Goal: Transaction & Acquisition: Purchase product/service

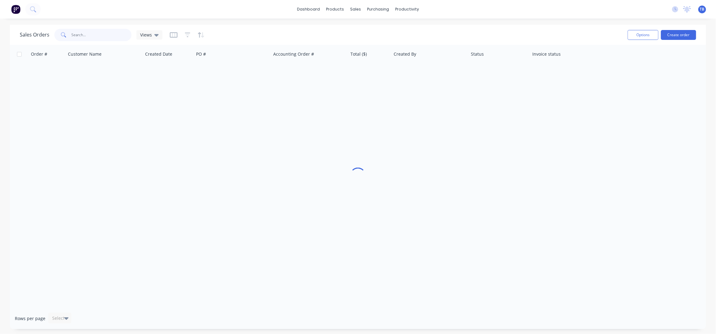
click at [95, 35] on input "text" at bounding box center [102, 35] width 60 height 12
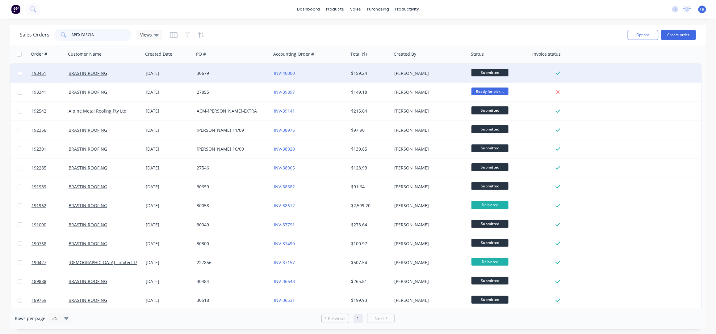
type input "APEX FASCIA"
click at [239, 72] on div "30679" at bounding box center [231, 73] width 69 height 6
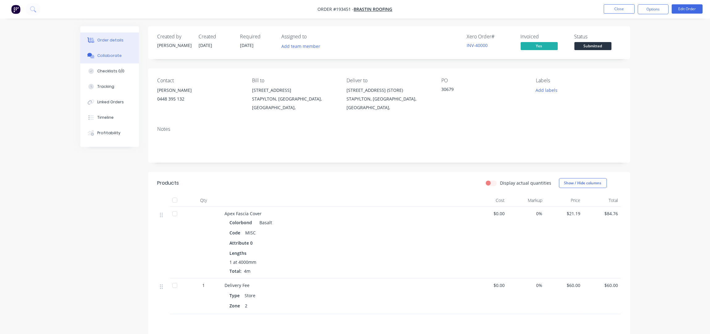
click at [114, 55] on div "Collaborate" at bounding box center [109, 56] width 24 height 6
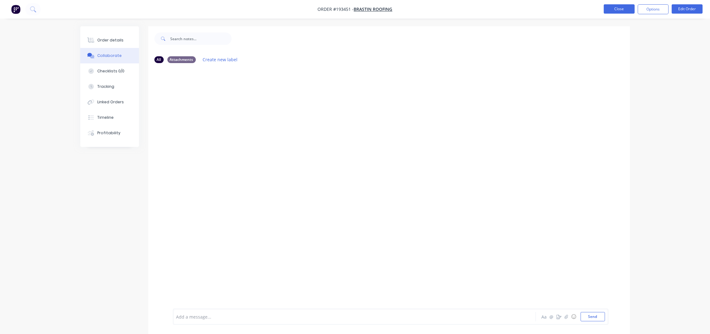
click at [621, 6] on button "Close" at bounding box center [619, 8] width 31 height 9
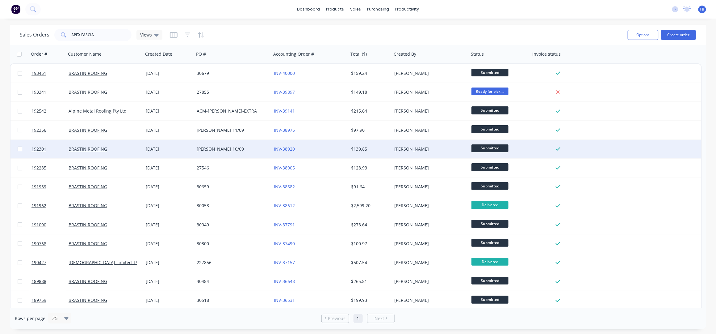
click at [227, 147] on div "BRENT 10/09" at bounding box center [231, 149] width 69 height 6
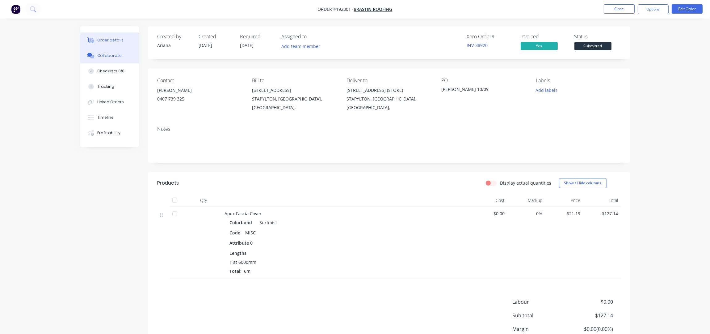
click at [115, 56] on div "Collaborate" at bounding box center [109, 56] width 24 height 6
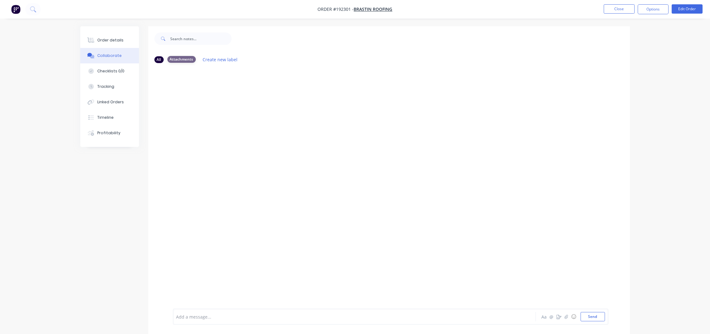
click at [183, 59] on div "Attachments" at bounding box center [181, 59] width 28 height 7
click at [614, 11] on button "Close" at bounding box center [619, 8] width 31 height 9
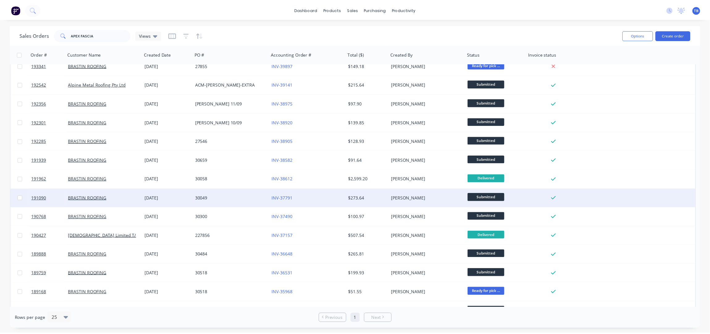
scroll to position [39, 0]
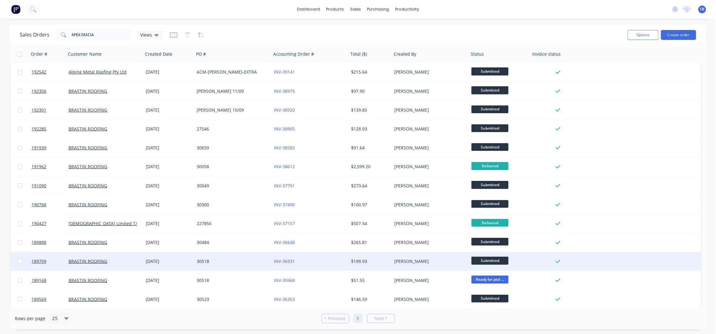
click at [228, 259] on div "30518" at bounding box center [231, 261] width 69 height 6
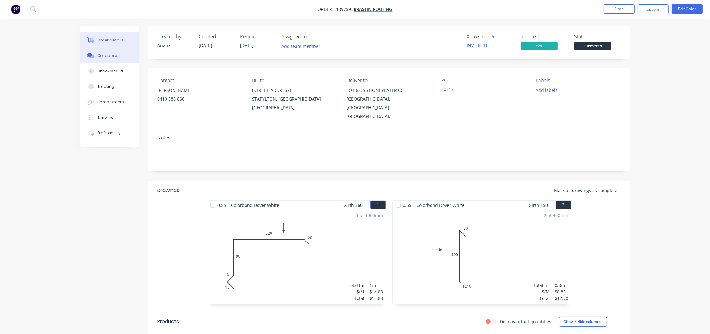
click at [108, 55] on div "Collaborate" at bounding box center [109, 56] width 24 height 6
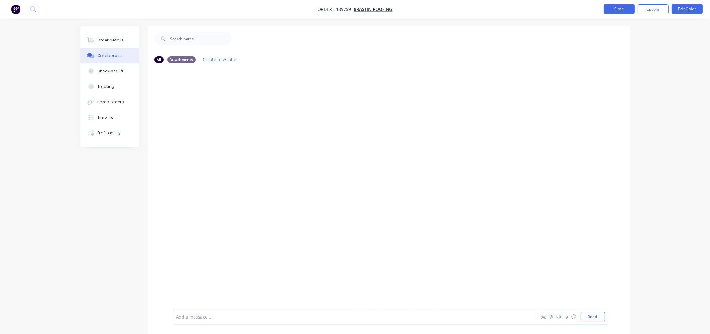
click at [626, 9] on button "Close" at bounding box center [619, 8] width 31 height 9
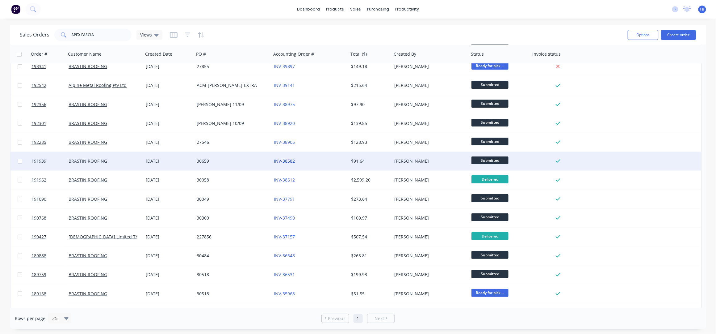
scroll to position [39, 0]
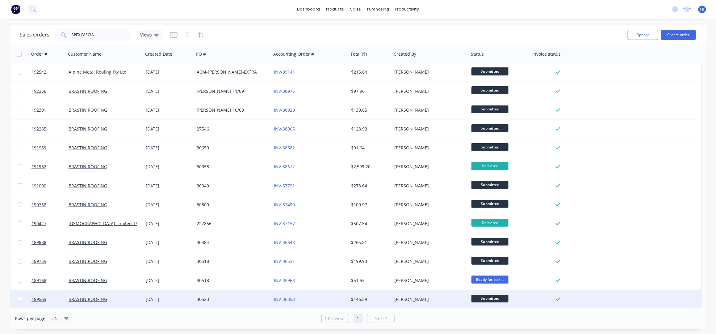
click at [234, 296] on div "30523" at bounding box center [231, 299] width 69 height 6
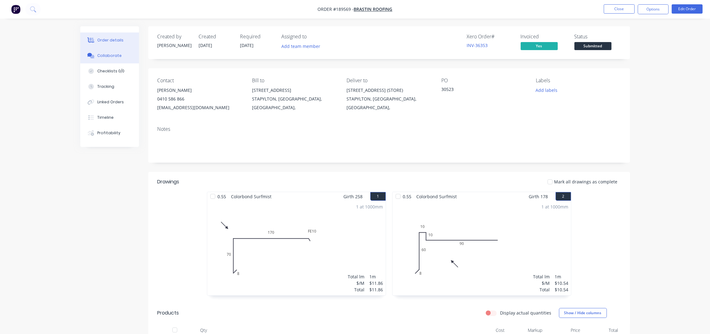
click at [105, 57] on div "Collaborate" at bounding box center [109, 56] width 24 height 6
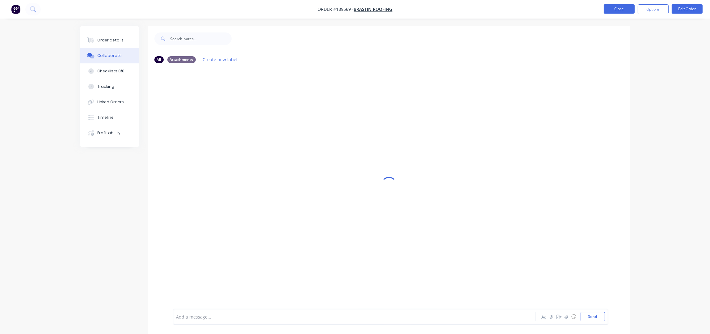
click at [618, 6] on button "Close" at bounding box center [619, 8] width 31 height 9
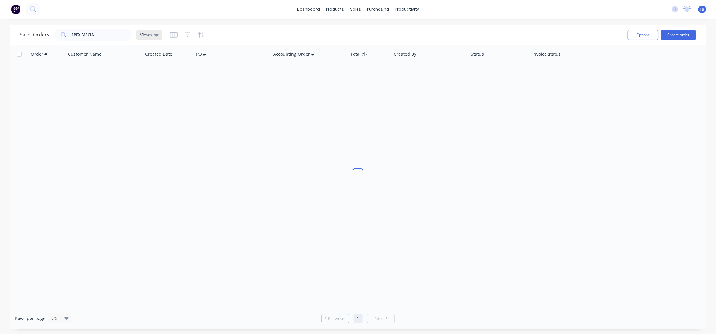
click at [152, 36] on div "Views" at bounding box center [149, 35] width 19 height 6
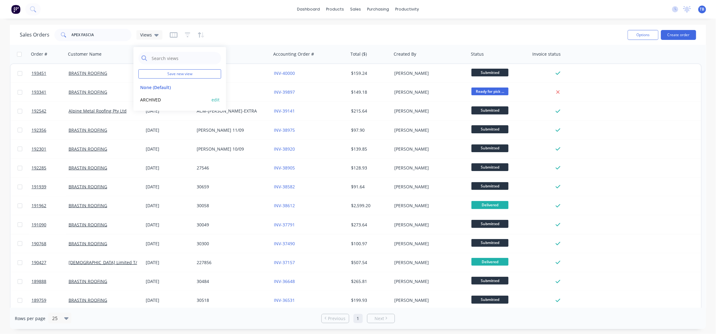
click at [157, 98] on button "ARCHIVED" at bounding box center [173, 99] width 70 height 7
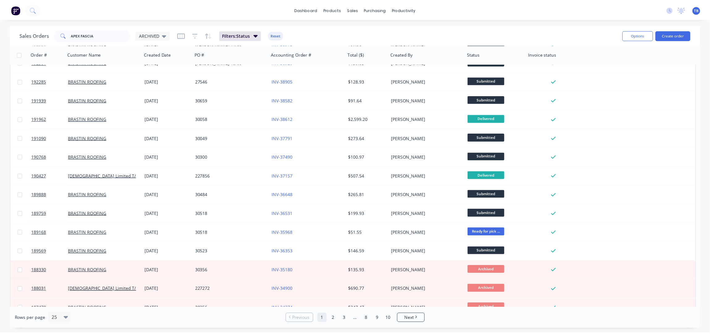
scroll to position [228, 0]
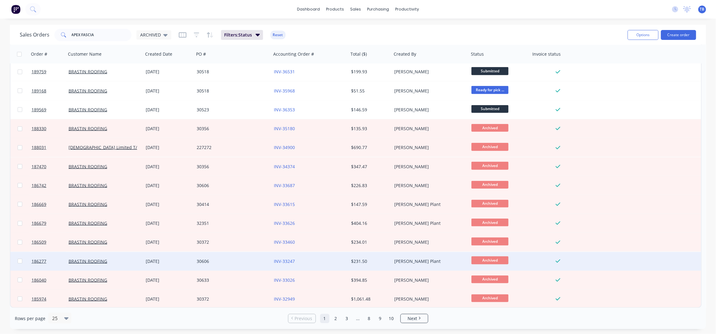
click at [236, 257] on div "30606" at bounding box center [232, 261] width 77 height 19
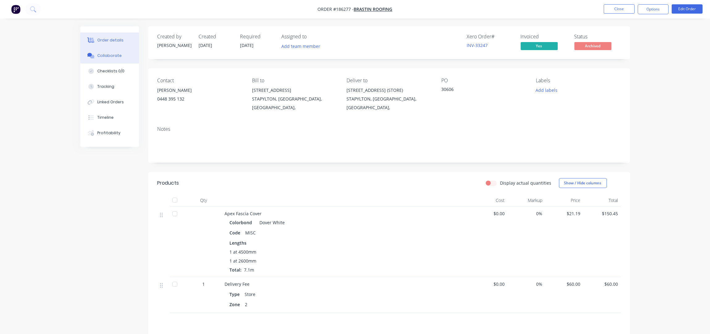
click at [116, 58] on div "Collaborate" at bounding box center [109, 56] width 24 height 6
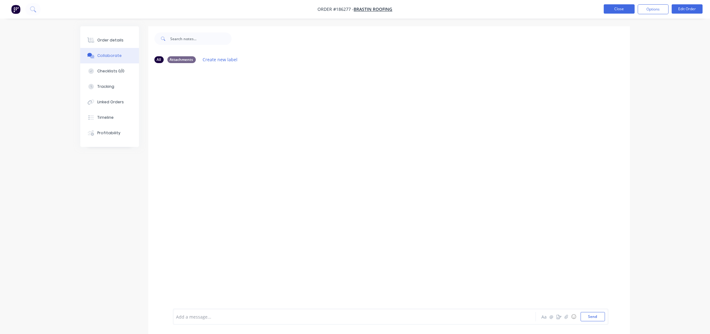
click at [623, 6] on button "Close" at bounding box center [619, 8] width 31 height 9
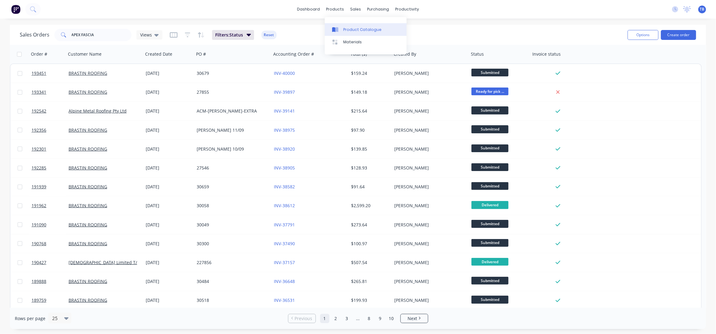
click at [354, 34] on link "Product Catalogue" at bounding box center [366, 29] width 82 height 12
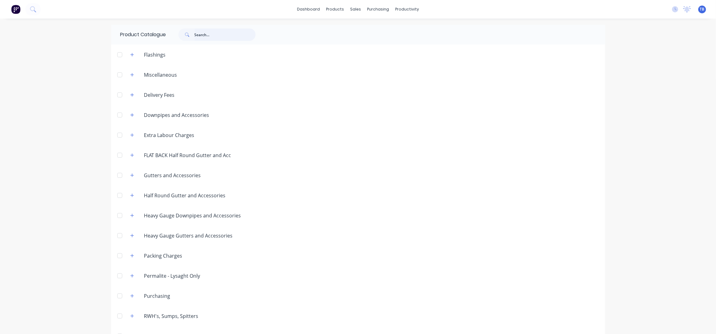
click at [217, 36] on input "text" at bounding box center [225, 34] width 61 height 12
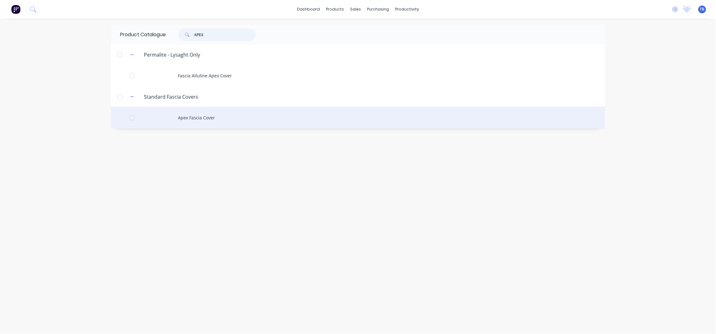
type input "APEX"
click at [213, 117] on div "Apex Fascia Cover" at bounding box center [358, 118] width 494 height 22
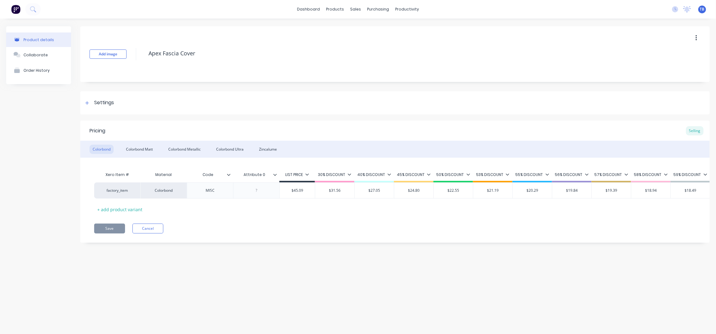
type textarea "x"
click at [42, 56] on div "Collaborate" at bounding box center [35, 55] width 24 height 5
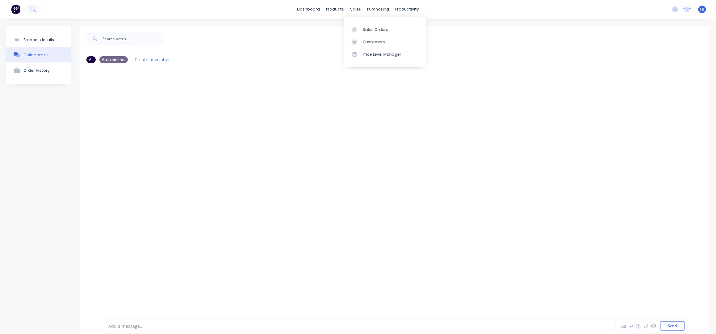
click at [369, 21] on div "Sales Orders Customers Price Level Manager" at bounding box center [385, 42] width 82 height 50
click at [371, 24] on link "Sales Orders" at bounding box center [385, 29] width 82 height 12
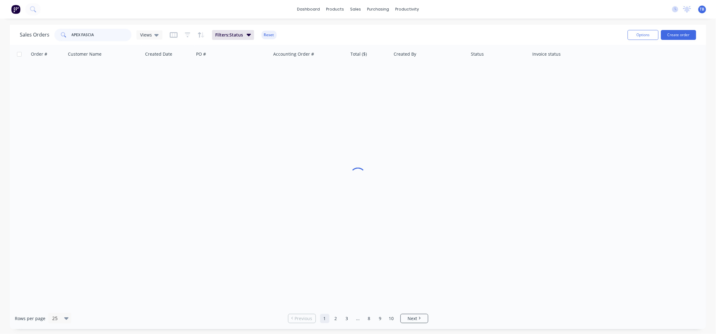
drag, startPoint x: 108, startPoint y: 33, endPoint x: 22, endPoint y: 38, distance: 85.7
click at [22, 37] on div "Sales Orders APEX FASCIA Views" at bounding box center [91, 35] width 143 height 12
type input "ALL SEASON"
click at [277, 35] on div "Sales Orders ALL SEASON Views Filters: Status Reset" at bounding box center [321, 34] width 603 height 15
click at [260, 34] on div "Filters: Status Reset" at bounding box center [223, 35] width 107 height 10
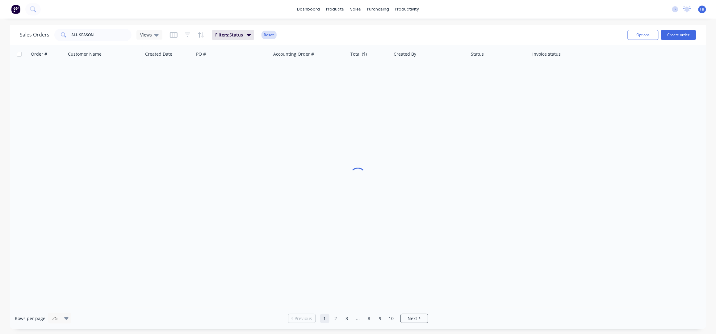
click at [269, 35] on button "Reset" at bounding box center [269, 35] width 15 height 9
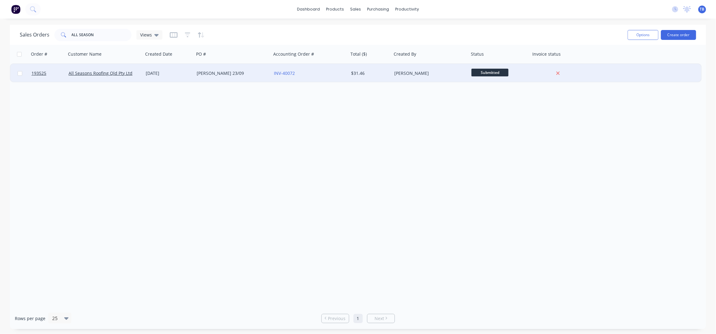
click at [254, 71] on div "LISA 23/09" at bounding box center [231, 73] width 69 height 6
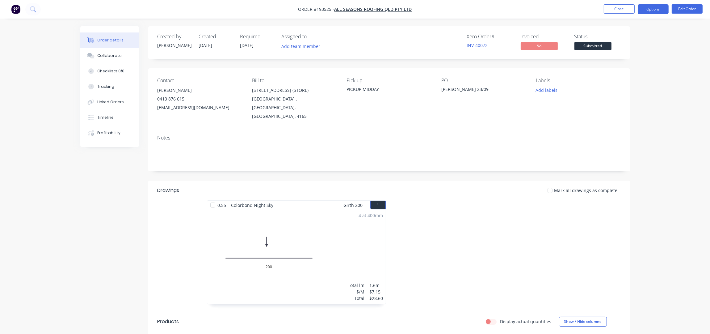
click at [655, 7] on button "Options" at bounding box center [653, 9] width 31 height 10
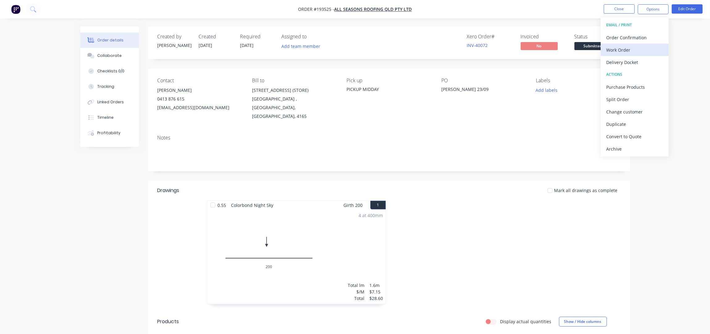
click at [632, 51] on div "Work Order" at bounding box center [634, 49] width 57 height 9
click at [639, 61] on div "Without pricing" at bounding box center [634, 62] width 57 height 9
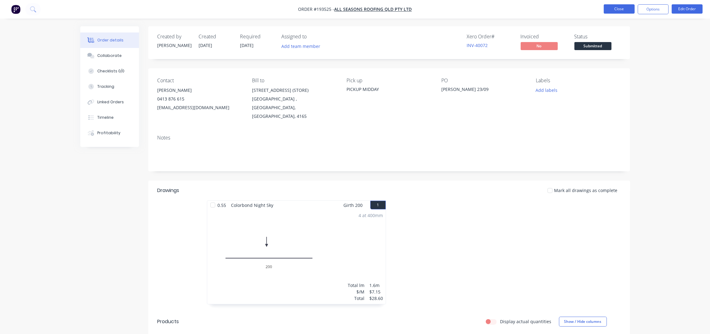
click at [619, 9] on button "Close" at bounding box center [619, 8] width 31 height 9
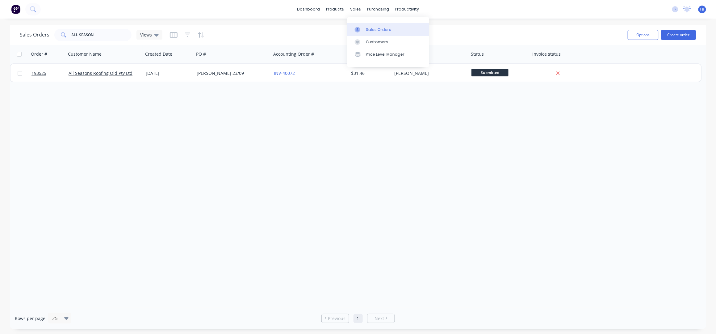
drag, startPoint x: 371, startPoint y: 26, endPoint x: 376, endPoint y: 27, distance: 5.0
click at [371, 26] on link "Sales Orders" at bounding box center [389, 29] width 82 height 12
click at [679, 37] on button "Create order" at bounding box center [678, 35] width 35 height 10
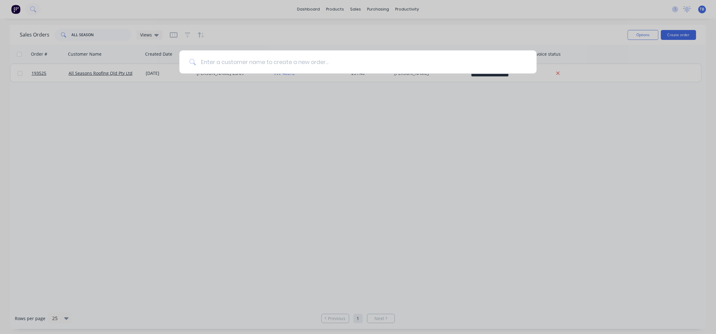
click at [312, 59] on input at bounding box center [361, 61] width 331 height 23
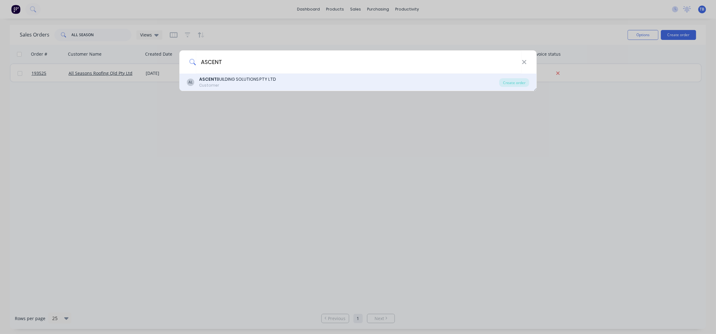
type input "ASCENT"
click at [317, 77] on div "AL ASCENT BUILDING SOLUTIONS PTY LTD Customer" at bounding box center [343, 82] width 313 height 12
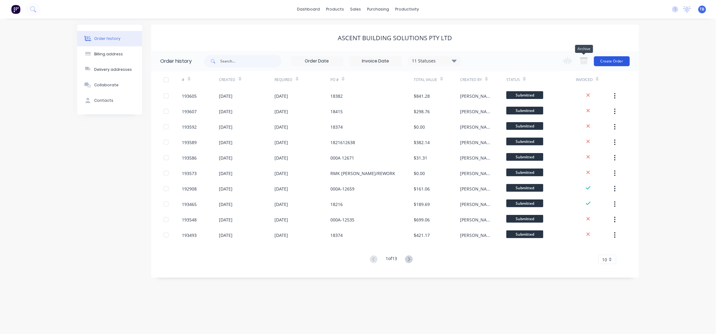
click at [607, 57] on button "Create Order" at bounding box center [612, 61] width 36 height 10
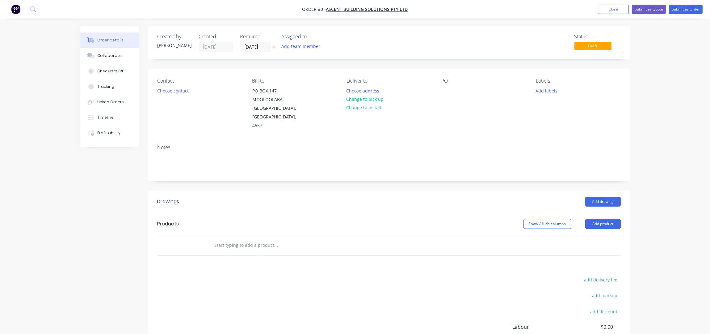
click at [256, 26] on div "Order details Collaborate Checklists 0/0 Tracking Linked Orders Timeline Profit…" at bounding box center [355, 206] width 710 height 413
click at [245, 45] on input "[DATE]" at bounding box center [256, 46] width 30 height 9
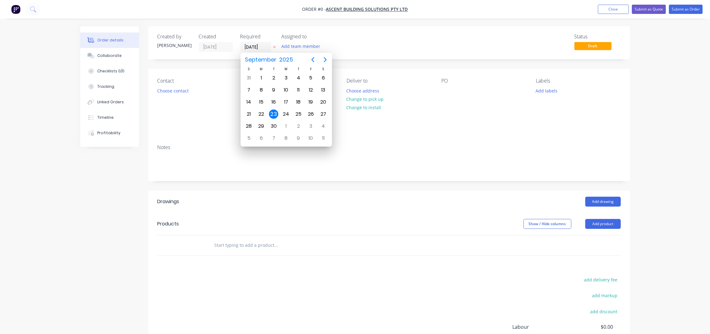
click at [393, 61] on div "Created by Taylor Created 23/09/25 Required 23/09/25 Assigned to Add team membe…" at bounding box center [389, 215] width 482 height 378
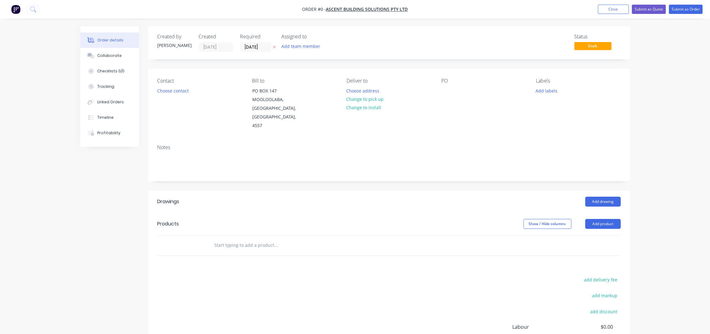
drag, startPoint x: 413, startPoint y: 56, endPoint x: 405, endPoint y: 55, distance: 8.0
click at [412, 56] on div "Created by Taylor Created 23/09/25 Required 23/09/25 Assigned to Add team membe…" at bounding box center [389, 42] width 482 height 33
click at [250, 45] on input "[DATE]" at bounding box center [256, 46] width 30 height 9
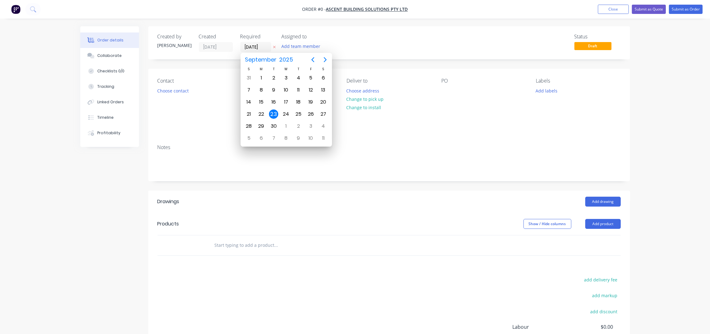
click at [251, 26] on div "Order details Collaborate Checklists 0/0 Tracking Linked Orders Timeline Profit…" at bounding box center [355, 206] width 710 height 413
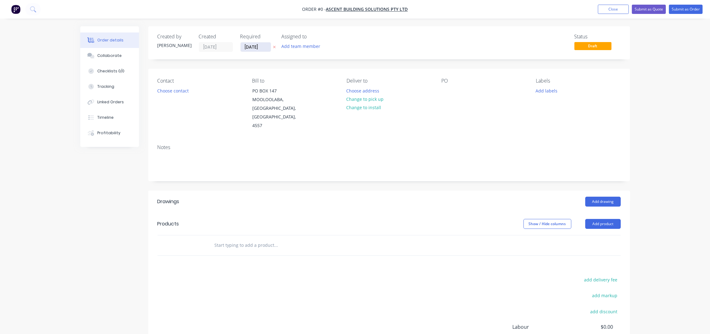
click at [247, 47] on input "[DATE]" at bounding box center [256, 46] width 30 height 9
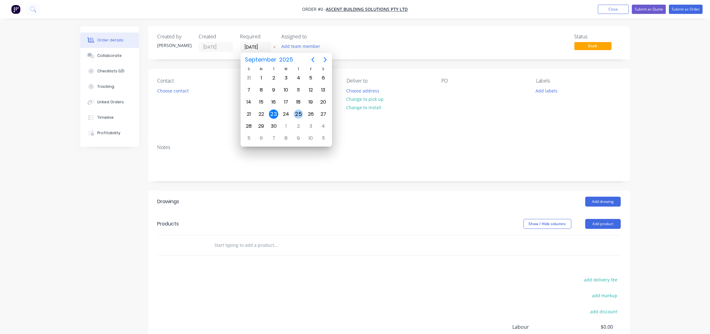
click at [301, 115] on div "25" at bounding box center [298, 113] width 9 height 9
type input "[DATE]"
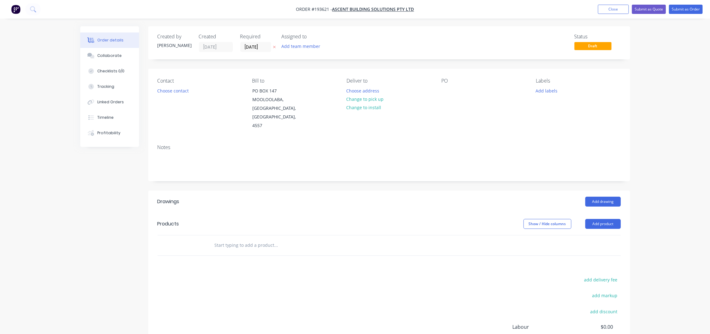
click at [181, 92] on button "Choose contact" at bounding box center [173, 90] width 38 height 8
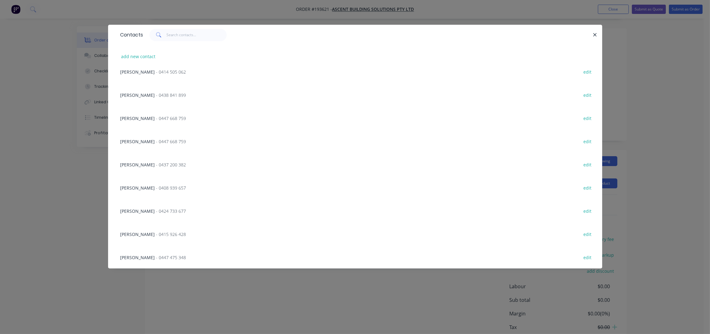
scroll to position [41, 0]
click at [593, 36] on icon "button" at bounding box center [595, 35] width 4 height 6
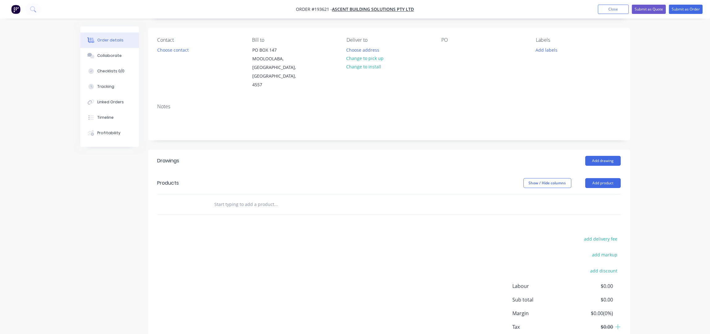
click at [363, 87] on div "Contact Choose contact Bill to PO BOX 147 MOOLOOLABA, Queensland, Australia, 45…" at bounding box center [389, 63] width 482 height 71
click at [177, 50] on button "Choose contact" at bounding box center [173, 49] width 38 height 8
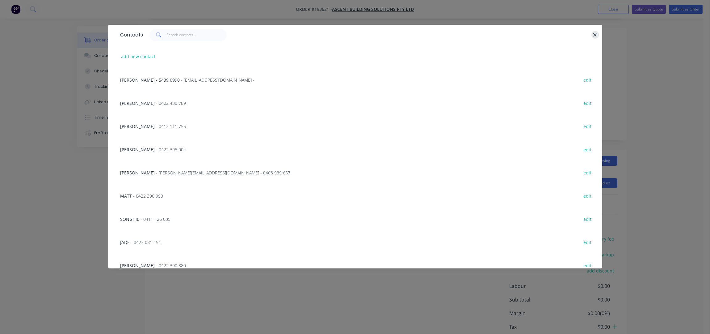
click at [597, 36] on icon "button" at bounding box center [595, 35] width 4 height 6
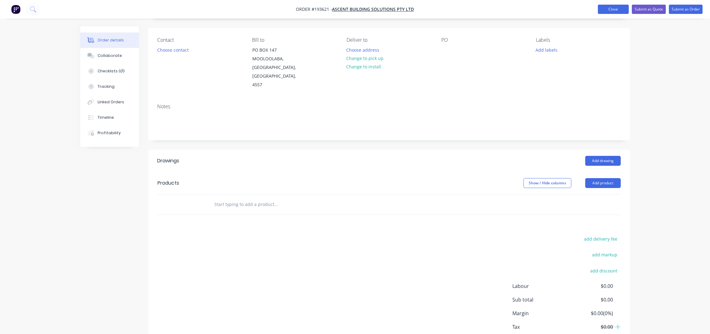
click at [616, 11] on button "Close" at bounding box center [613, 9] width 31 height 9
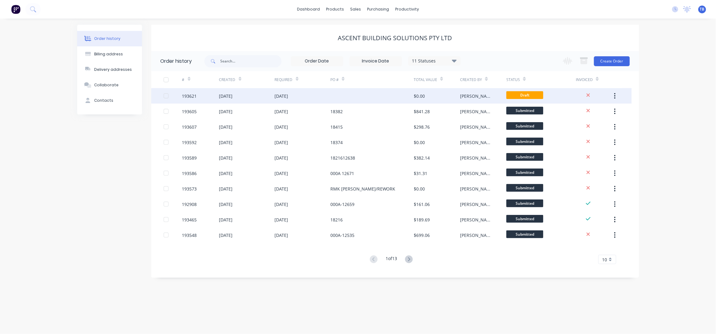
click at [324, 93] on div "[DATE]" at bounding box center [303, 95] width 56 height 15
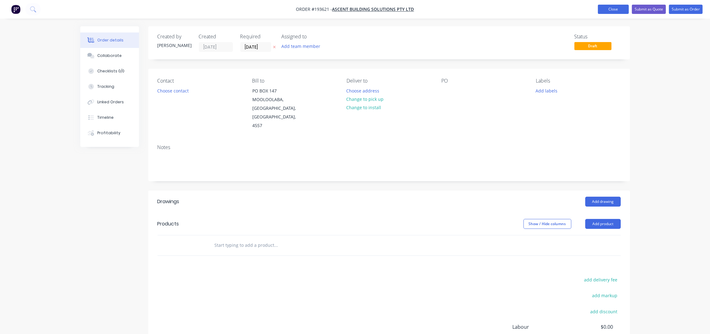
click at [610, 9] on button "Close" at bounding box center [613, 9] width 31 height 9
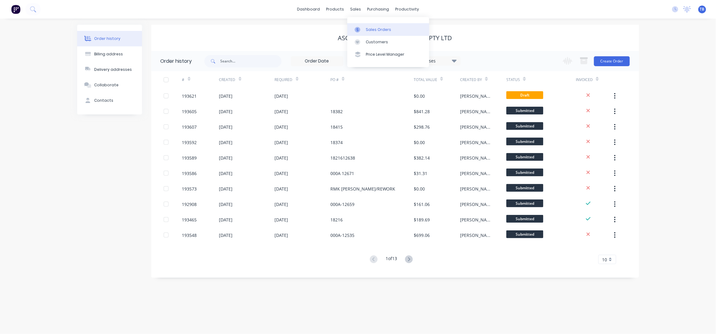
click at [359, 7] on div "sales" at bounding box center [355, 9] width 17 height 9
click at [375, 28] on div "Sales Orders" at bounding box center [378, 30] width 25 height 6
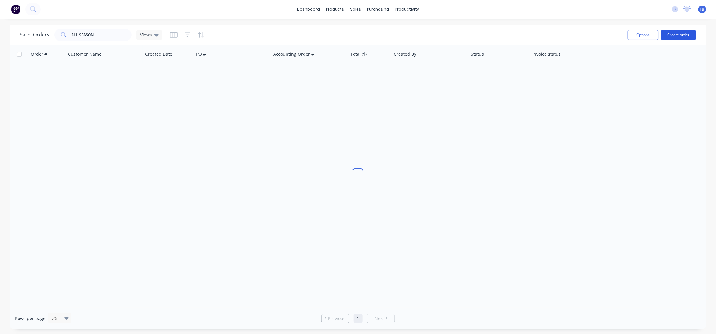
click at [679, 33] on button "Create order" at bounding box center [678, 35] width 35 height 10
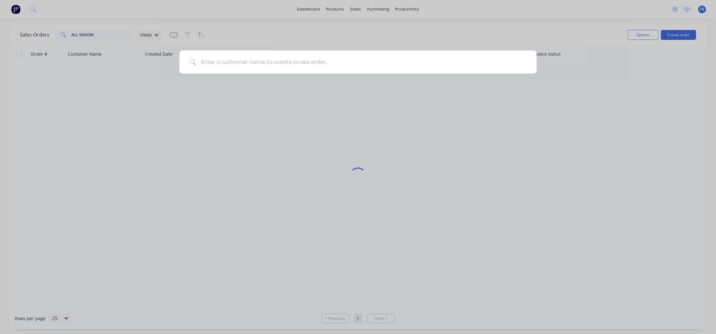
click at [321, 63] on input at bounding box center [361, 61] width 331 height 23
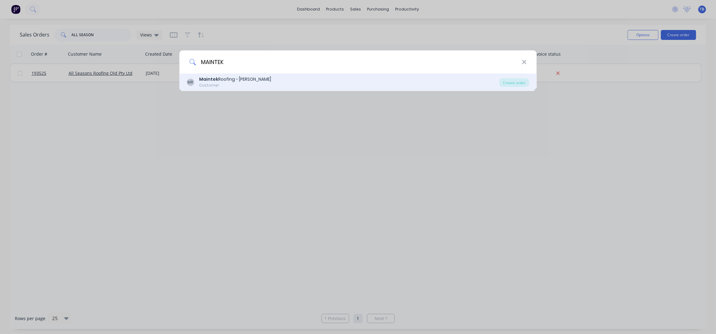
type input "MAINTEK"
click at [242, 81] on div "Maintek Roofing - [PERSON_NAME]" at bounding box center [235, 79] width 72 height 6
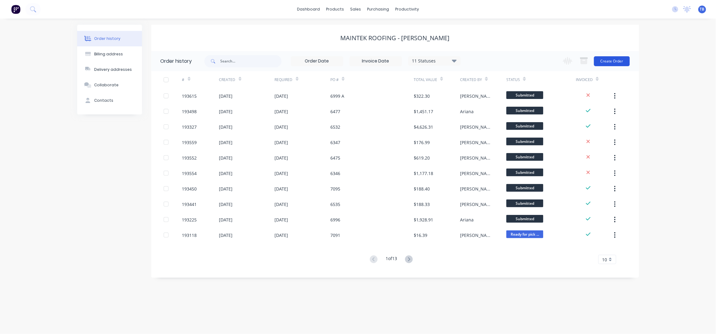
click at [602, 61] on button "Create Order" at bounding box center [612, 61] width 36 height 10
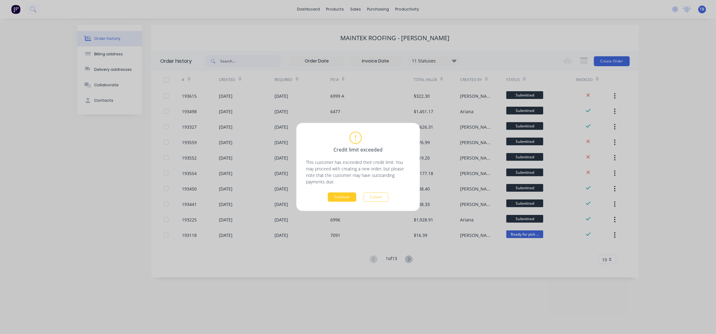
click at [352, 194] on button "Continue" at bounding box center [342, 196] width 28 height 9
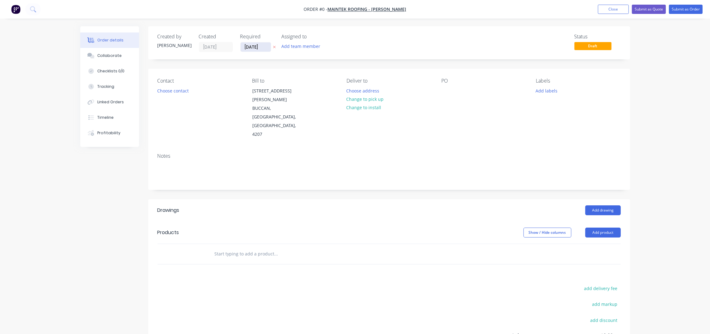
click at [246, 46] on input "[DATE]" at bounding box center [256, 46] width 30 height 9
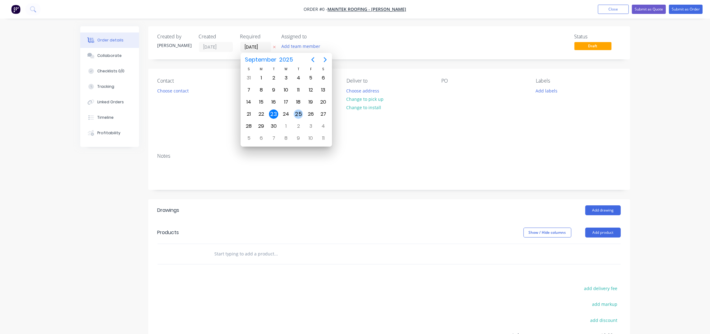
click at [302, 110] on div "25" at bounding box center [298, 114] width 12 height 12
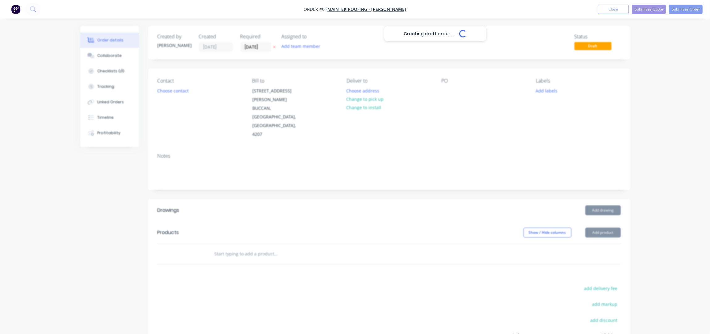
type input "[DATE]"
click at [171, 91] on button "Choose contact" at bounding box center [173, 90] width 38 height 8
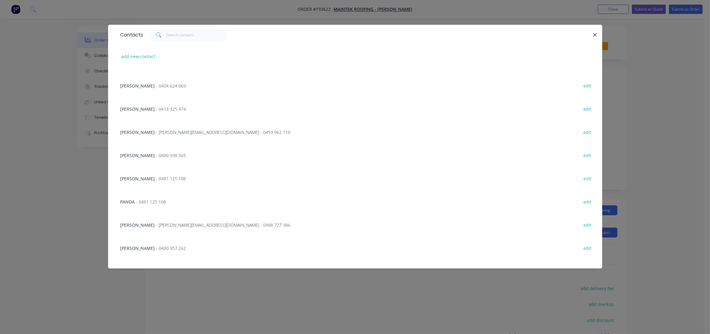
scroll to position [123, 0]
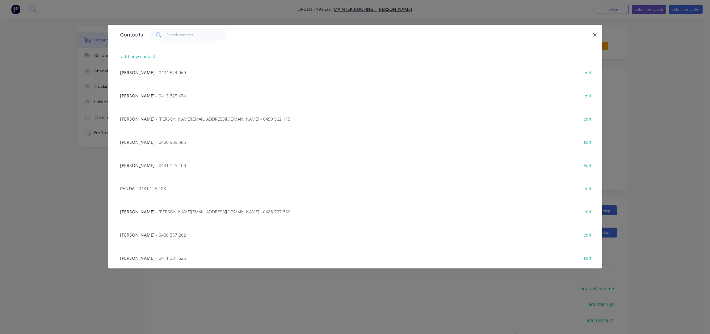
click at [159, 93] on span "- 0413 325 474" at bounding box center [171, 96] width 30 height 6
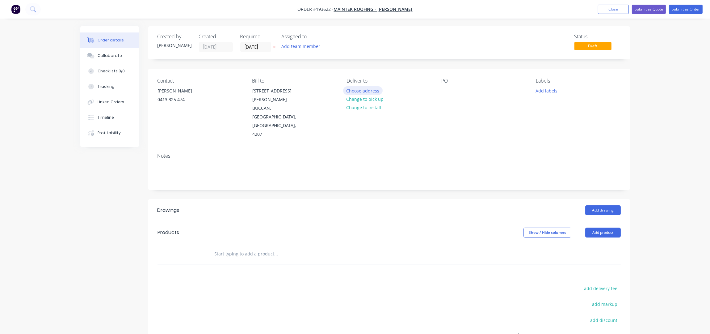
click at [368, 91] on button "Choose address" at bounding box center [363, 90] width 40 height 8
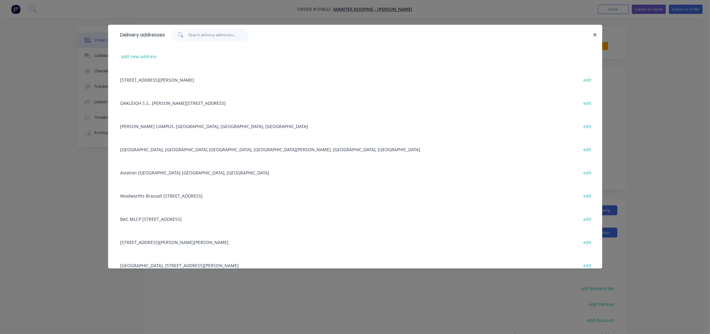
click at [202, 37] on input "text" at bounding box center [218, 35] width 60 height 12
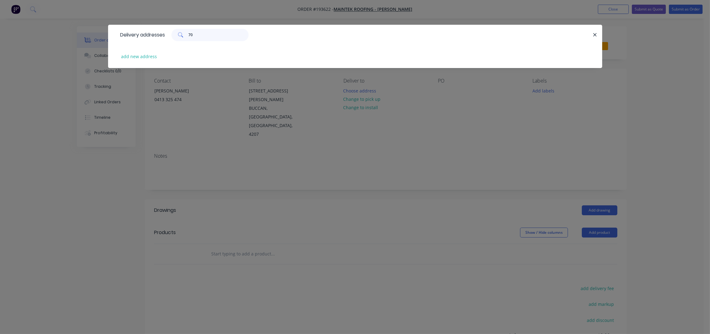
type input "7"
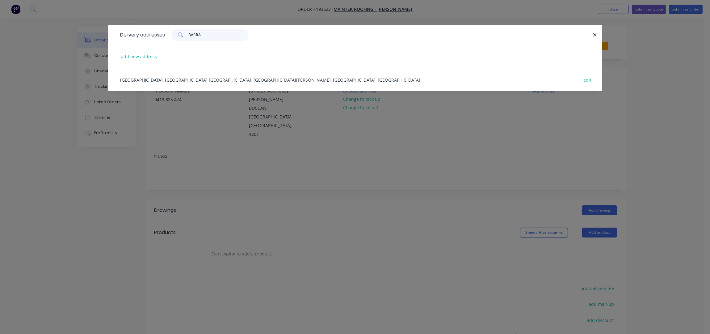
type input "BARRA"
click at [195, 82] on div "BARRAMS RD, PROVIDENCE TOWEN CENTRE, SOUTH RIPLEY, Queensland, Australia edit" at bounding box center [355, 79] width 476 height 23
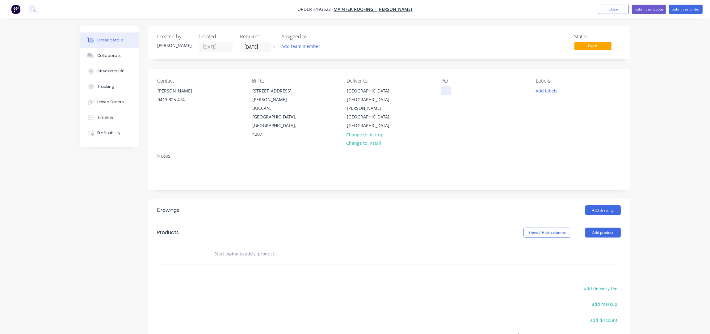
click at [445, 94] on div at bounding box center [446, 90] width 10 height 9
click at [601, 227] on button "Add product" at bounding box center [603, 232] width 36 height 10
click at [601, 243] on div "Product catalogue" at bounding box center [592, 247] width 48 height 9
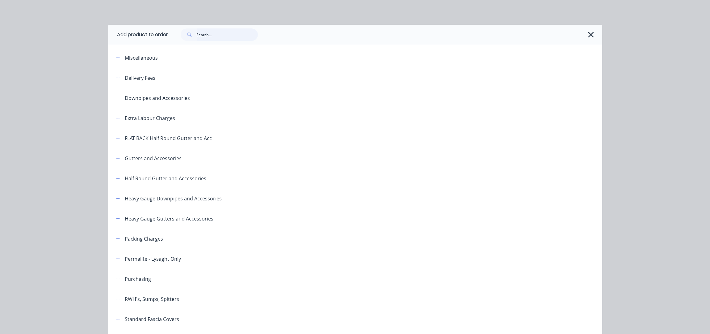
click at [204, 37] on input "text" at bounding box center [227, 34] width 61 height 12
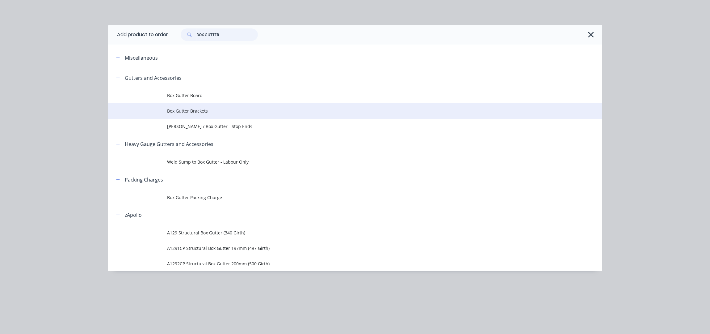
type input "BOX GUTTER"
click at [192, 109] on span "Box Gutter Brackets" at bounding box center [341, 111] width 348 height 6
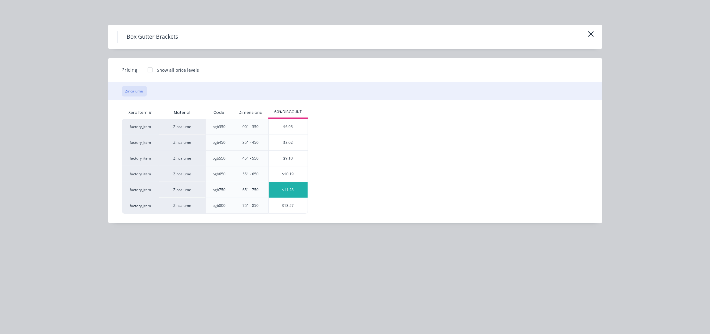
click at [286, 189] on div "$11.28" at bounding box center [288, 189] width 39 height 15
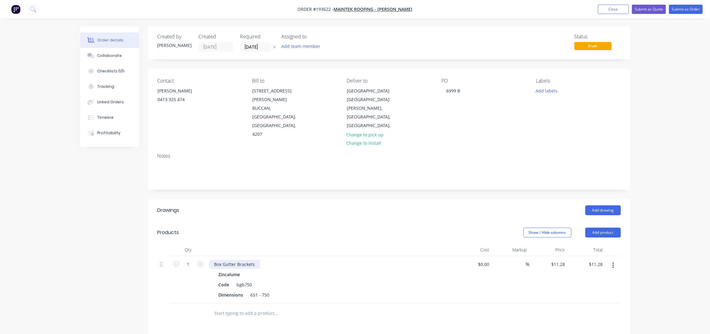
drag, startPoint x: 258, startPoint y: 256, endPoint x: 262, endPoint y: 259, distance: 4.0
click at [259, 260] on div "Box Gutter Brackets" at bounding box center [234, 264] width 51 height 9
click at [190, 260] on input "1" at bounding box center [188, 264] width 16 height 9
type input "22"
type input "$248.16"
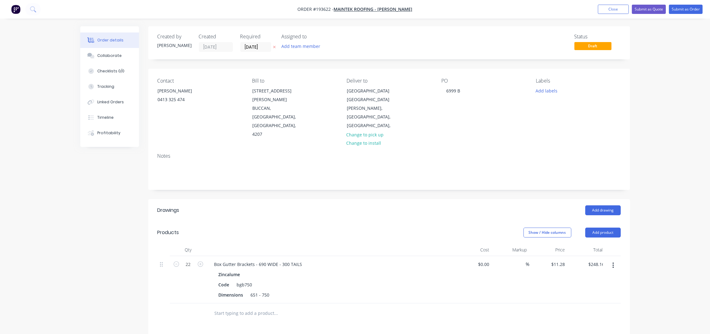
click at [319, 230] on header "Products Show / Hide columns Add product" at bounding box center [389, 232] width 482 height 22
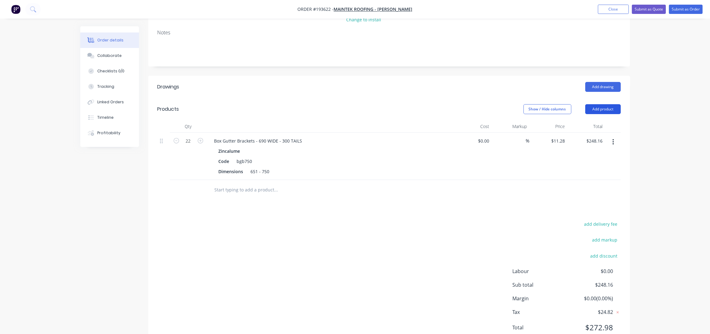
click at [602, 104] on button "Add product" at bounding box center [603, 109] width 36 height 10
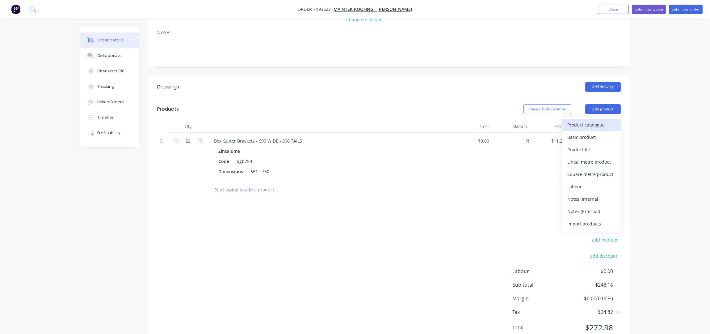
click at [601, 120] on div "Product catalogue" at bounding box center [592, 124] width 48 height 9
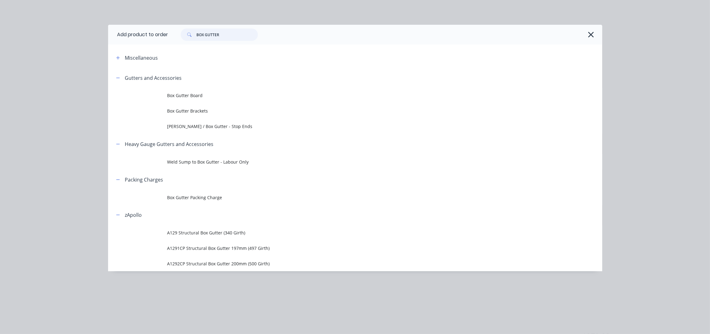
drag, startPoint x: 222, startPoint y: 32, endPoint x: 134, endPoint y: 48, distance: 89.3
click at [134, 48] on div "Add product to order BOX GUTTER Miscellaneous Gutters and Accessories Box Gutte…" at bounding box center [355, 148] width 494 height 246
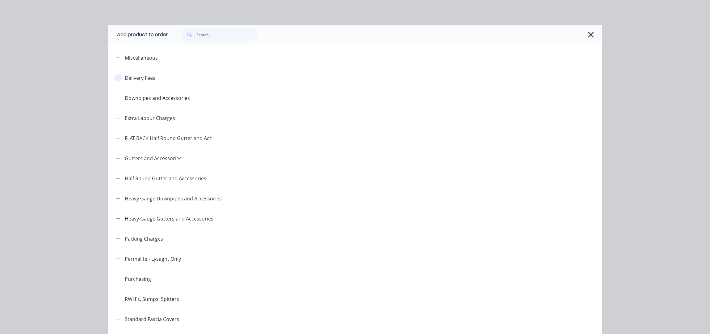
click at [116, 79] on button "button" at bounding box center [118, 78] width 8 height 8
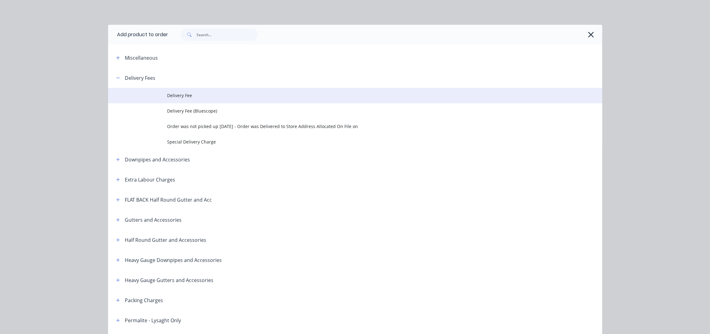
click at [168, 91] on td "Delivery Fee" at bounding box center [384, 95] width 435 height 15
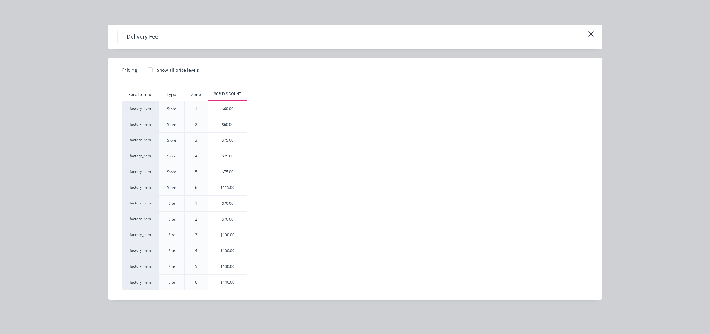
click at [228, 205] on div "$70.00" at bounding box center [227, 203] width 39 height 15
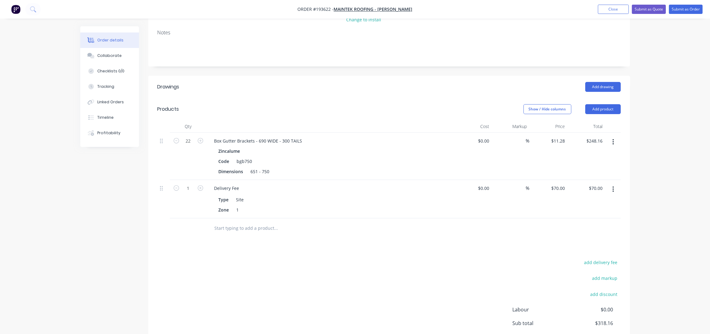
scroll to position [0, 0]
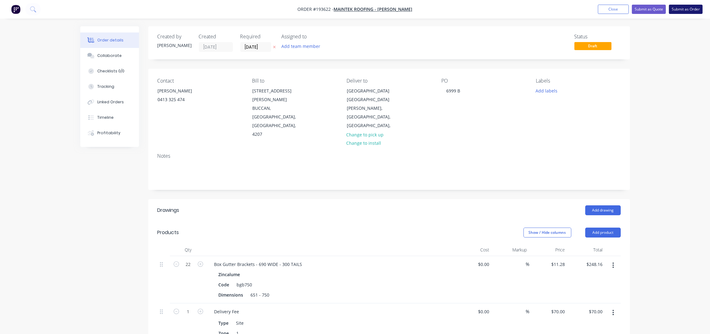
click at [686, 7] on button "Submit as Order" at bounding box center [686, 9] width 34 height 9
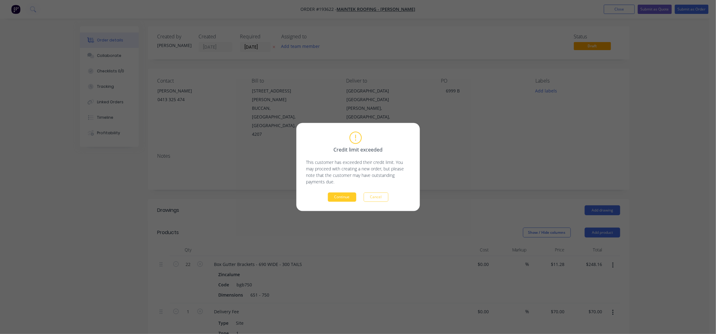
click at [349, 196] on button "Continue" at bounding box center [342, 196] width 28 height 9
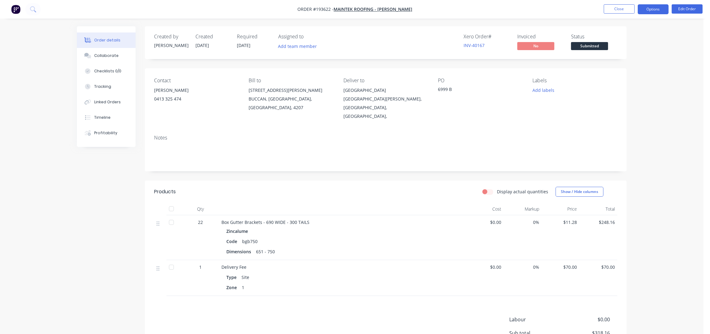
click at [655, 8] on button "Options" at bounding box center [653, 9] width 31 height 10
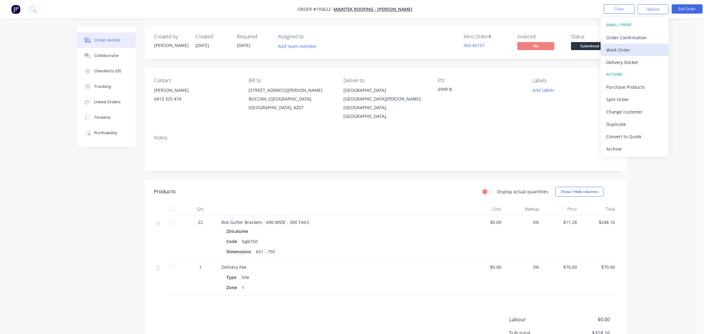
click at [634, 48] on div "Work Order" at bounding box center [634, 49] width 57 height 9
click at [635, 64] on div "Without pricing" at bounding box center [634, 62] width 57 height 9
click at [620, 11] on button "Close" at bounding box center [619, 8] width 31 height 9
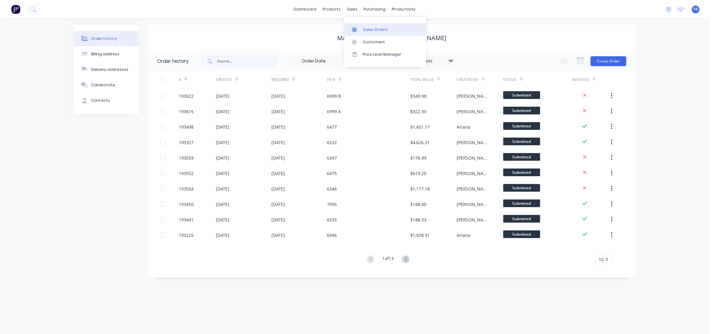
click at [382, 31] on div "Sales Orders" at bounding box center [375, 30] width 25 height 6
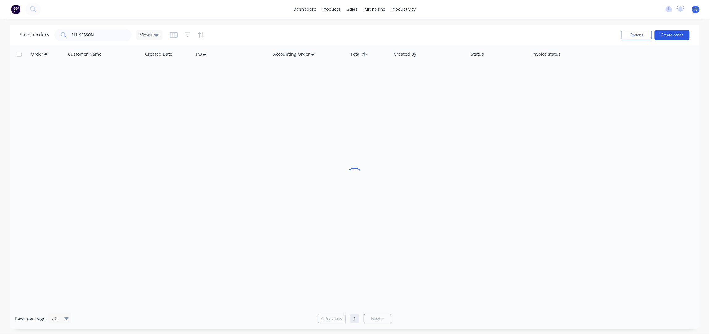
click at [670, 32] on button "Create order" at bounding box center [672, 35] width 35 height 10
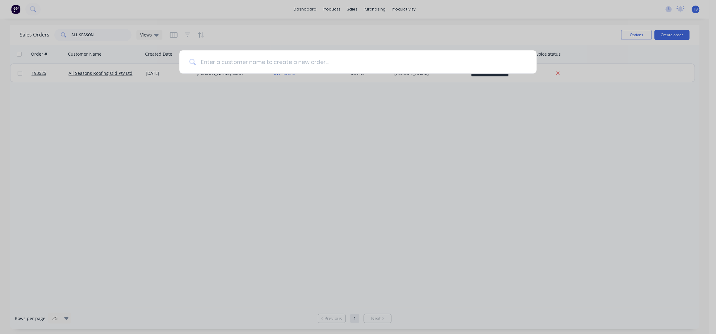
click at [288, 56] on input at bounding box center [361, 61] width 331 height 23
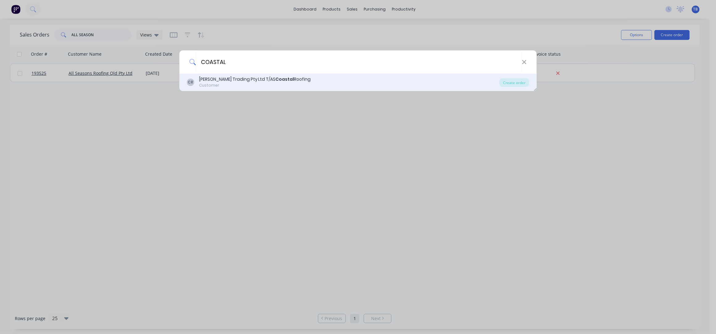
type input "COASTAL"
click at [280, 81] on div "Connors Trading Pty Ltd T/AS Coastal Roofing" at bounding box center [255, 79] width 112 height 6
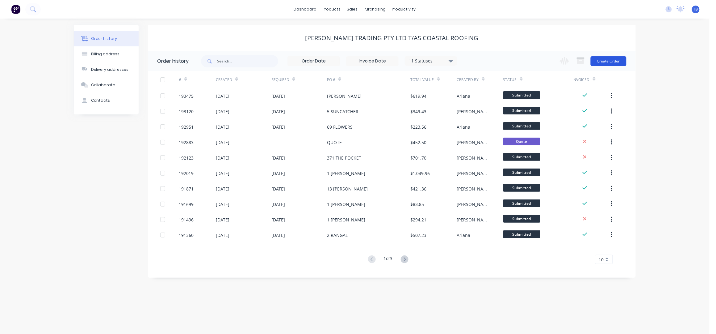
click at [621, 59] on button "Create Order" at bounding box center [609, 61] width 36 height 10
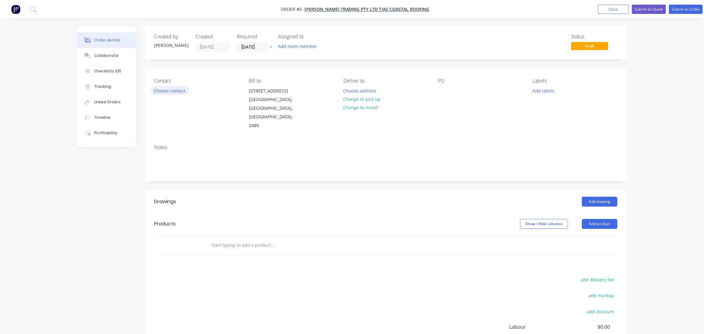
click at [180, 87] on button "Choose contact" at bounding box center [170, 90] width 38 height 8
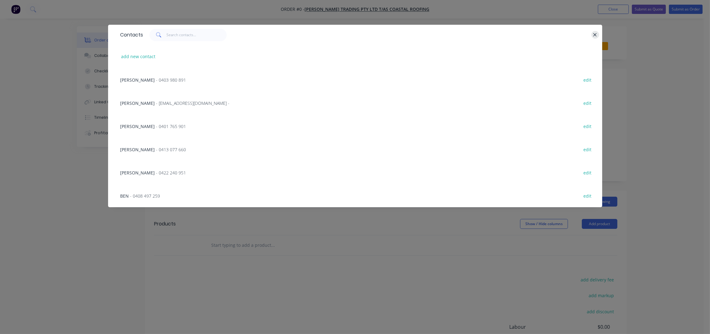
click at [594, 34] on icon "button" at bounding box center [595, 35] width 4 height 6
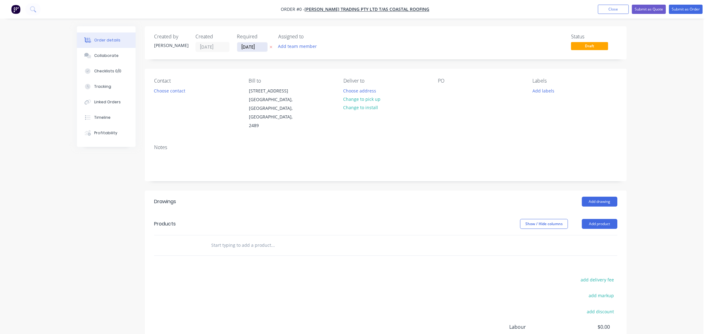
click at [238, 45] on input "[DATE]" at bounding box center [252, 46] width 30 height 9
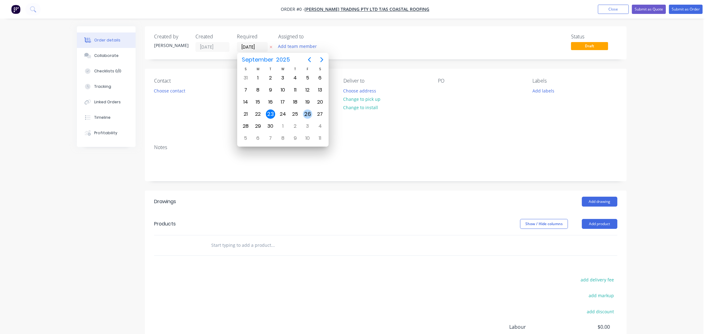
click at [307, 110] on div "26" at bounding box center [307, 113] width 9 height 9
type input "26/09/25"
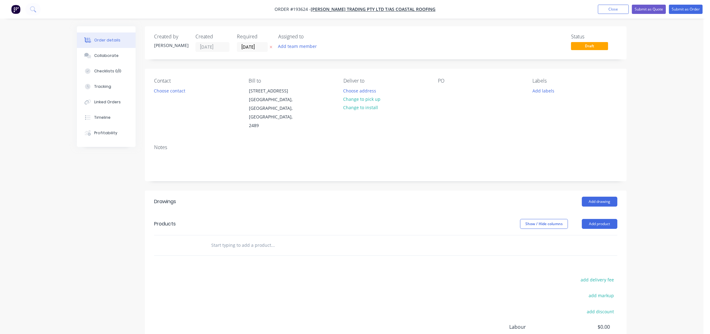
click at [172, 92] on button "Choose contact" at bounding box center [170, 90] width 38 height 8
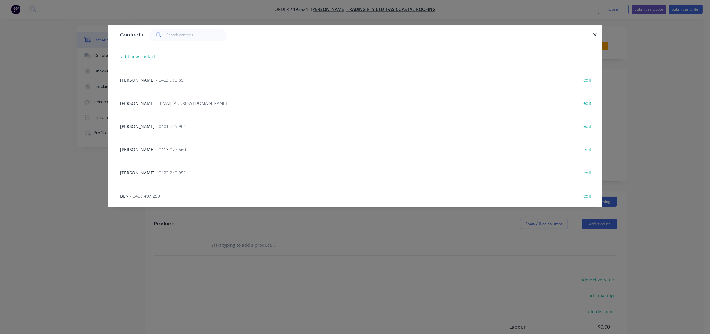
click at [157, 126] on span "- 0401 765 901" at bounding box center [171, 126] width 30 height 6
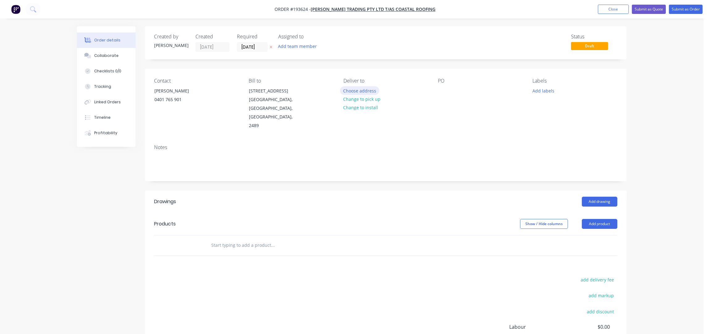
click at [370, 88] on button "Choose address" at bounding box center [360, 90] width 40 height 8
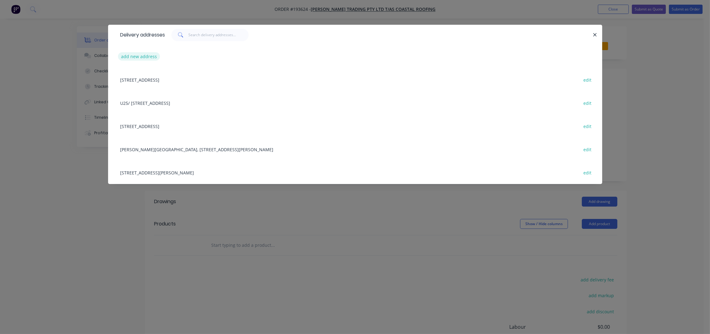
click at [134, 53] on button "add new address" at bounding box center [139, 56] width 42 height 8
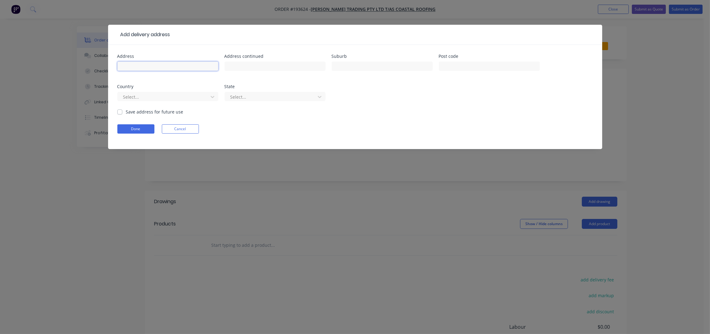
click at [139, 62] on input "text" at bounding box center [167, 65] width 101 height 9
type input "1 JOHNSTON ROAD"
type input "NEWRYBAR"
click at [129, 126] on button "Done" at bounding box center [135, 128] width 37 height 9
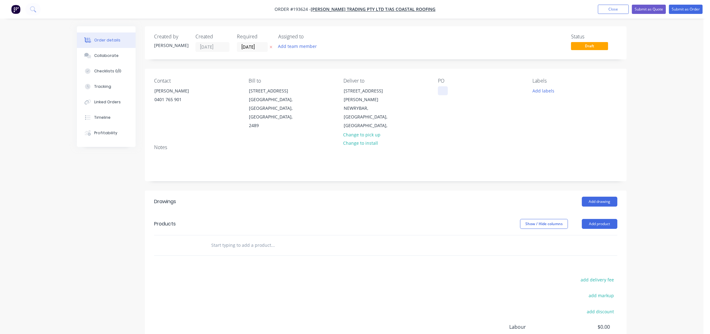
click at [444, 91] on div at bounding box center [443, 90] width 10 height 9
click at [596, 214] on header "Products Show / Hide columns Add product" at bounding box center [386, 224] width 482 height 22
click at [596, 219] on button "Add product" at bounding box center [600, 224] width 36 height 10
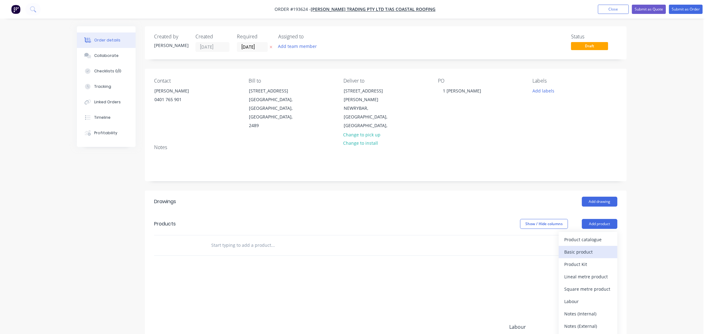
click at [583, 246] on button "Basic product" at bounding box center [588, 252] width 59 height 12
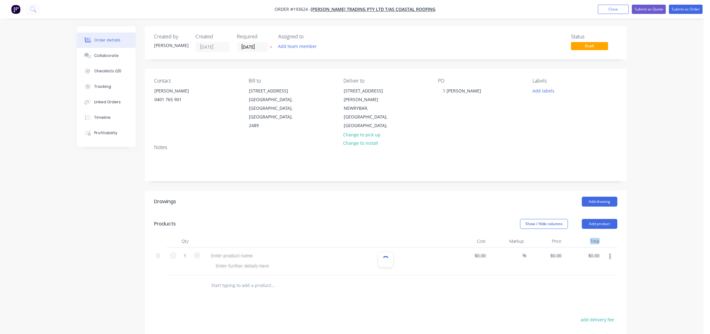
click at [583, 235] on div "Total" at bounding box center [583, 241] width 38 height 12
click at [614, 251] on button "button" at bounding box center [610, 256] width 15 height 11
click at [581, 293] on div "Delete" at bounding box center [588, 297] width 48 height 9
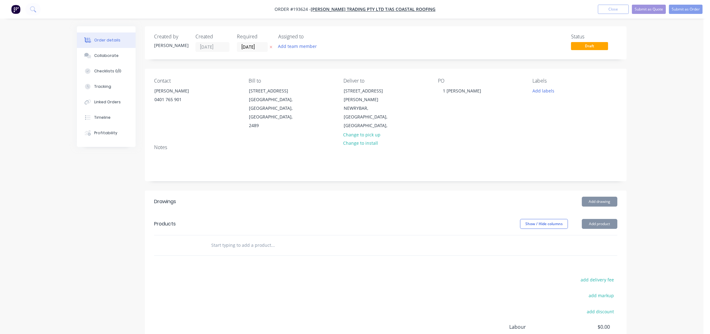
click at [599, 219] on button "Add product" at bounding box center [600, 224] width 36 height 10
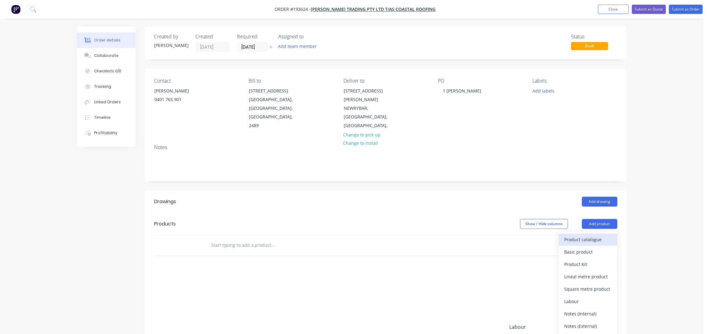
click at [582, 235] on div "Product catalogue" at bounding box center [588, 239] width 48 height 9
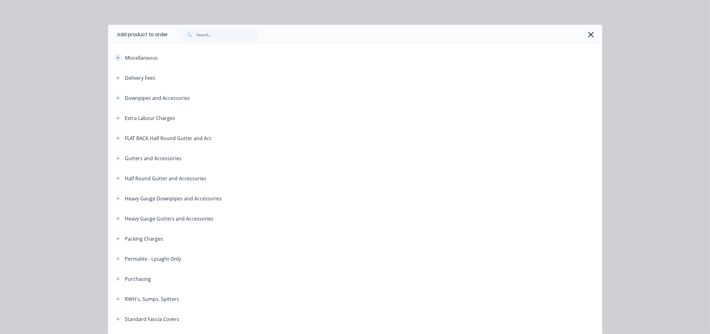
click at [116, 56] on icon "button" at bounding box center [118, 58] width 4 height 4
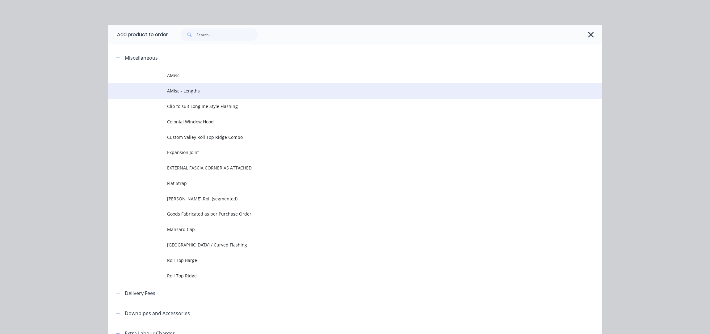
click at [181, 88] on span "AMisc - Lengths" at bounding box center [341, 90] width 348 height 6
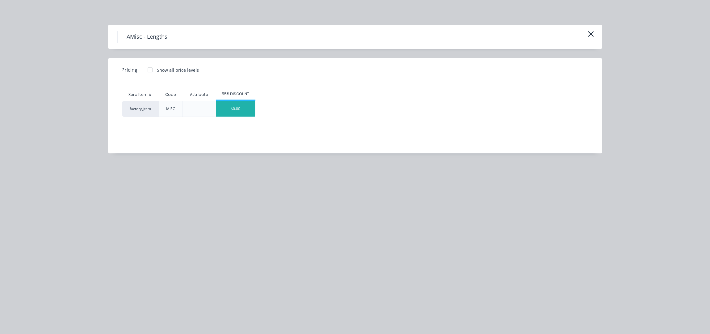
click at [229, 111] on div "$0.00" at bounding box center [235, 108] width 39 height 15
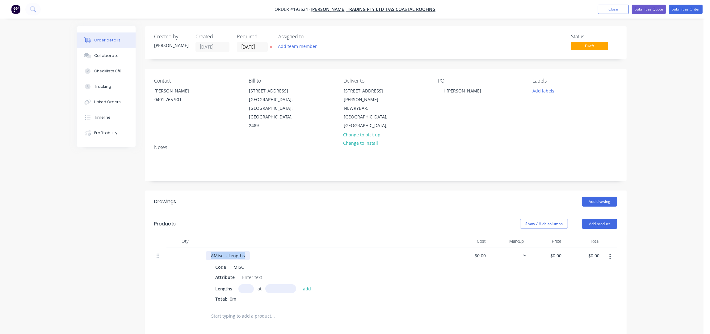
drag, startPoint x: 243, startPoint y: 238, endPoint x: 210, endPoint y: 240, distance: 32.5
click at [210, 251] on div "AMisc - Lengths" at bounding box center [228, 255] width 44 height 9
drag, startPoint x: 236, startPoint y: 261, endPoint x: 216, endPoint y: 264, distance: 19.8
click at [216, 272] on div "Attribute" at bounding box center [225, 276] width 24 height 9
click at [234, 272] on div "Attribute" at bounding box center [225, 276] width 24 height 9
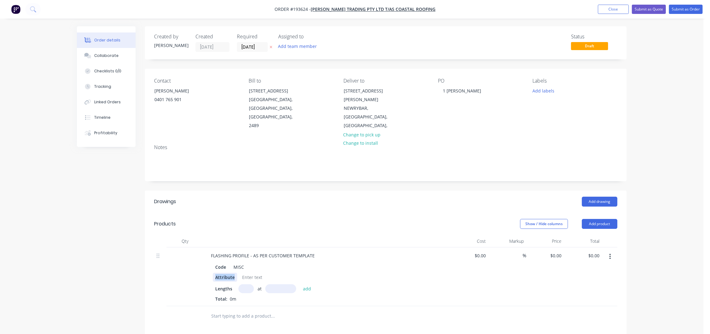
drag, startPoint x: 234, startPoint y: 259, endPoint x: 215, endPoint y: 260, distance: 19.5
click at [215, 272] on div "Attribute" at bounding box center [225, 276] width 24 height 9
click at [247, 284] on input "text" at bounding box center [245, 288] width 15 height 9
type input "2"
type input "8000"
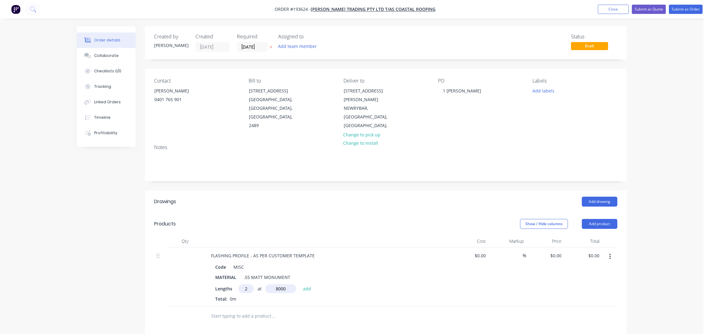
click at [300, 284] on button "add" at bounding box center [307, 288] width 15 height 8
type input "1"
type input "4300"
click at [300, 284] on button "add" at bounding box center [307, 288] width 15 height 8
type input "2"
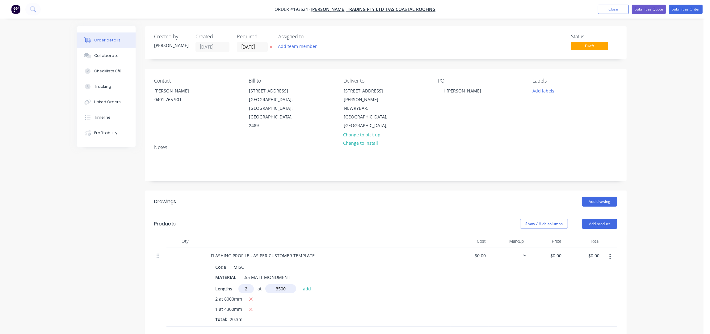
type input "3500"
click at [300, 284] on button "add" at bounding box center [307, 288] width 15 height 8
type input "8"
type input "3600"
click at [300, 284] on button "add" at bounding box center [307, 288] width 15 height 8
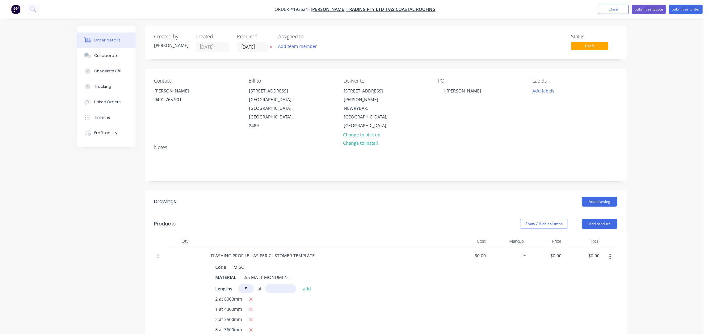
type input "5"
type input "3300"
click at [300, 284] on button "add" at bounding box center [307, 288] width 15 height 8
type input "2"
type input "4100"
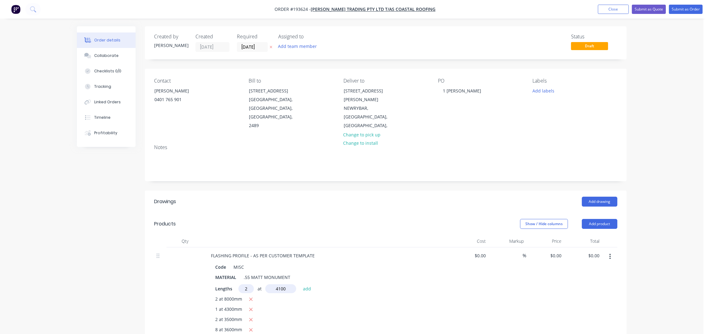
click at [300, 284] on button "add" at bounding box center [307, 288] width 15 height 8
type input "2"
type input "6500"
click at [300, 284] on button "add" at bounding box center [307, 288] width 15 height 8
type input "2"
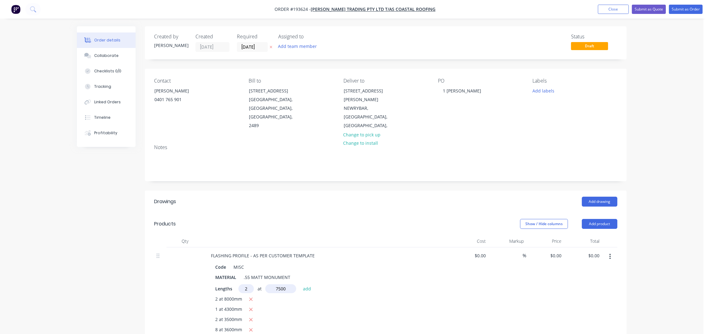
type input "7500"
click at [300, 284] on button "add" at bounding box center [307, 288] width 15 height 8
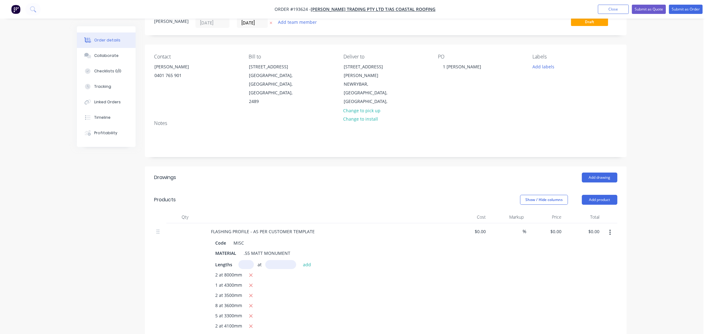
scroll to position [82, 0]
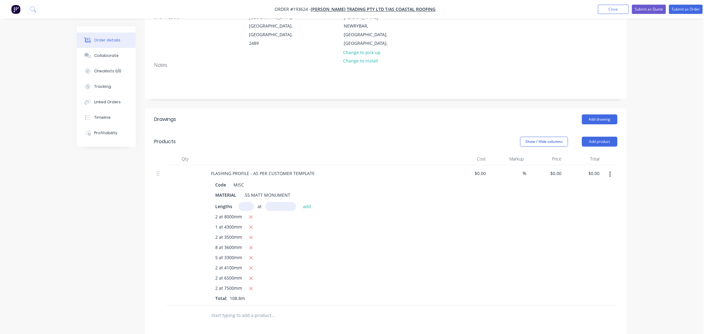
click at [612, 169] on button "button" at bounding box center [610, 174] width 15 height 11
drag, startPoint x: 585, startPoint y: 184, endPoint x: 571, endPoint y: 190, distance: 15.1
click at [585, 198] on div "Duplicate" at bounding box center [588, 202] width 48 height 9
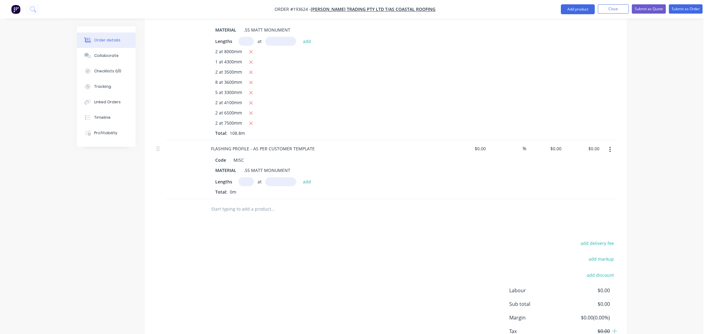
click at [245, 177] on input "text" at bounding box center [245, 181] width 15 height 9
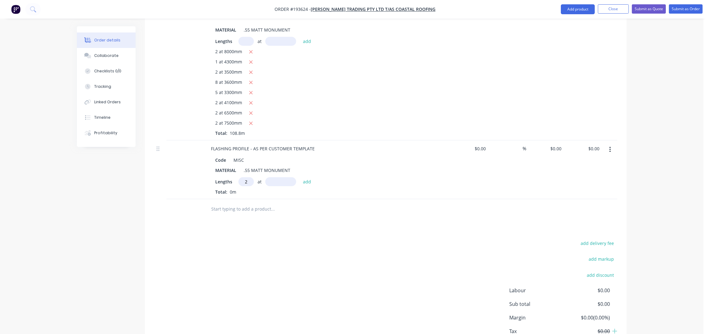
type input "2"
type input "3800"
click at [300, 177] on button "add" at bounding box center [307, 181] width 15 height 8
type input "1"
type input "4300"
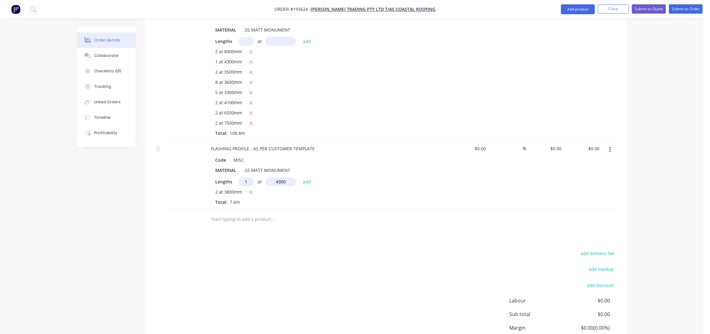
click at [300, 177] on button "add" at bounding box center [307, 181] width 15 height 8
type input "2"
type input "3500"
click at [300, 177] on button "add" at bounding box center [307, 181] width 15 height 8
type input "8"
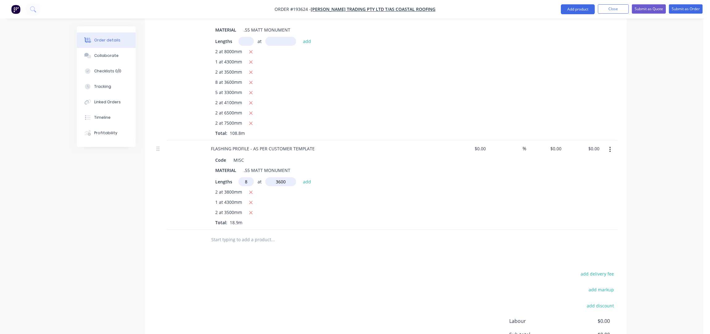
type input "3600"
click at [300, 177] on button "add" at bounding box center [307, 181] width 15 height 8
type input "5"
type input "3300"
click at [300, 177] on button "add" at bounding box center [307, 181] width 15 height 8
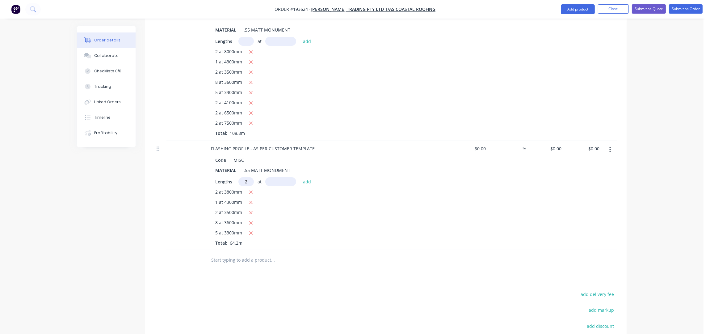
type input "2"
type input "4100"
click at [300, 177] on button "add" at bounding box center [307, 181] width 15 height 8
type input "2"
type input "6500"
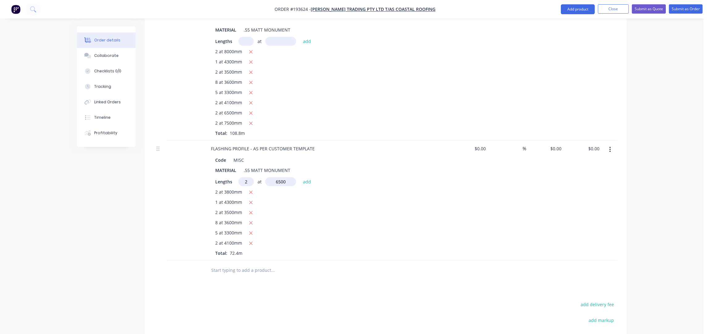
click at [300, 177] on button "add" at bounding box center [307, 181] width 15 height 8
type input "12"
type input "3000"
click at [300, 177] on button "add" at bounding box center [307, 181] width 15 height 8
type input "1"
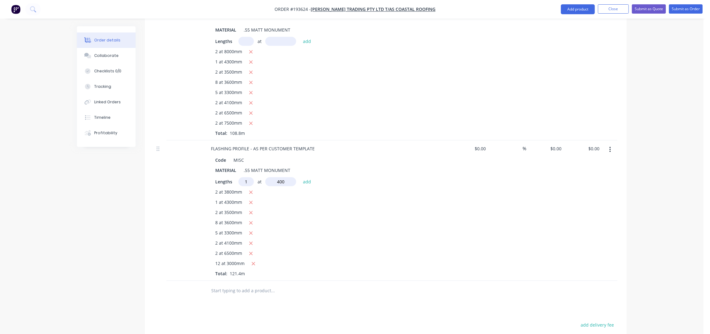
type input "400"
click at [300, 177] on button "add" at bounding box center [307, 181] width 15 height 8
click at [248, 271] on icon "button" at bounding box center [249, 274] width 4 height 6
click at [244, 177] on input "text" at bounding box center [245, 181] width 15 height 9
type input "1"
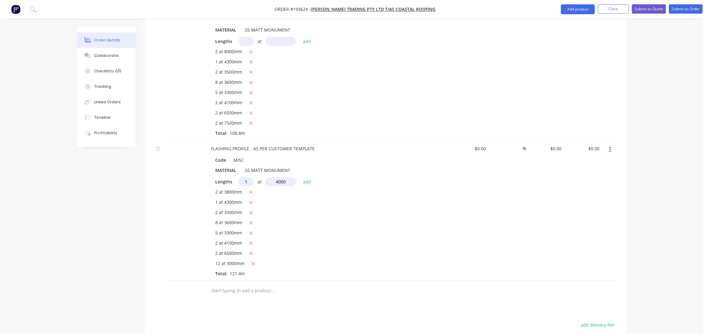
type input "4000"
click at [300, 177] on button "add" at bounding box center [307, 181] width 15 height 8
click at [314, 144] on div "FLASHING PROFILE - AS PER CUSTOMER TEMPLATE" at bounding box center [263, 148] width 114 height 9
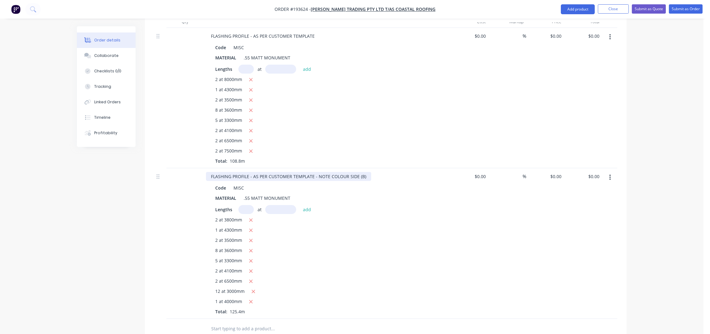
scroll to position [165, 0]
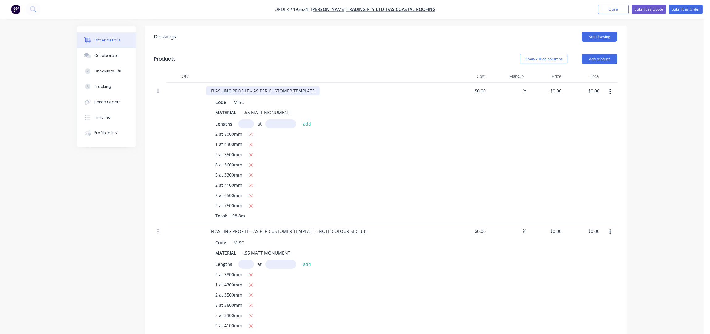
click at [315, 86] on div "FLASHING PROFILE - AS PER CUSTOMER TEMPLATE" at bounding box center [263, 90] width 114 height 9
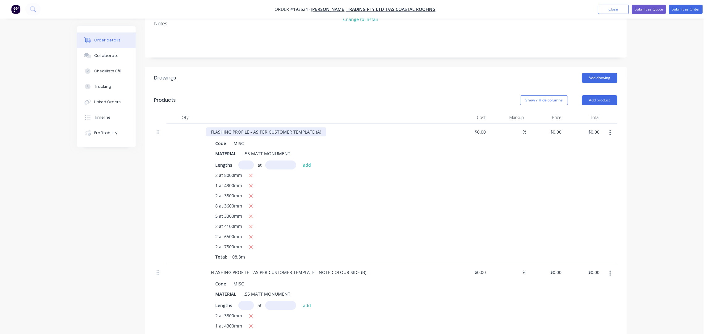
scroll to position [123, 0]
click at [598, 95] on button "Add product" at bounding box center [600, 100] width 36 height 10
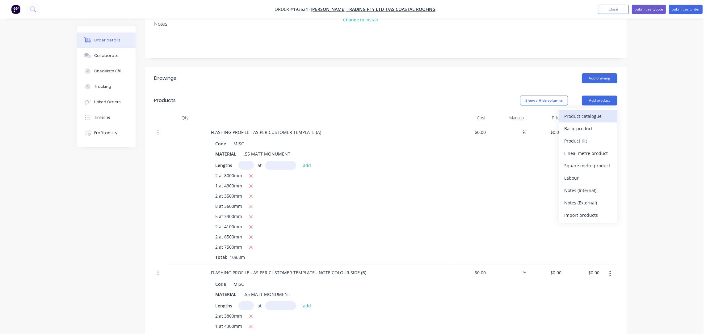
click at [597, 112] on div "Product catalogue" at bounding box center [588, 116] width 48 height 9
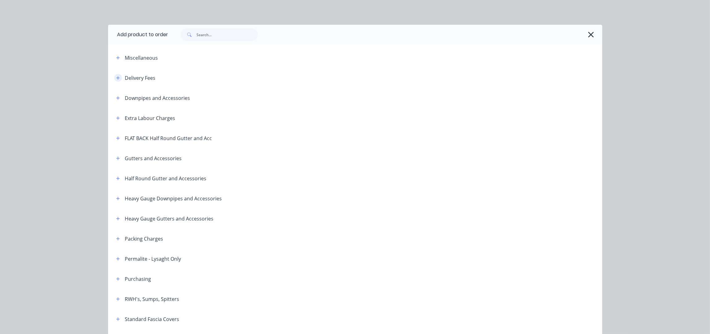
click at [116, 74] on button "button" at bounding box center [118, 78] width 8 height 8
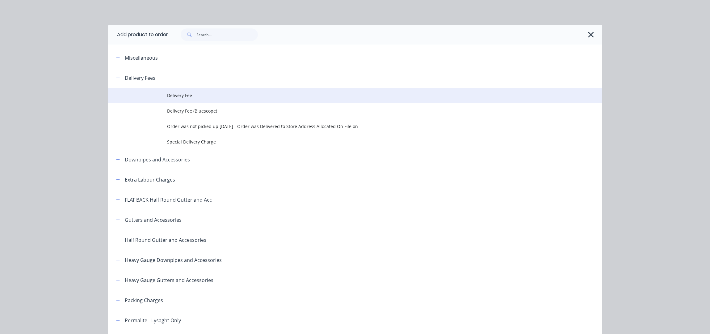
click at [187, 95] on span "Delivery Fee" at bounding box center [341, 95] width 348 height 6
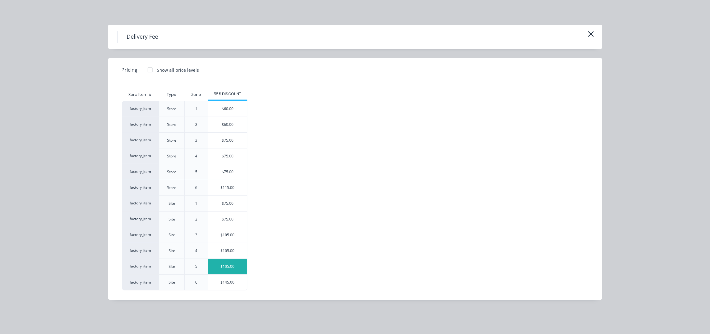
click at [239, 264] on div "$105.00" at bounding box center [227, 266] width 39 height 15
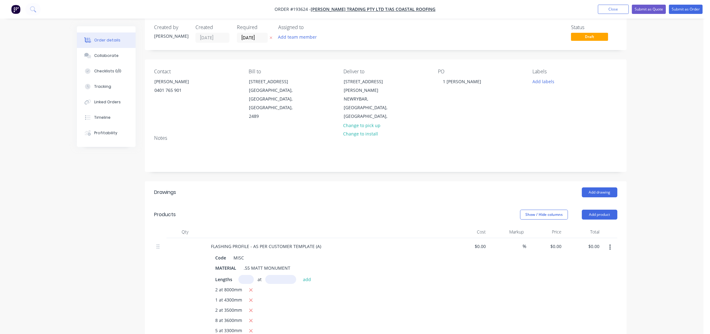
scroll to position [0, 0]
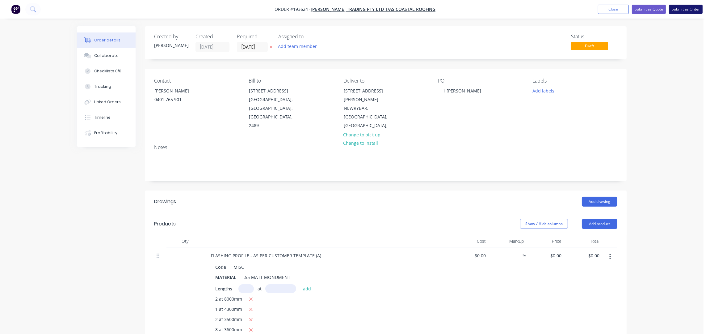
click at [678, 12] on button "Submit as Order" at bounding box center [686, 9] width 34 height 9
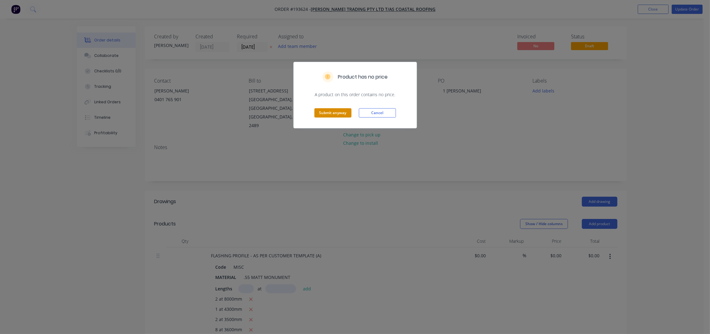
click at [335, 112] on button "Submit anyway" at bounding box center [332, 112] width 37 height 9
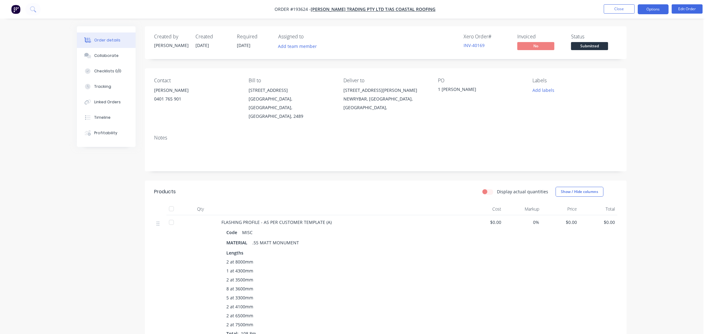
click at [656, 11] on button "Options" at bounding box center [653, 9] width 31 height 10
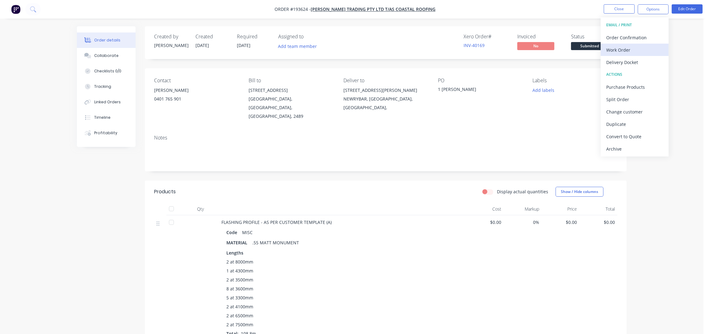
click at [631, 51] on div "Work Order" at bounding box center [634, 49] width 57 height 9
click at [632, 61] on div "Without pricing" at bounding box center [634, 62] width 57 height 9
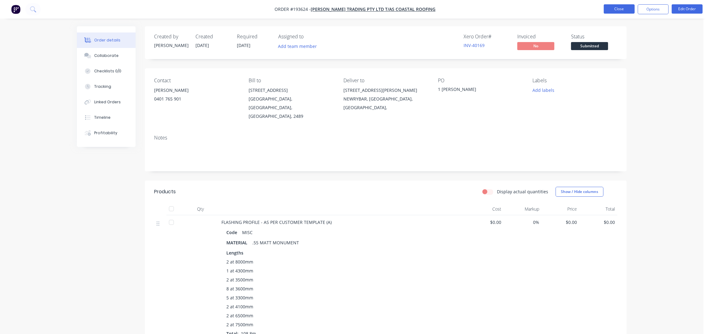
click at [627, 4] on button "Close" at bounding box center [619, 8] width 31 height 9
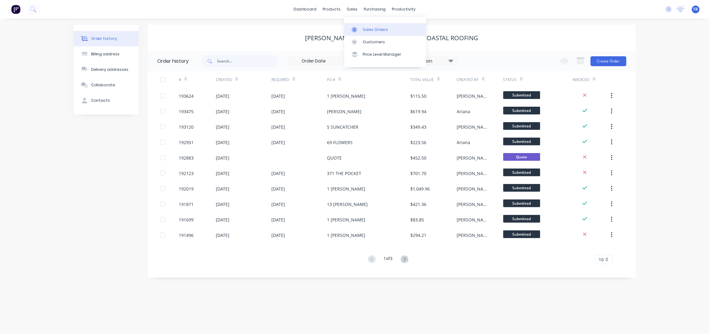
click at [373, 27] on div "Sales Orders" at bounding box center [375, 30] width 25 height 6
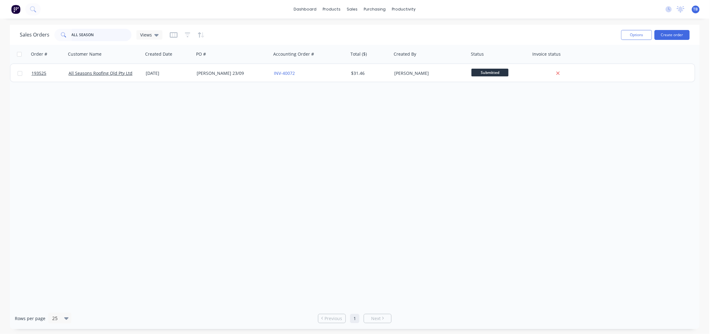
drag, startPoint x: 114, startPoint y: 32, endPoint x: 35, endPoint y: 39, distance: 79.0
click at [38, 38] on div "Sales Orders ALL SEASON Views" at bounding box center [91, 35] width 143 height 12
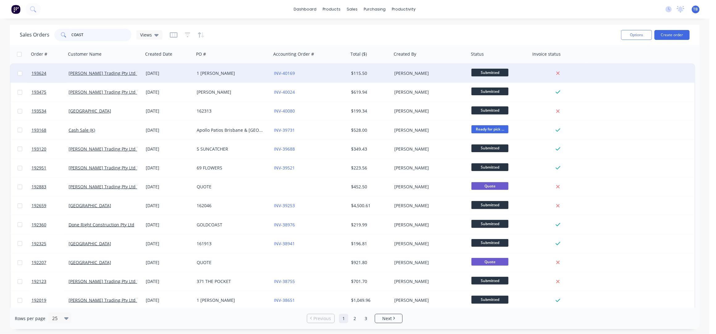
type input "COAST"
click at [249, 76] on div "1 JOHNSTON" at bounding box center [232, 73] width 77 height 19
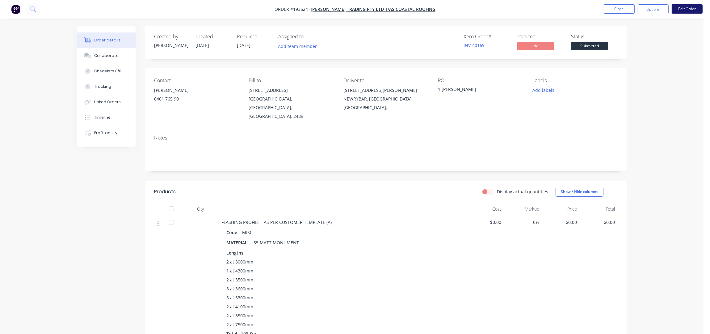
click at [694, 9] on button "Edit Order" at bounding box center [687, 8] width 31 height 9
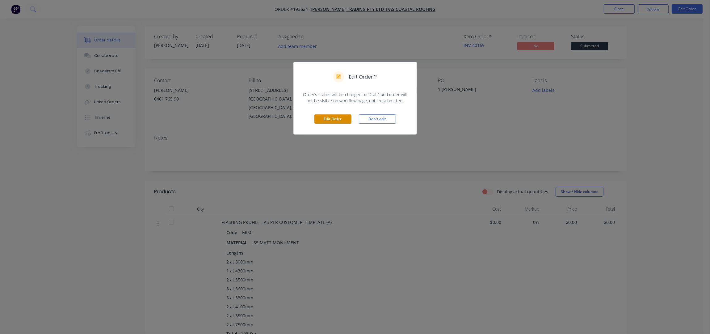
click at [331, 118] on button "Edit Order" at bounding box center [332, 118] width 37 height 9
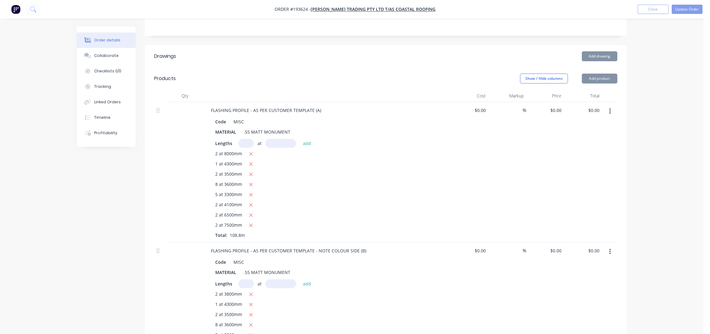
scroll to position [206, 0]
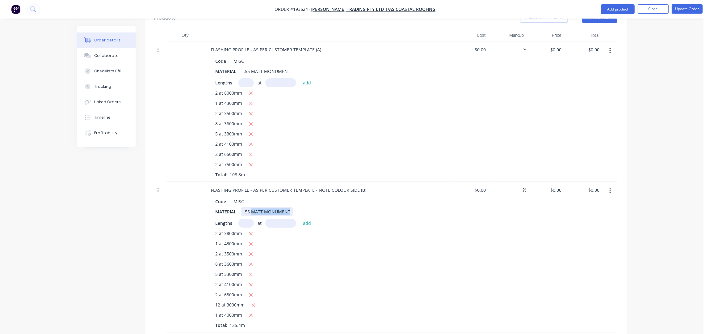
drag, startPoint x: 289, startPoint y: 193, endPoint x: 252, endPoint y: 194, distance: 36.2
click at [252, 207] on div ".55 MATT MONUMENT" at bounding box center [267, 211] width 52 height 9
click at [682, 7] on button "Update Order" at bounding box center [687, 8] width 31 height 9
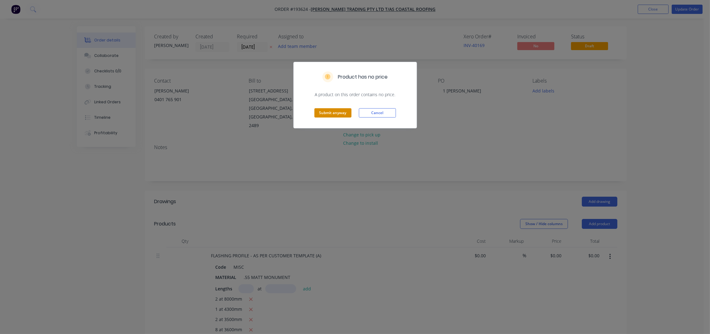
click at [344, 109] on button "Submit anyway" at bounding box center [332, 112] width 37 height 9
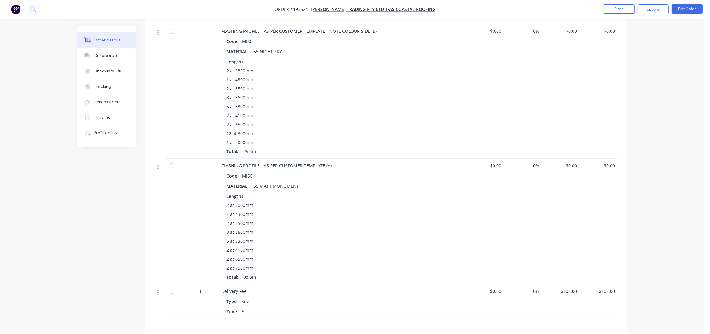
scroll to position [155, 0]
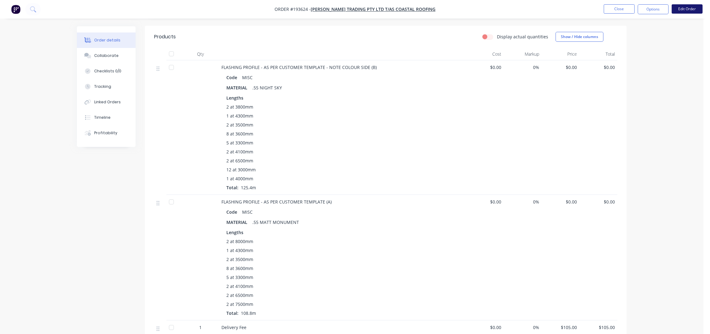
click at [692, 7] on button "Edit Order" at bounding box center [687, 8] width 31 height 9
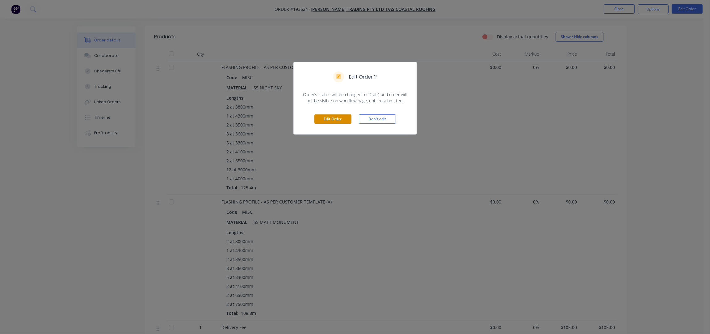
click at [338, 123] on button "Edit Order" at bounding box center [332, 118] width 37 height 9
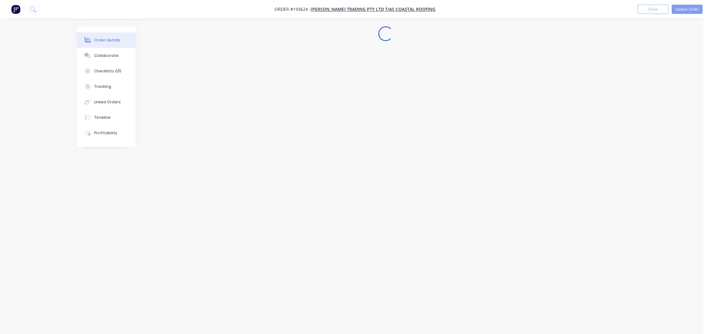
scroll to position [0, 0]
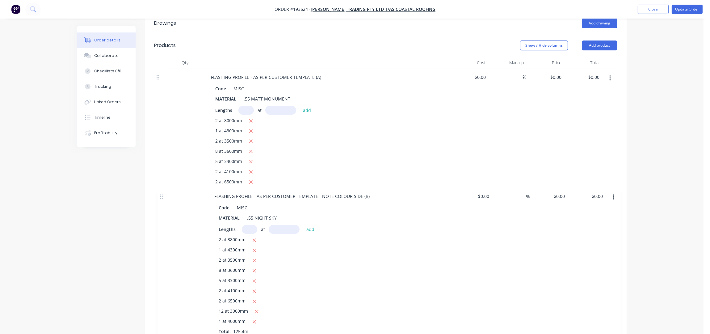
drag, startPoint x: 158, startPoint y: 71, endPoint x: 162, endPoint y: 196, distance: 125.8
click at [162, 196] on div "FLASHING PROFILE - AS PER CUSTOMER TEMPLATE - NOTE COLOUR SIDE (B) Code MISC MA…" at bounding box center [385, 233] width 463 height 329
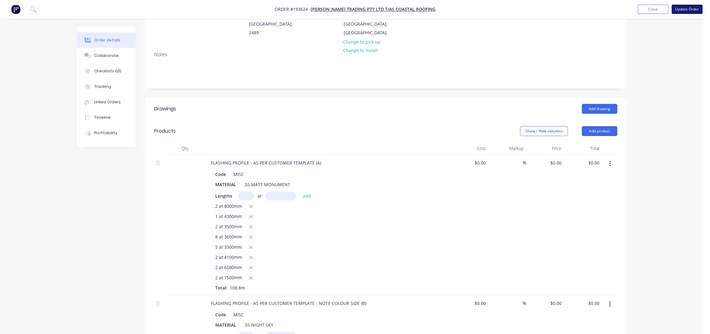
scroll to position [54, 0]
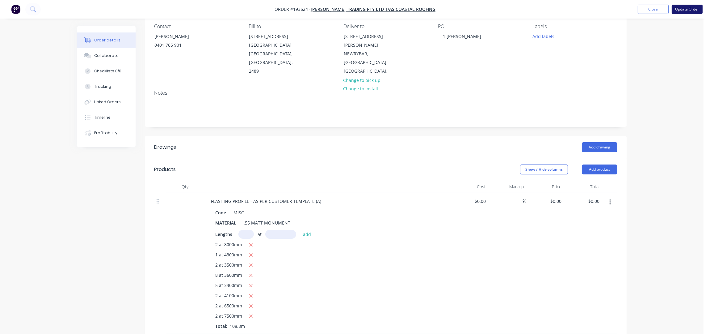
click at [687, 6] on button "Update Order" at bounding box center [687, 9] width 31 height 9
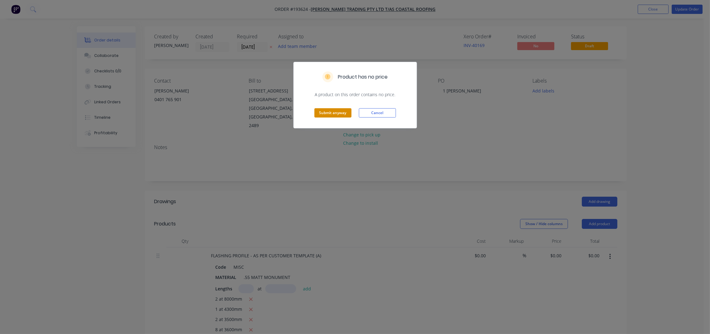
click at [324, 115] on button "Submit anyway" at bounding box center [332, 112] width 37 height 9
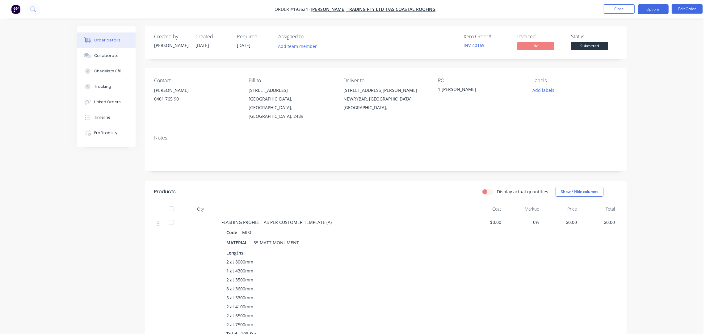
click at [659, 13] on button "Options" at bounding box center [653, 9] width 31 height 10
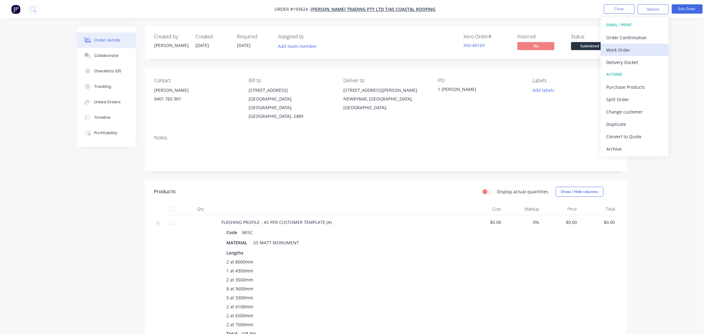
click at [619, 49] on div "Work Order" at bounding box center [634, 49] width 57 height 9
click at [624, 64] on div "Without pricing" at bounding box center [634, 62] width 57 height 9
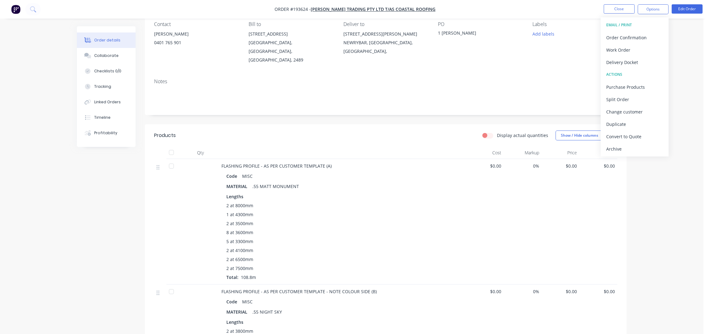
scroll to position [124, 0]
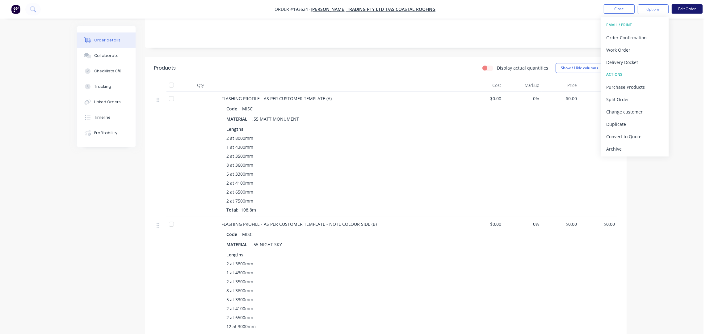
click at [683, 9] on button "Edit Order" at bounding box center [687, 8] width 31 height 9
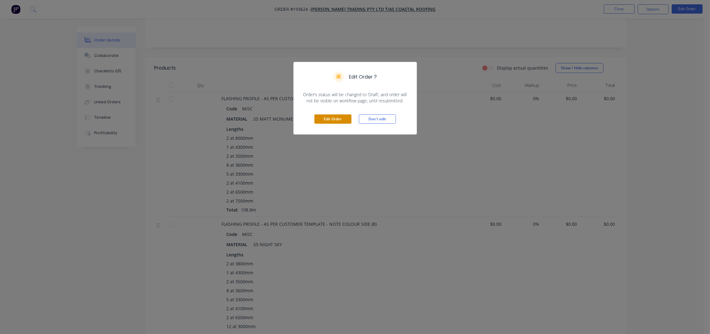
click at [344, 115] on button "Edit Order" at bounding box center [332, 118] width 37 height 9
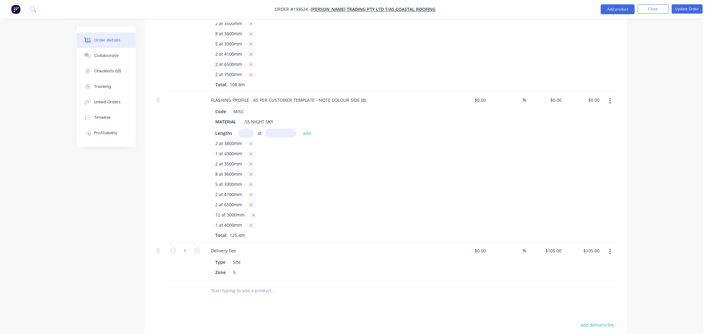
scroll to position [247, 0]
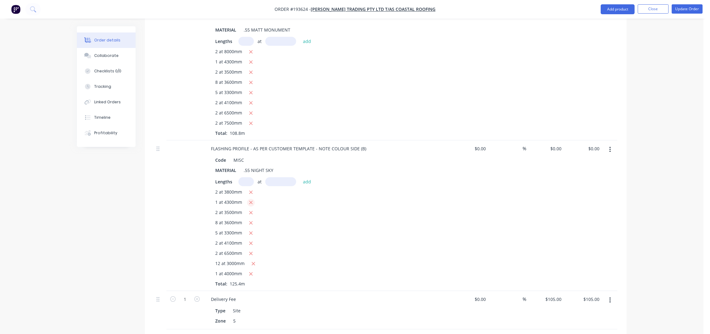
click at [249, 200] on icon "button" at bounding box center [251, 203] width 4 height 6
click at [249, 189] on icon "button" at bounding box center [251, 192] width 4 height 6
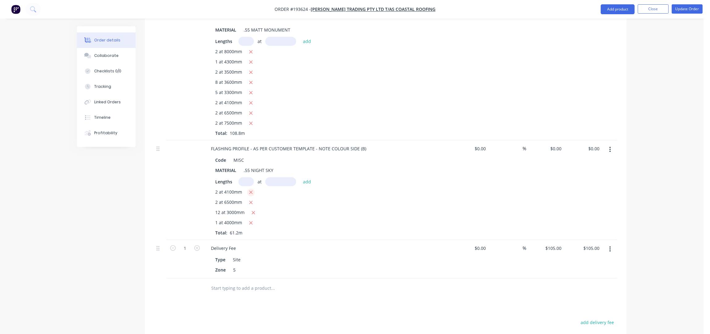
click at [249, 189] on icon "button" at bounding box center [251, 192] width 4 height 6
click at [250, 188] on button "button" at bounding box center [254, 192] width 8 height 8
click at [249, 189] on icon "button" at bounding box center [251, 192] width 4 height 6
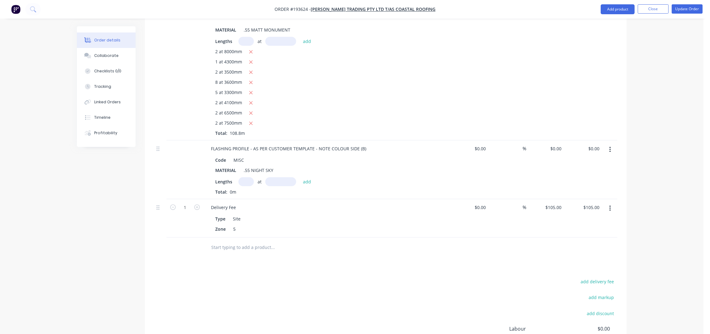
click at [243, 177] on input "text" at bounding box center [245, 181] width 15 height 9
type input "2"
type input "3800"
click at [300, 177] on button "add" at bounding box center [307, 181] width 15 height 8
type input "3"
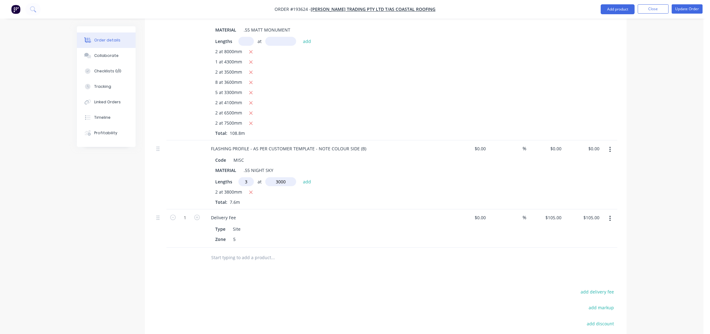
type input "3000"
click at [300, 177] on button "add" at bounding box center [307, 181] width 15 height 8
type input "2"
type input "6000"
click at [300, 177] on button "add" at bounding box center [307, 181] width 15 height 8
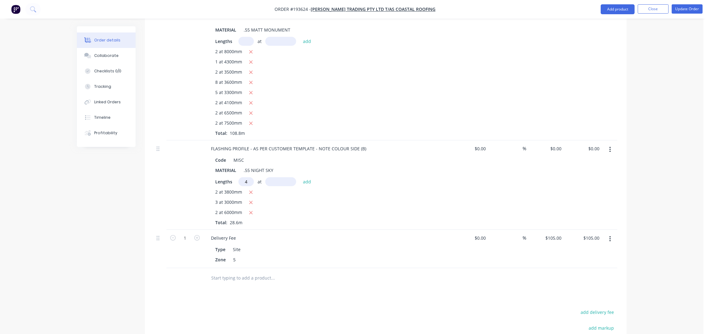
type input "4"
type input "4000"
click at [300, 177] on button "add" at bounding box center [307, 181] width 15 height 8
type input "2"
type input "6000"
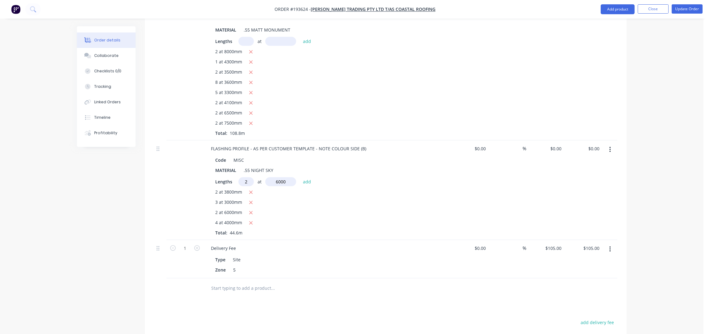
click at [300, 177] on button "add" at bounding box center [307, 181] width 15 height 8
type input "12"
type input "3000"
click at [300, 177] on button "add" at bounding box center [307, 181] width 15 height 8
type input "1"
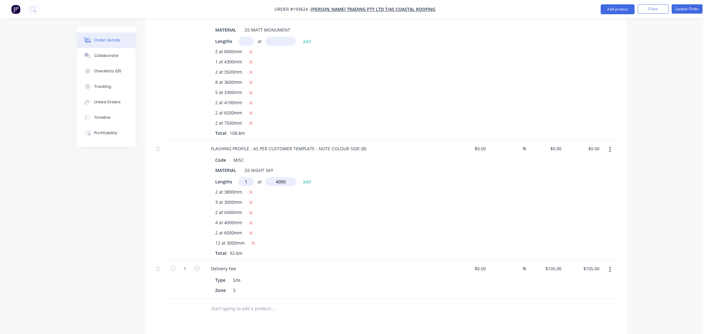
type input "4000"
click at [300, 177] on button "add" at bounding box center [307, 181] width 15 height 8
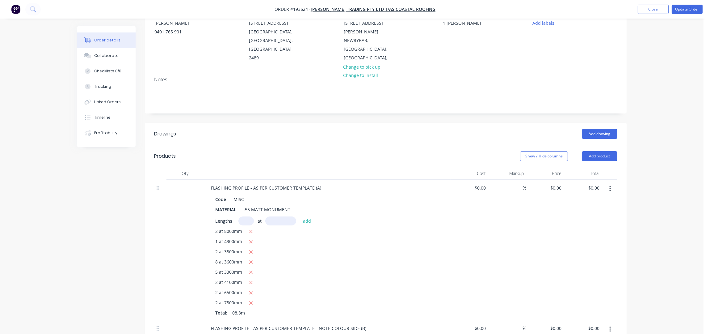
scroll to position [0, 0]
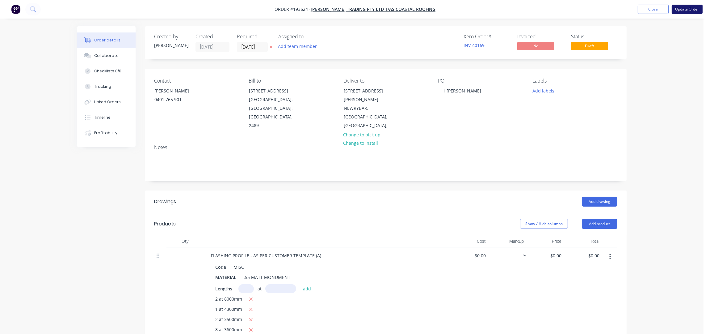
click at [682, 10] on button "Update Order" at bounding box center [687, 9] width 31 height 9
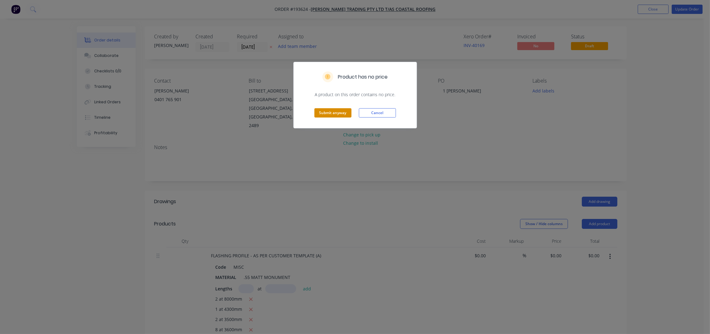
click at [343, 114] on button "Submit anyway" at bounding box center [332, 112] width 37 height 9
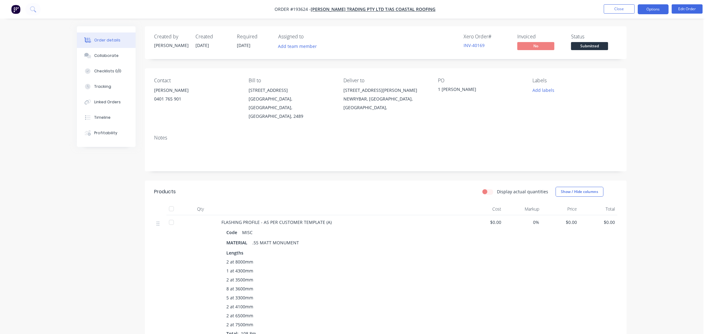
click at [663, 4] on button "Options" at bounding box center [653, 9] width 31 height 10
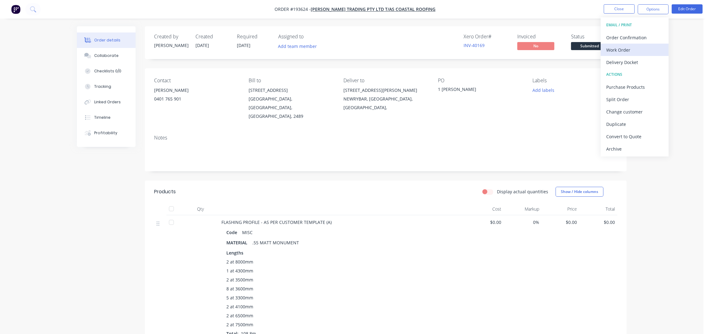
click at [628, 47] on div "Work Order" at bounding box center [634, 49] width 57 height 9
click at [627, 61] on div "Without pricing" at bounding box center [634, 62] width 57 height 9
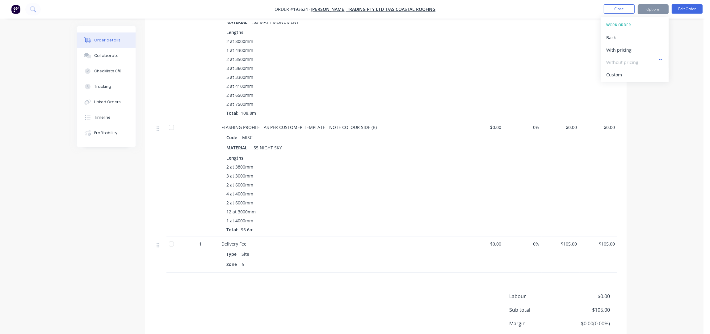
scroll to position [206, 0]
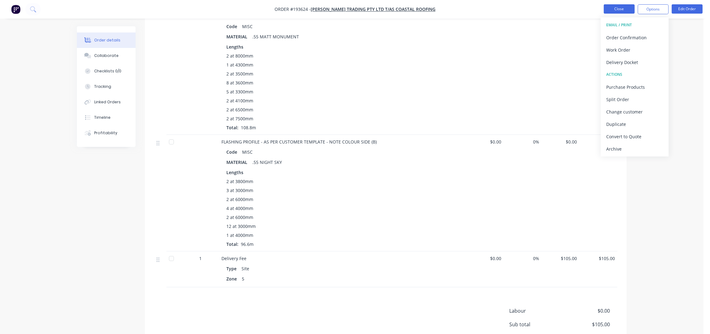
click at [631, 9] on button "Close" at bounding box center [619, 8] width 31 height 9
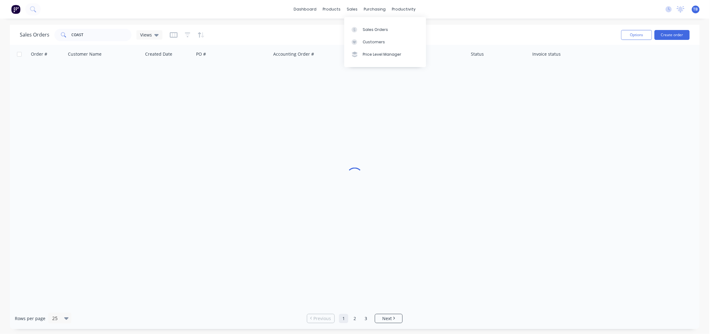
click at [371, 22] on div "Sales Orders Customers Price Level Manager" at bounding box center [385, 42] width 82 height 50
click at [375, 25] on link "Sales Orders" at bounding box center [385, 29] width 82 height 12
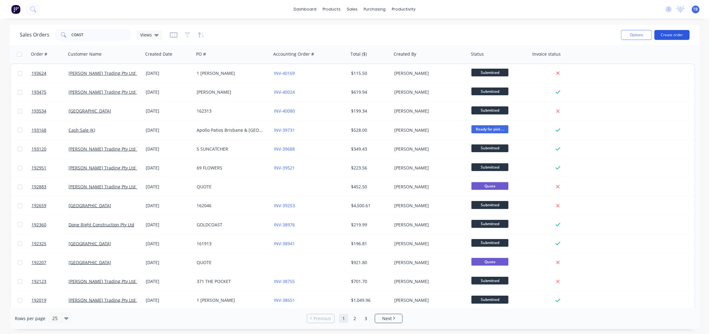
click at [671, 34] on button "Create order" at bounding box center [672, 35] width 35 height 10
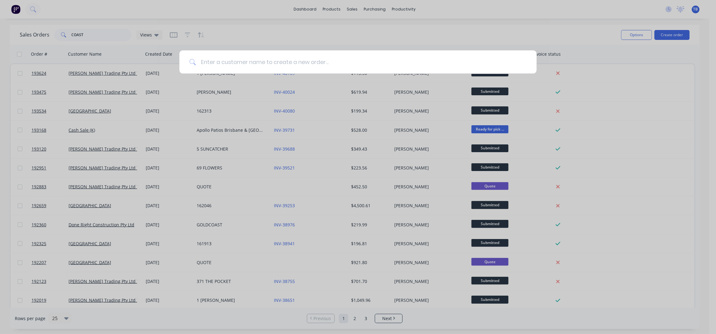
click at [215, 62] on input at bounding box center [361, 61] width 331 height 23
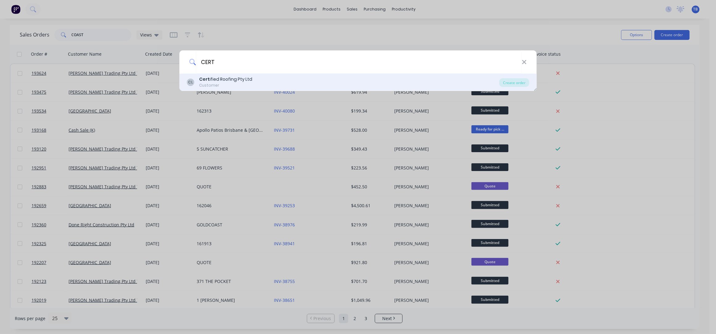
type input "CERT"
click at [242, 81] on div "Cert ified Roofing Pty Ltd" at bounding box center [225, 79] width 53 height 6
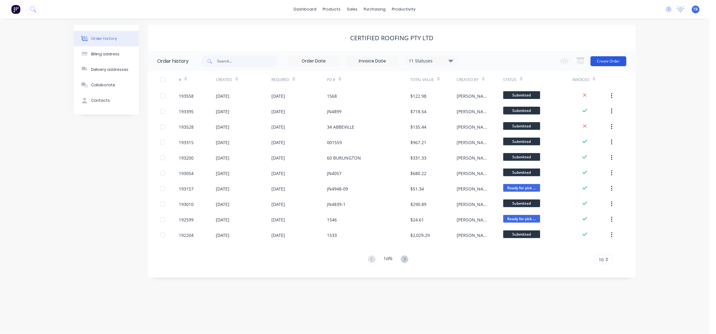
click at [617, 62] on button "Create Order" at bounding box center [609, 61] width 36 height 10
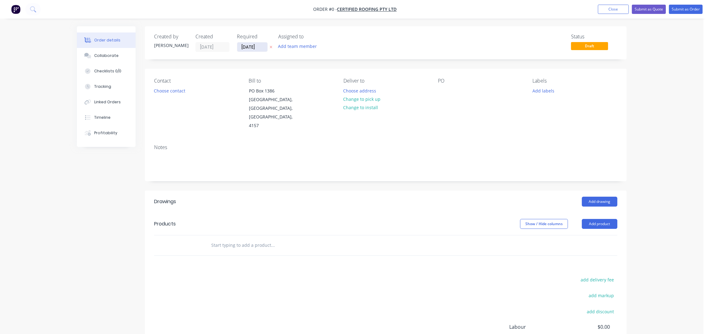
click at [246, 47] on input "[DATE]" at bounding box center [252, 46] width 30 height 9
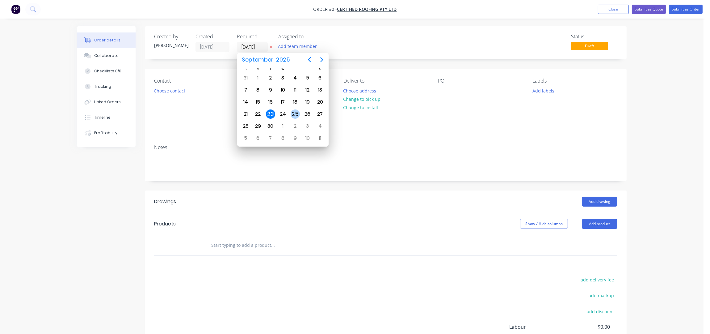
click at [297, 110] on div "25" at bounding box center [295, 113] width 9 height 9
type input "25/09/25"
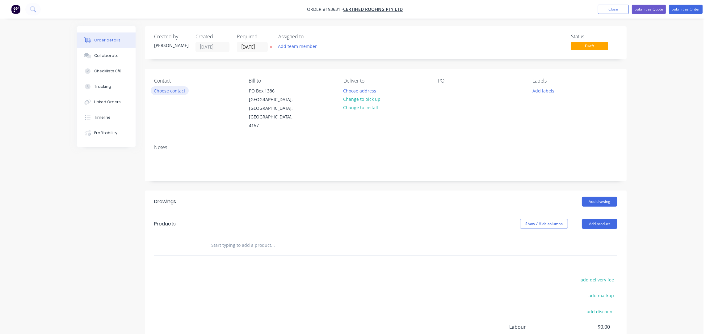
click at [173, 91] on button "Choose contact" at bounding box center [170, 90] width 38 height 8
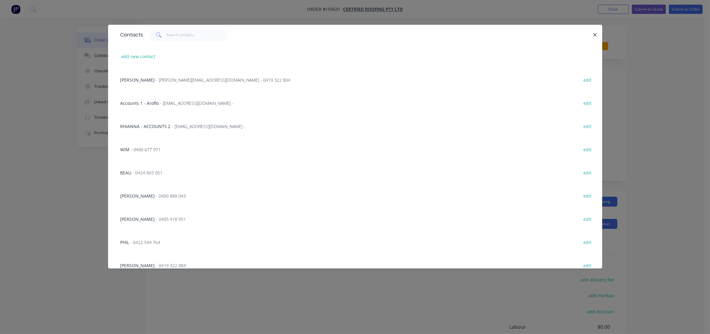
click at [148, 148] on span "- 0400 677 971" at bounding box center [146, 149] width 30 height 6
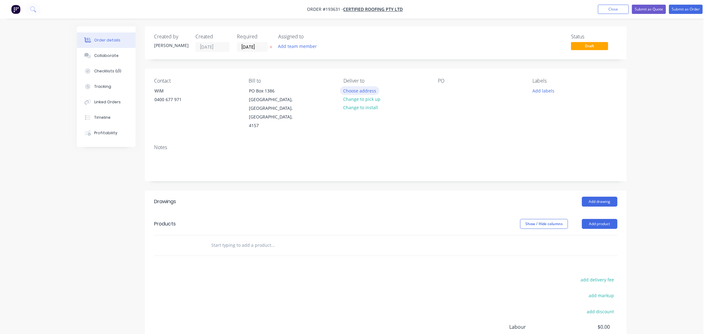
click at [350, 91] on button "Choose address" at bounding box center [360, 90] width 40 height 8
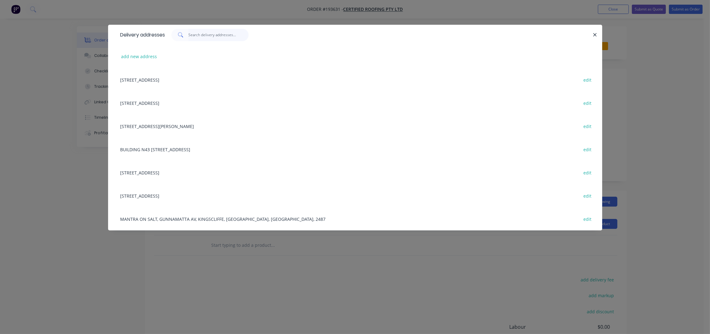
click at [223, 38] on input "text" at bounding box center [218, 35] width 60 height 12
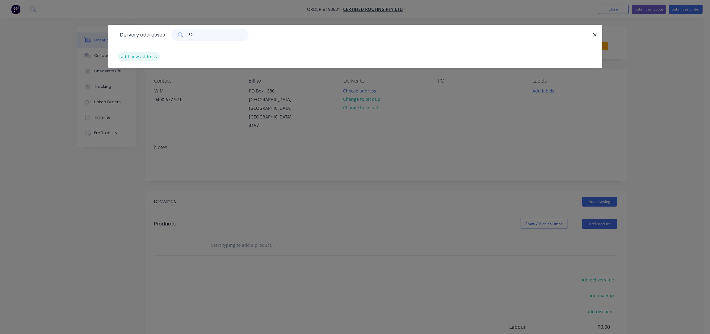
type input "52"
click at [139, 59] on button "add new address" at bounding box center [139, 56] width 42 height 8
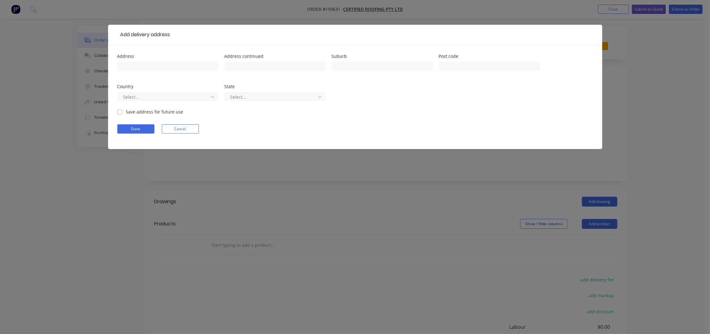
click at [172, 73] on div at bounding box center [167, 69] width 101 height 18
click at [166, 67] on input "text" at bounding box center [167, 65] width 101 height 9
type input "52 CROSBY ROAD"
type input "ALBION"
click at [150, 125] on button "Done" at bounding box center [135, 128] width 37 height 9
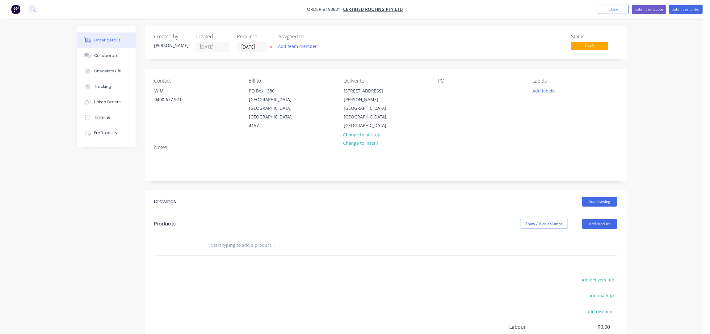
click at [454, 90] on div "PO" at bounding box center [480, 104] width 85 height 52
click at [443, 90] on div at bounding box center [443, 90] width 10 height 9
click at [603, 219] on button "Add product" at bounding box center [600, 224] width 36 height 10
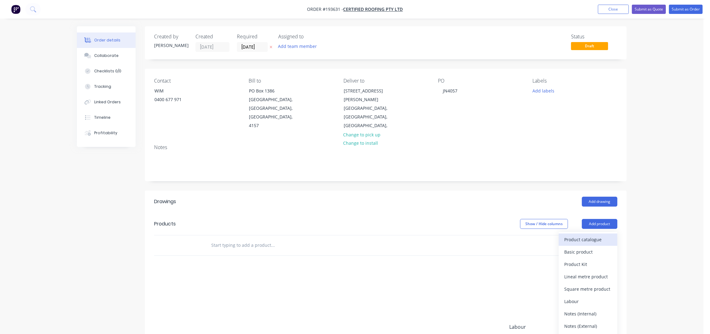
click at [600, 235] on div "Product catalogue" at bounding box center [588, 239] width 48 height 9
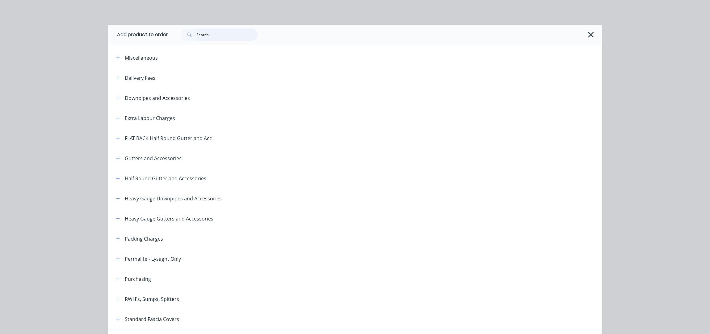
click at [205, 38] on input "text" at bounding box center [227, 34] width 61 height 12
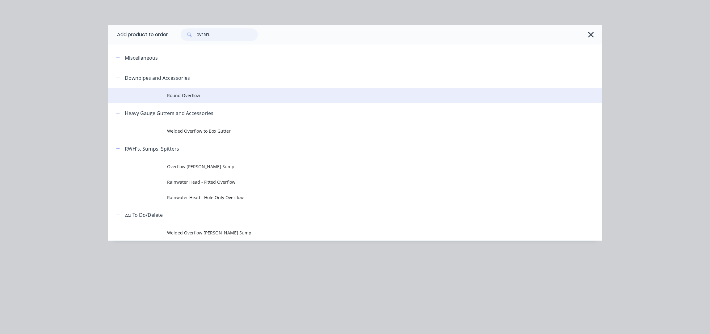
type input "OVERFL"
click at [203, 99] on td "Round Overflow" at bounding box center [384, 95] width 435 height 15
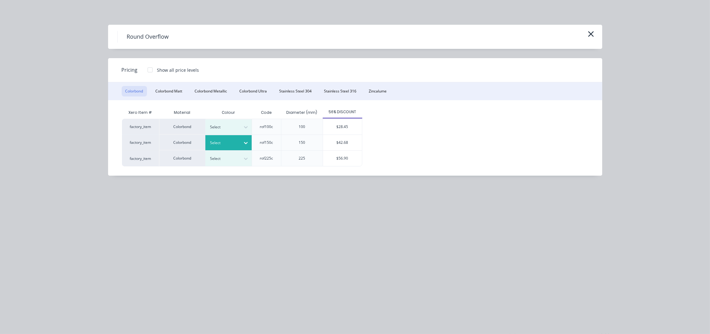
click at [243, 138] on div at bounding box center [245, 143] width 11 height 10
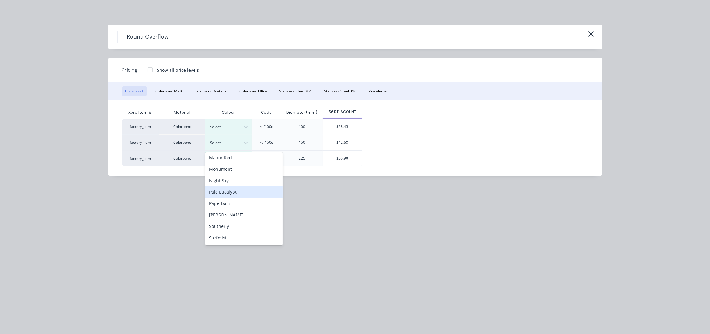
scroll to position [165, 0]
click at [229, 225] on div "Surfmist" at bounding box center [243, 222] width 77 height 11
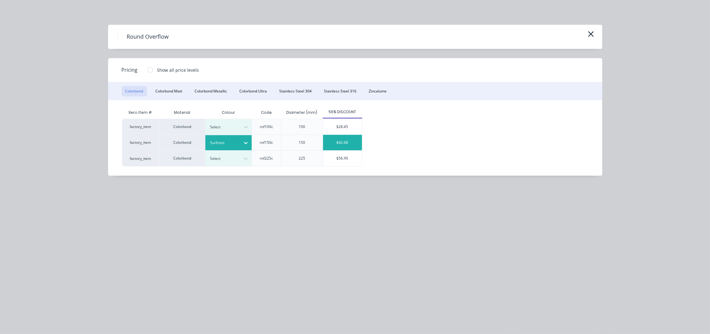
click at [331, 145] on div "$42.68" at bounding box center [342, 142] width 39 height 15
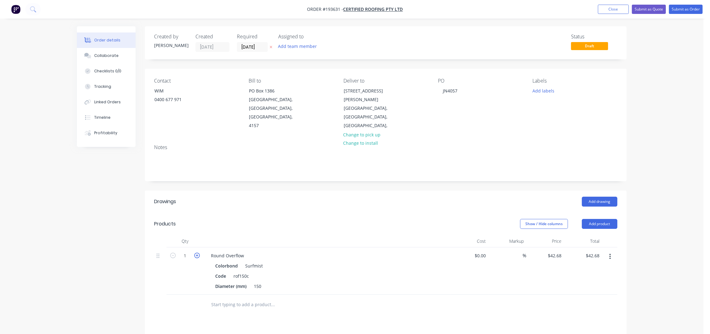
click at [198, 252] on icon "button" at bounding box center [197, 255] width 6 height 6
type input "2"
type input "$85.36"
click at [244, 251] on div "Round Overflow" at bounding box center [227, 255] width 43 height 9
click at [304, 196] on div "Add drawing" at bounding box center [435, 201] width 365 height 10
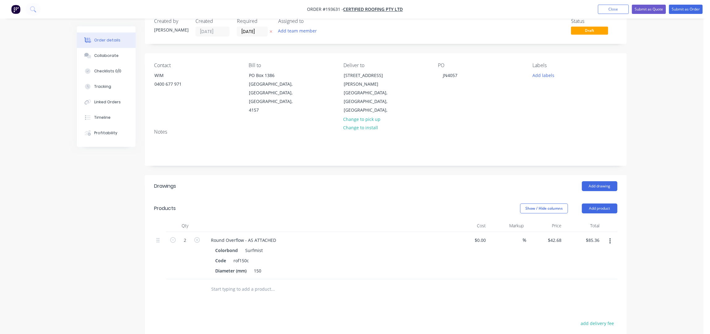
scroll to position [0, 0]
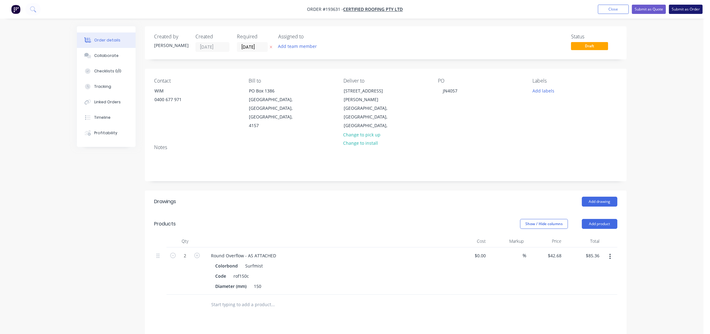
click at [689, 11] on button "Submit as Order" at bounding box center [686, 9] width 34 height 9
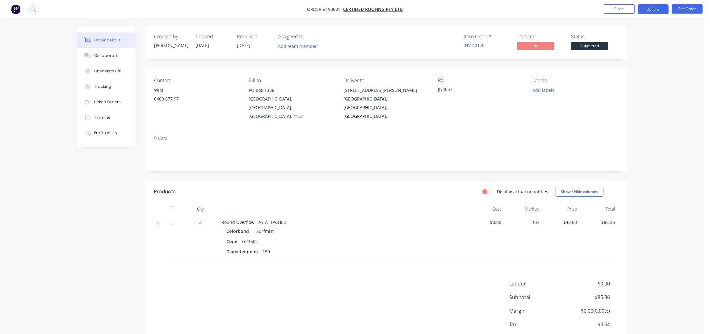
click at [660, 11] on button "Options" at bounding box center [653, 9] width 31 height 10
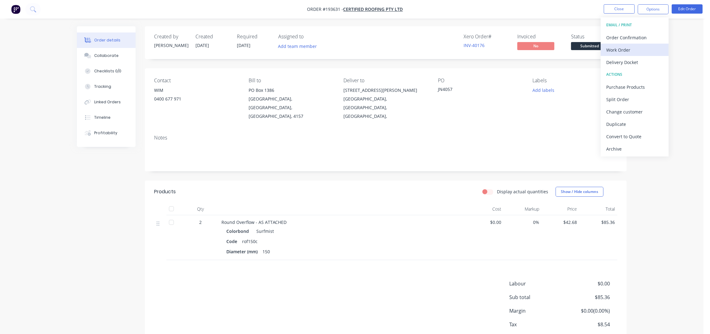
click at [615, 53] on div "Work Order" at bounding box center [634, 49] width 57 height 9
click at [620, 60] on div "Without pricing" at bounding box center [634, 62] width 57 height 9
click at [615, 7] on button "Close" at bounding box center [619, 8] width 31 height 9
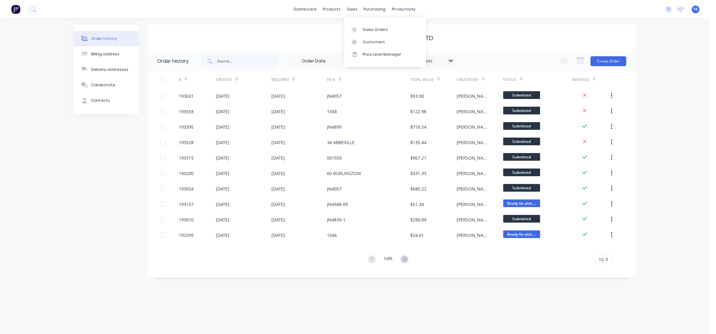
click at [374, 22] on div "Sales Orders Customers Price Level Manager" at bounding box center [385, 42] width 82 height 50
click at [378, 27] on div "Sales Orders" at bounding box center [375, 30] width 25 height 6
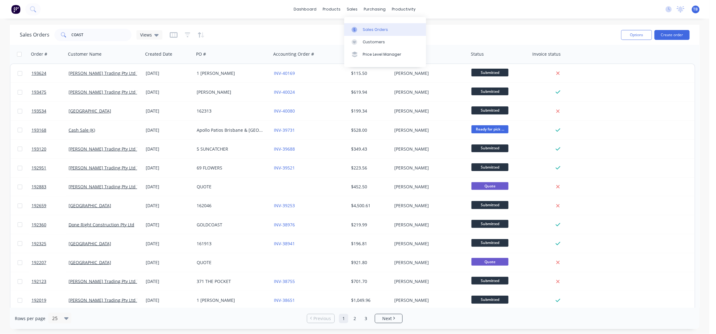
click at [371, 26] on link "Sales Orders" at bounding box center [385, 29] width 82 height 12
click at [85, 34] on input "COAST" at bounding box center [102, 35] width 60 height 12
drag, startPoint x: 0, startPoint y: 49, endPoint x: 0, endPoint y: 52, distance: 3.4
click at [0, 52] on div "Sales Orders COAST Views Options Create order Order # Customer Name Created Dat…" at bounding box center [355, 177] width 710 height 304
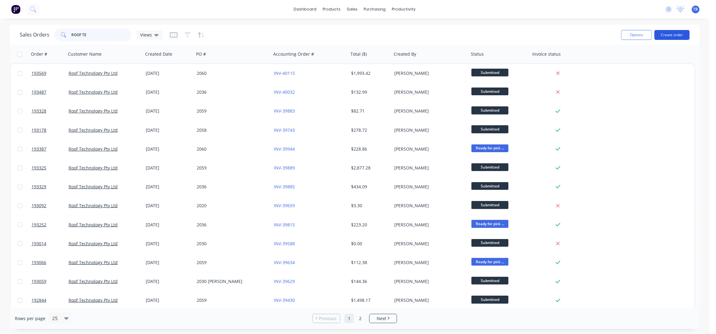
type input "ROOF TE"
click at [668, 34] on button "Create order" at bounding box center [672, 35] width 35 height 10
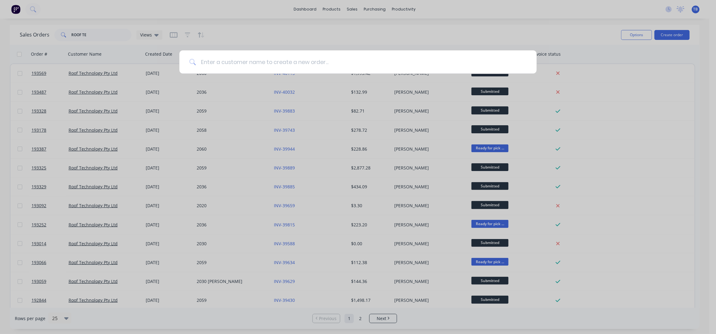
click at [303, 63] on input at bounding box center [361, 61] width 331 height 23
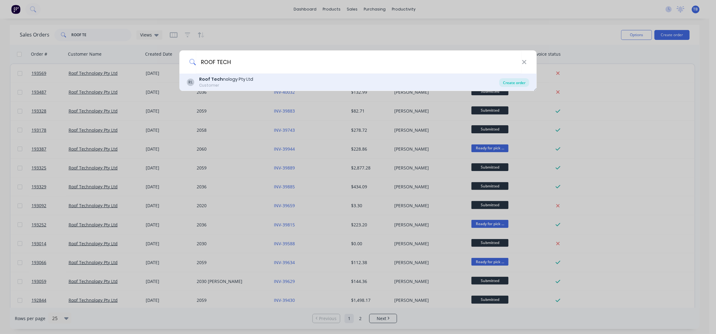
type input "ROOF TECH"
click at [513, 79] on div "Create order" at bounding box center [515, 82] width 30 height 9
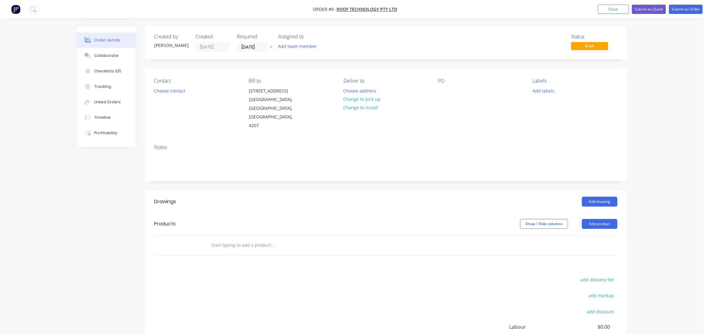
click at [245, 45] on input "[DATE]" at bounding box center [252, 46] width 30 height 9
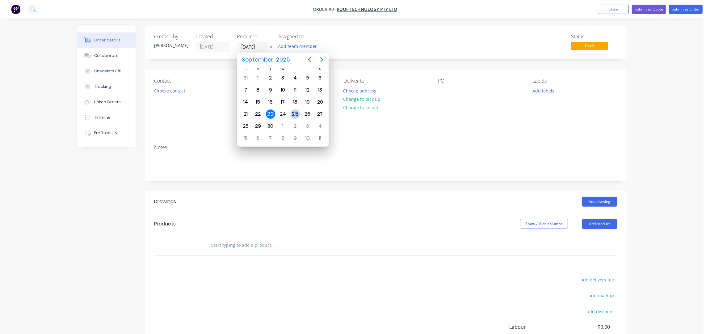
click at [293, 113] on div "25" at bounding box center [295, 113] width 9 height 9
type input "25/09/25"
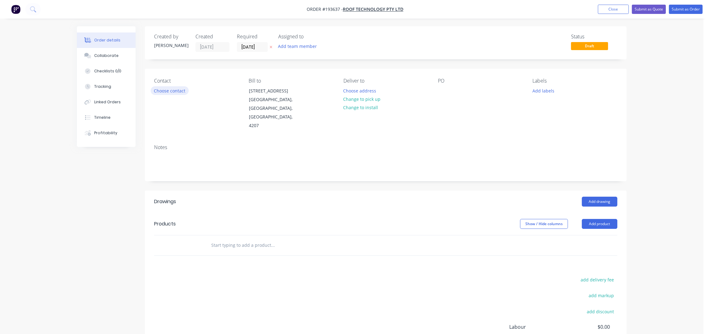
click at [173, 89] on button "Choose contact" at bounding box center [170, 90] width 38 height 8
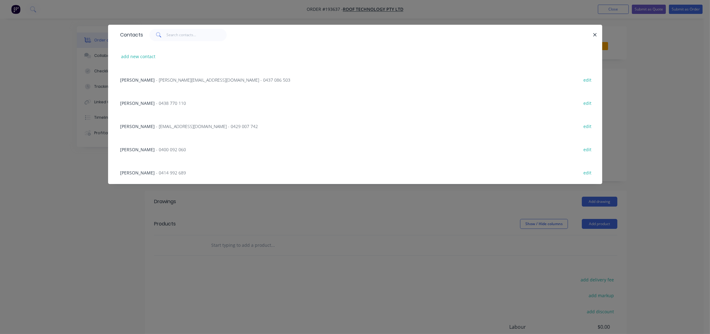
click at [159, 123] on span "- rob@rooftek.net.au - 0429 007 742" at bounding box center [207, 126] width 102 height 6
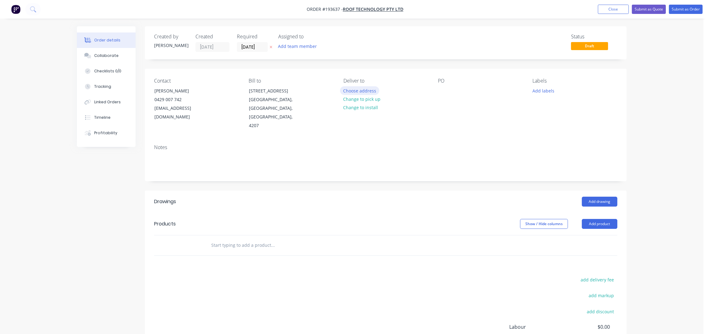
click at [358, 91] on button "Choose address" at bounding box center [360, 90] width 40 height 8
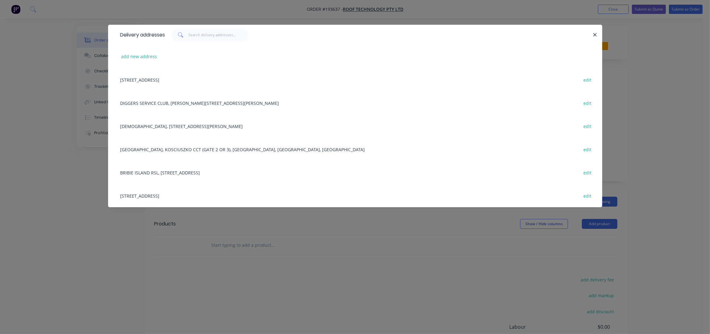
click at [172, 76] on div "2 LOCHLARNEY STREET, BEENLEIGH, Queensland, Australia, 4207 edit" at bounding box center [355, 79] width 476 height 23
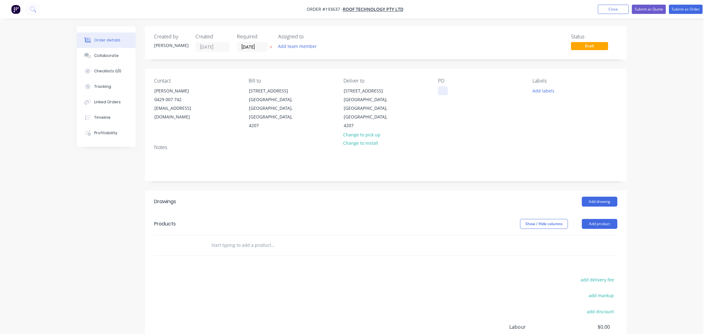
click at [440, 89] on div at bounding box center [443, 90] width 10 height 9
click at [592, 219] on button "Add product" at bounding box center [600, 224] width 36 height 10
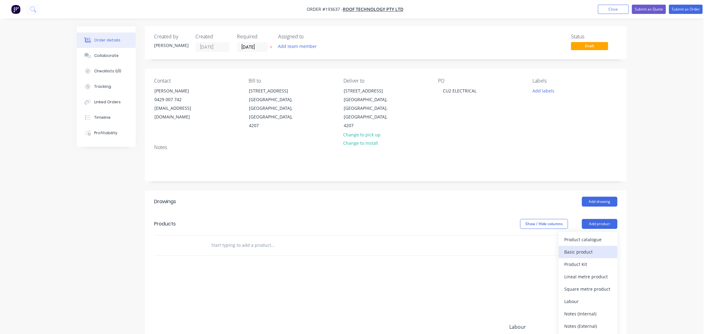
click at [592, 246] on button "Basic product" at bounding box center [588, 252] width 59 height 12
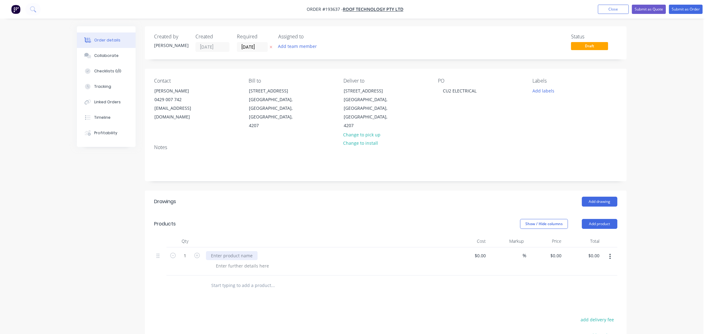
click at [227, 251] on div at bounding box center [232, 255] width 52 height 9
click at [218, 251] on div at bounding box center [232, 255] width 52 height 9
click at [225, 261] on div at bounding box center [242, 265] width 63 height 9
click at [224, 261] on div at bounding box center [242, 265] width 63 height 9
click at [281, 251] on div "FLASHING SECTION - AS ATTACHED" at bounding box center [247, 255] width 82 height 9
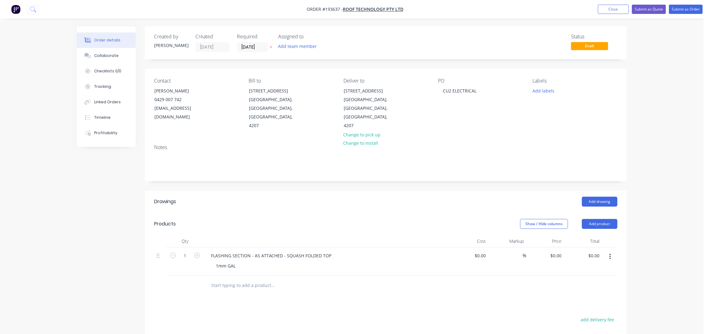
click at [307, 219] on div "Show / Hide columns Add product" at bounding box center [435, 224] width 365 height 10
click at [452, 104] on div "PO CU2 ELECTRICAL" at bounding box center [480, 104] width 85 height 52
click at [244, 196] on div "Drawings" at bounding box center [203, 201] width 99 height 10
click at [682, 99] on div "Order details Collaborate Checklists 0/0 Tracking Linked Orders Timeline Profit…" at bounding box center [352, 226] width 704 height 453
click at [637, 77] on div "Order details Collaborate Checklists 0/0 Tracking Linked Orders Timeline Profit…" at bounding box center [352, 226] width 704 height 453
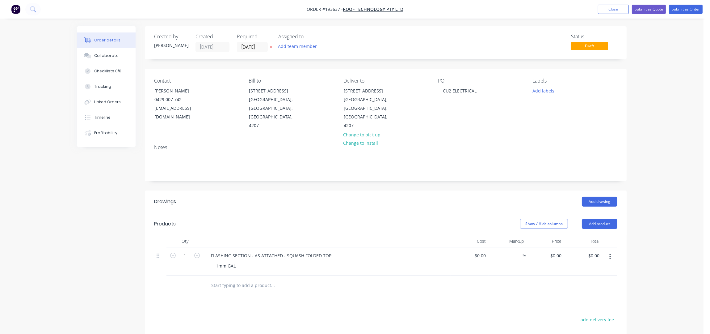
click at [658, 88] on div "Order details Collaborate Checklists 0/0 Tracking Linked Orders Timeline Profit…" at bounding box center [352, 226] width 704 height 453
click at [675, 6] on button "Submit as Order" at bounding box center [686, 9] width 34 height 9
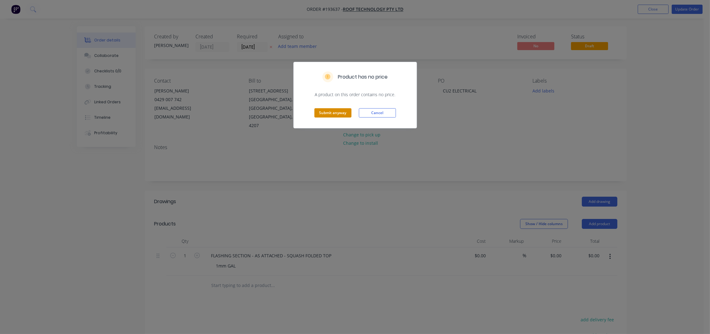
click at [335, 112] on button "Submit anyway" at bounding box center [332, 112] width 37 height 9
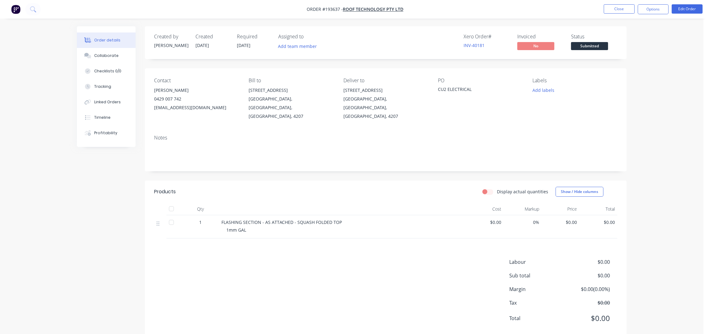
click at [655, 78] on div "Order details Collaborate Checklists 0/0 Tracking Linked Orders Timeline Profit…" at bounding box center [352, 174] width 704 height 348
click at [656, 78] on div "Order details Collaborate Checklists 0/0 Tracking Linked Orders Timeline Profit…" at bounding box center [352, 174] width 704 height 348
click at [659, 8] on button "Options" at bounding box center [653, 9] width 31 height 10
click at [628, 49] on div "Work Order" at bounding box center [634, 49] width 57 height 9
click at [642, 61] on div "Without pricing" at bounding box center [634, 62] width 57 height 9
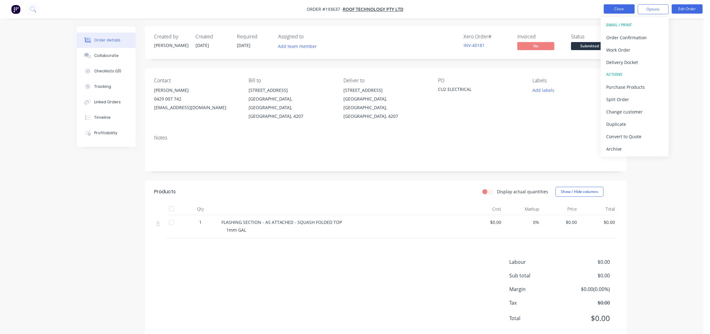
click at [619, 13] on button "Close" at bounding box center [619, 8] width 31 height 9
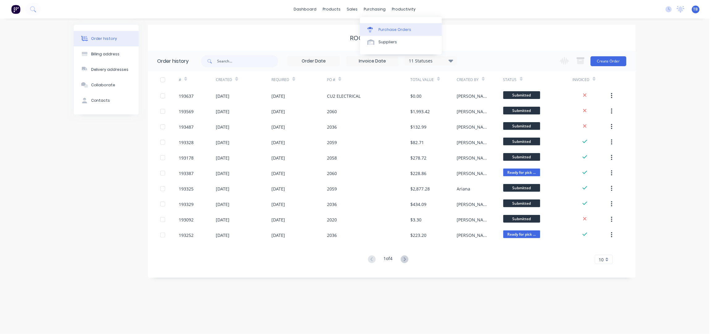
drag, startPoint x: 360, startPoint y: 13, endPoint x: 374, endPoint y: 26, distance: 19.0
click at [374, 26] on link "Purchase Orders" at bounding box center [401, 29] width 82 height 12
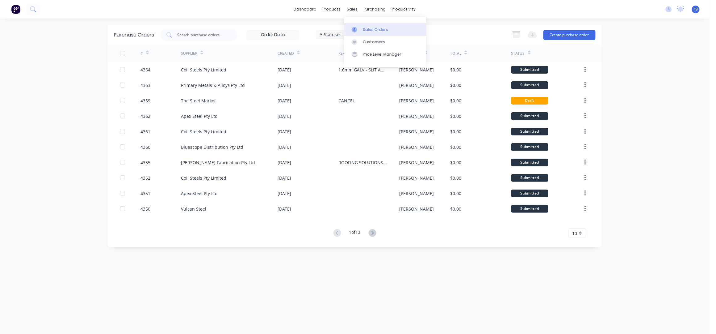
click at [369, 27] on div "Sales Orders" at bounding box center [375, 30] width 25 height 6
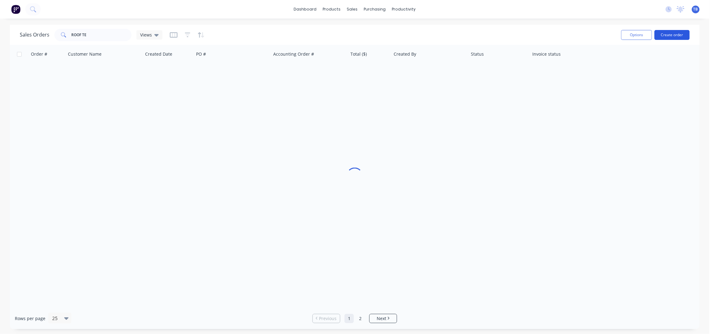
click at [675, 36] on button "Create order" at bounding box center [672, 35] width 35 height 10
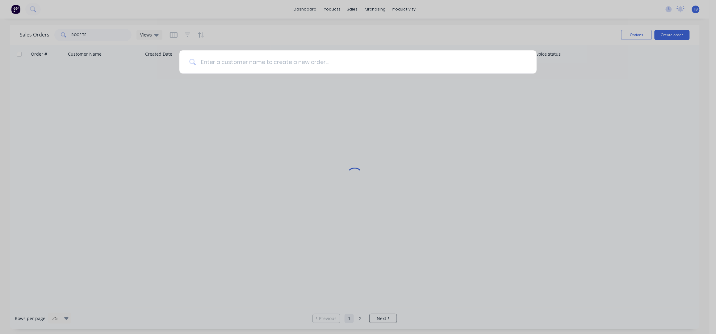
click at [321, 65] on input at bounding box center [361, 61] width 331 height 23
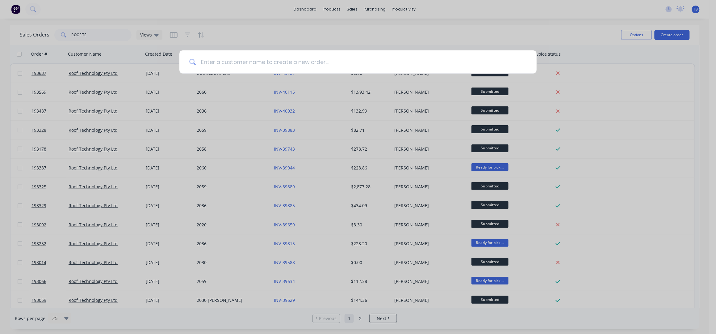
click at [285, 63] on input at bounding box center [361, 61] width 331 height 23
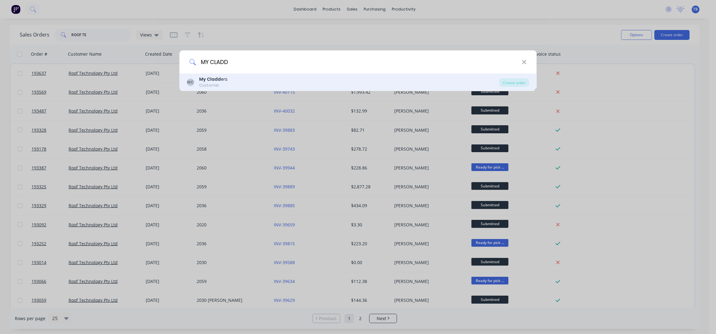
type input "MY CLADD"
click at [253, 77] on div "MC My Cladd ers Customer" at bounding box center [343, 82] width 313 height 12
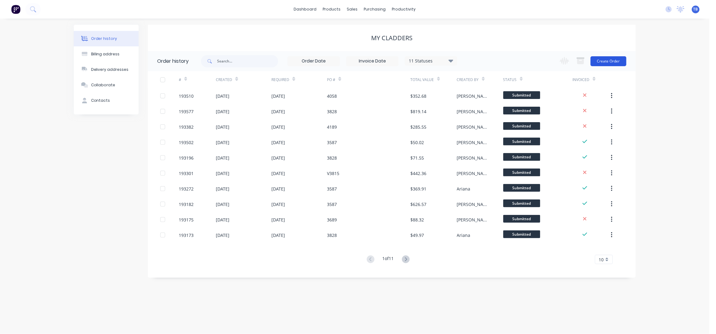
click at [608, 58] on button "Create Order" at bounding box center [609, 61] width 36 height 10
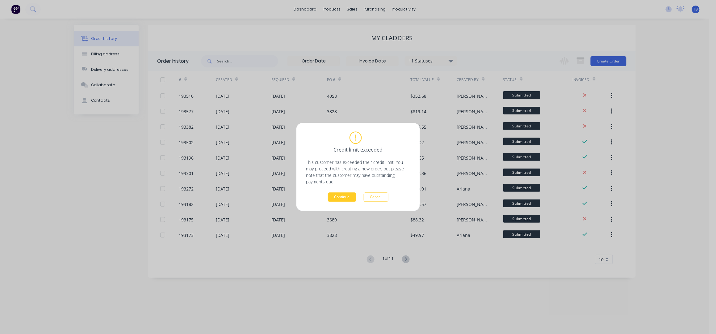
click at [344, 193] on button "Continue" at bounding box center [342, 196] width 28 height 9
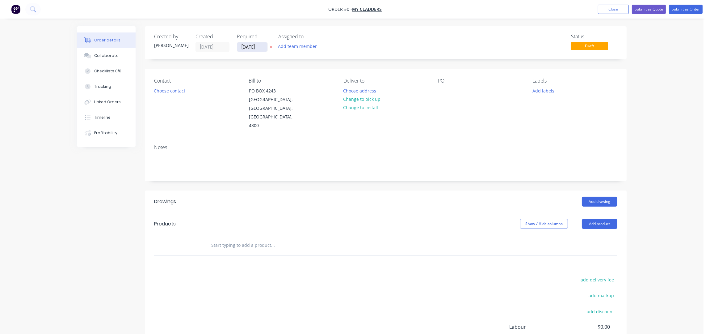
click at [242, 47] on input "[DATE]" at bounding box center [252, 46] width 30 height 9
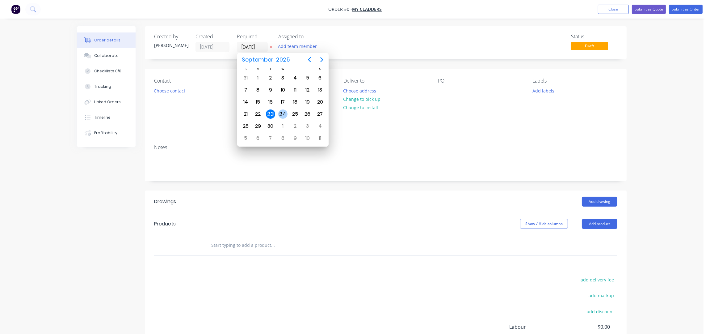
click at [285, 111] on div "24" at bounding box center [282, 113] width 9 height 9
type input "24/09/25"
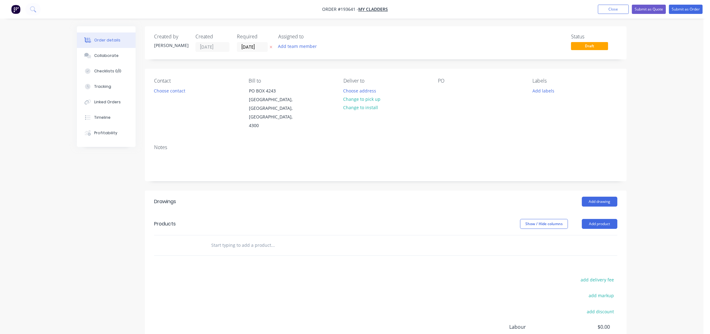
click at [168, 93] on button "Choose contact" at bounding box center [170, 90] width 38 height 8
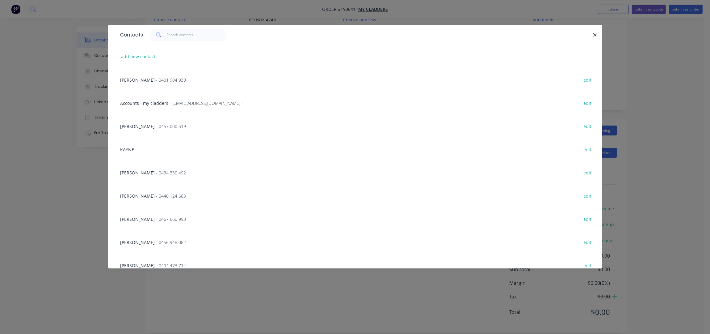
click at [156, 173] on span "- 0434 330 492" at bounding box center [171, 173] width 30 height 6
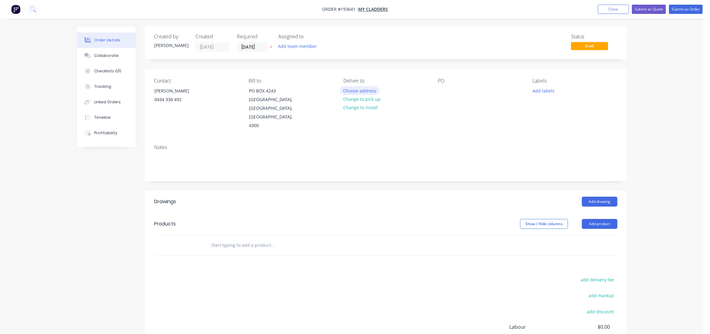
click at [359, 88] on button "Choose address" at bounding box center [360, 90] width 40 height 8
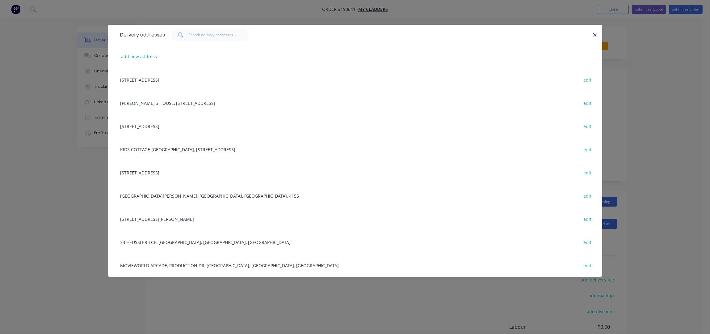
click at [129, 51] on div "add new address" at bounding box center [355, 56] width 476 height 23
click at [132, 54] on button "add new address" at bounding box center [139, 56] width 42 height 8
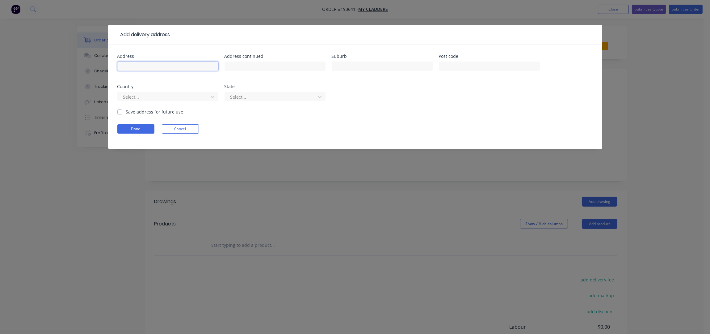
click at [143, 70] on input "text" at bounding box center [167, 65] width 101 height 9
type input "349 BOSTON ROAD"
click at [366, 65] on input "text" at bounding box center [382, 65] width 101 height 9
type input "BELMONT"
click at [187, 90] on div "Country option Åland Islands, selected. Select is focused ,type to refine list,…" at bounding box center [167, 96] width 101 height 24
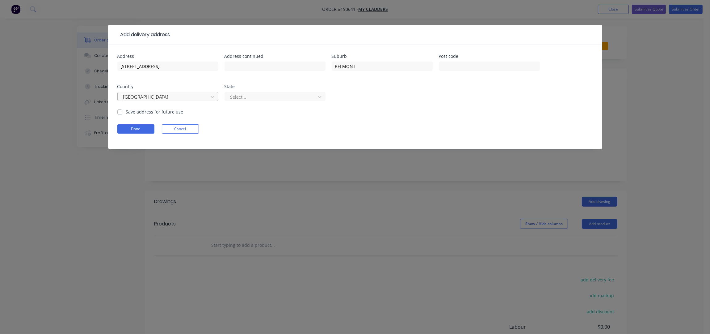
click at [188, 93] on div at bounding box center [164, 97] width 82 height 8
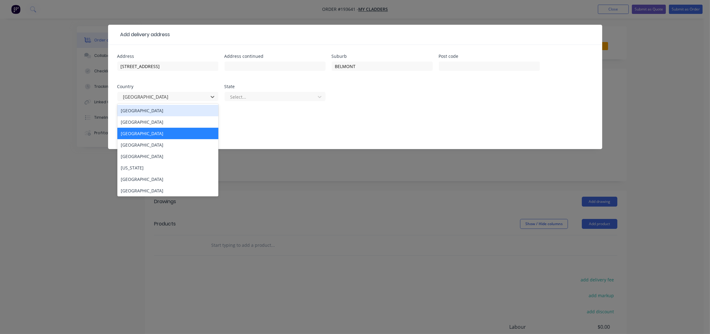
click at [176, 112] on div "Australia" at bounding box center [167, 110] width 101 height 11
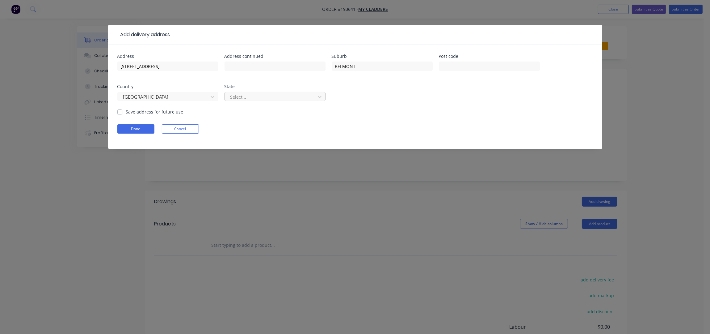
click at [242, 98] on div at bounding box center [271, 97] width 82 height 8
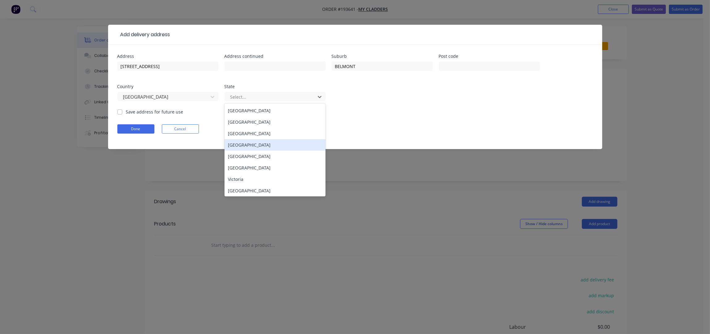
click at [252, 144] on div "Queensland" at bounding box center [275, 144] width 101 height 11
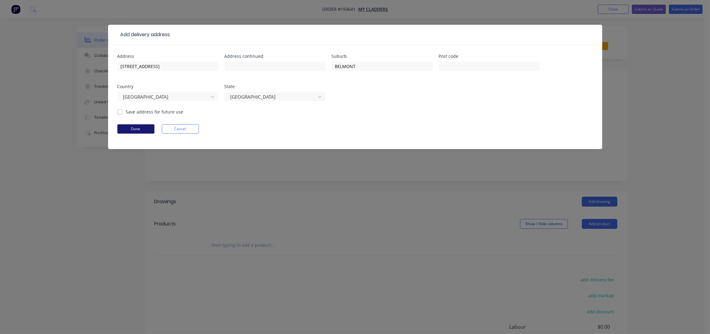
click at [147, 125] on button "Done" at bounding box center [135, 128] width 37 height 9
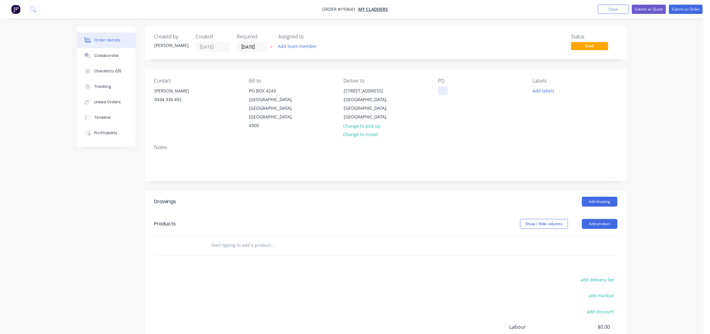
click at [440, 91] on div at bounding box center [443, 90] width 10 height 9
click at [545, 93] on button "Add labels" at bounding box center [543, 90] width 28 height 8
click at [562, 100] on div "2nd Run" at bounding box center [559, 101] width 20 height 7
click at [499, 144] on div "Notes" at bounding box center [385, 147] width 463 height 6
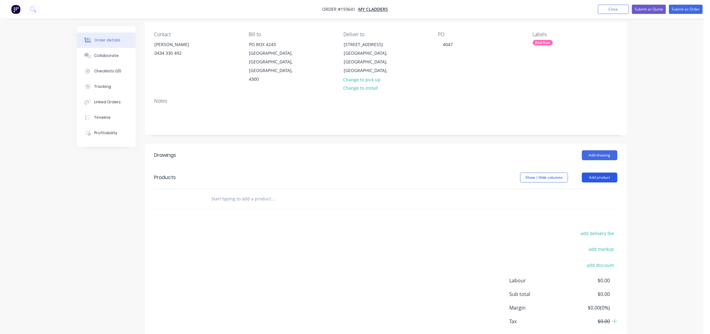
scroll to position [71, 0]
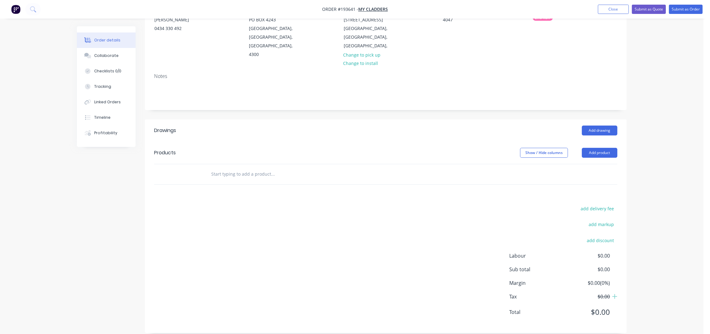
drag, startPoint x: 615, startPoint y: 141, endPoint x: 609, endPoint y: 150, distance: 11.1
click at [615, 148] on button "Add product" at bounding box center [600, 153] width 36 height 10
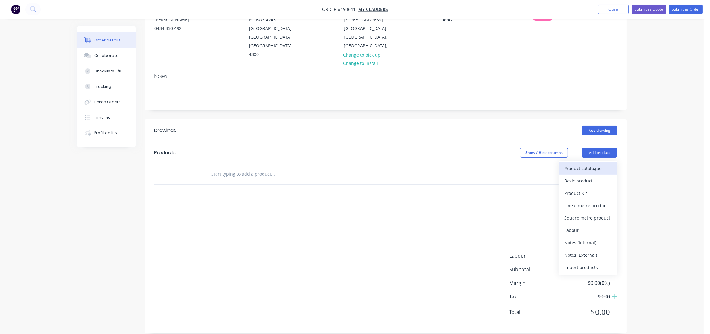
click at [596, 164] on div "Product catalogue" at bounding box center [588, 168] width 48 height 9
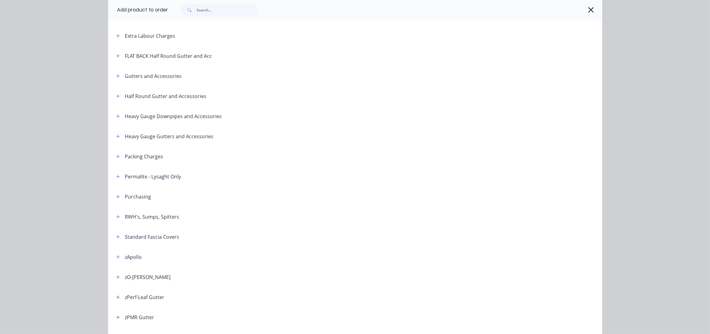
scroll to position [0, 0]
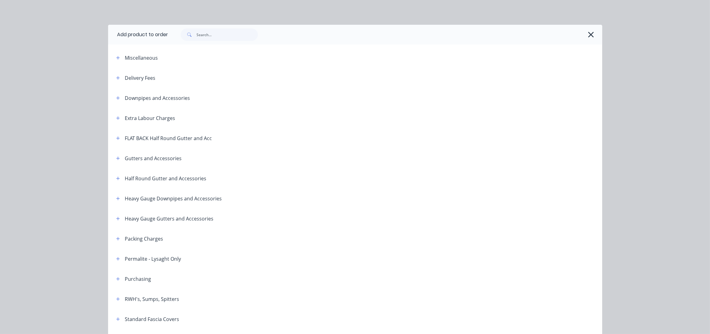
click at [120, 79] on div "Delivery Fees" at bounding box center [133, 78] width 44 height 8
click at [116, 78] on icon "button" at bounding box center [118, 78] width 4 height 4
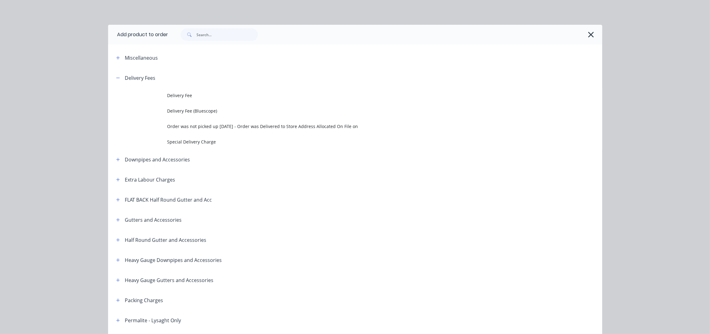
click at [187, 100] on td "Delivery Fee" at bounding box center [384, 95] width 435 height 15
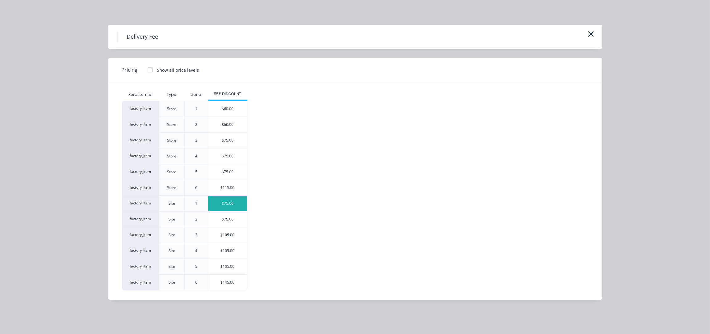
click at [243, 203] on div "$75.00" at bounding box center [227, 203] width 39 height 15
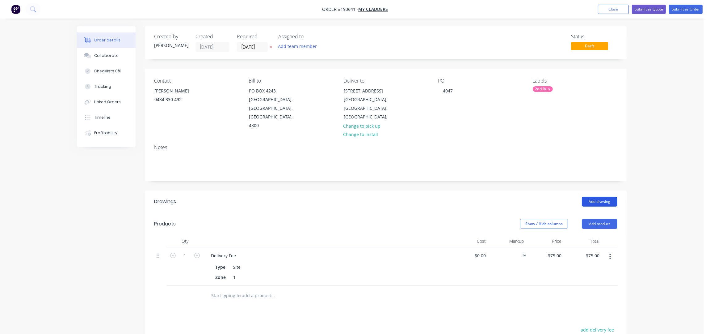
click at [608, 196] on button "Add drawing" at bounding box center [600, 201] width 36 height 10
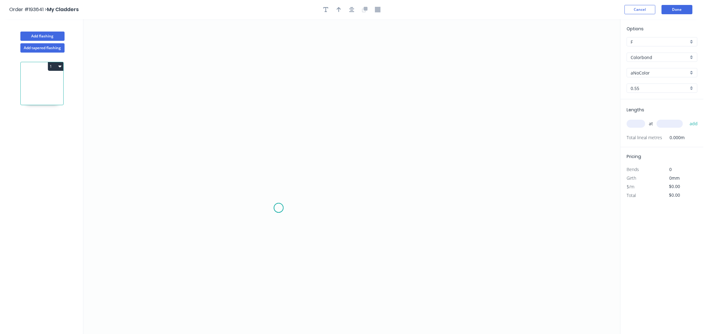
drag, startPoint x: 279, startPoint y: 208, endPoint x: 284, endPoint y: 169, distance: 38.9
click at [279, 207] on icon "0" at bounding box center [351, 176] width 537 height 315
click at [279, 84] on icon at bounding box center [279, 146] width 0 height 124
click at [262, 63] on icon at bounding box center [270, 72] width 17 height 21
click at [285, 44] on icon "0 ? ? ? º" at bounding box center [351, 176] width 537 height 315
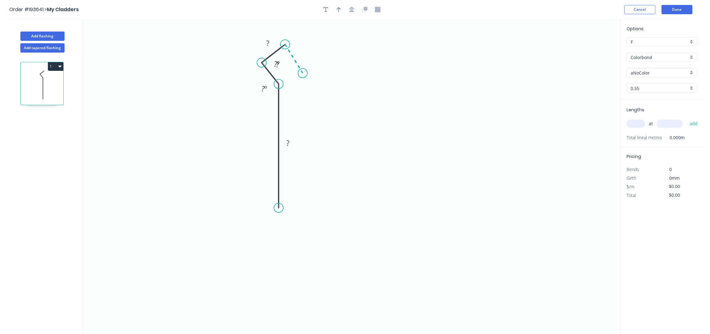
click at [303, 73] on icon "0 ? ? ? ? º ? º" at bounding box center [351, 176] width 537 height 315
drag, startPoint x: 306, startPoint y: 74, endPoint x: 306, endPoint y: 70, distance: 4.4
click at [306, 70] on circle at bounding box center [305, 69] width 9 height 9
drag, startPoint x: 307, startPoint y: 74, endPoint x: 310, endPoint y: 79, distance: 5.8
click at [310, 79] on div "Delete point Hide angle" at bounding box center [318, 75] width 62 height 25
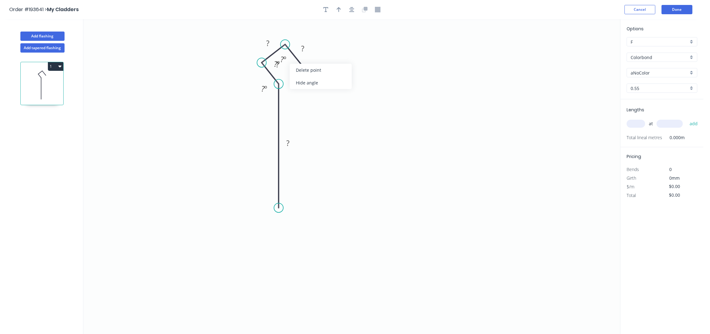
click at [306, 80] on div "Hide angle" at bounding box center [321, 82] width 62 height 13
click at [306, 88] on div "Hide angle" at bounding box center [317, 89] width 62 height 13
click at [277, 209] on circle at bounding box center [278, 207] width 9 height 9
click at [261, 228] on icon "0 ? ? ? ? ? º" at bounding box center [351, 176] width 537 height 315
click at [283, 248] on icon "0 ? ? ? ? ? ? º" at bounding box center [351, 176] width 537 height 315
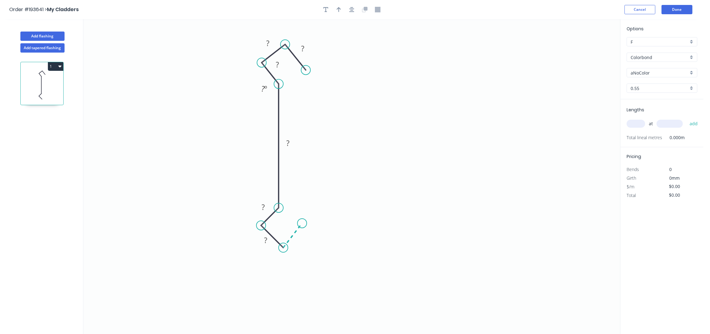
click at [302, 223] on icon "0 ? ? ? ? ? ? ? º" at bounding box center [351, 176] width 537 height 315
click at [304, 225] on circle at bounding box center [304, 226] width 9 height 9
click at [354, 11] on icon "button" at bounding box center [351, 10] width 5 height 6
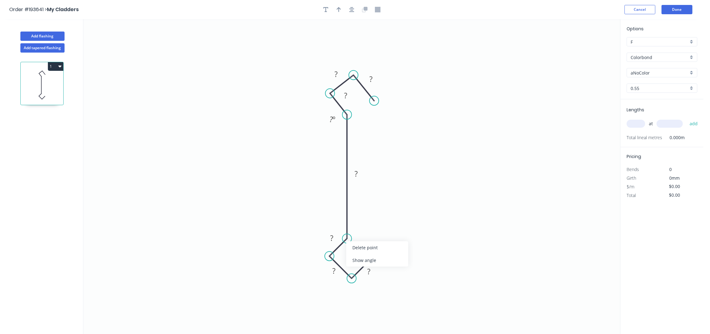
drag, startPoint x: 375, startPoint y: 261, endPoint x: 373, endPoint y: 255, distance: 6.8
click at [375, 261] on div "Show angle" at bounding box center [377, 260] width 62 height 13
drag, startPoint x: 317, startPoint y: 243, endPoint x: 313, endPoint y: 243, distance: 3.4
click at [313, 243] on icon "0 ? ? ? ? ? ? ? ? º ? º" at bounding box center [351, 176] width 537 height 315
click at [355, 9] on button "button" at bounding box center [351, 9] width 9 height 9
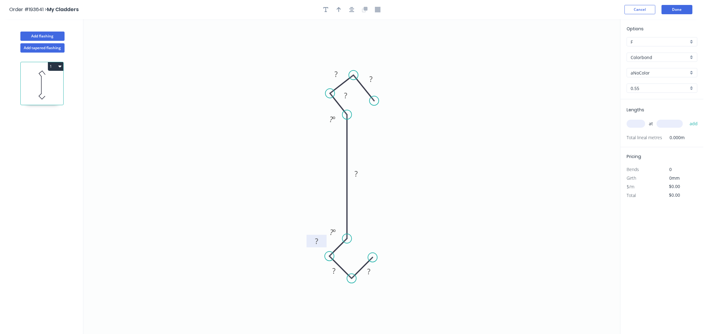
drag, startPoint x: 321, startPoint y: 242, endPoint x: 309, endPoint y: 245, distance: 12.5
click at [309, 245] on rect at bounding box center [317, 240] width 20 height 13
drag, startPoint x: 355, startPoint y: 94, endPoint x: 323, endPoint y: 108, distance: 35.1
click at [323, 108] on rect at bounding box center [314, 109] width 20 height 13
drag, startPoint x: 344, startPoint y: 69, endPoint x: 336, endPoint y: 59, distance: 12.7
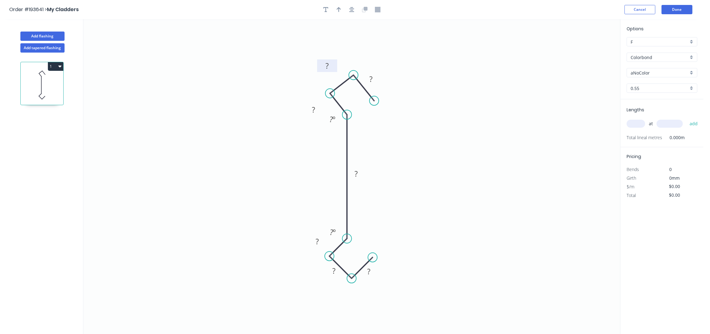
click at [336, 59] on rect at bounding box center [327, 65] width 20 height 13
drag, startPoint x: 380, startPoint y: 76, endPoint x: 390, endPoint y: 73, distance: 9.9
click at [390, 73] on rect at bounding box center [380, 78] width 20 height 13
click at [403, 117] on div "Crush & Fold" at bounding box center [408, 119] width 62 height 13
click at [390, 115] on div "Flip bend" at bounding box center [408, 119] width 62 height 13
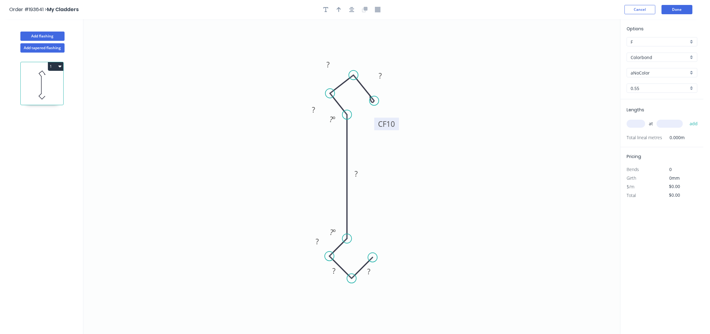
drag, startPoint x: 384, startPoint y: 116, endPoint x: 398, endPoint y: 126, distance: 17.7
click at [398, 126] on rect at bounding box center [386, 124] width 25 height 13
click at [376, 269] on rect at bounding box center [369, 271] width 20 height 13
click at [374, 271] on rect at bounding box center [369, 271] width 12 height 9
click at [351, 113] on div "Show angle" at bounding box center [365, 114] width 62 height 13
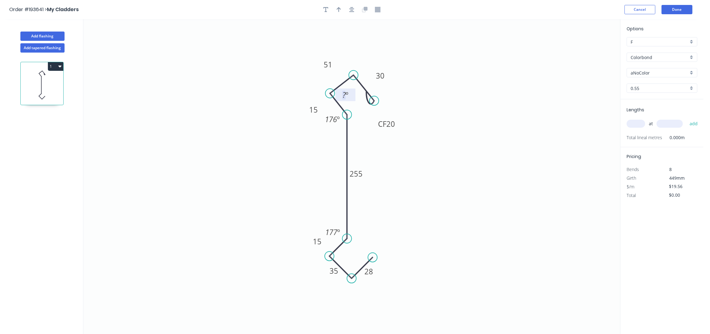
click at [345, 93] on tspan "?" at bounding box center [344, 95] width 3 height 10
click at [369, 293] on div "Show angle" at bounding box center [383, 295] width 62 height 13
click at [353, 264] on tspan "º" at bounding box center [353, 262] width 3 height 10
click at [379, 268] on div "Delete point" at bounding box center [390, 267] width 62 height 13
click at [330, 258] on circle at bounding box center [329, 255] width 9 height 9
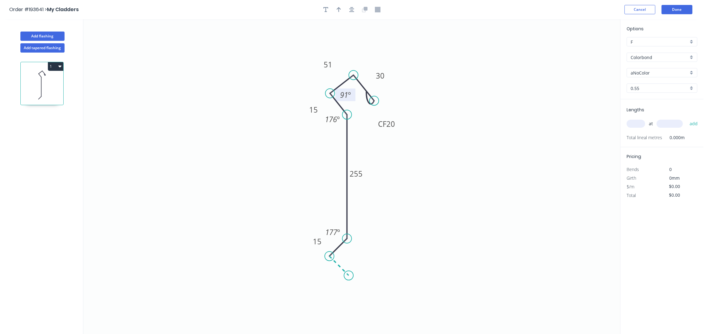
click at [349, 278] on icon "0 15 255 15 51 CF 20 30 177 º 176 º 91 º" at bounding box center [351, 176] width 537 height 315
click at [365, 257] on icon "0 ? 15 255 15 51 CF 20 30 177 º 176 º 91 º" at bounding box center [351, 176] width 537 height 315
drag, startPoint x: 355, startPoint y: 274, endPoint x: 348, endPoint y: 265, distance: 10.6
click at [354, 274] on div "Show angle" at bounding box center [363, 276] width 62 height 13
click at [345, 251] on tspan "º" at bounding box center [346, 255] width 3 height 10
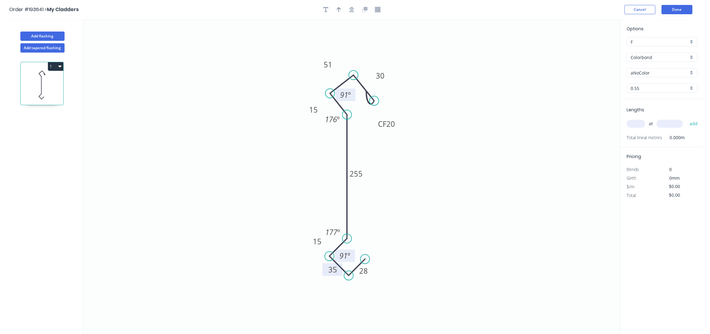
type input "$19.56"
click at [435, 196] on icon "0 28 35 15 255 15 51 CF 20 30 177 º 176 º 91 º 91 º" at bounding box center [351, 176] width 537 height 315
drag, startPoint x: 325, startPoint y: 272, endPoint x: 335, endPoint y: 283, distance: 14.9
click at [315, 283] on rect at bounding box center [324, 279] width 20 height 13
drag, startPoint x: 373, startPoint y: 272, endPoint x: 380, endPoint y: 282, distance: 12.6
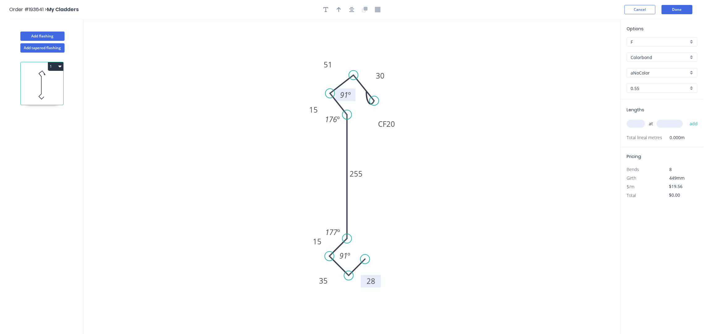
click at [380, 282] on rect at bounding box center [371, 281] width 20 height 13
click at [58, 64] on icon "button" at bounding box center [59, 66] width 3 height 5
click at [44, 79] on div "Duplicate" at bounding box center [34, 81] width 48 height 9
click at [355, 173] on tspan "255" at bounding box center [356, 173] width 13 height 10
click at [466, 124] on icon "0 28 35 15 260 15 51 CF 20 30 177 º 176 º 91 º 91 º" at bounding box center [351, 176] width 537 height 315
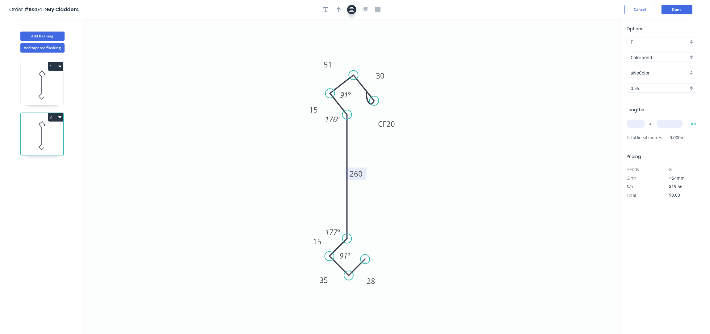
click at [349, 8] on icon "button" at bounding box center [351, 10] width 5 height 6
click at [340, 7] on icon "button" at bounding box center [339, 10] width 4 height 6
drag, startPoint x: 590, startPoint y: 50, endPoint x: 306, endPoint y: 172, distance: 309.6
click at [306, 172] on icon at bounding box center [296, 174] width 20 height 6
click at [46, 81] on icon at bounding box center [42, 85] width 43 height 40
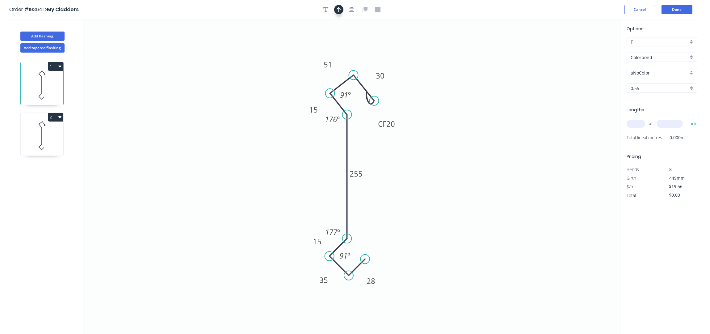
click at [341, 11] on button "button" at bounding box center [338, 9] width 9 height 9
drag, startPoint x: 588, startPoint y: 50, endPoint x: 301, endPoint y: 178, distance: 313.8
click at [301, 178] on icon at bounding box center [294, 178] width 20 height 6
click at [633, 119] on div "at add" at bounding box center [663, 123] width 72 height 11
click at [639, 123] on input "text" at bounding box center [636, 124] width 19 height 8
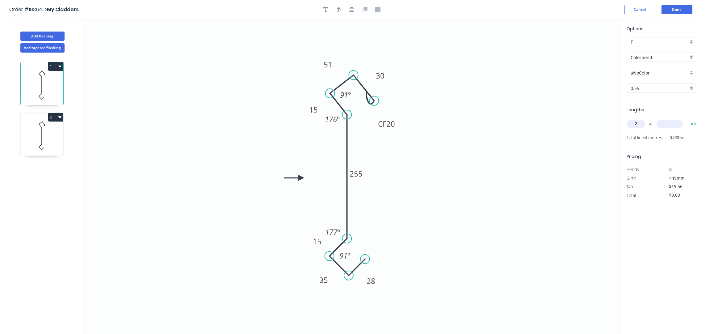
type input "2"
type input "5300"
click at [687, 118] on button "add" at bounding box center [694, 123] width 15 height 11
click at [56, 135] on icon at bounding box center [42, 136] width 43 height 40
type input "$0.00"
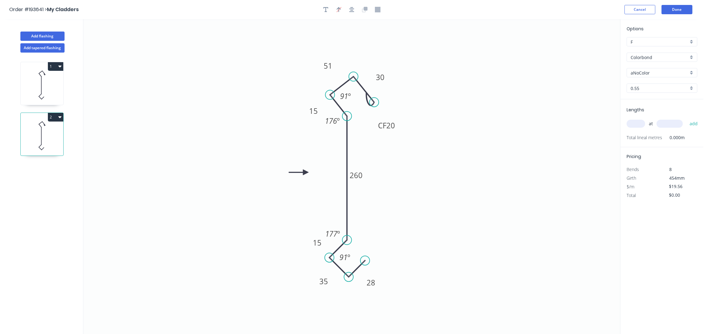
click at [639, 123] on input "text" at bounding box center [636, 124] width 19 height 8
type input "2"
type input "5300"
click at [687, 118] on button "add" at bounding box center [694, 123] width 15 height 11
type input "$207.34"
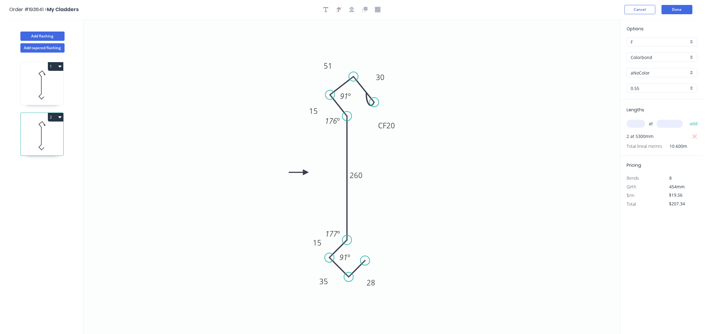
click at [50, 88] on icon at bounding box center [42, 85] width 43 height 40
click at [653, 56] on input "Colorbond" at bounding box center [660, 57] width 58 height 6
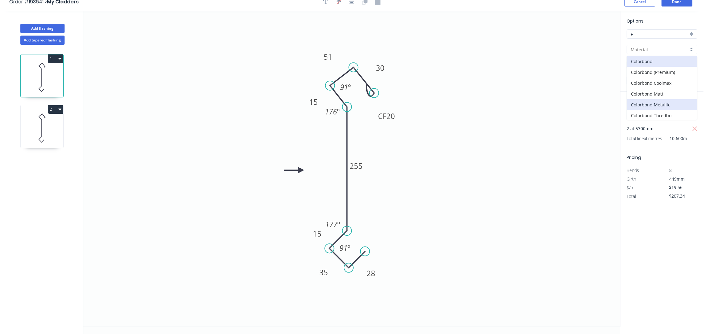
scroll to position [12, 0]
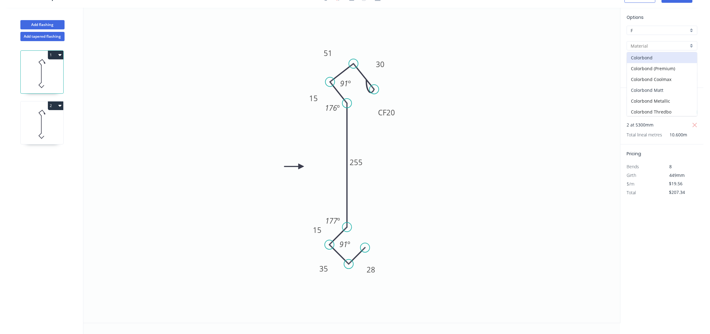
click at [668, 90] on div "Colorbond Matt" at bounding box center [662, 90] width 70 height 11
type input "Colorbond Matt"
type input "Basalt"
type input "$26.48"
type input "$280.69"
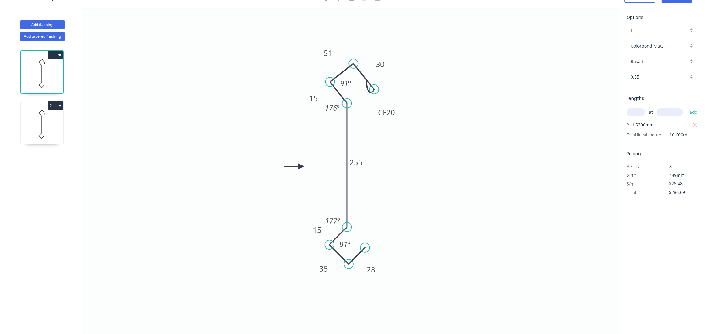
click at [646, 62] on input "Basalt" at bounding box center [660, 61] width 58 height 6
click at [648, 97] on div "Monument" at bounding box center [662, 93] width 70 height 11
type input "Monument"
click at [42, 122] on icon at bounding box center [42, 124] width 43 height 40
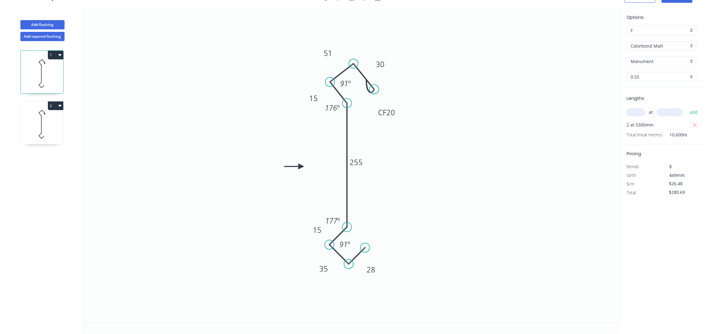
type input "Colorbond"
type input "aNoColor"
type input "$19.56"
type input "$207.34"
click at [655, 49] on input "Colorbond" at bounding box center [660, 46] width 58 height 6
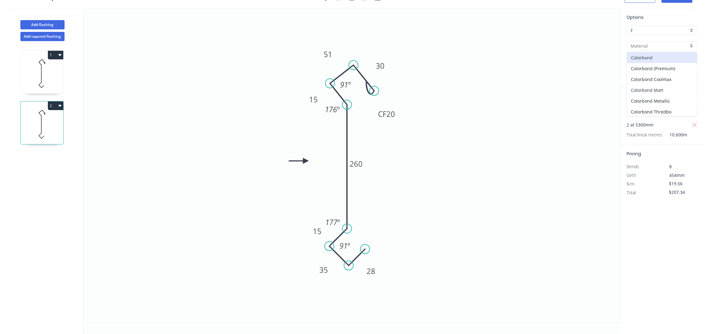
click at [661, 86] on div "Colorbond Matt" at bounding box center [662, 90] width 70 height 11
type input "Colorbond Matt"
type input "Basalt"
type input "$26.48"
type input "$280.69"
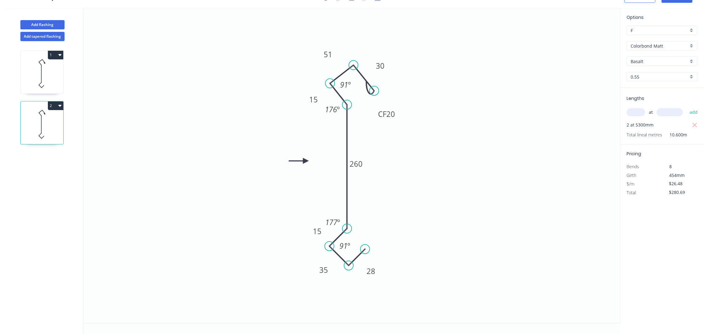
click at [648, 61] on input "Basalt" at bounding box center [660, 61] width 58 height 6
click at [650, 94] on div "Monument" at bounding box center [662, 93] width 70 height 11
type input "Monument"
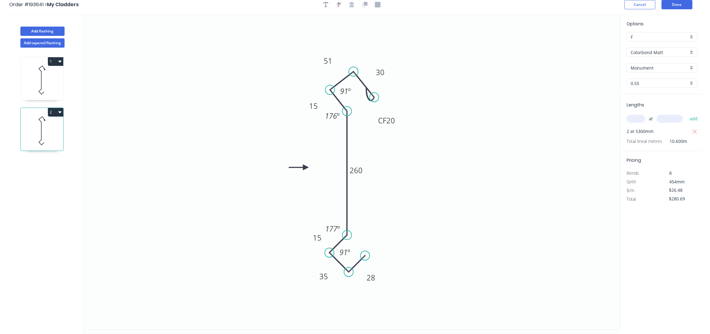
scroll to position [0, 0]
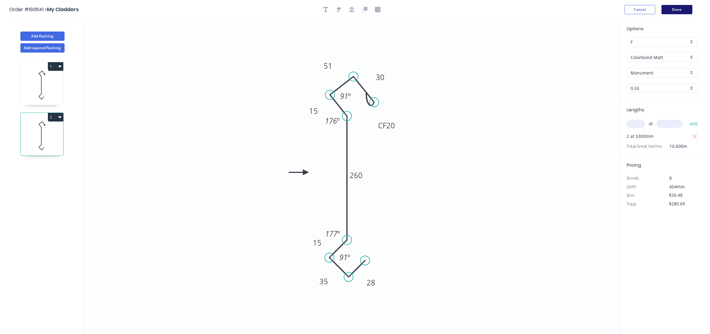
click at [680, 10] on button "Done" at bounding box center [677, 9] width 31 height 9
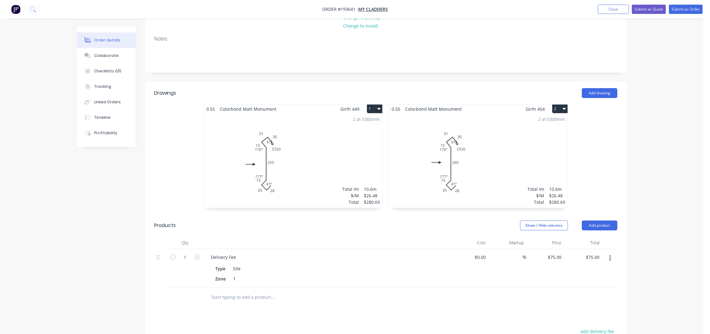
scroll to position [108, 0]
click at [495, 153] on div "2 at 5300mm Total lm $/M Total 10.6m $26.48 $280.69" at bounding box center [478, 161] width 179 height 94
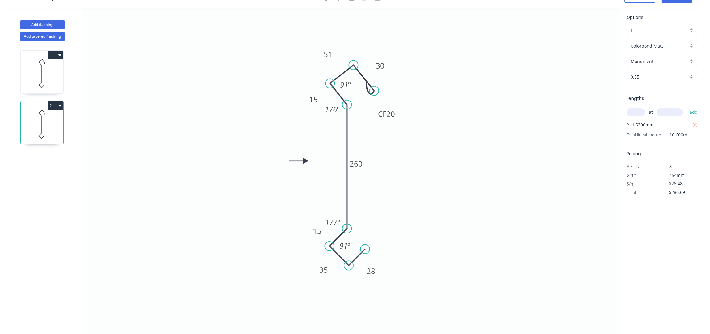
scroll to position [12, 0]
drag, startPoint x: 355, startPoint y: 83, endPoint x: 351, endPoint y: 86, distance: 4.2
click at [351, 86] on rect at bounding box center [342, 87] width 20 height 13
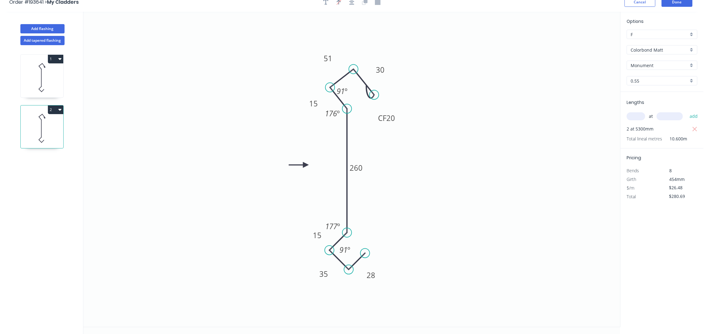
scroll to position [0, 0]
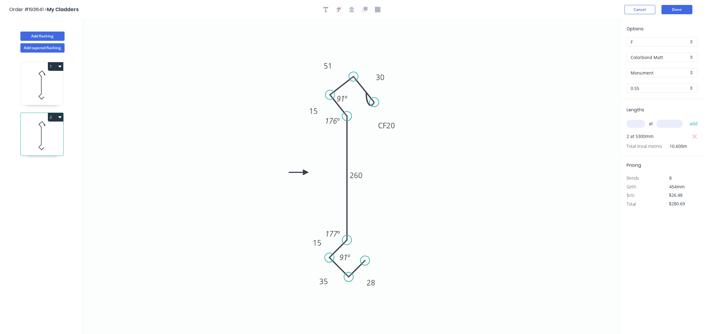
click at [678, 3] on header "Order #193641 > My Cladders Cancel Done" at bounding box center [352, 9] width 704 height 19
click at [680, 6] on button "Done" at bounding box center [677, 9] width 31 height 9
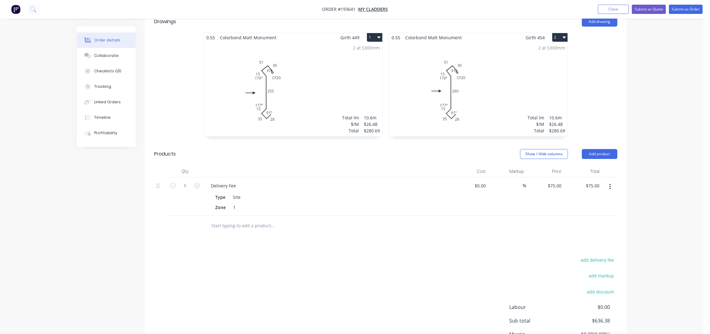
scroll to position [206, 0]
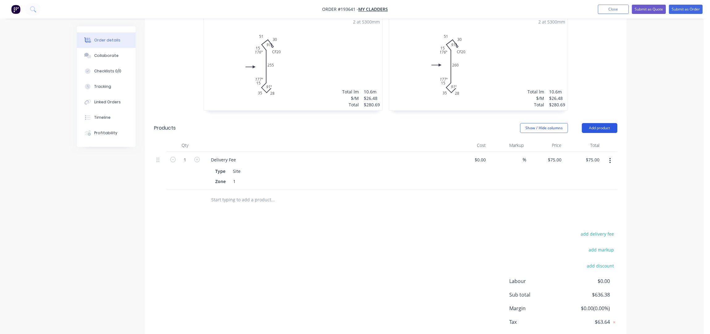
click at [599, 123] on button "Add product" at bounding box center [600, 128] width 36 height 10
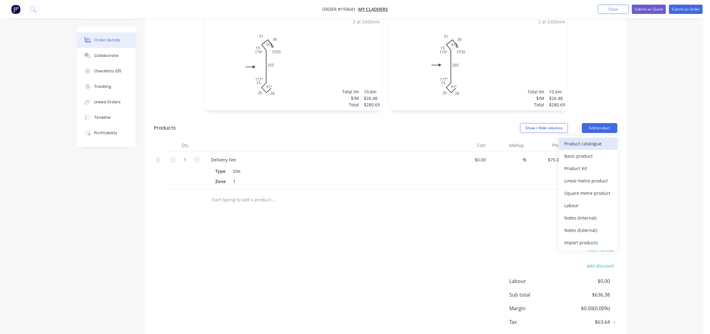
click at [591, 139] on div "Product catalogue" at bounding box center [588, 143] width 48 height 9
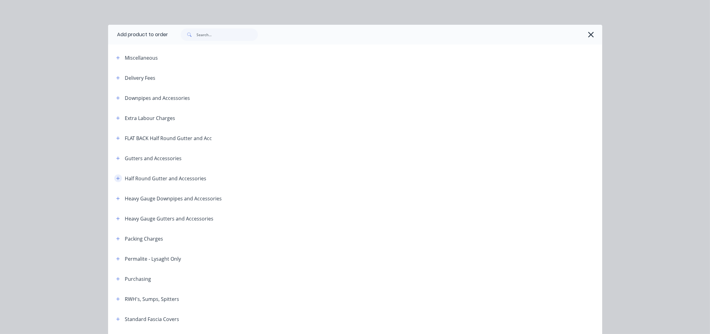
click at [116, 179] on icon "button" at bounding box center [118, 178] width 4 height 4
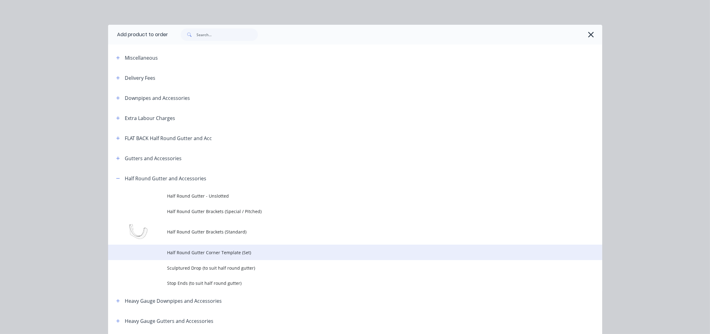
scroll to position [41, 0]
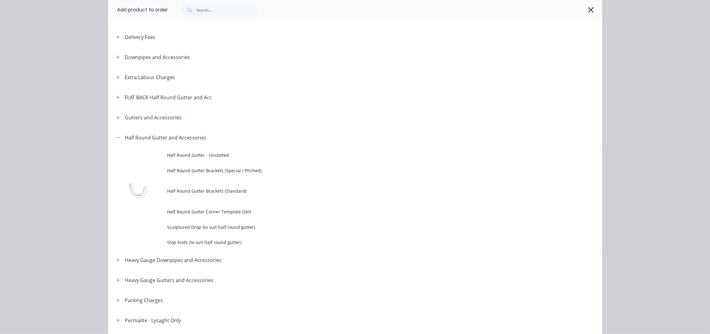
click at [206, 241] on span "Stop Ends (to suit half round gutter)" at bounding box center [341, 242] width 348 height 6
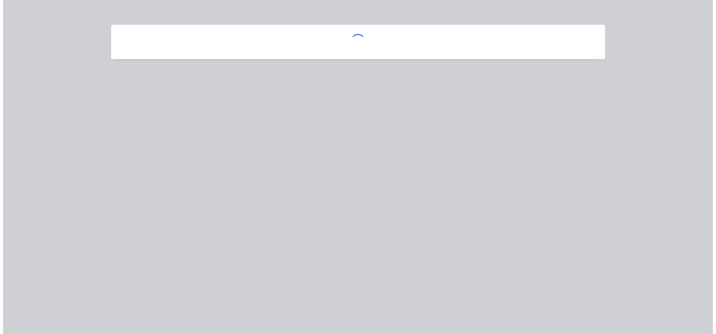
scroll to position [0, 0]
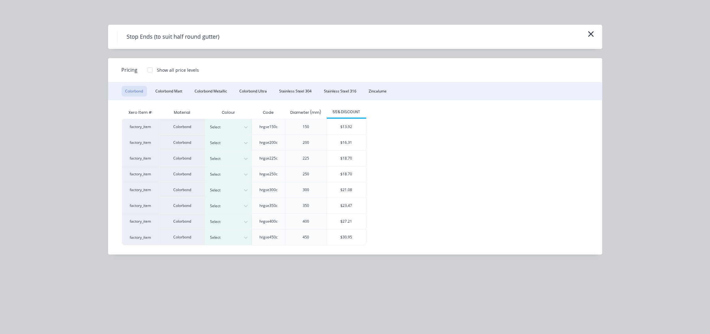
click at [168, 97] on div "Colorbond Colorbond Matt Colorbond Metallic Colorbond Ultra Stainless Steel 304…" at bounding box center [355, 91] width 494 height 18
click at [167, 88] on button "Colorbond Matt" at bounding box center [169, 91] width 34 height 11
click at [241, 145] on div at bounding box center [245, 143] width 11 height 10
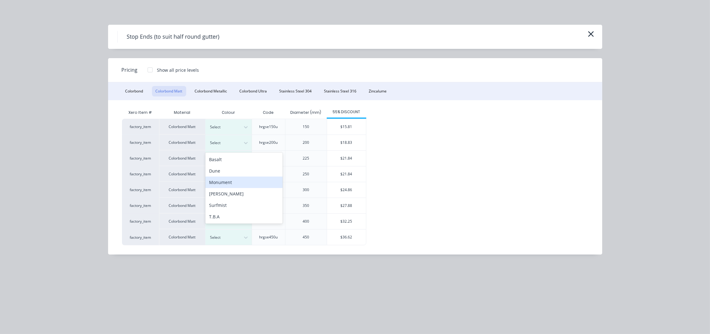
click at [230, 184] on div "Monument" at bounding box center [243, 181] width 77 height 11
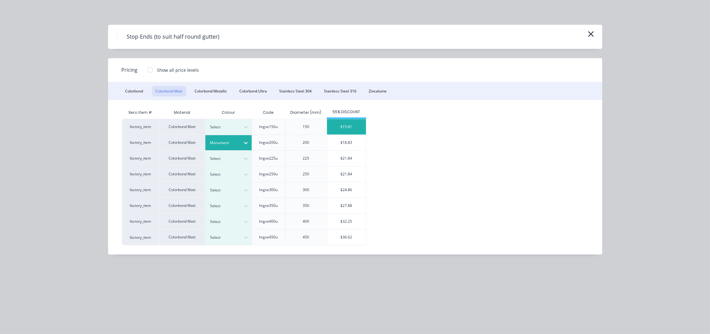
click at [362, 133] on div "$15.81" at bounding box center [346, 126] width 39 height 15
click at [359, 140] on div "$18.83" at bounding box center [346, 142] width 39 height 15
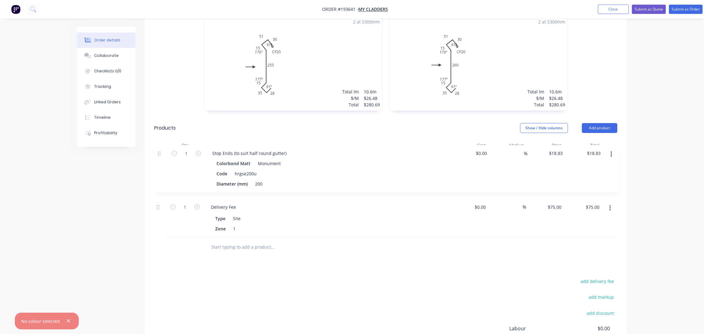
drag, startPoint x: 157, startPoint y: 191, endPoint x: 158, endPoint y: 140, distance: 51.6
click at [158, 140] on div "Qty Cost Markup Price Total 1 Delivery Fee Type Site Zone 1 $0.00 $0.00 % $75.0…" at bounding box center [385, 188] width 463 height 98
click at [292, 117] on header "Products Show / Hide columns Add product" at bounding box center [386, 128] width 482 height 22
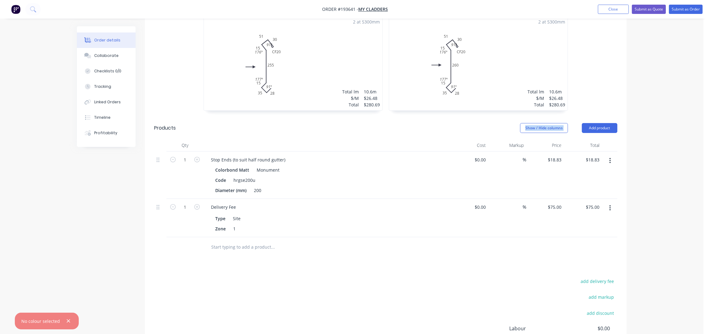
click at [684, 117] on div "Order details Collaborate Checklists 0/0 Tracking Linked Orders Timeline Profit…" at bounding box center [352, 104] width 704 height 620
click at [662, 133] on div "Order details Collaborate Checklists 0/0 Tracking Linked Orders Timeline Profit…" at bounding box center [352, 104] width 704 height 620
click at [670, 135] on div "Order details Collaborate Checklists 0/0 Tracking Linked Orders Timeline Profit…" at bounding box center [352, 104] width 704 height 620
click at [687, 7] on button "Submit as Order" at bounding box center [686, 9] width 34 height 9
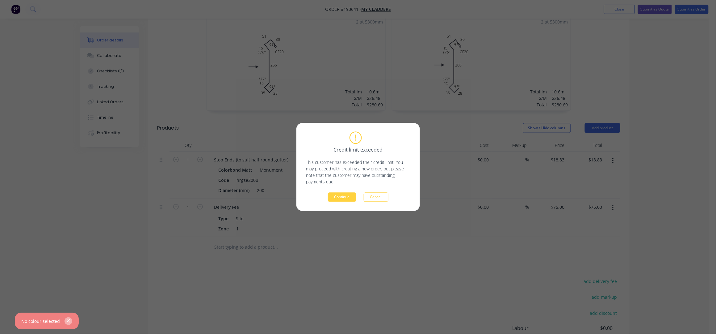
click at [67, 320] on icon "button" at bounding box center [68, 320] width 3 height 3
click at [340, 200] on button "Continue" at bounding box center [342, 196] width 28 height 9
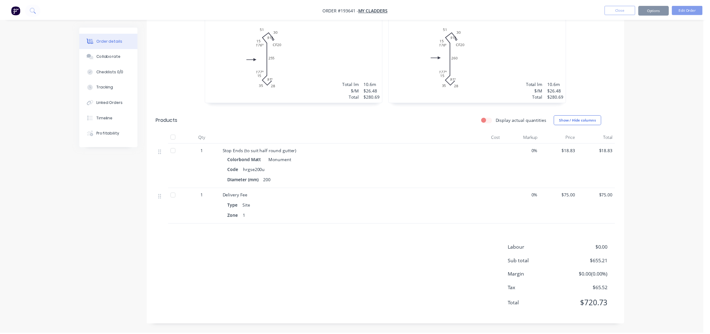
scroll to position [193, 0]
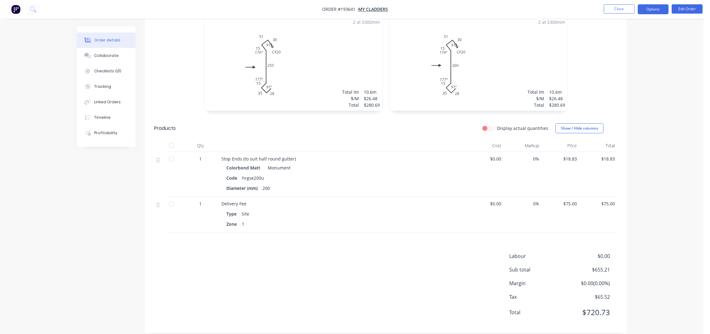
click at [650, 9] on button "Options" at bounding box center [653, 9] width 31 height 10
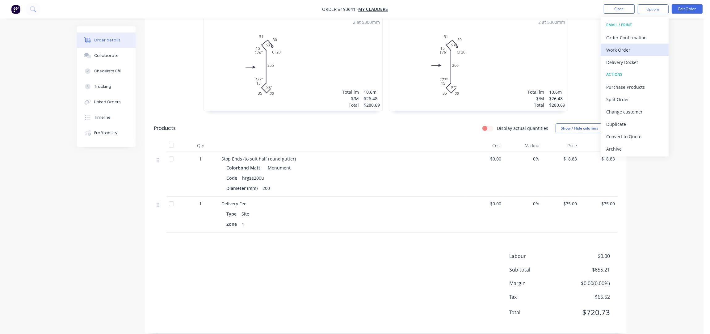
click at [623, 50] on div "Work Order" at bounding box center [634, 49] width 57 height 9
click at [626, 59] on div "Without pricing" at bounding box center [634, 62] width 57 height 9
click at [619, 8] on button "Close" at bounding box center [619, 8] width 31 height 9
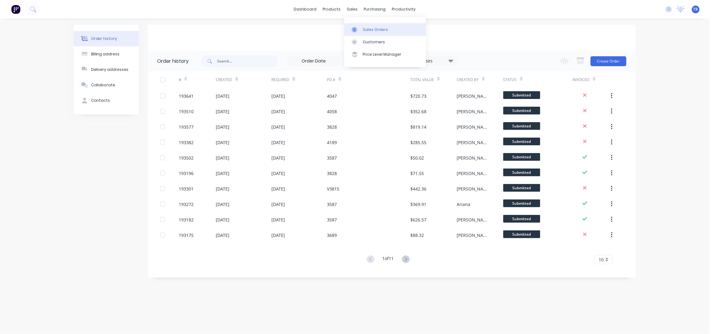
click at [378, 29] on div "Sales Orders" at bounding box center [375, 30] width 25 height 6
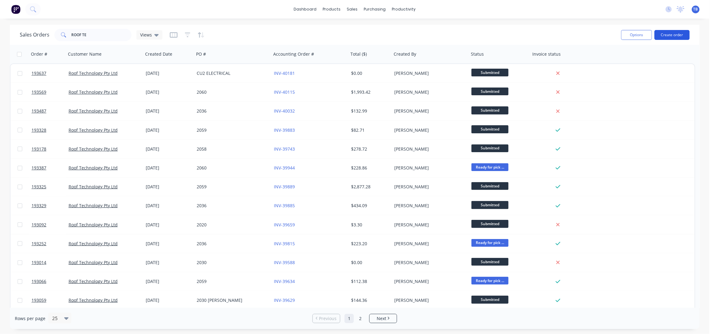
click at [672, 31] on button "Create order" at bounding box center [672, 35] width 35 height 10
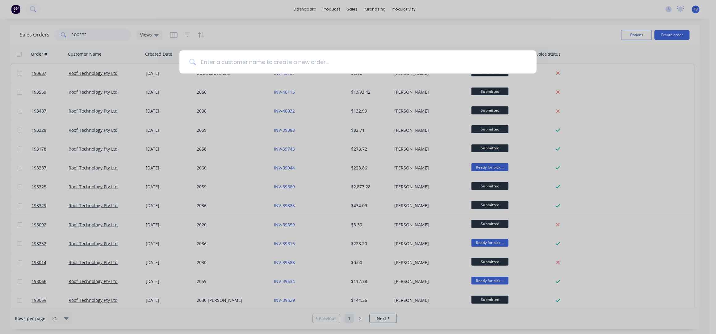
click at [269, 67] on input at bounding box center [361, 61] width 331 height 23
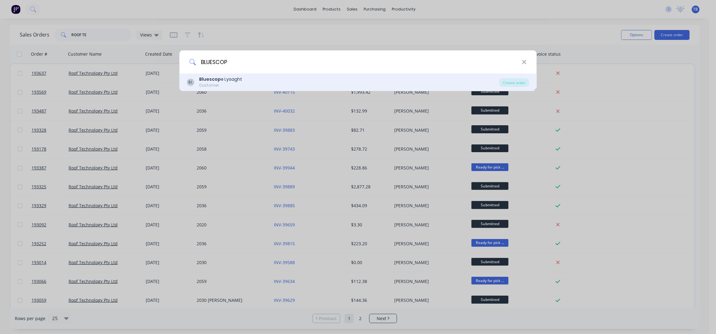
type input "BLUESCOP"
click at [278, 81] on div "BL Bluescop e Lysaght Customer" at bounding box center [343, 82] width 313 height 12
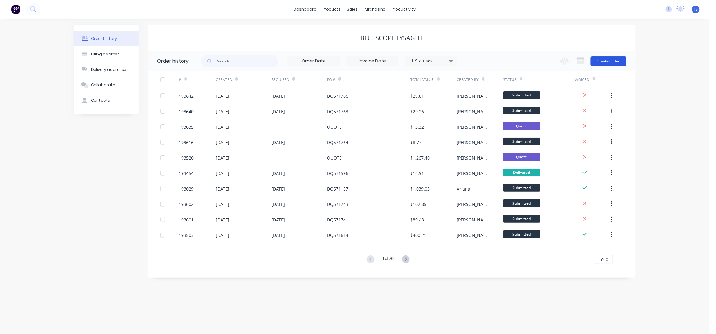
click at [621, 59] on button "Create Order" at bounding box center [609, 61] width 36 height 10
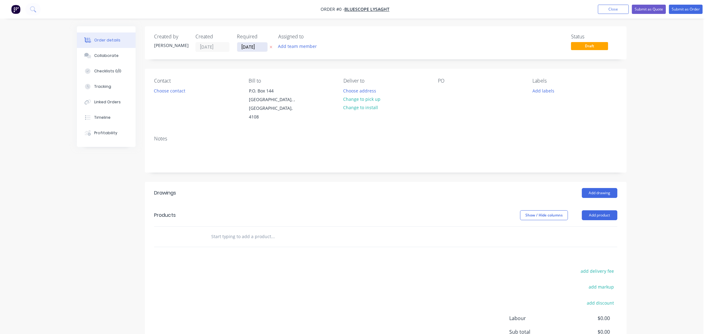
click at [245, 43] on input "[DATE]" at bounding box center [252, 46] width 30 height 9
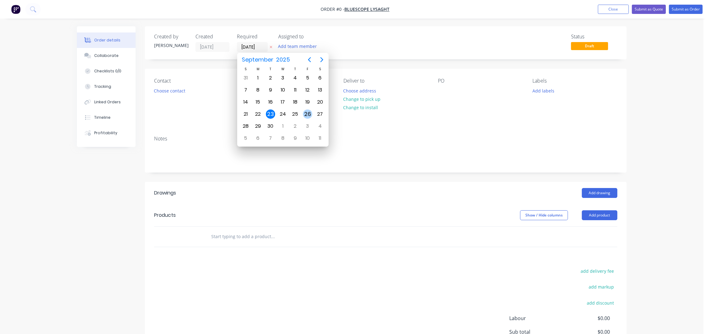
click at [308, 113] on div "26" at bounding box center [307, 113] width 9 height 9
type input "[DATE]"
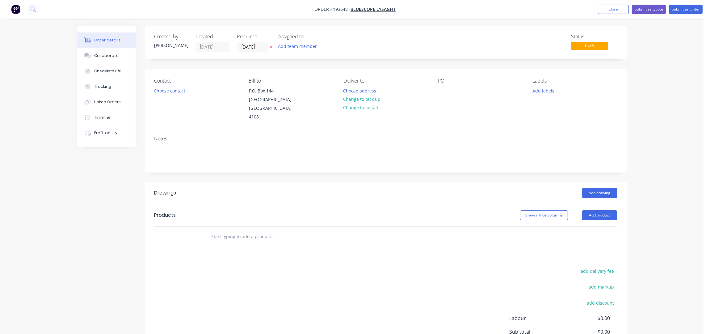
click at [177, 91] on button "Choose contact" at bounding box center [170, 90] width 38 height 8
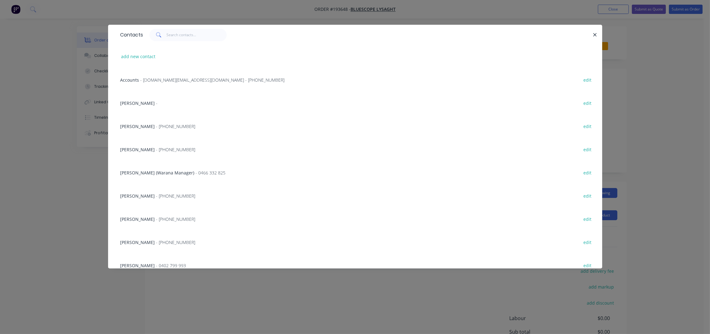
click at [155, 153] on div "JEMIMA BOURKE - (07) 3365 7777 edit" at bounding box center [355, 148] width 476 height 23
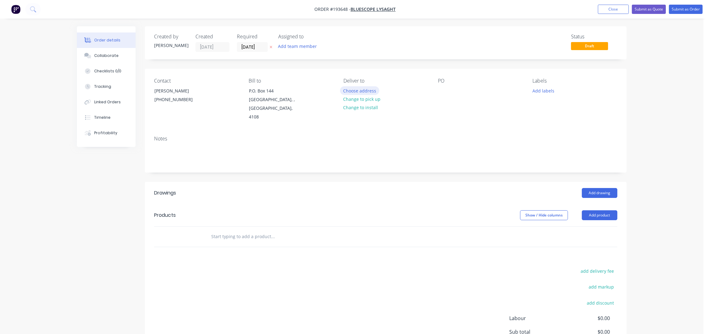
click at [364, 87] on button "Choose address" at bounding box center [360, 90] width 40 height 8
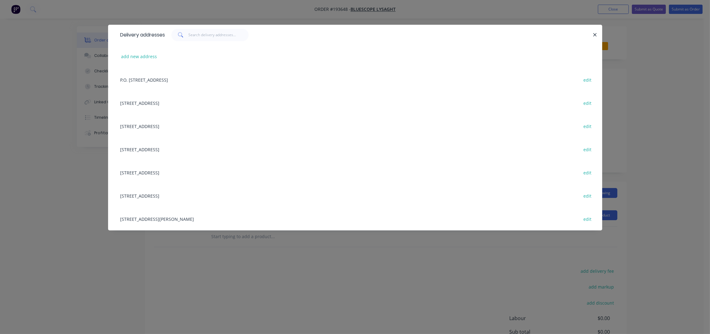
click at [195, 218] on div "UNIT 4, 125 KERRY RD, (STORE), ARCHERFIELD, Queensland, Australia, 4108 edit" at bounding box center [355, 218] width 476 height 23
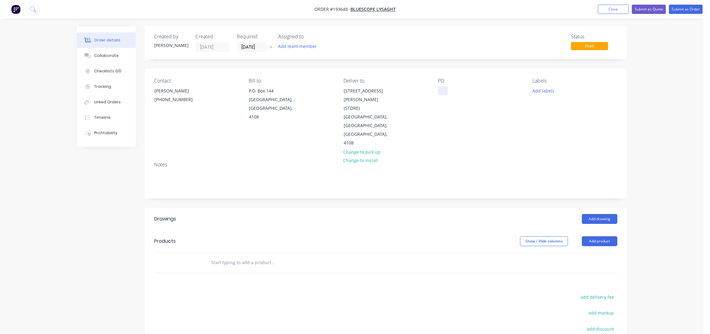
click at [443, 89] on div at bounding box center [443, 90] width 10 height 9
click at [535, 91] on button "Add labels" at bounding box center [543, 90] width 28 height 8
click at [567, 123] on div "ACA Store" at bounding box center [560, 121] width 23 height 7
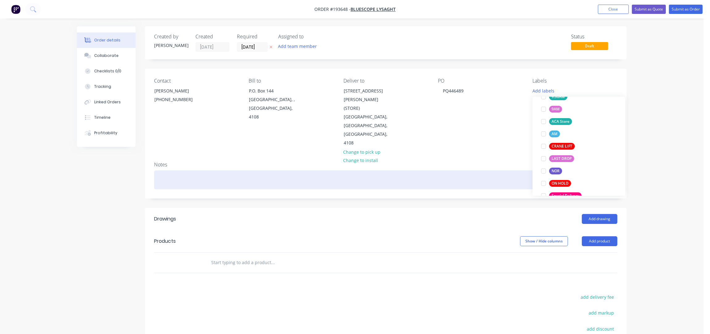
scroll to position [24, 0]
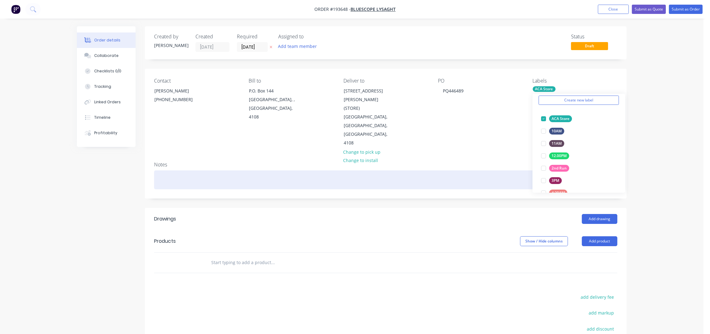
click at [425, 170] on div at bounding box center [385, 179] width 463 height 19
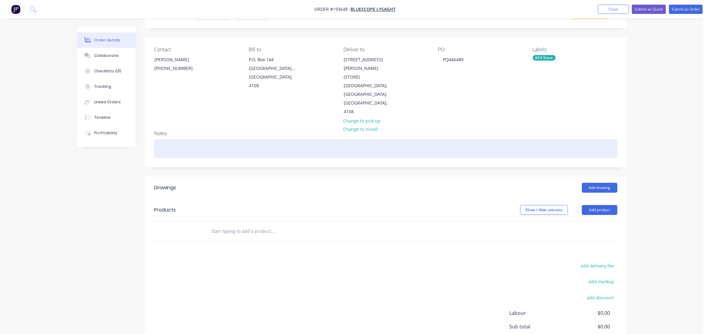
scroll to position [80, 0]
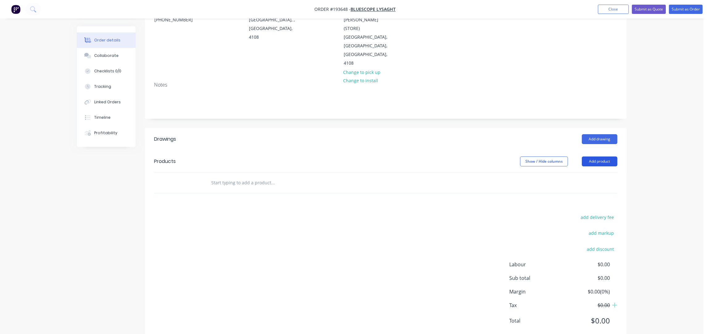
click at [603, 156] on button "Add product" at bounding box center [600, 161] width 36 height 10
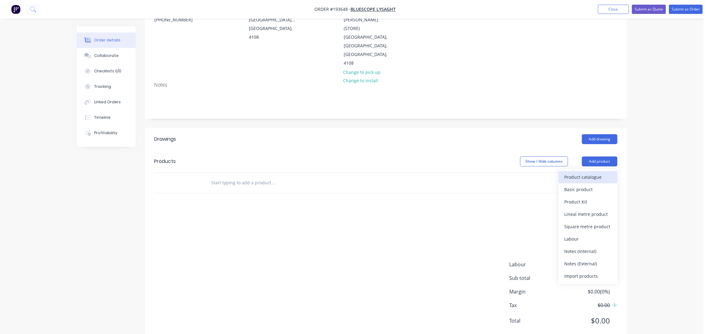
click at [596, 172] on div "Product catalogue" at bounding box center [588, 176] width 48 height 9
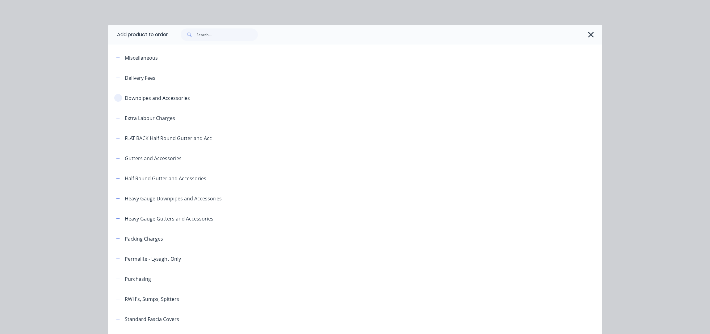
click at [116, 99] on icon "button" at bounding box center [118, 98] width 4 height 4
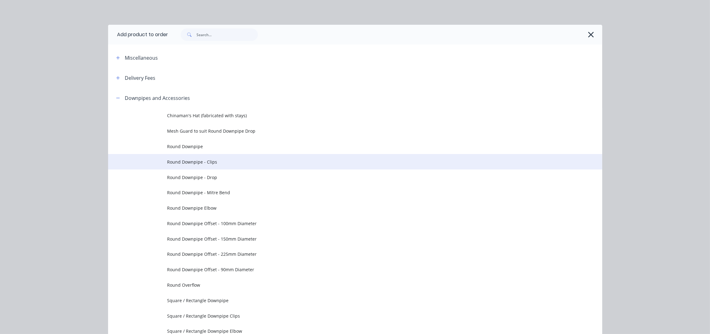
click at [220, 162] on span "Round Downpipe - Clips" at bounding box center [341, 161] width 348 height 6
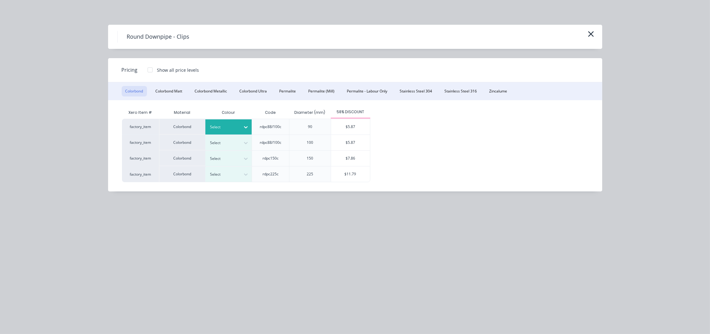
click at [230, 129] on div at bounding box center [224, 127] width 28 height 7
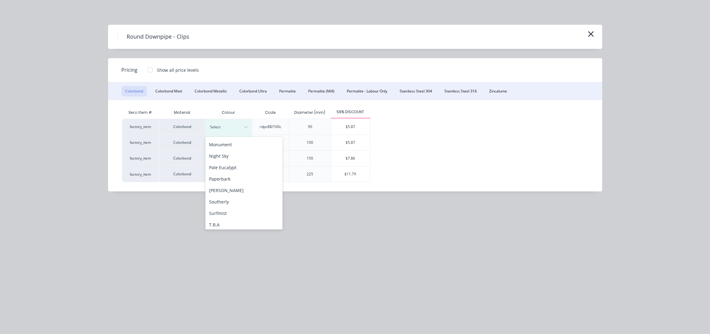
scroll to position [165, 0]
click at [229, 186] on div "Shale Grey" at bounding box center [243, 184] width 77 height 11
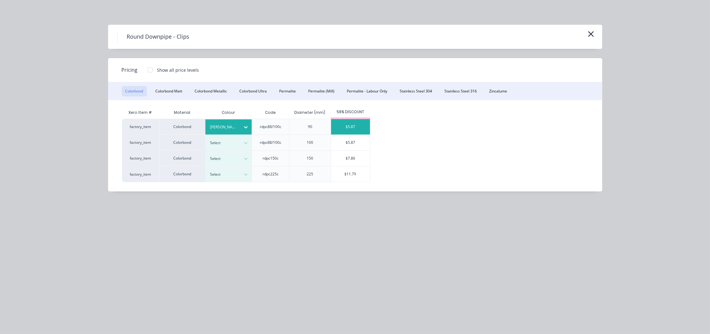
click at [362, 126] on div "$5.87" at bounding box center [350, 126] width 39 height 15
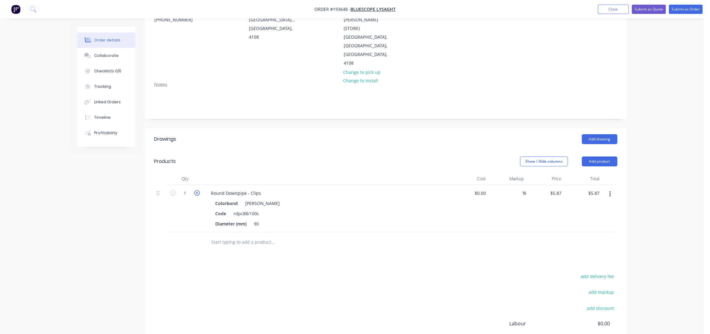
click at [198, 190] on icon "button" at bounding box center [197, 193] width 6 height 6
type input "2"
type input "$11.74"
click at [198, 190] on icon "button" at bounding box center [197, 193] width 6 height 6
type input "3"
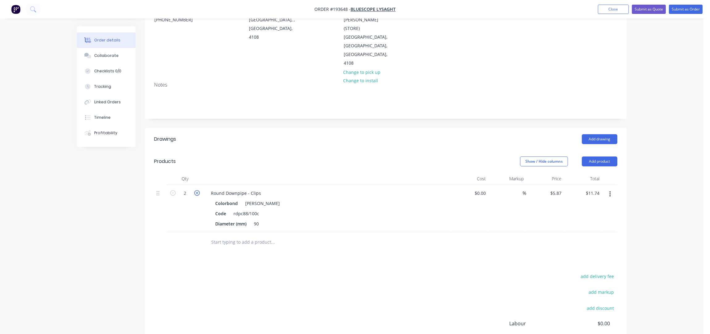
type input "$17.61"
click at [198, 190] on icon "button" at bounding box center [197, 193] width 6 height 6
type input "4"
type input "$23.48"
click at [198, 190] on icon "button" at bounding box center [197, 193] width 6 height 6
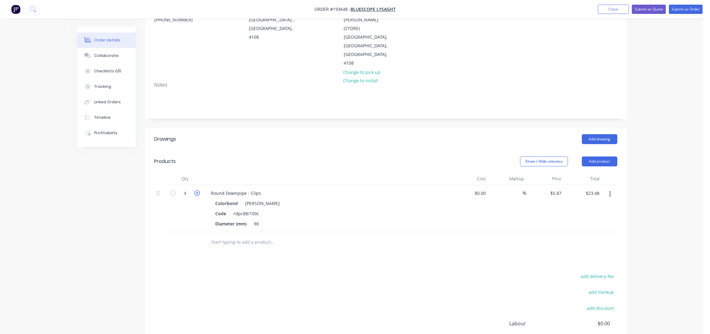
type input "5"
type input "$29.35"
click at [198, 190] on icon "button" at bounding box center [197, 193] width 6 height 6
type input "6"
type input "$35.22"
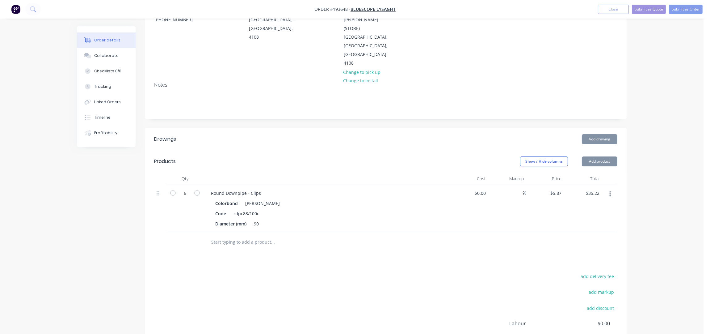
click at [357, 150] on header "Products Show / Hide columns Add product" at bounding box center [386, 161] width 482 height 22
click at [608, 156] on button "Add product" at bounding box center [600, 161] width 36 height 10
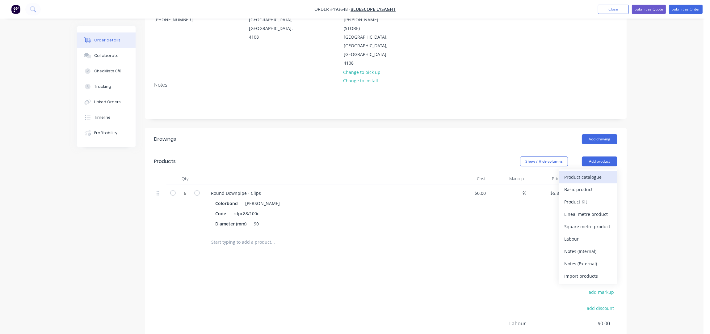
click at [605, 172] on div "Product catalogue" at bounding box center [588, 176] width 48 height 9
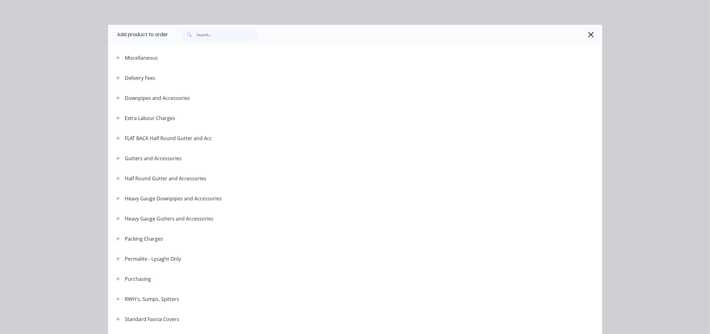
click at [119, 97] on span at bounding box center [118, 98] width 8 height 8
click at [117, 97] on button "button" at bounding box center [118, 98] width 8 height 8
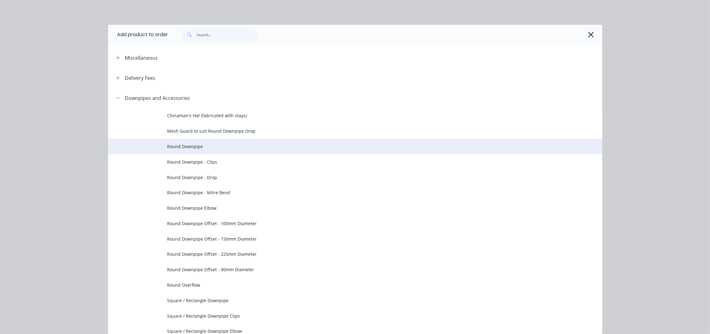
click at [199, 146] on span "Round Downpipe" at bounding box center [341, 146] width 348 height 6
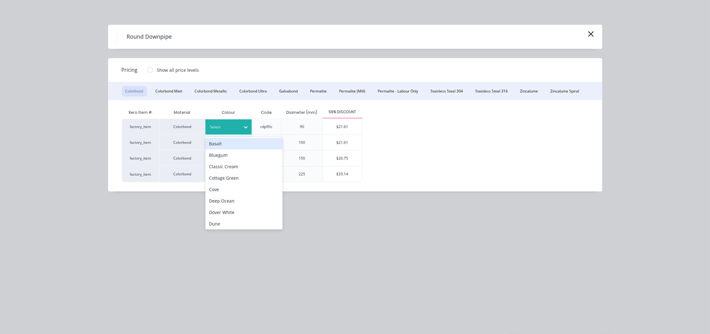
click at [247, 128] on icon at bounding box center [246, 127] width 6 height 6
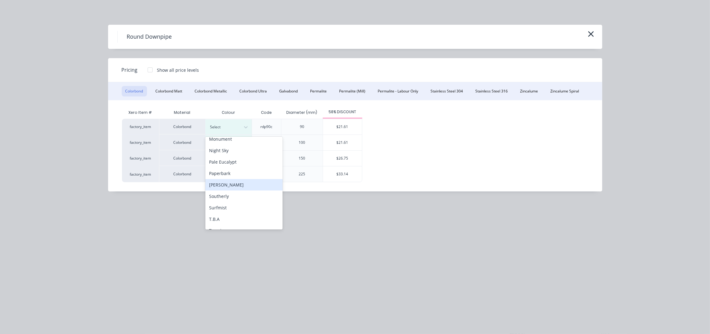
click at [225, 184] on div "Shale Grey" at bounding box center [243, 184] width 77 height 11
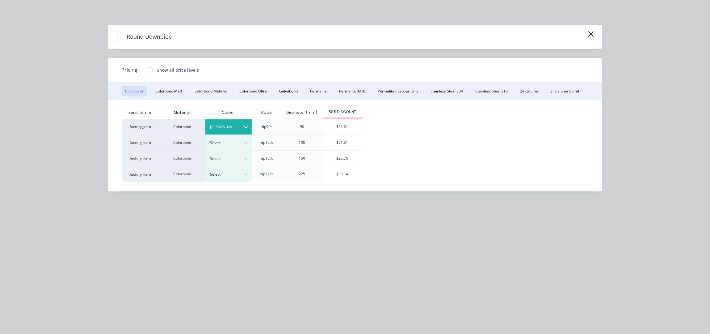
click at [332, 130] on div "$21.61" at bounding box center [342, 126] width 39 height 15
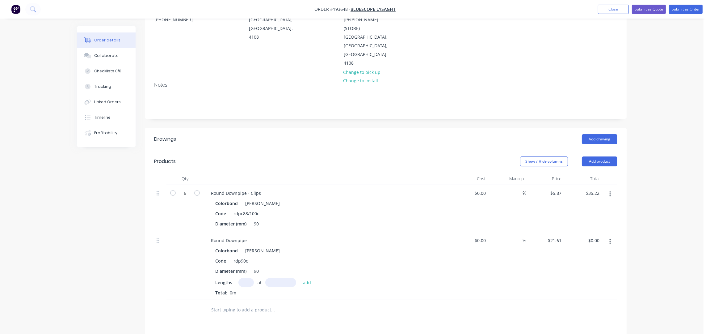
click at [247, 278] on input "text" at bounding box center [245, 282] width 15 height 9
type input "6"
type input "2400"
click at [300, 278] on button "add" at bounding box center [307, 282] width 15 height 8
type input "$311.18"
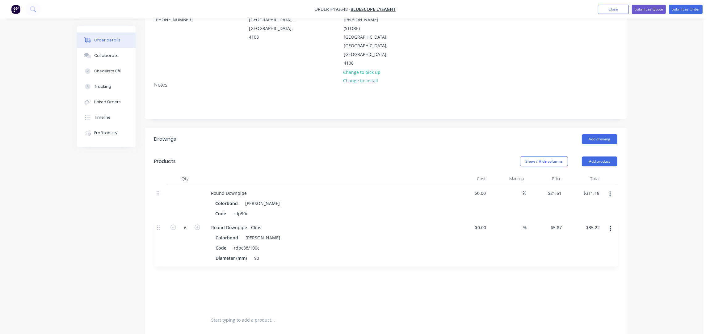
drag, startPoint x: 159, startPoint y: 179, endPoint x: 159, endPoint y: 232, distance: 53.1
click at [159, 232] on div "6 Round Downpipe - Clips Colorbond Shale Grey Code rdpc88/100c Diameter (mm) 90…" at bounding box center [385, 247] width 463 height 125
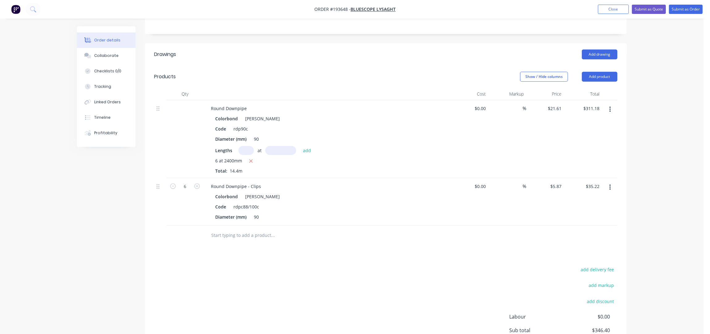
scroll to position [52, 0]
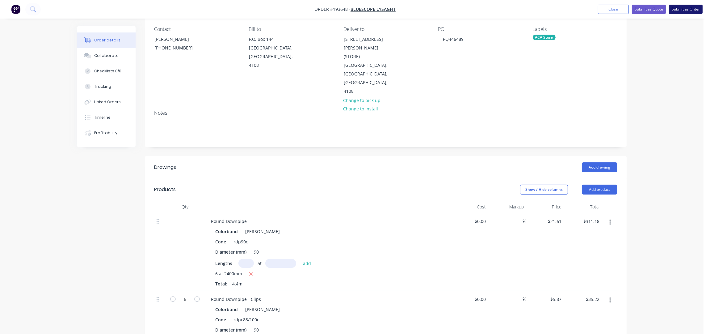
click at [681, 8] on button "Submit as Order" at bounding box center [686, 9] width 34 height 9
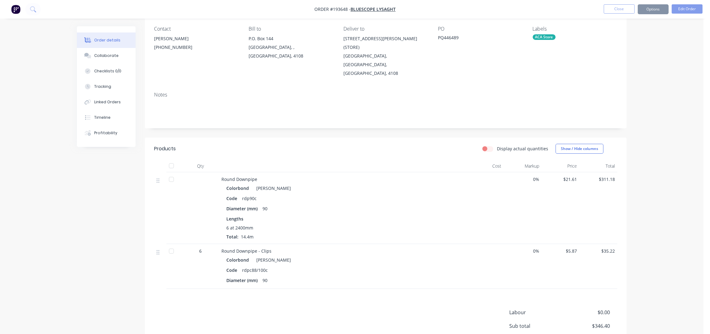
scroll to position [0, 0]
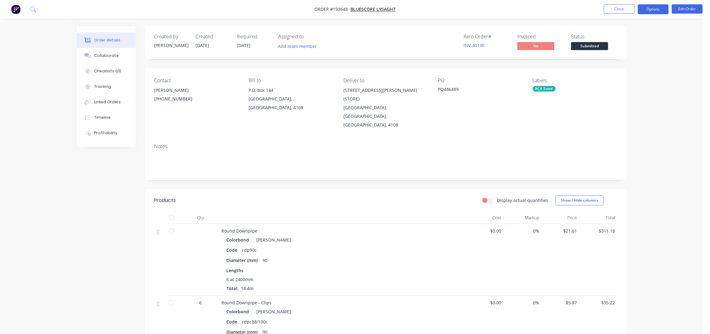
click at [664, 7] on button "Options" at bounding box center [653, 9] width 31 height 10
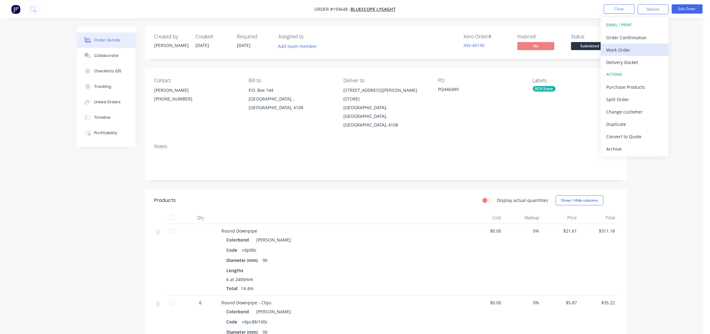
click at [609, 47] on div "Work Order" at bounding box center [634, 49] width 57 height 9
click at [623, 62] on div "Without pricing" at bounding box center [634, 62] width 57 height 9
click at [625, 10] on button "Close" at bounding box center [619, 8] width 31 height 9
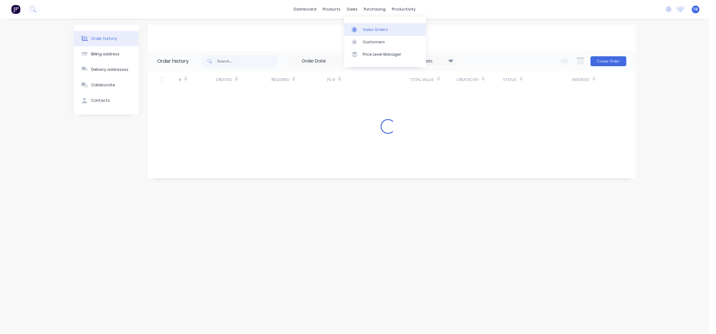
click at [364, 28] on div "Sales Orders" at bounding box center [375, 30] width 25 height 6
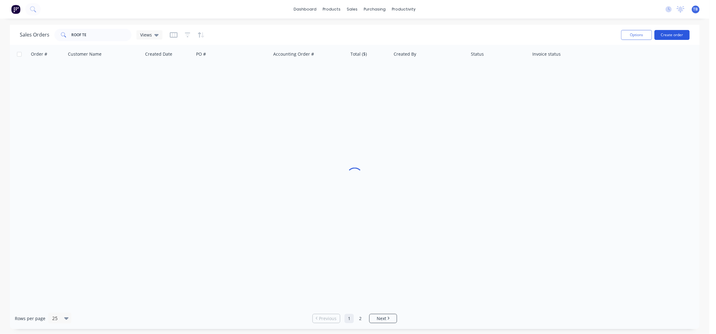
click at [670, 37] on button "Create order" at bounding box center [672, 35] width 35 height 10
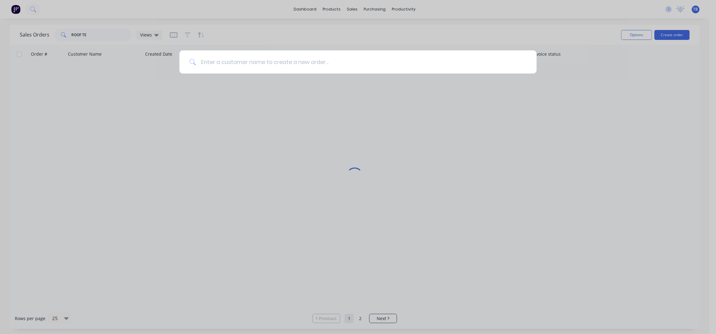
click at [348, 55] on input at bounding box center [361, 61] width 331 height 23
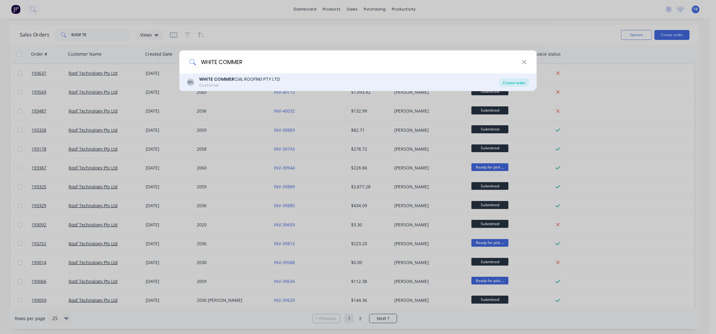
type input "WHITE COMMER"
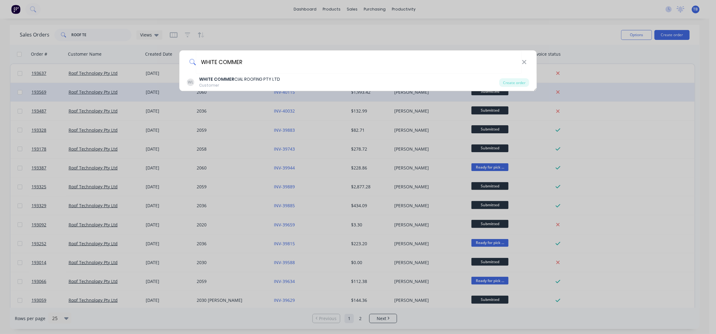
drag, startPoint x: 520, startPoint y: 81, endPoint x: 519, endPoint y: 91, distance: 9.9
click at [520, 80] on div "Create order" at bounding box center [515, 82] width 30 height 9
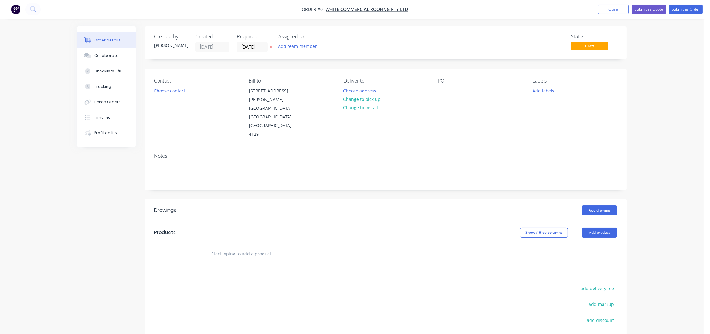
click at [247, 43] on label "[DATE]" at bounding box center [252, 47] width 31 height 10
click at [247, 43] on input "[DATE]" at bounding box center [252, 46] width 30 height 9
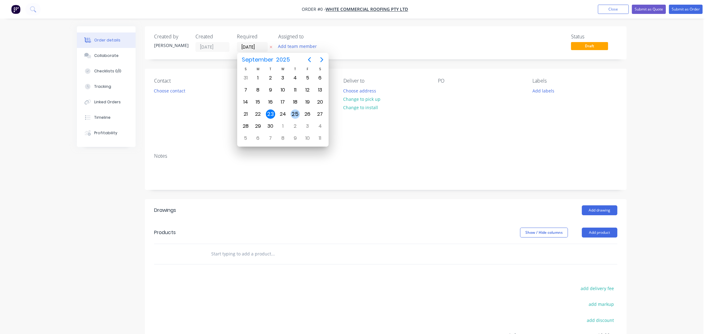
click at [294, 115] on div "25" at bounding box center [295, 113] width 9 height 9
type input "25/09/25"
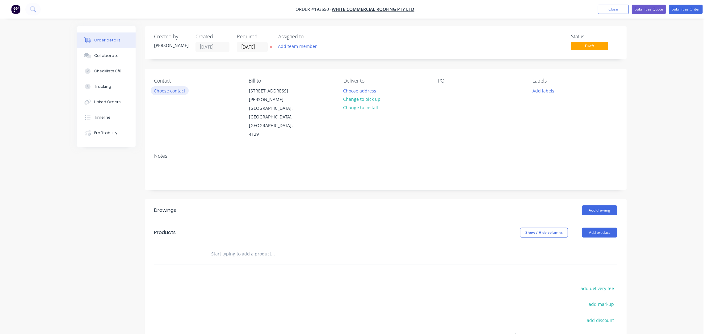
click at [175, 90] on button "Choose contact" at bounding box center [170, 90] width 38 height 8
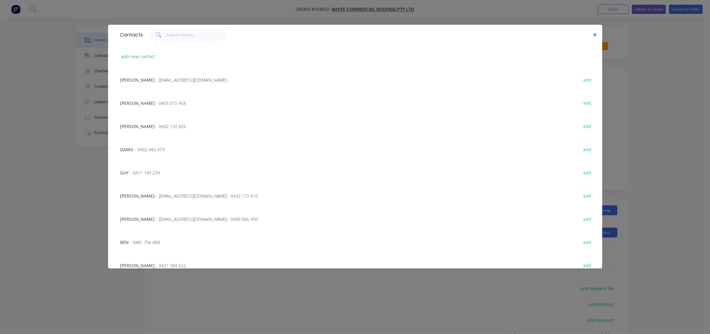
click at [156, 105] on span "- 0403 015 458" at bounding box center [171, 103] width 30 height 6
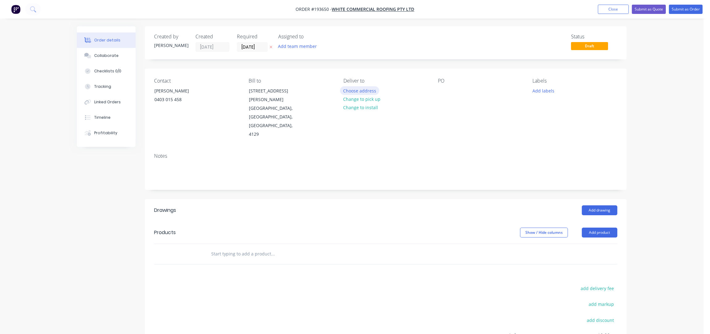
click at [357, 91] on button "Choose address" at bounding box center [360, 90] width 40 height 8
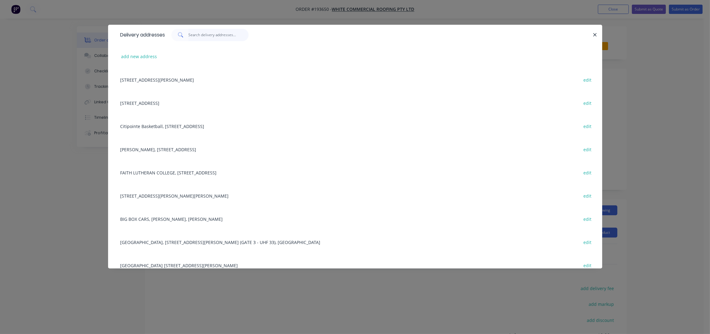
click at [221, 34] on input "text" at bounding box center [218, 35] width 60 height 12
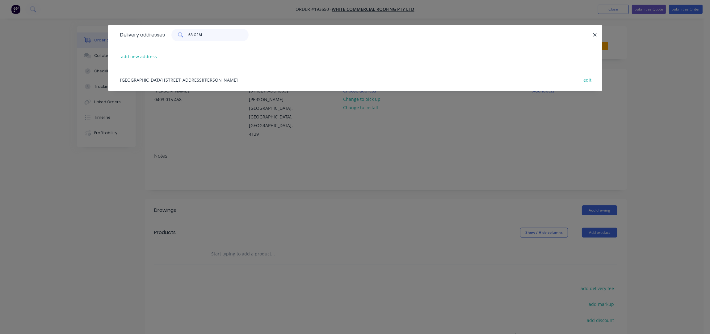
type input "68 GEM"
click at [242, 78] on div "Kings College 68 Gemvale Rd, REEDY CREEK, Queensland, Australia, 4227 edit" at bounding box center [355, 79] width 476 height 23
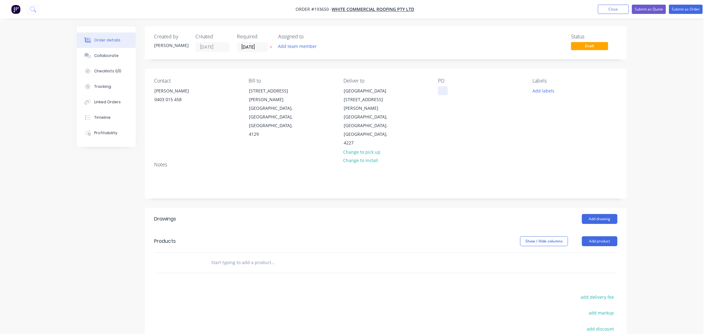
click at [444, 91] on div at bounding box center [443, 90] width 10 height 9
click at [462, 103] on div "PO KINGS COLLEGE" at bounding box center [480, 113] width 85 height 70
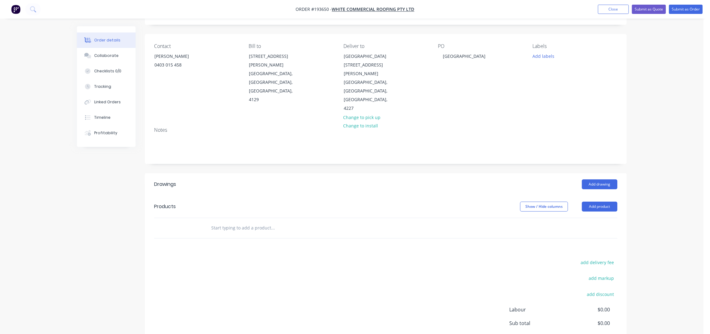
scroll to position [80, 0]
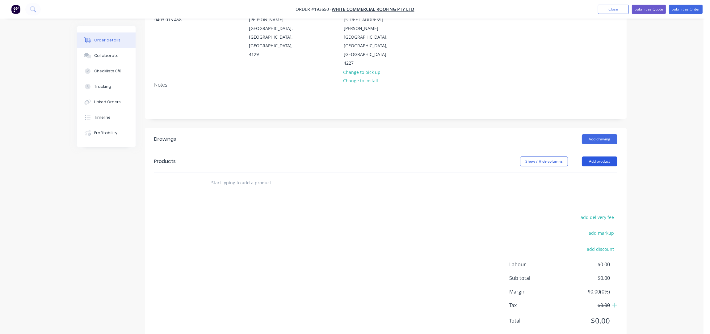
click at [594, 156] on button "Add product" at bounding box center [600, 161] width 36 height 10
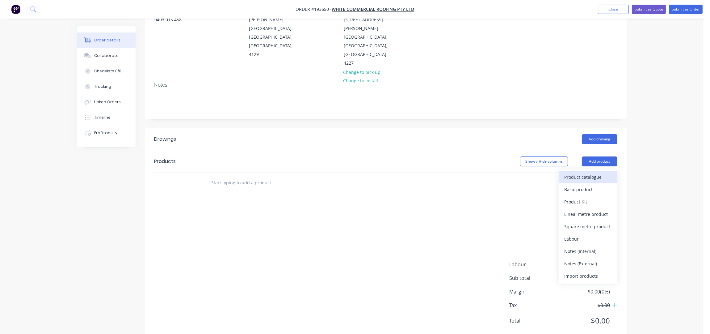
click at [606, 172] on div "Product catalogue" at bounding box center [588, 176] width 48 height 9
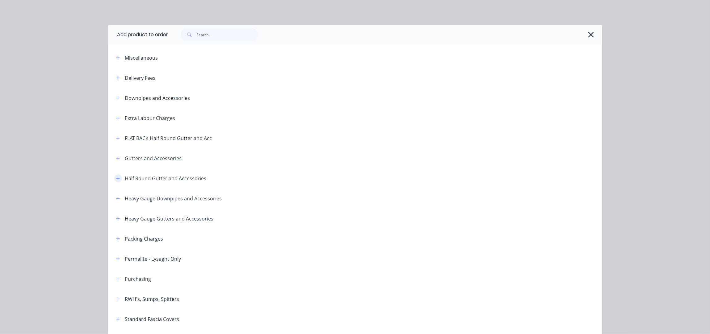
click at [116, 179] on icon "button" at bounding box center [118, 178] width 4 height 4
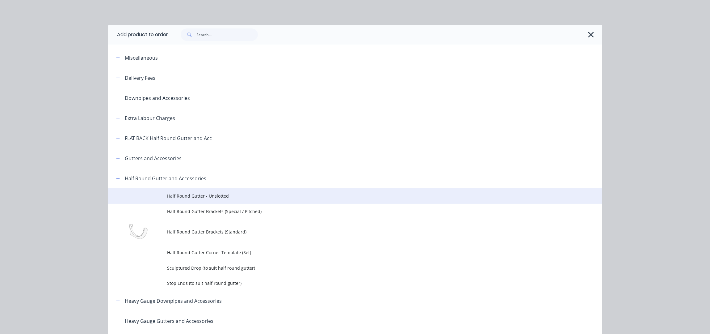
click at [247, 198] on span "Half Round Gutter - Unslotted" at bounding box center [341, 195] width 348 height 6
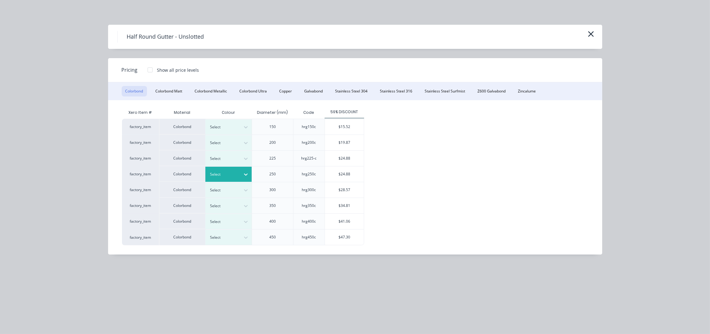
click at [232, 179] on div "Select" at bounding box center [228, 174] width 46 height 15
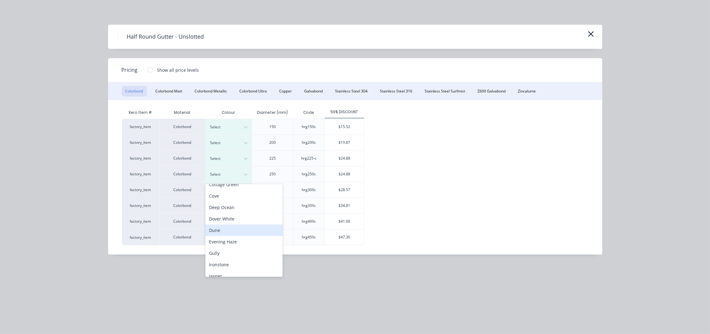
scroll to position [82, 0]
click at [230, 223] on div "Ironstone" at bounding box center [243, 222] width 77 height 11
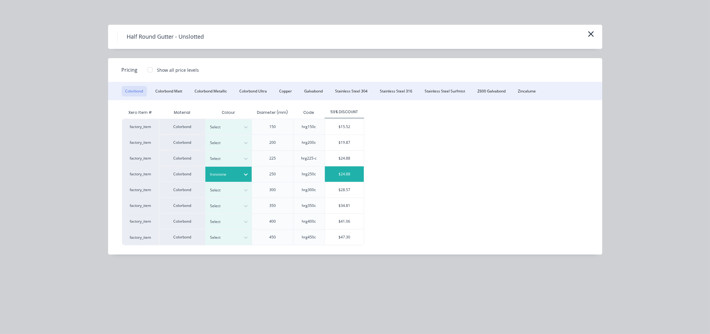
click at [355, 172] on div "$24.88" at bounding box center [344, 173] width 39 height 15
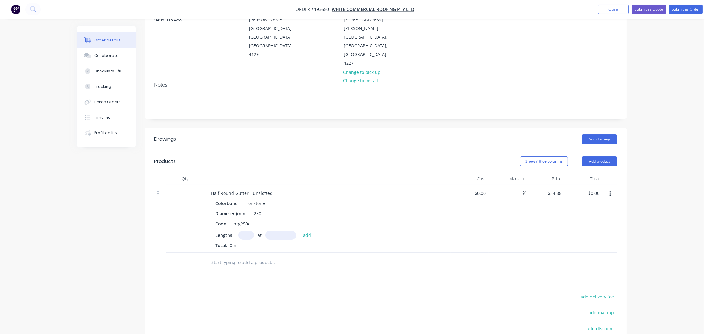
click at [251, 230] on input "text" at bounding box center [245, 234] width 15 height 9
type input "2"
type input "6300"
click at [300, 230] on button "add" at bounding box center [307, 234] width 15 height 8
type input "$313.49"
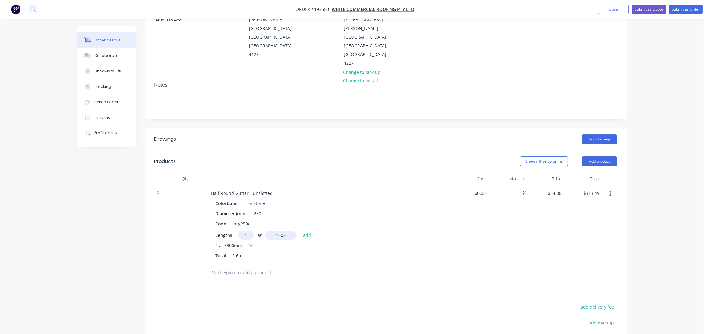
click at [300, 230] on button "add" at bounding box center [307, 234] width 15 height 8
click at [599, 156] on button "Add product" at bounding box center [600, 161] width 36 height 10
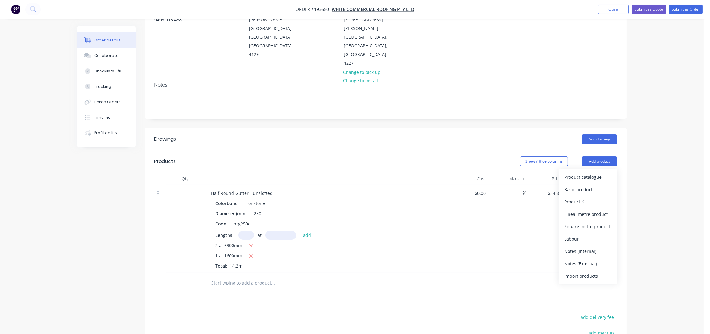
click at [596, 171] on button "Product catalogue" at bounding box center [588, 177] width 59 height 12
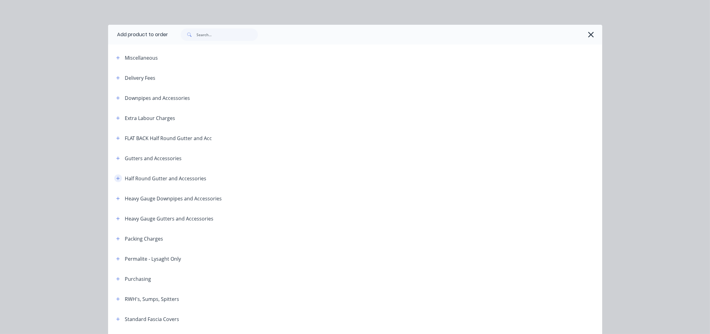
click at [116, 176] on button "button" at bounding box center [118, 178] width 8 height 8
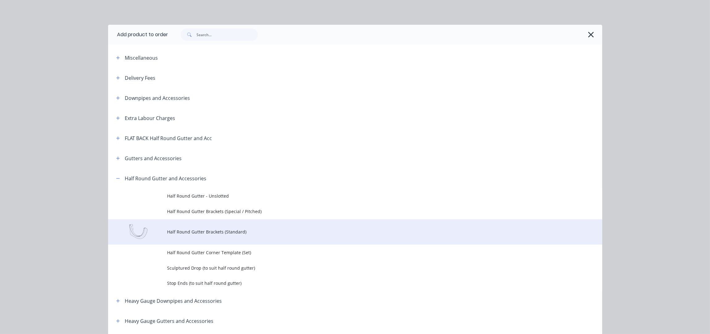
click at [234, 237] on td "Half Round Gutter Brackets (Standard)" at bounding box center [384, 232] width 435 height 26
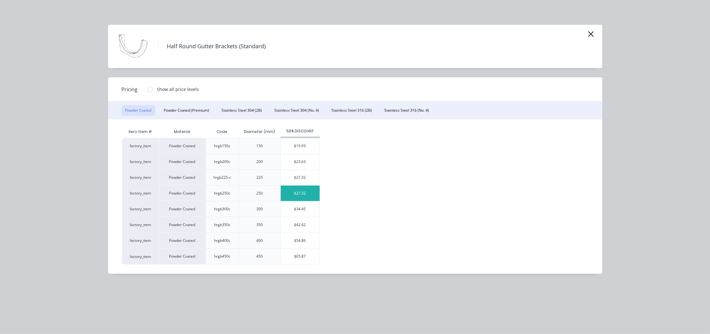
click at [314, 194] on div "$27.32" at bounding box center [300, 192] width 39 height 15
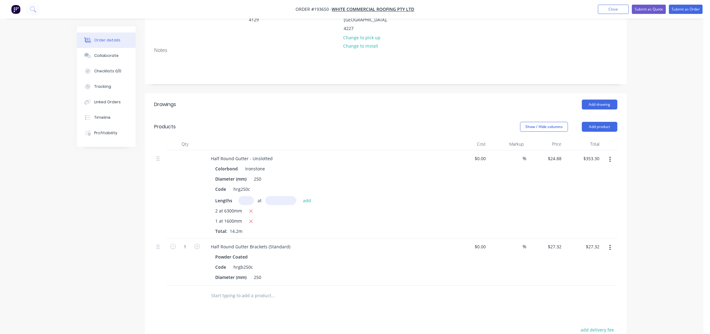
scroll to position [162, 0]
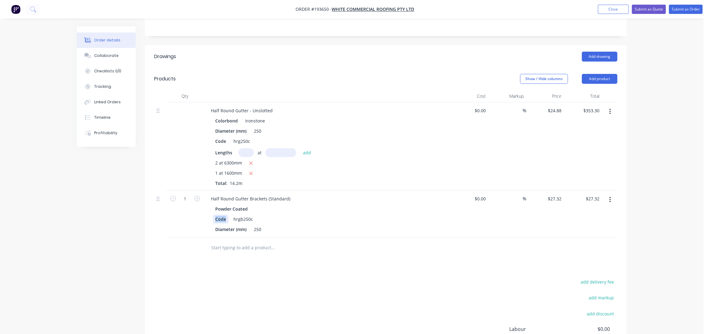
drag, startPoint x: 225, startPoint y: 204, endPoint x: 210, endPoint y: 201, distance: 15.1
click at [210, 204] on div "Powder Coated Code hrgb250c Diameter (mm) 250" at bounding box center [327, 218] width 242 height 29
click at [189, 194] on input "1" at bounding box center [185, 198] width 16 height 9
drag, startPoint x: 286, startPoint y: 248, endPoint x: 461, endPoint y: 205, distance: 179.7
click at [288, 247] on div "Drawings Add drawing Products Show / Hide columns Add product Qty Cost Markup P…" at bounding box center [386, 225] width 482 height 361
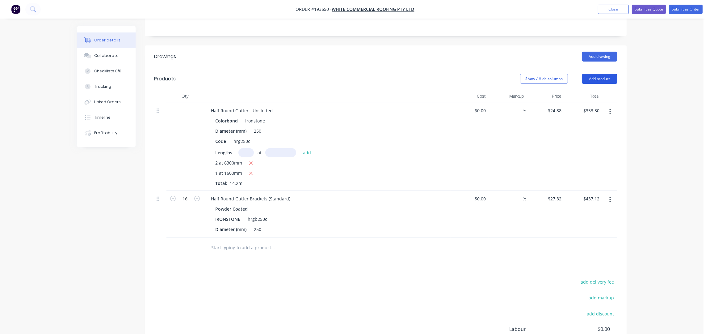
click at [606, 74] on button "Add product" at bounding box center [600, 79] width 36 height 10
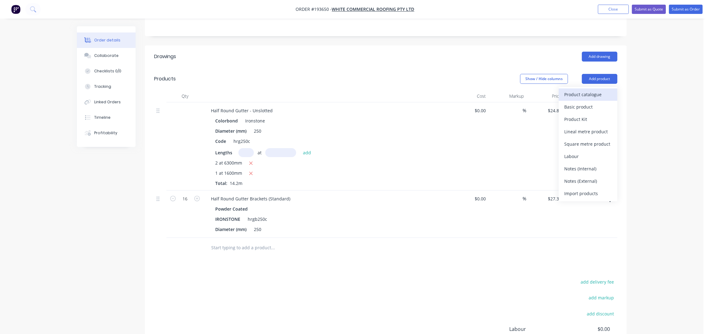
click at [605, 90] on div "Product catalogue" at bounding box center [588, 94] width 48 height 9
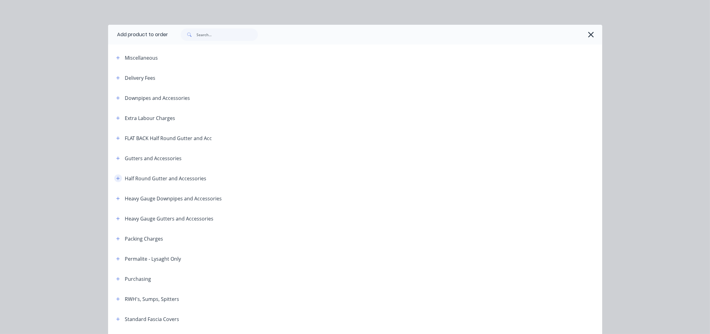
click at [115, 181] on button "button" at bounding box center [118, 178] width 8 height 8
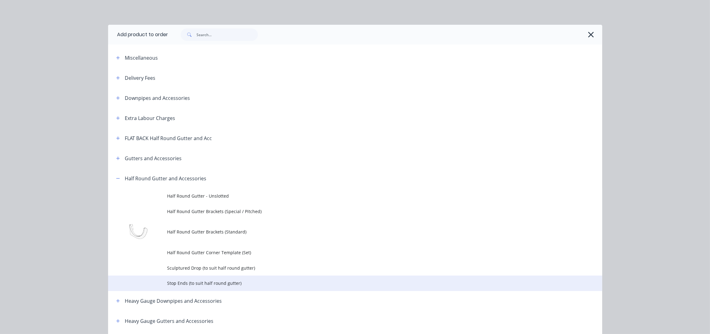
click at [212, 281] on span "Stop Ends (to suit half round gutter)" at bounding box center [341, 283] width 348 height 6
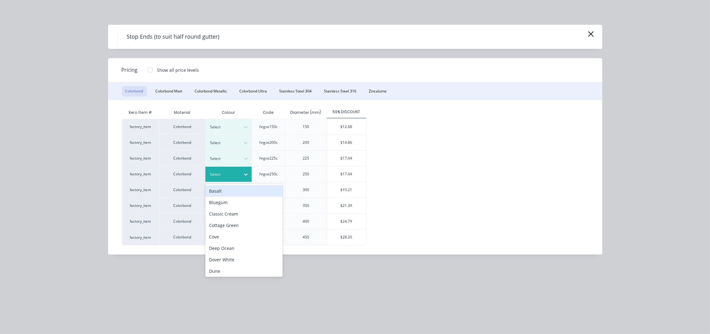
click at [238, 180] on div "Select" at bounding box center [228, 174] width 46 height 15
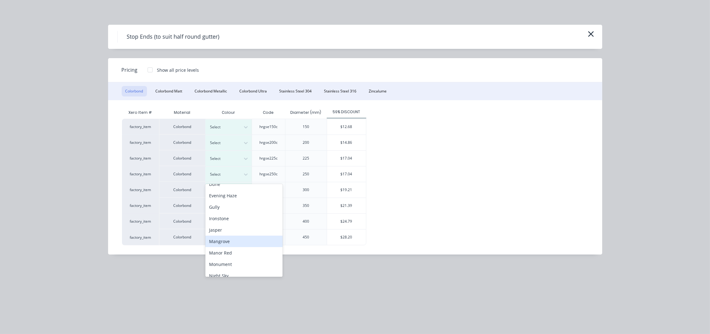
scroll to position [41, 0]
click at [230, 264] on div "Ironstone" at bounding box center [243, 264] width 77 height 11
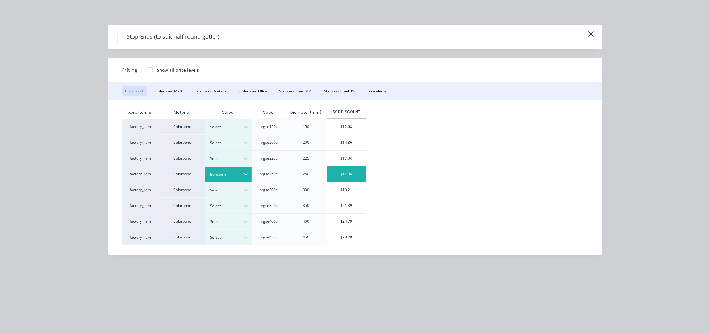
click at [347, 175] on div "$17.04" at bounding box center [346, 173] width 39 height 15
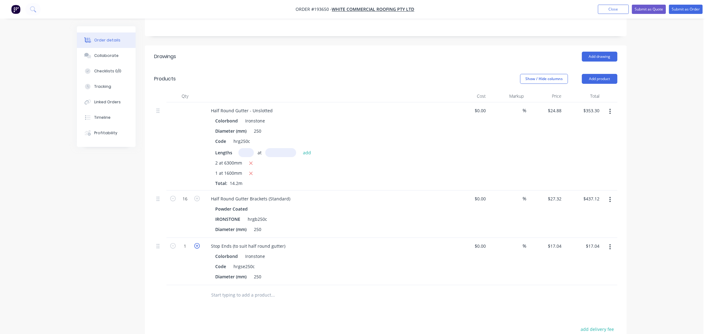
click at [197, 243] on icon "button" at bounding box center [197, 246] width 6 height 6
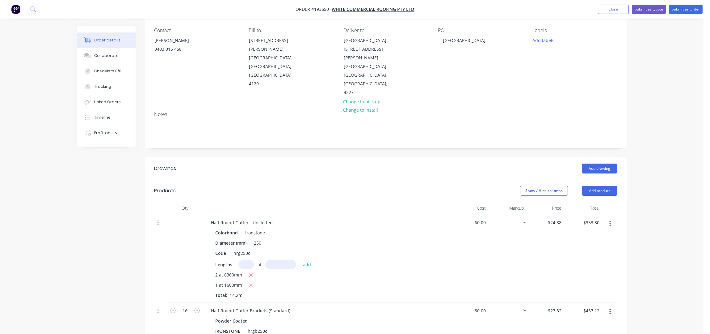
scroll to position [0, 0]
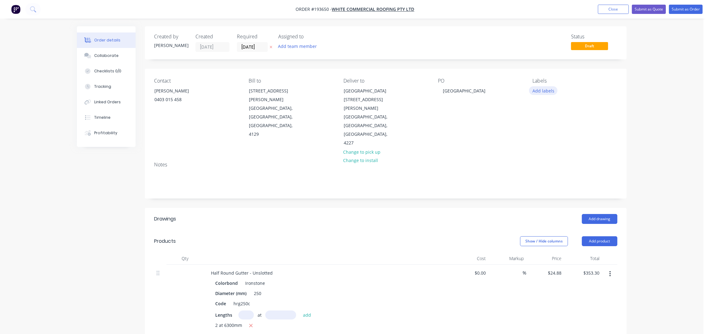
click at [540, 92] on button "Add labels" at bounding box center [543, 90] width 28 height 8
click at [556, 147] on div "6:30 am" at bounding box center [558, 146] width 19 height 7
click at [636, 124] on div "Order details Collaborate Checklists 0/0 Tracking Linked Orders Timeline Profit…" at bounding box center [352, 312] width 704 height 625
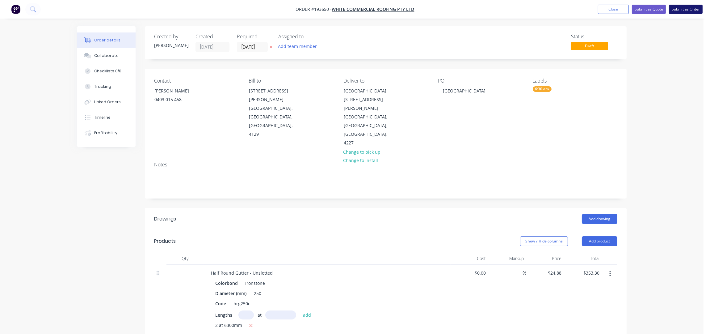
click at [684, 11] on button "Submit as Order" at bounding box center [686, 9] width 34 height 9
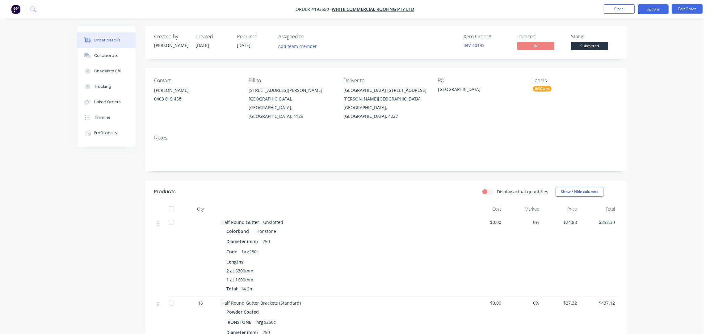
click at [651, 13] on button "Options" at bounding box center [653, 9] width 31 height 10
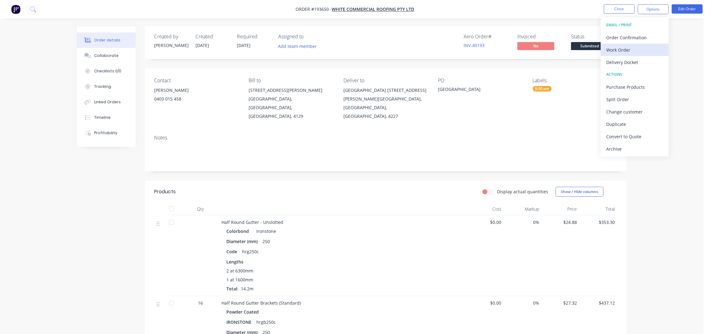
click at [642, 47] on div "Work Order" at bounding box center [634, 49] width 57 height 9
click at [649, 63] on div "Without pricing" at bounding box center [634, 62] width 57 height 9
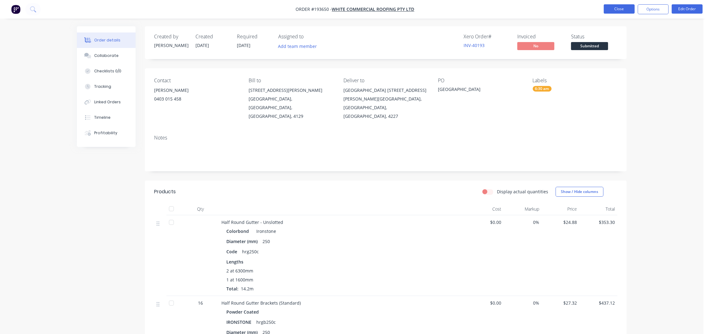
click at [629, 4] on button "Close" at bounding box center [619, 8] width 31 height 9
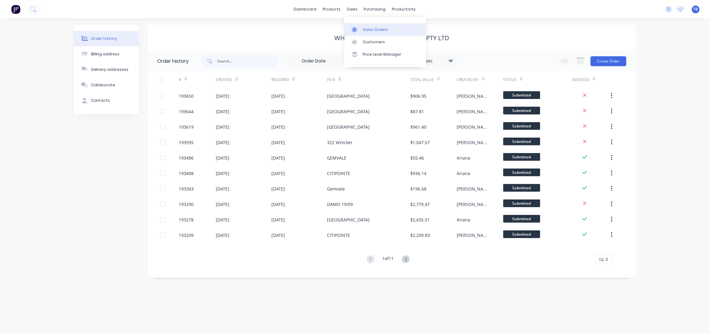
click at [384, 28] on div "Sales Orders" at bounding box center [375, 30] width 25 height 6
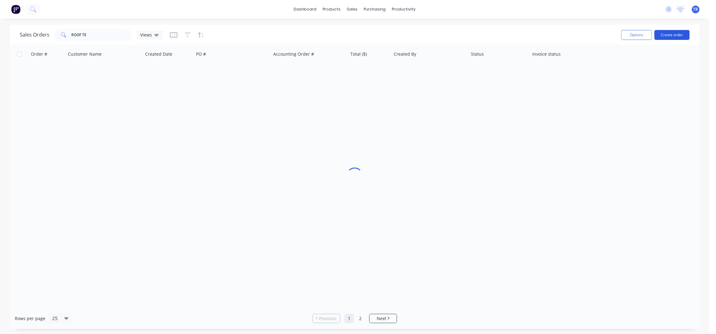
click at [678, 31] on button "Create order" at bounding box center [672, 35] width 35 height 10
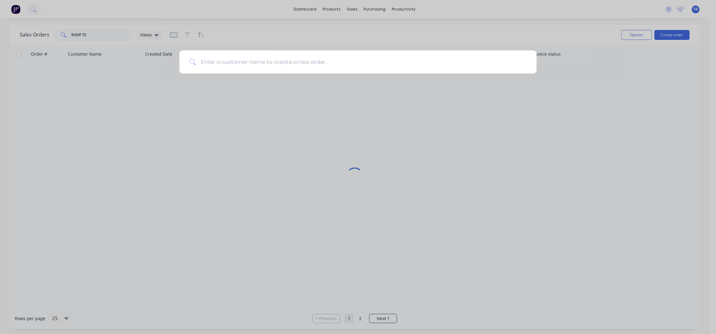
click at [265, 73] on input at bounding box center [361, 61] width 331 height 23
click at [268, 68] on input at bounding box center [361, 61] width 331 height 23
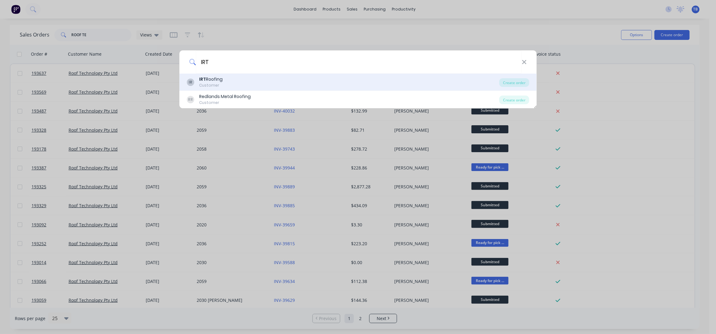
click at [287, 81] on div "IR IRT Roofing Customer" at bounding box center [343, 82] width 313 height 12
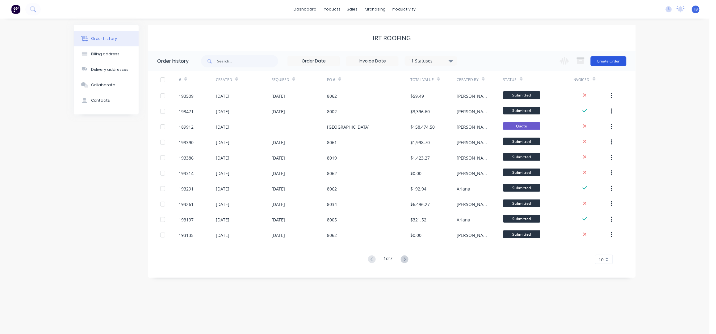
click at [610, 61] on button "Create Order" at bounding box center [609, 61] width 36 height 10
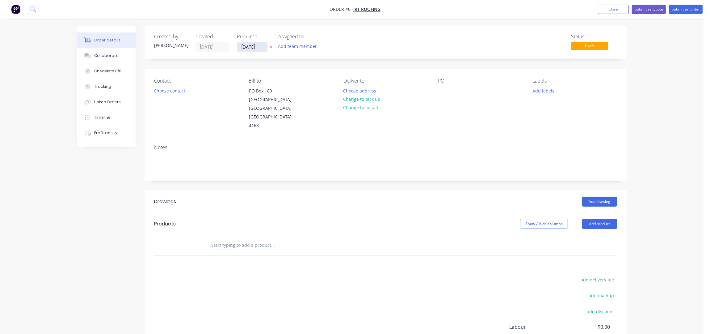
click at [245, 45] on input "[DATE]" at bounding box center [252, 46] width 30 height 9
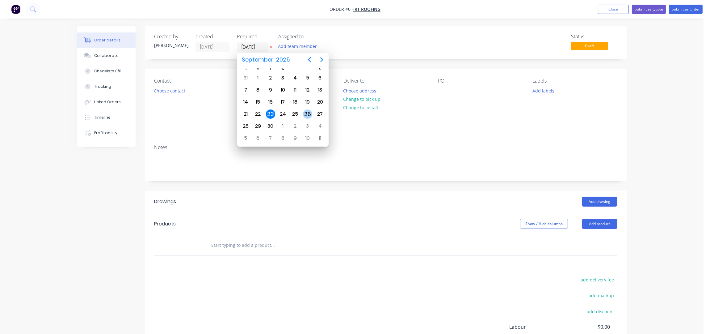
click at [306, 110] on div "26" at bounding box center [307, 113] width 9 height 9
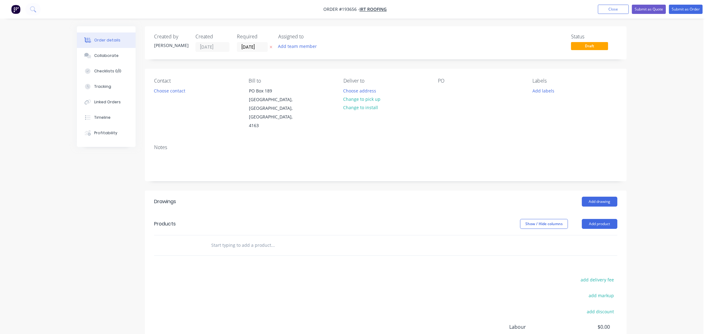
click at [164, 92] on button "Choose contact" at bounding box center [170, 90] width 38 height 8
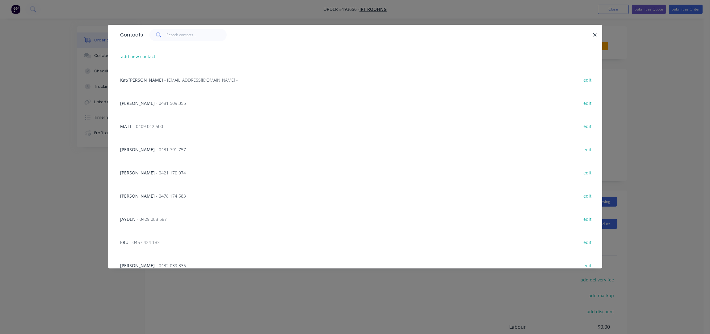
click at [156, 104] on span "- 0481 509 355" at bounding box center [171, 103] width 30 height 6
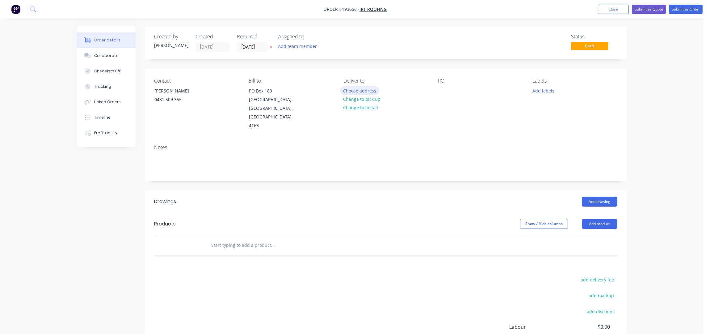
click at [350, 91] on button "Choose address" at bounding box center [360, 90] width 40 height 8
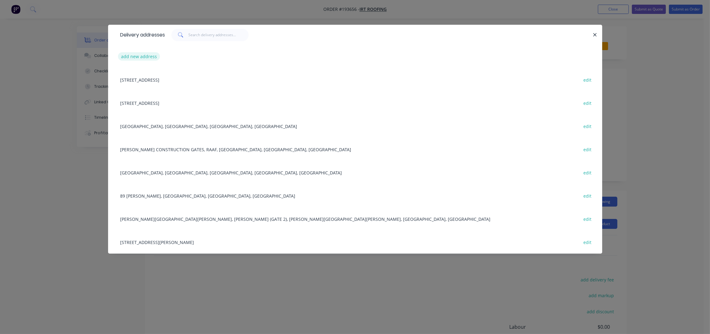
click at [128, 59] on button "add new address" at bounding box center [139, 56] width 42 height 8
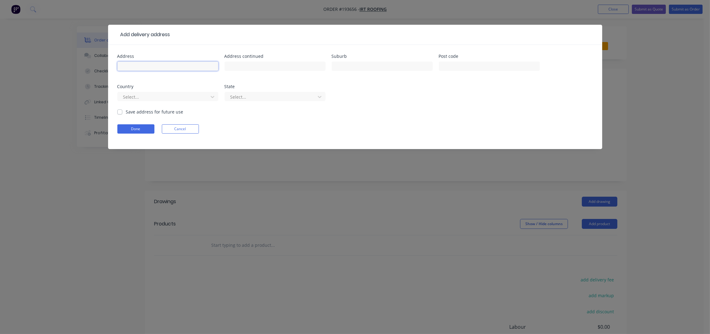
click at [157, 63] on input "text" at bounding box center [167, 65] width 101 height 9
click at [135, 128] on button "Done" at bounding box center [135, 128] width 37 height 9
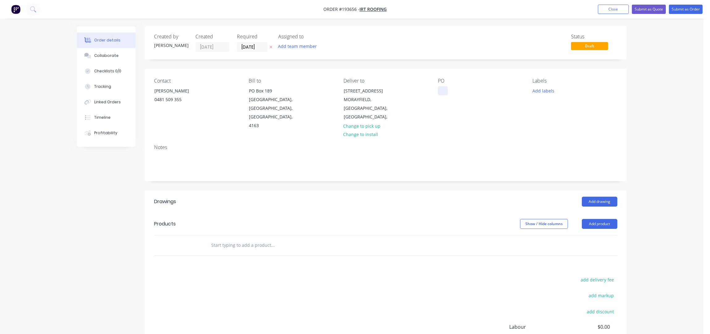
click at [441, 87] on div at bounding box center [443, 90] width 10 height 9
click at [457, 108] on div "PO 8034" at bounding box center [480, 104] width 85 height 52
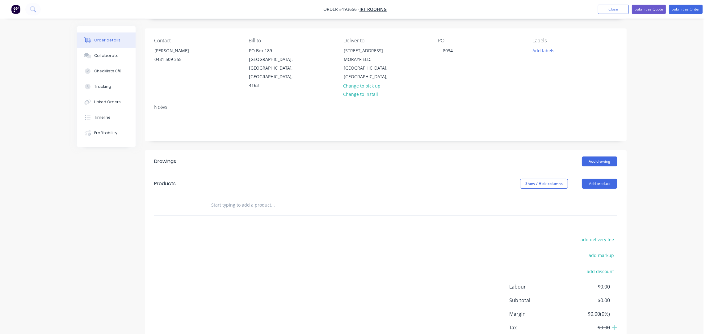
scroll to position [41, 0]
click at [589, 178] on button "Add product" at bounding box center [600, 183] width 36 height 10
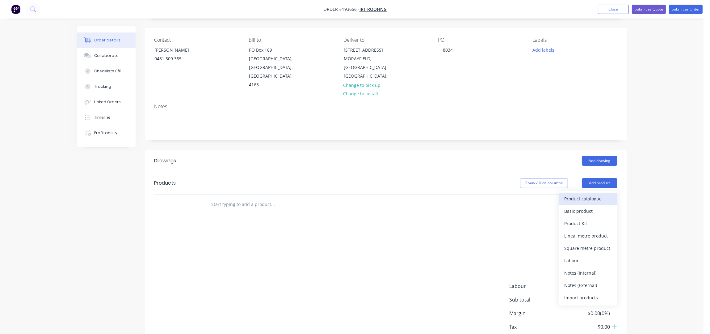
click at [595, 194] on div "Product catalogue" at bounding box center [588, 198] width 48 height 9
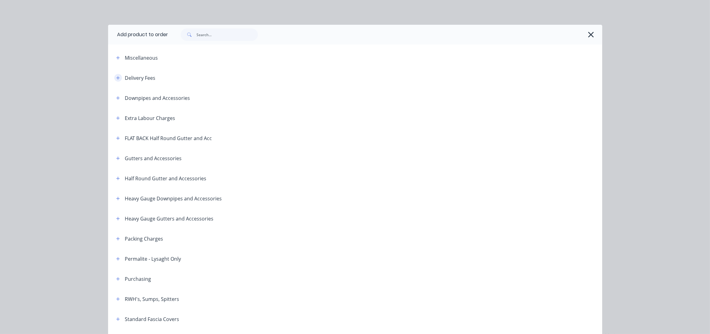
click at [117, 79] on button "button" at bounding box center [118, 78] width 8 height 8
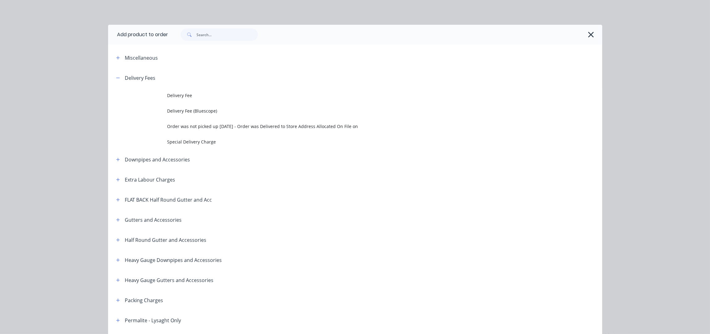
click at [167, 98] on span "Delivery Fee" at bounding box center [341, 95] width 348 height 6
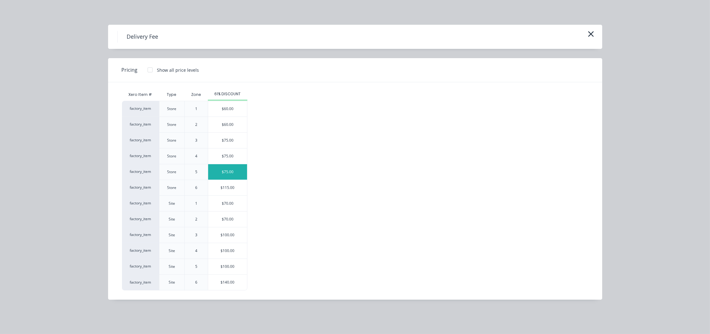
scroll to position [71, 0]
drag, startPoint x: 242, startPoint y: 201, endPoint x: 330, endPoint y: 214, distance: 89.0
click at [243, 201] on div "$70.00" at bounding box center [227, 203] width 39 height 15
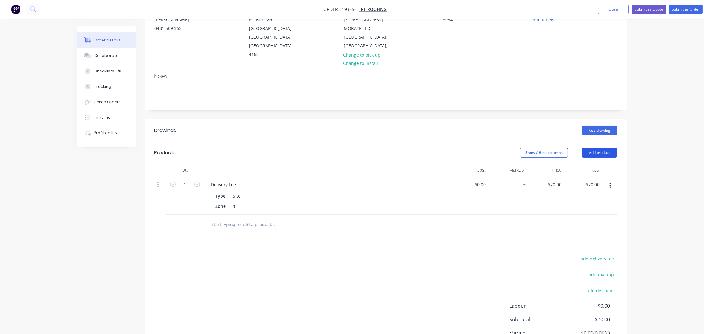
click at [596, 148] on button "Add product" at bounding box center [600, 153] width 36 height 10
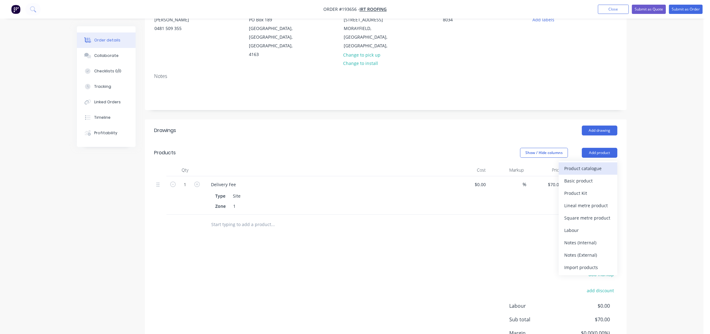
click at [587, 164] on div "Product catalogue" at bounding box center [588, 168] width 48 height 9
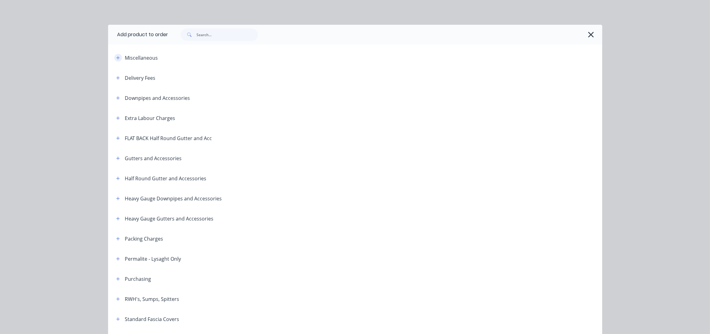
click at [115, 61] on button "button" at bounding box center [118, 58] width 8 height 8
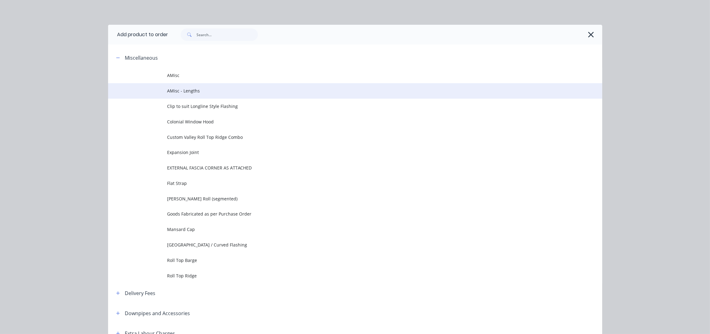
click at [185, 90] on span "AMisc - Lengths" at bounding box center [341, 90] width 348 height 6
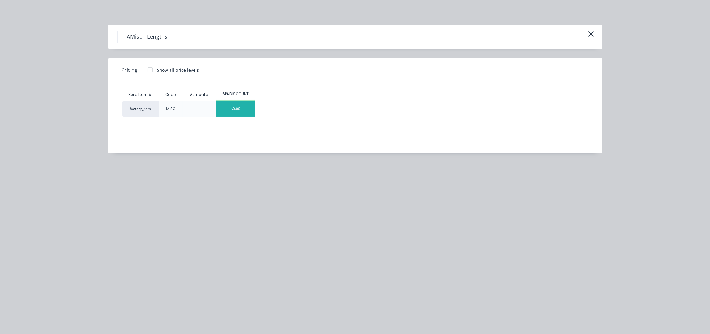
click at [231, 110] on div "$0.00" at bounding box center [235, 108] width 39 height 15
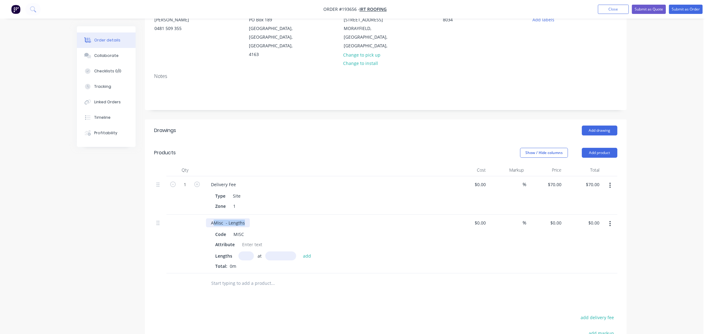
drag, startPoint x: 244, startPoint y: 207, endPoint x: 213, endPoint y: 205, distance: 30.6
click at [213, 218] on div "AMisc - Lengths" at bounding box center [228, 222] width 44 height 9
drag, startPoint x: 235, startPoint y: 228, endPoint x: 212, endPoint y: 228, distance: 23.5
click at [212, 228] on div "Code MISC Attribute Lengths at add Total: 0m" at bounding box center [327, 248] width 242 height 41
click at [236, 240] on div "Attribute" at bounding box center [225, 244] width 24 height 9
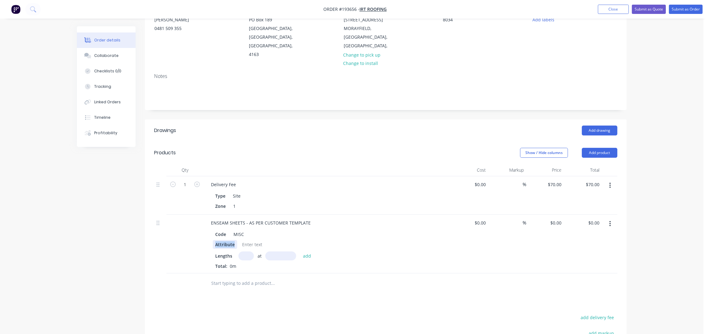
drag, startPoint x: 235, startPoint y: 227, endPoint x: 217, endPoint y: 232, distance: 19.3
click at [213, 240] on div "Attribute" at bounding box center [225, 244] width 24 height 9
click at [300, 251] on button "add" at bounding box center [307, 255] width 15 height 8
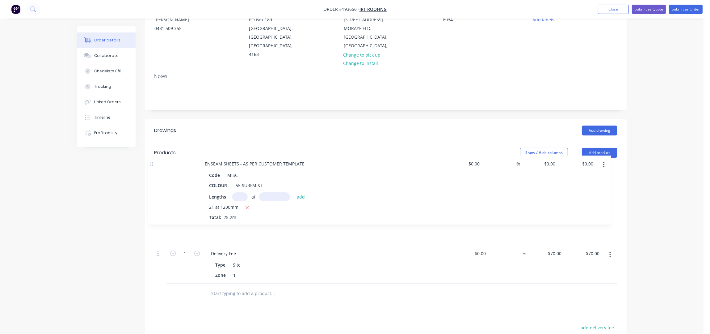
drag, startPoint x: 159, startPoint y: 205, endPoint x: 153, endPoint y: 155, distance: 50.8
click at [153, 164] on div "Qty Cost Markup Price Total 1 Delivery Fee Type Site Zone 1 $0.00 $0.00 % $70.0…" at bounding box center [386, 234] width 482 height 140
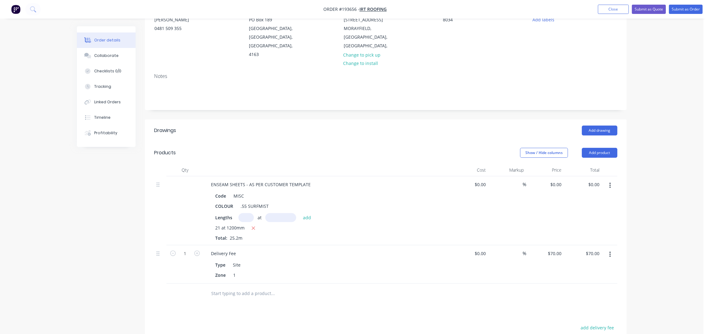
click at [288, 143] on header "Products Show / Hide columns Add product" at bounding box center [386, 152] width 482 height 22
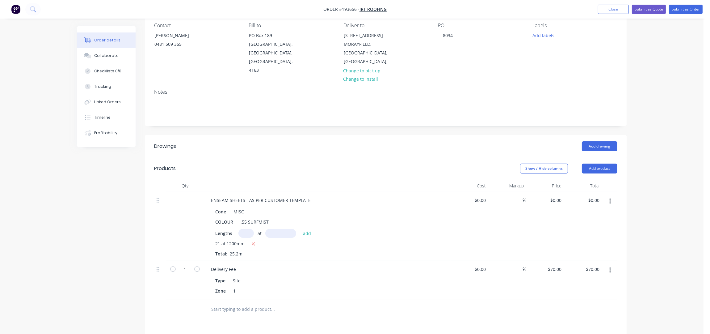
scroll to position [0, 0]
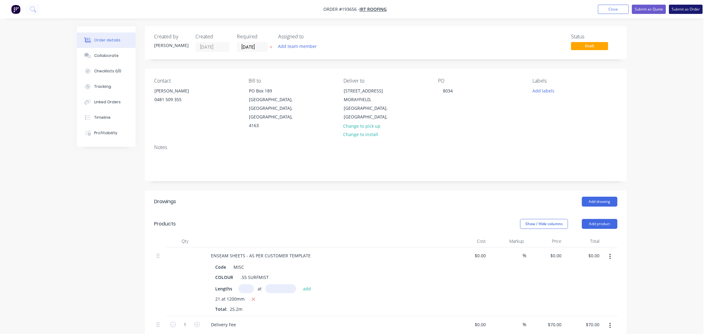
click at [686, 9] on button "Submit as Order" at bounding box center [686, 9] width 34 height 9
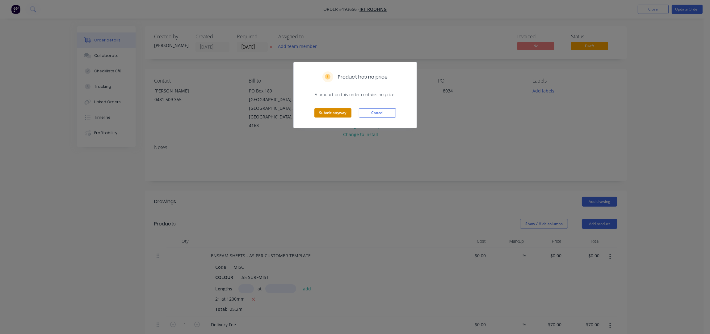
click at [339, 111] on button "Submit anyway" at bounding box center [332, 112] width 37 height 9
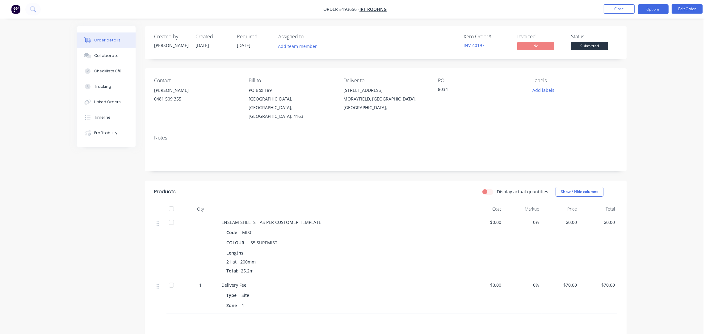
click at [655, 11] on button "Options" at bounding box center [653, 9] width 31 height 10
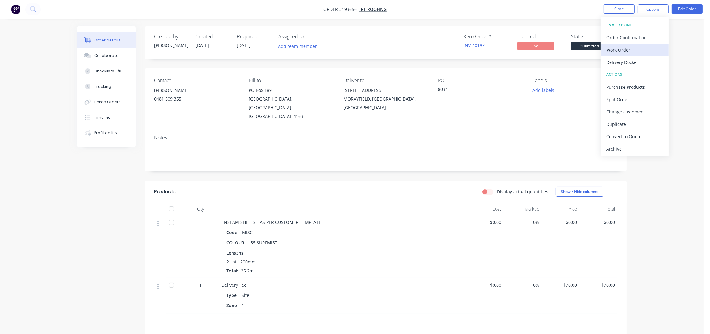
click at [641, 48] on div "Work Order" at bounding box center [634, 49] width 57 height 9
click at [641, 56] on button "Without pricing" at bounding box center [635, 62] width 68 height 12
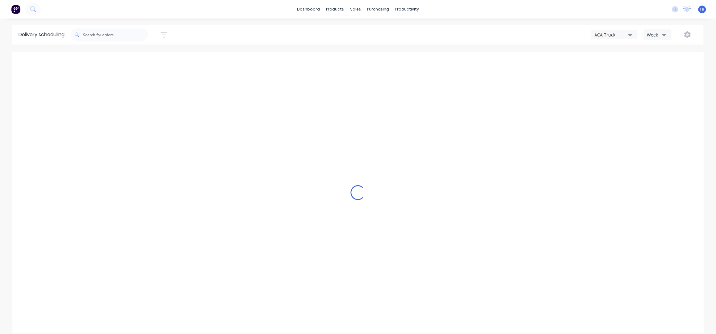
click at [152, 36] on div "Sort by Most recent Created date Required date Order number Customer name Most …" at bounding box center [122, 34] width 103 height 17
click at [161, 35] on button "button" at bounding box center [164, 35] width 20 height 12
click at [155, 56] on input at bounding box center [135, 57] width 57 height 9
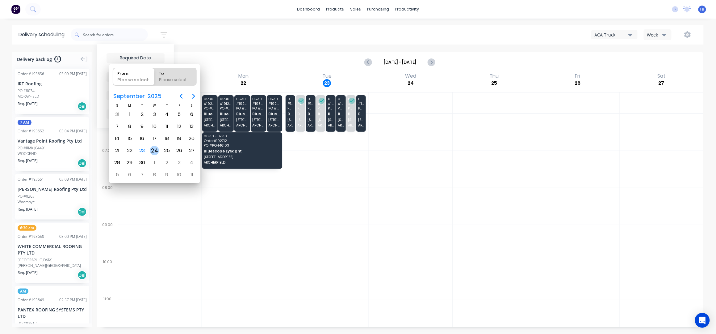
click at [157, 148] on div "24" at bounding box center [154, 150] width 9 height 9
type input "[DATE]"
radio input "false"
radio input "true"
click at [156, 147] on div "24" at bounding box center [154, 150] width 9 height 9
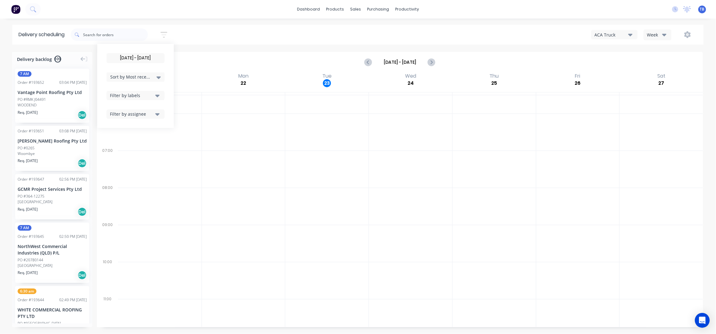
click at [144, 74] on span "Sort by Most recent" at bounding box center [130, 77] width 40 height 6
click at [134, 143] on div "Suburb" at bounding box center [136, 145] width 58 height 11
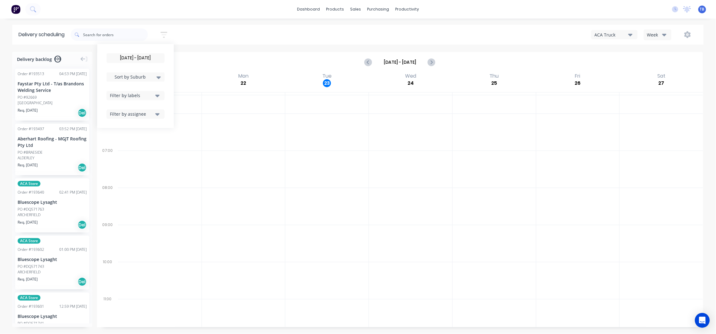
click at [235, 44] on div "24/09/25 - 24/09/25 Sort by Suburb Created date Required date Order number Cust…" at bounding box center [387, 35] width 633 height 20
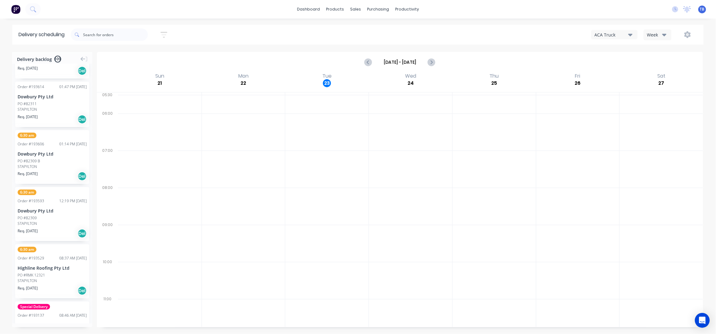
scroll to position [4449, 0]
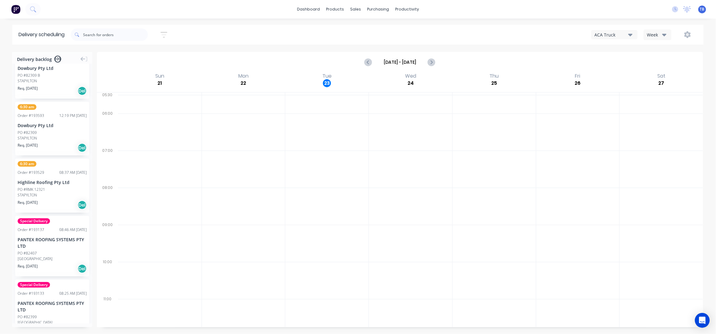
click at [167, 32] on icon "button" at bounding box center [164, 35] width 7 height 6
click at [142, 55] on input "24/09/25 - 24/09/25" at bounding box center [135, 57] width 57 height 9
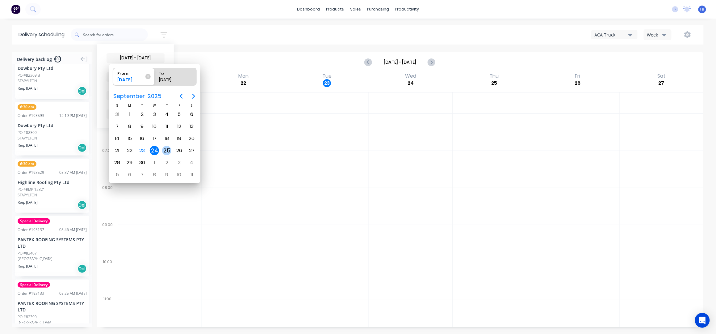
click at [165, 146] on div "25" at bounding box center [166, 150] width 9 height 9
type input "[DATE]"
radio input "false"
radio input "true"
click at [168, 148] on div "25" at bounding box center [166, 150] width 9 height 9
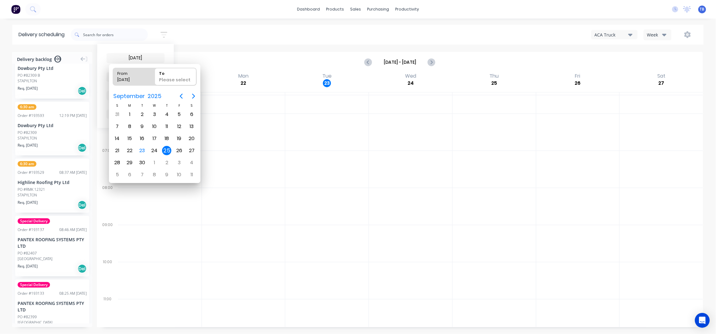
type input "25/09/25 - 25/09/25"
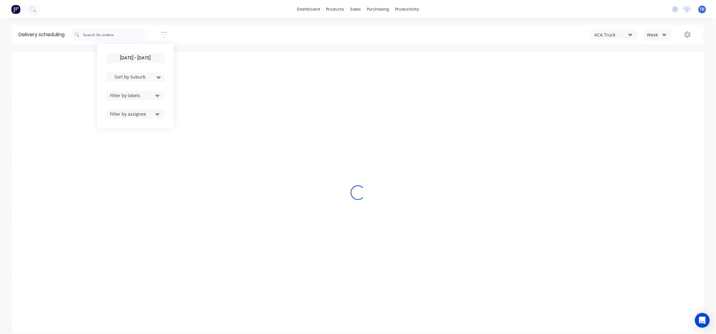
click at [239, 38] on div "25/09/25 - 25/09/25 Sort by Suburb Created date Required date Order number Cust…" at bounding box center [387, 34] width 633 height 17
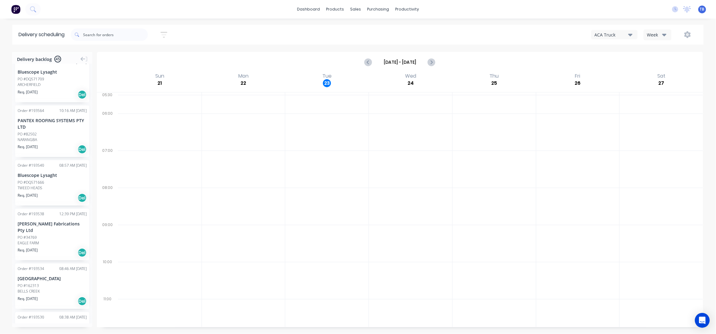
scroll to position [745, 0]
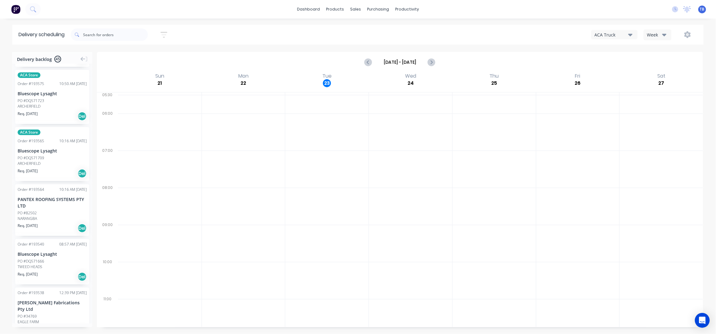
click at [163, 36] on icon "button" at bounding box center [164, 35] width 7 height 8
click at [134, 58] on input "25/09/25 - 25/09/25" at bounding box center [135, 57] width 57 height 9
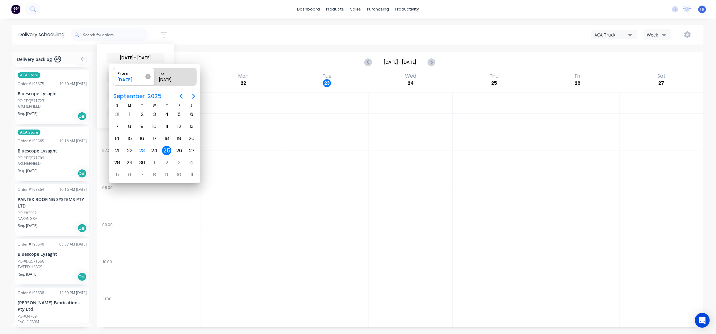
click at [147, 76] on icon at bounding box center [148, 76] width 5 height 5
click at [113, 76] on input "From 25/09/25" at bounding box center [113, 76] width 0 height 17
click at [127, 79] on div "Please select" at bounding box center [133, 81] width 36 height 8
click at [113, 79] on input "From Please select" at bounding box center [113, 76] width 0 height 17
click at [152, 150] on div "24" at bounding box center [154, 150] width 9 height 9
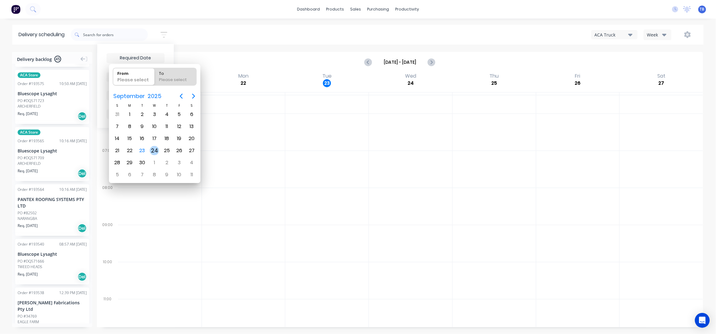
type input "24/09/25"
radio input "false"
radio input "true"
click at [152, 150] on div "24" at bounding box center [154, 150] width 9 height 9
type input "24/09/25 - 24/09/25"
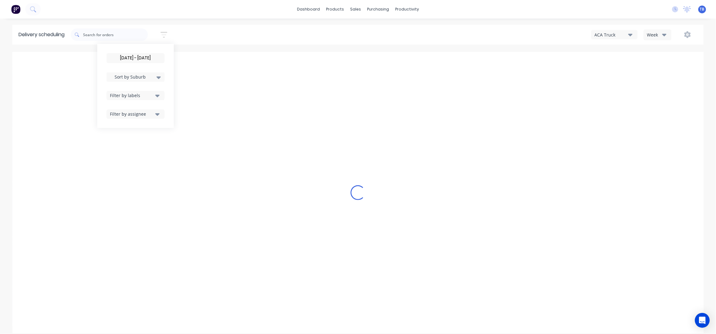
click at [218, 30] on div "24/09/25 - 24/09/25 Sort by Suburb Created date Required date Order number Cust…" at bounding box center [387, 34] width 633 height 17
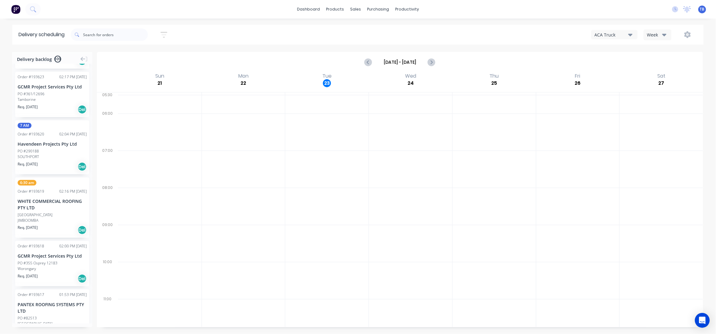
click at [162, 32] on button "button" at bounding box center [164, 35] width 20 height 12
click at [141, 74] on span "Sort by Suburb" at bounding box center [130, 77] width 40 height 6
click at [131, 145] on div "Suburb" at bounding box center [136, 145] width 58 height 11
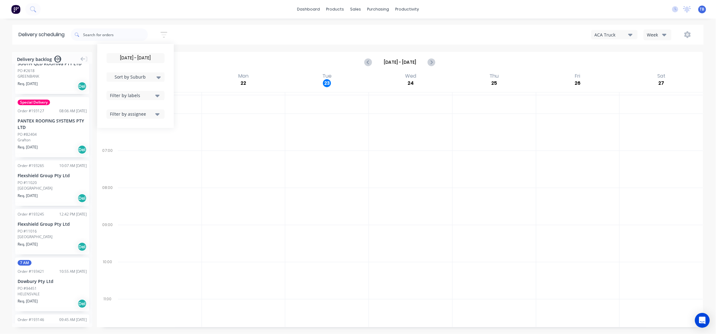
scroll to position [1801, 0]
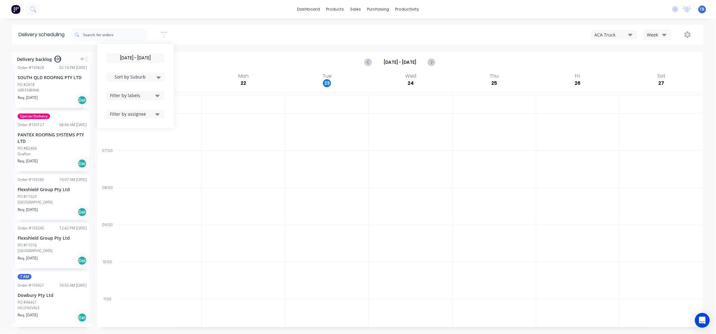
click at [220, 50] on div "Delivery scheduling 24/09/25 - 24/09/25 Sort by Suburb Created date Required da…" at bounding box center [358, 179] width 716 height 309
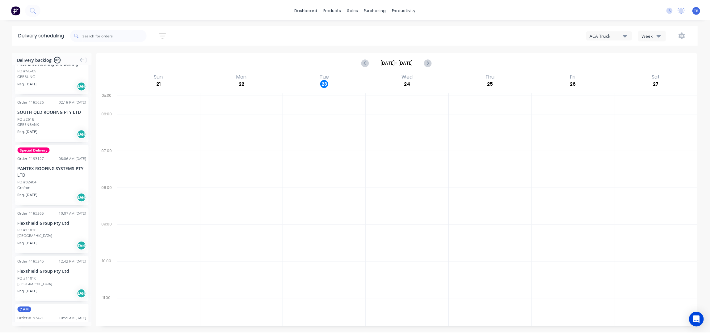
scroll to position [1727, 0]
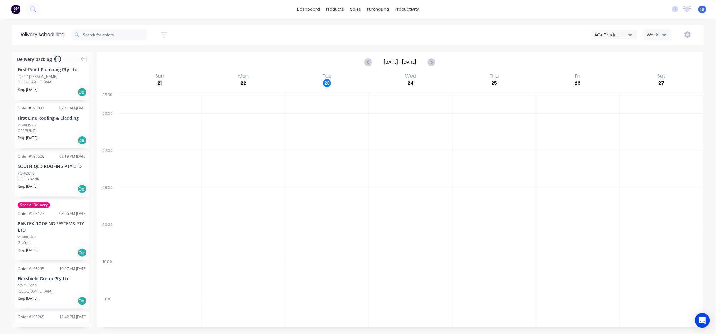
click at [196, 45] on div "Delivery scheduling 24/09/25 - 24/09/25 Sort by Suburb Created date Required da…" at bounding box center [358, 179] width 716 height 309
click at [372, 23] on div "Sales Orders Customers Price Level Manager" at bounding box center [389, 42] width 82 height 50
click at [374, 27] on div "Sales Orders" at bounding box center [378, 30] width 25 height 6
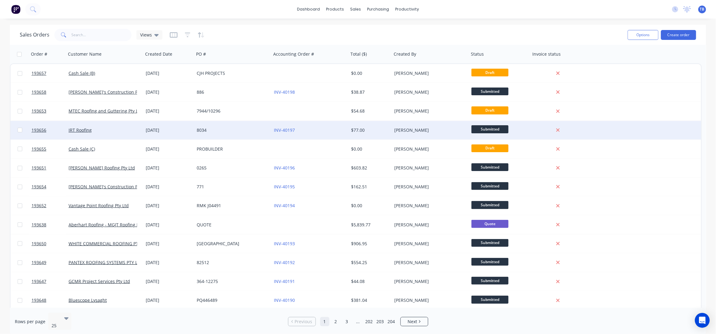
click at [227, 132] on div "8034" at bounding box center [231, 130] width 69 height 6
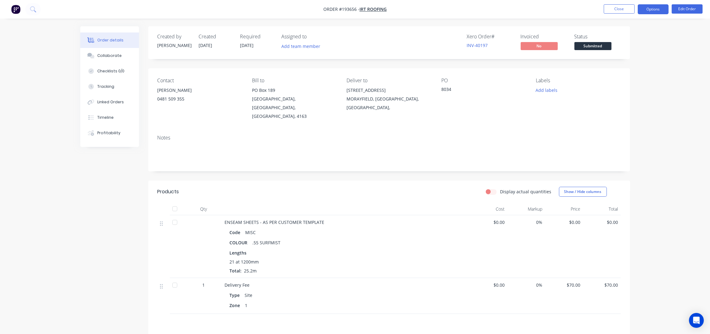
click at [657, 7] on button "Options" at bounding box center [653, 9] width 31 height 10
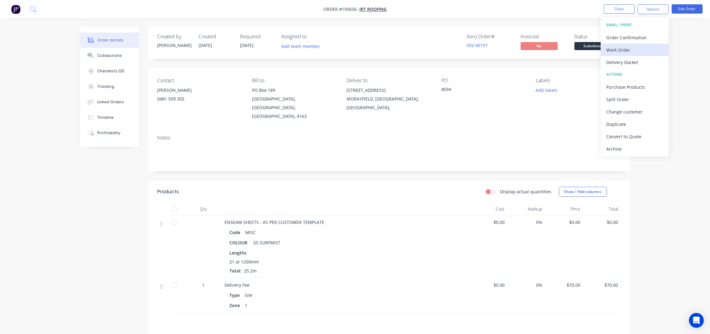
click at [614, 52] on div "Work Order" at bounding box center [634, 49] width 57 height 9
click at [617, 63] on div "Without pricing" at bounding box center [634, 62] width 57 height 9
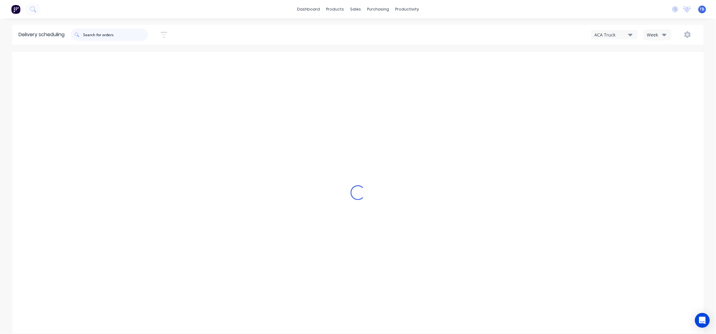
click at [107, 30] on input "text" at bounding box center [115, 34] width 65 height 12
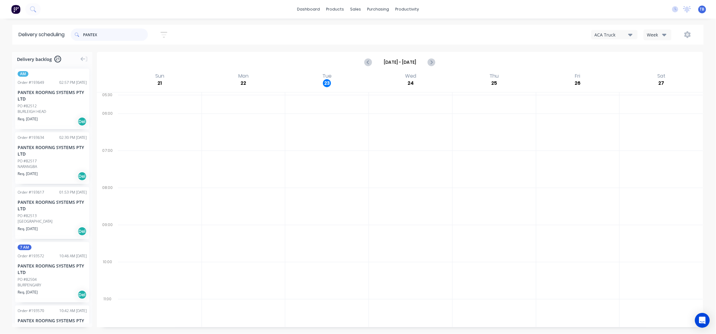
type input "PANTEX"
click at [167, 33] on icon "button" at bounding box center [164, 35] width 7 height 8
click at [136, 78] on span "Sort by Most recent" at bounding box center [130, 77] width 40 height 6
click at [133, 144] on div "Suburb" at bounding box center [136, 145] width 58 height 11
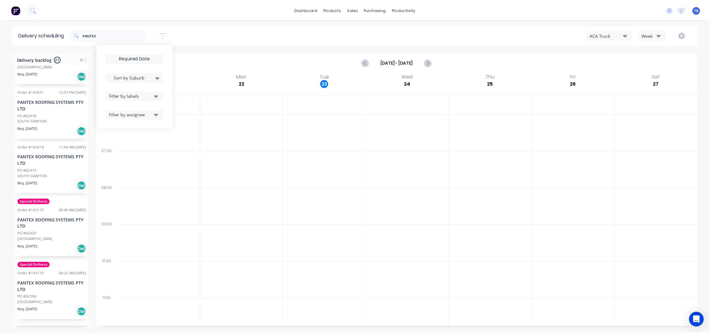
scroll to position [908, 0]
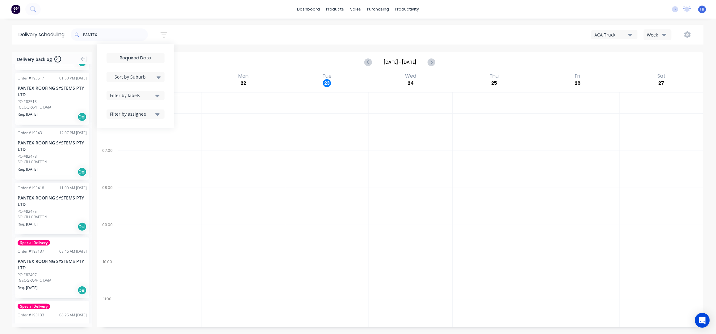
click at [224, 44] on div "Delivery scheduling PANTEX Sort by Suburb Created date Required date Order numb…" at bounding box center [358, 179] width 716 height 309
click at [368, 20] on div "Sales Orders Customers Price Level Manager" at bounding box center [389, 42] width 82 height 50
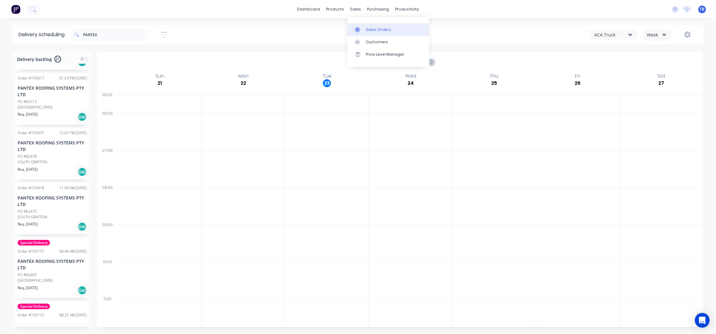
click at [370, 25] on link "Sales Orders" at bounding box center [389, 29] width 82 height 12
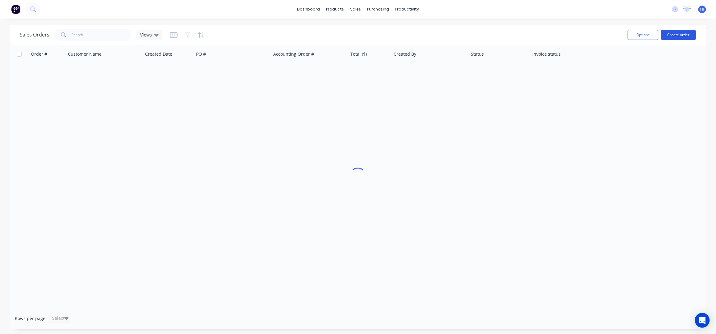
click at [666, 34] on button "Create order" at bounding box center [678, 35] width 35 height 10
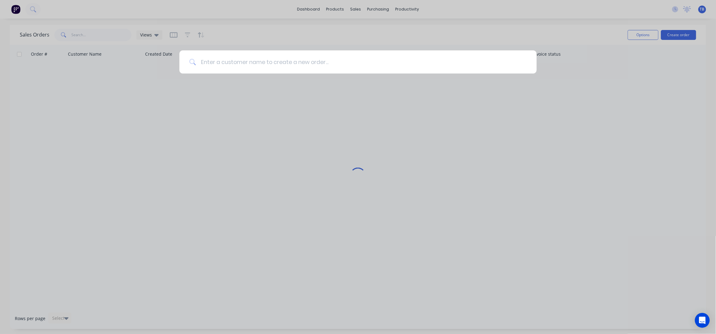
click at [302, 61] on input at bounding box center [361, 61] width 331 height 23
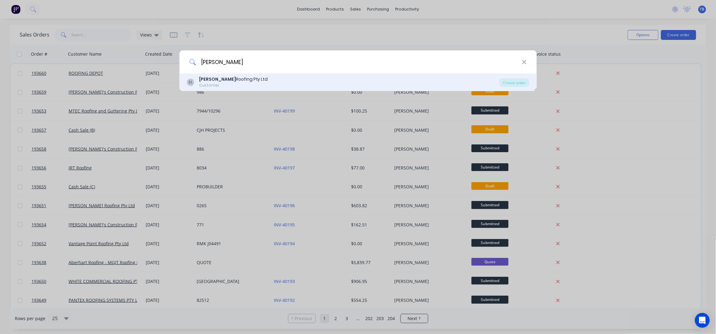
type input "[PERSON_NAME]"
click at [323, 80] on div "[PERSON_NAME] Roofing Pty Ltd Customer" at bounding box center [343, 82] width 313 height 12
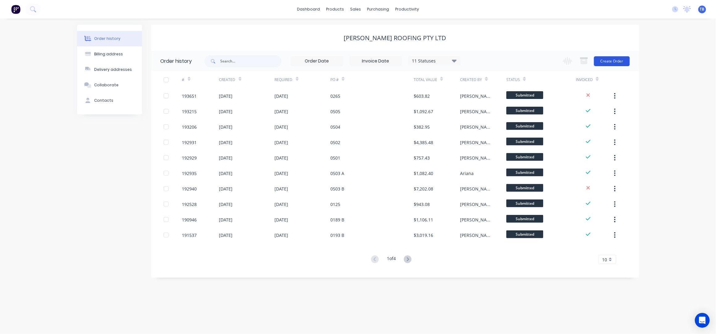
click at [610, 61] on button "Create Order" at bounding box center [612, 61] width 36 height 10
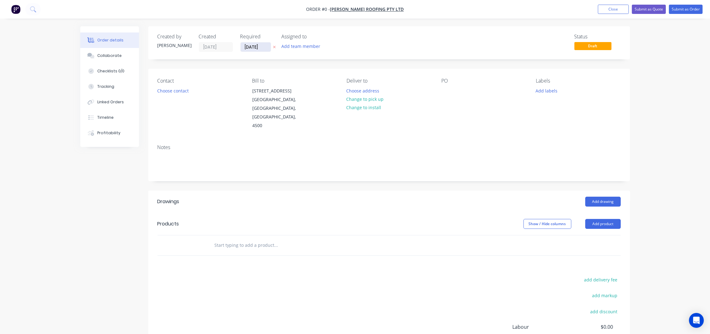
click at [249, 44] on input "[DATE]" at bounding box center [256, 46] width 30 height 9
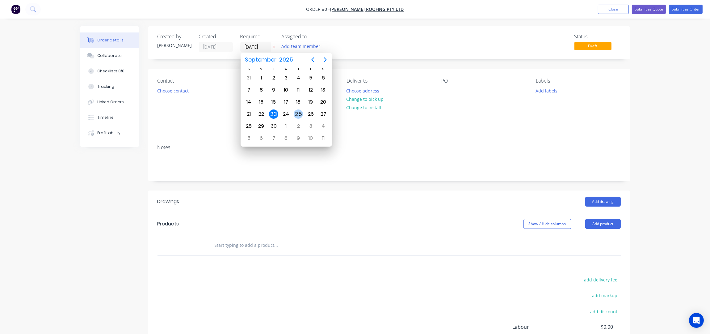
click at [301, 114] on div "25" at bounding box center [298, 113] width 9 height 9
type input "[DATE]"
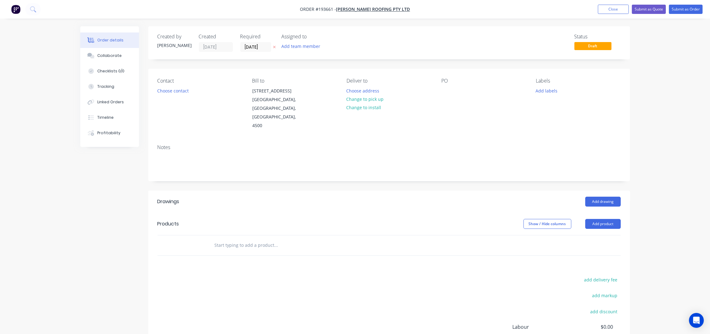
click at [172, 92] on button "Choose contact" at bounding box center [173, 90] width 38 height 8
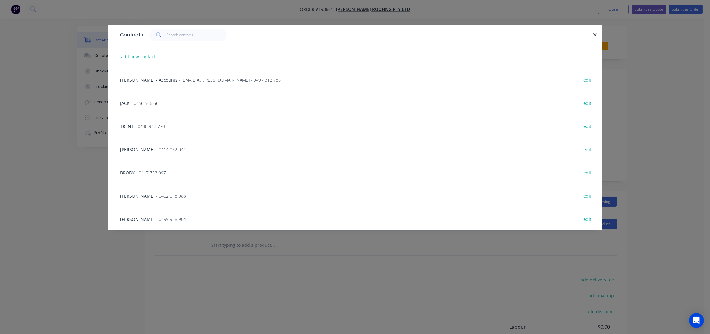
click at [154, 105] on span "- 0456 566 661" at bounding box center [146, 103] width 30 height 6
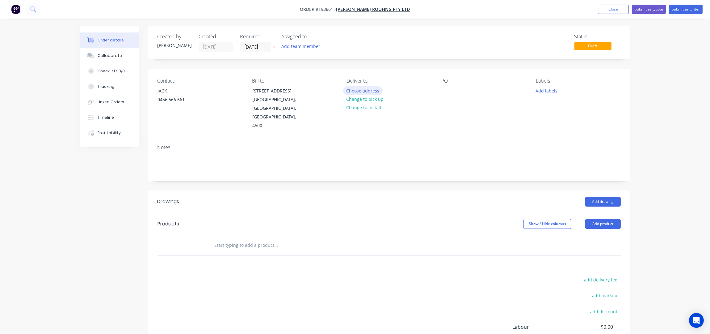
click at [375, 89] on button "Choose address" at bounding box center [363, 90] width 40 height 8
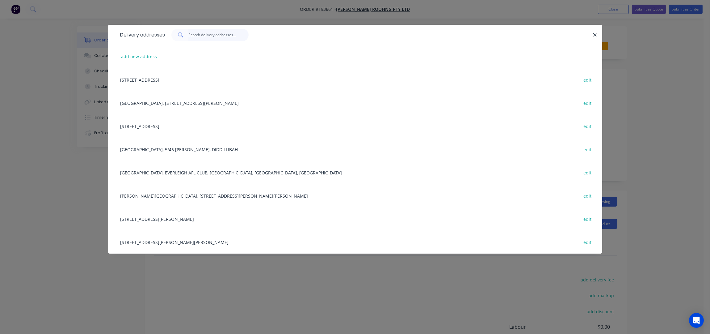
click at [204, 36] on input "text" at bounding box center [218, 35] width 60 height 12
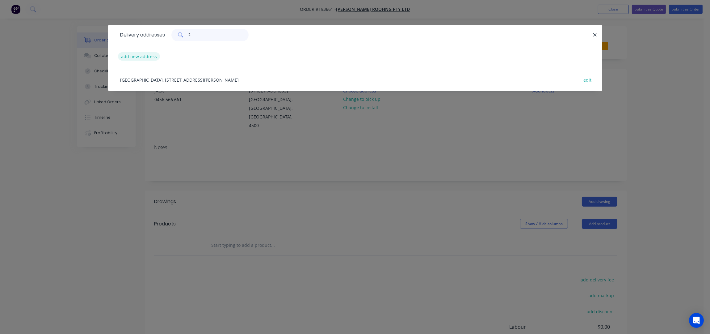
type input "2"
click at [134, 56] on button "add new address" at bounding box center [139, 56] width 42 height 8
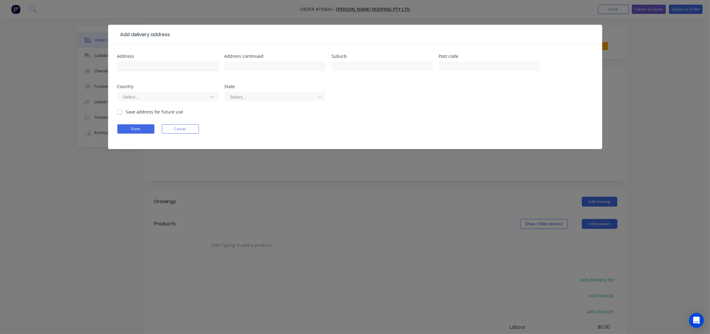
click at [140, 61] on input "text" at bounding box center [167, 65] width 101 height 9
type input "[STREET_ADDRESS][PERSON_NAME]"
click at [346, 65] on input "text" at bounding box center [382, 65] width 101 height 9
type input "ALBION"
click at [141, 130] on button "Done" at bounding box center [135, 128] width 37 height 9
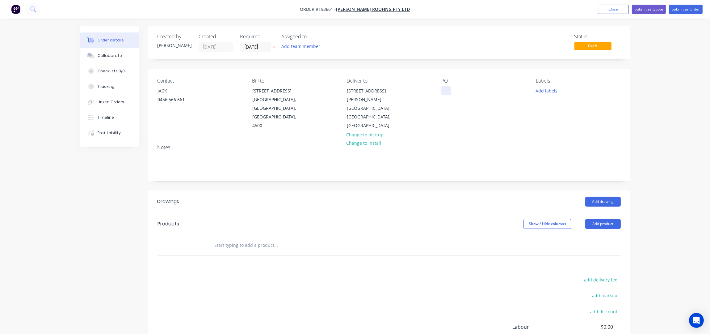
click at [443, 93] on div at bounding box center [446, 90] width 10 height 9
click at [500, 122] on div "Contact JACK [PHONE_NUMBER] Bill to [STREET_ADDRESS], 4500 Deliver to [STREET_A…" at bounding box center [389, 104] width 482 height 71
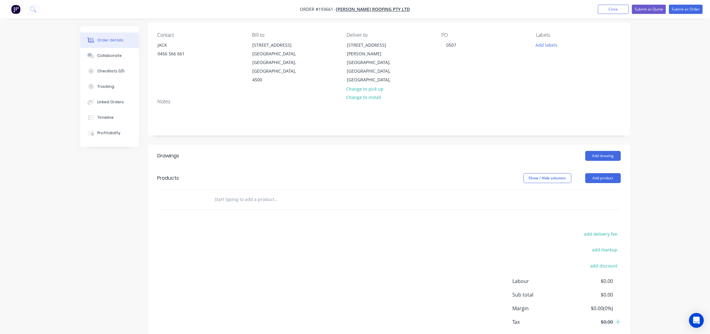
scroll to position [71, 0]
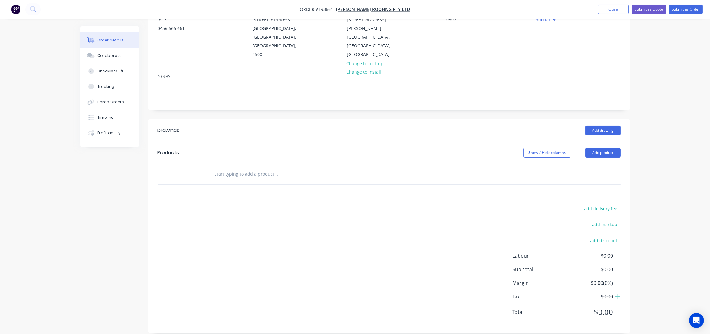
drag, startPoint x: 594, startPoint y: 146, endPoint x: 596, endPoint y: 151, distance: 5.9
click at [596, 148] on button "Add product" at bounding box center [603, 153] width 36 height 10
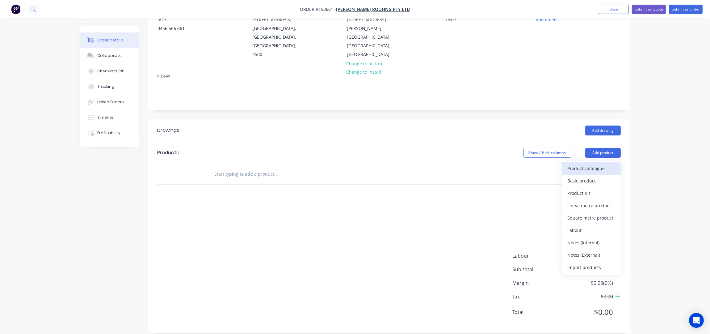
click at [597, 164] on div "Product catalogue" at bounding box center [592, 168] width 48 height 9
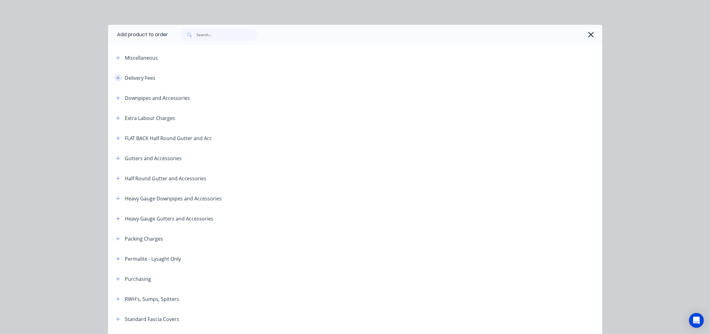
click at [116, 77] on icon "button" at bounding box center [118, 78] width 4 height 4
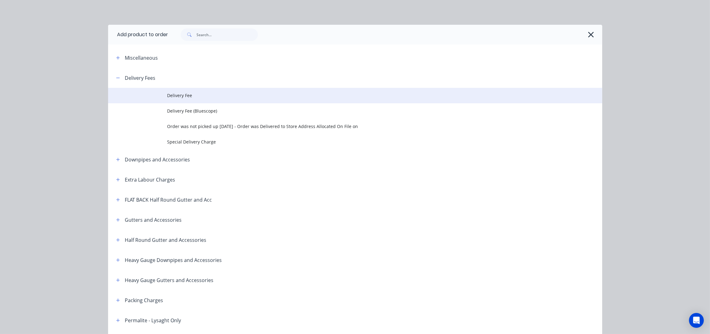
click at [191, 97] on span "Delivery Fee" at bounding box center [341, 95] width 348 height 6
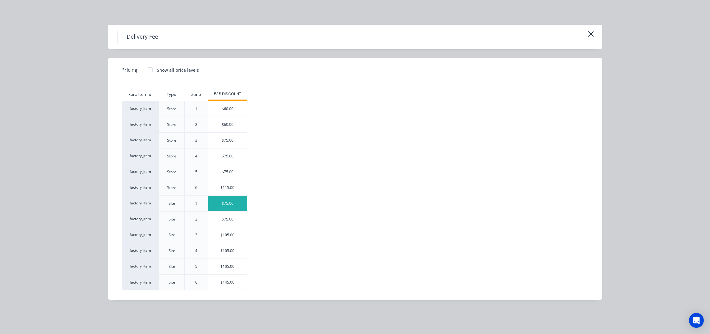
click at [226, 205] on div "$75.00" at bounding box center [227, 203] width 39 height 15
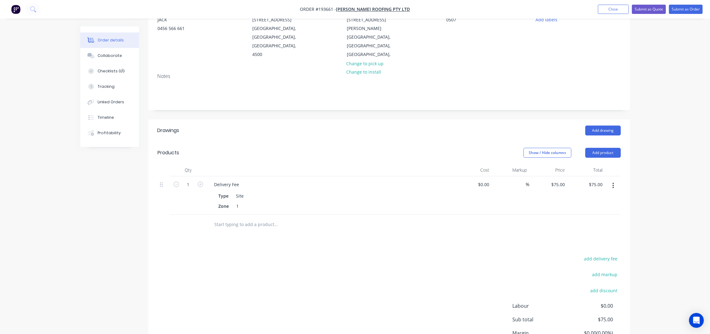
drag, startPoint x: 597, startPoint y: 145, endPoint x: 594, endPoint y: 151, distance: 7.2
click at [597, 148] on button "Add product" at bounding box center [603, 153] width 36 height 10
click at [593, 164] on div "Product catalogue" at bounding box center [592, 168] width 48 height 9
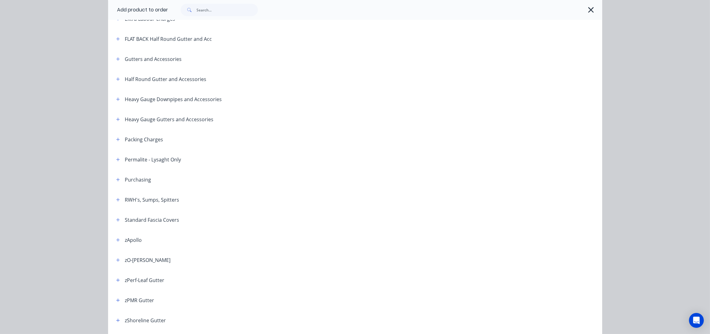
scroll to position [80, 0]
click at [116, 215] on button "button" at bounding box center [118, 219] width 8 height 8
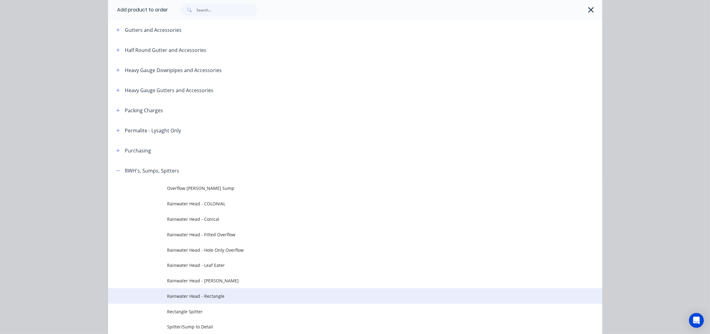
scroll to position [204, 0]
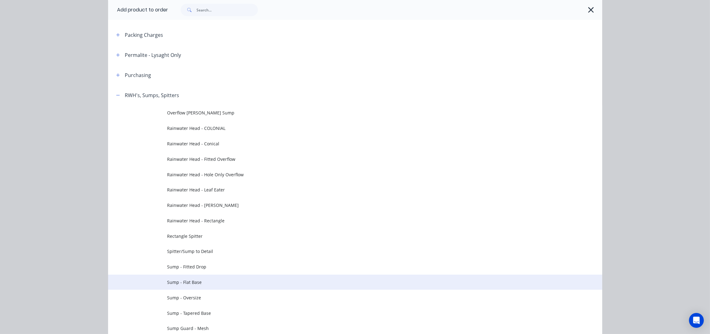
click at [203, 281] on span "Sump - Flat Base" at bounding box center [341, 282] width 348 height 6
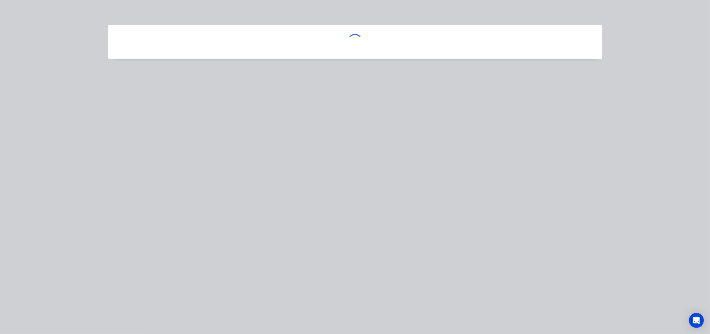
scroll to position [0, 0]
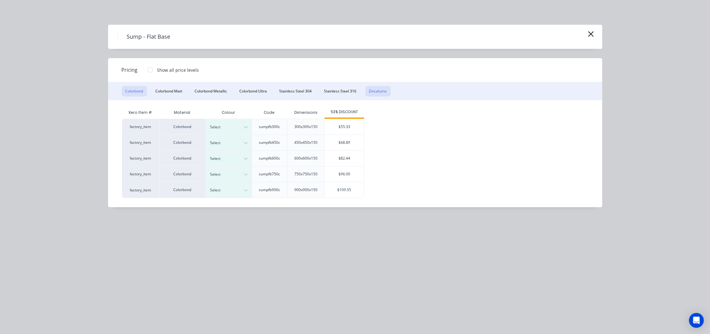
click at [373, 93] on button "Zincalume" at bounding box center [377, 91] width 25 height 11
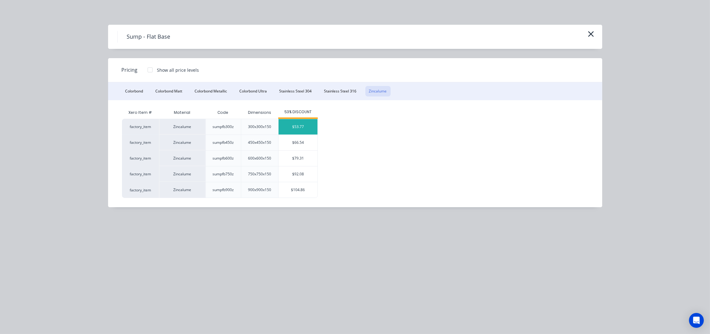
click at [309, 127] on div "$53.77" at bounding box center [298, 126] width 39 height 15
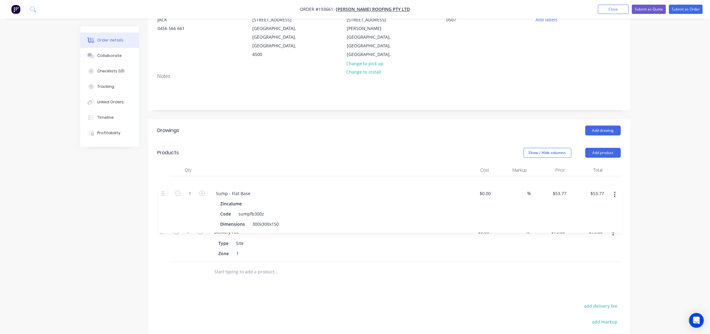
drag, startPoint x: 162, startPoint y: 215, endPoint x: 165, endPoint y: 169, distance: 45.8
click at [165, 176] on div "1 Delivery Fee Type Site Zone 1 $0.00 $0.00 % $75.00 $75.00 $75.00 $75.00 1 Sum…" at bounding box center [389, 219] width 463 height 86
click at [599, 125] on button "Add drawing" at bounding box center [603, 130] width 36 height 10
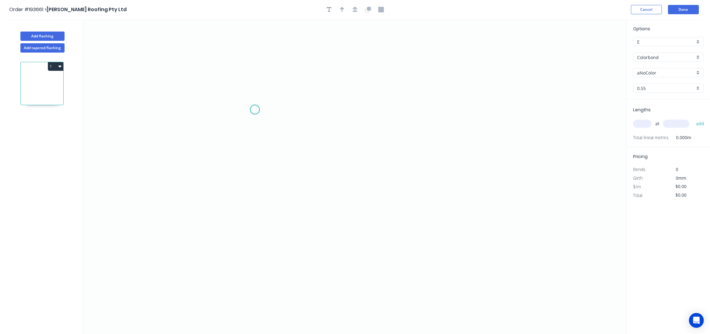
click at [255, 110] on icon "0" at bounding box center [354, 176] width 543 height 315
click at [257, 175] on icon "0" at bounding box center [354, 176] width 543 height 315
click at [460, 177] on icon "0 ?" at bounding box center [354, 176] width 543 height 315
click at [462, 113] on icon "0 ? ?" at bounding box center [354, 176] width 543 height 315
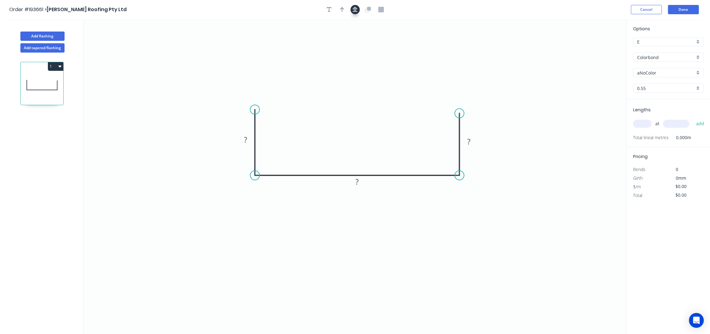
click at [353, 11] on icon "button" at bounding box center [355, 9] width 5 height 5
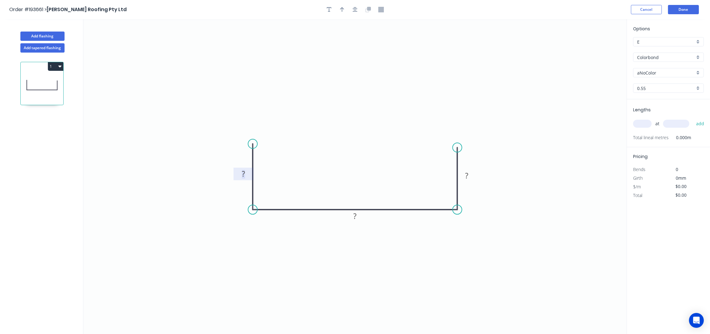
click at [246, 177] on rect at bounding box center [243, 174] width 12 height 9
type input "$21.85"
drag, startPoint x: 639, startPoint y: 122, endPoint x: 650, endPoint y: 127, distance: 11.7
click at [639, 122] on input "text" at bounding box center [642, 124] width 19 height 8
click at [661, 54] on input "Colorbond" at bounding box center [666, 57] width 58 height 6
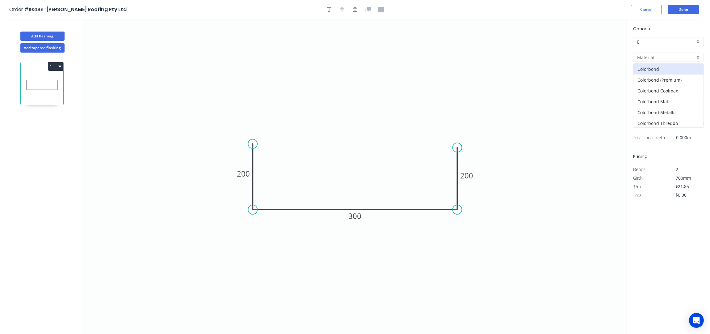
scroll to position [133, 0]
click at [659, 108] on div "Zincalume" at bounding box center [669, 111] width 70 height 11
type input "Zincalume"
type input "$19.76"
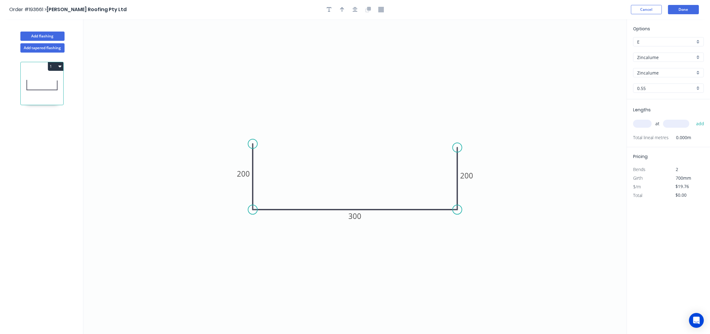
click at [644, 131] on div "at add" at bounding box center [669, 123] width 72 height 17
click at [647, 125] on input "text" at bounding box center [642, 124] width 19 height 8
type input "1"
type input "4000"
click at [693, 118] on button "add" at bounding box center [700, 123] width 15 height 11
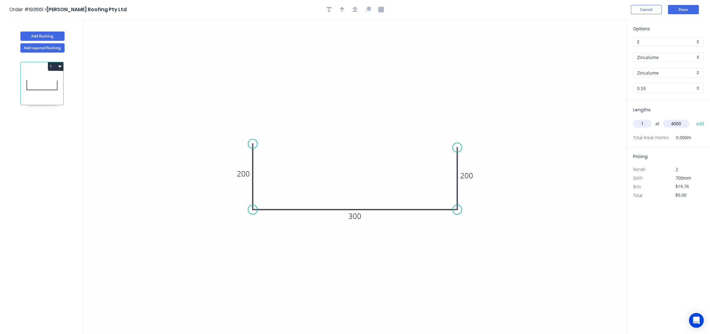
type input "$79.04"
click at [344, 9] on icon "button" at bounding box center [342, 9] width 4 height 5
drag, startPoint x: 595, startPoint y: 49, endPoint x: 384, endPoint y: 133, distance: 227.0
click at [338, 159] on icon at bounding box center [337, 151] width 6 height 20
click at [684, 9] on button "Done" at bounding box center [683, 9] width 31 height 9
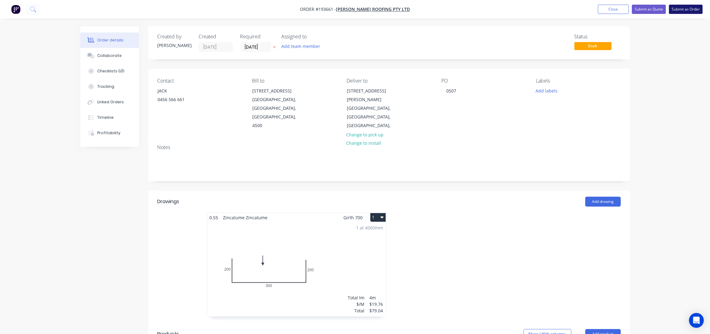
click at [690, 11] on button "Submit as Order" at bounding box center [686, 9] width 34 height 9
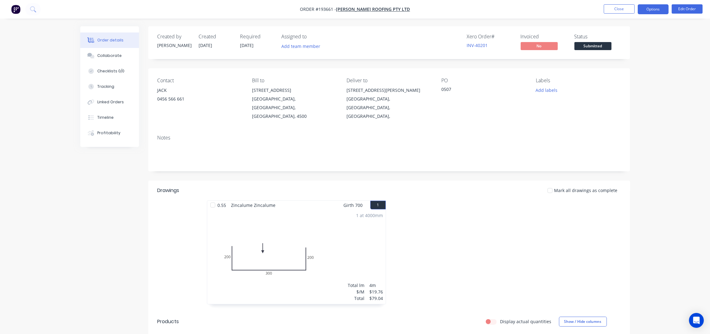
click at [657, 10] on button "Options" at bounding box center [653, 9] width 31 height 10
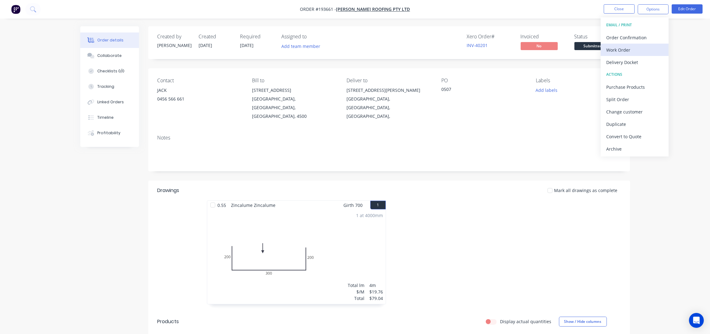
click at [628, 53] on div "Work Order" at bounding box center [634, 49] width 57 height 9
click at [633, 65] on div "Without pricing" at bounding box center [634, 62] width 57 height 9
click at [621, 6] on button "Close" at bounding box center [619, 8] width 31 height 9
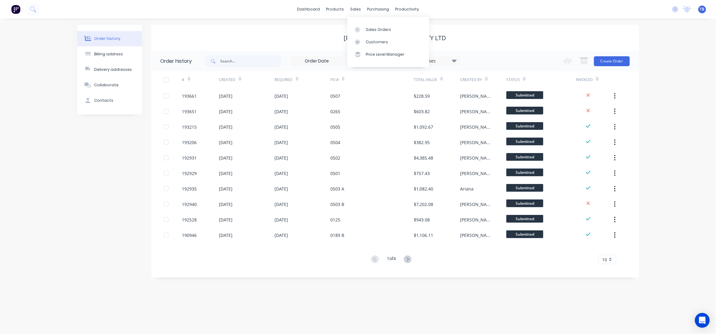
click at [372, 22] on div "Sales Orders Customers Price Level Manager" at bounding box center [389, 42] width 82 height 50
click at [374, 25] on link "Sales Orders" at bounding box center [389, 29] width 82 height 12
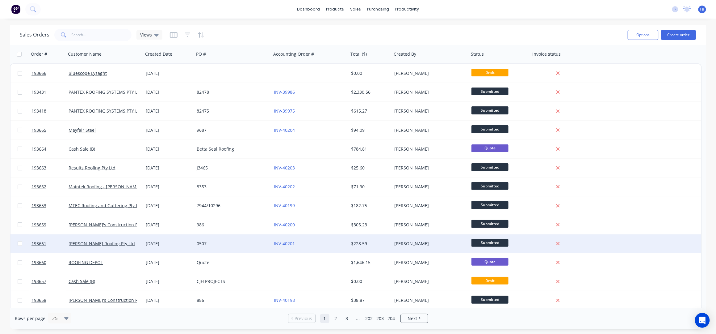
click at [239, 242] on div "0507" at bounding box center [231, 243] width 69 height 6
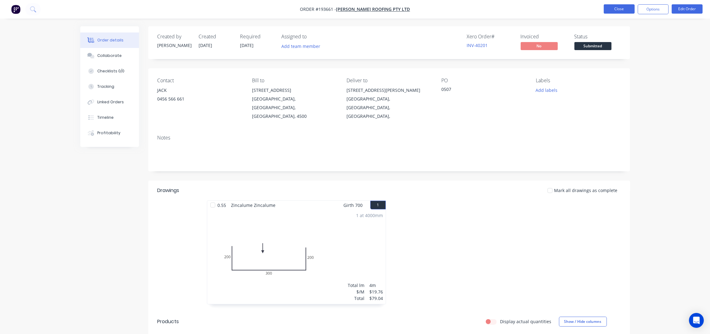
click at [618, 10] on button "Close" at bounding box center [619, 8] width 31 height 9
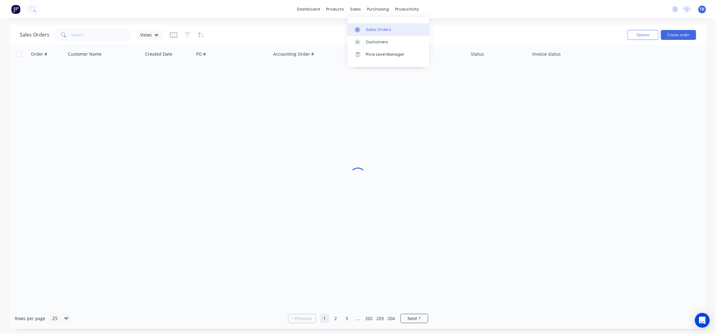
click at [380, 27] on div "Sales Orders" at bounding box center [378, 30] width 25 height 6
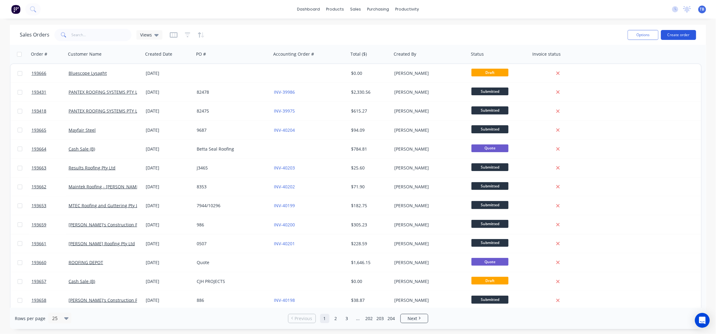
click at [689, 34] on button "Create order" at bounding box center [678, 35] width 35 height 10
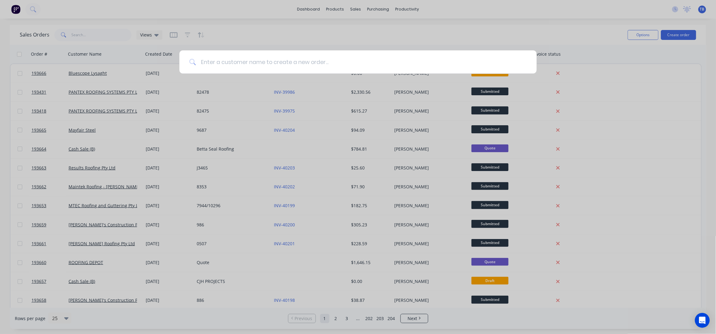
click at [247, 64] on input at bounding box center [361, 61] width 331 height 23
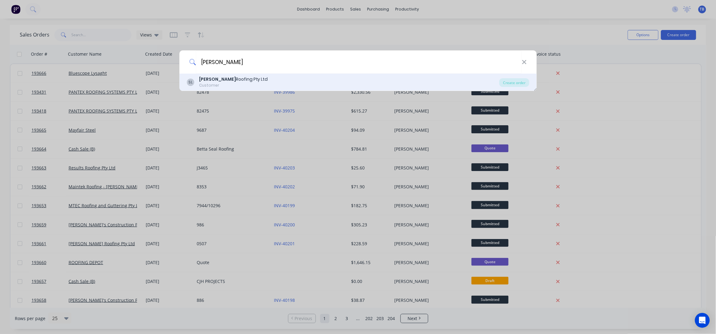
type input "SIMPSON"
click at [240, 83] on div "Customer" at bounding box center [233, 85] width 69 height 6
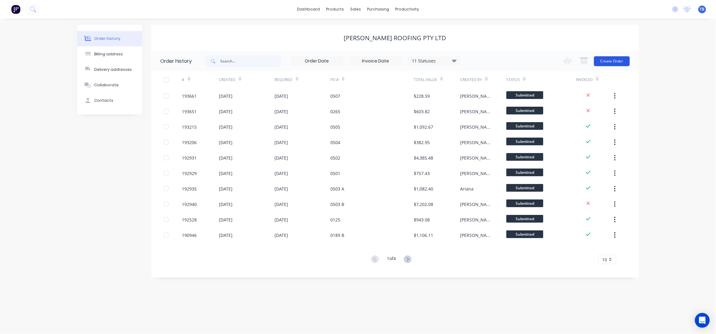
click at [620, 63] on button "Create Order" at bounding box center [612, 61] width 36 height 10
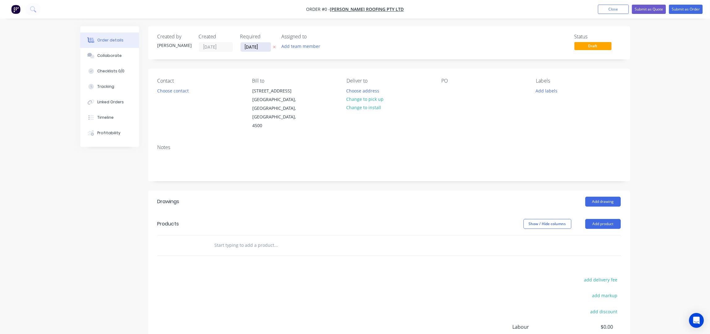
click at [247, 45] on input "[DATE]" at bounding box center [256, 46] width 30 height 9
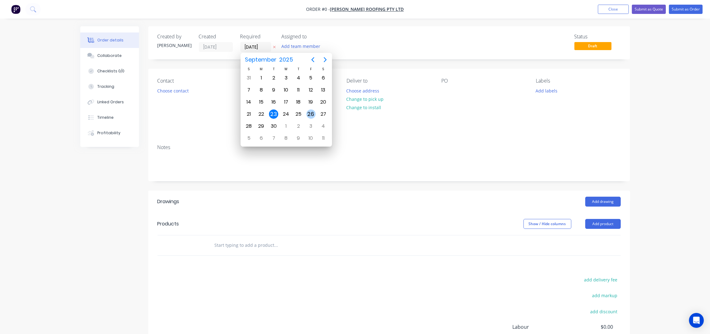
click at [314, 113] on div "26" at bounding box center [310, 113] width 9 height 9
type input "26/09/25"
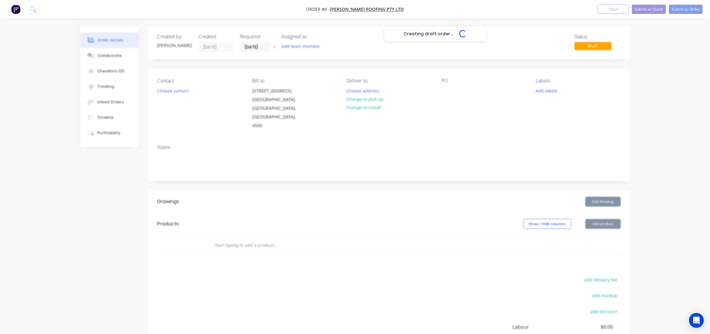
click at [173, 92] on div "Creating draft order... Loading..." at bounding box center [435, 193] width 710 height 334
click at [173, 91] on div "Creating draft order... Loading..." at bounding box center [435, 193] width 710 height 334
click at [176, 89] on button "Choose contact" at bounding box center [173, 90] width 38 height 8
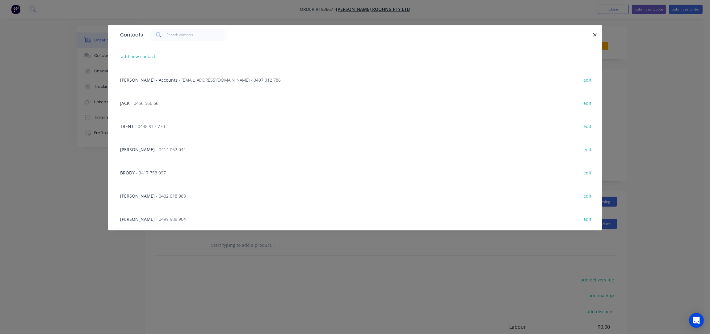
click at [138, 130] on div "TRENT - 0448 917 770 edit" at bounding box center [355, 125] width 476 height 23
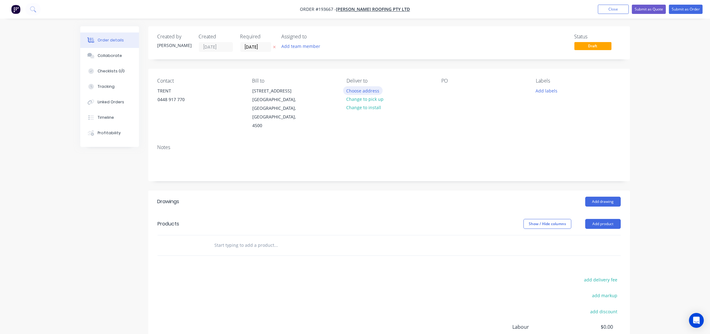
click at [356, 90] on button "Choose address" at bounding box center [363, 90] width 40 height 8
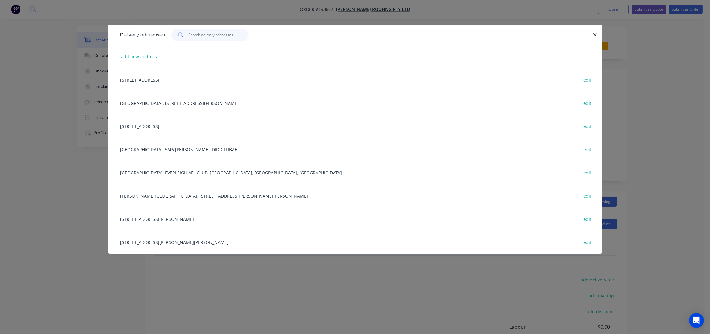
click at [200, 36] on input "text" at bounding box center [218, 35] width 60 height 12
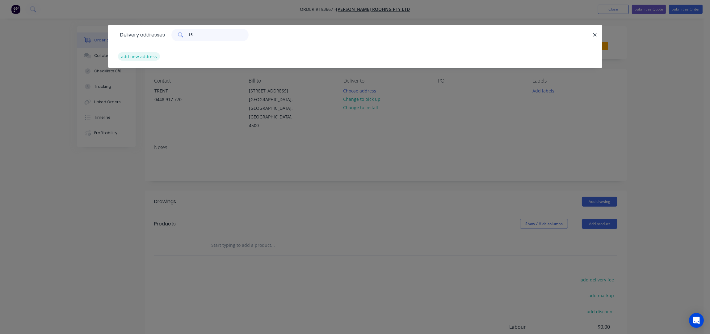
type input "15"
click at [145, 53] on button "add new address" at bounding box center [139, 56] width 42 height 8
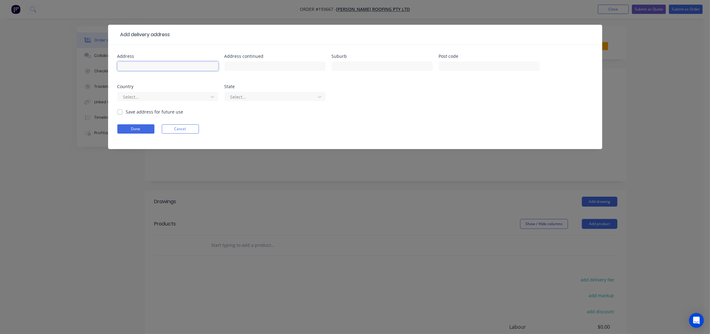
click at [150, 62] on input "text" at bounding box center [167, 65] width 101 height 9
type input "15 MESSINES RIDGE ROAD"
type input "TARRAGINDI"
click at [139, 133] on button "Done" at bounding box center [135, 128] width 37 height 9
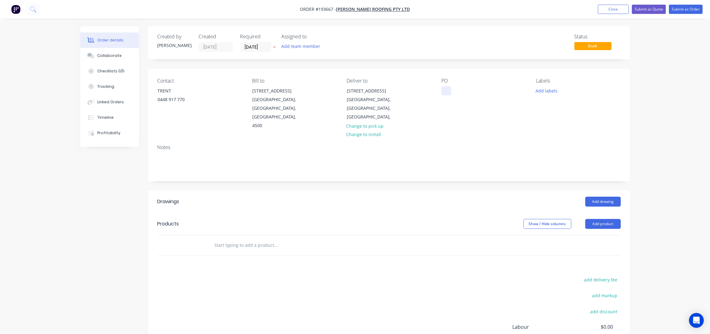
click at [446, 88] on div at bounding box center [446, 90] width 10 height 9
click at [546, 90] on button "Add labels" at bounding box center [547, 90] width 28 height 8
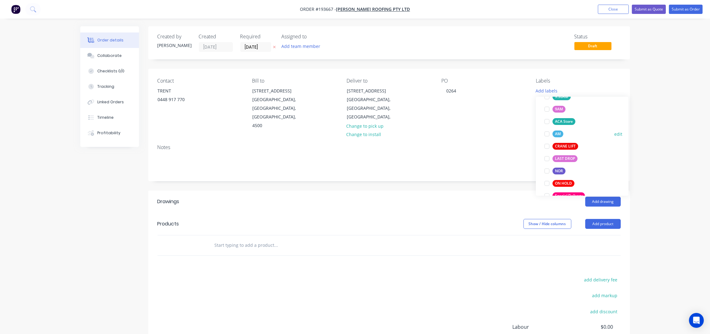
click at [560, 131] on div "AM" at bounding box center [558, 133] width 11 height 7
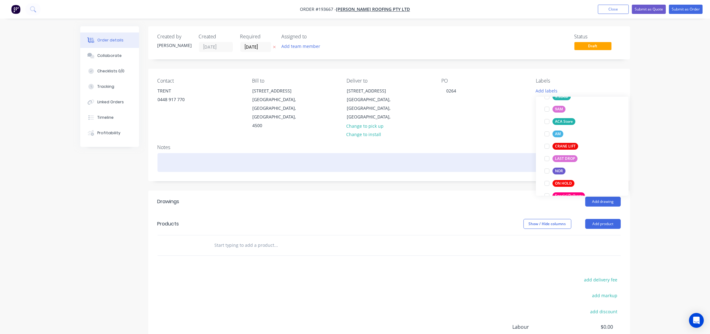
scroll to position [12, 0]
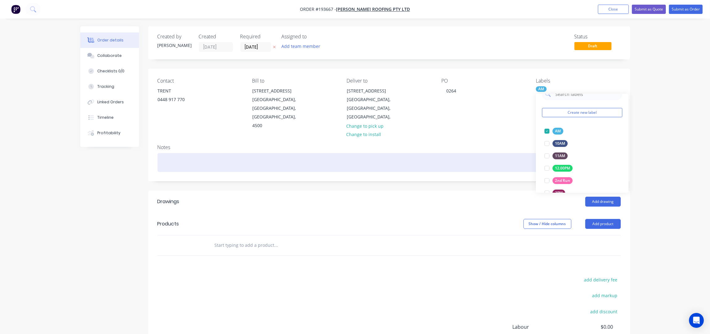
click at [479, 160] on div at bounding box center [389, 162] width 463 height 19
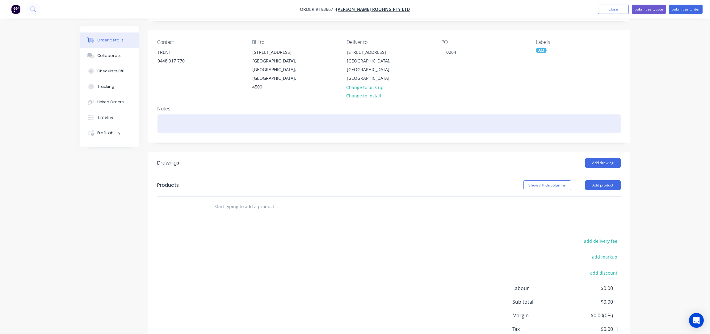
scroll to position [71, 0]
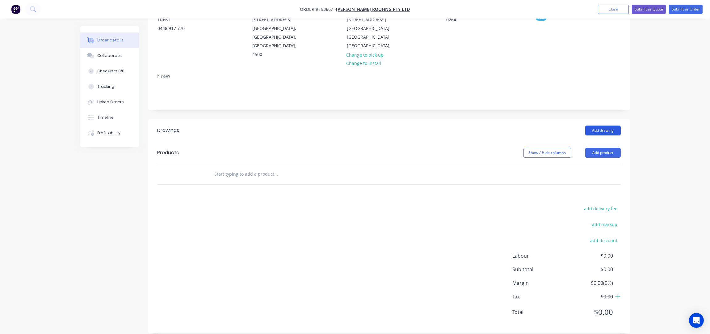
click at [593, 125] on button "Add drawing" at bounding box center [603, 130] width 36 height 10
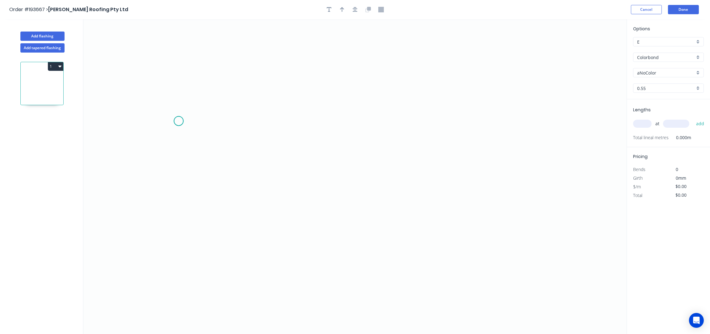
click at [179, 121] on icon "0" at bounding box center [354, 176] width 543 height 315
drag, startPoint x: 204, startPoint y: 95, endPoint x: 284, endPoint y: 99, distance: 79.8
click at [204, 95] on icon "0" at bounding box center [354, 176] width 543 height 315
click at [418, 101] on icon "0 ?" at bounding box center [354, 176] width 543 height 315
click at [420, 194] on icon "0 ? ?" at bounding box center [354, 176] width 543 height 315
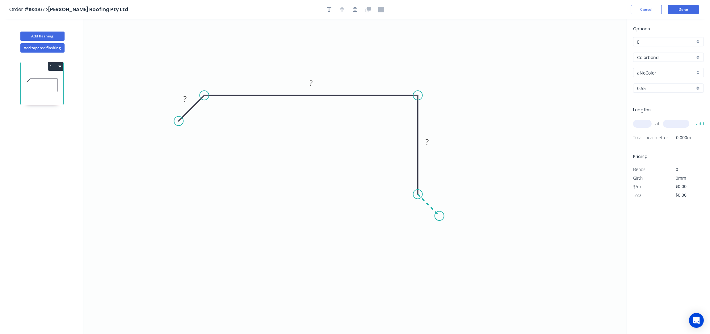
click at [440, 217] on icon "0 ? ? ?" at bounding box center [354, 176] width 543 height 315
click at [424, 236] on icon "0 ? ? ? ?" at bounding box center [354, 176] width 543 height 315
click at [441, 242] on div "Hide angle" at bounding box center [449, 240] width 62 height 13
drag, startPoint x: 424, startPoint y: 234, endPoint x: 420, endPoint y: 234, distance: 3.7
click at [420, 234] on circle at bounding box center [419, 235] width 9 height 9
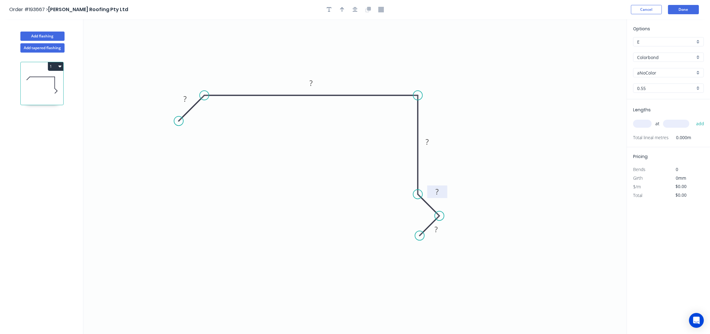
drag, startPoint x: 415, startPoint y: 212, endPoint x: 433, endPoint y: 189, distance: 29.2
click at [433, 189] on rect at bounding box center [440, 185] width 20 height 13
drag, startPoint x: 443, startPoint y: 232, endPoint x: 455, endPoint y: 247, distance: 20.0
click at [455, 247] on rect at bounding box center [448, 245] width 20 height 13
click at [187, 97] on rect at bounding box center [185, 99] width 12 height 9
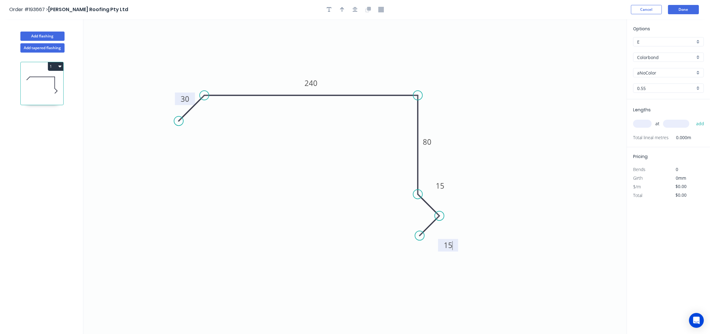
type input "$14.88"
click at [352, 10] on button "button" at bounding box center [355, 9] width 9 height 9
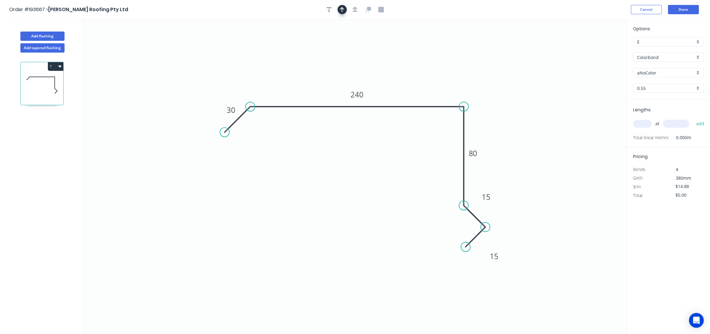
click at [345, 12] on button "button" at bounding box center [342, 9] width 9 height 9
drag, startPoint x: 596, startPoint y: 47, endPoint x: 440, endPoint y: 83, distance: 160.5
click at [418, 88] on icon "0 30 240 80 15 15" at bounding box center [354, 176] width 543 height 315
drag, startPoint x: 596, startPoint y: 50, endPoint x: 408, endPoint y: 96, distance: 193.3
click at [408, 96] on icon at bounding box center [409, 88] width 6 height 20
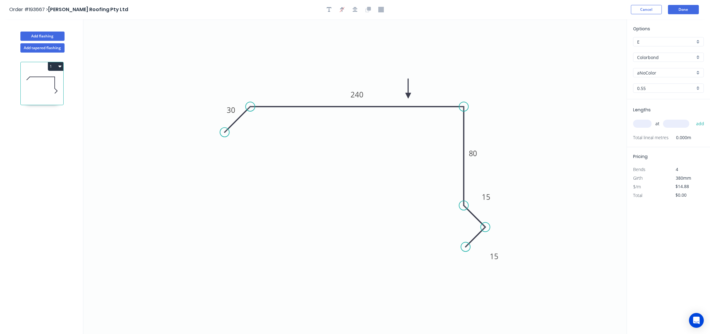
click at [660, 73] on input "aNoColor" at bounding box center [666, 73] width 58 height 6
click at [661, 94] on div "Evening Haze" at bounding box center [669, 88] width 70 height 11
type input "Evening Haze"
click at [644, 126] on input "text" at bounding box center [642, 124] width 19 height 8
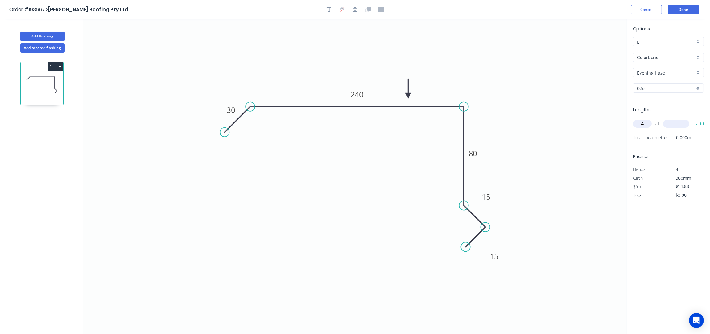
type input "4"
type input "3500"
click at [693, 118] on button "add" at bounding box center [700, 123] width 15 height 11
type input "$208.32"
click at [37, 35] on button "Add flashing" at bounding box center [42, 36] width 44 height 9
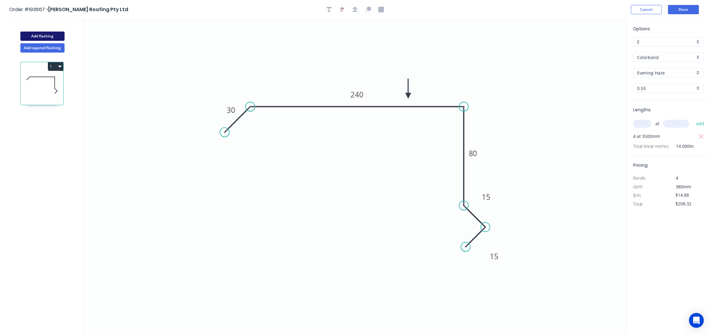
type input "$0.00"
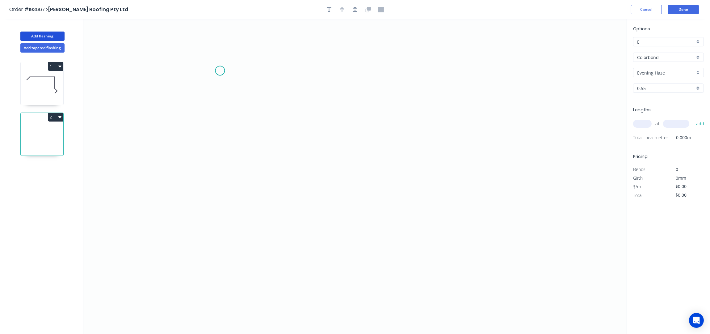
click at [225, 57] on icon "0" at bounding box center [354, 176] width 543 height 315
click at [222, 249] on icon "0" at bounding box center [354, 176] width 543 height 315
click at [263, 248] on icon at bounding box center [244, 248] width 38 height 0
click at [261, 202] on icon "0 ? ?" at bounding box center [354, 176] width 543 height 315
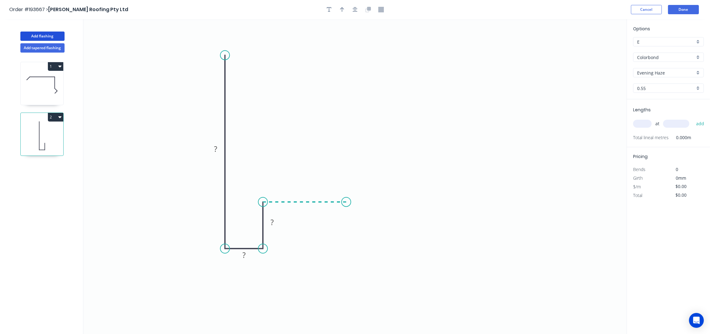
click at [351, 206] on icon "0 ? ? ?" at bounding box center [354, 176] width 543 height 315
click at [356, 9] on icon "button" at bounding box center [355, 9] width 5 height 5
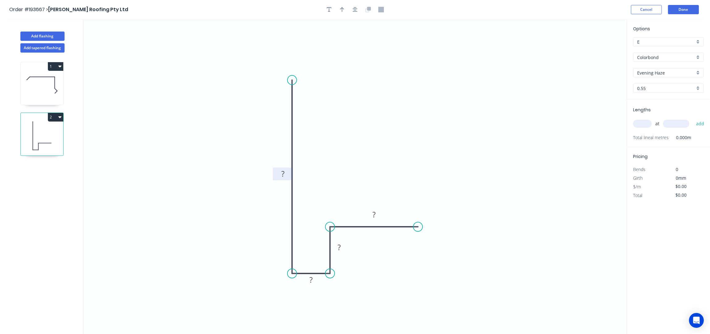
click at [281, 176] on tspan "?" at bounding box center [282, 174] width 3 height 10
type input "$16.20"
click at [359, 14] on div "Order #193667 > Simpson Roofing Pty Ltd Cancel Done" at bounding box center [355, 9] width 692 height 9
click at [353, 12] on icon "button" at bounding box center [355, 10] width 5 height 6
drag, startPoint x: 346, startPoint y: 11, endPoint x: 342, endPoint y: 11, distance: 4.4
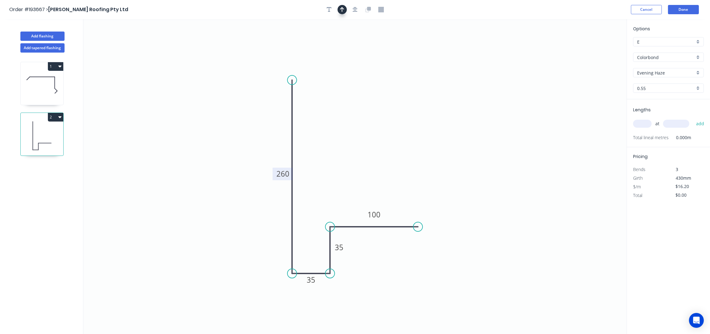
click at [346, 11] on div at bounding box center [355, 9] width 65 height 9
click at [342, 11] on icon "button" at bounding box center [342, 9] width 4 height 5
drag, startPoint x: 594, startPoint y: 48, endPoint x: 281, endPoint y: 129, distance: 323.3
click at [281, 129] on icon at bounding box center [273, 129] width 20 height 6
click at [659, 68] on div "Options E E Colorbond Colorbond Colorbond (Premium) Colorbond Coolmax Colorbond…" at bounding box center [668, 62] width 83 height 74
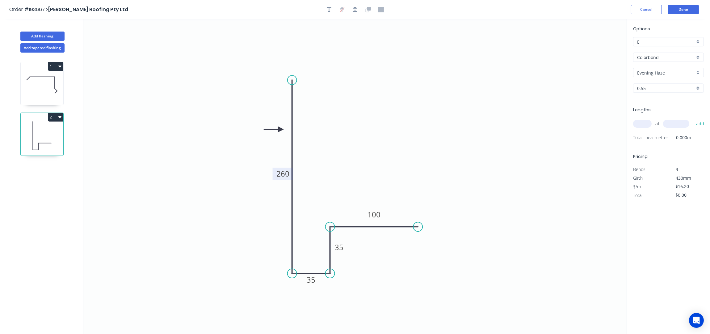
drag, startPoint x: 659, startPoint y: 70, endPoint x: 661, endPoint y: 72, distance: 3.3
click at [659, 70] on input "Evening Haze" at bounding box center [666, 73] width 58 height 6
click at [661, 115] on div "Monument" at bounding box center [669, 112] width 70 height 11
type input "Monument"
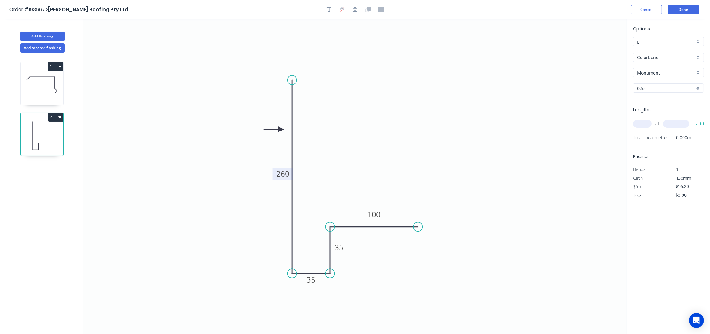
click at [654, 70] on input "Monument" at bounding box center [666, 73] width 58 height 6
click at [663, 107] on div "Manor Red" at bounding box center [669, 105] width 70 height 11
type input "Manor Red"
click at [642, 123] on input "text" at bounding box center [642, 124] width 19 height 8
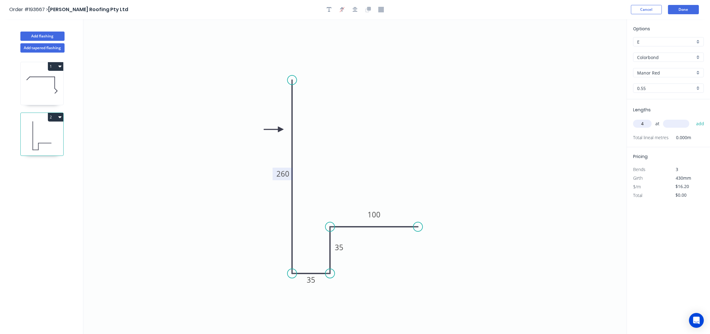
type input "4"
type input "3500"
click at [693, 118] on button "add" at bounding box center [700, 123] width 15 height 11
click at [59, 117] on icon "button" at bounding box center [59, 117] width 3 height 2
click at [52, 130] on div "Duplicate" at bounding box center [34, 132] width 48 height 9
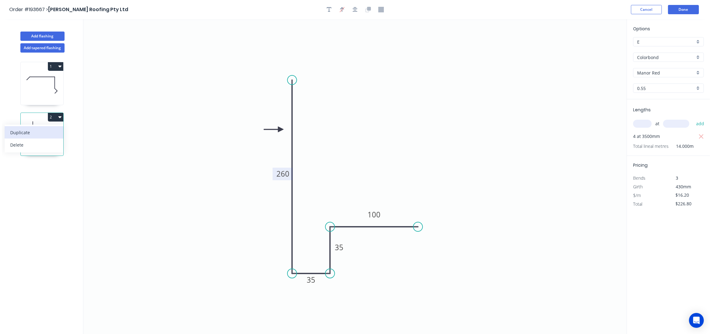
type input "$0.00"
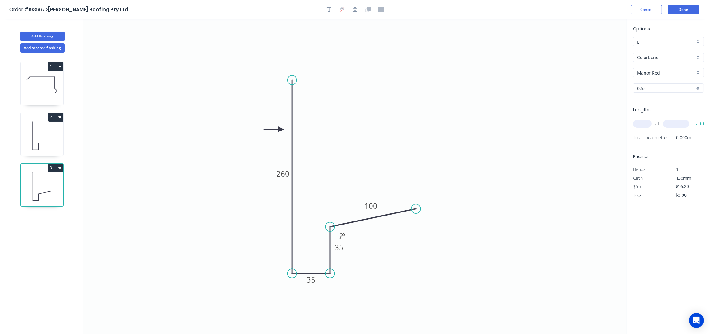
drag, startPoint x: 420, startPoint y: 225, endPoint x: 416, endPoint y: 209, distance: 16.7
click at [416, 209] on circle at bounding box center [415, 208] width 9 height 9
drag, startPoint x: 348, startPoint y: 249, endPoint x: 355, endPoint y: 266, distance: 18.4
click at [355, 266] on rect at bounding box center [346, 263] width 20 height 13
click at [344, 234] on tspan "º" at bounding box center [343, 236] width 3 height 10
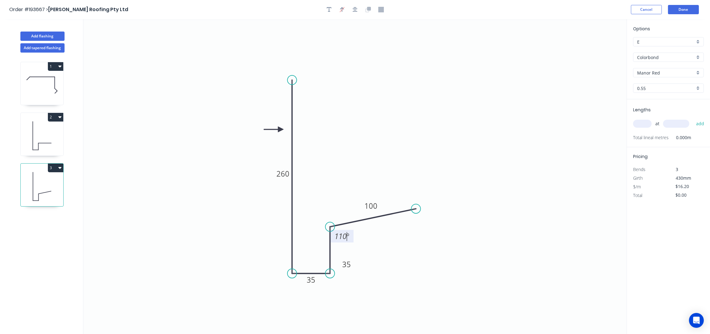
click at [480, 129] on icon "0 260 35 35 100 110 º" at bounding box center [354, 176] width 543 height 315
click at [649, 129] on div "at add" at bounding box center [669, 123] width 72 height 17
click at [641, 123] on input "text" at bounding box center [642, 124] width 19 height 8
type input "4"
type input "5300"
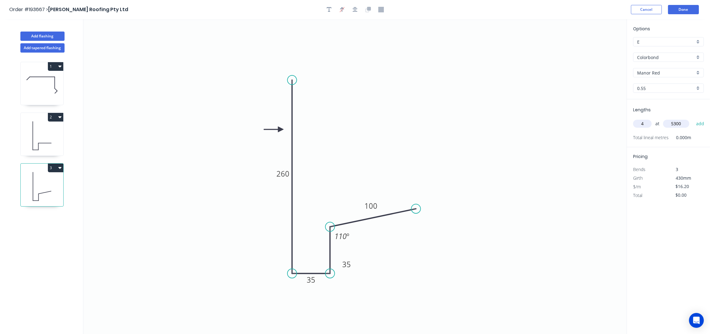
click at [693, 118] on button "add" at bounding box center [700, 123] width 15 height 11
type input "$343.44"
type input "4"
type input "6000"
click at [693, 118] on button "add" at bounding box center [700, 123] width 15 height 11
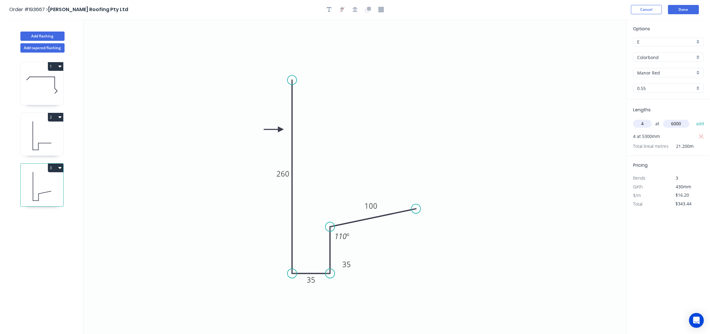
type input "$732.24"
click at [427, 108] on icon "0 260 35 35 100 110 º" at bounding box center [354, 176] width 543 height 315
drag, startPoint x: 55, startPoint y: 36, endPoint x: 60, endPoint y: 40, distance: 6.9
click at [55, 36] on button "Add flashing" at bounding box center [42, 36] width 44 height 9
type input "$0.00"
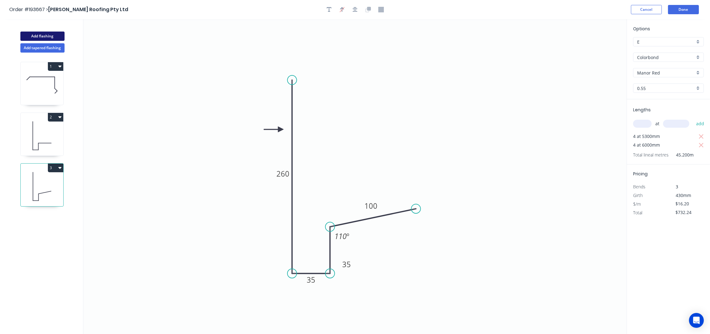
type input "$0.00"
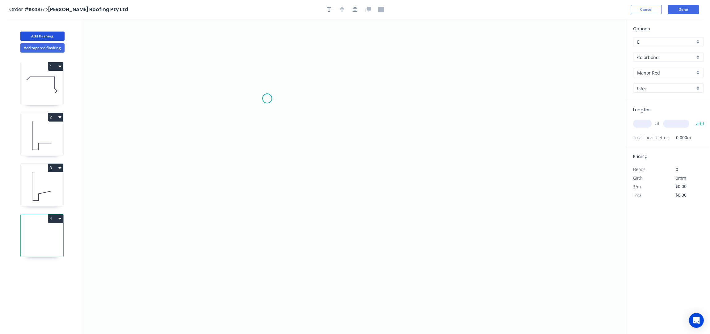
click at [267, 99] on icon "0" at bounding box center [354, 176] width 543 height 315
click at [270, 182] on icon "0" at bounding box center [354, 176] width 543 height 315
click at [416, 188] on icon "0 ?" at bounding box center [354, 176] width 543 height 315
click at [437, 208] on icon "0 ? ?" at bounding box center [354, 176] width 543 height 315
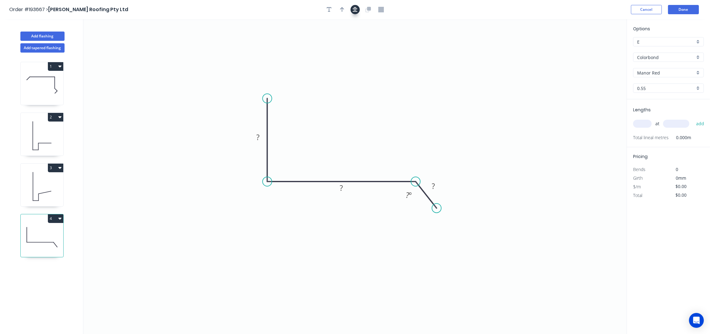
click at [358, 11] on button "button" at bounding box center [355, 9] width 9 height 9
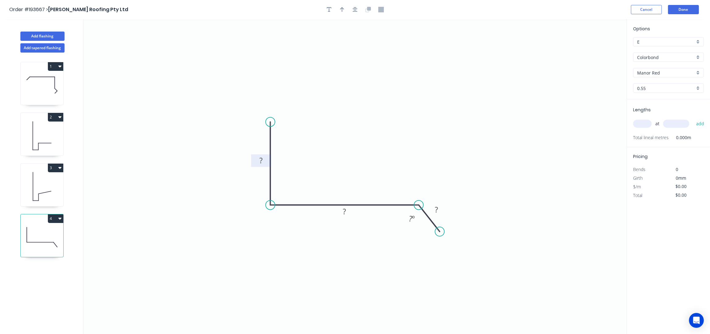
click at [267, 161] on rect at bounding box center [261, 161] width 12 height 9
type input "$13.18"
click at [451, 239] on div "Hide angle" at bounding box center [438, 240] width 62 height 13
click at [340, 9] on icon "button" at bounding box center [342, 9] width 4 height 5
drag, startPoint x: 595, startPoint y: 50, endPoint x: 361, endPoint y: 156, distance: 257.2
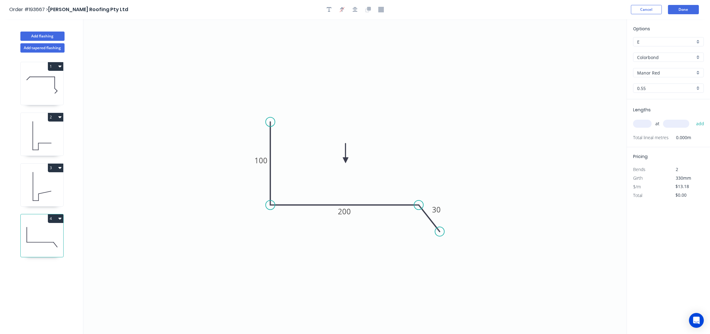
click at [347, 162] on icon at bounding box center [346, 153] width 6 height 20
click at [662, 59] on input "Colorbond" at bounding box center [666, 57] width 58 height 6
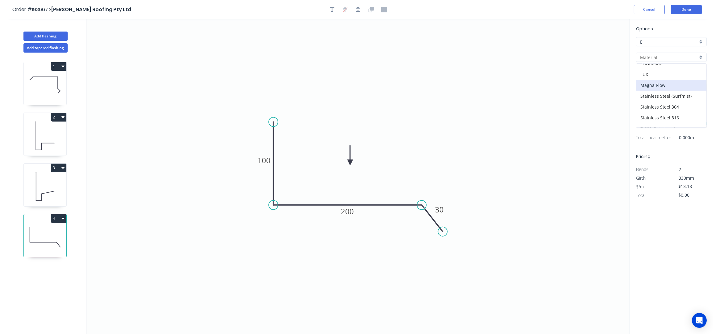
scroll to position [133, 0]
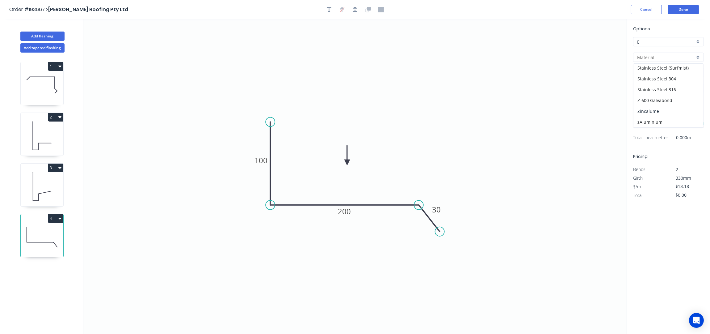
click at [656, 108] on div "Zincalume" at bounding box center [669, 111] width 70 height 11
type input "Zincalume"
type input "$12.14"
click at [644, 123] on input "text" at bounding box center [642, 124] width 19 height 8
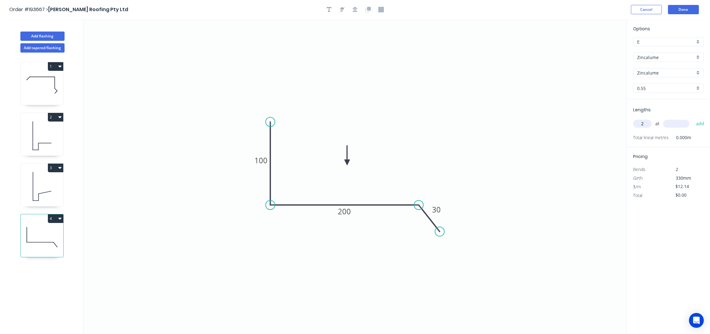
type input "2"
type input "3600"
click at [693, 118] on button "add" at bounding box center [700, 123] width 15 height 11
type input "$87.41"
drag, startPoint x: 50, startPoint y: 47, endPoint x: 64, endPoint y: 52, distance: 14.2
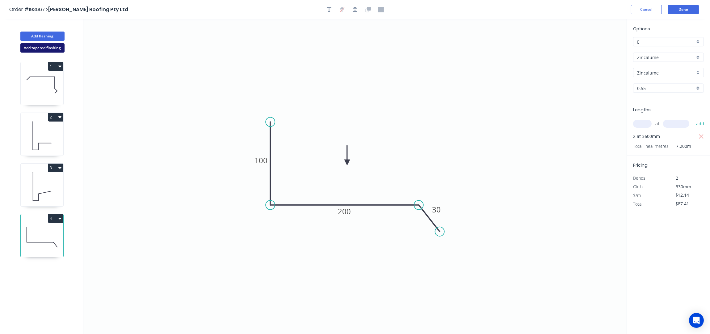
click at [50, 47] on button "Add tapered flashing" at bounding box center [42, 47] width 44 height 9
type input "$0.00"
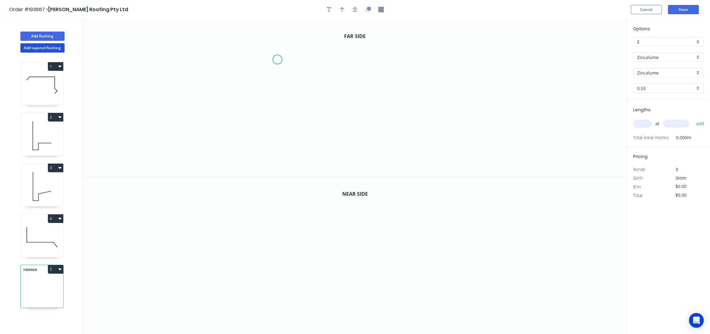
click at [277, 60] on icon "0" at bounding box center [354, 97] width 543 height 157
drag, startPoint x: 282, startPoint y: 113, endPoint x: 277, endPoint y: 115, distance: 5.1
click at [277, 115] on icon "0" at bounding box center [354, 97] width 543 height 157
click at [480, 118] on icon "0 ?" at bounding box center [354, 97] width 543 height 157
click at [495, 132] on icon "0 ? ?" at bounding box center [354, 97] width 543 height 157
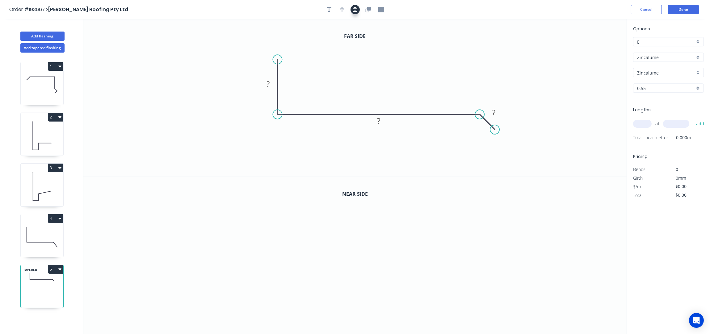
click at [358, 9] on button "button" at bounding box center [355, 9] width 9 height 9
click at [235, 92] on rect at bounding box center [237, 87] width 12 height 9
click at [238, 88] on tspan "?" at bounding box center [237, 87] width 3 height 10
click at [344, 11] on button "button" at bounding box center [342, 9] width 9 height 9
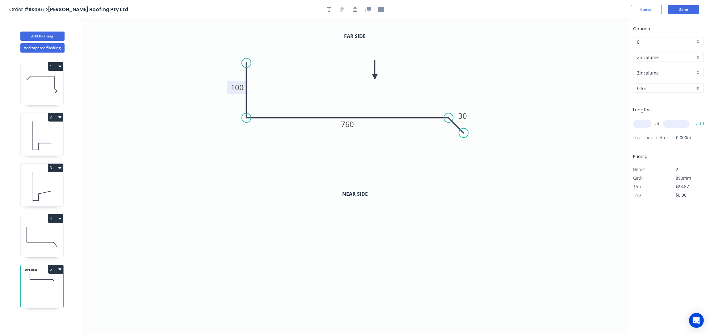
drag, startPoint x: 499, startPoint y: 54, endPoint x: 350, endPoint y: 78, distance: 151.3
click at [372, 79] on icon at bounding box center [375, 70] width 6 height 20
click at [368, 9] on icon "button" at bounding box center [369, 9] width 4 height 4
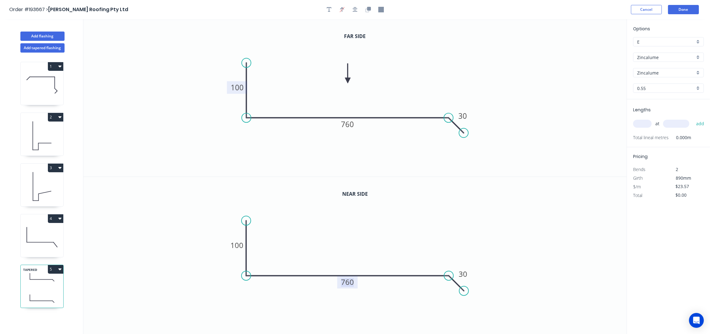
click at [347, 284] on tspan "760" at bounding box center [347, 282] width 13 height 10
type input "$25.26"
click at [639, 125] on input "text" at bounding box center [642, 124] width 19 height 8
type input "1"
type input "3600"
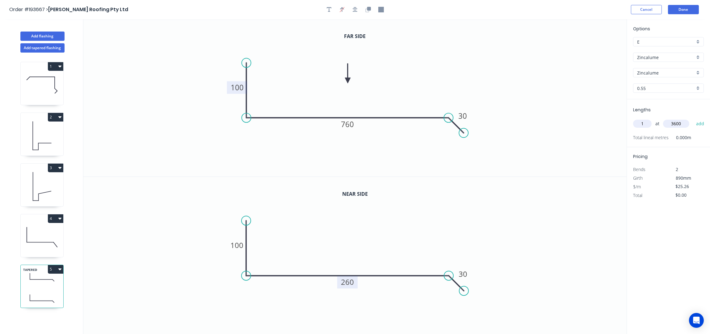
click at [693, 118] on button "add" at bounding box center [700, 123] width 15 height 11
type input "$90.94"
click at [35, 36] on button "Add flashing" at bounding box center [42, 36] width 44 height 9
type input "$0.00"
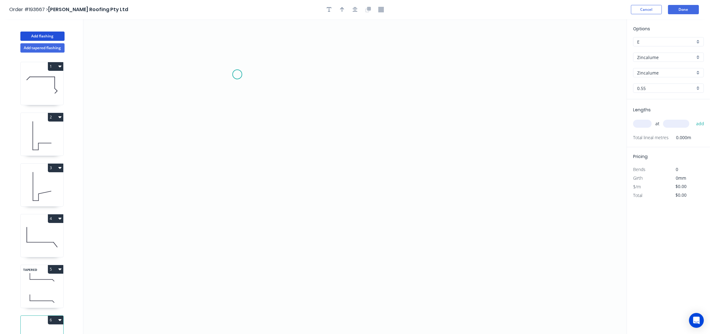
click at [238, 74] on icon "0" at bounding box center [354, 176] width 543 height 315
click at [231, 156] on icon "0" at bounding box center [354, 176] width 543 height 315
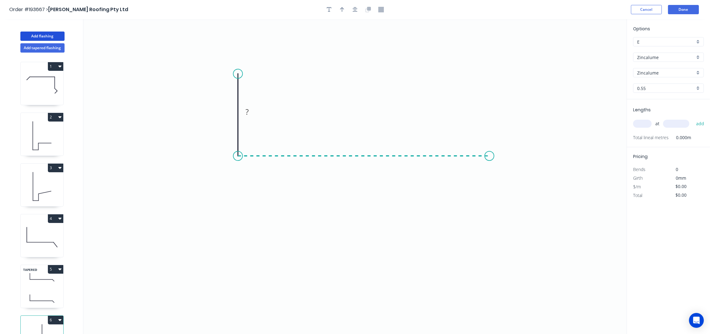
drag, startPoint x: 490, startPoint y: 165, endPoint x: 496, endPoint y: 160, distance: 7.5
click at [491, 165] on icon "0 ?" at bounding box center [354, 176] width 543 height 315
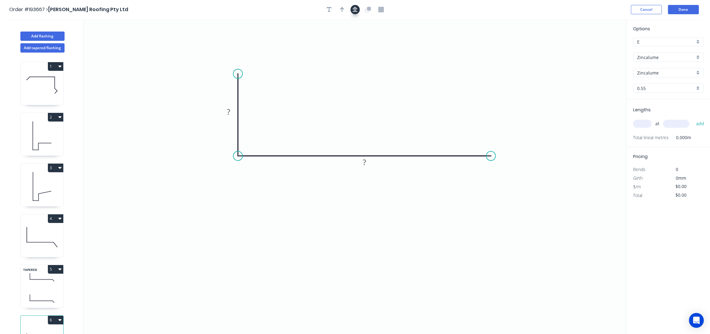
click at [353, 9] on icon "button" at bounding box center [355, 10] width 5 height 6
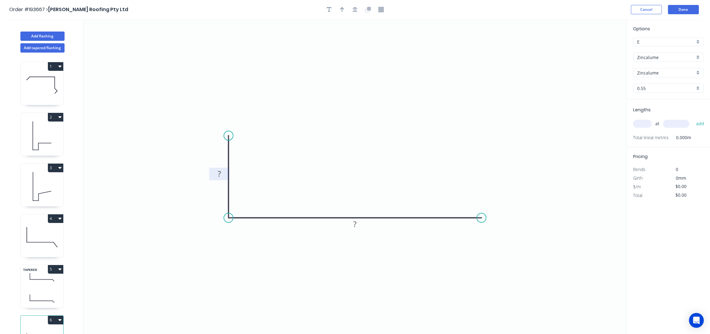
click at [218, 172] on tspan "?" at bounding box center [219, 174] width 3 height 10
type input "$13.20"
click at [344, 10] on icon "button" at bounding box center [342, 10] width 4 height 6
drag, startPoint x: 595, startPoint y: 50, endPoint x: 359, endPoint y: 171, distance: 265.7
click at [349, 170] on icon at bounding box center [350, 161] width 6 height 20
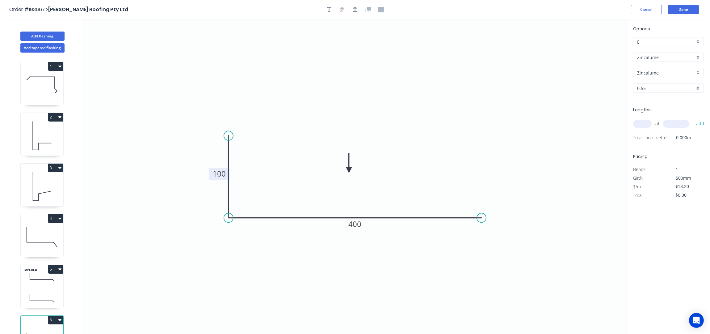
click at [639, 118] on div "at add" at bounding box center [669, 123] width 72 height 17
click at [642, 124] on input "text" at bounding box center [642, 124] width 19 height 8
type input "1"
type input "3600"
click at [693, 118] on button "add" at bounding box center [700, 123] width 15 height 11
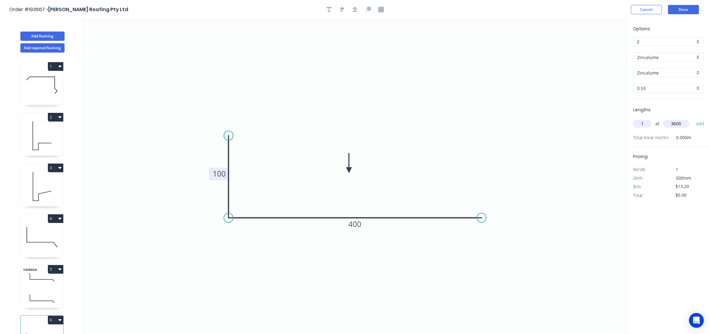
type input "$47.52"
drag, startPoint x: 52, startPoint y: 36, endPoint x: 68, endPoint y: 39, distance: 16.5
click at [52, 35] on button "Add flashing" at bounding box center [42, 36] width 44 height 9
type input "$0.00"
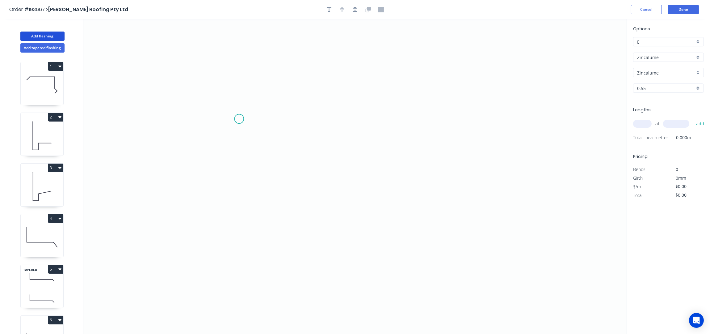
click at [242, 119] on icon "0" at bounding box center [354, 176] width 543 height 315
click at [502, 131] on icon "0" at bounding box center [354, 176] width 543 height 315
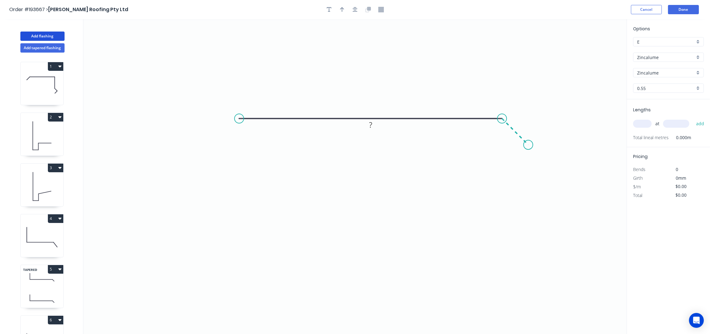
click at [529, 143] on icon "0 ?" at bounding box center [354, 176] width 543 height 315
click at [371, 104] on tspan "?" at bounding box center [370, 106] width 3 height 10
type input "$26.54"
click at [354, 12] on icon "button" at bounding box center [355, 9] width 5 height 5
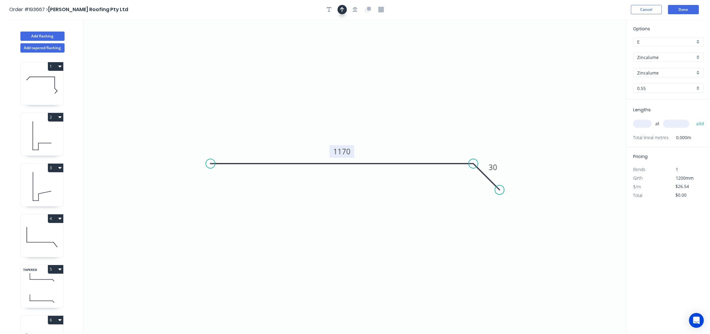
click at [343, 13] on button "button" at bounding box center [342, 9] width 9 height 9
drag, startPoint x: 595, startPoint y: 50, endPoint x: 407, endPoint y: 145, distance: 210.8
click at [407, 145] on icon at bounding box center [410, 136] width 6 height 20
drag, startPoint x: 642, startPoint y: 117, endPoint x: 644, endPoint y: 124, distance: 7.3
click at [642, 118] on div "at add" at bounding box center [669, 123] width 72 height 17
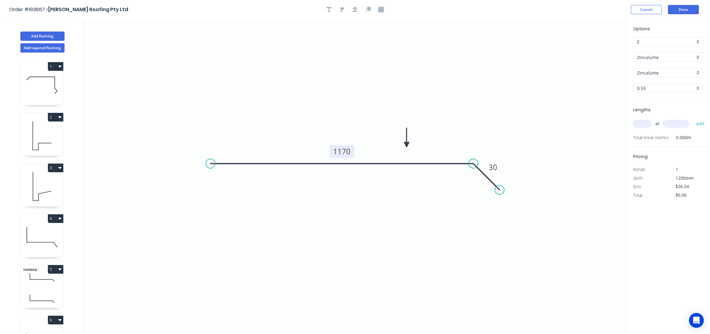
click at [644, 124] on input "text" at bounding box center [642, 124] width 19 height 8
type input "1"
type input "3600"
click at [693, 118] on button "add" at bounding box center [700, 123] width 15 height 11
type input "$95.54"
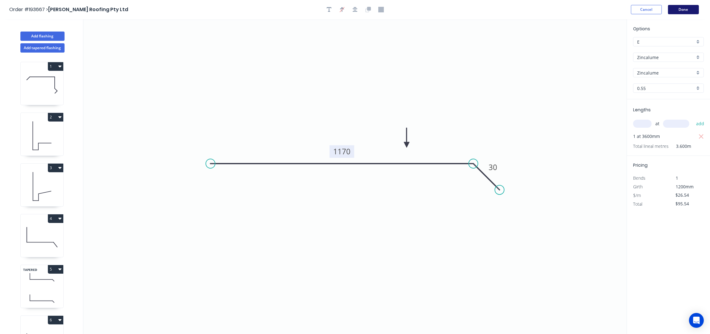
click at [681, 7] on button "Done" at bounding box center [683, 9] width 31 height 9
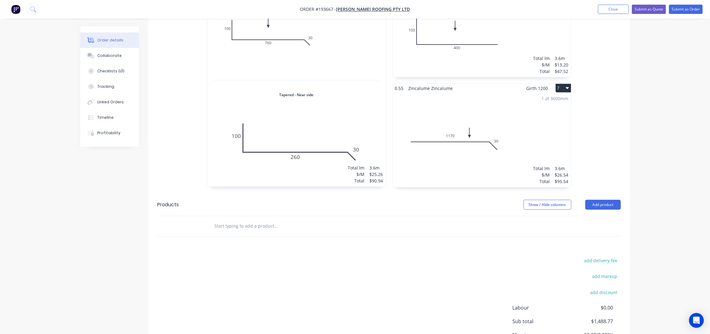
scroll to position [494, 0]
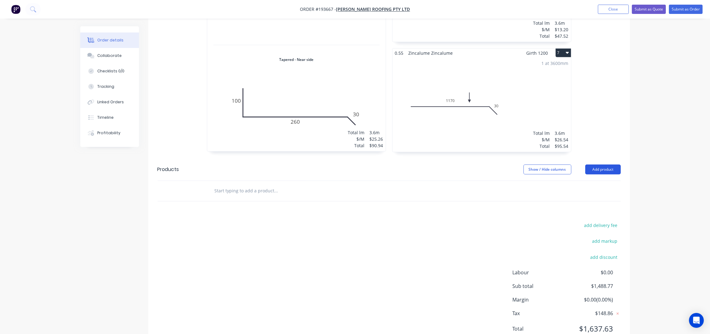
click at [598, 164] on button "Add product" at bounding box center [603, 169] width 36 height 10
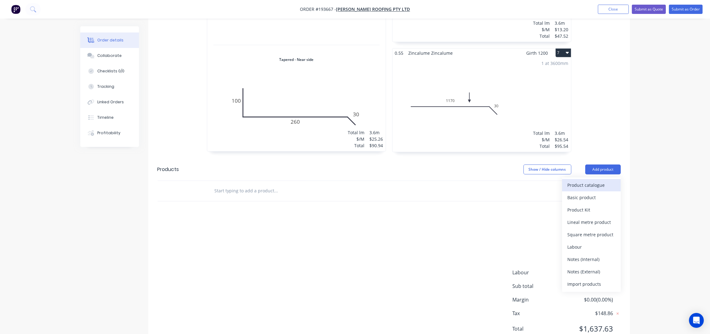
drag, startPoint x: 600, startPoint y: 169, endPoint x: 600, endPoint y: 175, distance: 6.5
click at [600, 180] on div "Product catalogue" at bounding box center [592, 184] width 48 height 9
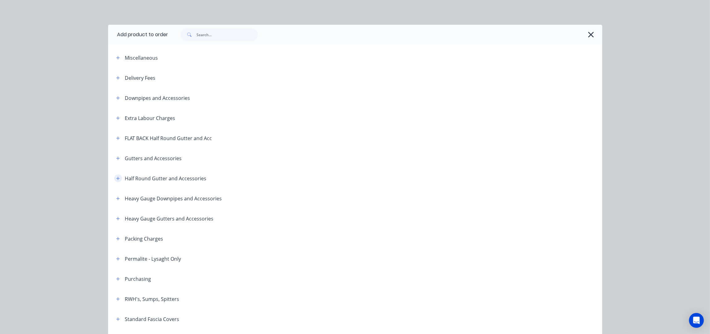
click at [116, 179] on icon "button" at bounding box center [118, 178] width 4 height 4
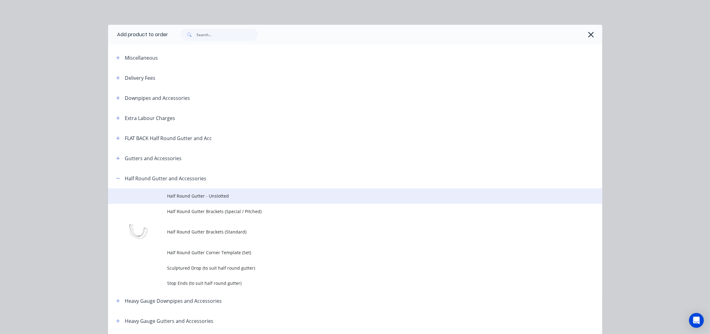
click at [187, 193] on span "Half Round Gutter - Unslotted" at bounding box center [341, 195] width 348 height 6
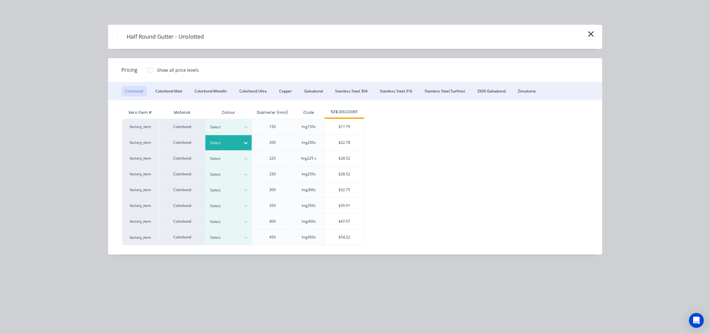
drag, startPoint x: 245, startPoint y: 144, endPoint x: 245, endPoint y: 147, distance: 3.4
click at [245, 144] on icon at bounding box center [246, 143] width 6 height 6
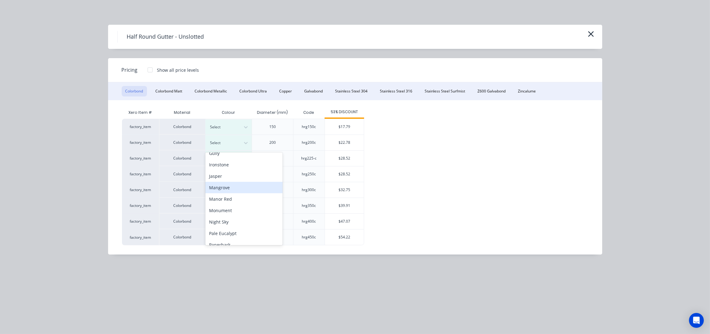
scroll to position [123, 0]
drag, startPoint x: 231, startPoint y: 188, endPoint x: 256, endPoint y: 188, distance: 25.0
click at [231, 187] on div "Manor Red" at bounding box center [243, 184] width 77 height 11
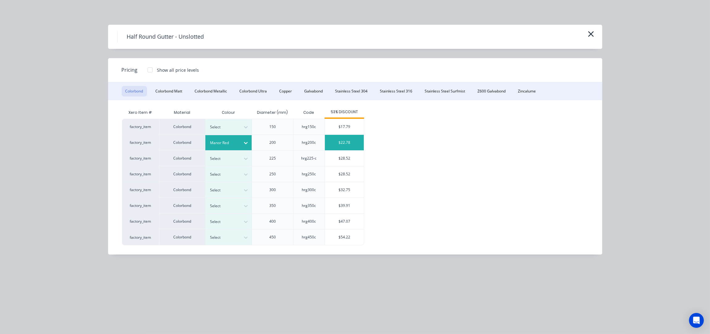
click at [352, 144] on div "$22.78" at bounding box center [344, 142] width 39 height 15
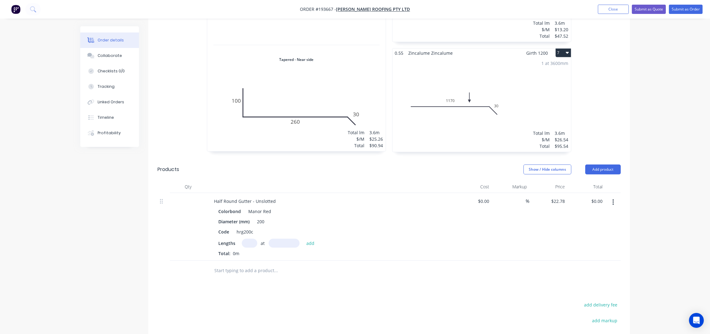
click at [248, 239] on input "text" at bounding box center [249, 242] width 15 height 9
type input "4"
type input "5300"
click at [303, 238] on button "add" at bounding box center [310, 242] width 15 height 8
type input "$482.94"
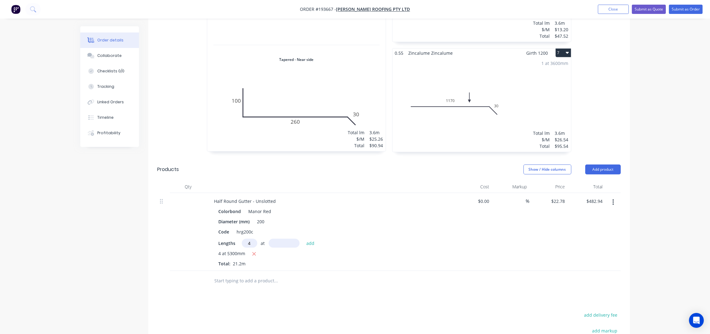
type input "4"
type input "6000"
click at [303, 238] on button "add" at bounding box center [310, 242] width 15 height 8
type input "$1,029.66"
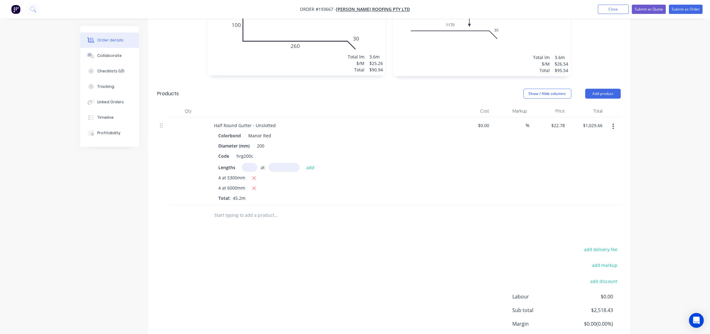
scroll to position [576, 0]
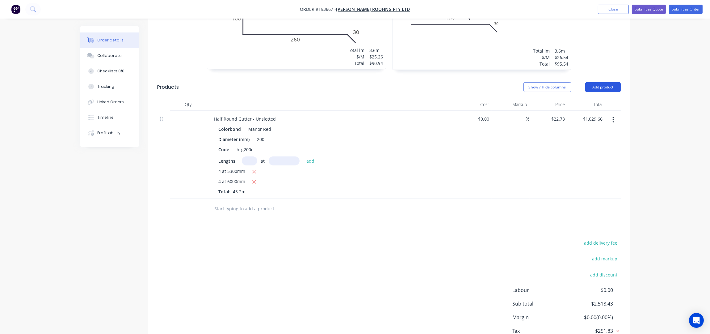
click at [599, 82] on button "Add product" at bounding box center [603, 87] width 36 height 10
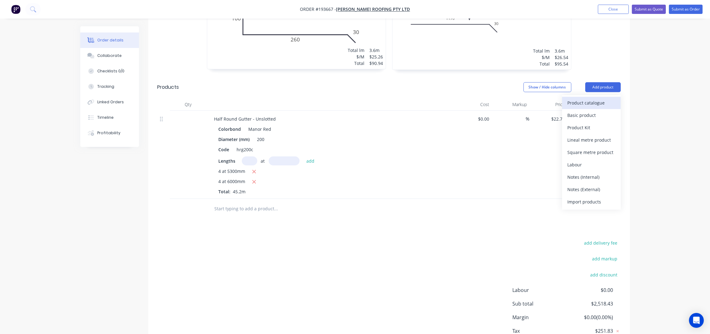
click at [596, 98] on div "Product catalogue" at bounding box center [592, 102] width 48 height 9
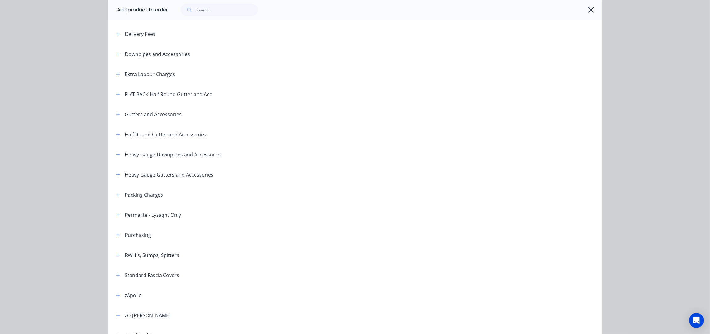
scroll to position [82, 0]
click at [116, 95] on icon "button" at bounding box center [118, 96] width 4 height 4
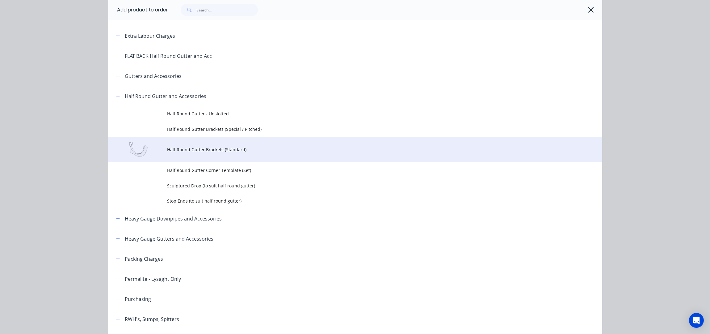
click at [251, 149] on span "Half Round Gutter Brackets (Standard)" at bounding box center [341, 149] width 348 height 6
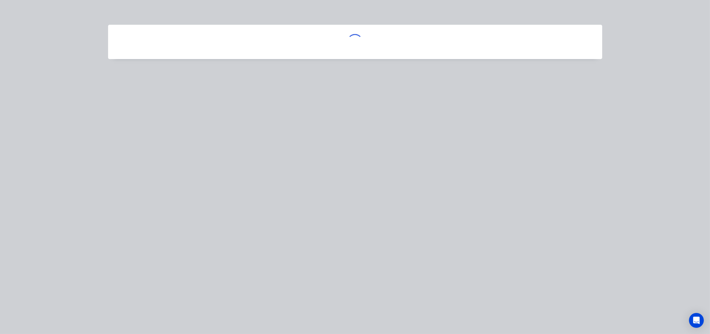
scroll to position [0, 0]
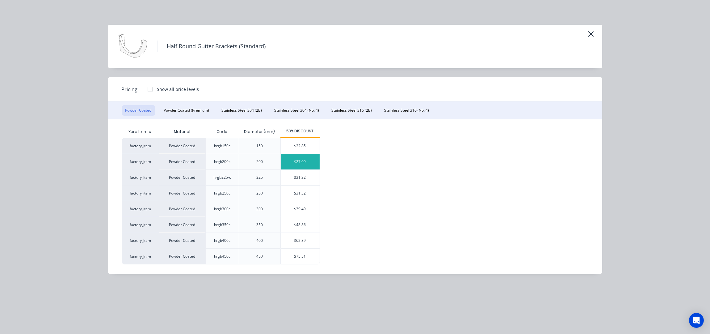
click at [297, 163] on div "$27.09" at bounding box center [300, 161] width 39 height 15
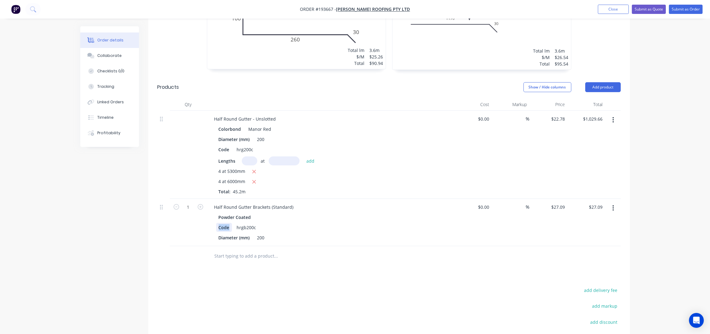
drag, startPoint x: 228, startPoint y: 220, endPoint x: 207, endPoint y: 228, distance: 22.6
click at [208, 228] on div "Half Round Gutter Brackets (Standard) Powder Coated Code hrgb200c Diameter (mm)…" at bounding box center [330, 222] width 247 height 47
click at [189, 202] on input "1" at bounding box center [188, 206] width 16 height 9
type input "50"
type input "$1,354.50"
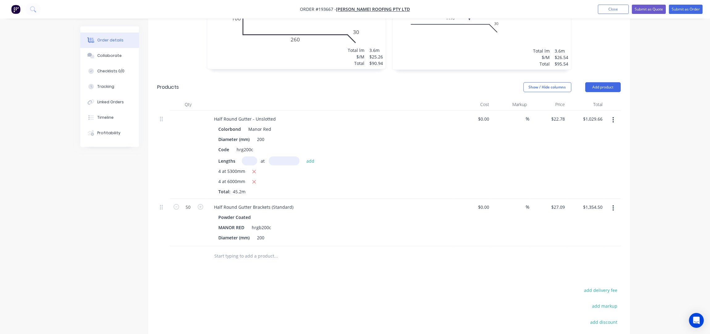
click at [616, 76] on header "Products Show / Hide columns Add product" at bounding box center [389, 87] width 482 height 22
click at [613, 82] on button "Add product" at bounding box center [603, 87] width 36 height 10
click at [610, 98] on div "Product catalogue" at bounding box center [592, 102] width 48 height 9
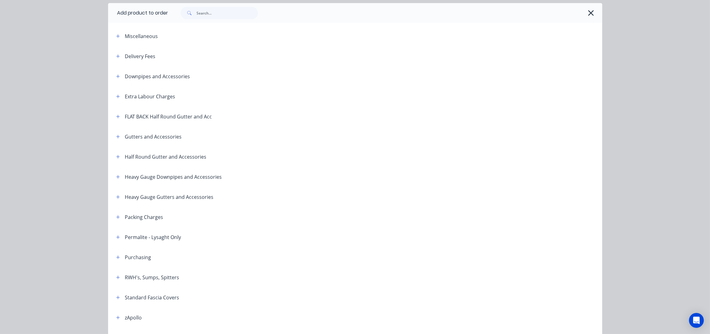
scroll to position [41, 0]
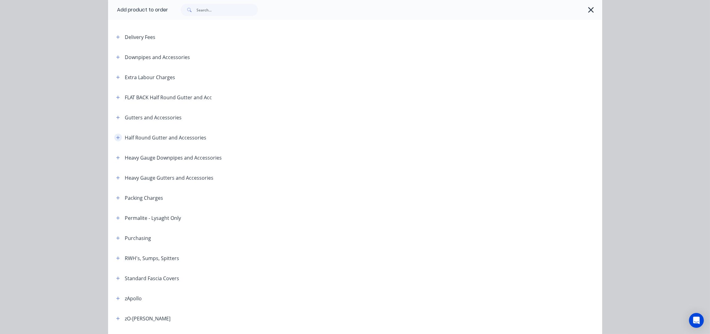
click at [116, 139] on icon "button" at bounding box center [118, 137] width 4 height 4
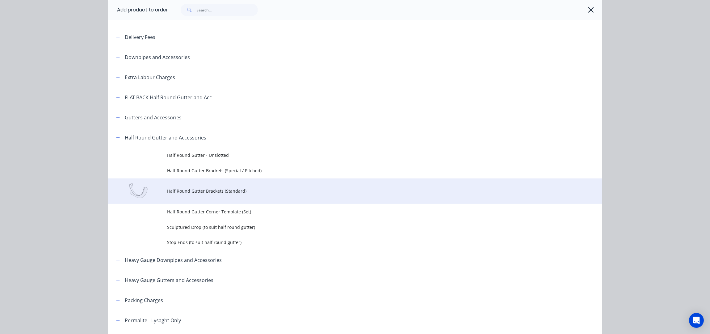
scroll to position [123, 0]
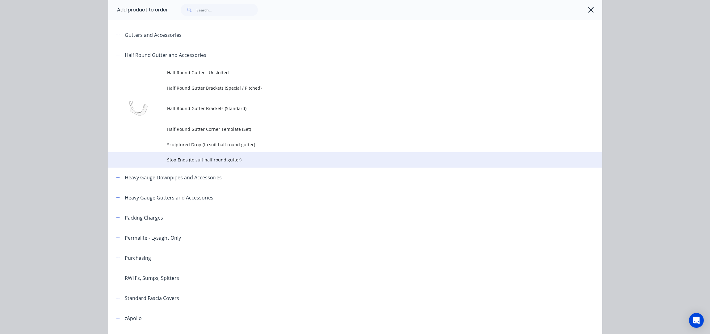
click at [206, 159] on span "Stop Ends (to suit half round gutter)" at bounding box center [341, 159] width 348 height 6
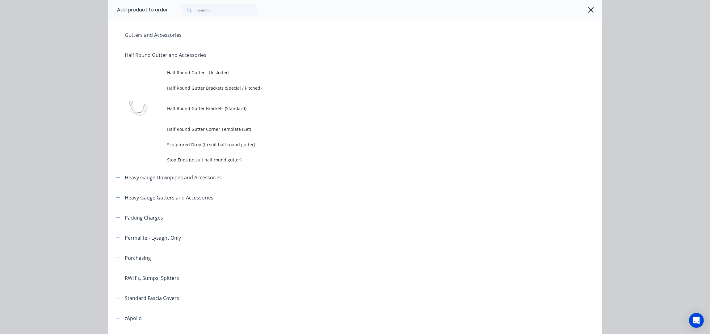
scroll to position [0, 0]
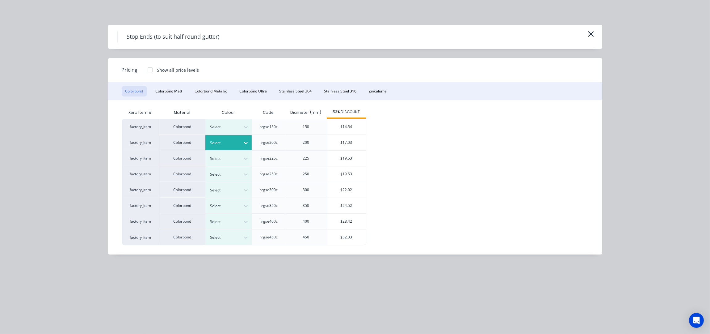
click at [238, 143] on div "Select" at bounding box center [223, 143] width 35 height 8
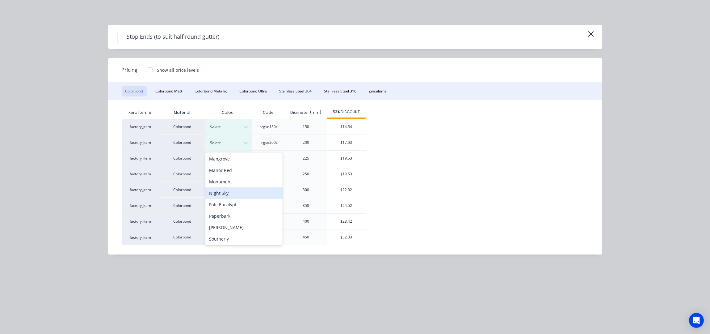
scroll to position [123, 0]
click at [238, 182] on div "Manor Red" at bounding box center [243, 184] width 77 height 11
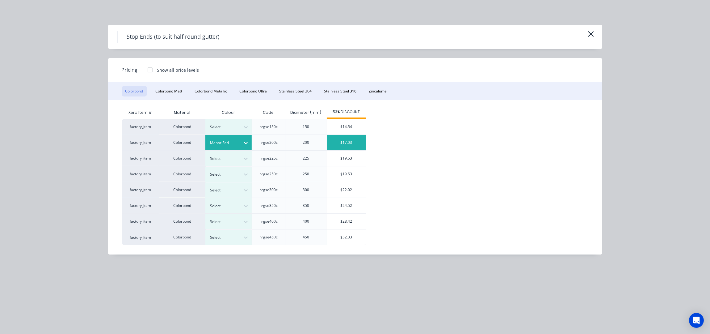
click at [353, 143] on div "$17.03" at bounding box center [346, 142] width 39 height 15
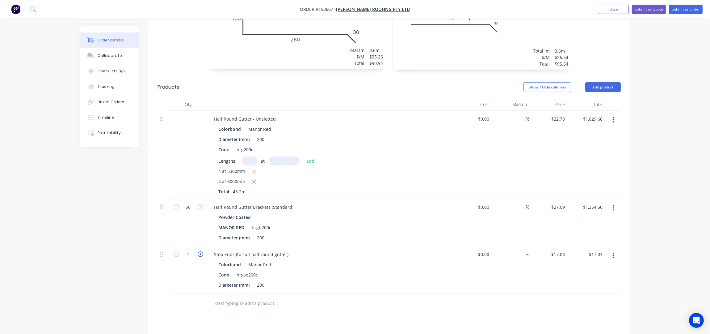
click at [201, 251] on icon "button" at bounding box center [201, 254] width 6 height 6
type input "2"
type input "$34.06"
click at [201, 251] on icon "button" at bounding box center [201, 254] width 6 height 6
type input "3"
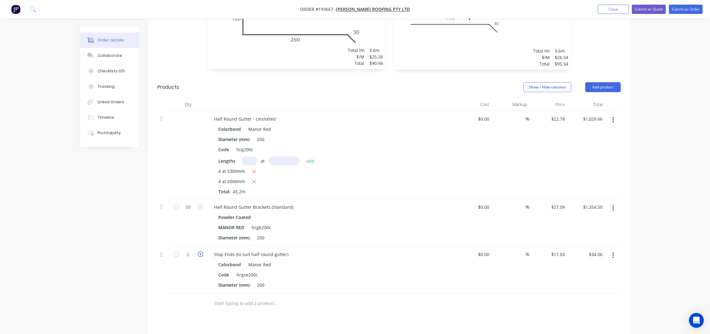
type input "$51.09"
click at [201, 251] on icon "button" at bounding box center [201, 254] width 6 height 6
type input "4"
type input "$68.12"
drag, startPoint x: 165, startPoint y: 248, endPoint x: 170, endPoint y: 203, distance: 45.1
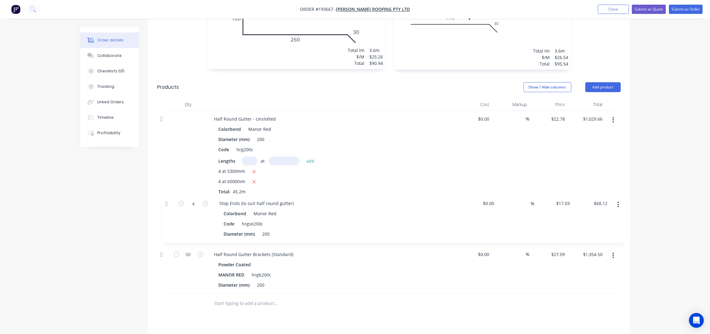
click at [170, 203] on div "Half Round Gutter - Unslotted Colorbond Manor Red Diameter (mm) 200 Code hrg200…" at bounding box center [389, 202] width 463 height 183
click at [608, 82] on button "Add product" at bounding box center [603, 87] width 36 height 10
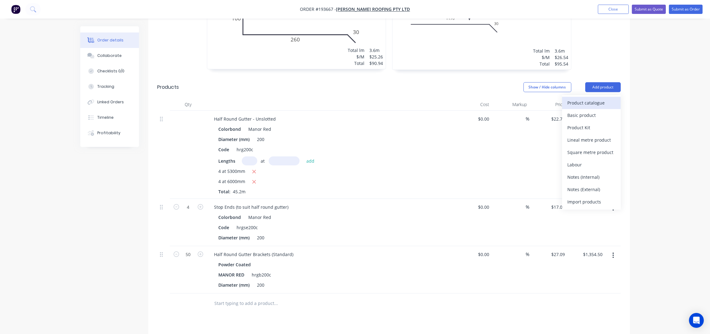
click at [602, 98] on div "Product catalogue" at bounding box center [592, 102] width 48 height 9
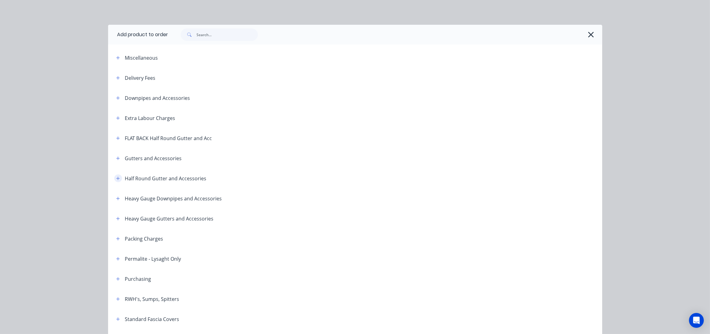
click at [116, 176] on icon "button" at bounding box center [118, 178] width 4 height 4
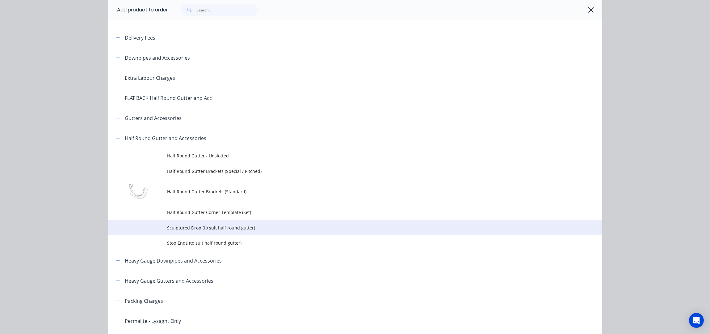
scroll to position [82, 0]
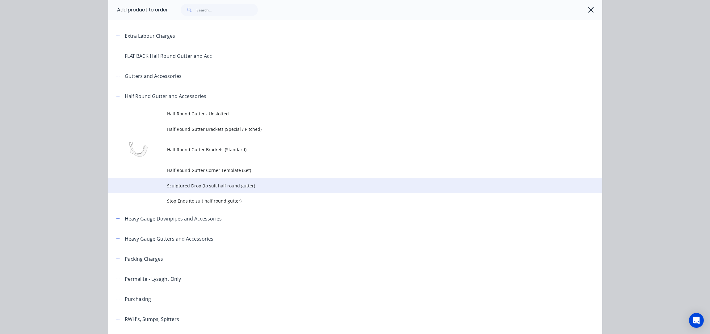
click at [215, 187] on span "Sculptured Drop (to suit half round gutter)" at bounding box center [341, 185] width 348 height 6
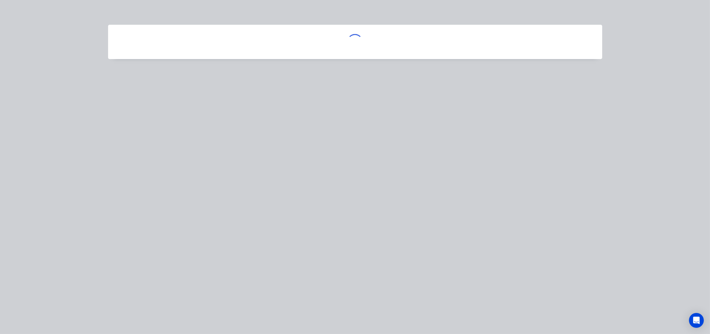
scroll to position [0, 0]
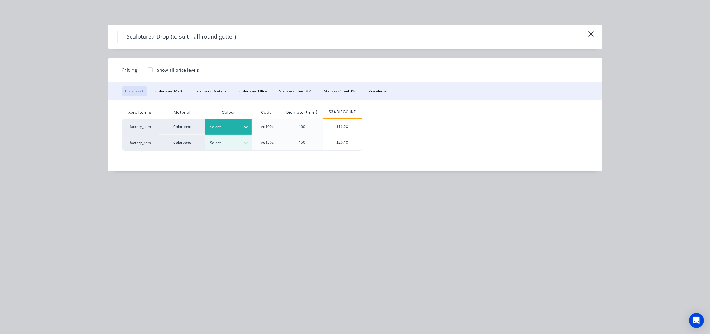
click at [247, 125] on icon at bounding box center [246, 127] width 6 height 6
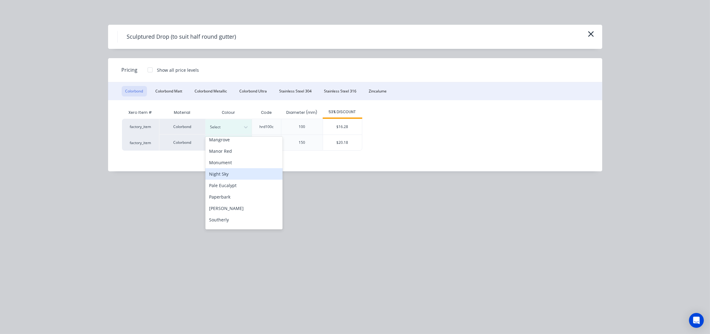
scroll to position [123, 0]
click at [235, 167] on div "Manor Red" at bounding box center [243, 168] width 77 height 11
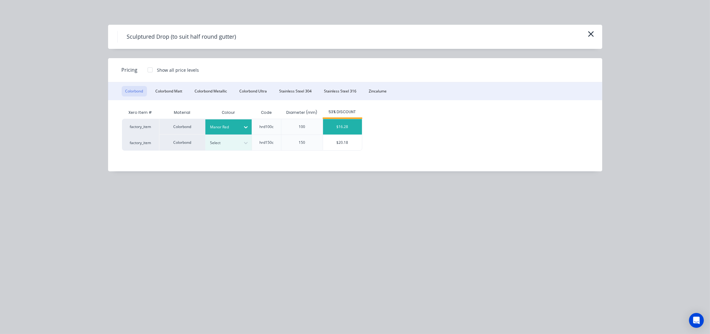
click at [337, 124] on div "$16.28" at bounding box center [342, 126] width 39 height 15
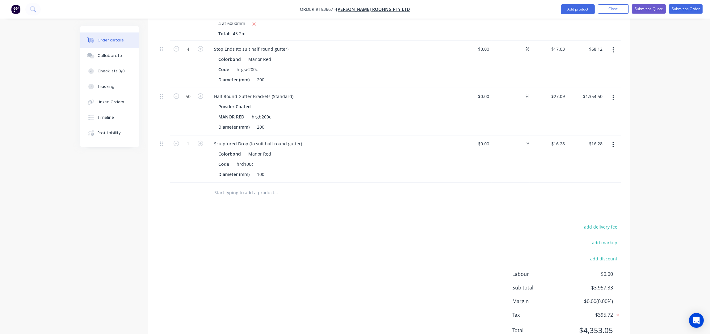
scroll to position [741, 0]
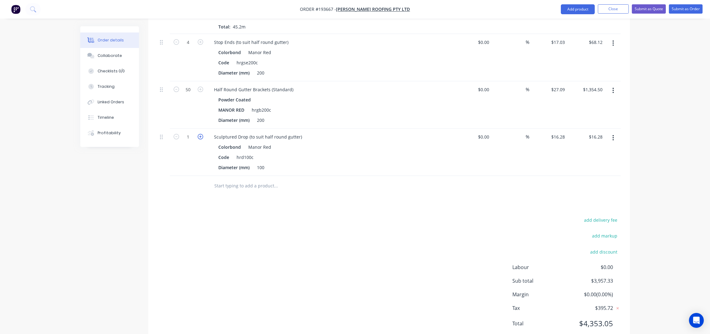
click at [200, 134] on icon "button" at bounding box center [201, 137] width 6 height 6
type input "2"
type input "$32.56"
click at [200, 134] on icon "button" at bounding box center [201, 137] width 6 height 6
type input "3"
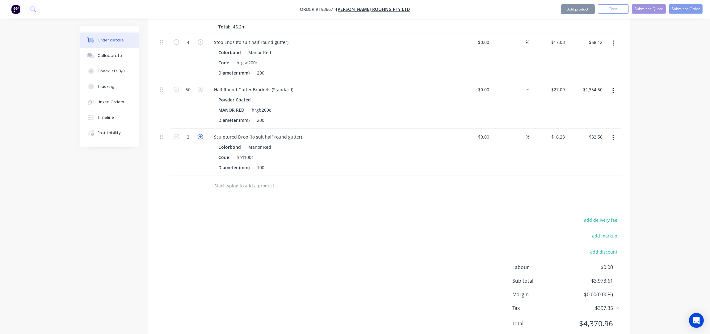
type input "$48.84"
click at [200, 134] on icon "button" at bounding box center [201, 137] width 6 height 6
type input "4"
type input "$65.12"
click at [200, 134] on icon "button" at bounding box center [201, 137] width 6 height 6
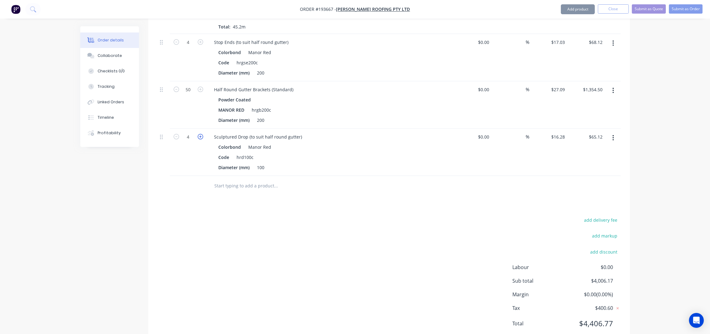
type input "5"
type input "$81.40"
click at [200, 134] on icon "button" at bounding box center [201, 137] width 6 height 6
type input "6"
type input "$97.68"
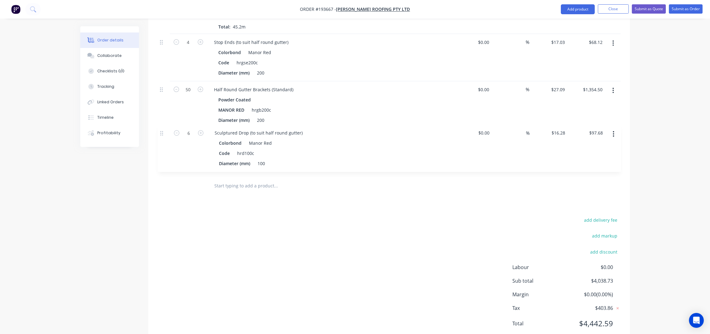
click at [162, 132] on div "Half Round Gutter - Unslotted Colorbond Manor Red Diameter (mm) 200 Code hrg200…" at bounding box center [389, 61] width 463 height 230
drag, startPoint x: 161, startPoint y: 34, endPoint x: 165, endPoint y: 138, distance: 104.2
click at [165, 138] on div "Half Round Gutter - Unslotted Colorbond Manor Red Diameter (mm) 200 Code hrg200…" at bounding box center [389, 63] width 463 height 230
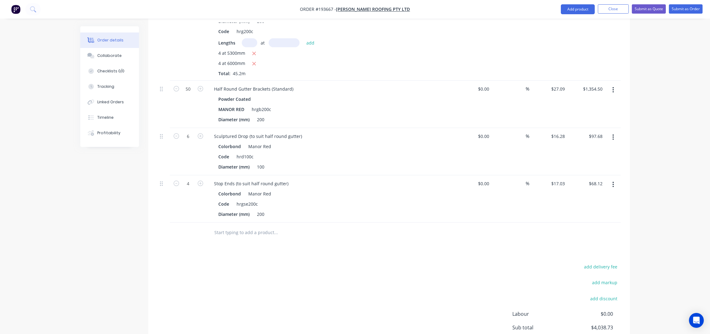
scroll to position [657, 0]
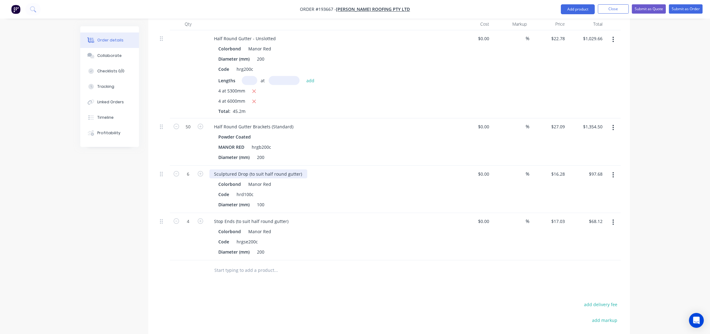
click at [298, 169] on div "Sculptured Drop (to suit half round gutter)" at bounding box center [258, 173] width 98 height 9
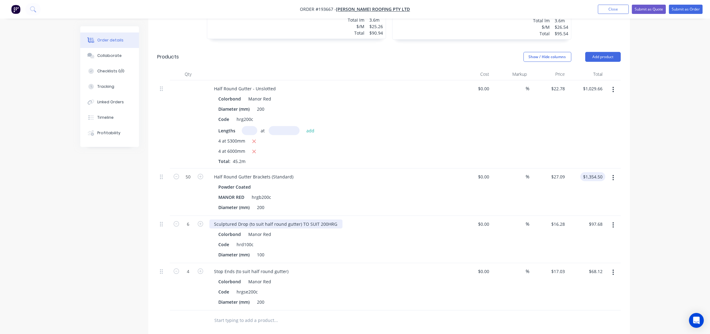
scroll to position [615, 0]
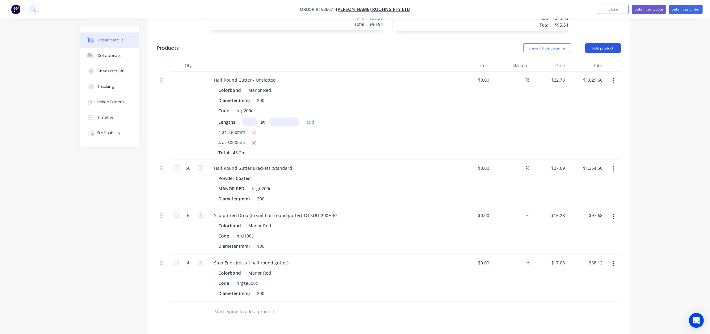
click at [594, 43] on button "Add product" at bounding box center [603, 48] width 36 height 10
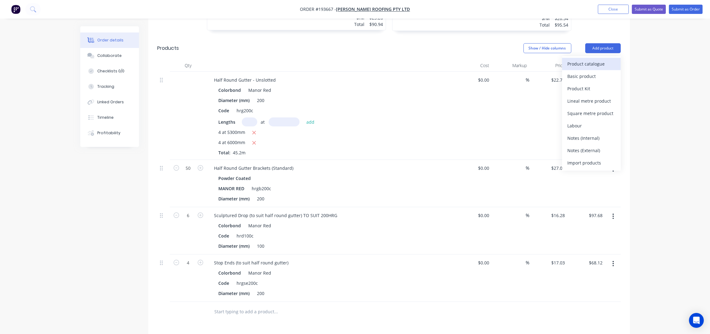
click at [590, 59] on div "Product catalogue" at bounding box center [592, 63] width 48 height 9
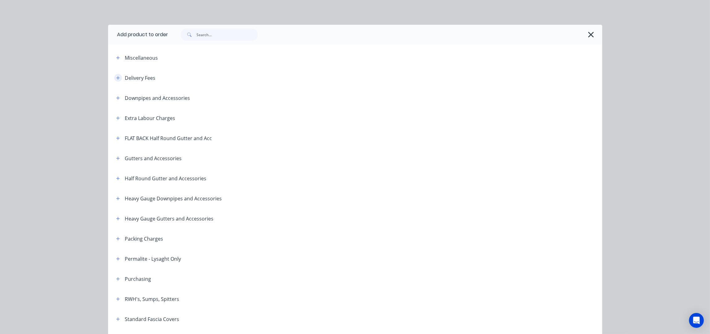
click at [114, 81] on button "button" at bounding box center [118, 78] width 8 height 8
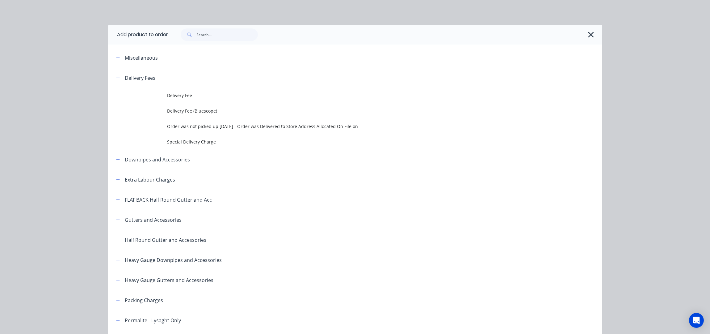
click at [163, 90] on td at bounding box center [137, 95] width 59 height 15
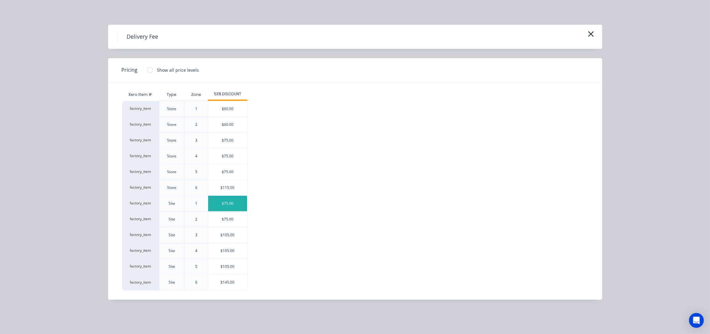
click at [231, 210] on div "$75.00" at bounding box center [227, 203] width 39 height 15
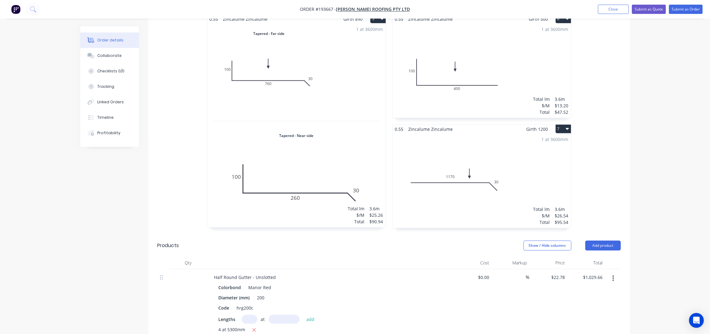
scroll to position [338, 0]
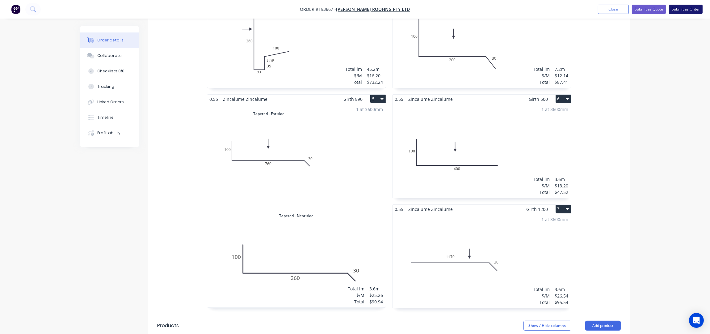
click at [683, 5] on button "Submit as Order" at bounding box center [686, 9] width 34 height 9
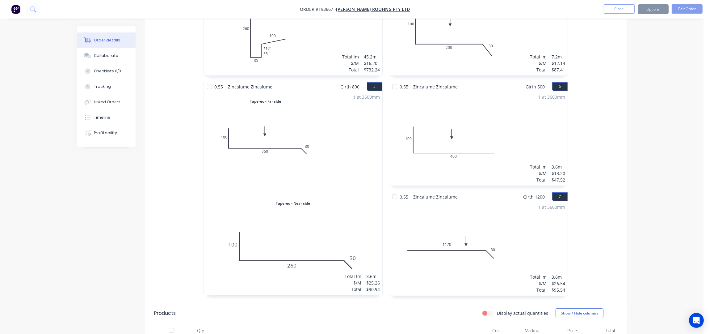
scroll to position [0, 0]
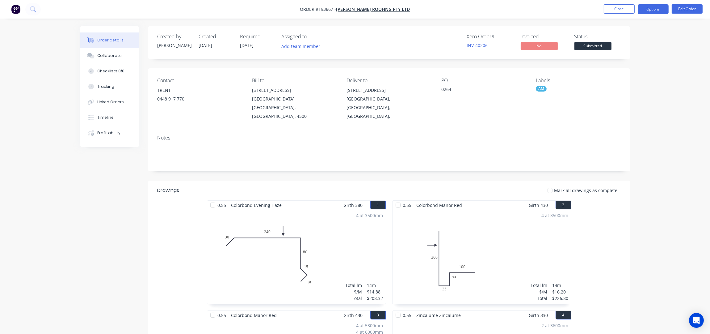
click at [658, 7] on button "Options" at bounding box center [653, 9] width 31 height 10
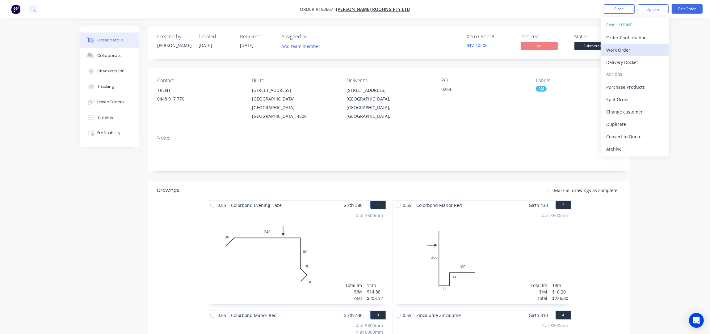
click at [631, 47] on div "Work Order" at bounding box center [634, 49] width 57 height 9
click at [631, 59] on div "Without pricing" at bounding box center [634, 62] width 57 height 9
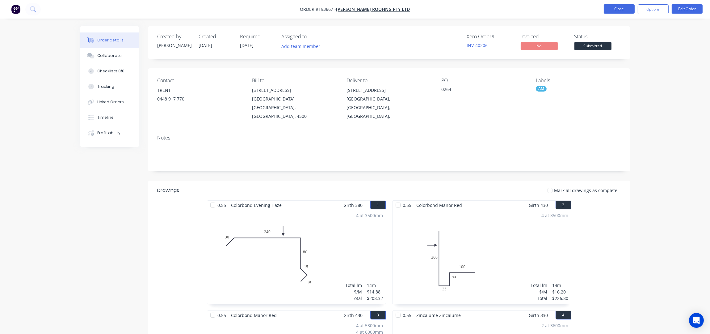
click at [621, 9] on button "Close" at bounding box center [619, 8] width 31 height 9
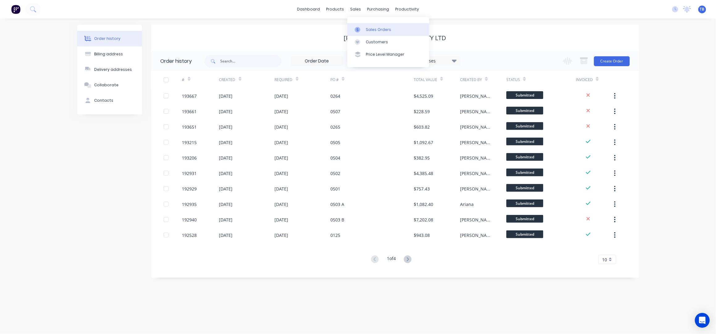
click at [386, 31] on div "Sales Orders" at bounding box center [378, 30] width 25 height 6
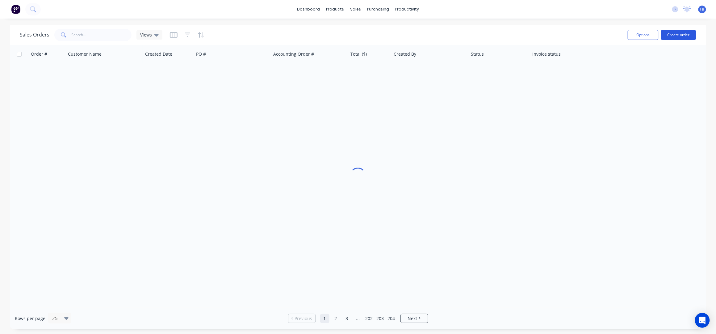
click at [676, 32] on button "Create order" at bounding box center [678, 35] width 35 height 10
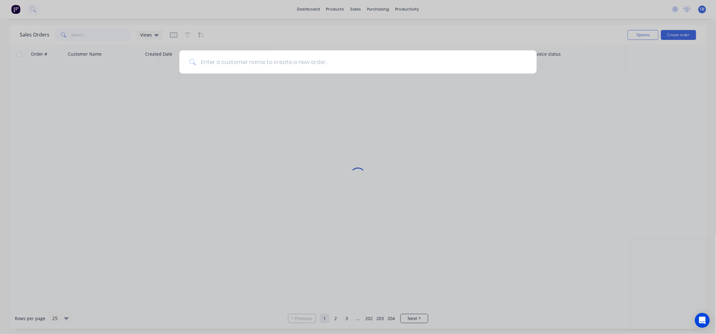
click at [358, 63] on input at bounding box center [361, 61] width 331 height 23
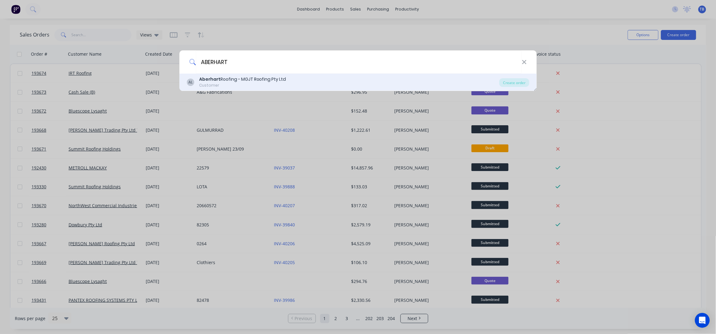
type input "ABERHART"
click at [247, 83] on div "Customer" at bounding box center [242, 85] width 87 height 6
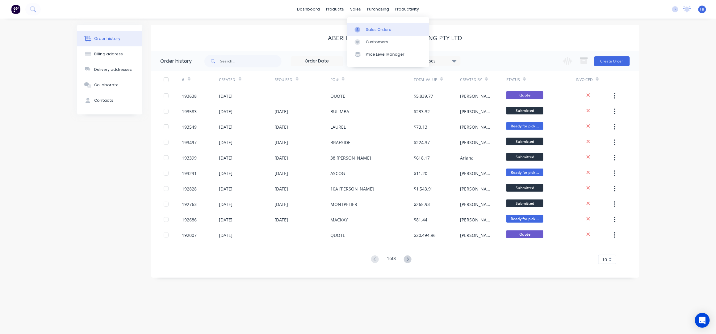
click at [376, 29] on div "Sales Orders" at bounding box center [378, 30] width 25 height 6
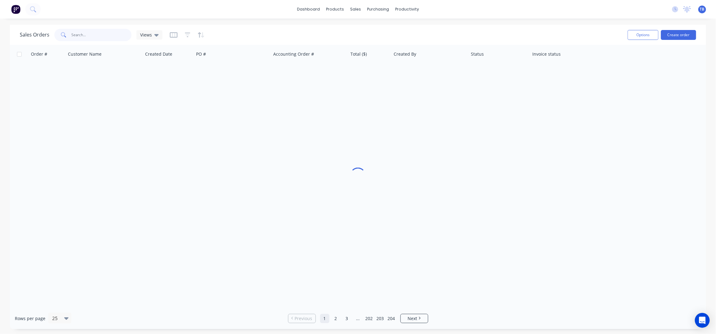
click at [89, 29] on input "text" at bounding box center [102, 35] width 60 height 12
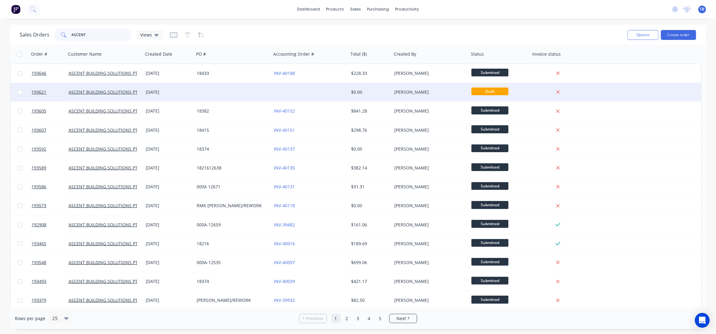
type input "ASCENT"
click at [299, 91] on div at bounding box center [310, 92] width 77 height 19
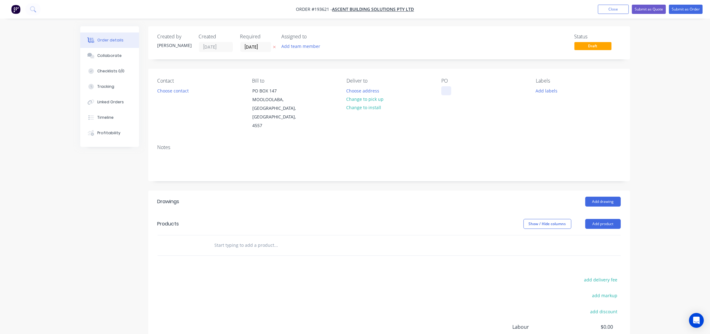
click at [446, 91] on div at bounding box center [446, 90] width 10 height 9
click at [273, 45] on icon "button" at bounding box center [274, 47] width 3 height 4
click at [608, 11] on button "Close" at bounding box center [613, 9] width 31 height 9
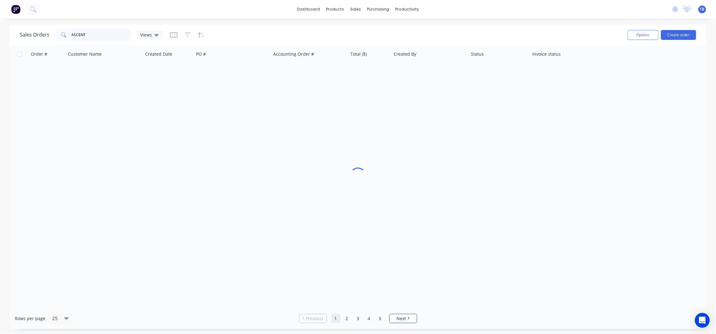
drag, startPoint x: 100, startPoint y: 34, endPoint x: 0, endPoint y: 32, distance: 100.1
click at [0, 32] on div "Sales Orders ASCENT Views Options Create order Order # Customer Name Created Da…" at bounding box center [358, 177] width 716 height 304
click at [482, 30] on div "Sales Orders Views" at bounding box center [321, 34] width 603 height 15
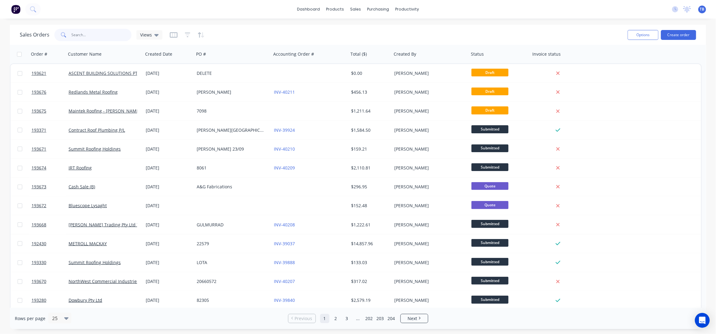
click at [94, 37] on input "text" at bounding box center [102, 35] width 60 height 12
click at [94, 36] on input "text" at bounding box center [102, 35] width 60 height 12
click at [87, 36] on input "text" at bounding box center [102, 35] width 60 height 12
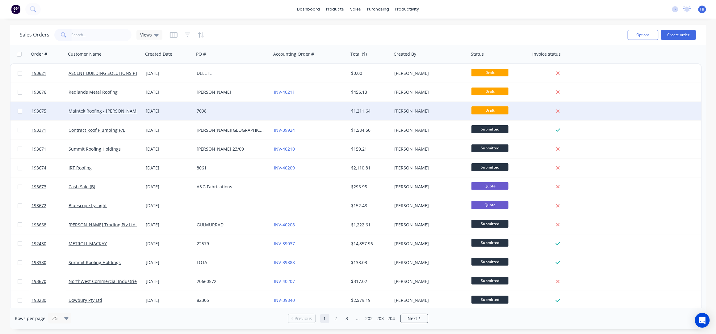
click at [250, 115] on div "7098" at bounding box center [232, 111] width 77 height 19
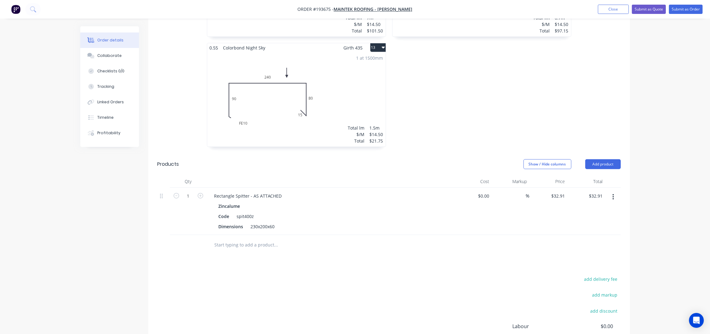
scroll to position [1002, 0]
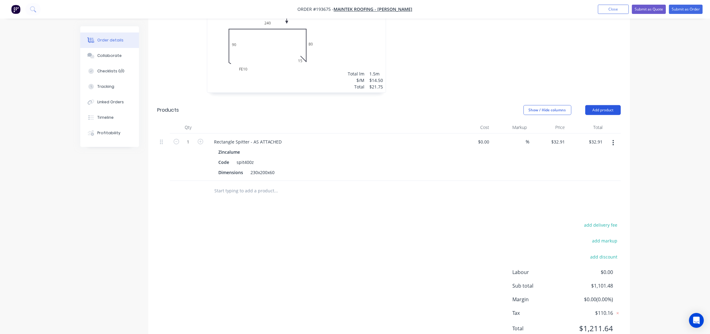
click at [608, 105] on button "Add product" at bounding box center [603, 110] width 36 height 10
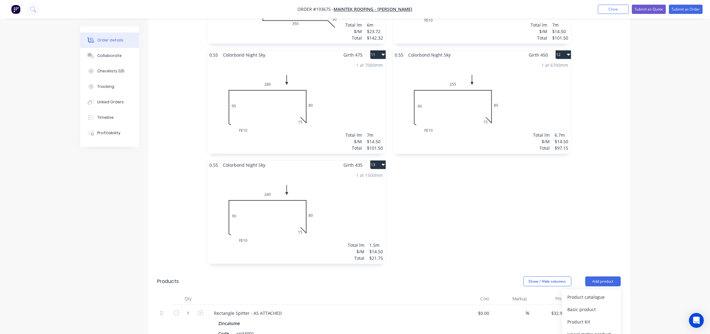
scroll to position [796, 0]
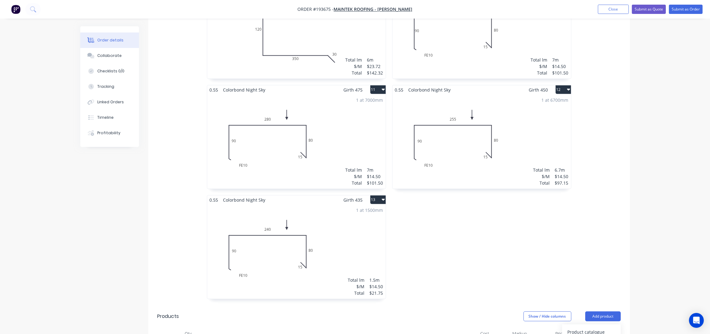
click at [369, 215] on div "1 at 1500mm Total lm $/M Total 1.5m $14.50 $21.75" at bounding box center [296, 251] width 179 height 94
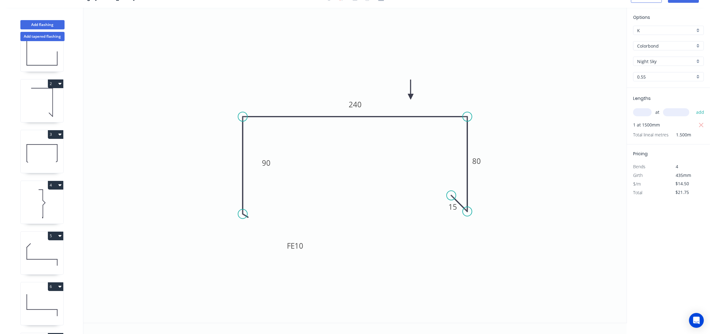
scroll to position [41, 0]
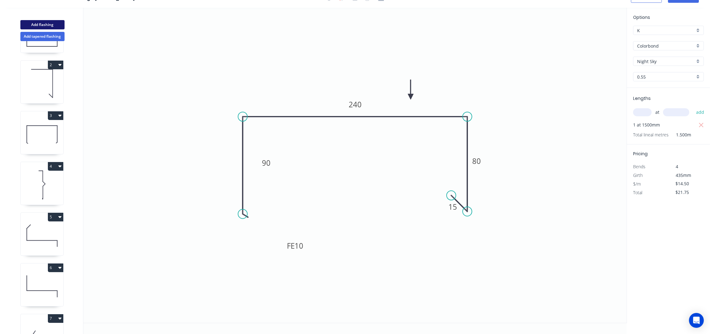
click at [46, 25] on button "Add flashing" at bounding box center [42, 24] width 44 height 9
type input "$0.00"
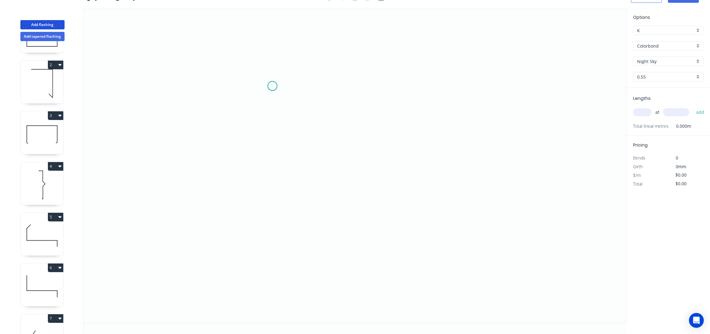
click at [272, 86] on icon "0" at bounding box center [354, 165] width 543 height 315
click at [338, 86] on icon "0" at bounding box center [354, 165] width 543 height 315
click at [335, 197] on icon "0 ?" at bounding box center [354, 165] width 543 height 315
click at [355, 213] on icon "0 ? ?" at bounding box center [354, 165] width 543 height 315
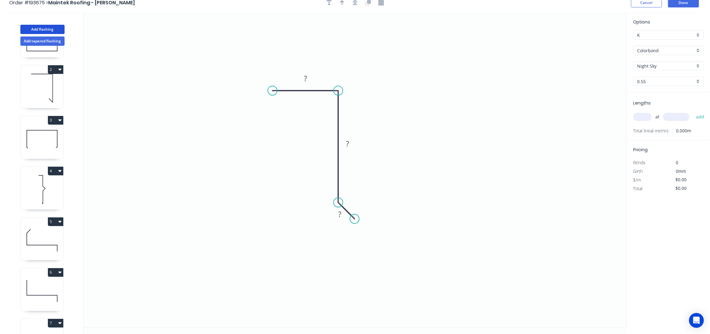
scroll to position [0, 0]
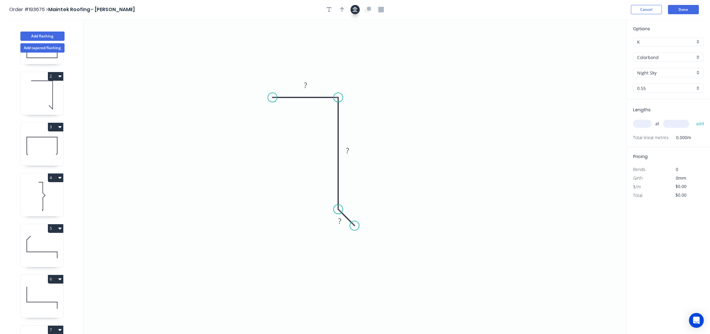
click at [358, 12] on button "button" at bounding box center [355, 9] width 9 height 9
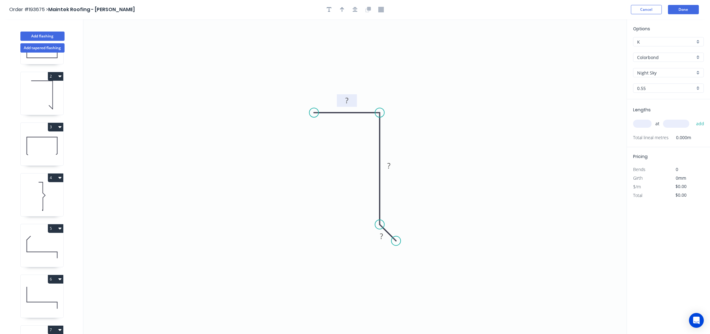
click at [351, 98] on rect at bounding box center [347, 100] width 12 height 9
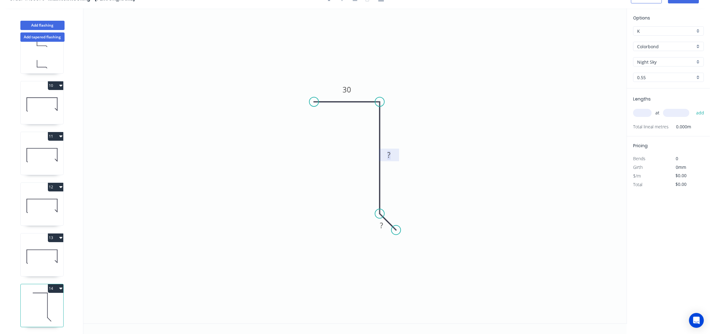
scroll to position [12, 0]
click at [55, 283] on button "14" at bounding box center [55, 287] width 15 height 9
click at [32, 311] on div "Delete" at bounding box center [34, 315] width 48 height 9
type input "$14.50"
type input "$21.75"
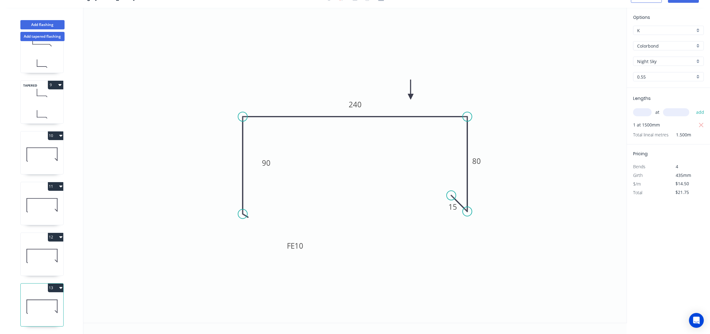
scroll to position [0, 0]
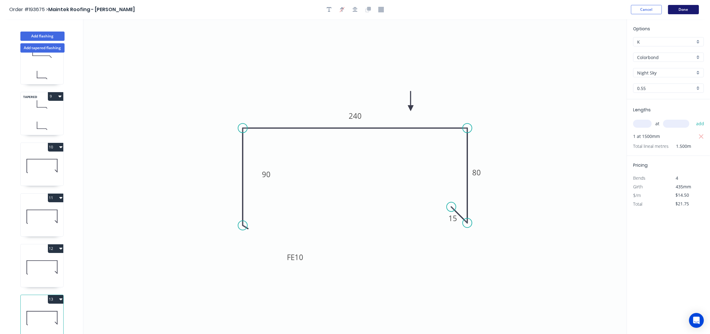
click at [683, 10] on button "Done" at bounding box center [683, 9] width 31 height 9
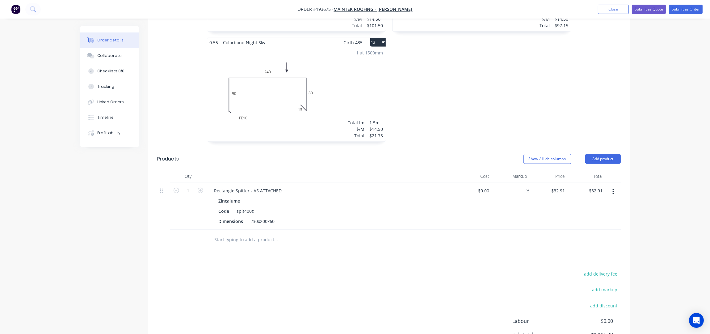
scroll to position [1002, 0]
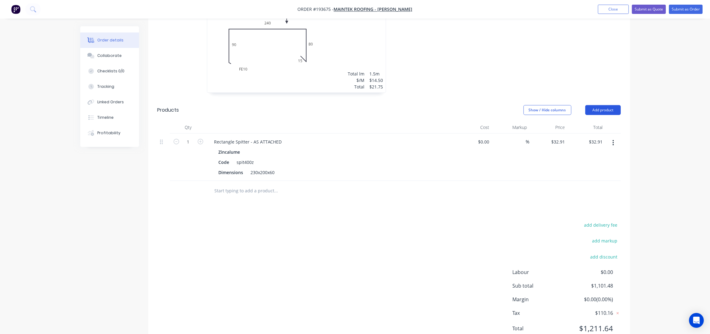
click at [605, 105] on button "Add product" at bounding box center [603, 110] width 36 height 10
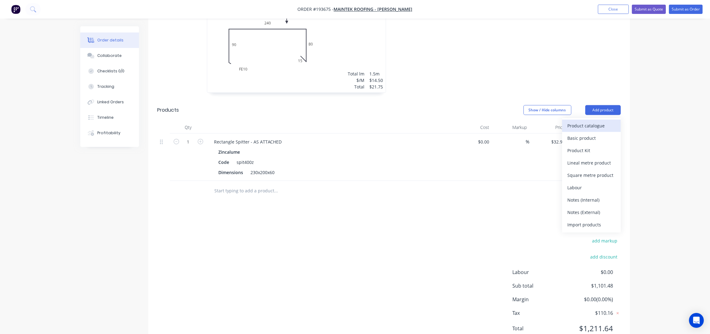
click at [582, 121] on div "Product catalogue" at bounding box center [592, 125] width 48 height 9
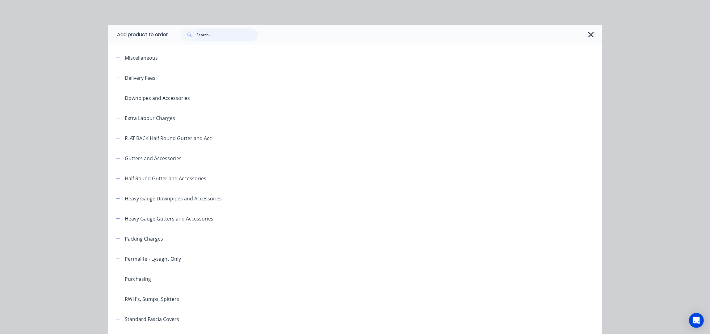
click at [215, 37] on input "text" at bounding box center [227, 34] width 61 height 12
click at [588, 36] on icon "button" at bounding box center [591, 34] width 6 height 9
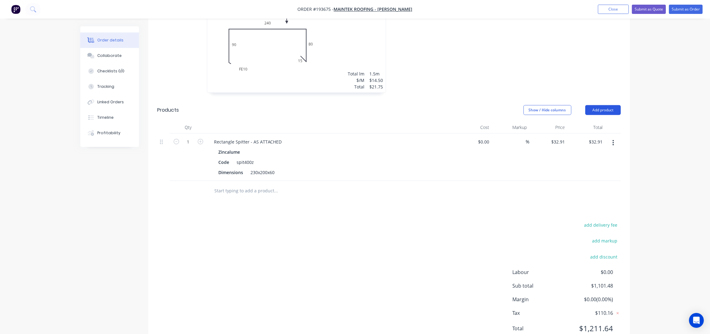
click at [601, 105] on button "Add product" at bounding box center [603, 110] width 36 height 10
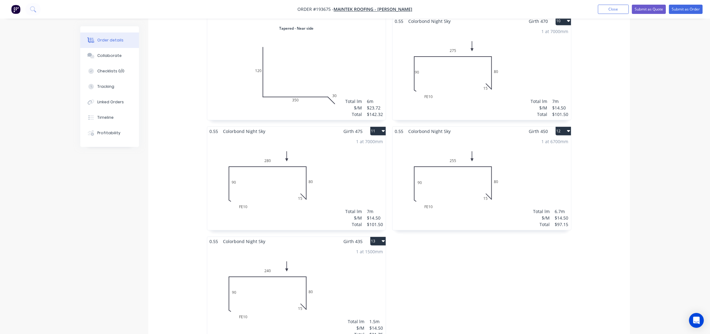
click at [364, 264] on div "1 at 1500mm Total lm $/M Total 1.5m $14.50 $21.75" at bounding box center [296, 293] width 179 height 94
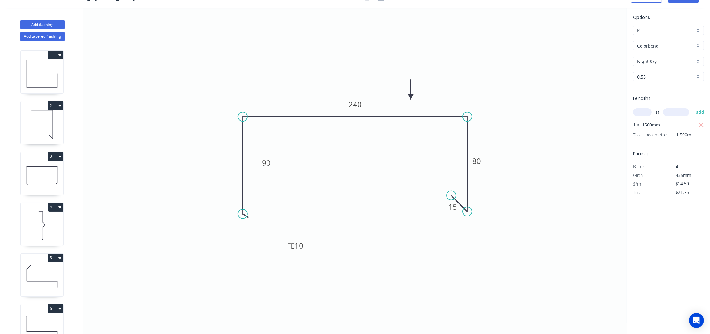
scroll to position [12, 0]
click at [35, 25] on button "Add flashing" at bounding box center [42, 24] width 44 height 9
type input "$0.00"
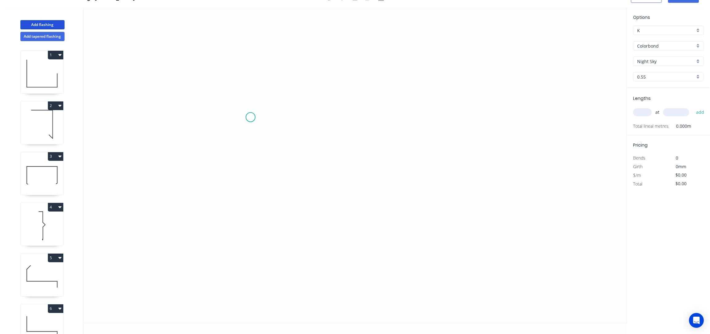
click at [248, 101] on icon "0" at bounding box center [354, 165] width 543 height 315
click at [318, 102] on icon at bounding box center [283, 102] width 70 height 0
click at [314, 247] on icon "0 ?" at bounding box center [354, 165] width 543 height 315
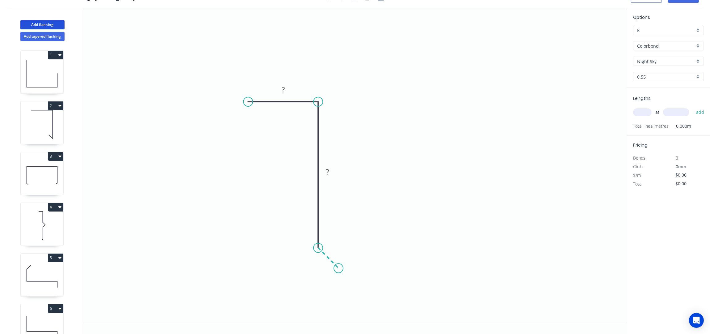
click at [339, 267] on icon "0 ? ?" at bounding box center [354, 165] width 543 height 315
click at [286, 84] on rect at bounding box center [283, 89] width 20 height 13
click at [282, 90] on tspan "?" at bounding box center [283, 89] width 3 height 10
type input "$7.53"
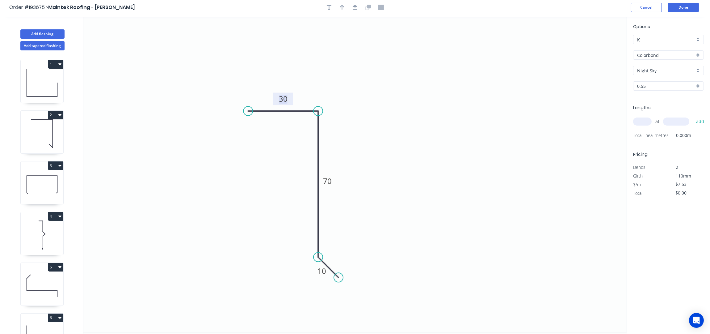
scroll to position [0, 0]
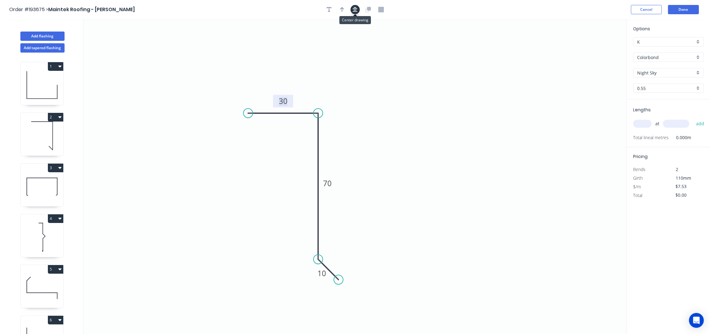
click at [357, 11] on icon "button" at bounding box center [355, 10] width 5 height 6
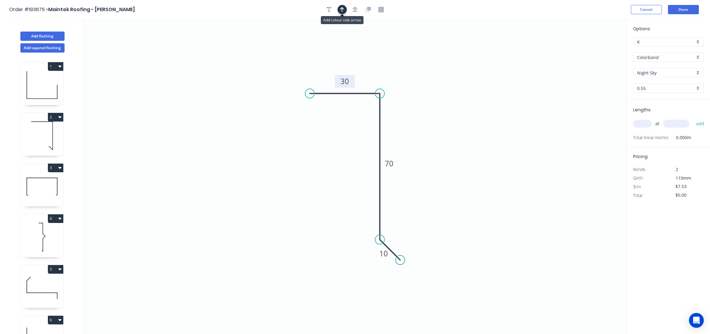
click at [344, 11] on button "button" at bounding box center [342, 9] width 9 height 9
drag, startPoint x: 594, startPoint y: 50, endPoint x: 343, endPoint y: 163, distance: 276.1
click at [339, 166] on icon at bounding box center [338, 171] width 18 height 18
click at [654, 58] on input "Colorbond" at bounding box center [666, 57] width 58 height 6
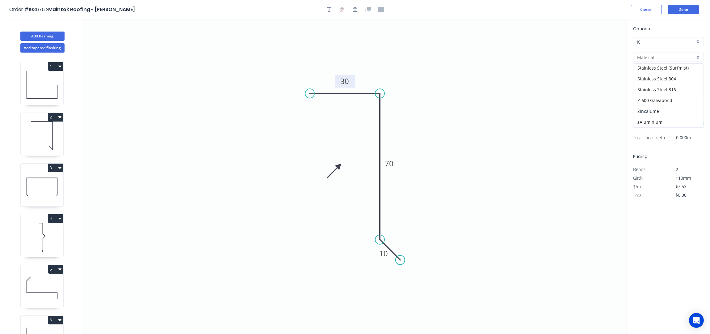
click at [660, 106] on div "Zincalume" at bounding box center [669, 111] width 70 height 11
type input "Zincalume"
type input "$7.09"
click at [642, 84] on div "0.55" at bounding box center [668, 87] width 71 height 9
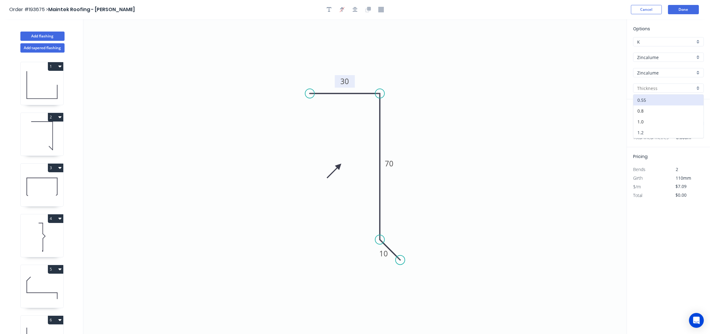
click at [657, 131] on div "1.2" at bounding box center [669, 132] width 70 height 11
type input "1.2"
type input "$13.58"
click at [639, 120] on input "text" at bounding box center [642, 124] width 19 height 8
type input "20"
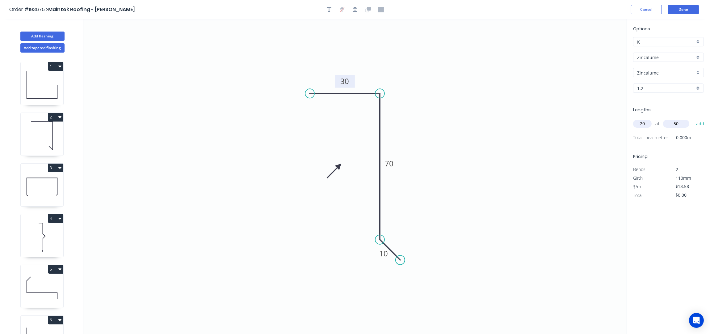
click at [504, 163] on icon "0 30 70 10" at bounding box center [354, 176] width 543 height 315
click at [684, 124] on input "50" at bounding box center [676, 124] width 26 height 8
type input "50"
click at [693, 118] on button "add" at bounding box center [700, 123] width 15 height 11
type input "$271.60"
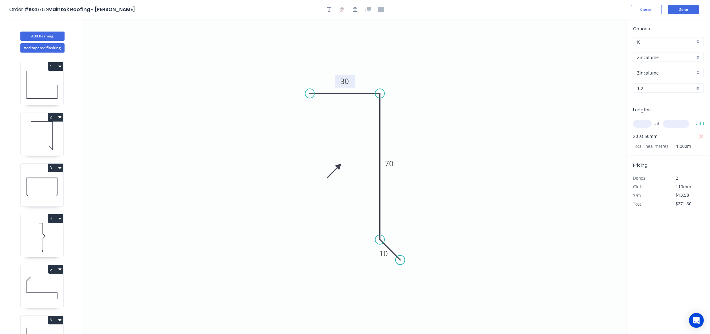
click at [491, 151] on icon "0 30 70 10" at bounding box center [354, 176] width 543 height 315
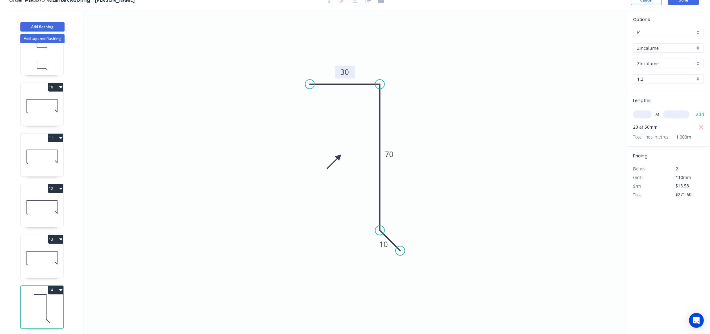
scroll to position [12, 0]
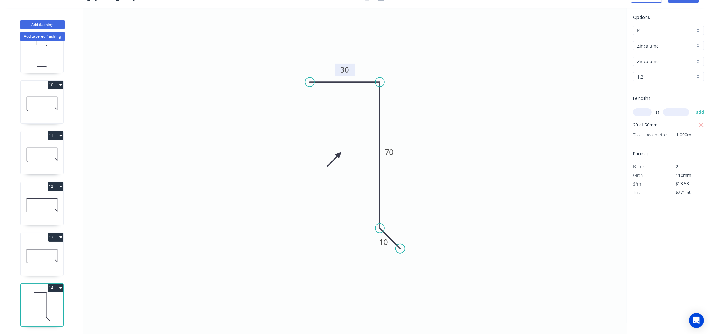
click at [58, 283] on button "14" at bounding box center [55, 287] width 15 height 9
click at [504, 132] on icon "0 30 70 10" at bounding box center [354, 165] width 543 height 315
click at [87, 268] on icon "0 30 70 10" at bounding box center [354, 165] width 543 height 315
click at [71, 273] on div "1 2 3 4 5 6 7 TAPERED 8 TAPERED 9 10 11 12 13 14" at bounding box center [42, 187] width 81 height 293
click at [56, 285] on button "14" at bounding box center [55, 287] width 15 height 9
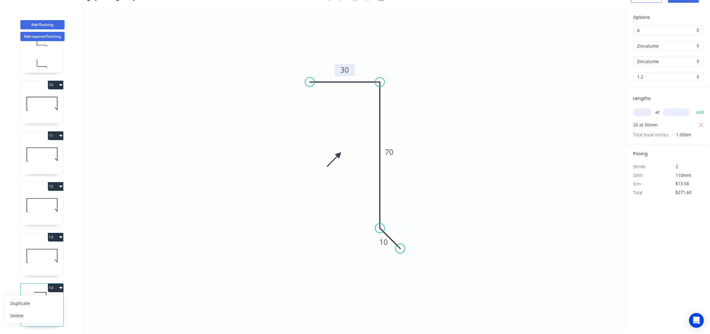
click at [250, 224] on icon "0 30 70 10" at bounding box center [354, 165] width 543 height 315
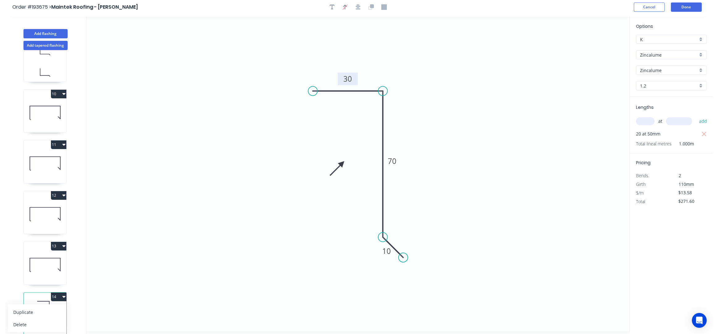
scroll to position [0, 0]
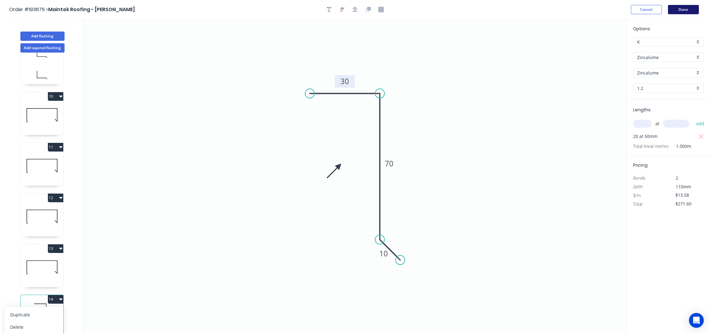
click at [684, 8] on button "Done" at bounding box center [683, 9] width 31 height 9
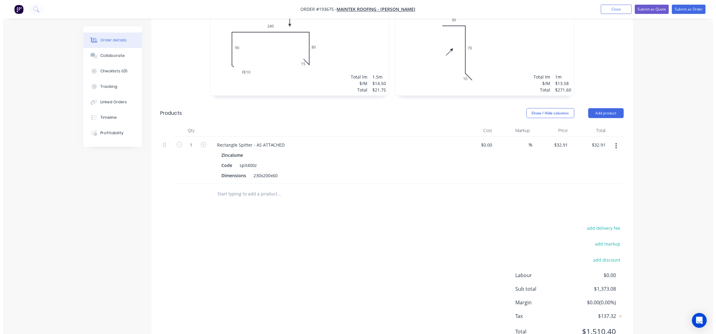
scroll to position [1002, 0]
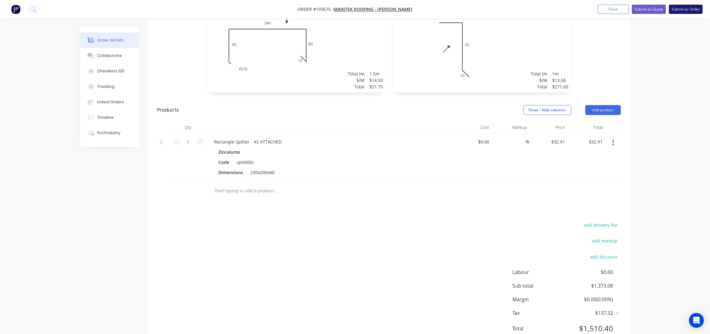
click at [689, 9] on button "Submit as Order" at bounding box center [686, 9] width 34 height 9
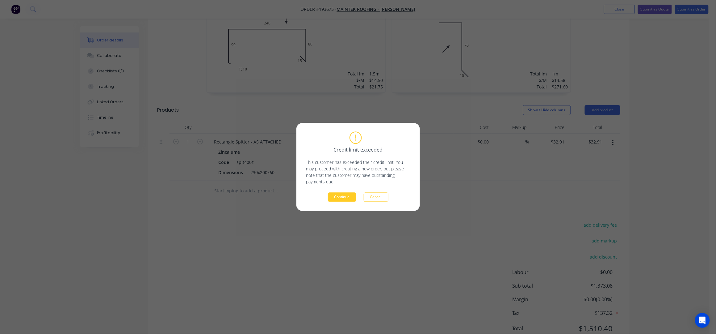
click at [342, 195] on button "Continue" at bounding box center [342, 196] width 28 height 9
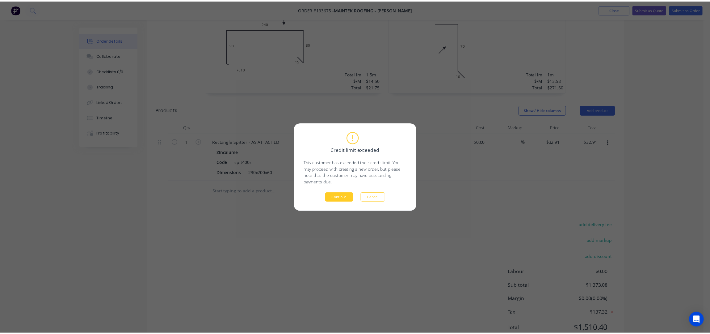
scroll to position [931, 0]
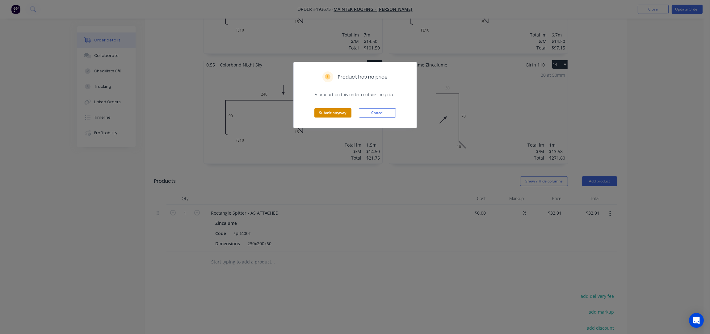
click at [339, 112] on button "Submit anyway" at bounding box center [332, 112] width 37 height 9
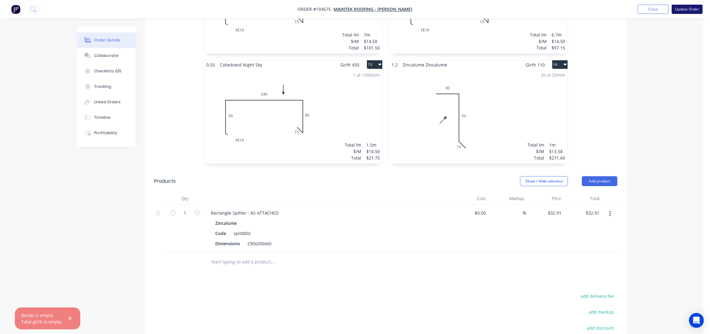
click at [680, 9] on button "Update Order" at bounding box center [687, 9] width 31 height 9
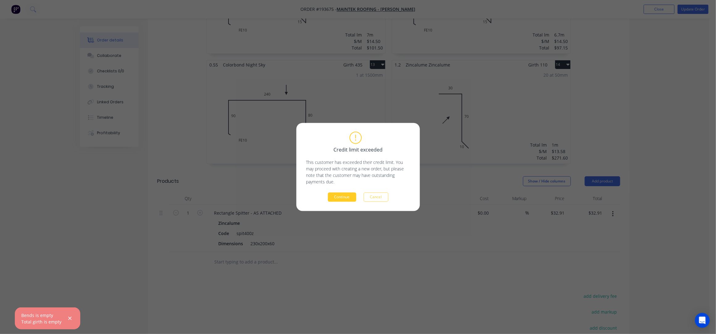
click at [343, 195] on button "Continue" at bounding box center [342, 196] width 28 height 9
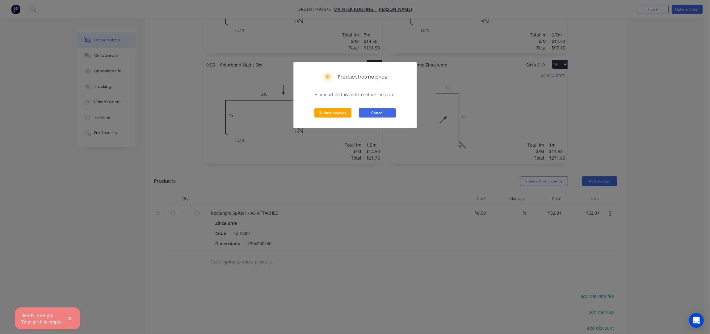
click at [388, 116] on button "Cancel" at bounding box center [377, 112] width 37 height 9
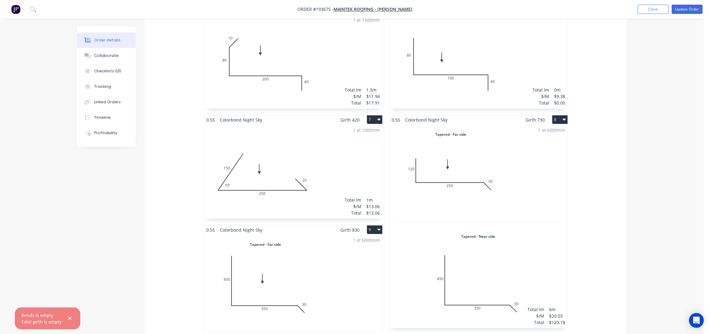
scroll to position [272, 0]
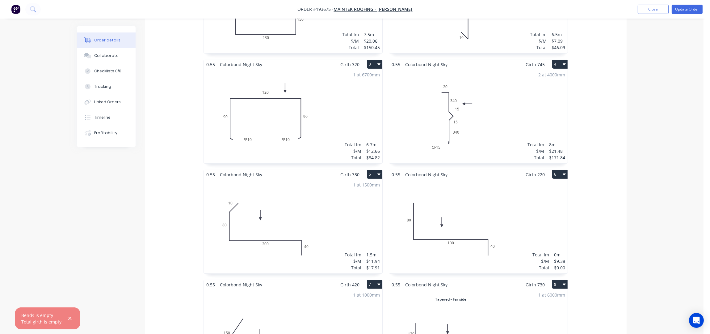
click at [528, 181] on div "Total lm $/M Total 0m $9.38 $0.00" at bounding box center [478, 226] width 179 height 94
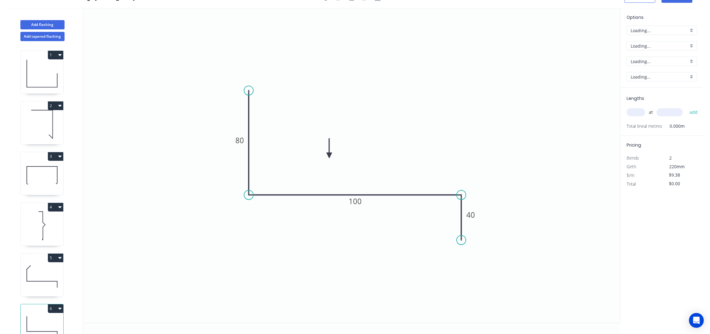
scroll to position [12, 0]
click at [633, 114] on input "text" at bounding box center [636, 112] width 19 height 8
type input "1"
type input "1000"
click at [687, 107] on button "add" at bounding box center [694, 112] width 15 height 11
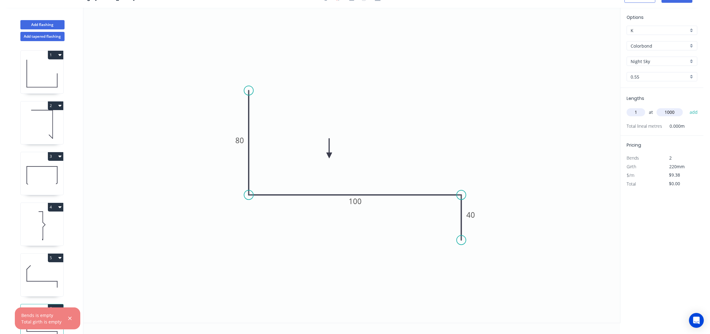
type input "$9.38"
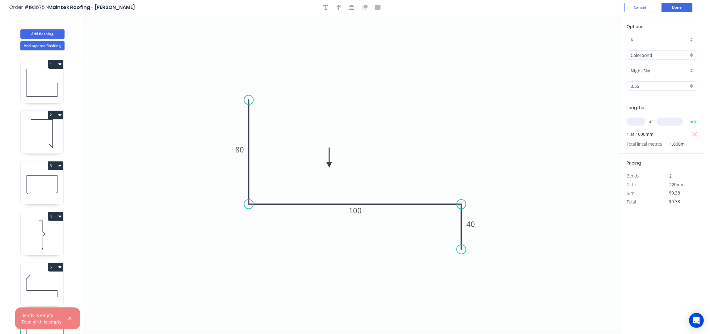
scroll to position [0, 0]
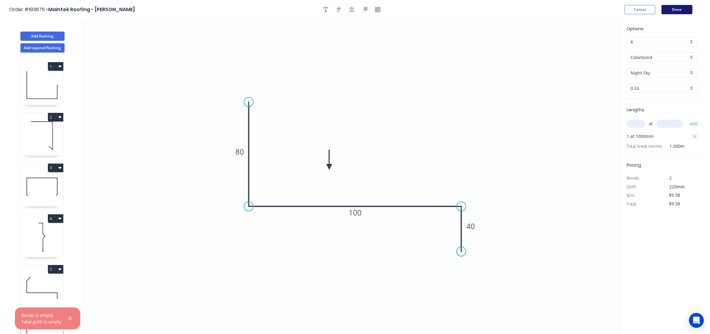
click at [678, 12] on button "Done" at bounding box center [677, 9] width 31 height 9
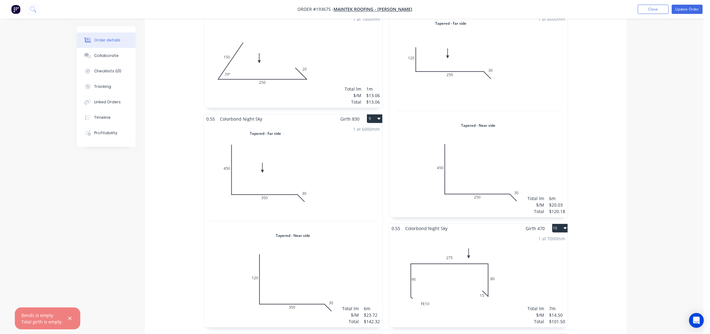
scroll to position [576, 0]
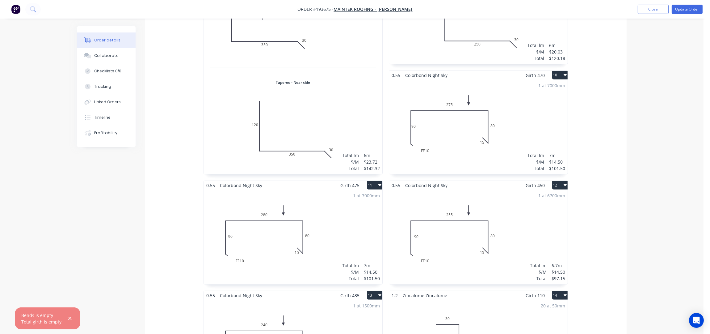
click at [514, 100] on div "1 at 7000mm Total lm $/M Total 7m $14.50 $101.50" at bounding box center [478, 127] width 179 height 94
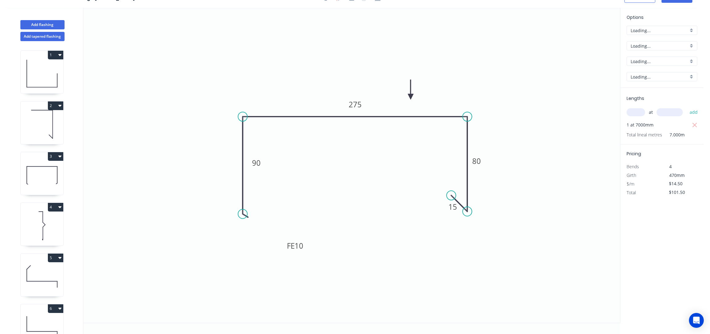
scroll to position [12, 0]
drag, startPoint x: 263, startPoint y: 163, endPoint x: 273, endPoint y: 163, distance: 10.2
click at [273, 163] on rect at bounding box center [267, 163] width 20 height 13
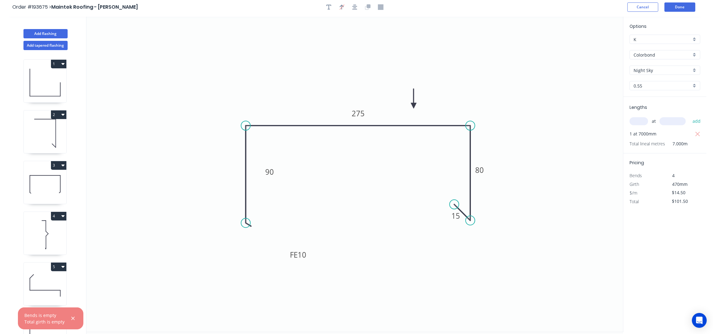
scroll to position [0, 0]
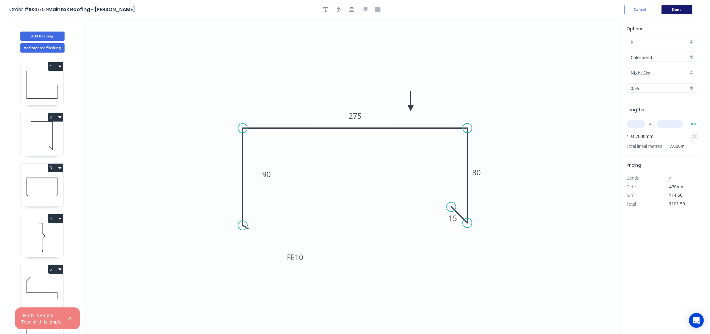
click at [682, 9] on button "Done" at bounding box center [677, 9] width 31 height 9
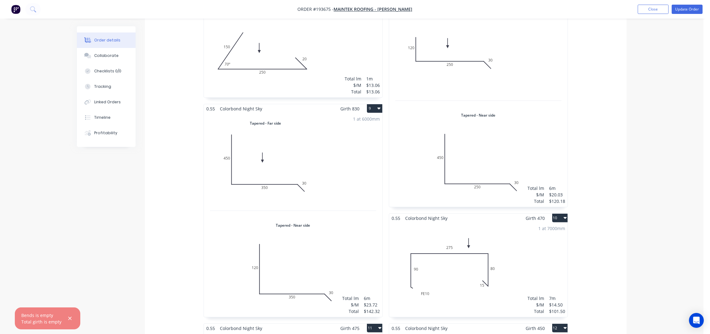
scroll to position [659, 0]
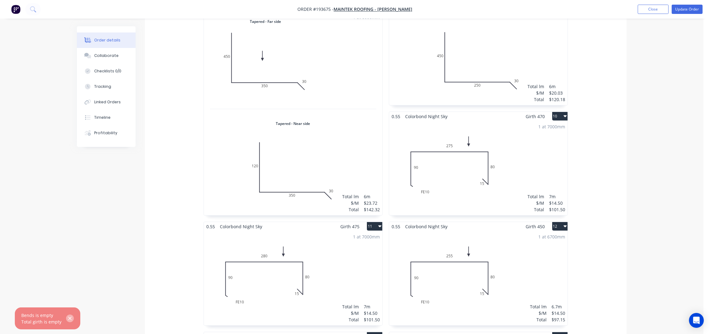
click at [68, 316] on icon "button" at bounding box center [70, 318] width 4 height 6
click at [134, 223] on div "Created by Taylor Created 23/09/25 Required 25/09/25 Assigned to Add team membe…" at bounding box center [352, 34] width 550 height 1334
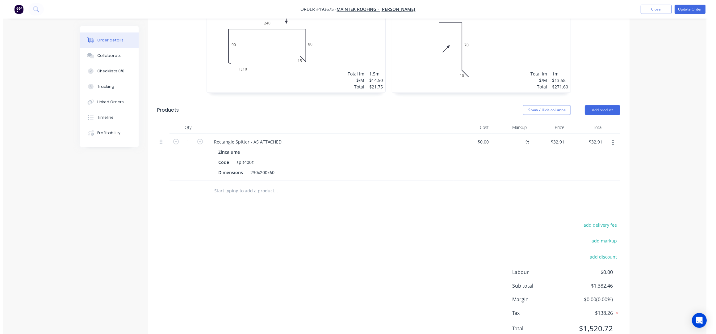
scroll to position [796, 0]
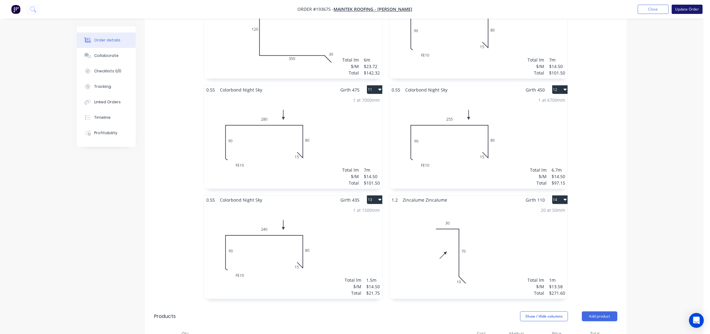
click at [682, 7] on button "Update Order" at bounding box center [687, 9] width 31 height 9
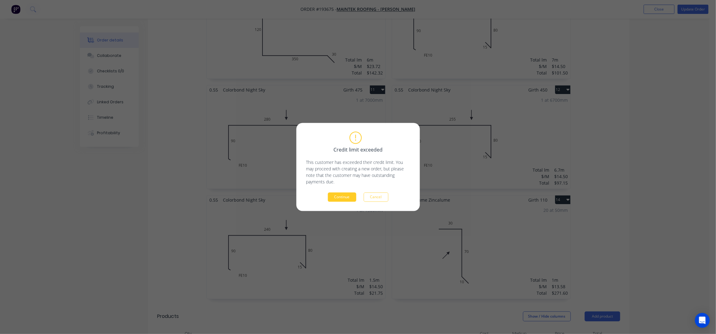
click at [350, 195] on button "Continue" at bounding box center [342, 196] width 28 height 9
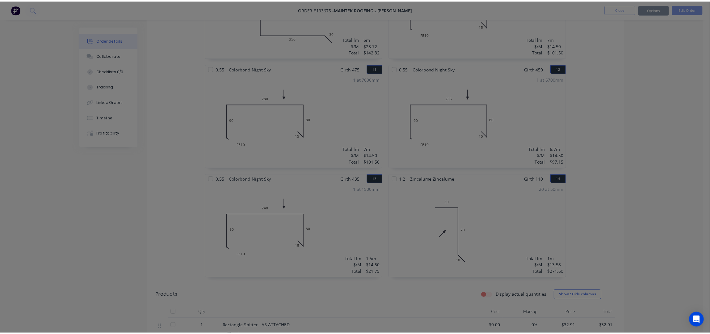
scroll to position [786, 0]
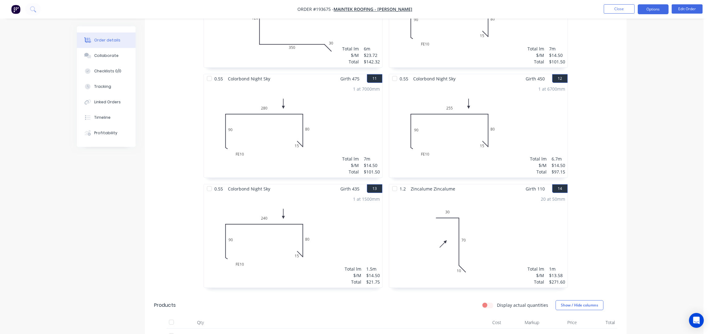
click at [655, 9] on button "Options" at bounding box center [653, 9] width 31 height 10
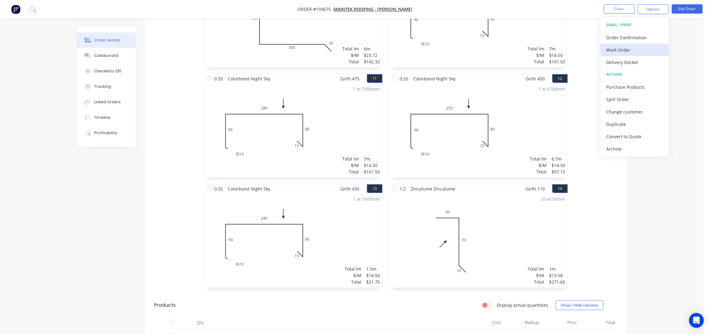
click at [636, 49] on div "Work Order" at bounding box center [634, 49] width 57 height 9
click at [638, 61] on div "Without pricing" at bounding box center [634, 62] width 57 height 9
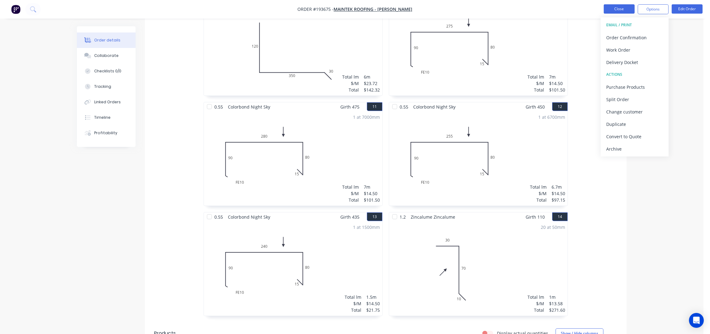
scroll to position [744, 0]
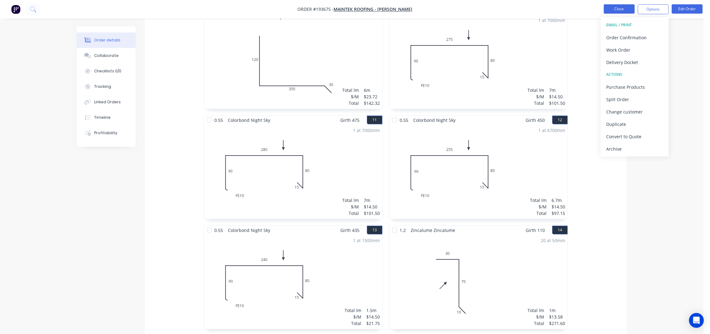
click at [607, 8] on button "Close" at bounding box center [619, 8] width 31 height 9
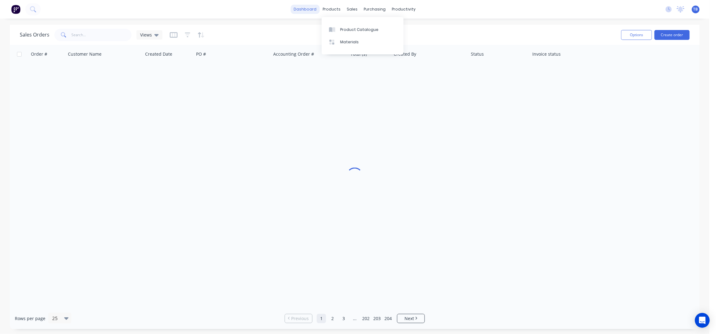
click at [298, 8] on link "dashboard" at bounding box center [305, 9] width 29 height 9
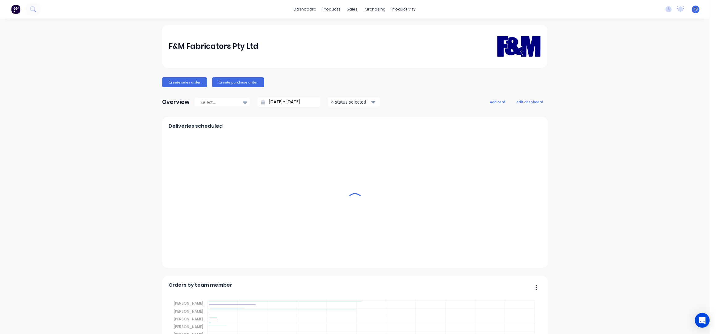
click at [271, 98] on input "[DATE] - [DATE]" at bounding box center [291, 101] width 53 height 9
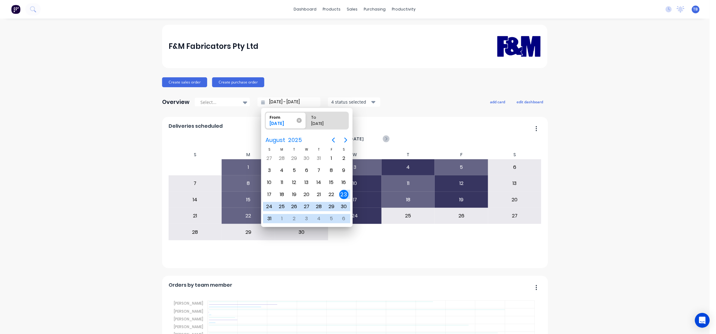
click at [299, 120] on icon at bounding box center [299, 120] width 5 height 5
click at [266, 120] on input "From [DATE]" at bounding box center [265, 120] width 0 height 17
type input "[DATE] - [DATE]"
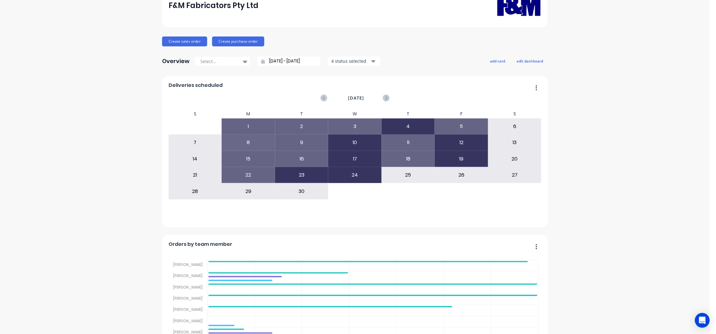
scroll to position [123, 0]
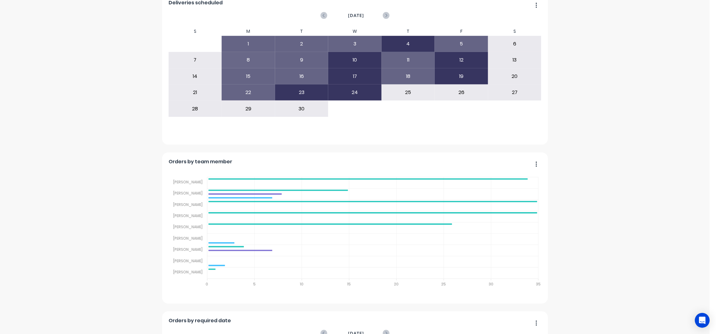
click at [587, 142] on div "F&M Fabricators Pty Ltd Create sales order Create purchase order Overview Selec…" at bounding box center [355, 261] width 710 height 720
click at [583, 137] on div "F&M Fabricators Pty Ltd Create sales order Create purchase order Overview Selec…" at bounding box center [355, 261] width 710 height 720
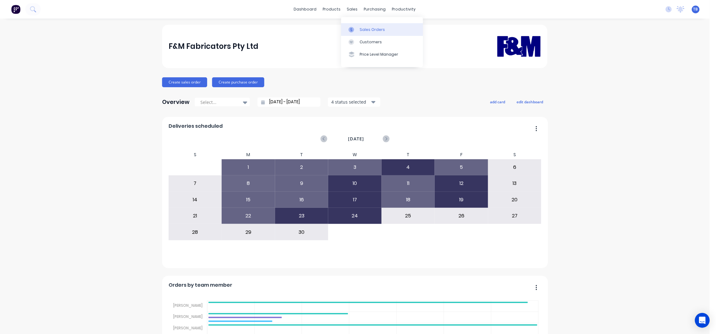
click at [367, 29] on div "Sales Orders" at bounding box center [372, 30] width 25 height 6
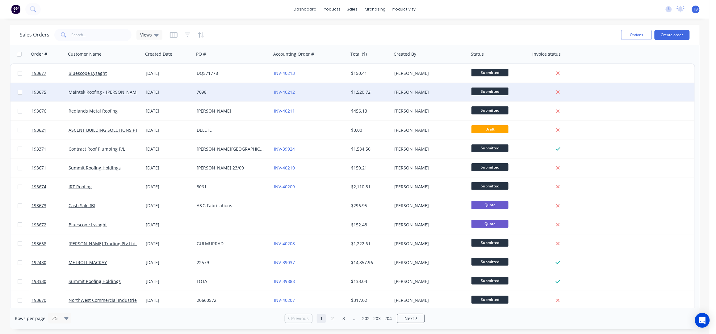
click at [237, 91] on div "7098" at bounding box center [231, 92] width 69 height 6
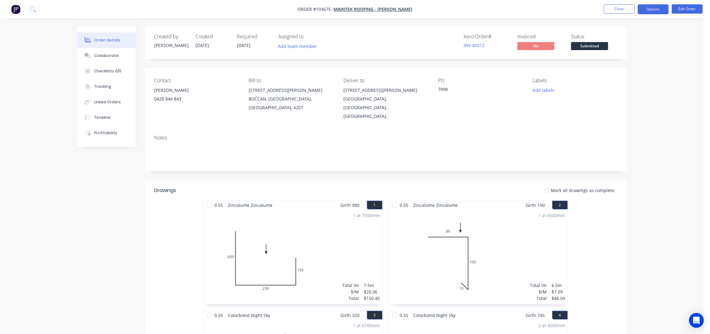
click at [654, 11] on button "Options" at bounding box center [653, 9] width 31 height 10
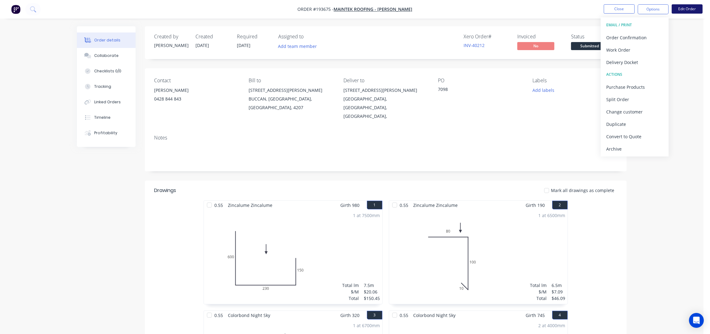
click at [679, 9] on button "Edit Order" at bounding box center [687, 8] width 31 height 9
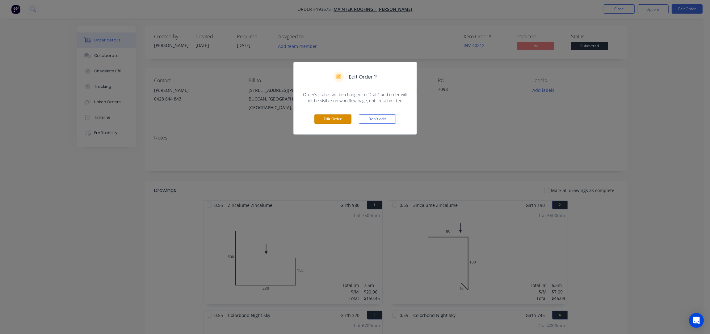
drag, startPoint x: 333, startPoint y: 118, endPoint x: 344, endPoint y: 125, distance: 12.9
click at [333, 117] on button "Edit Order" at bounding box center [332, 118] width 37 height 9
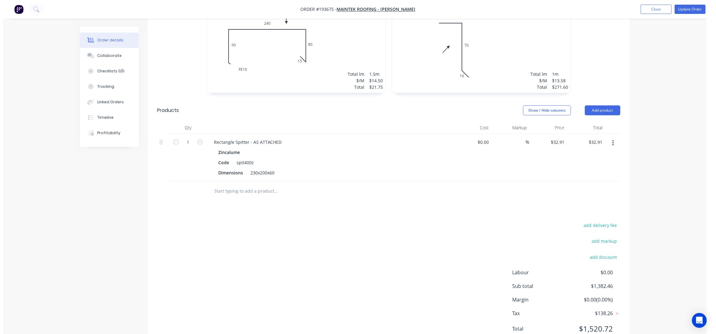
scroll to position [1002, 0]
click at [599, 105] on button "Add product" at bounding box center [600, 110] width 36 height 10
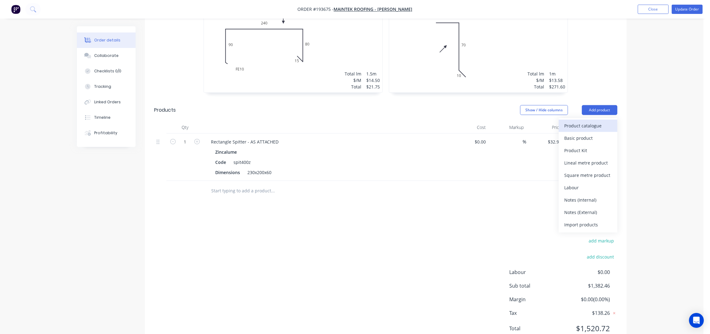
click at [589, 121] on div "Product catalogue" at bounding box center [588, 125] width 48 height 9
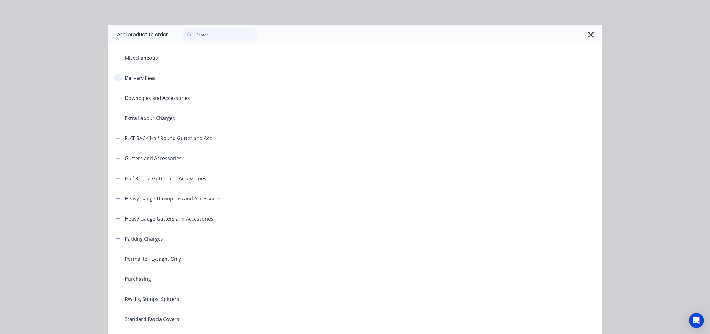
click at [114, 76] on button "button" at bounding box center [118, 78] width 8 height 8
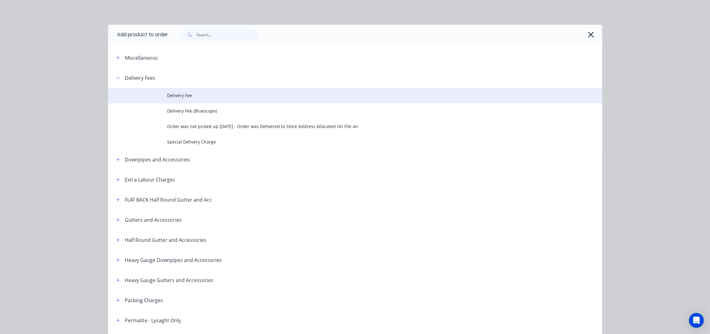
click at [173, 90] on td "Delivery Fee" at bounding box center [384, 95] width 435 height 15
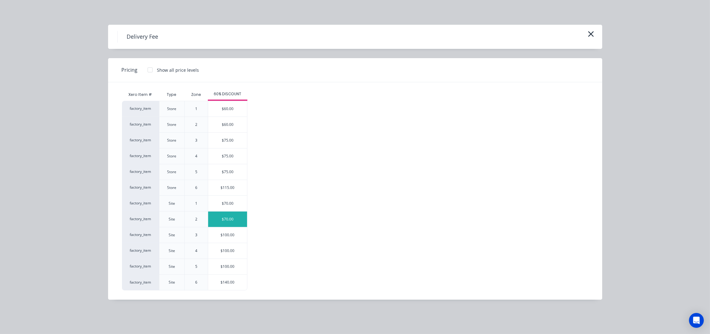
click at [232, 224] on div "$70.00" at bounding box center [227, 218] width 39 height 15
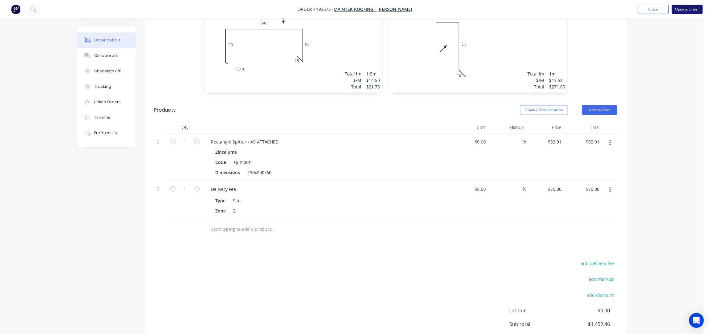
click at [686, 7] on button "Update Order" at bounding box center [687, 9] width 31 height 9
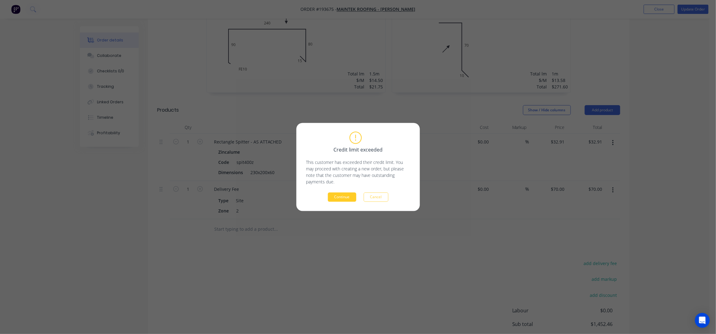
click at [352, 195] on button "Continue" at bounding box center [342, 196] width 28 height 9
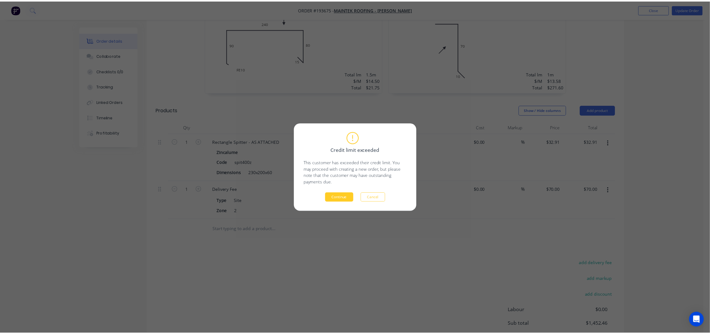
scroll to position [957, 0]
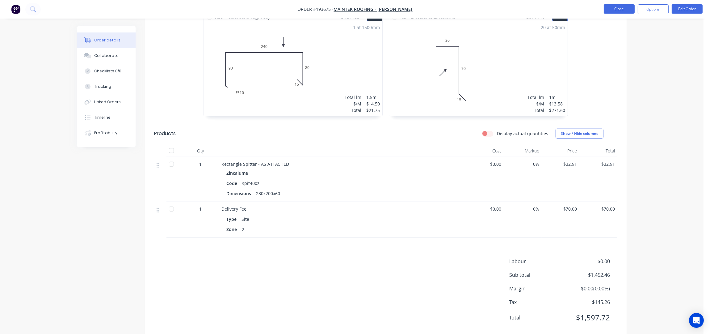
click at [610, 7] on button "Close" at bounding box center [619, 8] width 31 height 9
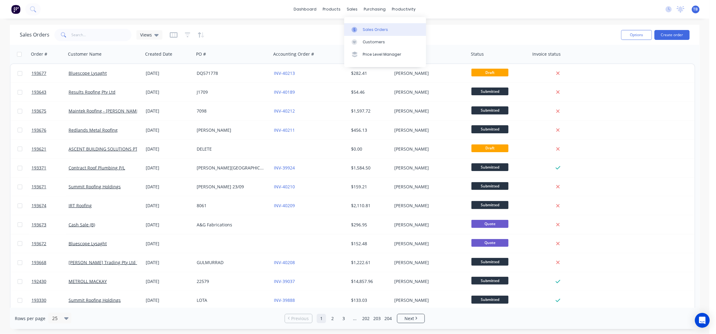
click at [369, 27] on div "Sales Orders" at bounding box center [375, 30] width 25 height 6
click at [670, 35] on button "Create order" at bounding box center [672, 35] width 35 height 10
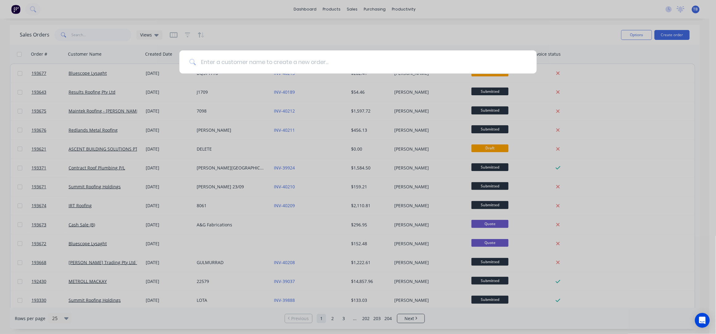
click at [303, 54] on input at bounding box center [361, 61] width 331 height 23
click at [301, 60] on input at bounding box center [361, 61] width 331 height 23
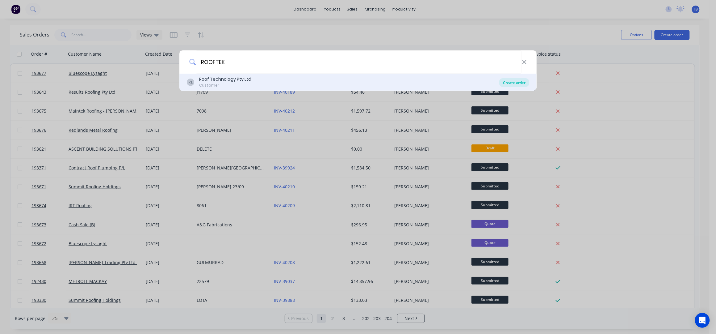
type input "ROOFTEK"
click at [507, 82] on div "Create order" at bounding box center [515, 82] width 30 height 9
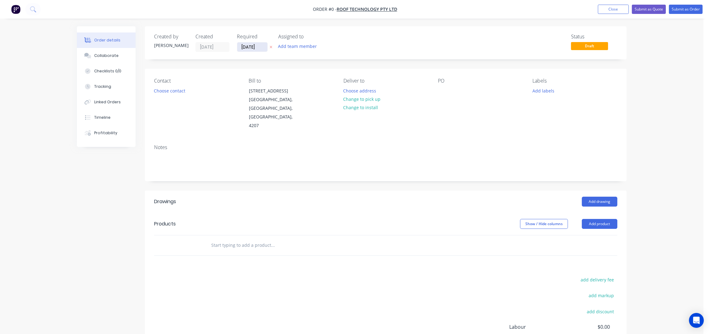
click at [245, 45] on input "[DATE]" at bounding box center [252, 46] width 30 height 9
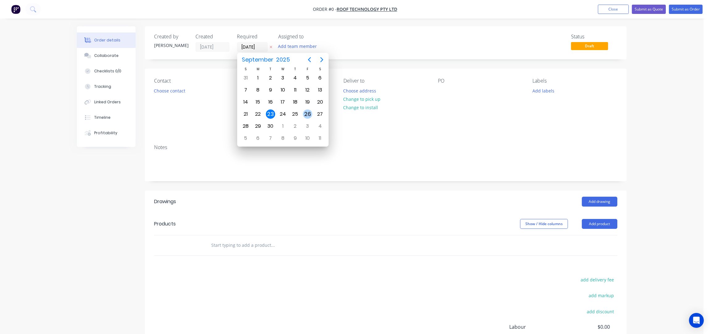
click at [304, 114] on div "26" at bounding box center [307, 113] width 9 height 9
type input "[DATE]"
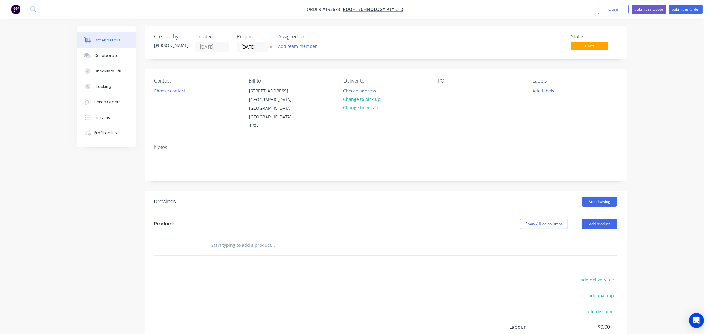
click at [179, 91] on button "Choose contact" at bounding box center [170, 90] width 38 height 8
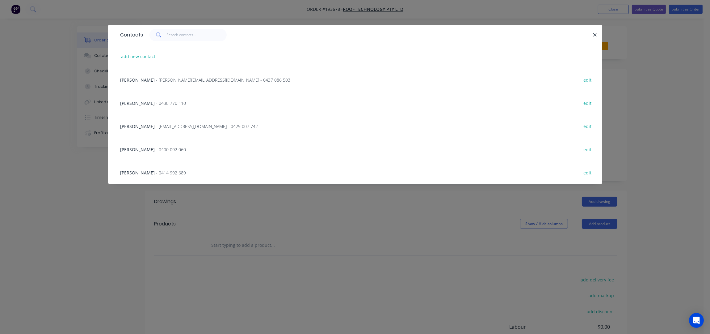
click at [180, 128] on span "- rob@rooftek.net.au - 0429 007 742" at bounding box center [207, 126] width 102 height 6
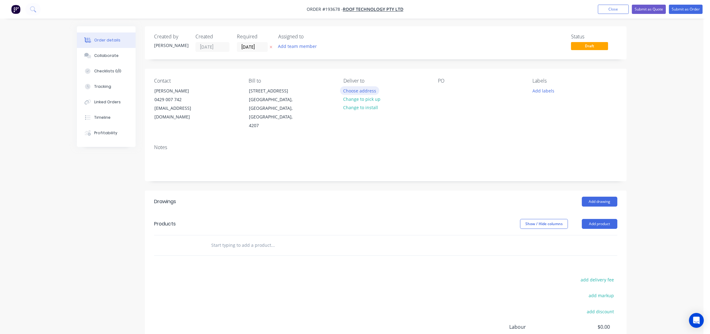
click at [367, 89] on button "Choose address" at bounding box center [360, 90] width 40 height 8
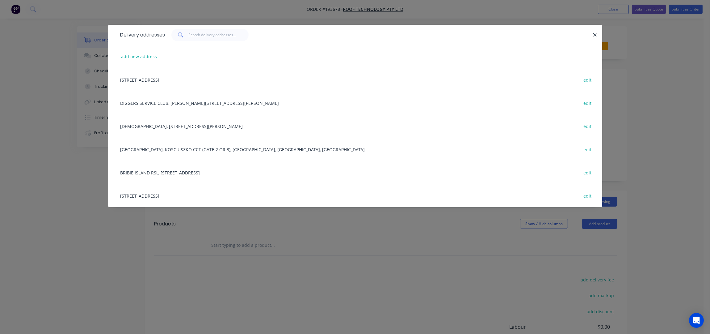
click at [598, 31] on div "Delivery addresses" at bounding box center [355, 35] width 494 height 20
click at [596, 32] on icon "button" at bounding box center [595, 35] width 4 height 6
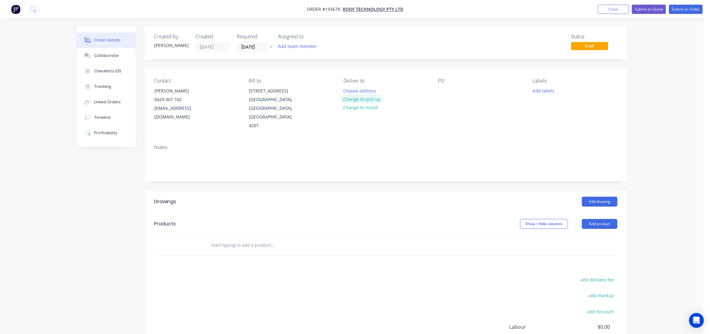
click at [369, 98] on button "Change to pick up" at bounding box center [362, 99] width 44 height 8
click at [349, 91] on div at bounding box center [349, 90] width 10 height 9
click at [445, 92] on div at bounding box center [443, 90] width 10 height 9
click at [504, 113] on div "Contact ROB FOGGO 0429 007 742 rob@rooftek.net.au Bill to 2 LOCHLARNEY STREET B…" at bounding box center [386, 104] width 482 height 71
click at [480, 121] on div "Contact ROB FOGGO 0429 007 742 rob@rooftek.net.au Bill to 2 LOCHLARNEY STREET B…" at bounding box center [386, 104] width 482 height 71
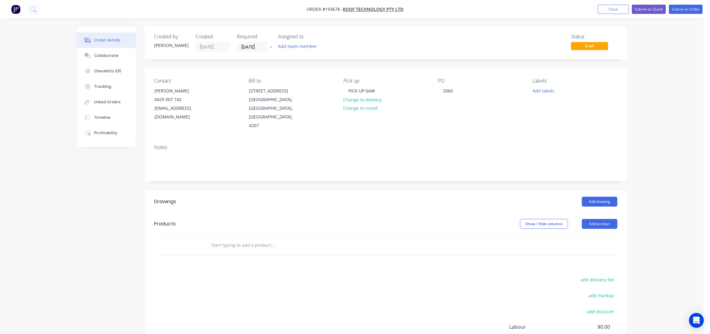
drag, startPoint x: 388, startPoint y: 183, endPoint x: 362, endPoint y: 165, distance: 31.4
click at [388, 196] on div "Add drawing" at bounding box center [435, 201] width 365 height 10
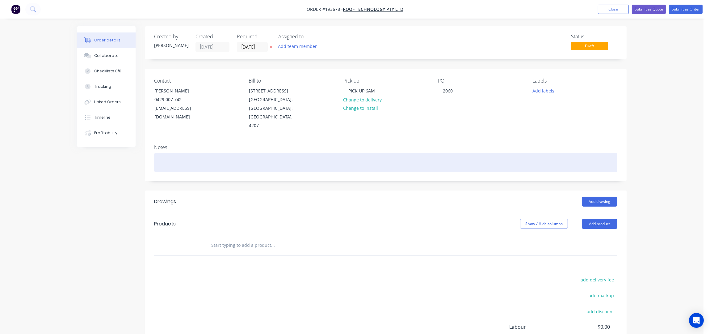
click at [226, 153] on div at bounding box center [385, 162] width 463 height 19
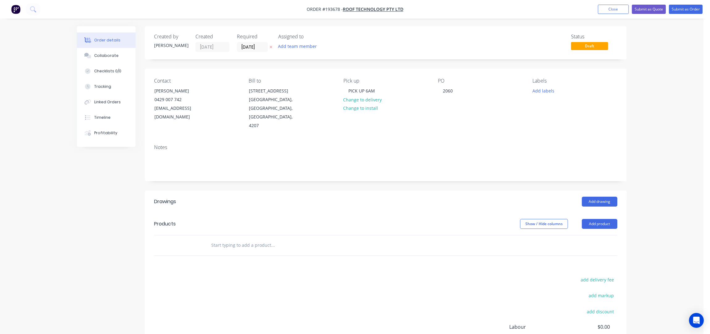
click at [664, 162] on div "Order details Collaborate Checklists 0/0 Tracking Linked Orders Timeline Profit…" at bounding box center [352, 206] width 704 height 413
click at [612, 219] on button "Add product" at bounding box center [600, 224] width 36 height 10
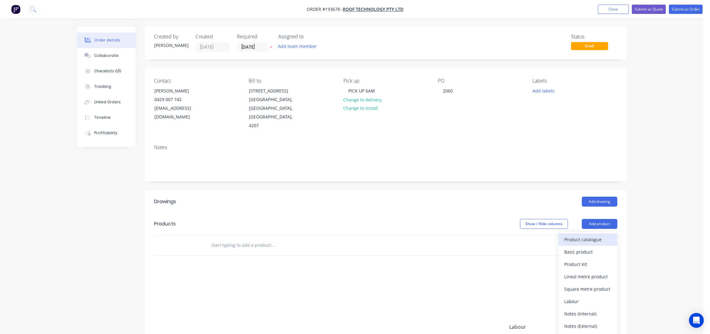
click at [597, 235] on div "Product catalogue" at bounding box center [588, 239] width 48 height 9
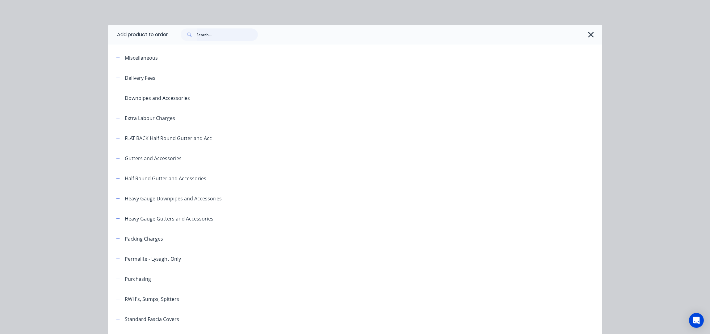
click at [223, 34] on input "text" at bounding box center [227, 34] width 61 height 12
drag, startPoint x: 112, startPoint y: 177, endPoint x: 116, endPoint y: 176, distance: 3.5
click at [116, 177] on icon "button" at bounding box center [118, 178] width 4 height 4
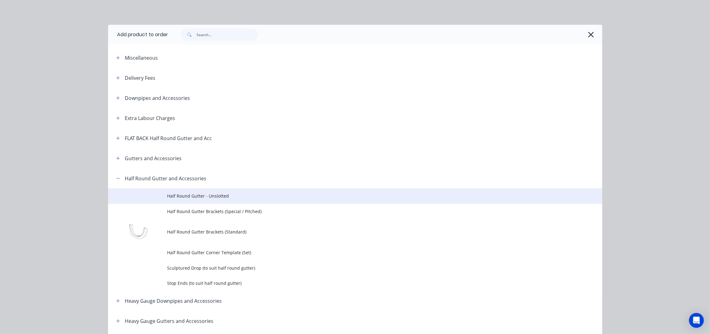
click at [247, 199] on td "Half Round Gutter - Unslotted" at bounding box center [384, 195] width 435 height 15
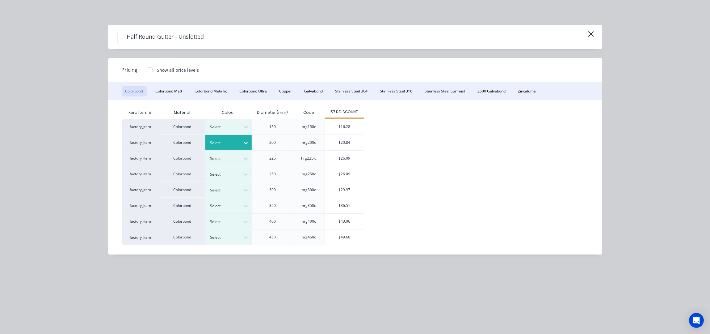
click at [240, 140] on div "Select" at bounding box center [223, 143] width 35 height 8
click at [339, 143] on div "$20.84" at bounding box center [344, 142] width 39 height 15
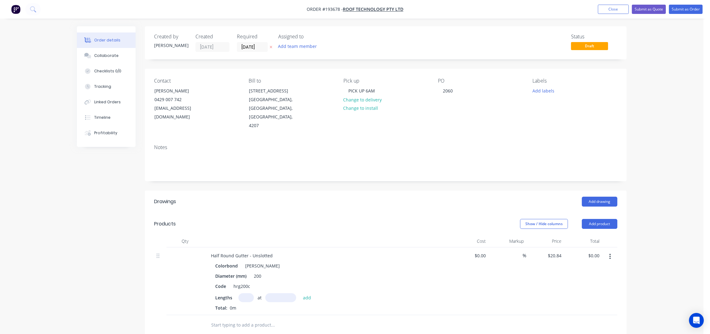
click at [247, 293] on input "text" at bounding box center [245, 297] width 15 height 9
type input "7"
type input "6000"
click at [300, 293] on button "add" at bounding box center [307, 297] width 15 height 8
type input "$875.28"
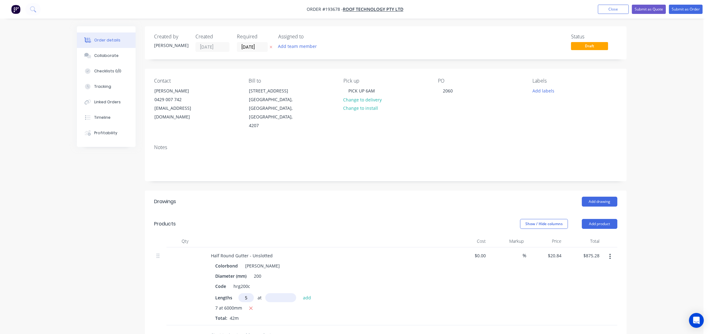
type input "5"
type input "5800"
click at [300, 293] on button "add" at bounding box center [307, 297] width 15 height 8
type input "$1,479.64"
click at [610, 219] on button "Add product" at bounding box center [600, 224] width 36 height 10
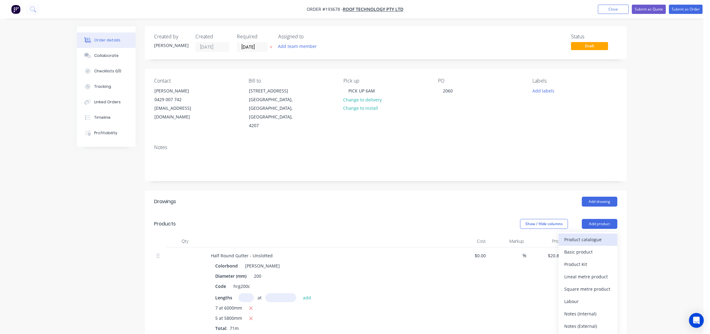
click at [603, 235] on div "Product catalogue" at bounding box center [588, 239] width 48 height 9
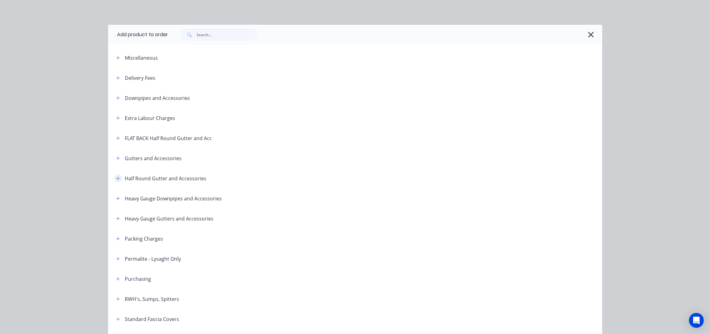
click at [116, 179] on icon "button" at bounding box center [118, 178] width 4 height 4
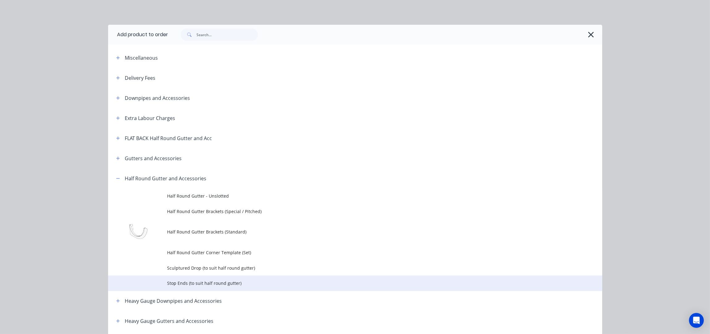
click at [222, 281] on span "Stop Ends (to suit half round gutter)" at bounding box center [341, 283] width 348 height 6
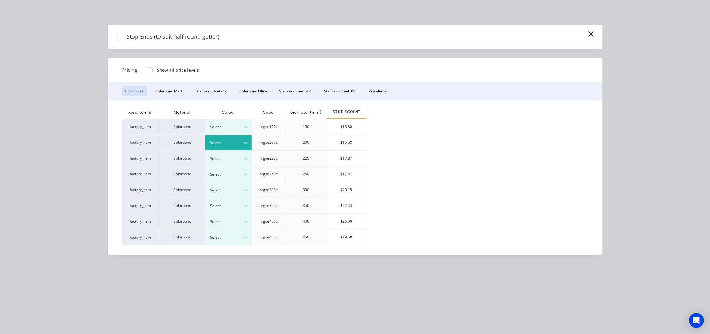
click at [244, 142] on icon at bounding box center [246, 143] width 4 height 2
click at [343, 141] on div "$15.58" at bounding box center [346, 142] width 39 height 15
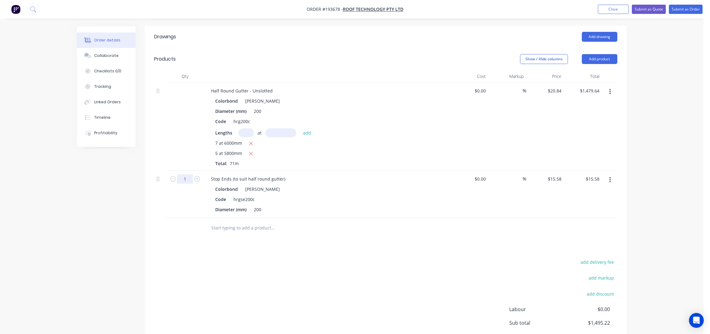
click at [185, 174] on input "1" at bounding box center [185, 178] width 16 height 9
type input "16"
type input "$249.28"
click at [323, 232] on div "Drawings Add drawing Products Show / Hide columns Add product Qty Cost Markup P…" at bounding box center [386, 206] width 482 height 361
click at [594, 54] on button "Add product" at bounding box center [600, 59] width 36 height 10
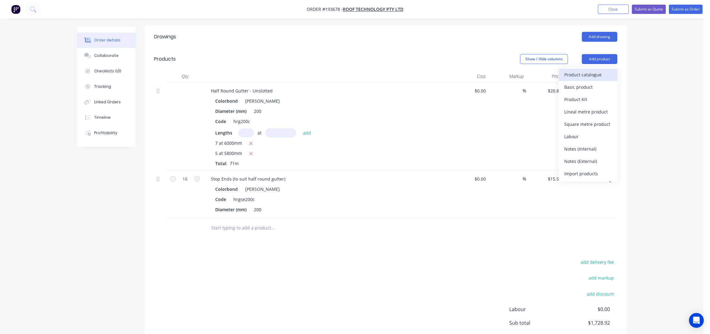
click at [593, 70] on div "Product catalogue" at bounding box center [588, 74] width 48 height 9
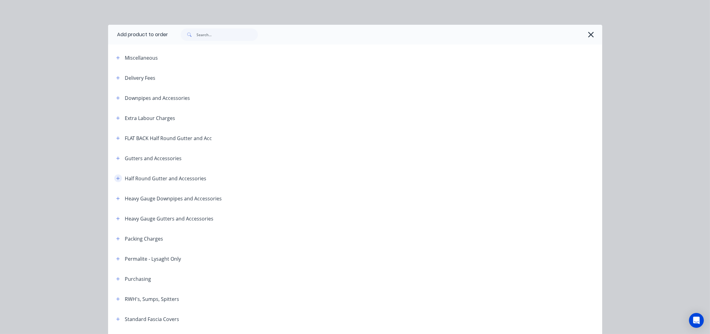
click at [116, 179] on icon "button" at bounding box center [118, 178] width 4 height 4
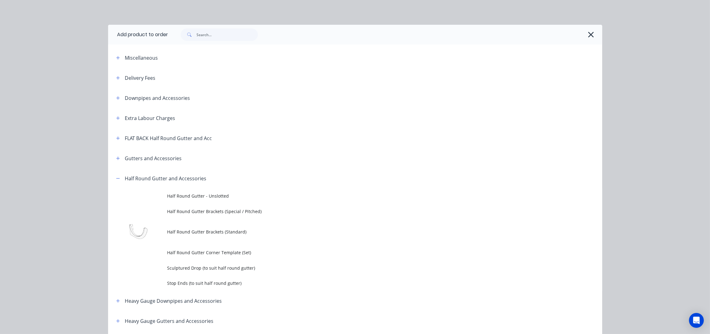
scroll to position [123, 0]
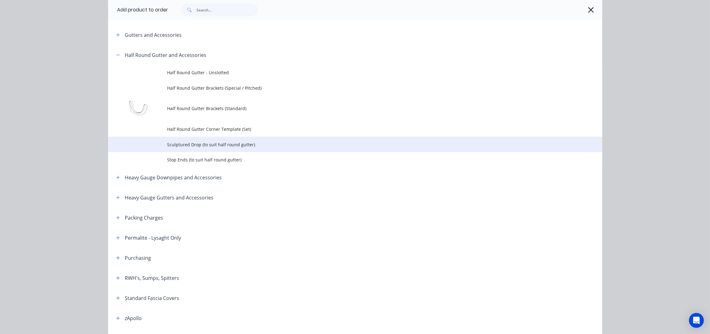
click at [205, 144] on span "Sculptured Drop (to suit half round gutter)" at bounding box center [341, 144] width 348 height 6
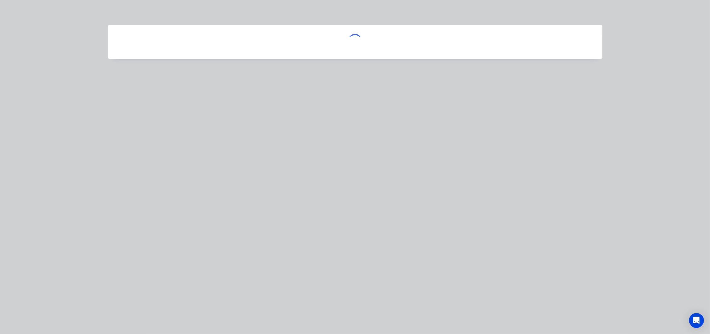
scroll to position [0, 0]
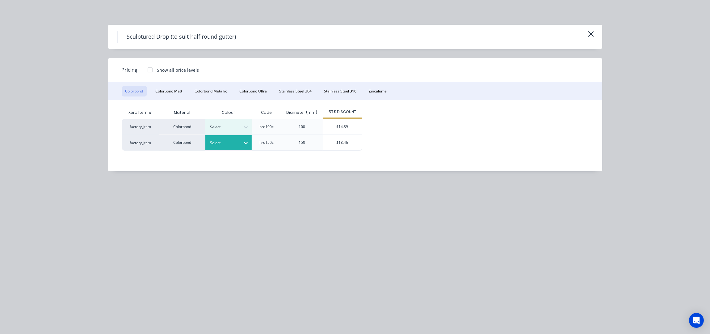
click at [227, 142] on div at bounding box center [224, 142] width 28 height 7
click at [77, 214] on div "Shale Grey" at bounding box center [38, 219] width 77 height 11
click at [341, 146] on div "$18.46" at bounding box center [342, 142] width 39 height 15
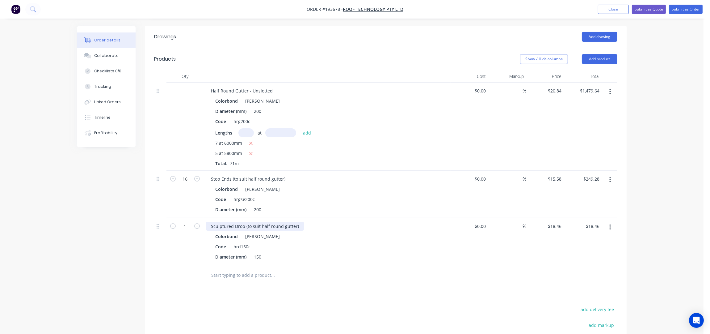
click at [299, 222] on div "Sculptured Drop (to suit half round gutter)" at bounding box center [255, 226] width 98 height 9
click at [276, 279] on div "Drawings Add drawing Products Show / Hide columns Add product Qty Cost Markup P…" at bounding box center [386, 230] width 482 height 408
click at [188, 222] on input "1" at bounding box center [185, 226] width 16 height 9
type input "17"
type input "$313.82"
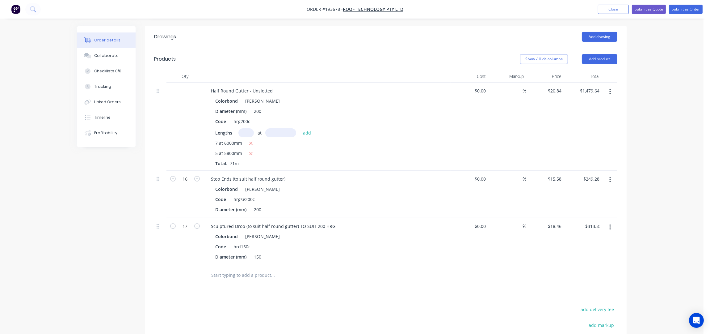
drag, startPoint x: 248, startPoint y: 270, endPoint x: 253, endPoint y: 272, distance: 5.1
click at [248, 270] on div "Drawings Add drawing Products Show / Hide columns Add product Qty Cost Markup P…" at bounding box center [386, 230] width 482 height 408
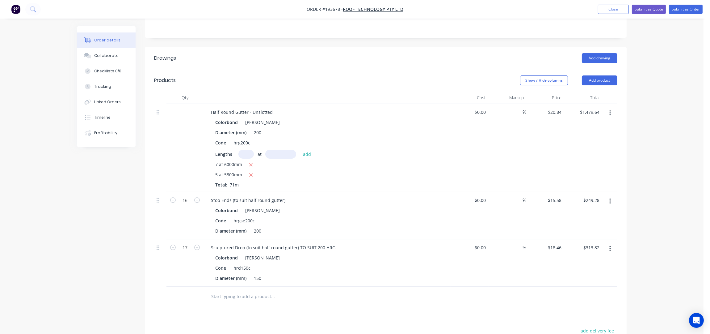
scroll to position [123, 0]
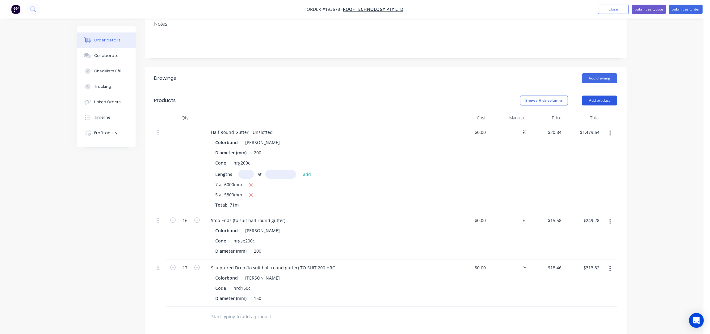
click at [603, 95] on button "Add product" at bounding box center [600, 100] width 36 height 10
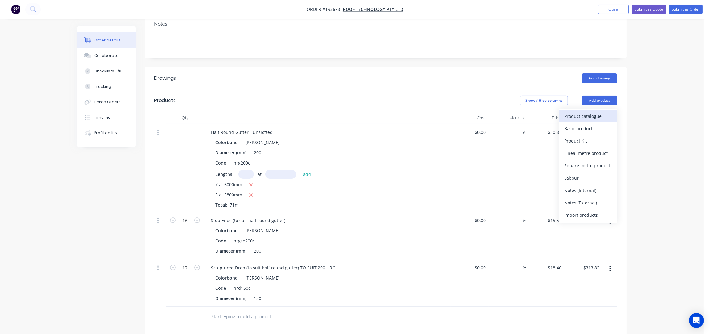
click at [601, 112] on div "Product catalogue" at bounding box center [588, 116] width 48 height 9
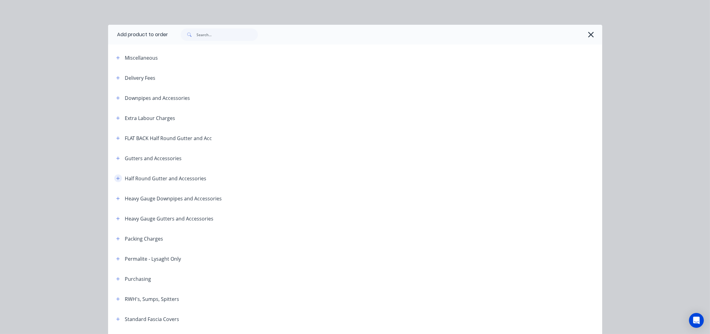
click at [114, 175] on button "button" at bounding box center [118, 178] width 8 height 8
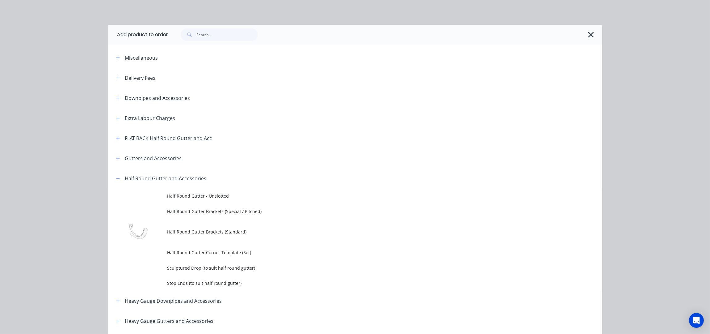
click at [188, 192] on span "Half Round Gutter - Unslotted" at bounding box center [341, 195] width 348 height 6
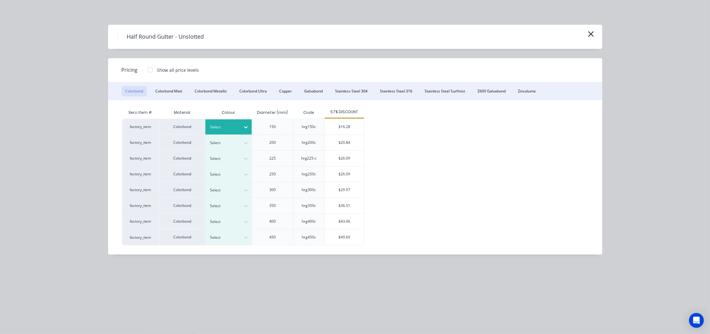
click at [238, 127] on div "Select" at bounding box center [223, 127] width 35 height 8
click at [77, 255] on div "Shale Grey" at bounding box center [38, 260] width 77 height 11
click at [341, 124] on div "$16.28" at bounding box center [344, 126] width 39 height 15
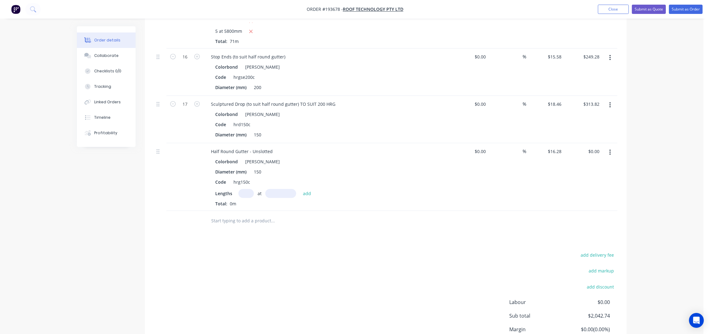
scroll to position [288, 0]
click at [248, 187] on input "text" at bounding box center [245, 191] width 15 height 9
type input "1"
type input "6000"
click at [300, 187] on button "add" at bounding box center [307, 191] width 15 height 8
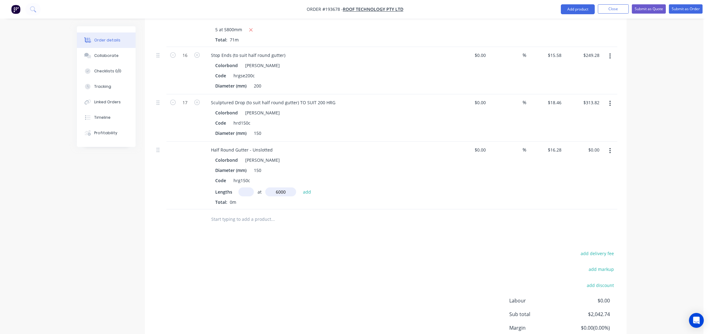
type input "$97.68"
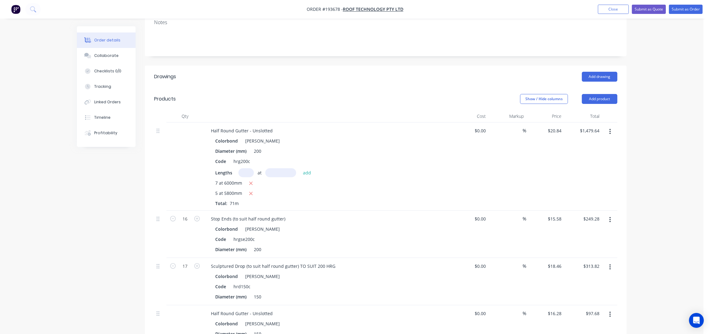
scroll to position [123, 0]
click at [603, 95] on button "Add product" at bounding box center [600, 100] width 36 height 10
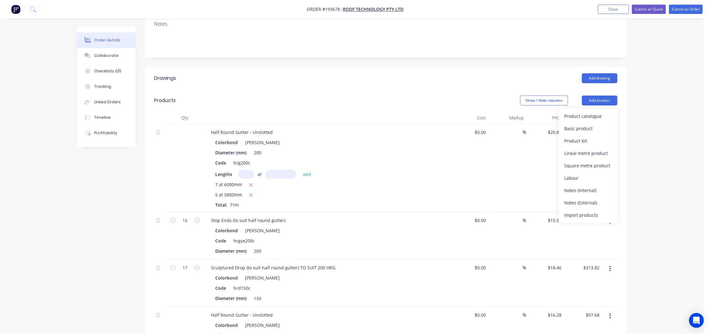
click at [603, 112] on div "Product catalogue" at bounding box center [588, 116] width 48 height 9
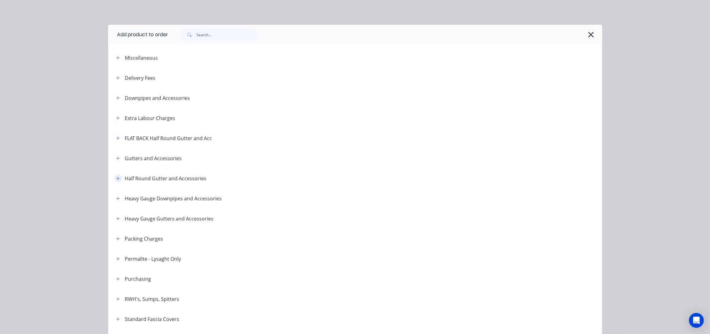
click at [116, 179] on icon "button" at bounding box center [118, 178] width 4 height 4
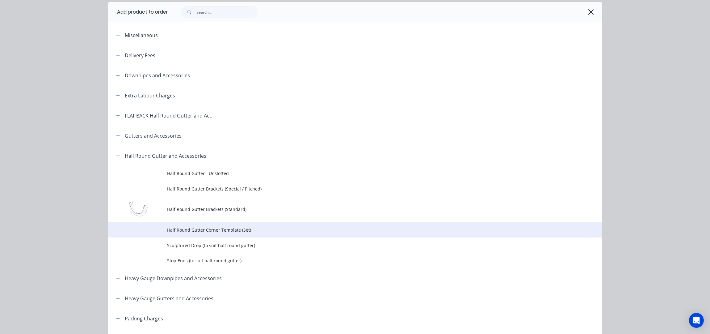
scroll to position [41, 0]
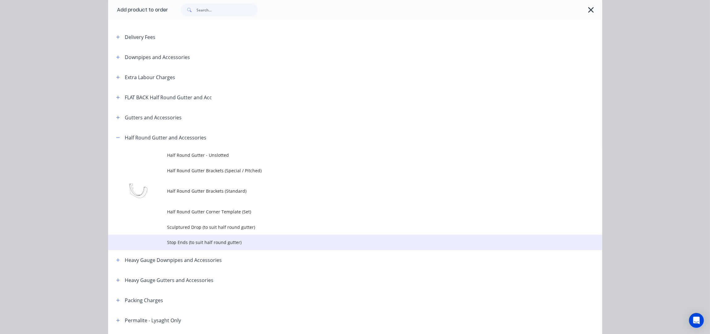
click at [202, 239] on span "Stop Ends (to suit half round gutter)" at bounding box center [341, 242] width 348 height 6
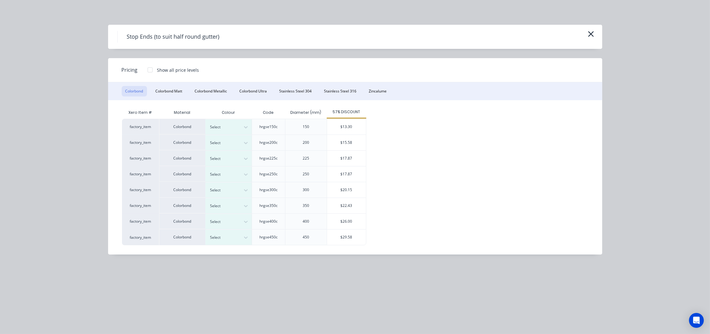
scroll to position [206, 0]
click at [242, 125] on div at bounding box center [245, 127] width 11 height 10
click at [77, 184] on div "Shale Grey" at bounding box center [38, 178] width 77 height 11
click at [351, 124] on div "$13.30" at bounding box center [346, 126] width 39 height 15
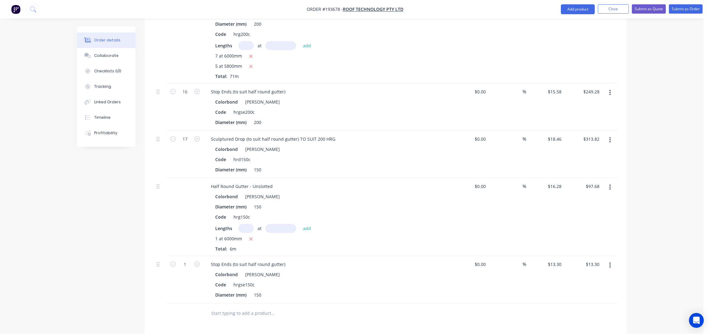
scroll to position [371, 0]
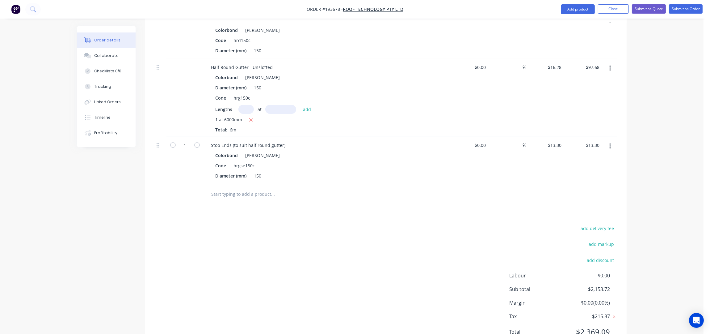
click at [197, 140] on form "1" at bounding box center [185, 144] width 32 height 9
click at [198, 142] on icon "button" at bounding box center [197, 145] width 6 height 6
type input "2"
type input "$26.60"
click at [320, 224] on div "add delivery fee add markup add discount Labour $0.00 Sub total $2,167.02 Margi…" at bounding box center [385, 283] width 463 height 119
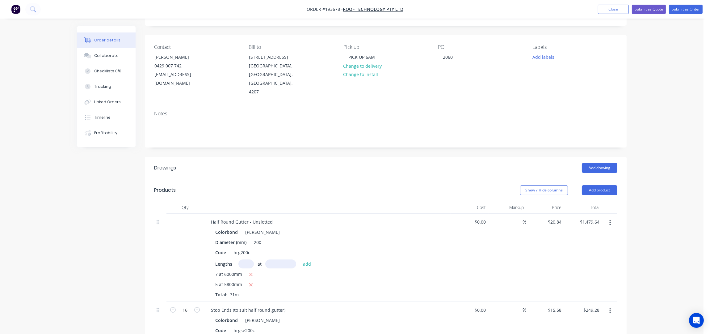
scroll to position [0, 0]
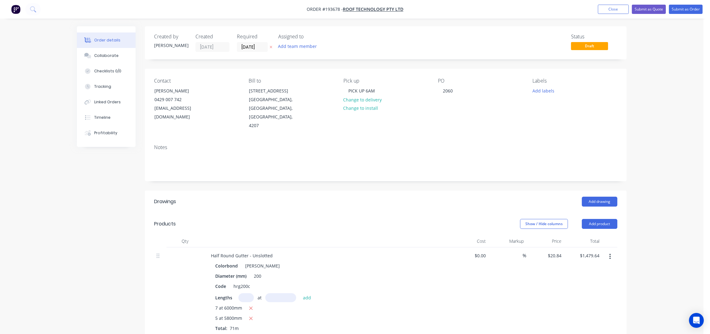
click at [448, 139] on div "Notes" at bounding box center [386, 159] width 482 height 41
click at [697, 8] on button "Submit as Order" at bounding box center [686, 9] width 34 height 9
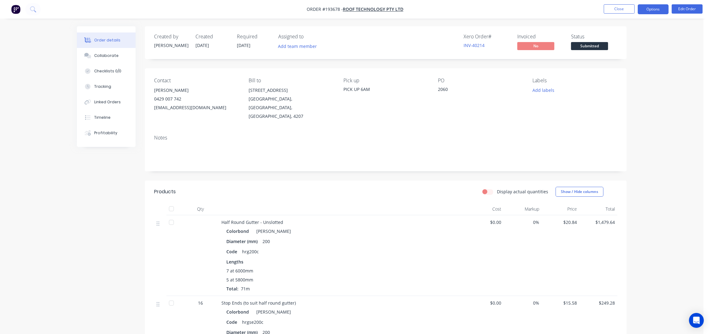
click at [662, 12] on button "Options" at bounding box center [653, 9] width 31 height 10
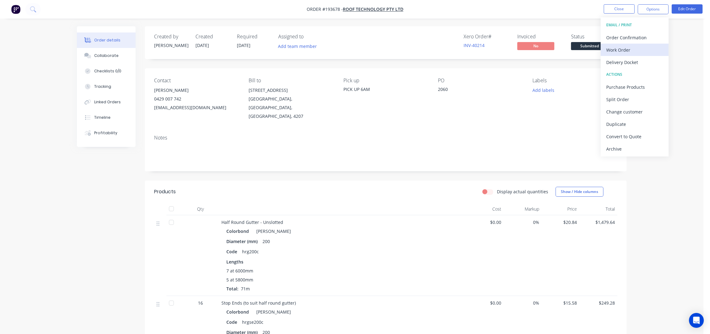
click at [622, 48] on div "Work Order" at bounding box center [634, 49] width 57 height 9
click at [617, 64] on div "Without pricing" at bounding box center [634, 62] width 57 height 9
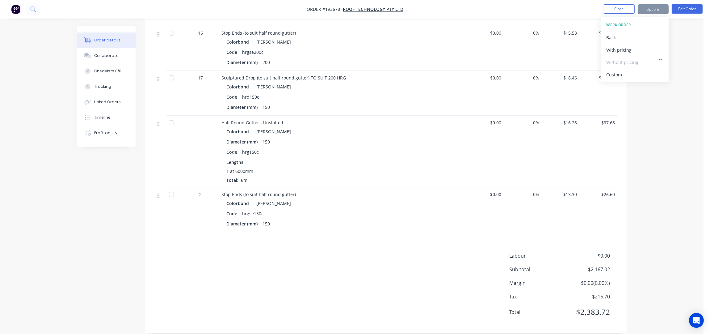
scroll to position [23, 0]
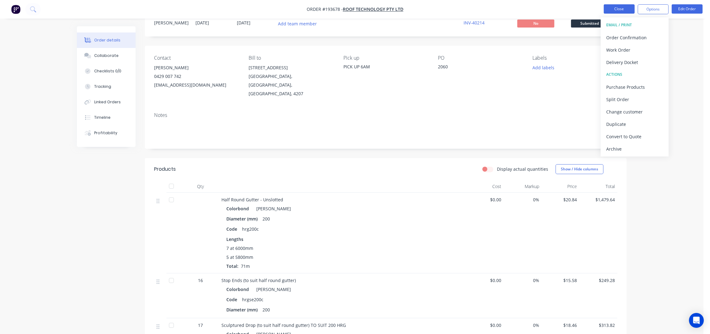
click at [632, 7] on button "Close" at bounding box center [619, 8] width 31 height 9
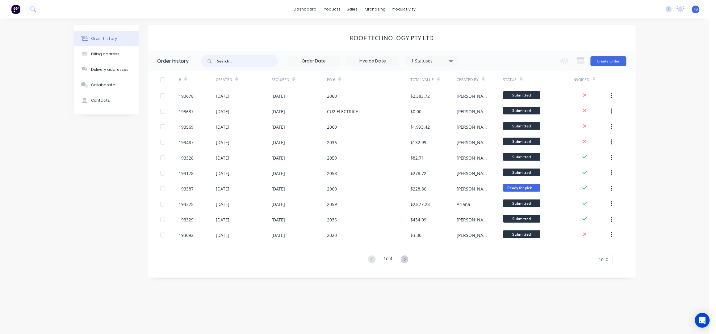
click at [240, 64] on input "text" at bounding box center [247, 61] width 61 height 12
type input "193635"
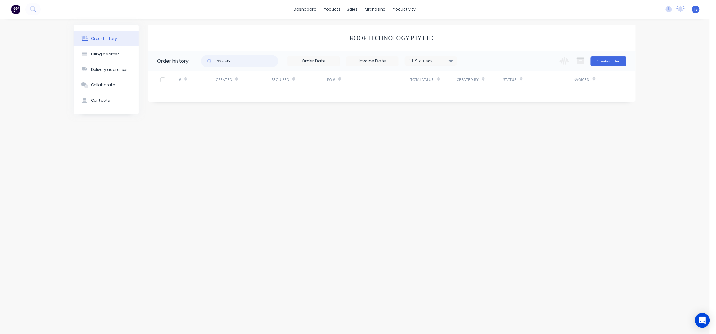
click at [238, 59] on input "193635" at bounding box center [247, 61] width 61 height 12
click at [373, 32] on div "Sales Orders" at bounding box center [375, 30] width 25 height 6
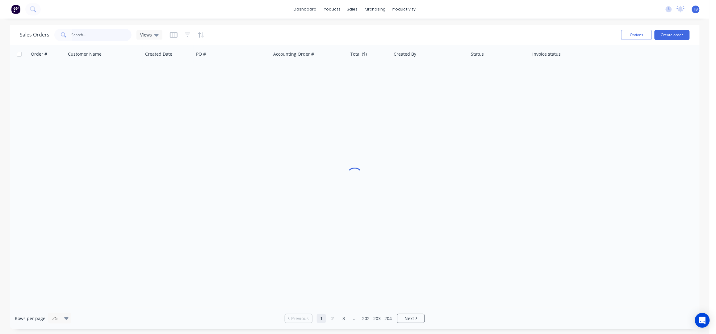
click at [101, 32] on input "text" at bounding box center [102, 35] width 60 height 12
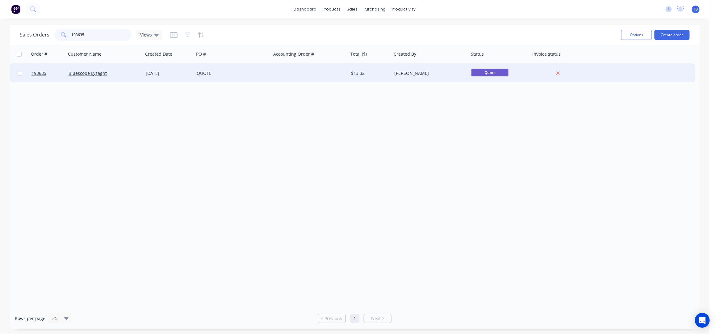
type input "193635"
click at [251, 78] on div "QUOTE" at bounding box center [232, 73] width 77 height 19
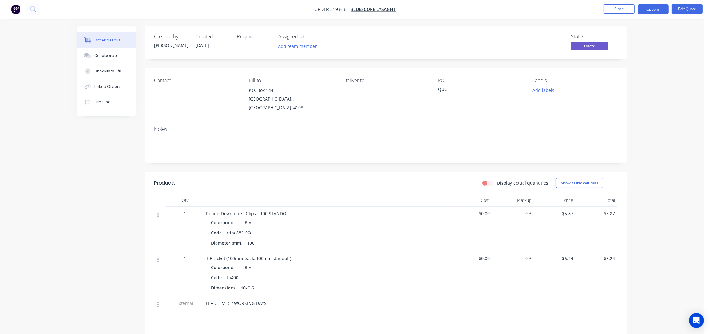
click at [661, 3] on nav "Order #193635 - Bluescope Lysaght Close Options Edit Quote" at bounding box center [355, 9] width 710 height 19
click at [662, 5] on button "Options" at bounding box center [653, 9] width 31 height 10
click at [632, 76] on div "Convert to Order" at bounding box center [634, 74] width 57 height 9
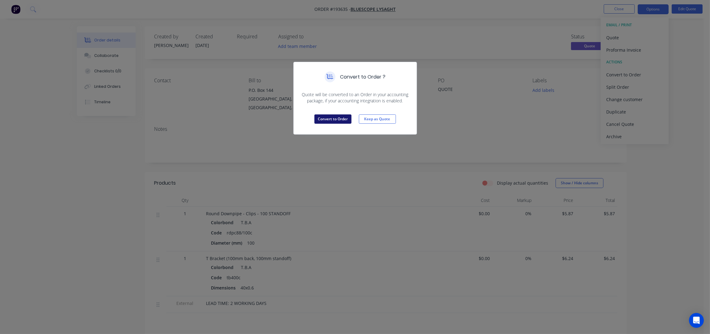
click at [330, 115] on button "Convert to Order" at bounding box center [332, 118] width 37 height 9
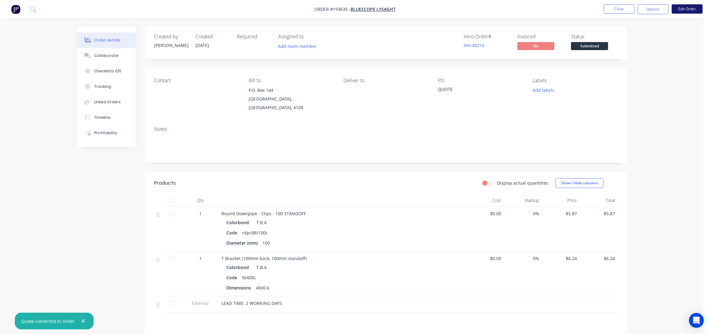
click at [692, 7] on button "Edit Order" at bounding box center [687, 8] width 31 height 9
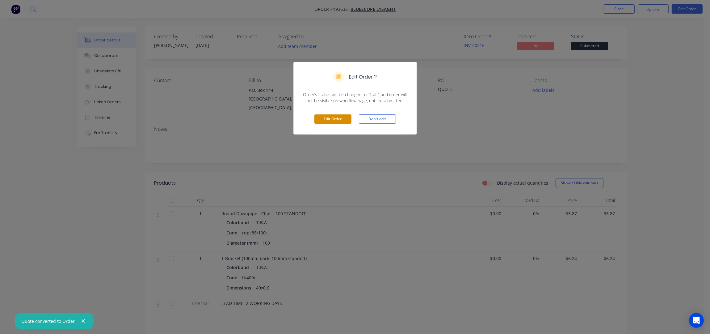
click at [344, 120] on button "Edit Order" at bounding box center [332, 118] width 37 height 9
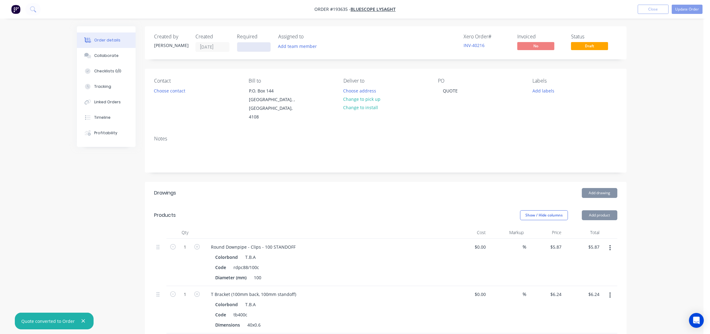
click at [240, 48] on input at bounding box center [253, 46] width 33 height 9
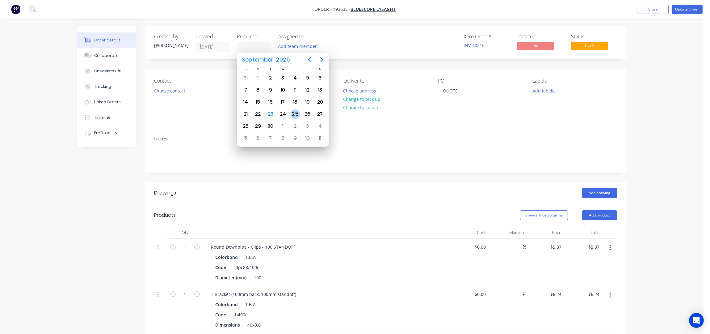
click at [289, 112] on div "25" at bounding box center [295, 114] width 12 height 12
type input "25/09/25"
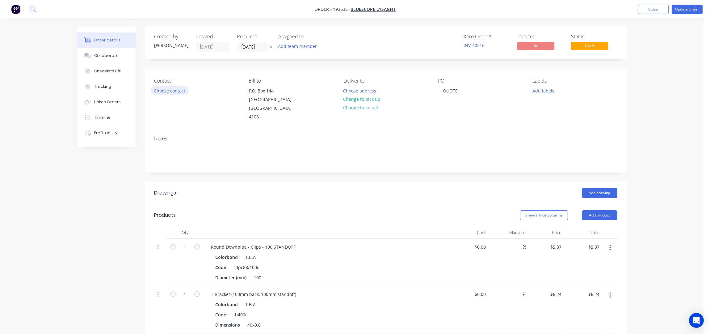
click at [170, 89] on button "Choose contact" at bounding box center [170, 90] width 38 height 8
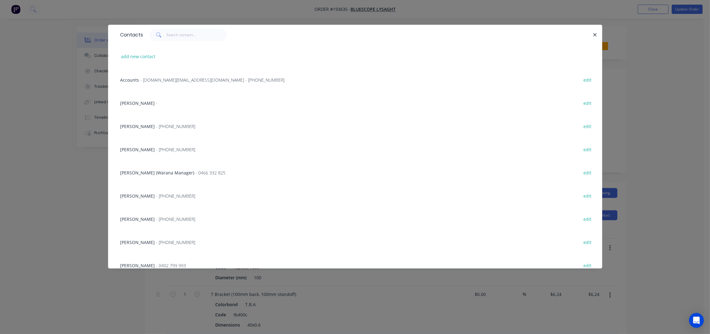
click at [167, 147] on span "- (07) 3365 7777" at bounding box center [175, 149] width 39 height 6
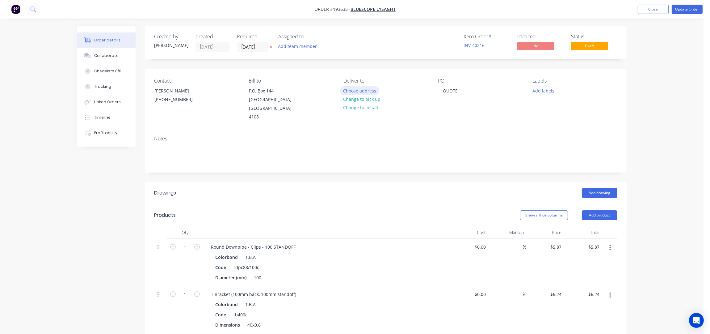
click at [357, 91] on button "Choose address" at bounding box center [360, 90] width 40 height 8
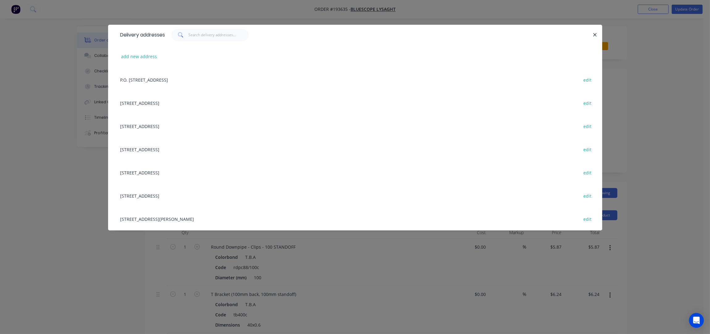
click at [175, 173] on div "UNIT 1/233 BRISBANE RD, (STORE), BIGGERA WATERS, Queensland, Australia, 4216 ed…" at bounding box center [355, 172] width 476 height 23
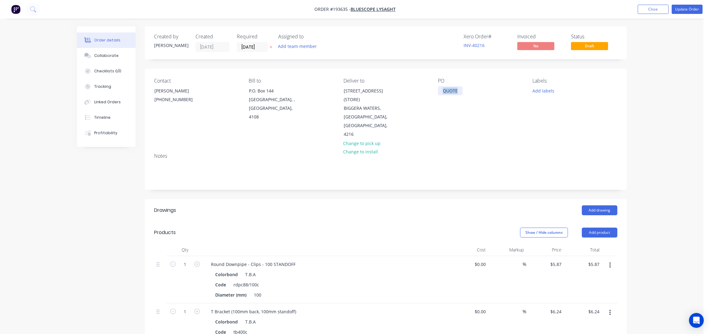
drag, startPoint x: 453, startPoint y: 89, endPoint x: 416, endPoint y: 95, distance: 37.9
click at [416, 94] on div "Contact JEMIMA BOURKE (07) 3365 7777 Bill to P.O. Box 144 Archerfield, , Austra…" at bounding box center [386, 108] width 482 height 79
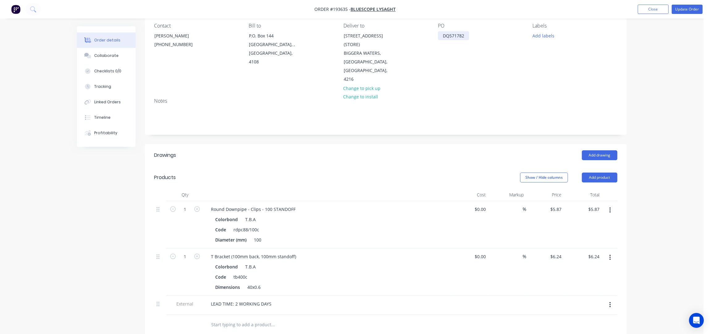
scroll to position [82, 0]
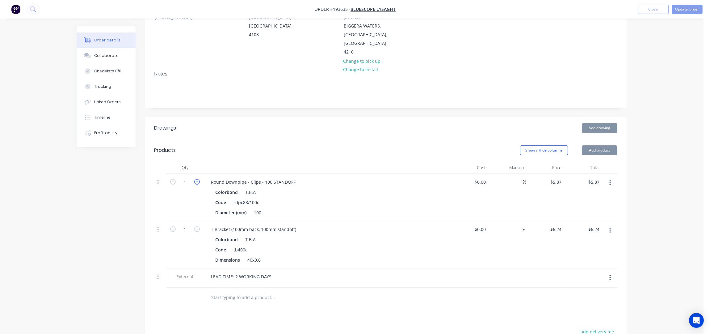
click at [195, 179] on icon "button" at bounding box center [197, 182] width 6 height 6
type input "2"
type input "$11.74"
click at [195, 179] on icon "button" at bounding box center [197, 182] width 6 height 6
type input "3"
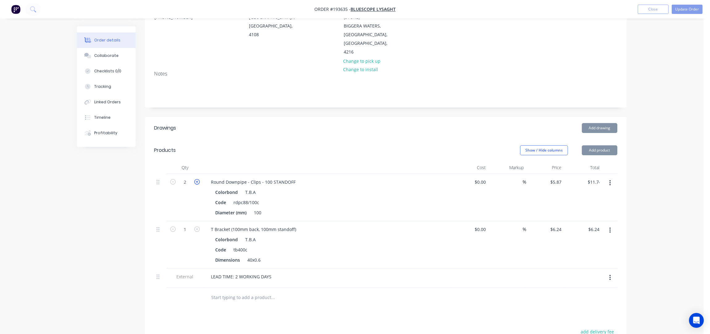
type input "$17.61"
click at [195, 179] on icon "button" at bounding box center [197, 182] width 6 height 6
type input "4"
type input "$23.48"
click at [195, 179] on icon "button" at bounding box center [197, 182] width 6 height 6
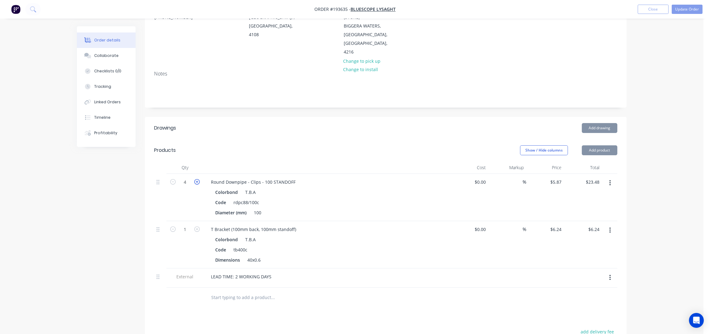
type input "5"
type input "$29.35"
click at [197, 226] on icon "button" at bounding box center [197, 229] width 6 height 6
type input "2"
type input "$12.48"
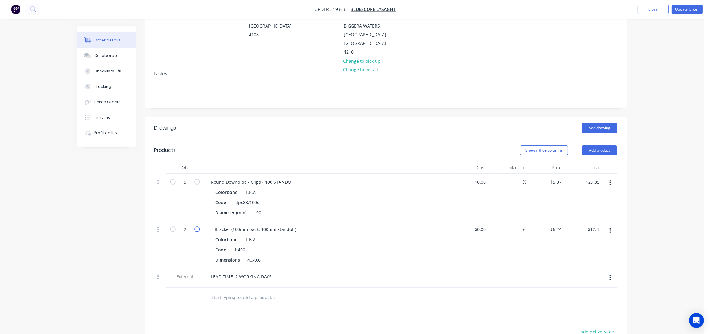
click at [197, 226] on icon "button" at bounding box center [197, 229] width 6 height 6
type input "3"
type input "$18.72"
click at [197, 226] on icon "button" at bounding box center [197, 229] width 6 height 6
type input "4"
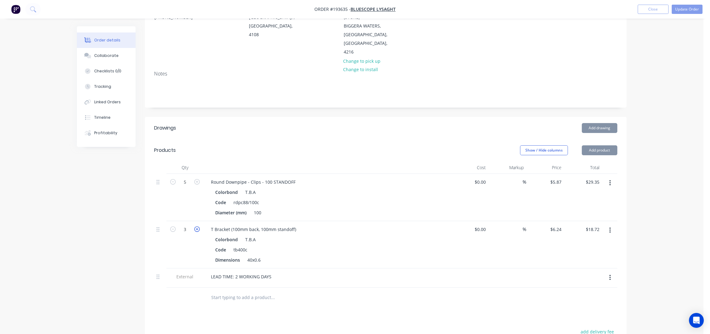
type input "$24.96"
click at [197, 226] on icon "button" at bounding box center [197, 229] width 6 height 6
type input "5"
type input "$31.20"
click at [347, 123] on div "Add drawing" at bounding box center [435, 128] width 365 height 10
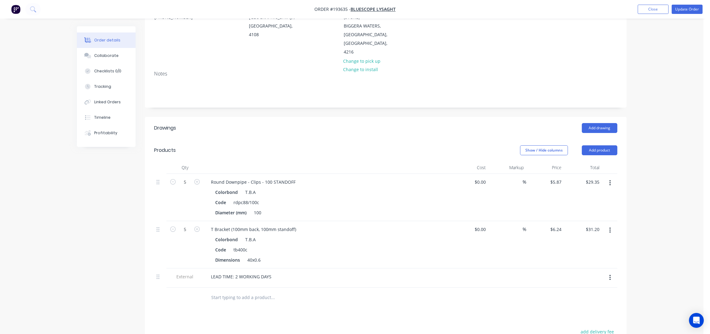
click at [254, 235] on div "T.B.A" at bounding box center [249, 239] width 13 height 9
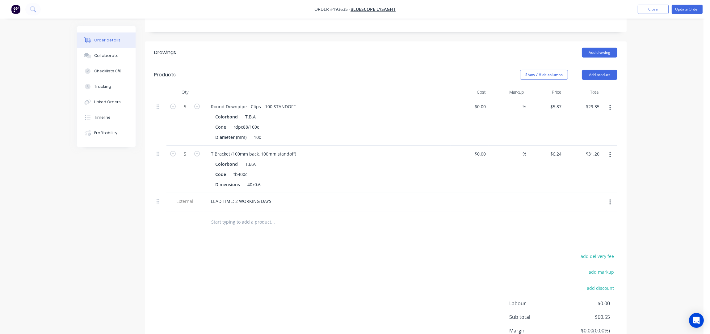
scroll to position [165, 0]
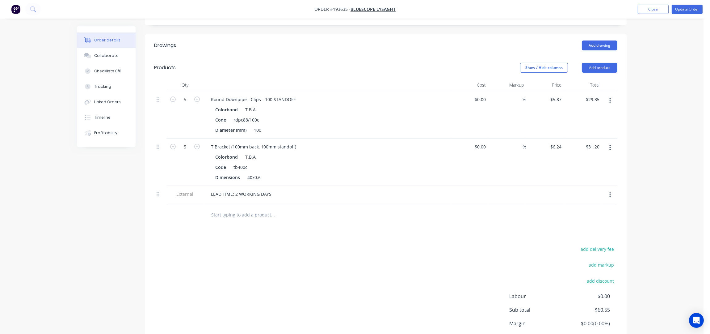
drag, startPoint x: 610, startPoint y: 185, endPoint x: 608, endPoint y: 193, distance: 8.1
click at [610, 192] on icon "button" at bounding box center [611, 195] width 2 height 7
click at [592, 219] on div "Delete" at bounding box center [588, 223] width 48 height 9
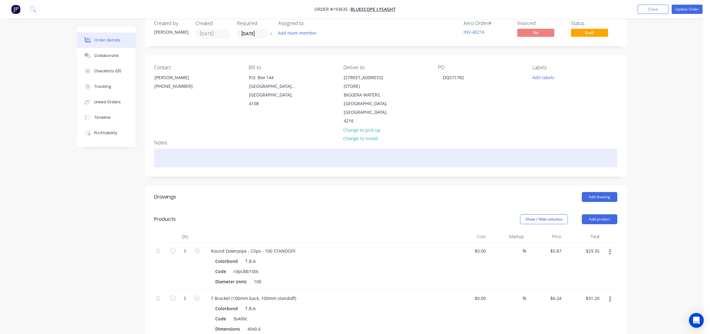
scroll to position [0, 0]
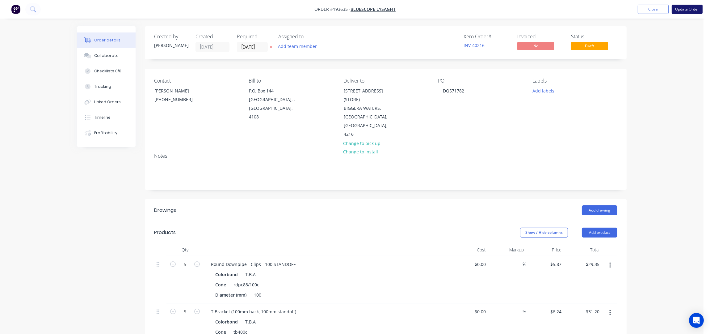
click at [689, 9] on button "Update Order" at bounding box center [687, 9] width 31 height 9
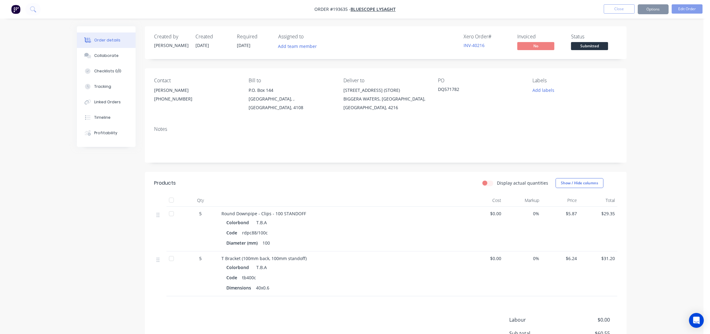
click at [655, 11] on button "Options" at bounding box center [653, 9] width 31 height 10
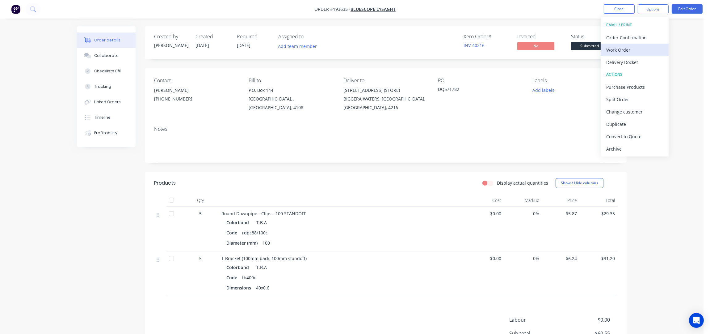
click at [633, 51] on div "Work Order" at bounding box center [634, 49] width 57 height 9
click at [641, 62] on div "Without pricing" at bounding box center [634, 62] width 57 height 9
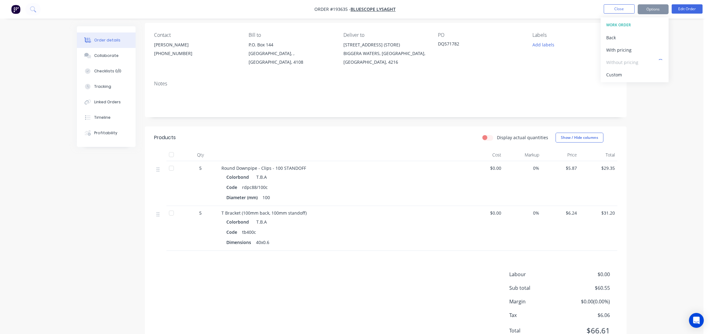
scroll to position [72, 0]
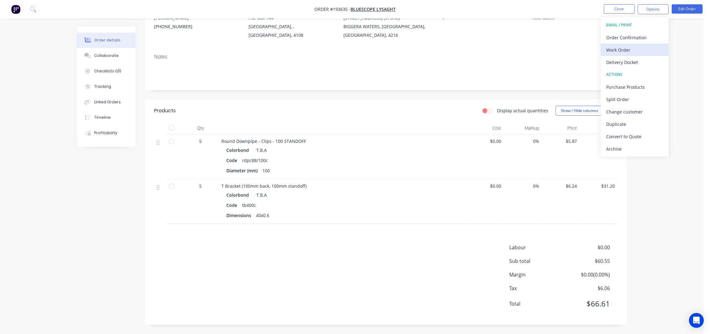
click at [621, 52] on div "Work Order" at bounding box center [634, 49] width 57 height 9
click at [621, 63] on div "Without pricing" at bounding box center [634, 62] width 57 height 9
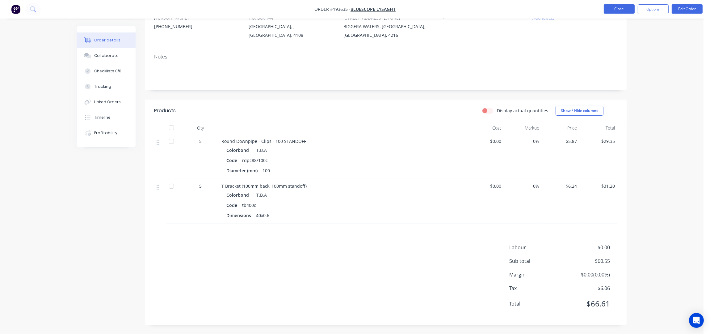
click at [624, 10] on button "Close" at bounding box center [619, 8] width 31 height 9
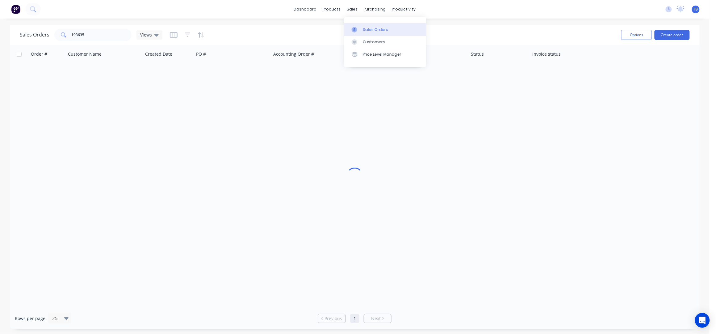
click at [376, 32] on div "Sales Orders" at bounding box center [375, 30] width 25 height 6
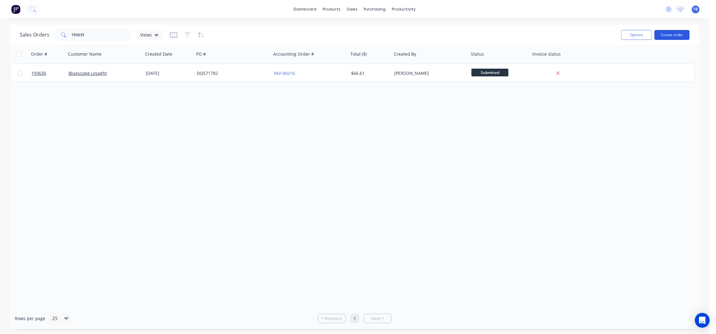
click at [668, 34] on button "Create order" at bounding box center [672, 35] width 35 height 10
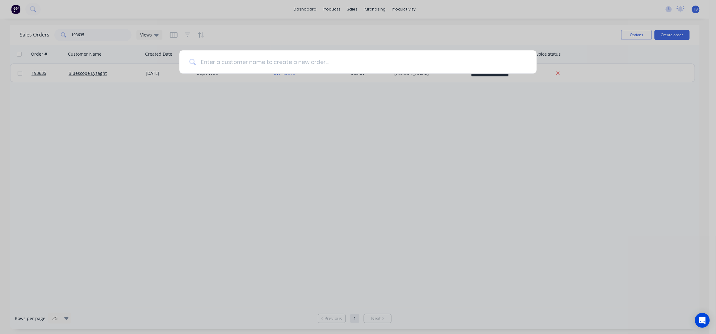
click at [227, 63] on input at bounding box center [361, 61] width 331 height 23
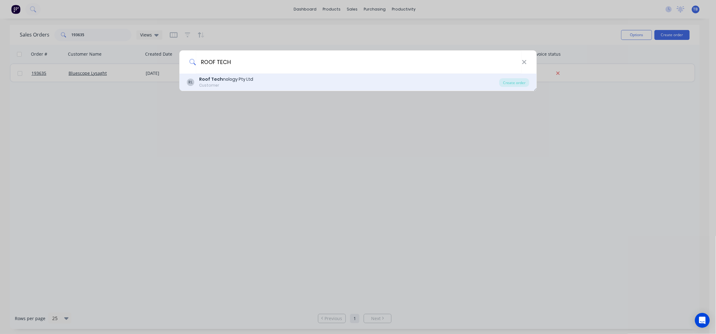
type input "ROOF TECH"
click at [248, 77] on div "Roof Tech nology Pty Ltd" at bounding box center [226, 79] width 54 height 6
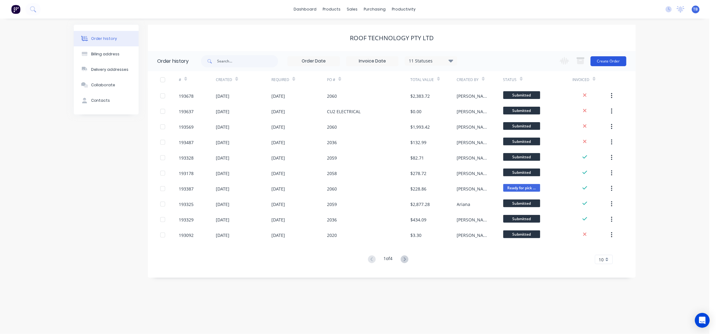
click at [607, 57] on button "Create Order" at bounding box center [609, 61] width 36 height 10
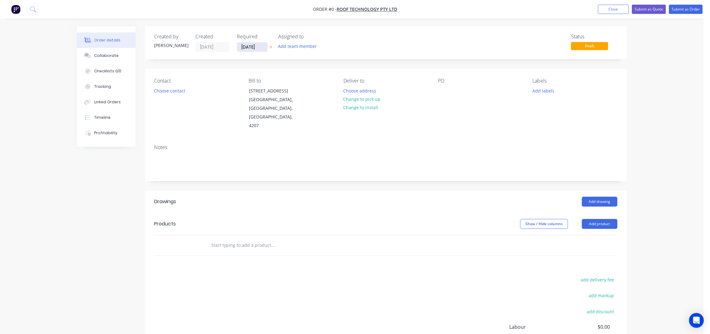
click at [244, 46] on input "[DATE]" at bounding box center [252, 46] width 30 height 9
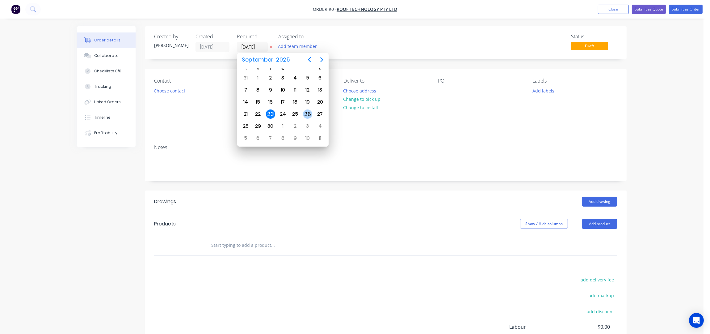
click at [303, 115] on div "26" at bounding box center [307, 113] width 9 height 9
type input "[DATE]"
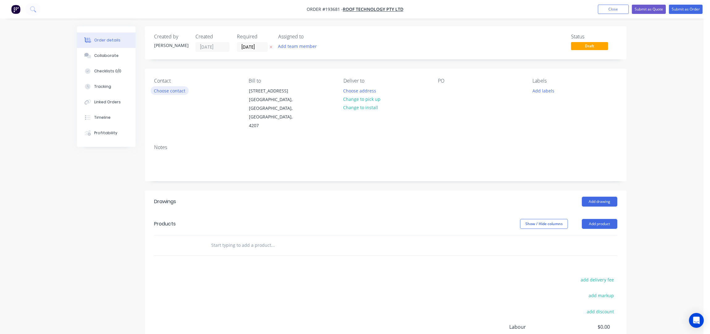
click at [170, 93] on button "Choose contact" at bounding box center [170, 90] width 38 height 8
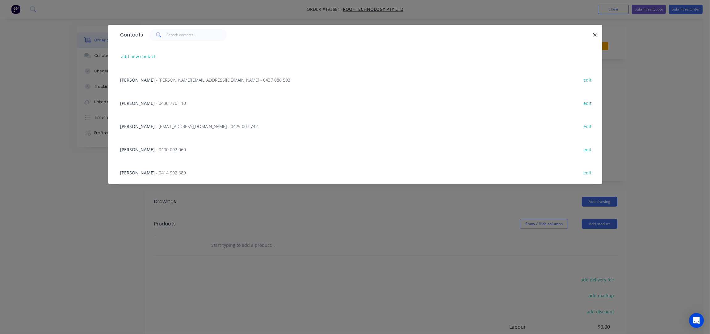
drag, startPoint x: 189, startPoint y: 125, endPoint x: 258, endPoint y: 122, distance: 69.0
click at [189, 125] on span "- rob@rooftek.net.au - 0429 007 742" at bounding box center [207, 126] width 102 height 6
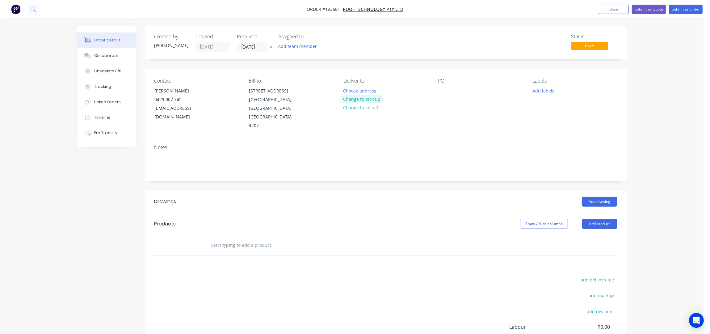
click at [364, 95] on button "Change to pick up" at bounding box center [362, 99] width 44 height 8
click at [351, 88] on div at bounding box center [349, 90] width 10 height 9
click at [443, 90] on div at bounding box center [443, 90] width 10 height 9
click at [614, 213] on header "Products Show / Hide columns Add product" at bounding box center [386, 224] width 482 height 22
click at [610, 219] on button "Add product" at bounding box center [600, 224] width 36 height 10
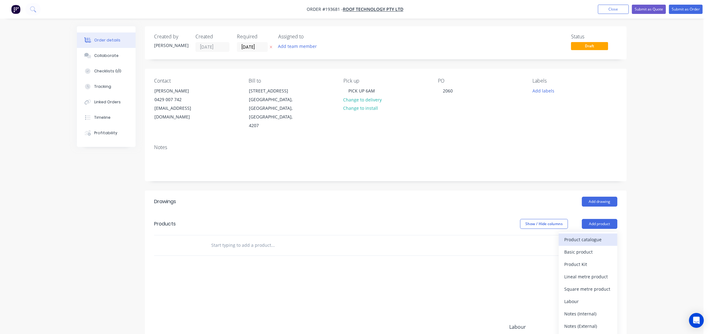
click at [597, 233] on button "Product catalogue" at bounding box center [588, 239] width 59 height 12
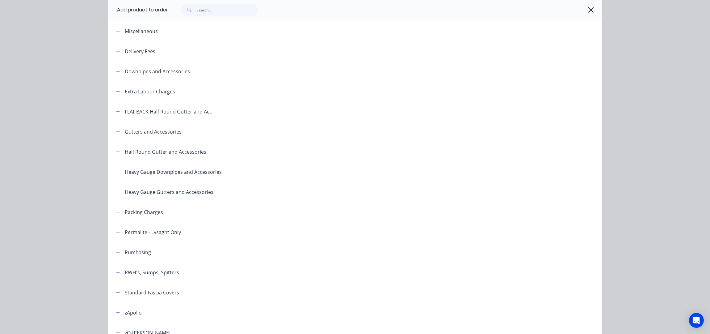
scroll to position [41, 0]
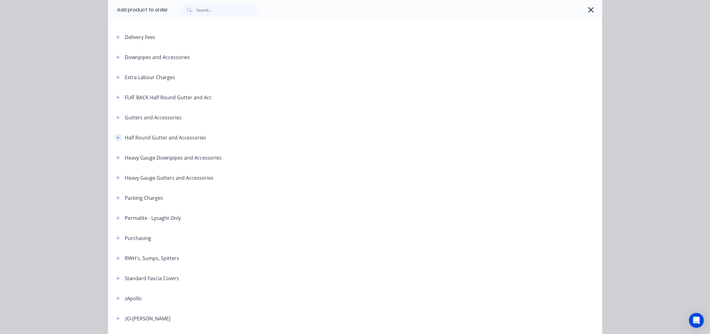
click at [116, 136] on icon "button" at bounding box center [118, 137] width 4 height 4
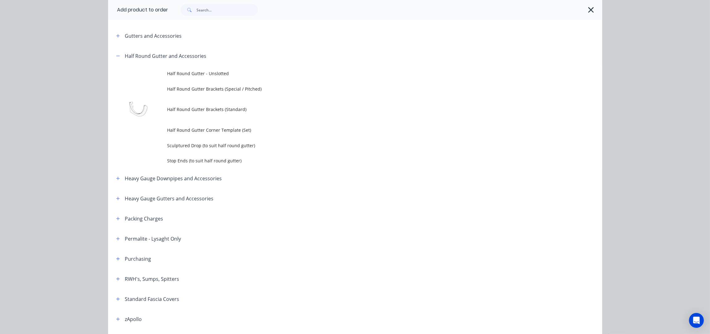
scroll to position [123, 0]
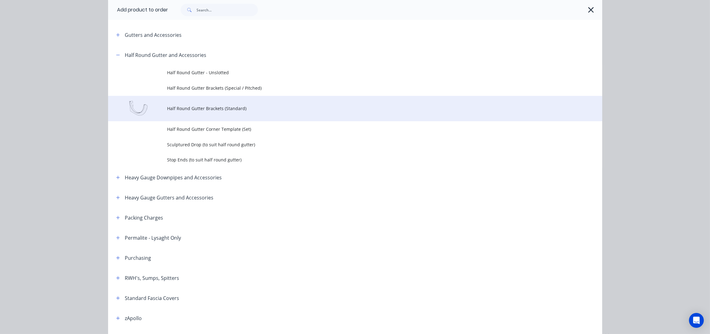
click at [238, 108] on span "Half Round Gutter Brackets (Standard)" at bounding box center [341, 108] width 348 height 6
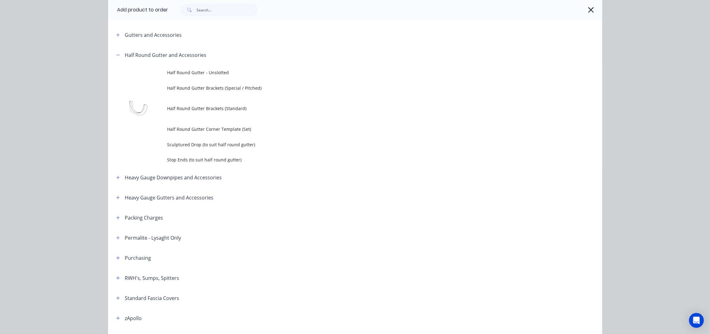
scroll to position [0, 0]
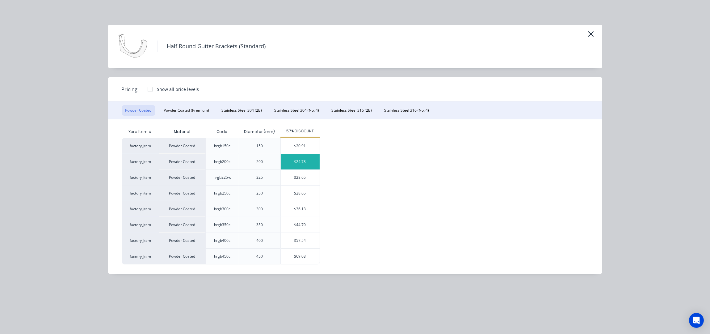
click at [297, 162] on div "$24.78" at bounding box center [300, 161] width 39 height 15
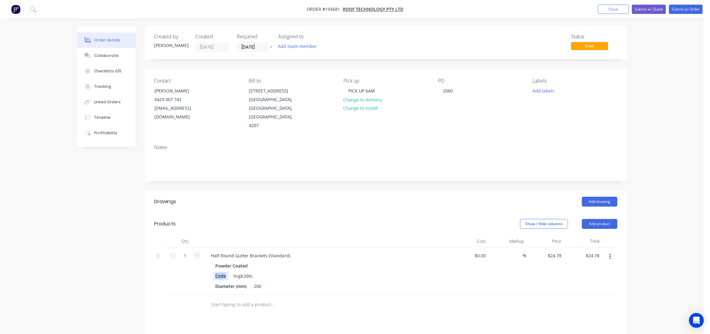
drag, startPoint x: 227, startPoint y: 259, endPoint x: 211, endPoint y: 262, distance: 16.4
click at [211, 262] on div "Powder Coated Code hrgb200c Diameter (mm) 200" at bounding box center [327, 275] width 242 height 29
click at [187, 251] on input "1" at bounding box center [185, 255] width 16 height 9
type input "20"
type input "$495.60"
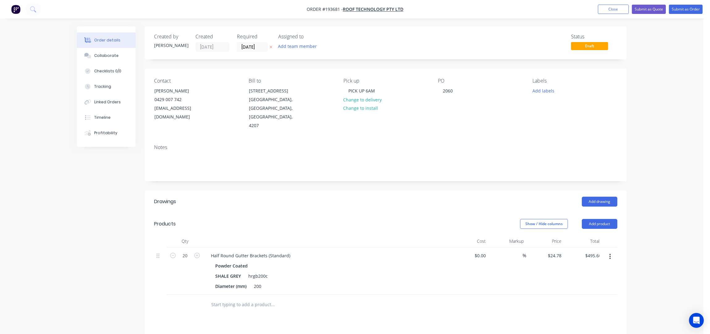
click at [291, 219] on div "Show / Hide columns Add product" at bounding box center [435, 224] width 365 height 10
click at [697, 9] on button "Submit as Order" at bounding box center [686, 9] width 34 height 9
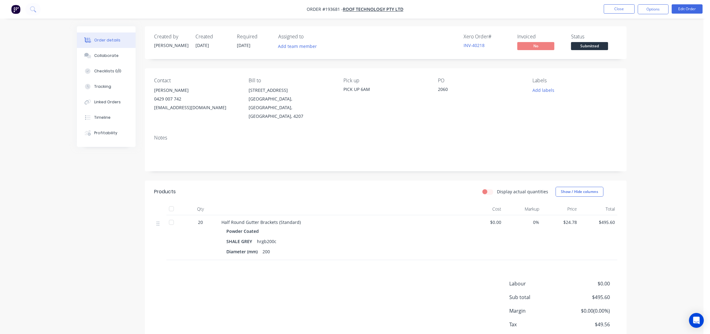
drag, startPoint x: 652, startPoint y: 11, endPoint x: 652, endPoint y: 16, distance: 5.3
click at [652, 10] on button "Options" at bounding box center [653, 9] width 31 height 10
click at [643, 48] on div "Work Order" at bounding box center [634, 49] width 57 height 9
click at [637, 64] on div "Without pricing" at bounding box center [634, 62] width 57 height 9
click at [689, 11] on button "Edit Order" at bounding box center [687, 8] width 31 height 9
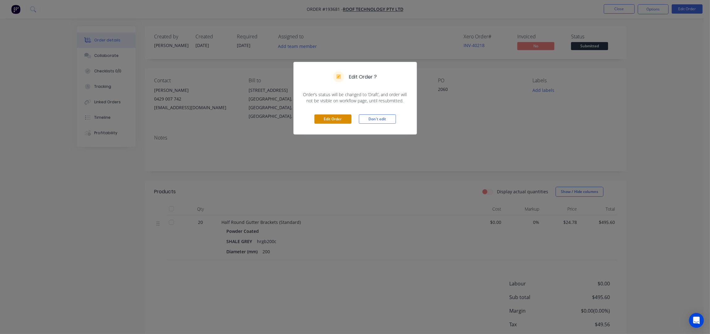
click at [335, 116] on button "Edit Order" at bounding box center [332, 118] width 37 height 9
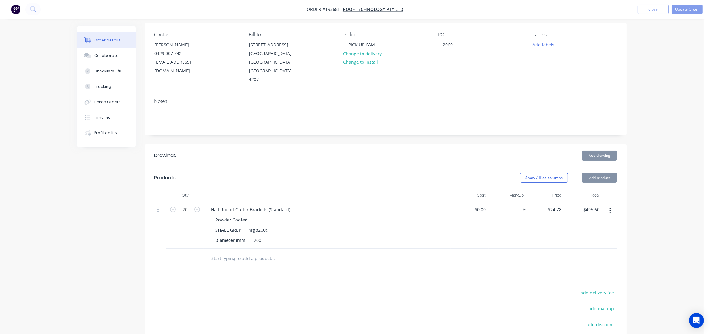
scroll to position [121, 0]
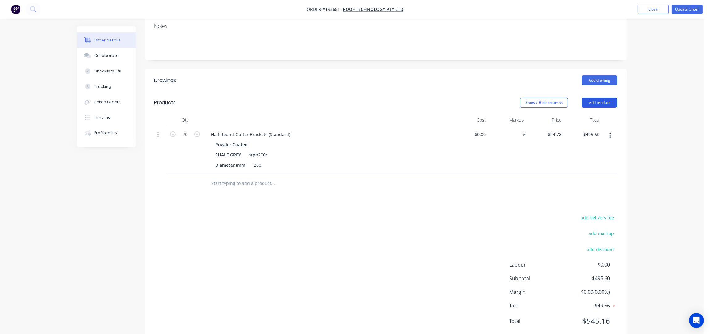
click at [603, 98] on button "Add product" at bounding box center [600, 103] width 36 height 10
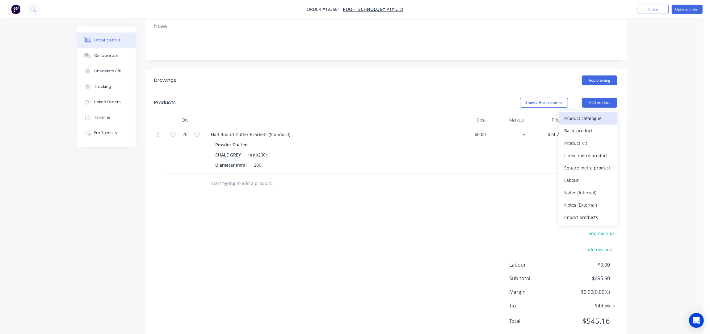
click at [587, 114] on div "Product catalogue" at bounding box center [588, 118] width 48 height 9
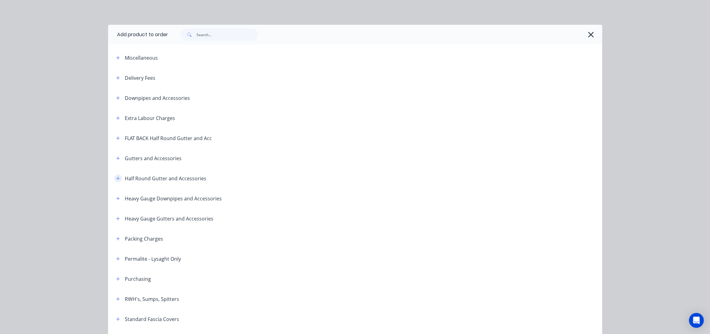
click at [117, 178] on button "button" at bounding box center [118, 178] width 8 height 8
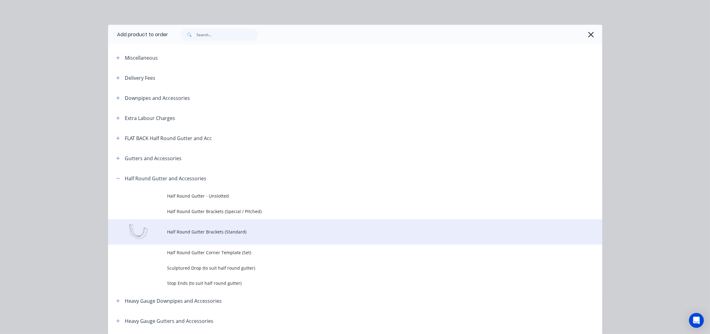
click at [238, 236] on td "Half Round Gutter Brackets (Standard)" at bounding box center [384, 232] width 435 height 26
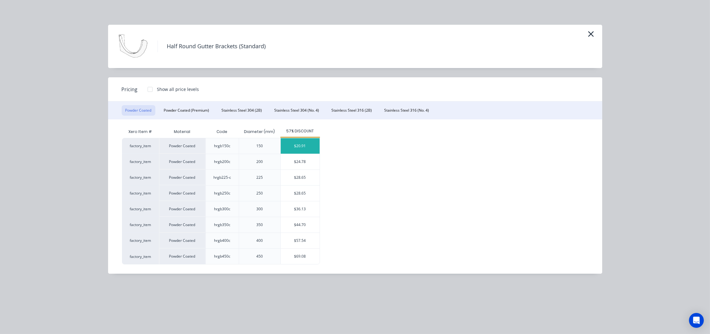
click at [300, 147] on div "$20.91" at bounding box center [300, 145] width 39 height 15
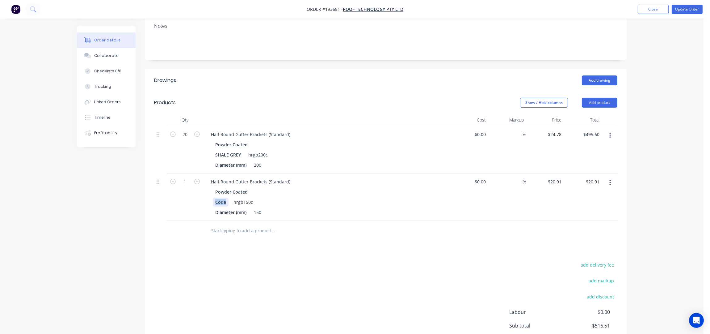
drag, startPoint x: 227, startPoint y: 184, endPoint x: 212, endPoint y: 190, distance: 17.0
click at [213, 197] on div "Code" at bounding box center [221, 201] width 16 height 9
click at [195, 179] on icon "button" at bounding box center [197, 182] width 6 height 6
type input "2"
type input "$41.82"
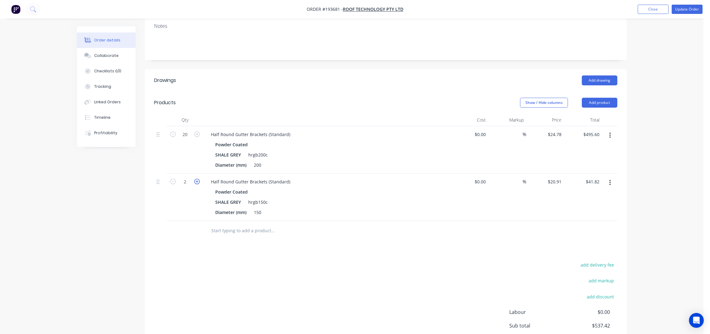
click at [195, 179] on icon "button" at bounding box center [197, 182] width 6 height 6
type input "3"
click at [195, 179] on icon "button" at bounding box center [197, 182] width 6 height 6
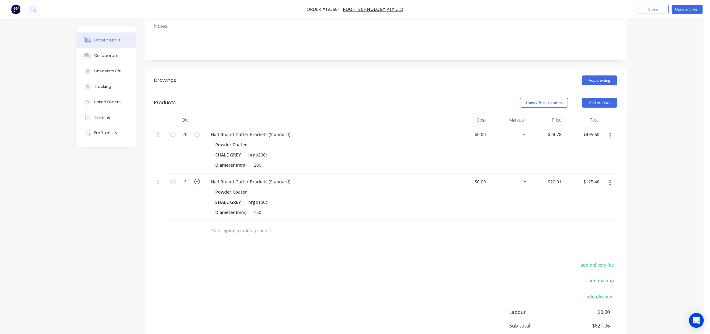
click at [195, 179] on icon "button" at bounding box center [197, 182] width 6 height 6
click at [173, 179] on icon "button" at bounding box center [173, 182] width 6 height 6
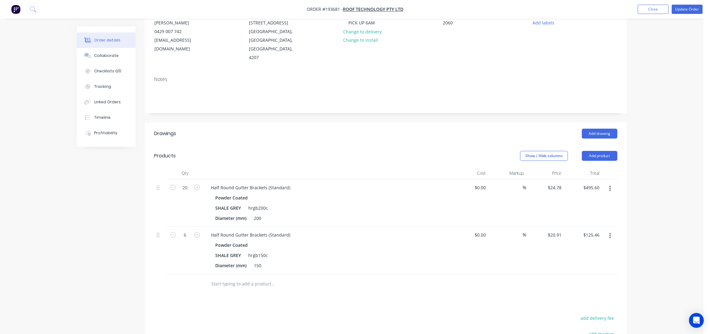
scroll to position [0, 0]
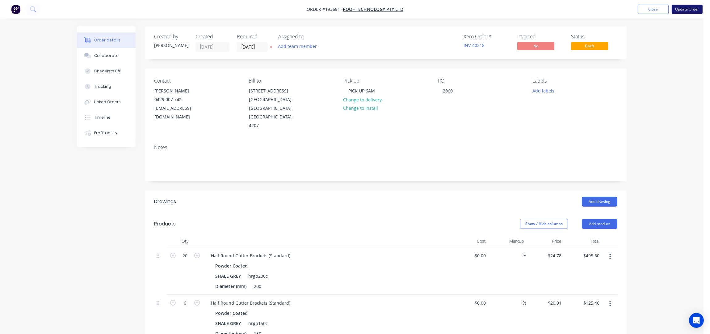
click at [687, 11] on button "Update Order" at bounding box center [687, 9] width 31 height 9
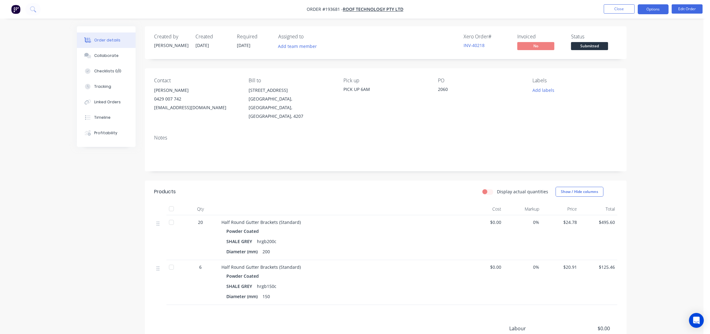
click at [652, 9] on button "Options" at bounding box center [653, 9] width 31 height 10
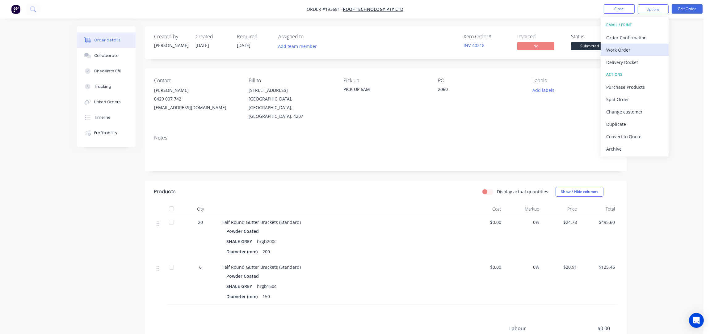
click at [628, 51] on div "Work Order" at bounding box center [634, 49] width 57 height 9
click at [634, 64] on div "Without pricing" at bounding box center [634, 62] width 57 height 9
click at [640, 5] on button "Options" at bounding box center [653, 9] width 31 height 10
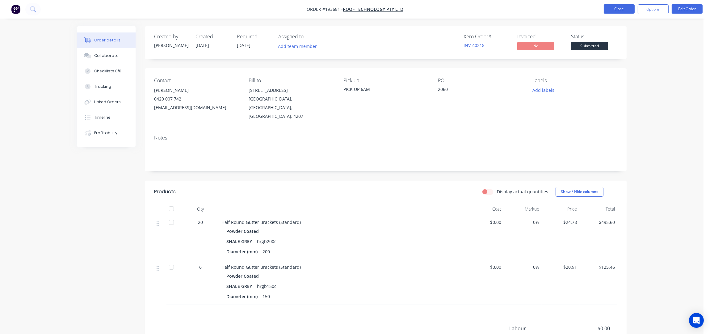
click at [626, 6] on button "Close" at bounding box center [619, 8] width 31 height 9
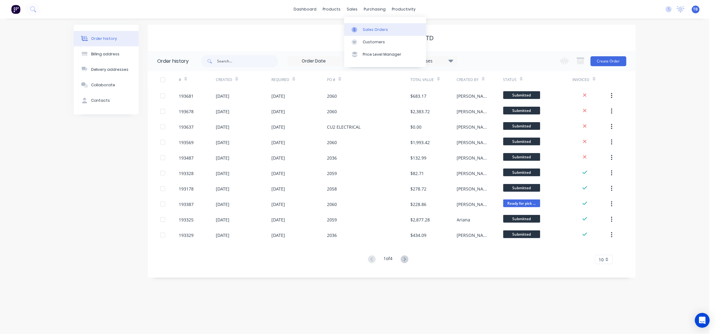
click at [372, 31] on div "Sales Orders" at bounding box center [375, 30] width 25 height 6
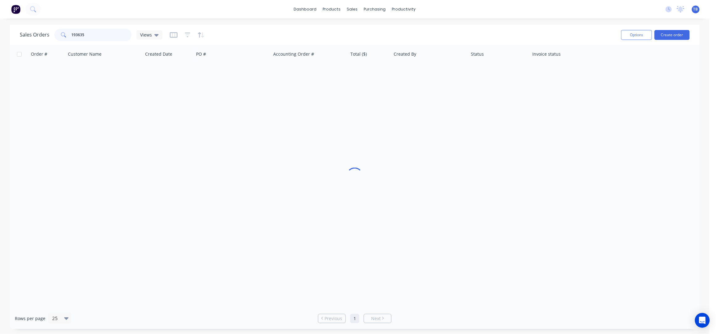
drag, startPoint x: 99, startPoint y: 36, endPoint x: 45, endPoint y: 41, distance: 54.0
click at [45, 40] on div "Sales Orders 193635 Views" at bounding box center [91, 35] width 143 height 12
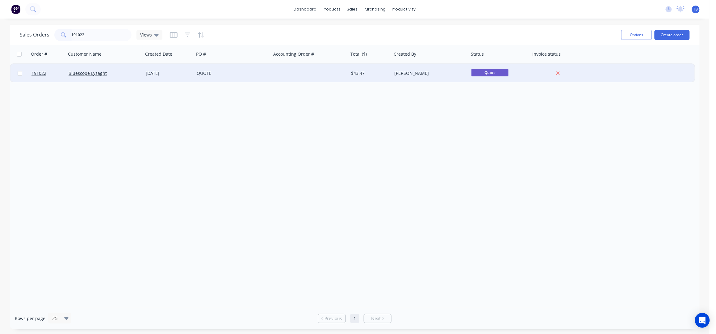
click at [276, 78] on div at bounding box center [310, 73] width 77 height 19
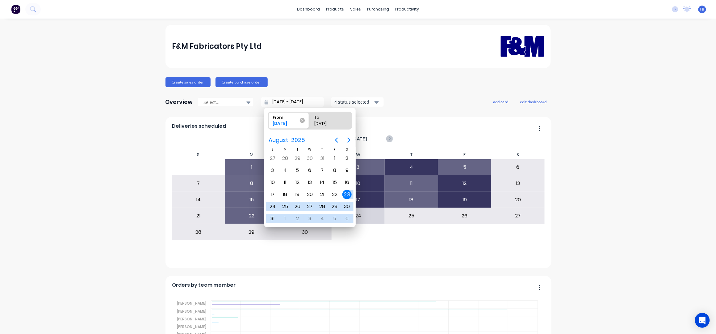
click at [302, 120] on icon at bounding box center [302, 120] width 5 height 5
click at [269, 120] on input "From [DATE]" at bounding box center [268, 120] width 0 height 17
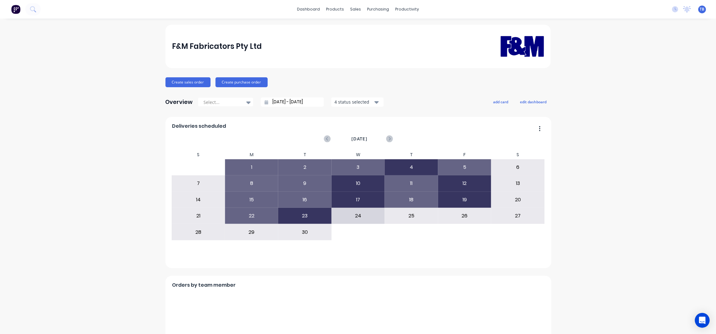
type input "[DATE] - [DATE]"
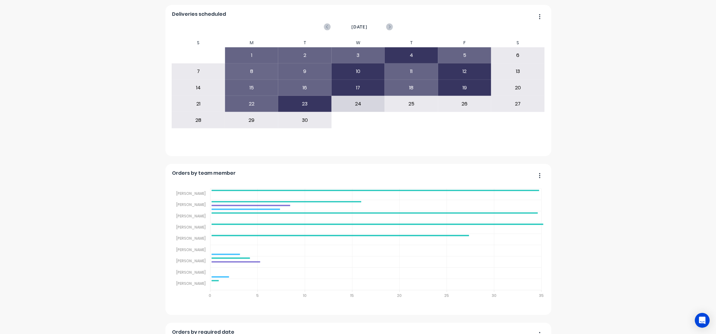
scroll to position [123, 0]
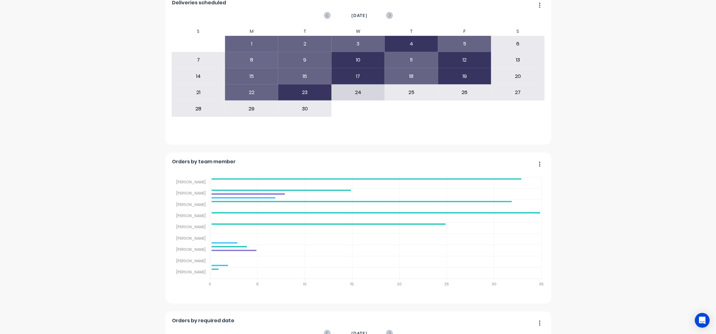
click at [605, 151] on div "F&M Fabricators Pty Ltd Create sales order Create purchase order Overview Selec…" at bounding box center [358, 261] width 716 height 720
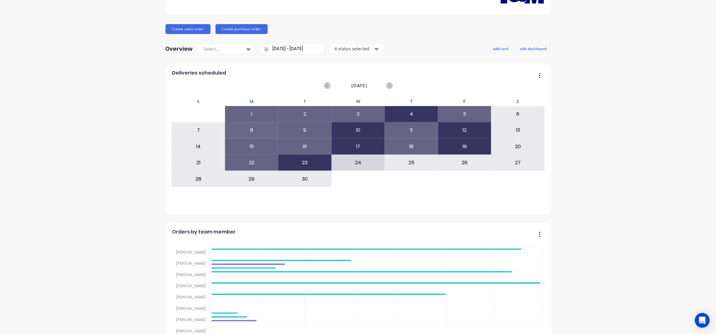
scroll to position [0, 0]
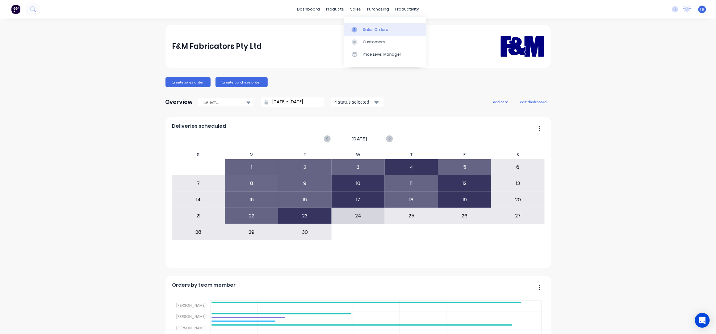
click at [388, 32] on link "Sales Orders" at bounding box center [385, 29] width 82 height 12
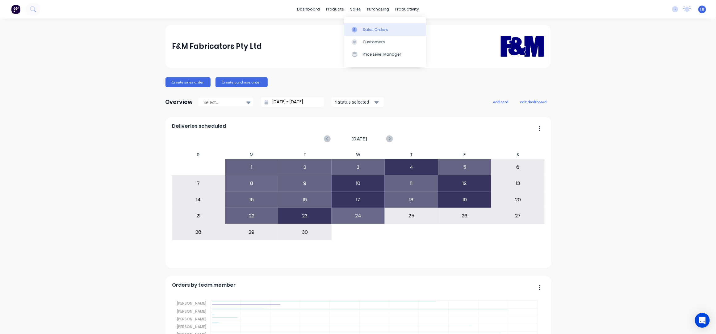
click at [380, 30] on div "Sales Orders" at bounding box center [375, 30] width 25 height 6
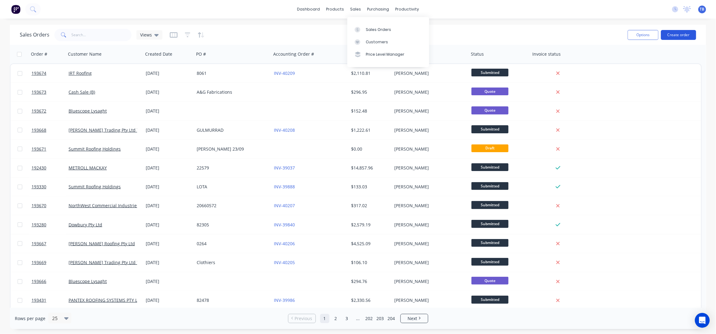
click at [689, 35] on button "Create order" at bounding box center [678, 35] width 35 height 10
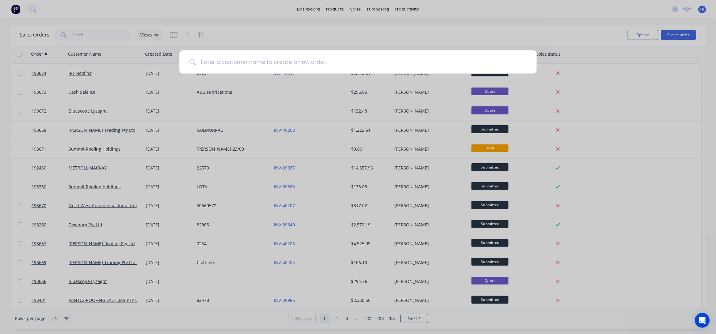
click at [270, 61] on input at bounding box center [361, 61] width 331 height 23
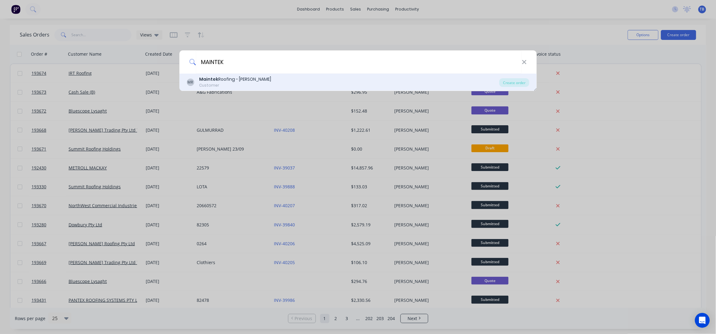
type input "MAINTEK"
click at [245, 80] on div "Maintek Roofing - [PERSON_NAME]" at bounding box center [235, 79] width 72 height 6
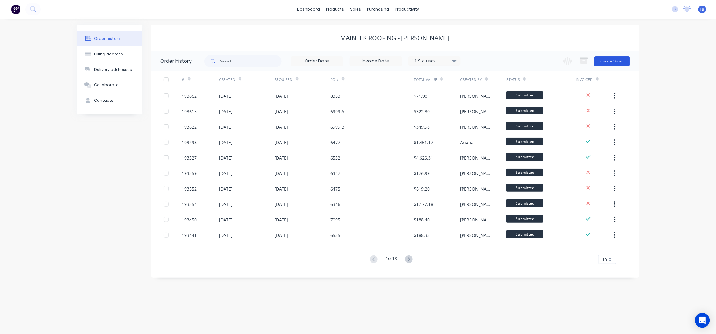
click at [620, 59] on button "Create Order" at bounding box center [612, 61] width 36 height 10
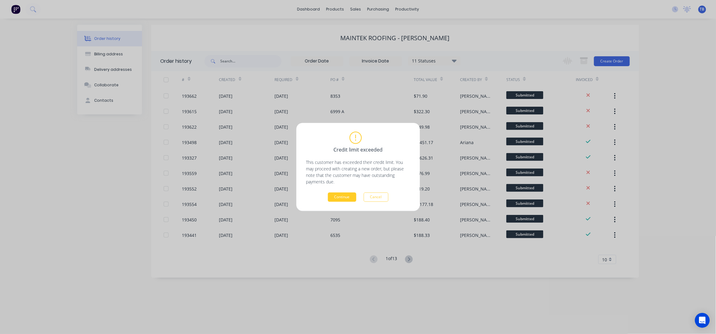
click at [332, 198] on button "Continue" at bounding box center [342, 196] width 28 height 9
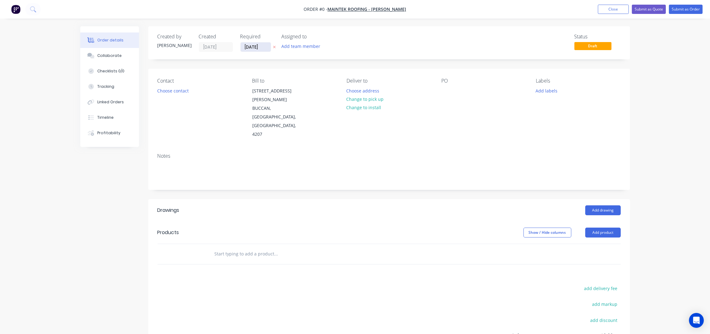
click at [247, 47] on input "[DATE]" at bounding box center [256, 46] width 30 height 9
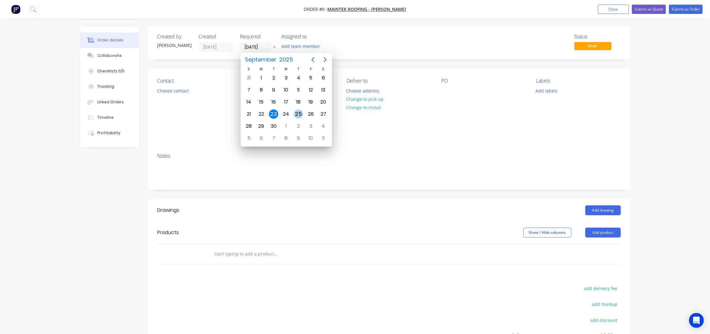
click at [298, 115] on div "25" at bounding box center [298, 113] width 9 height 9
type input "[DATE]"
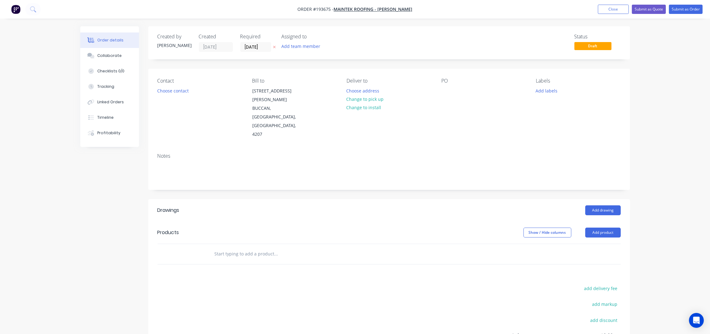
click at [177, 91] on button "Choose contact" at bounding box center [173, 90] width 38 height 8
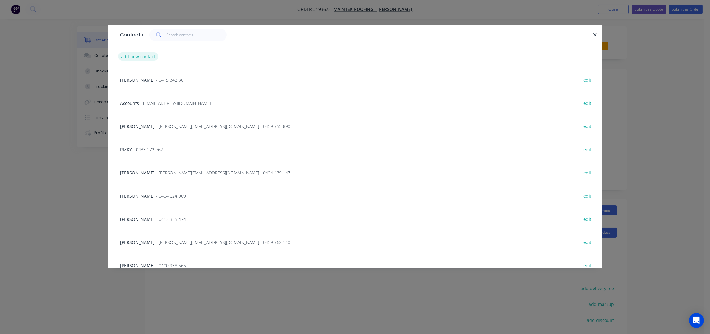
click at [133, 52] on button "add new contact" at bounding box center [138, 56] width 41 height 8
select select "AU"
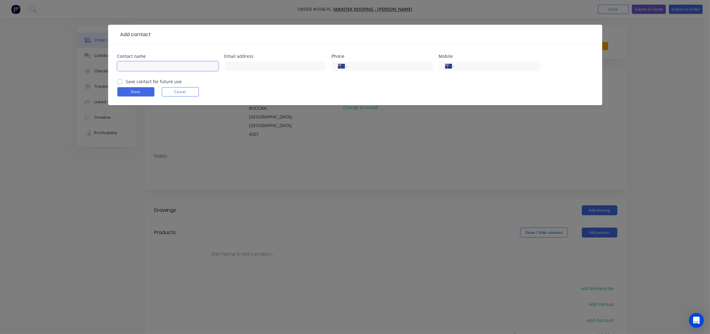
click at [141, 69] on input "text" at bounding box center [167, 65] width 101 height 9
type input "[PERSON_NAME]"
type input "0428 844 843"
click at [133, 94] on button "Done" at bounding box center [135, 91] width 37 height 9
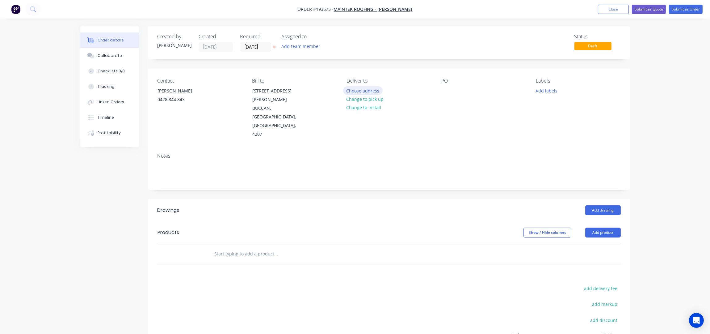
click at [355, 91] on button "Choose address" at bounding box center [363, 90] width 40 height 8
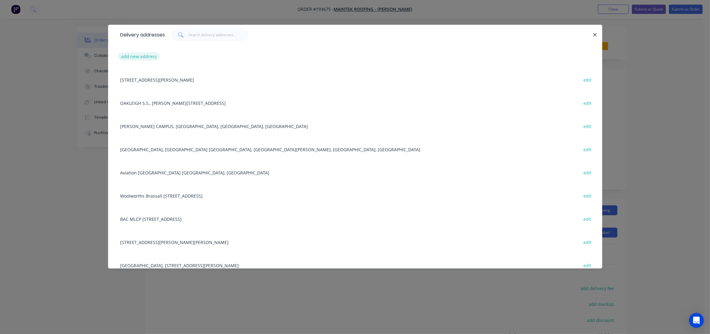
click at [141, 55] on button "add new address" at bounding box center [139, 56] width 42 height 8
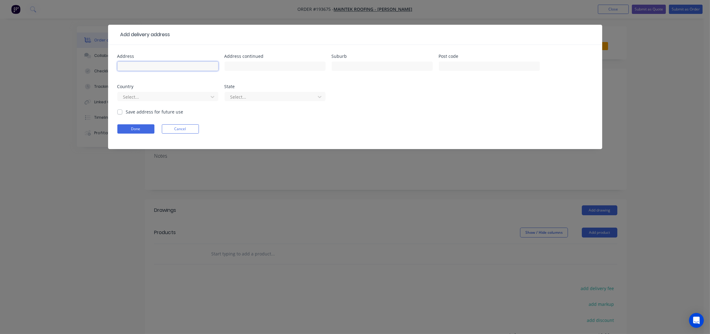
click at [146, 64] on input "text" at bounding box center [167, 65] width 101 height 9
type input "[STREET_ADDRESS][PERSON_NAME]"
type input "SOUTHPORT"
click at [130, 125] on button "Done" at bounding box center [135, 128] width 37 height 9
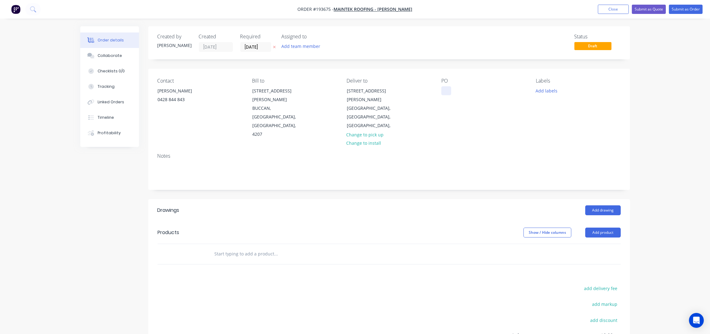
click at [446, 91] on div at bounding box center [446, 90] width 10 height 9
click at [504, 106] on div "PO 7098" at bounding box center [483, 108] width 85 height 61
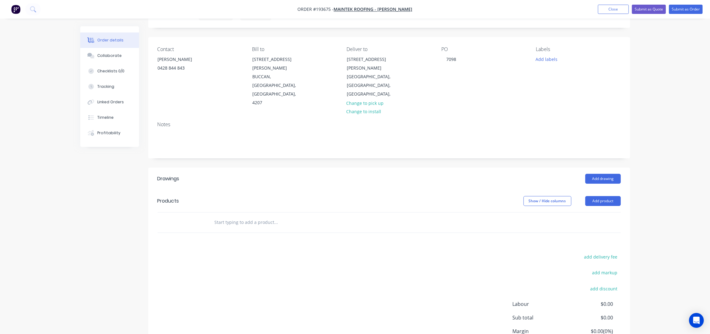
scroll to position [62, 0]
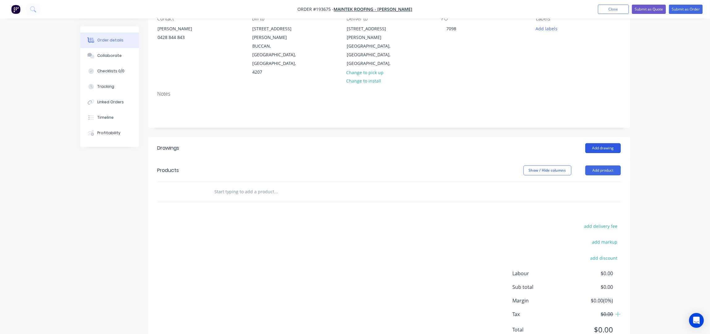
click at [605, 143] on button "Add drawing" at bounding box center [603, 148] width 36 height 10
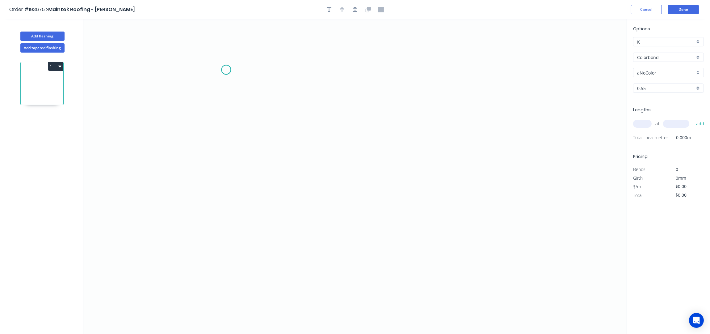
click at [227, 70] on icon "0" at bounding box center [354, 176] width 543 height 315
click at [231, 221] on icon "0" at bounding box center [354, 176] width 543 height 315
click at [396, 232] on icon "0 ?" at bounding box center [354, 176] width 543 height 315
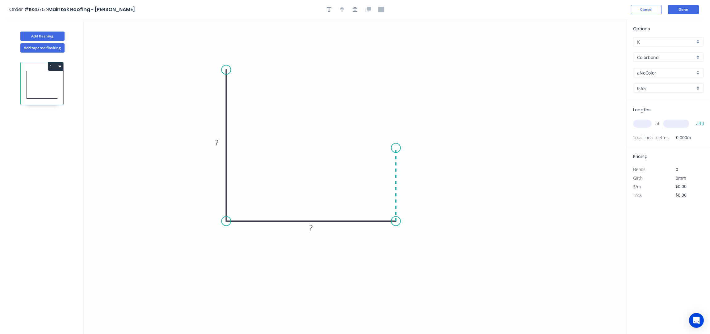
click at [400, 146] on icon "0 ? ?" at bounding box center [354, 176] width 543 height 315
click at [355, 11] on icon "button" at bounding box center [355, 10] width 5 height 6
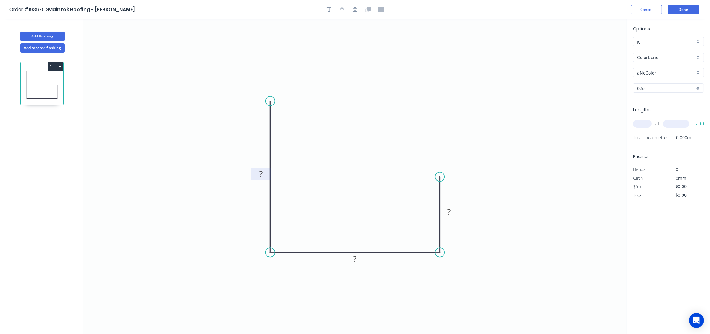
click at [260, 171] on tspan "?" at bounding box center [261, 174] width 3 height 10
type input "$22.28"
click at [345, 10] on button "button" at bounding box center [342, 9] width 9 height 9
drag, startPoint x: 597, startPoint y: 49, endPoint x: 401, endPoint y: 154, distance: 222.7
click at [356, 161] on icon at bounding box center [356, 151] width 6 height 20
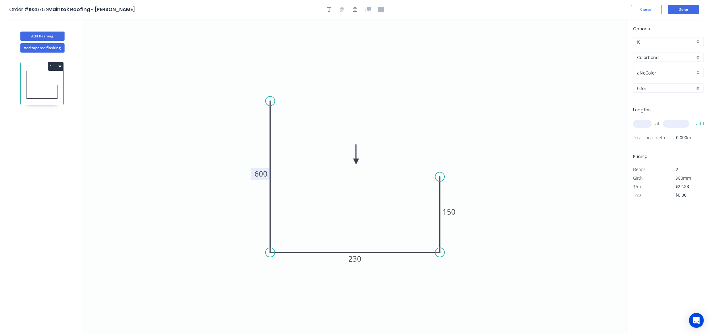
click at [673, 61] on input "Colorbond" at bounding box center [666, 57] width 58 height 6
click at [664, 111] on div "Zincalume" at bounding box center [669, 111] width 70 height 11
type input "Zincalume"
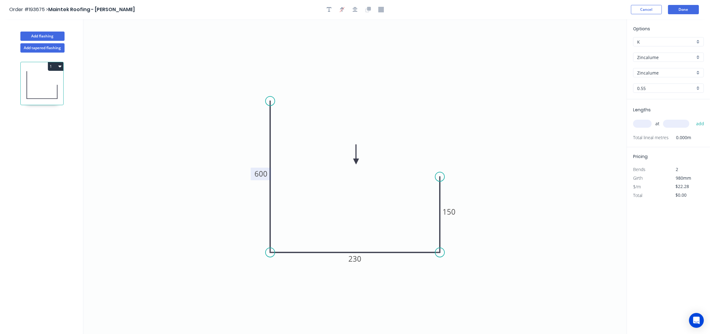
type input "$20.06"
click at [642, 121] on input "text" at bounding box center [642, 124] width 19 height 8
type input "1"
type input "7500"
click at [693, 118] on button "add" at bounding box center [700, 123] width 15 height 11
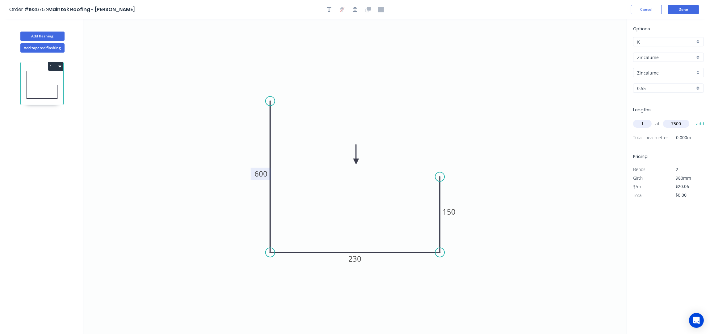
type input "$150.45"
click at [37, 33] on button "Add flashing" at bounding box center [42, 36] width 44 height 9
type input "$0.00"
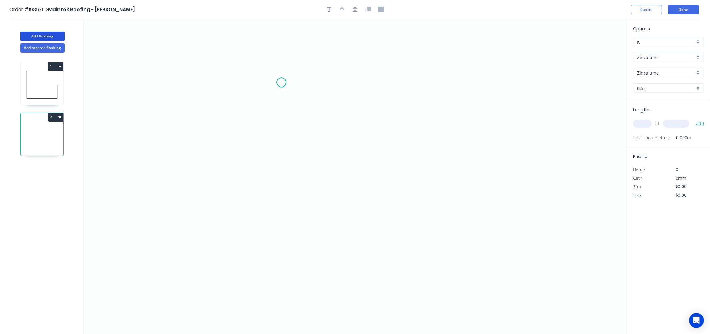
click at [281, 82] on icon "0" at bounding box center [354, 176] width 543 height 315
click at [411, 85] on icon "0" at bounding box center [354, 176] width 543 height 315
click at [404, 254] on icon "0 ?" at bounding box center [354, 176] width 543 height 315
drag, startPoint x: 389, startPoint y: 233, endPoint x: 389, endPoint y: 217, distance: 15.4
click at [389, 232] on icon "0 ? ?" at bounding box center [354, 176] width 543 height 315
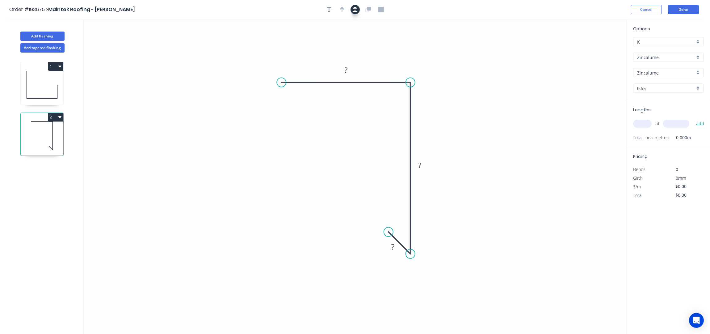
click at [352, 10] on button "button" at bounding box center [355, 9] width 9 height 9
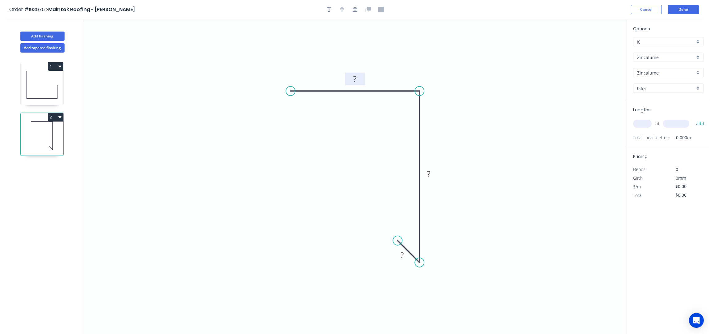
click at [357, 78] on rect at bounding box center [355, 79] width 12 height 9
type input "$7.09"
click at [346, 7] on button "button" at bounding box center [342, 9] width 9 height 9
drag, startPoint x: 596, startPoint y: 49, endPoint x: 395, endPoint y: 73, distance: 202.8
click at [395, 71] on icon at bounding box center [394, 61] width 6 height 20
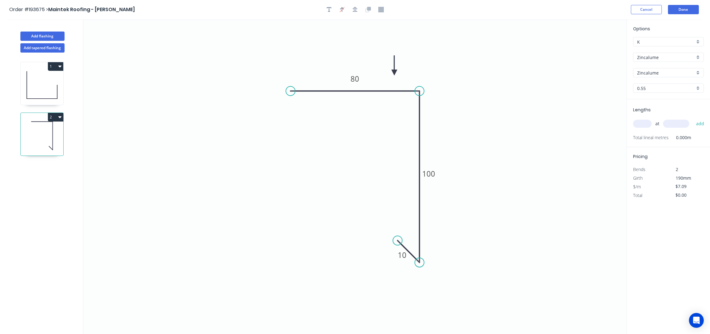
click at [646, 121] on input "text" at bounding box center [642, 124] width 19 height 8
type input "1"
type input "6500"
click at [693, 118] on button "add" at bounding box center [700, 123] width 15 height 11
type input "$46.09"
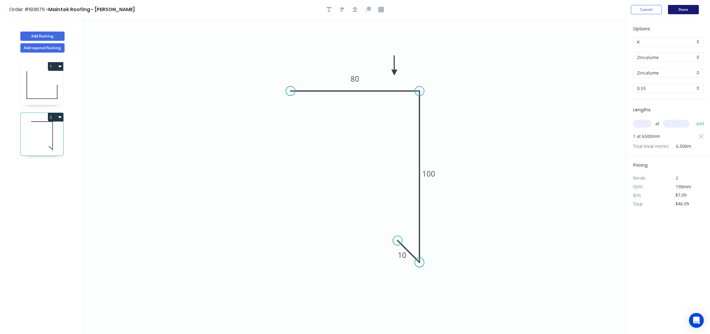
click at [682, 9] on button "Done" at bounding box center [683, 9] width 31 height 9
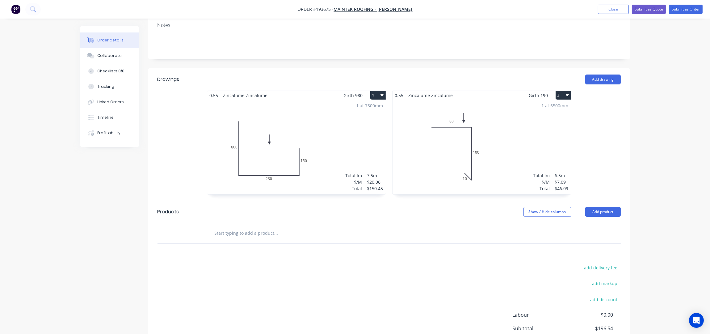
scroll to position [173, 0]
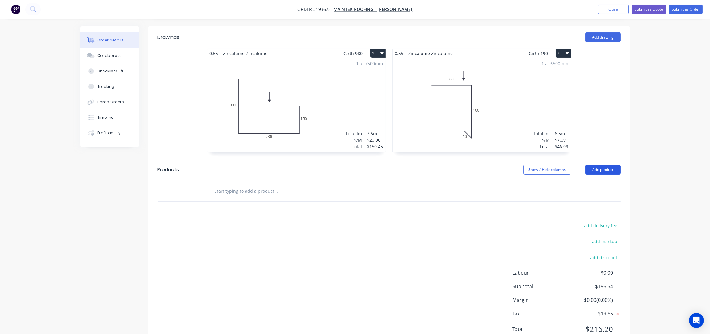
click at [595, 165] on button "Add product" at bounding box center [603, 170] width 36 height 10
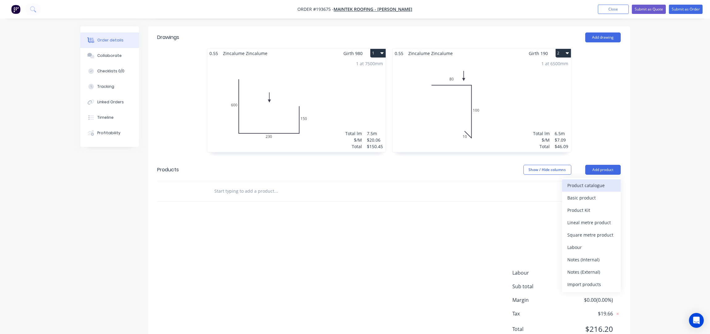
click at [594, 181] on div "Product catalogue" at bounding box center [592, 185] width 48 height 9
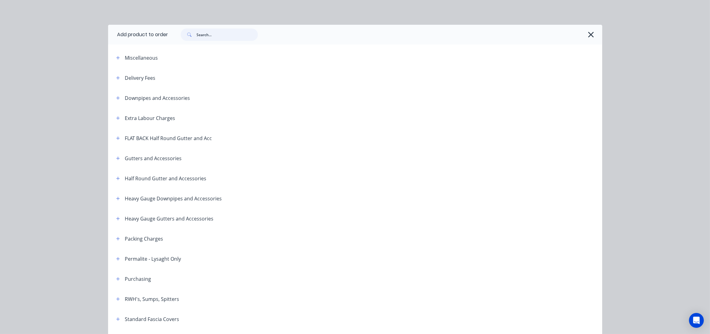
click at [208, 39] on input "text" at bounding box center [227, 34] width 61 height 12
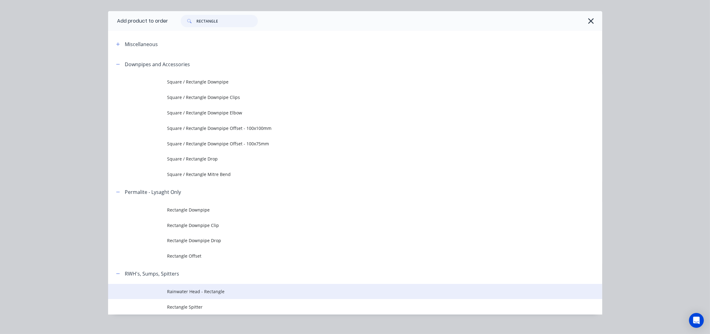
scroll to position [21, 0]
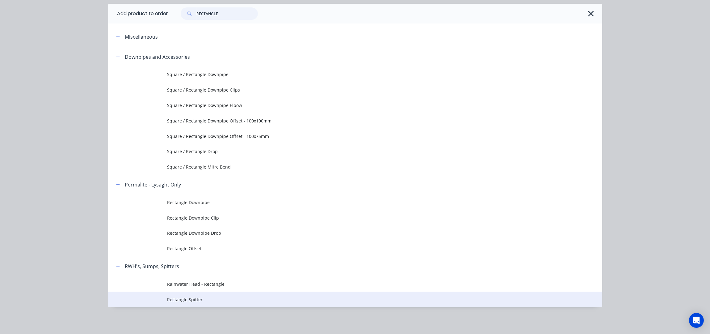
type input "RECTANGLE"
click at [198, 296] on span "Rectangle Spitter" at bounding box center [341, 299] width 348 height 6
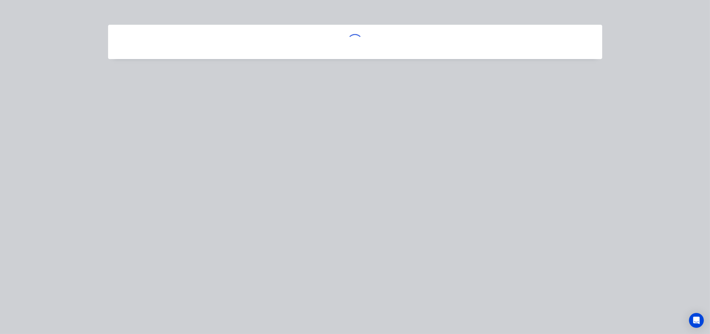
scroll to position [0, 0]
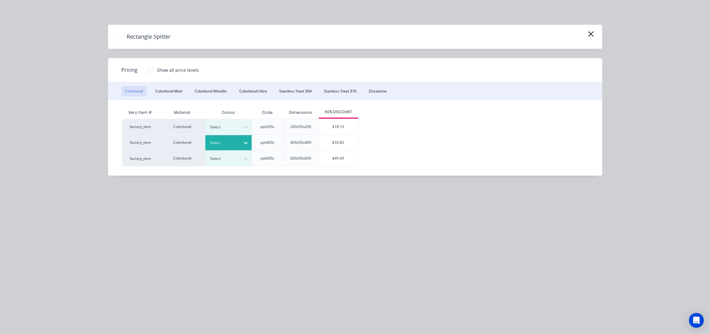
click at [231, 139] on div at bounding box center [224, 142] width 28 height 7
click at [373, 90] on button "Zincalume" at bounding box center [377, 91] width 25 height 11
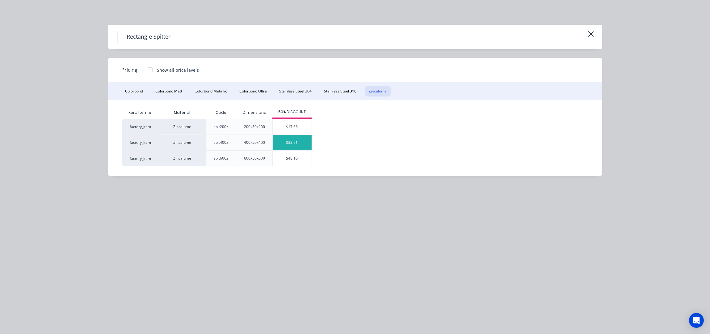
click at [296, 147] on div "$32.91" at bounding box center [292, 142] width 39 height 15
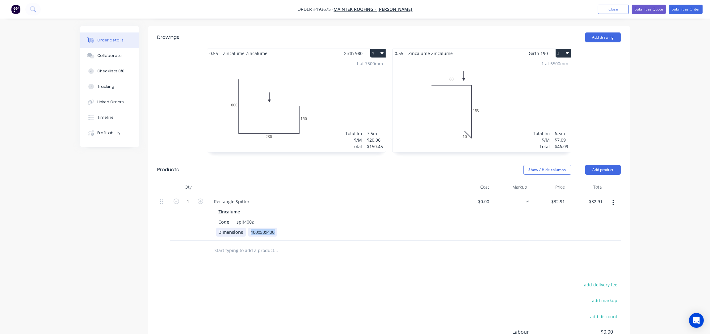
drag, startPoint x: 275, startPoint y: 206, endPoint x: 245, endPoint y: 232, distance: 39.4
click at [240, 227] on div "Dimensions 400x50x400" at bounding box center [329, 231] width 226 height 9
click at [250, 197] on div "Rectangle Spitter" at bounding box center [231, 201] width 45 height 9
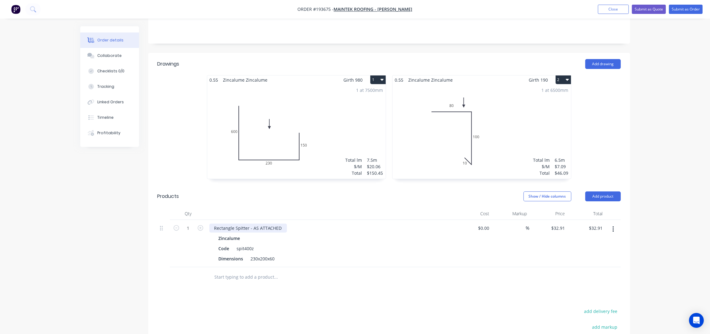
scroll to position [132, 0]
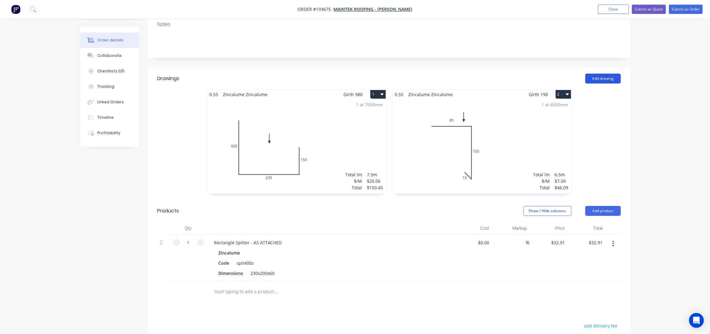
click at [609, 74] on button "Add drawing" at bounding box center [603, 79] width 36 height 10
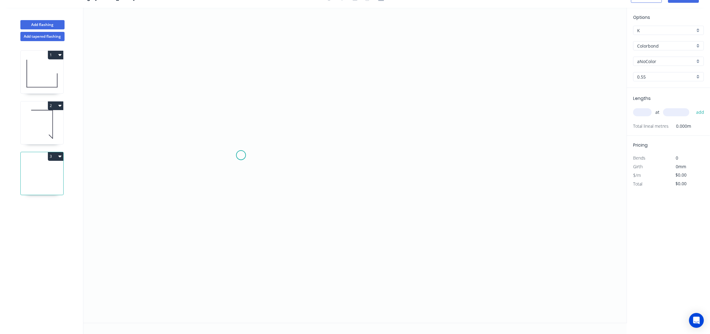
click at [242, 153] on icon "0" at bounding box center [354, 165] width 543 height 315
click at [247, 74] on icon "0" at bounding box center [354, 165] width 543 height 315
click at [396, 77] on icon "0 ?" at bounding box center [354, 165] width 543 height 315
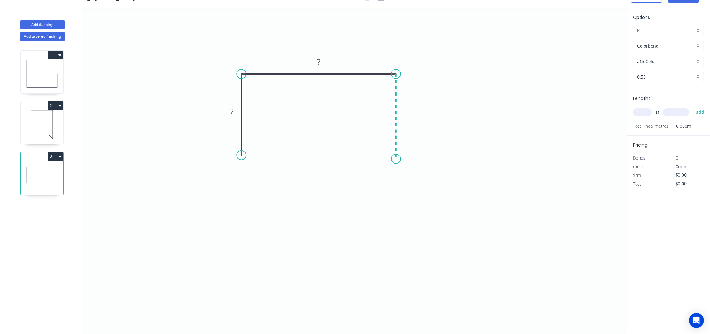
click at [393, 158] on icon "0 ? ?" at bounding box center [354, 165] width 543 height 315
drag, startPoint x: 240, startPoint y: 157, endPoint x: 240, endPoint y: 161, distance: 3.7
click at [240, 161] on circle at bounding box center [241, 158] width 9 height 9
click at [268, 207] on div "Feather" at bounding box center [271, 206] width 62 height 13
click at [414, 200] on div "Feather" at bounding box center [427, 202] width 62 height 13
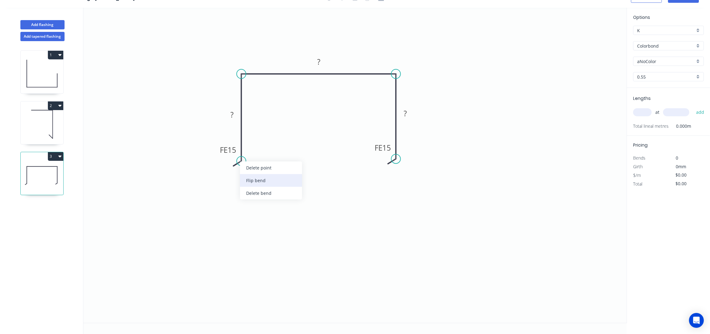
click at [272, 182] on div "Flip bend" at bounding box center [271, 180] width 62 height 13
drag, startPoint x: 265, startPoint y: 145, endPoint x: 310, endPoint y: 171, distance: 52.5
click at [286, 168] on rect at bounding box center [274, 161] width 24 height 13
drag, startPoint x: 373, startPoint y: 150, endPoint x: 335, endPoint y: 179, distance: 48.0
click at [335, 179] on rect at bounding box center [345, 177] width 24 height 13
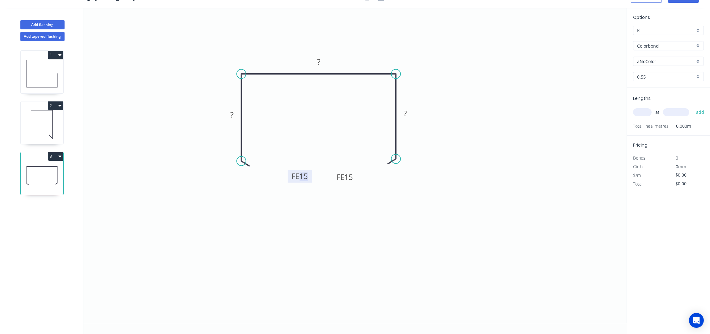
click at [308, 176] on tspan "15" at bounding box center [303, 176] width 9 height 10
type input "$12.66"
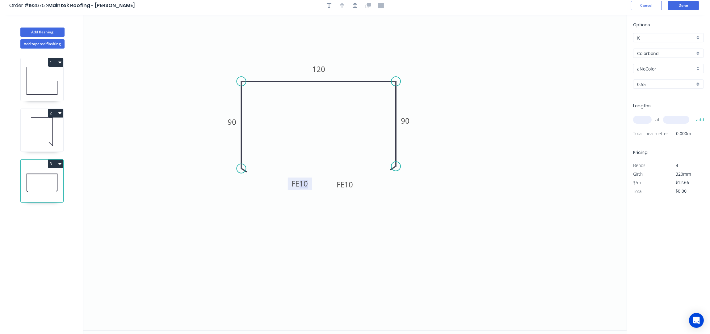
scroll to position [0, 0]
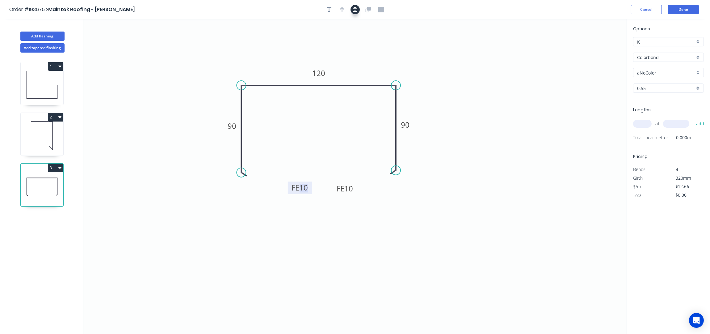
click at [357, 7] on icon "button" at bounding box center [355, 10] width 5 height 6
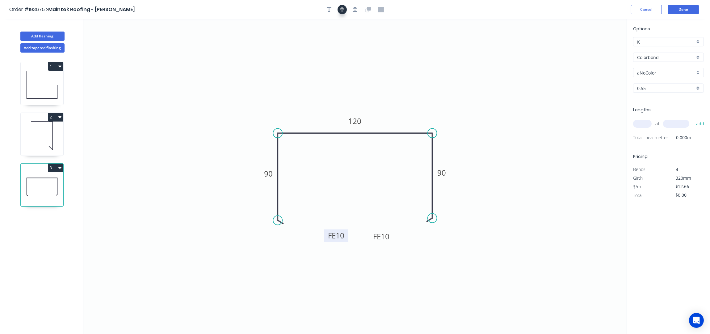
click at [343, 7] on icon "button" at bounding box center [342, 10] width 4 height 6
drag, startPoint x: 594, startPoint y: 49, endPoint x: 399, endPoint y: 119, distance: 206.8
click at [398, 114] on icon at bounding box center [399, 104] width 6 height 20
click at [661, 74] on input "aNoColor" at bounding box center [666, 73] width 58 height 6
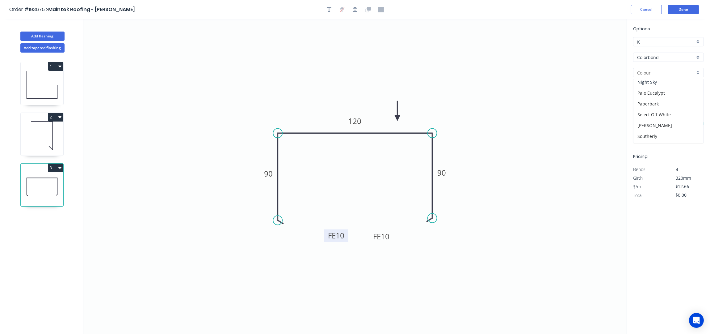
drag, startPoint x: 663, startPoint y: 86, endPoint x: 656, endPoint y: 104, distance: 20.4
click at [663, 85] on div "Night Sky" at bounding box center [669, 82] width 70 height 11
type input "Night Sky"
click at [644, 120] on input "text" at bounding box center [642, 124] width 19 height 8
type input "1"
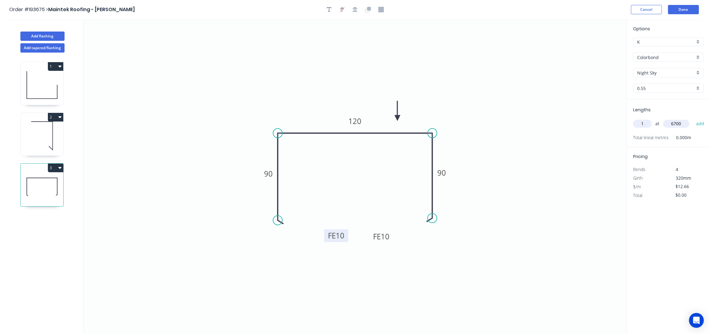
type input "6700"
click at [693, 118] on button "add" at bounding box center [700, 123] width 15 height 11
type input "$84.82"
click at [43, 35] on button "Add flashing" at bounding box center [42, 36] width 44 height 9
type input "$0.00"
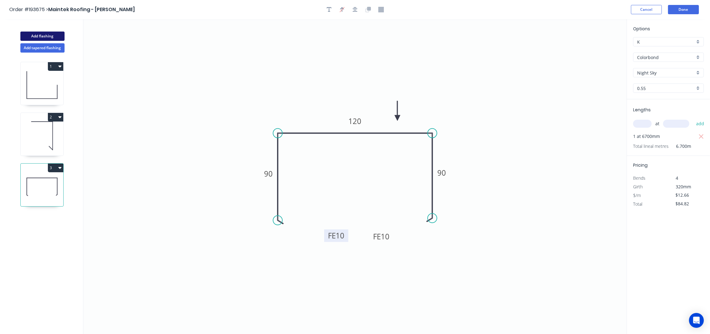
type input "$0.00"
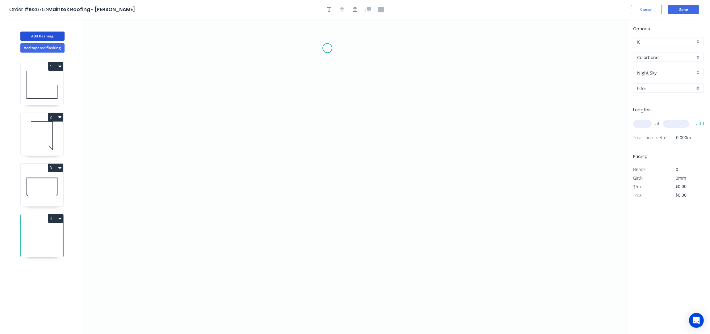
click at [327, 48] on icon "0" at bounding box center [354, 176] width 543 height 315
click at [360, 48] on icon "0" at bounding box center [354, 176] width 543 height 315
click at [351, 153] on icon "0 ?" at bounding box center [354, 176] width 543 height 315
drag, startPoint x: 362, startPoint y: 153, endPoint x: 361, endPoint y: 135, distance: 17.9
click at [361, 135] on circle at bounding box center [359, 134] width 9 height 9
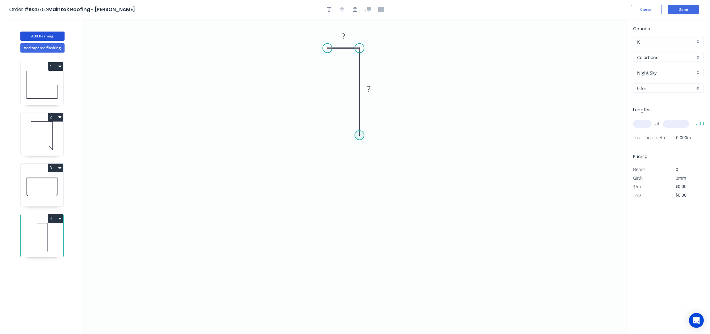
click at [361, 135] on circle at bounding box center [359, 134] width 9 height 9
click at [379, 156] on icon "0 ? ?" at bounding box center [354, 176] width 543 height 315
click at [361, 176] on icon "0 ? ? ?" at bounding box center [354, 176] width 543 height 315
click at [358, 268] on icon "0 ? ? ? ?" at bounding box center [354, 176] width 543 height 315
click at [360, 278] on circle at bounding box center [360, 277] width 9 height 9
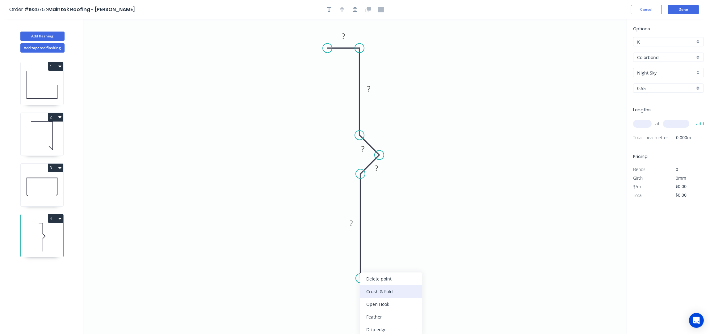
click at [384, 293] on div "Crush & Fold" at bounding box center [391, 291] width 62 height 13
click at [390, 298] on div "Flip bend" at bounding box center [391, 297] width 62 height 13
drag, startPoint x: 384, startPoint y: 269, endPoint x: 321, endPoint y: 298, distance: 69.5
click at [321, 298] on rect at bounding box center [310, 295] width 25 height 13
click at [346, 36] on rect at bounding box center [343, 36] width 12 height 9
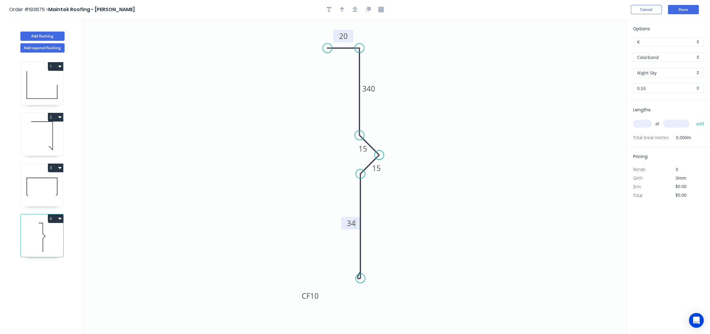
type input "$21.48"
drag, startPoint x: 372, startPoint y: 131, endPoint x: 377, endPoint y: 132, distance: 5.3
click at [377, 132] on g "15" at bounding box center [383, 131] width 20 height 13
drag, startPoint x: 386, startPoint y: 172, endPoint x: 397, endPoint y: 186, distance: 17.8
click at [397, 186] on rect at bounding box center [388, 182] width 20 height 13
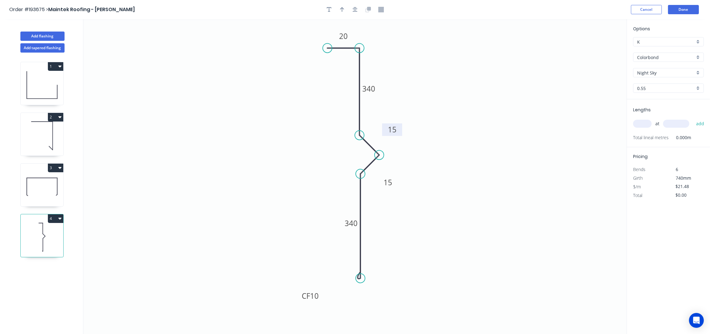
drag, startPoint x: 391, startPoint y: 130, endPoint x: 400, endPoint y: 128, distance: 9.1
click at [400, 128] on rect at bounding box center [392, 129] width 20 height 13
drag, startPoint x: 343, startPoint y: 223, endPoint x: 378, endPoint y: 230, distance: 36.2
click at [378, 230] on rect at bounding box center [386, 229] width 20 height 13
click at [319, 295] on rect at bounding box center [310, 295] width 25 height 13
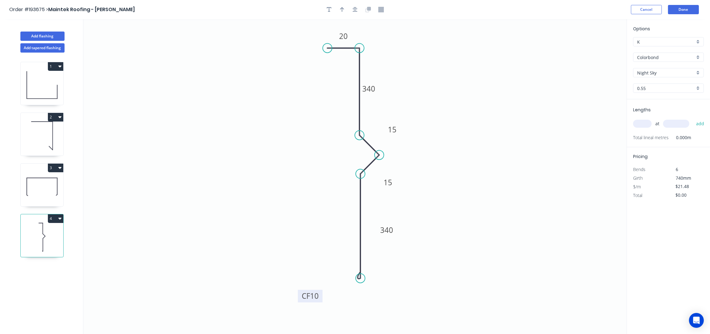
click at [316, 295] on tspan "10" at bounding box center [314, 296] width 9 height 10
click at [452, 125] on icon "0 20 340 15 15 CF 15 340" at bounding box center [354, 176] width 543 height 315
click at [340, 7] on icon "button" at bounding box center [342, 10] width 4 height 6
click at [594, 49] on icon at bounding box center [596, 43] width 6 height 20
click at [594, 49] on icon "0 20 340 15 15 CF 15 340" at bounding box center [354, 176] width 543 height 315
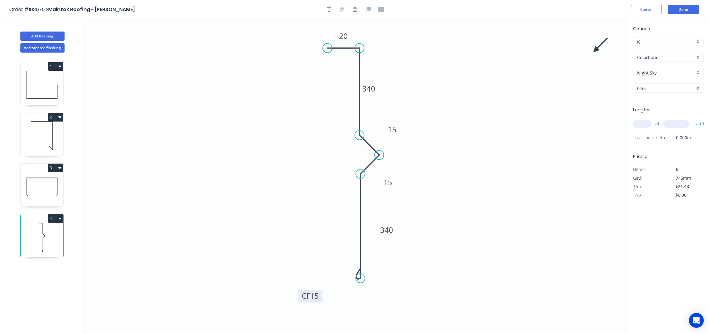
click at [596, 49] on icon at bounding box center [601, 45] width 18 height 18
drag, startPoint x: 596, startPoint y: 49, endPoint x: 427, endPoint y: 99, distance: 176.5
click at [427, 99] on icon at bounding box center [434, 99] width 20 height 6
click at [644, 122] on input "text" at bounding box center [642, 124] width 19 height 8
type input "2"
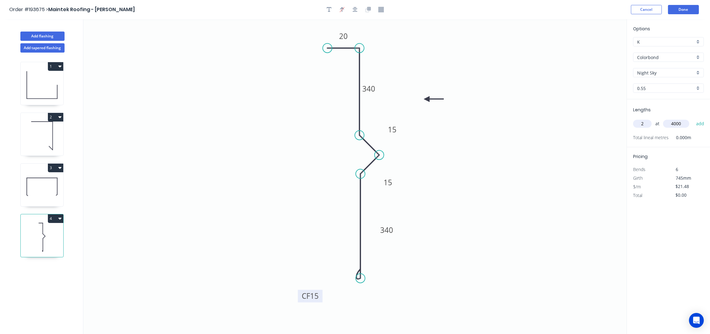
type input "4000"
click at [693, 118] on button "add" at bounding box center [700, 123] width 15 height 11
type input "$171.84"
click at [38, 38] on button "Add flashing" at bounding box center [42, 36] width 44 height 9
type input "$0.00"
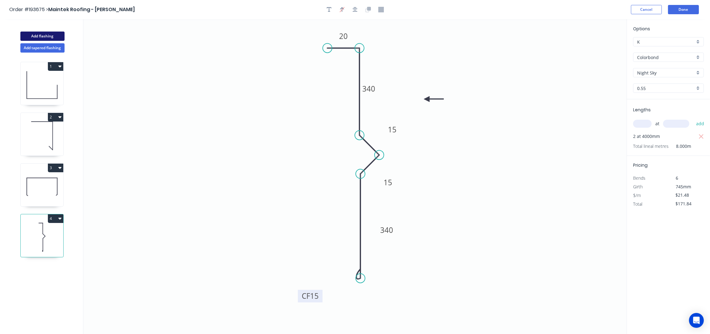
type input "$0.00"
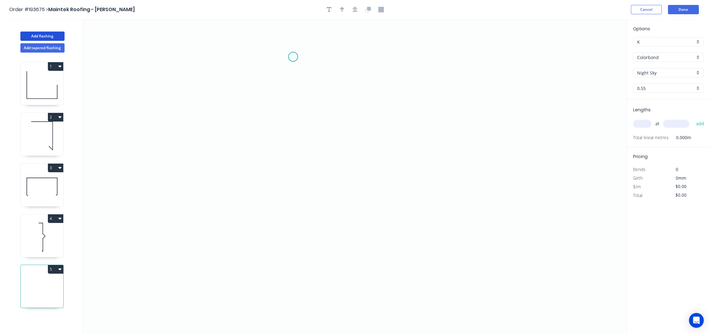
click at [293, 56] on icon "0" at bounding box center [354, 176] width 543 height 315
click at [271, 77] on icon "0" at bounding box center [354, 176] width 543 height 315
click at [265, 149] on icon "0 ?" at bounding box center [354, 176] width 543 height 315
click at [451, 158] on icon "0 ? ?" at bounding box center [354, 176] width 543 height 315
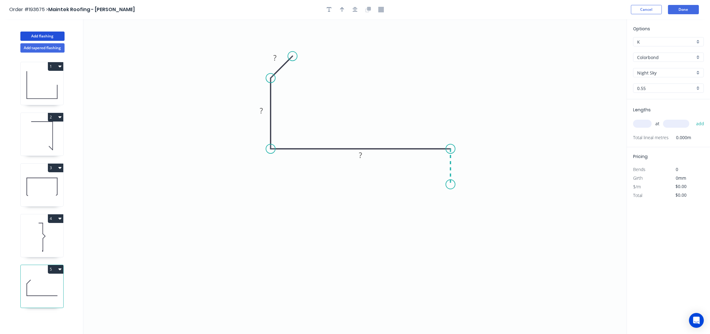
click at [452, 185] on icon "0 ? ? ?" at bounding box center [354, 176] width 543 height 315
click at [355, 9] on icon "button" at bounding box center [355, 10] width 5 height 6
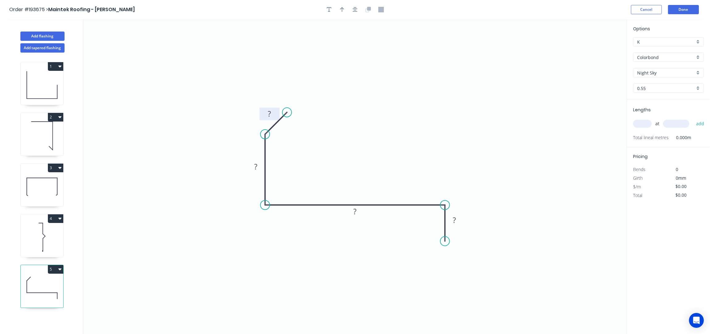
click at [270, 110] on tspan "?" at bounding box center [269, 113] width 3 height 10
type input "$11.94"
click at [342, 10] on icon "button" at bounding box center [342, 10] width 4 height 6
drag, startPoint x: 595, startPoint y: 48, endPoint x: 342, endPoint y: 151, distance: 272.8
click at [342, 151] on icon at bounding box center [343, 144] width 6 height 20
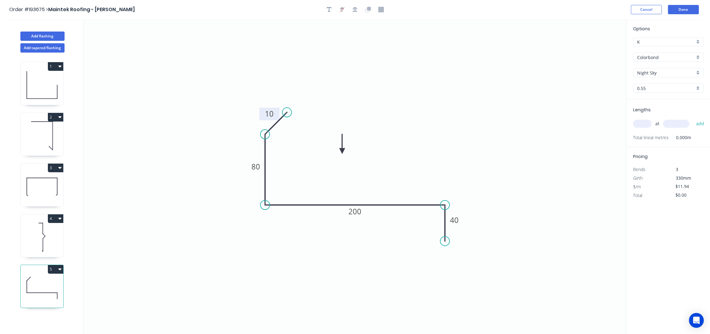
click at [636, 124] on input "text" at bounding box center [642, 124] width 19 height 8
type input "1"
type input "1500"
click at [693, 118] on button "add" at bounding box center [700, 123] width 15 height 11
type input "$17.91"
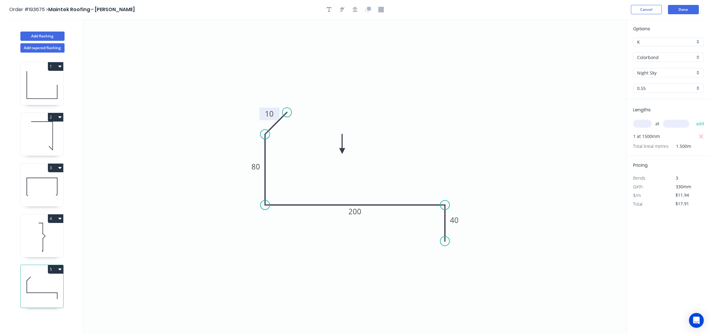
click at [434, 111] on icon "0 10 80 200 40" at bounding box center [354, 176] width 543 height 315
click at [32, 38] on button "Add flashing" at bounding box center [42, 36] width 44 height 9
type input "$0.00"
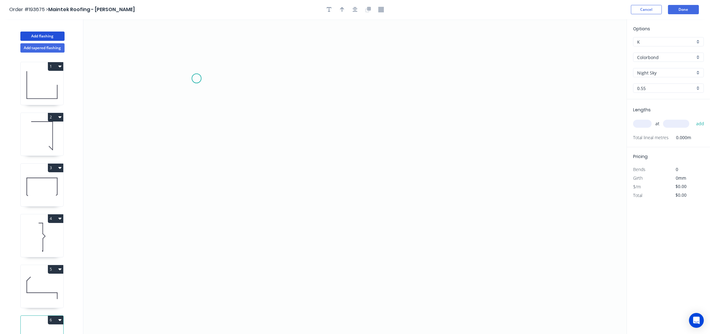
click at [220, 72] on icon "0" at bounding box center [354, 176] width 543 height 315
click at [217, 176] on icon "0" at bounding box center [354, 176] width 543 height 315
click at [433, 191] on icon "0 ?" at bounding box center [354, 176] width 543 height 315
click at [432, 221] on icon "0 ? ?" at bounding box center [354, 176] width 543 height 315
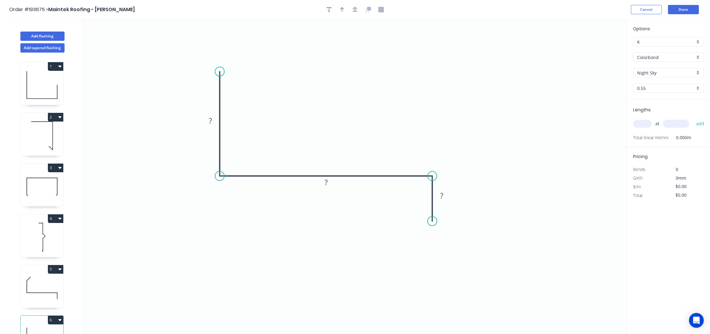
click at [359, 6] on div at bounding box center [355, 9] width 65 height 9
click at [358, 12] on button "button" at bounding box center [355, 9] width 9 height 9
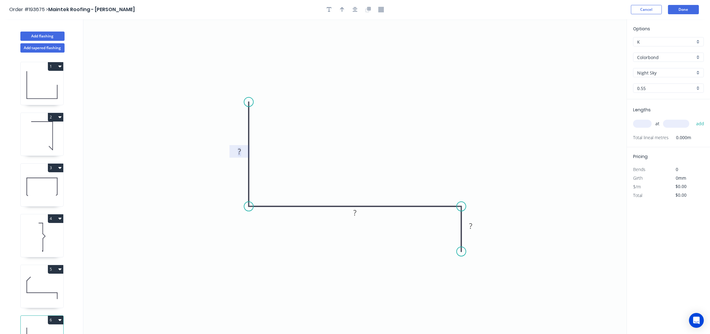
click at [240, 150] on tspan "?" at bounding box center [239, 151] width 3 height 10
click at [341, 13] on button "button" at bounding box center [342, 9] width 9 height 9
drag, startPoint x: 550, startPoint y: 65, endPoint x: 329, endPoint y: 167, distance: 242.7
click at [329, 167] on icon at bounding box center [330, 160] width 6 height 20
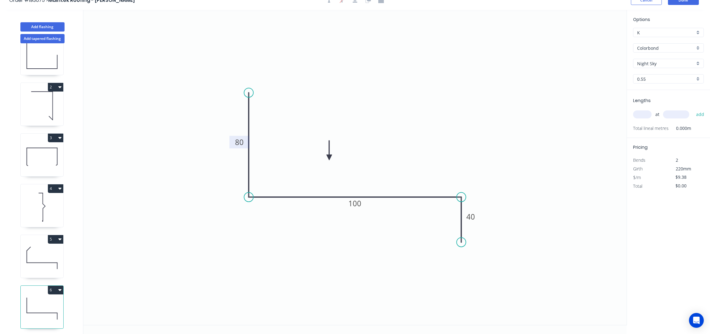
scroll to position [12, 0]
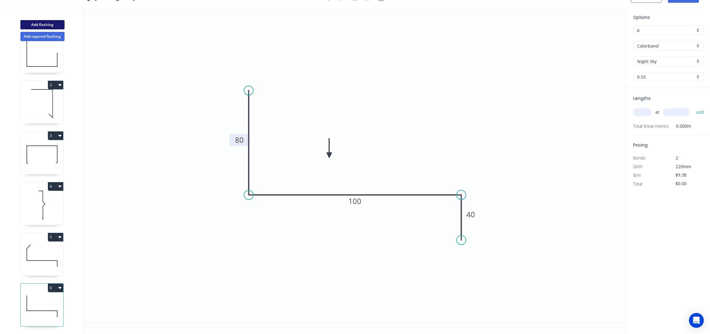
click at [37, 20] on button "Add flashing" at bounding box center [42, 24] width 44 height 9
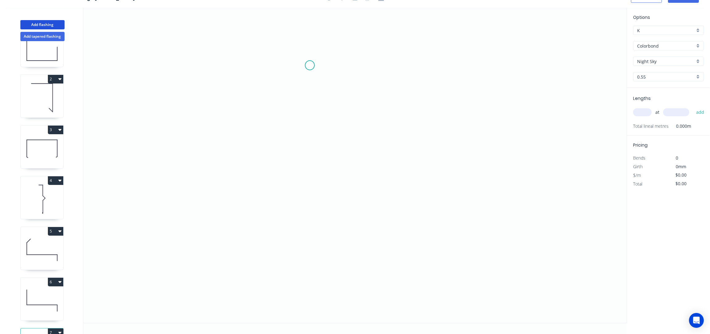
click at [310, 65] on icon "0" at bounding box center [354, 165] width 543 height 315
click at [230, 122] on icon "0" at bounding box center [354, 165] width 543 height 315
click at [400, 125] on icon "0 ?" at bounding box center [354, 165] width 543 height 315
click at [378, 103] on icon "0 ? ? ? º" at bounding box center [354, 165] width 543 height 315
drag, startPoint x: 285, startPoint y: 58, endPoint x: 278, endPoint y: 53, distance: 9.1
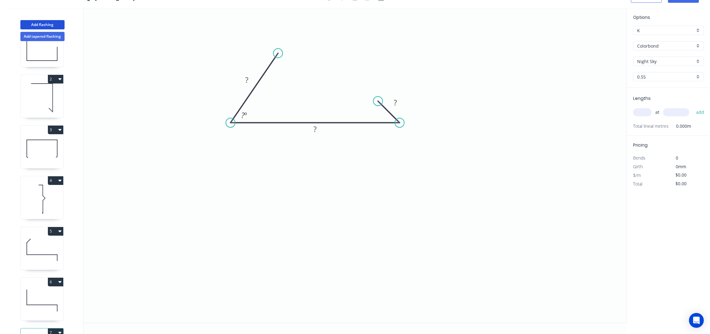
click at [278, 53] on circle at bounding box center [277, 53] width 9 height 9
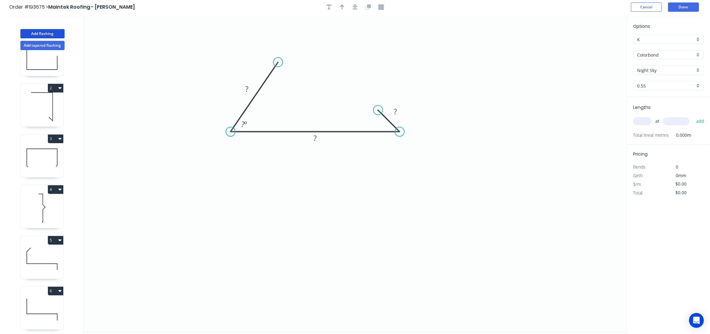
scroll to position [0, 0]
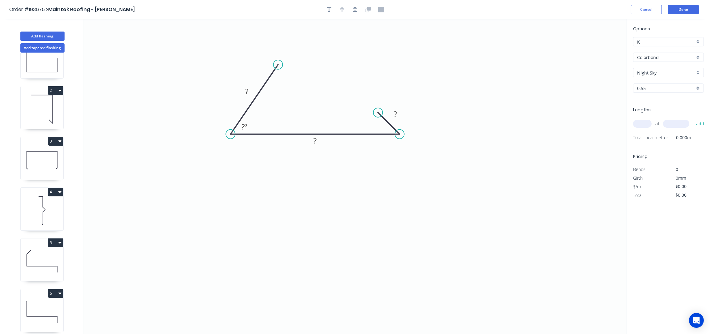
click at [354, 11] on icon "button" at bounding box center [355, 9] width 5 height 5
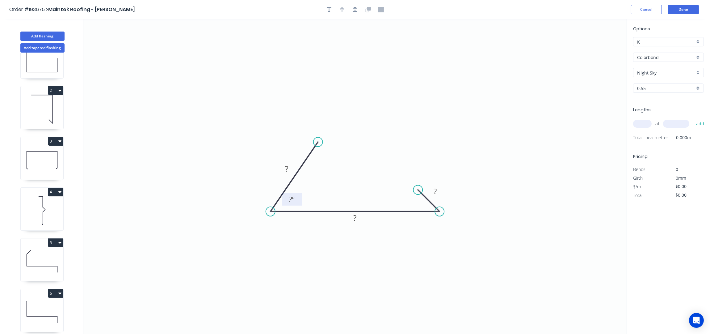
drag, startPoint x: 293, startPoint y: 201, endPoint x: 303, endPoint y: 196, distance: 10.6
click at [302, 196] on rect at bounding box center [292, 199] width 20 height 13
click at [291, 168] on rect at bounding box center [287, 169] width 12 height 9
type input "$13.06"
drag, startPoint x: 337, startPoint y: 8, endPoint x: 352, endPoint y: 15, distance: 17.3
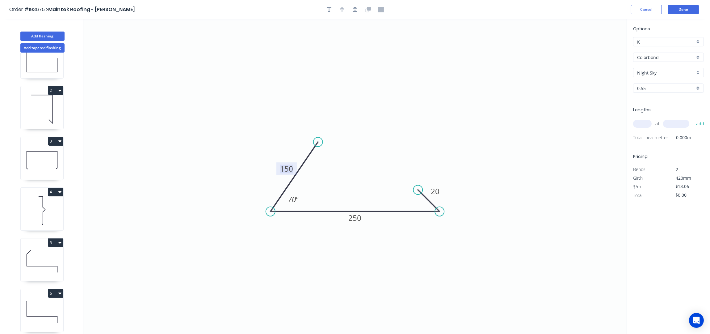
click at [337, 7] on div at bounding box center [355, 9] width 65 height 9
click at [345, 13] on button "button" at bounding box center [342, 9] width 9 height 9
drag, startPoint x: 596, startPoint y: 48, endPoint x: 349, endPoint y: 178, distance: 279.0
click at [349, 178] on icon at bounding box center [349, 171] width 6 height 20
click at [639, 121] on input "text" at bounding box center [642, 124] width 19 height 8
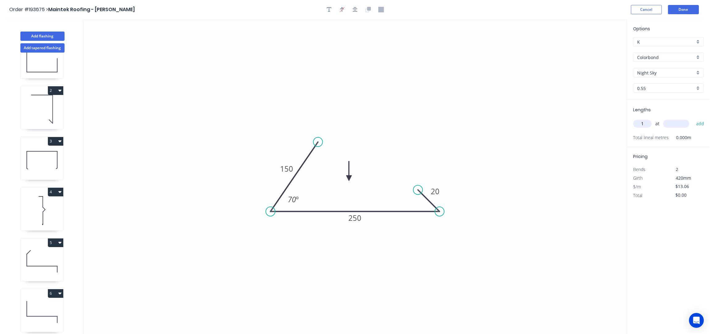
type input "1"
type input "1000"
click at [693, 118] on button "add" at bounding box center [700, 123] width 15 height 11
type input "$13.06"
click at [44, 36] on button "Add flashing" at bounding box center [42, 36] width 44 height 9
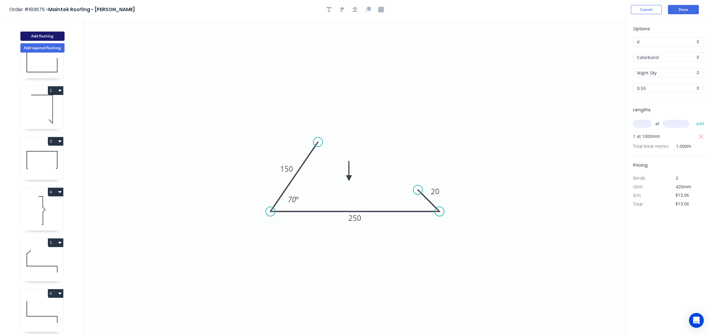
type input "$0.00"
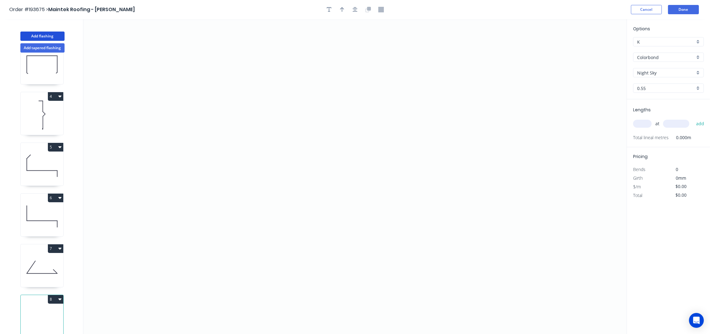
scroll to position [128, 0]
click at [58, 296] on icon "button" at bounding box center [59, 298] width 3 height 5
click at [39, 322] on div "Delete" at bounding box center [34, 326] width 48 height 9
type input "$13.06"
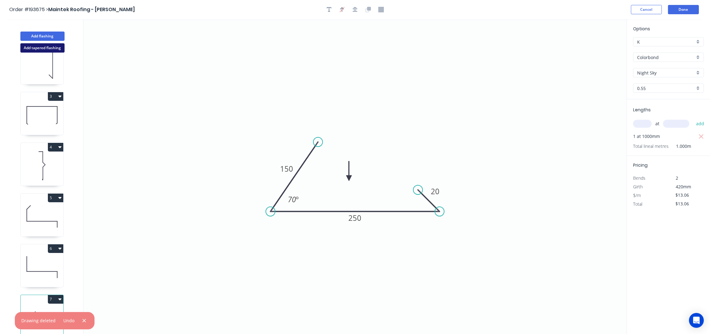
click at [49, 48] on button "Add tapered flashing" at bounding box center [42, 47] width 44 height 9
type input "$0.00"
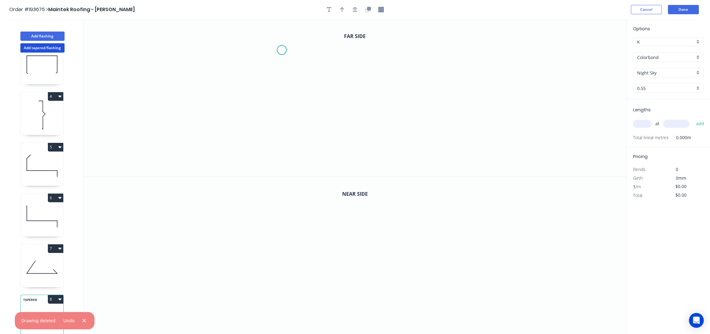
click at [282, 50] on icon "0" at bounding box center [354, 97] width 543 height 157
click at [281, 101] on icon "0" at bounding box center [354, 97] width 543 height 157
click at [427, 101] on icon "0 ?" at bounding box center [354, 97] width 543 height 157
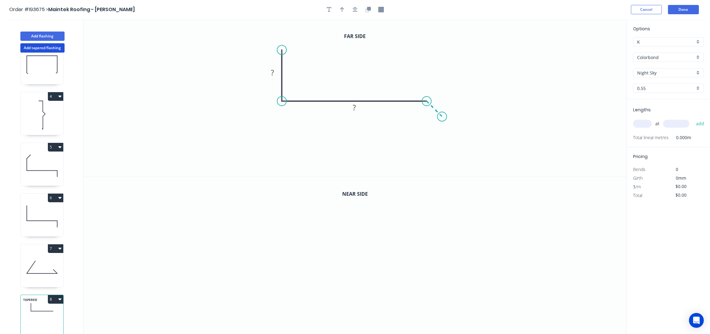
click at [442, 117] on icon "0 ? ?" at bounding box center [354, 97] width 543 height 157
click at [275, 74] on rect at bounding box center [273, 73] width 12 height 9
click at [354, 10] on icon "button" at bounding box center [355, 10] width 5 height 6
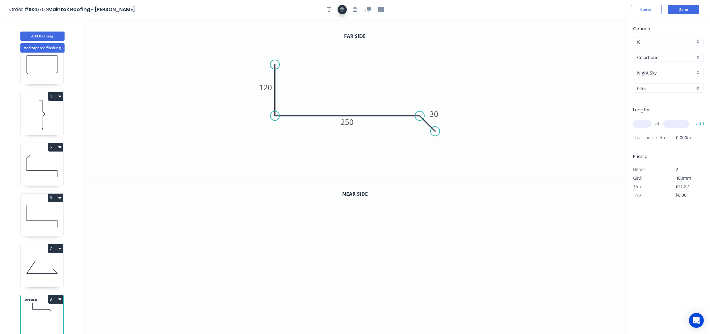
click at [344, 10] on icon "button" at bounding box center [342, 10] width 4 height 6
drag, startPoint x: 594, startPoint y: 50, endPoint x: 343, endPoint y: 85, distance: 254.2
click at [343, 85] on icon at bounding box center [346, 77] width 6 height 20
click at [367, 9] on icon "button" at bounding box center [369, 9] width 4 height 4
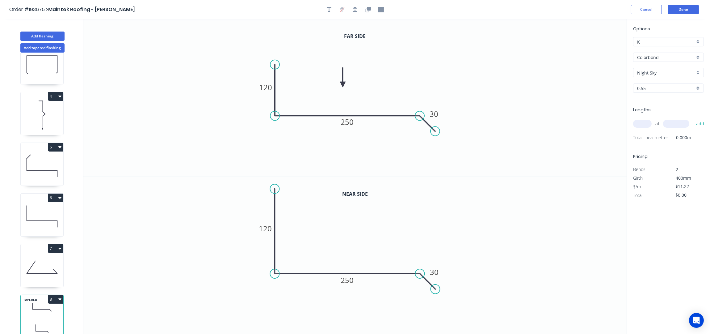
drag, startPoint x: 272, startPoint y: 222, endPoint x: 294, endPoint y: 179, distance: 48.4
click at [272, 188] on circle at bounding box center [274, 188] width 9 height 9
click at [355, 9] on icon "button" at bounding box center [355, 9] width 5 height 5
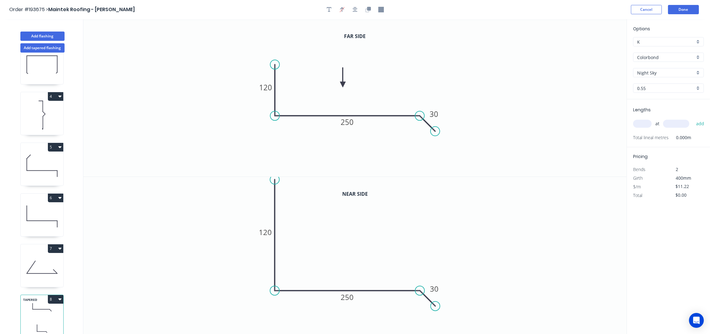
click at [274, 179] on circle at bounding box center [274, 179] width 9 height 9
click at [358, 11] on button "button" at bounding box center [355, 9] width 9 height 9
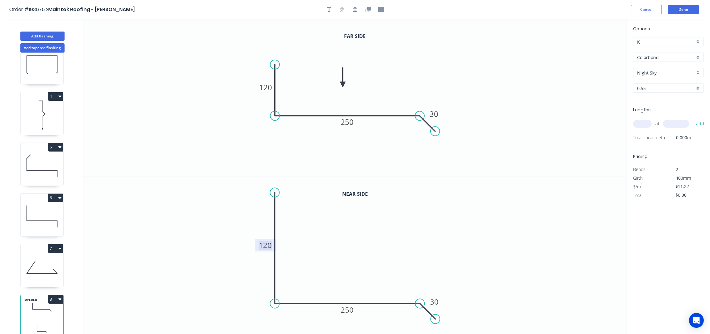
click at [267, 243] on tspan "120" at bounding box center [265, 245] width 13 height 10
click at [644, 121] on input "text" at bounding box center [642, 124] width 19 height 8
type input "$20.03"
type input "1"
type input "6000"
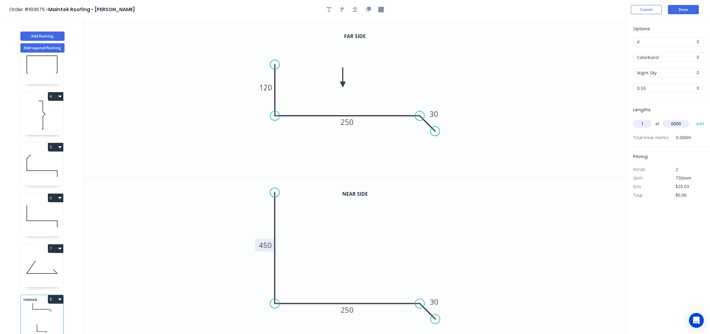
click at [693, 118] on button "add" at bounding box center [700, 123] width 15 height 11
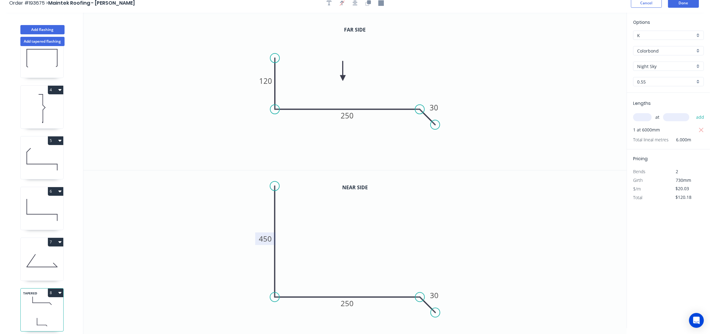
scroll to position [12, 0]
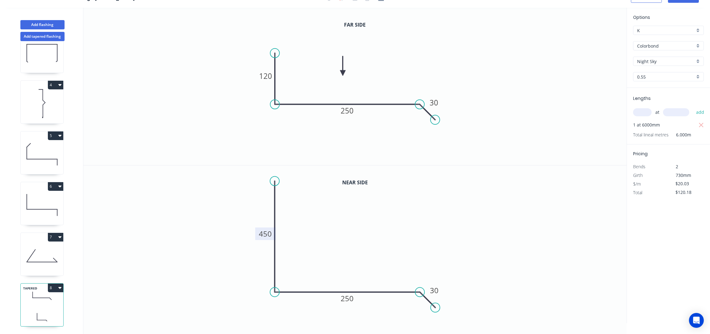
click at [58, 285] on icon "button" at bounding box center [59, 287] width 3 height 5
drag, startPoint x: 35, startPoint y: 298, endPoint x: 56, endPoint y: 298, distance: 21.3
click at [35, 298] on div "Duplicate" at bounding box center [34, 302] width 48 height 9
type input "$0.00"
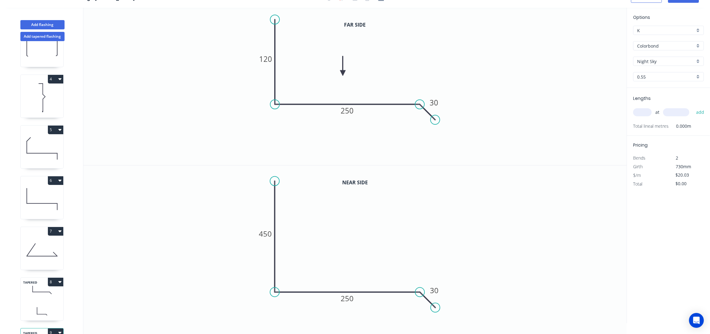
drag, startPoint x: 276, startPoint y: 51, endPoint x: 276, endPoint y: 13, distance: 38.3
click at [276, 15] on circle at bounding box center [274, 19] width 9 height 9
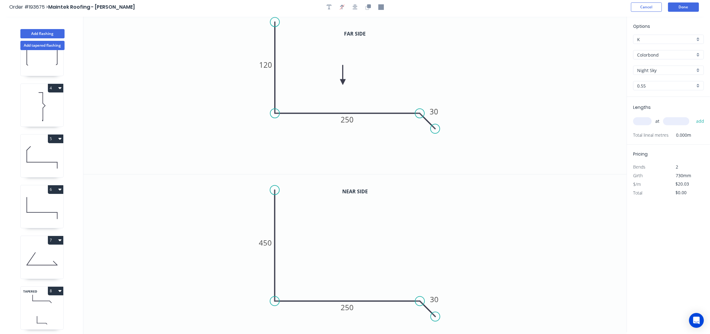
scroll to position [0, 0]
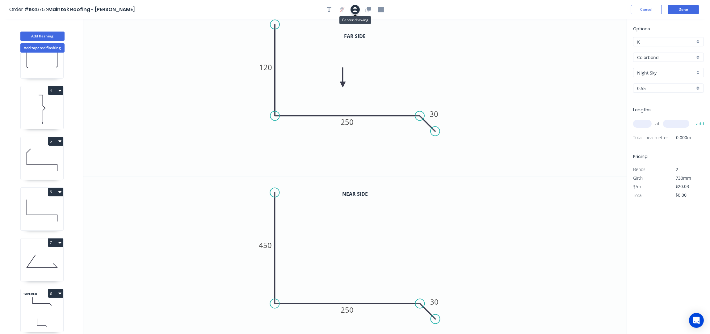
click at [356, 9] on icon "button" at bounding box center [355, 9] width 5 height 5
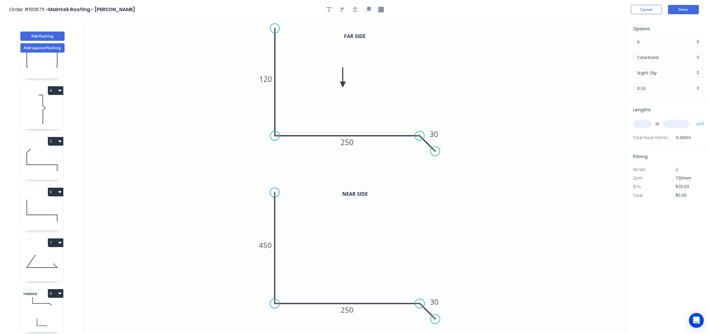
drag, startPoint x: 278, startPoint y: 44, endPoint x: 276, endPoint y: 37, distance: 7.0
click at [277, 27] on circle at bounding box center [274, 28] width 9 height 9
click at [266, 78] on tspan "120" at bounding box center [265, 78] width 13 height 10
click at [269, 244] on tspan "450" at bounding box center [265, 245] width 13 height 10
click at [349, 142] on tspan "250" at bounding box center [347, 142] width 13 height 10
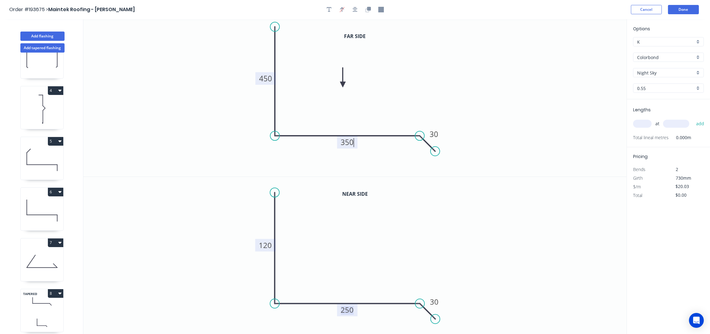
click at [348, 311] on tspan "250" at bounding box center [347, 310] width 13 height 10
type input "$23.72"
click at [525, 181] on icon "0 120 350 30" at bounding box center [354, 256] width 543 height 158
click at [640, 119] on div "at add" at bounding box center [669, 123] width 72 height 11
click at [643, 124] on input "text" at bounding box center [642, 124] width 19 height 8
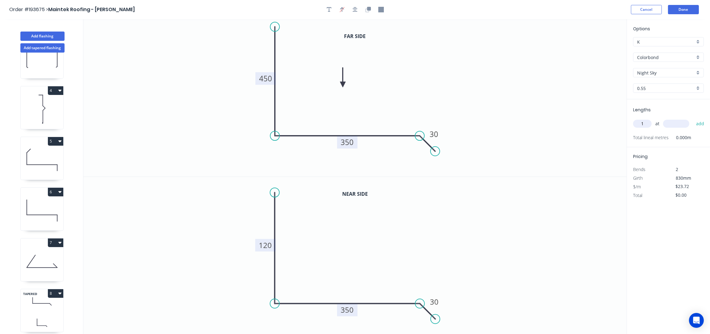
type input "1"
type input "6000"
click at [693, 118] on button "add" at bounding box center [700, 123] width 15 height 11
type input "$142.32"
click at [46, 33] on button "Add flashing" at bounding box center [42, 36] width 44 height 9
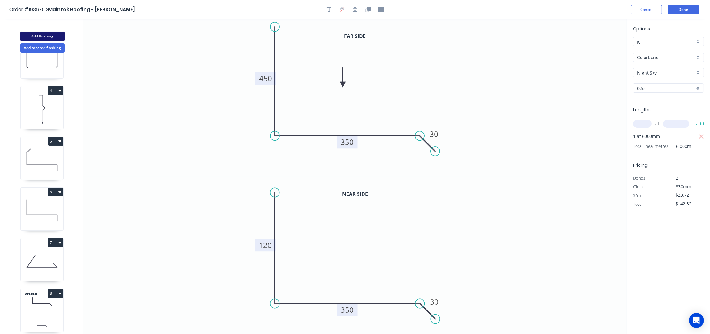
type input "$0.00"
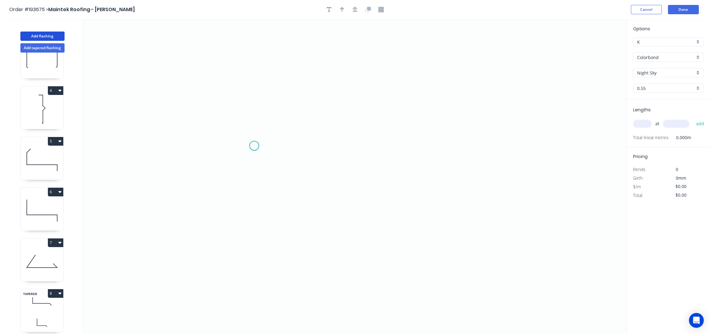
click at [255, 143] on icon "0" at bounding box center [354, 176] width 543 height 315
click at [263, 51] on icon "0" at bounding box center [354, 176] width 543 height 315
click at [261, 50] on icon "0 ?" at bounding box center [354, 176] width 543 height 315
drag, startPoint x: 256, startPoint y: 50, endPoint x: 342, endPoint y: 50, distance: 85.9
click at [257, 50] on circle at bounding box center [253, 50] width 9 height 9
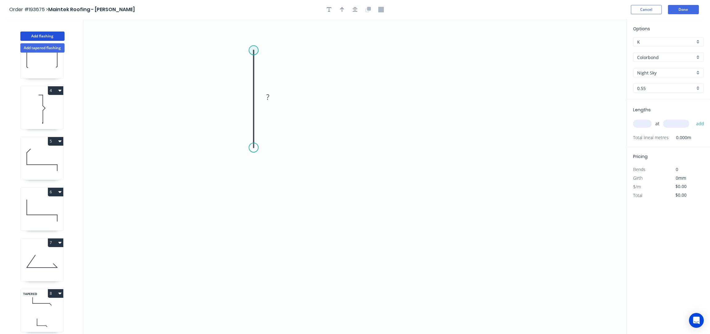
click at [252, 48] on circle at bounding box center [253, 50] width 9 height 9
click at [479, 44] on icon "0 ?" at bounding box center [354, 176] width 543 height 315
click at [475, 145] on icon "0 ? ?" at bounding box center [354, 176] width 543 height 315
click at [462, 129] on icon "0 ? ? ?" at bounding box center [354, 176] width 543 height 315
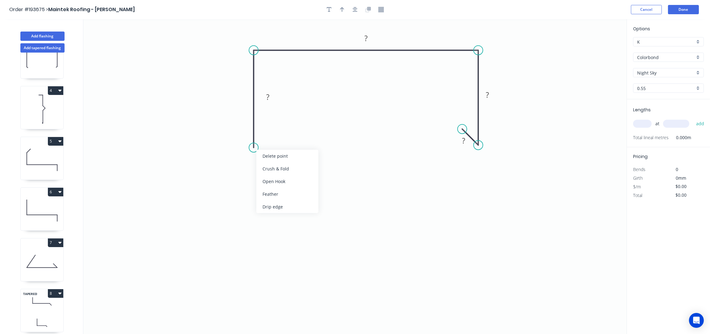
click at [281, 195] on div "Feather" at bounding box center [287, 194] width 62 height 13
click at [278, 167] on div "Flip bend" at bounding box center [285, 169] width 62 height 13
drag, startPoint x: 278, startPoint y: 139, endPoint x: 317, endPoint y: 182, distance: 57.9
click at [317, 182] on rect at bounding box center [306, 179] width 24 height 13
click at [355, 8] on icon "button" at bounding box center [355, 9] width 5 height 5
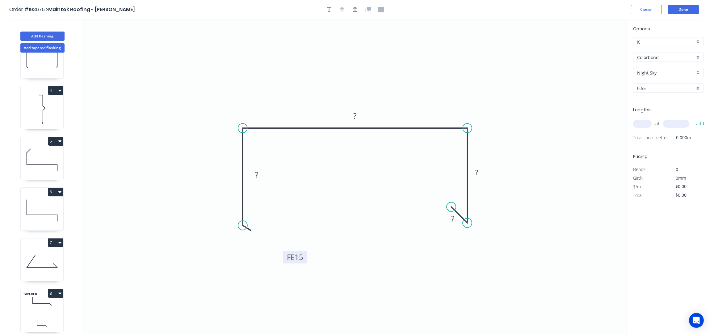
click at [301, 255] on tspan "15" at bounding box center [299, 257] width 9 height 10
type input "$14.50"
click at [344, 12] on icon "button" at bounding box center [342, 10] width 4 height 6
drag, startPoint x: 597, startPoint y: 49, endPoint x: 411, endPoint y: 109, distance: 195.8
click at [411, 108] on icon at bounding box center [413, 100] width 6 height 20
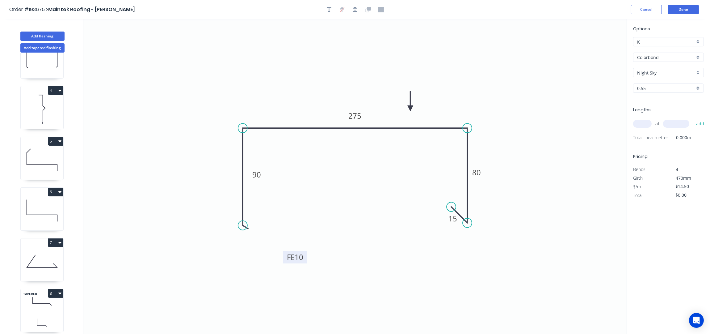
click at [639, 127] on input "text" at bounding box center [642, 124] width 19 height 8
type input "1"
type input "7000"
click at [693, 118] on button "add" at bounding box center [700, 123] width 15 height 11
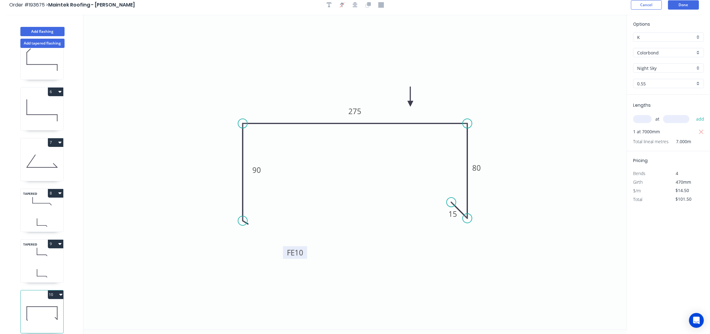
scroll to position [12, 0]
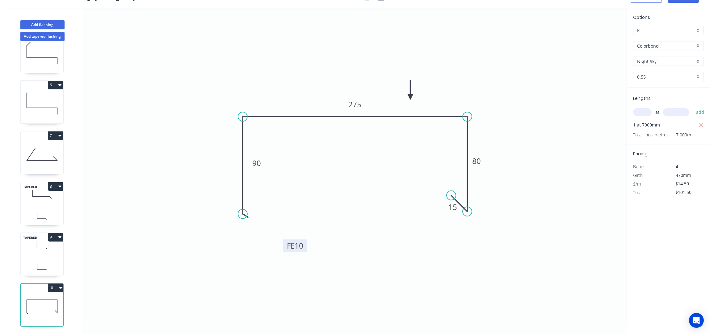
click at [56, 283] on button "10" at bounding box center [55, 287] width 15 height 9
click at [29, 298] on div "Duplicate" at bounding box center [34, 302] width 48 height 9
type input "$0.00"
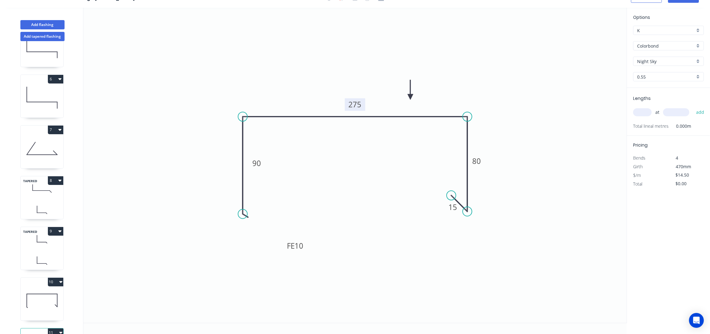
click at [361, 104] on tspan "275" at bounding box center [355, 104] width 13 height 10
click at [641, 108] on input "text" at bounding box center [642, 112] width 19 height 8
type input "1"
type input "7000"
click at [693, 107] on button "add" at bounding box center [700, 112] width 15 height 11
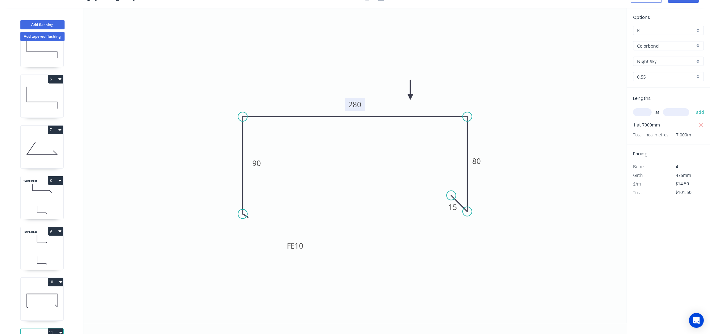
scroll to position [280, 0]
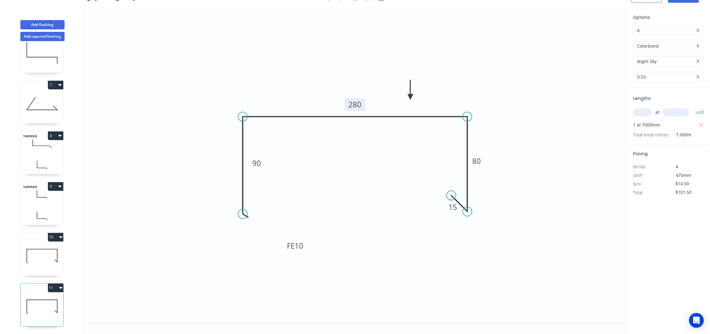
click at [58, 283] on button "11" at bounding box center [55, 287] width 15 height 9
click at [44, 298] on div "Duplicate" at bounding box center [34, 302] width 48 height 9
type input "$0.00"
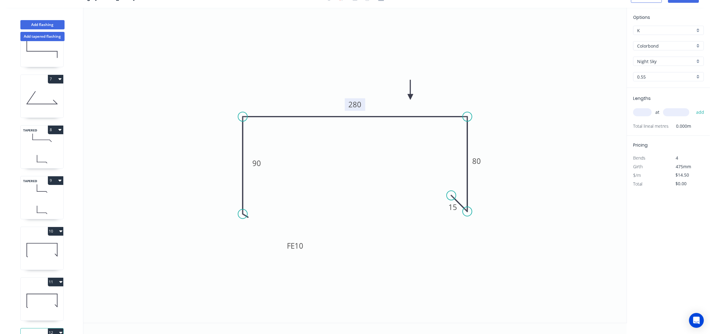
click at [359, 103] on tspan "280" at bounding box center [355, 104] width 13 height 10
click at [644, 110] on input "text" at bounding box center [642, 112] width 19 height 8
type input "1"
type input "6700"
click at [693, 107] on button "add" at bounding box center [700, 112] width 15 height 11
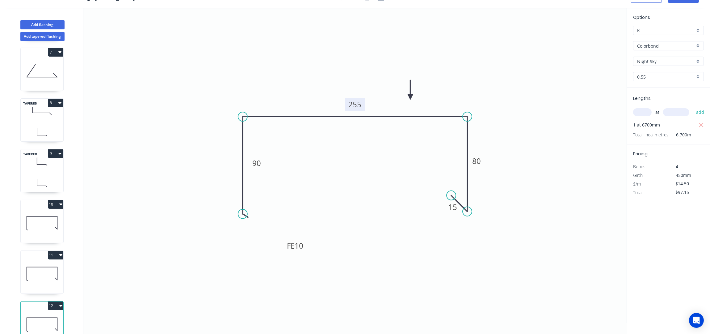
scroll to position [330, 0]
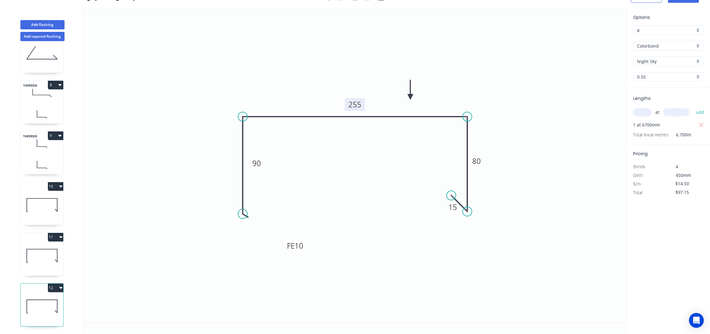
click at [58, 283] on button "12" at bounding box center [55, 287] width 15 height 9
click at [46, 298] on div "Duplicate" at bounding box center [34, 302] width 48 height 9
type input "$0.00"
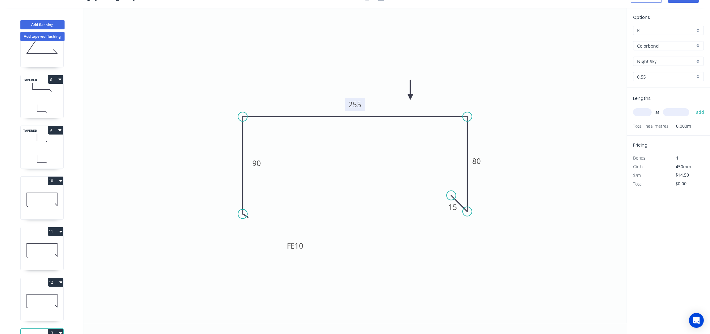
click at [361, 104] on rect at bounding box center [355, 104] width 20 height 13
click at [359, 104] on tspan "255" at bounding box center [355, 104] width 13 height 10
click at [641, 111] on input "text" at bounding box center [642, 112] width 19 height 8
type input "1"
type input "1500"
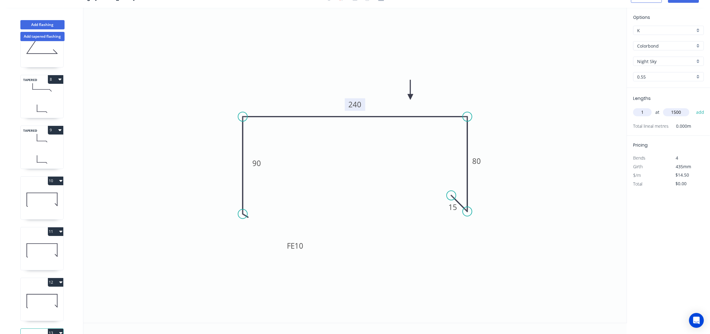
click at [693, 107] on button "add" at bounding box center [700, 112] width 15 height 11
type input "$21.75"
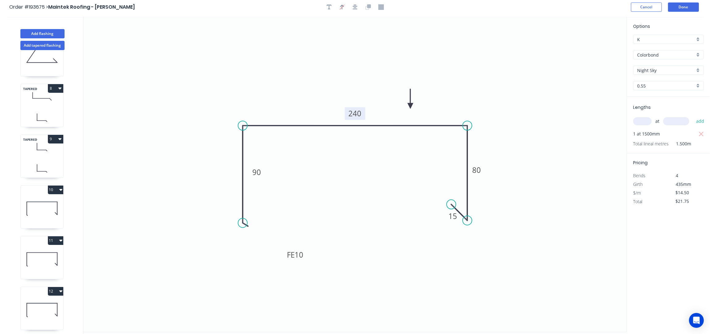
scroll to position [0, 0]
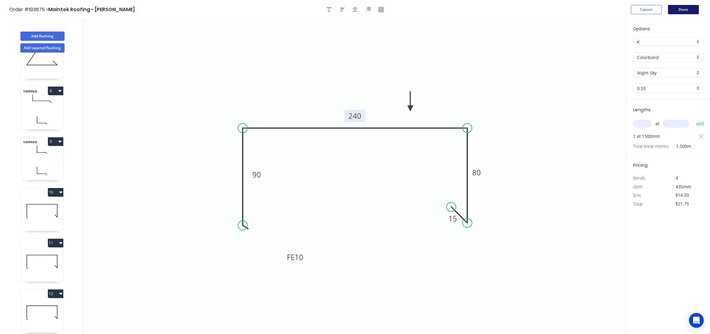
click at [675, 11] on button "Done" at bounding box center [683, 9] width 31 height 9
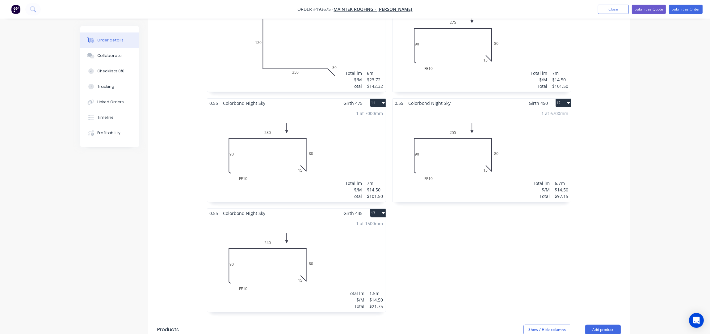
scroll to position [783, 0]
click at [357, 229] on div "1 at 1500mm Total lm $/M Total 1.5m $14.50 $21.75" at bounding box center [296, 264] width 179 height 94
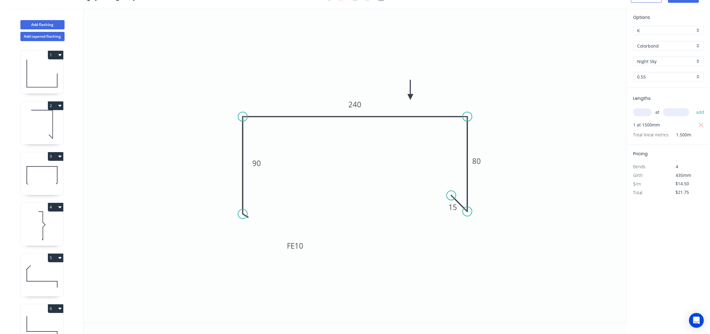
drag, startPoint x: 265, startPoint y: 162, endPoint x: 274, endPoint y: 162, distance: 9.6
click at [267, 162] on rect at bounding box center [257, 163] width 20 height 13
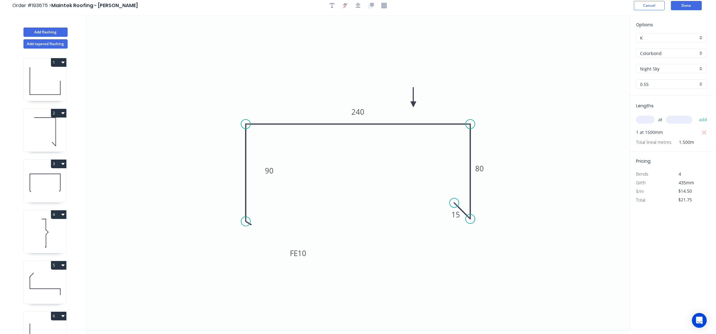
scroll to position [0, 0]
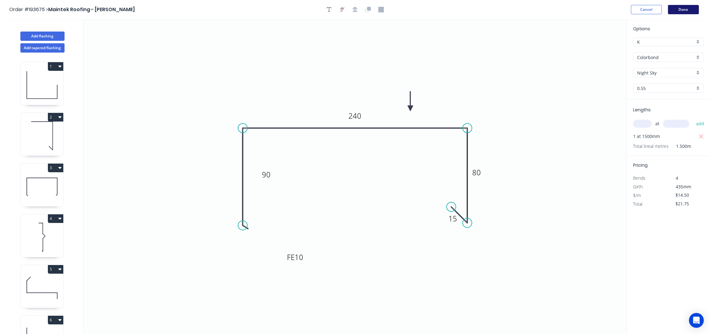
click at [686, 9] on button "Done" at bounding box center [683, 9] width 31 height 9
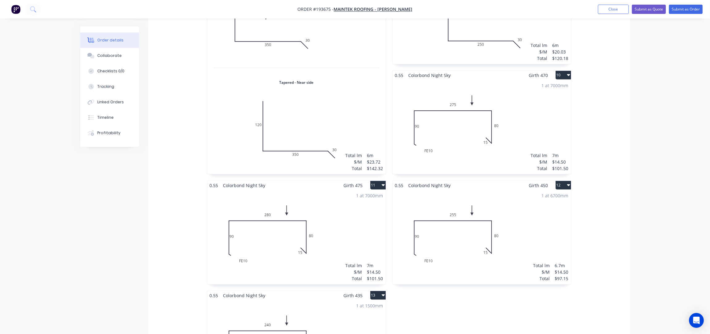
click at [522, 196] on div "1 at 6700mm Total lm $/M Total 6.7m $14.50 $97.15" at bounding box center [482, 237] width 179 height 94
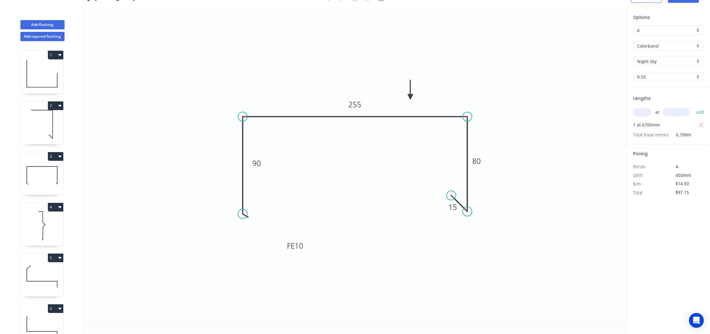
scroll to position [12, 0]
drag, startPoint x: 265, startPoint y: 162, endPoint x: 277, endPoint y: 163, distance: 12.1
click at [274, 163] on rect at bounding box center [268, 164] width 20 height 13
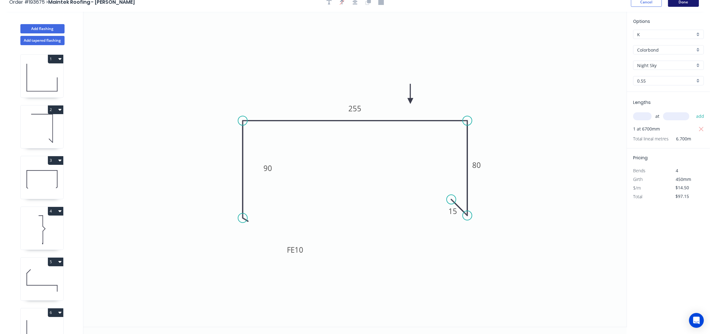
scroll to position [0, 0]
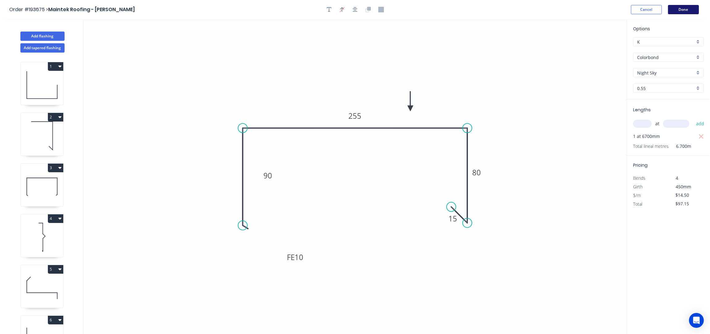
click at [687, 10] on button "Done" at bounding box center [683, 9] width 31 height 9
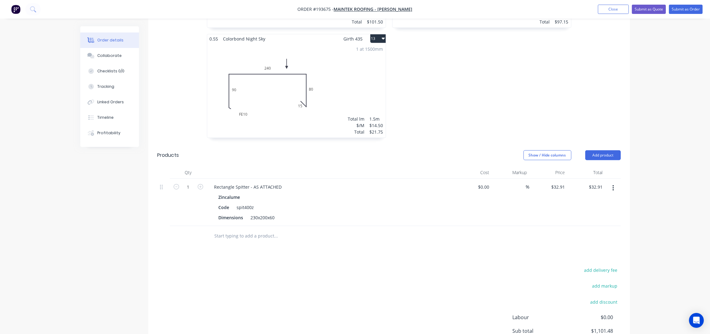
scroll to position [837, 0]
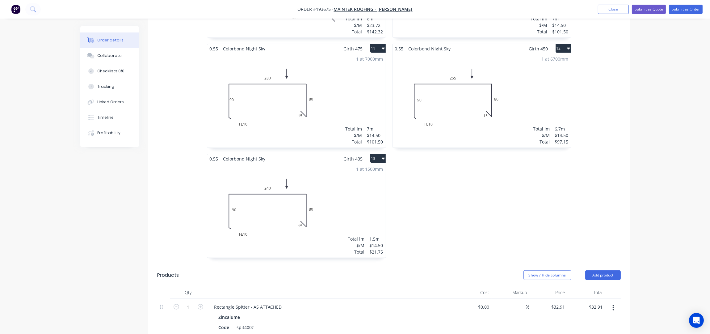
click at [345, 71] on div "1 at 7000mm Total lm $/M Total 7m $14.50 $101.50" at bounding box center [296, 100] width 179 height 94
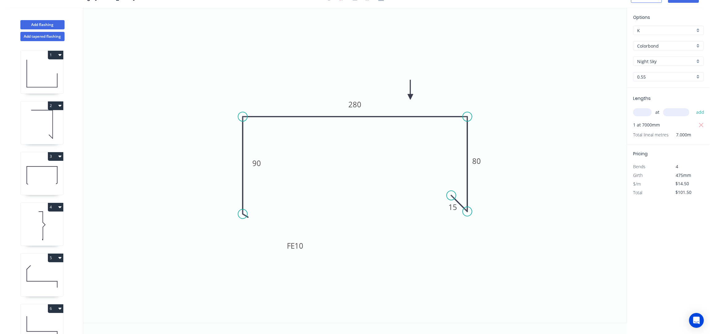
scroll to position [12, 0]
drag, startPoint x: 263, startPoint y: 162, endPoint x: 272, endPoint y: 162, distance: 8.7
click at [272, 162] on g "90" at bounding box center [265, 163] width 20 height 13
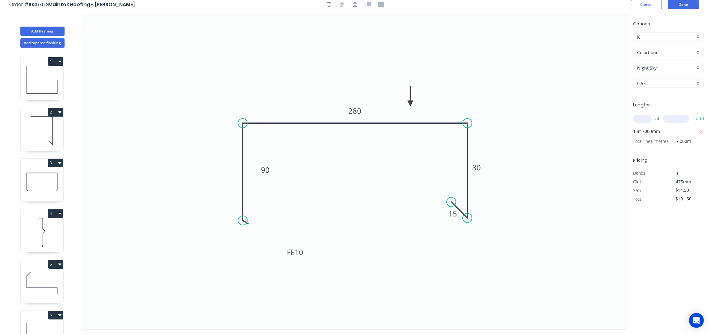
scroll to position [0, 0]
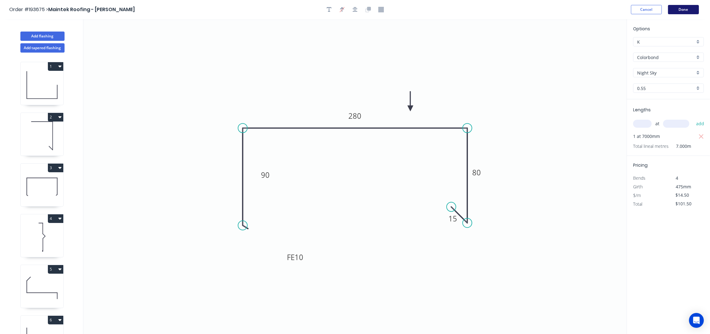
click at [685, 9] on button "Done" at bounding box center [683, 9] width 31 height 9
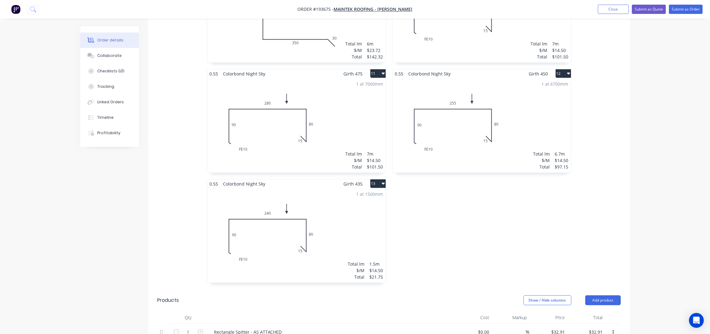
scroll to position [741, 0]
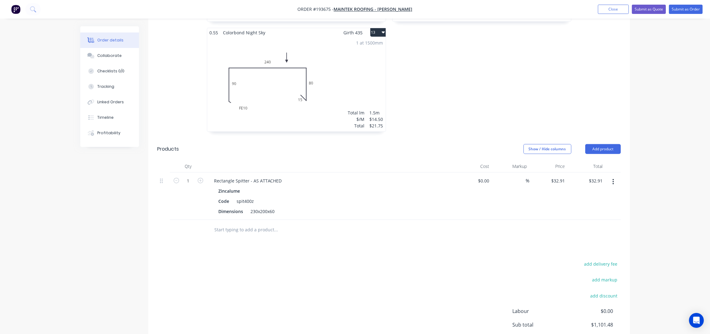
scroll to position [1002, 0]
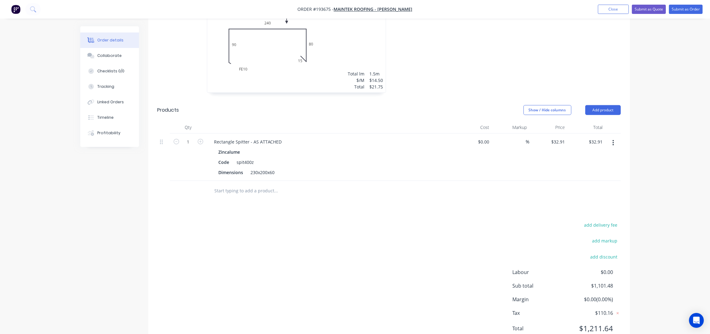
click at [614, 99] on header "Products Show / Hide columns Add product" at bounding box center [389, 110] width 482 height 22
click at [612, 105] on button "Add product" at bounding box center [603, 110] width 36 height 10
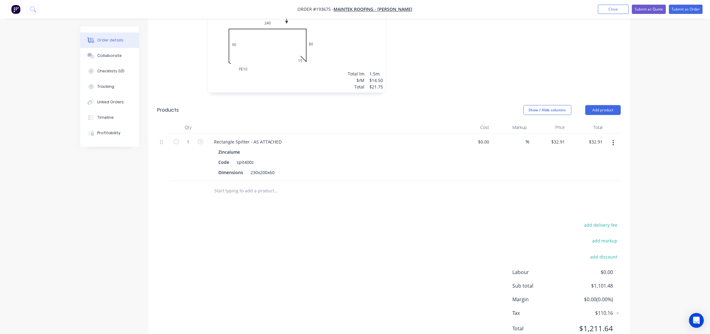
click at [220, 105] on div "Products" at bounding box center [207, 110] width 99 height 10
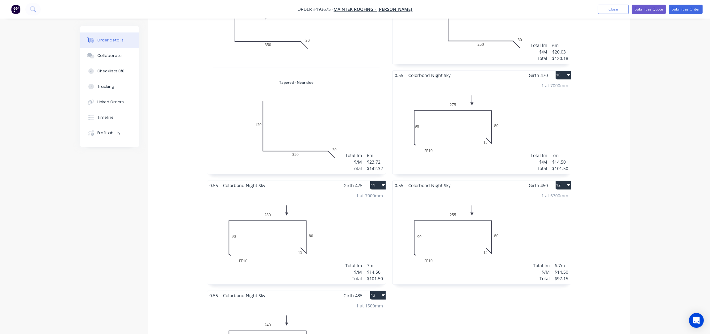
scroll to position [989, 0]
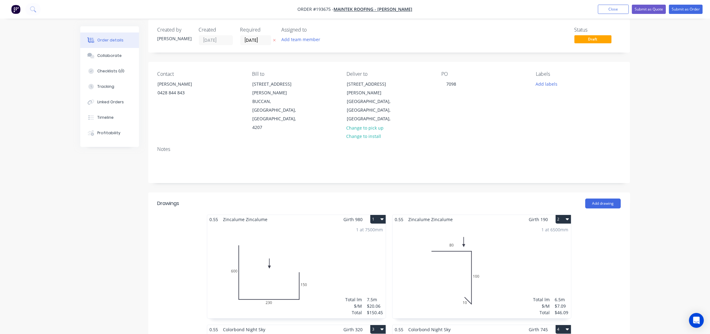
scroll to position [0, 0]
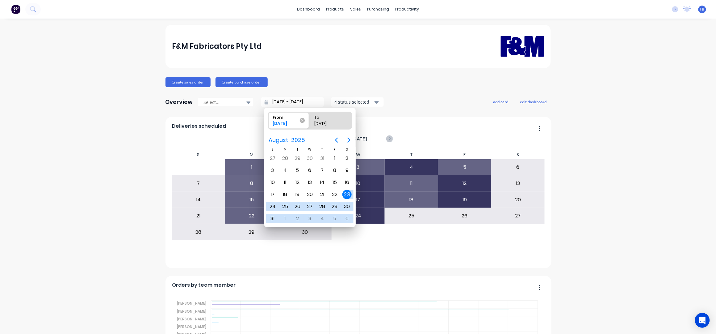
click at [303, 119] on icon at bounding box center [302, 120] width 5 height 5
click at [269, 119] on input "From [DATE]" at bounding box center [268, 120] width 0 height 17
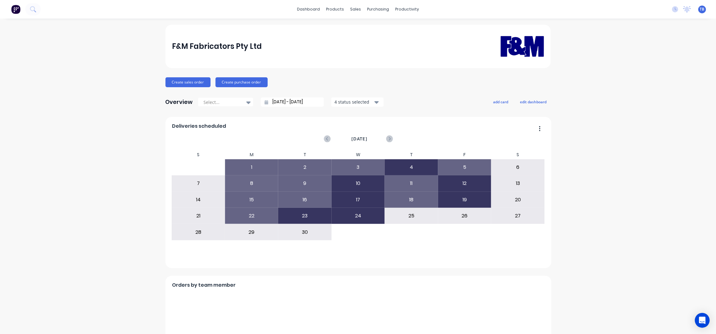
type input "[DATE] - [DATE]"
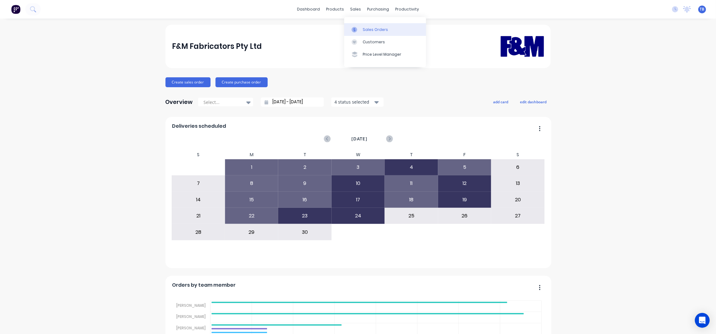
click at [380, 31] on div "Sales Orders" at bounding box center [375, 30] width 25 height 6
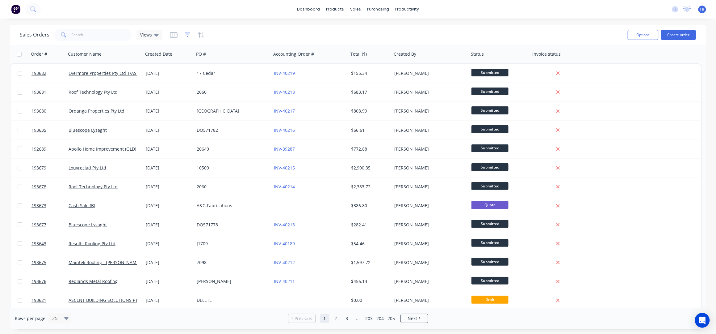
click at [188, 34] on icon "button" at bounding box center [188, 34] width 4 height 1
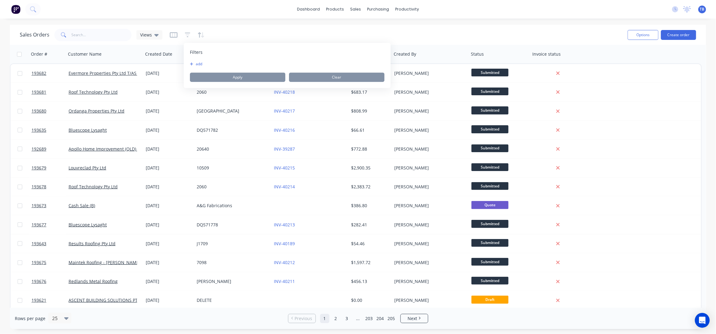
click at [203, 63] on button "add" at bounding box center [197, 63] width 15 height 5
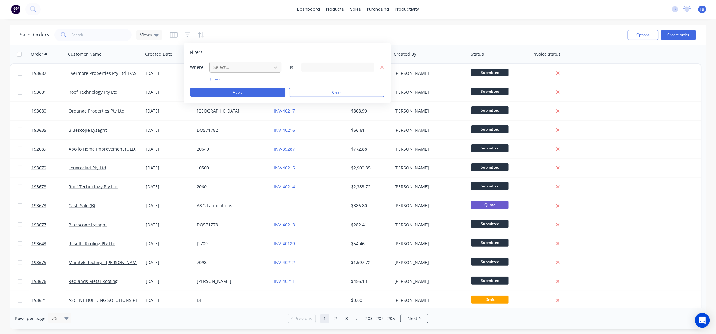
click at [230, 72] on div "Select..." at bounding box center [240, 67] width 59 height 10
click at [369, 20] on div "Sales Orders Customers Price Level Manager" at bounding box center [389, 42] width 82 height 50
drag, startPoint x: 377, startPoint y: 26, endPoint x: 360, endPoint y: 29, distance: 16.9
click at [377, 26] on link "Sales Orders" at bounding box center [389, 29] width 82 height 12
click at [115, 33] on input "text" at bounding box center [102, 35] width 60 height 12
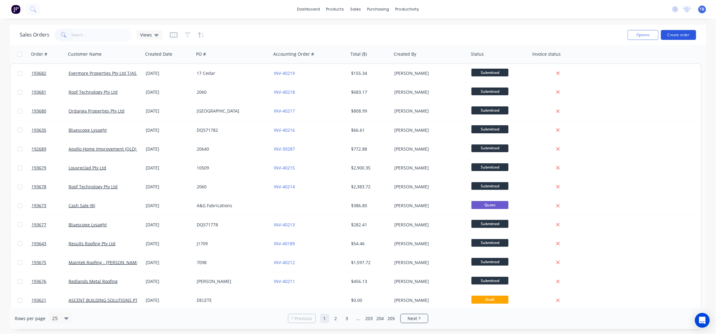
click at [689, 36] on button "Create order" at bounding box center [678, 35] width 35 height 10
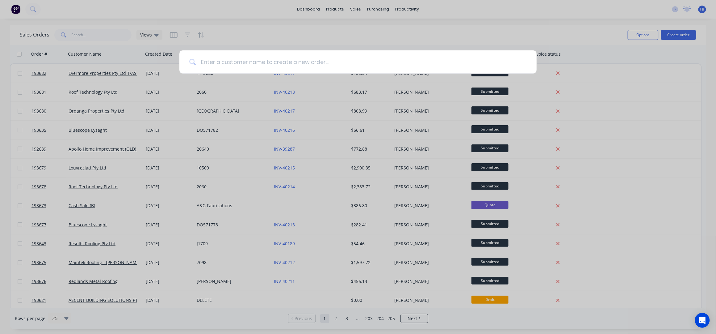
click at [262, 56] on input at bounding box center [361, 61] width 331 height 23
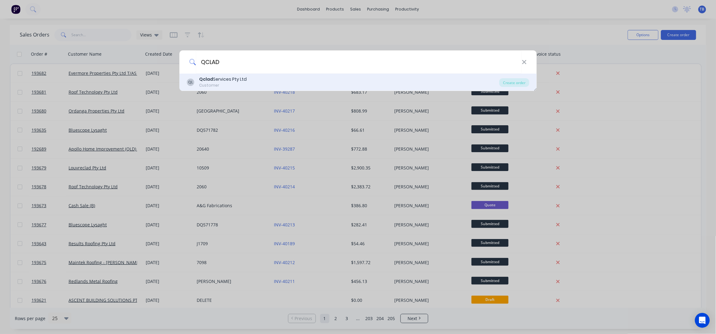
type input "QCLAD"
click at [268, 78] on div "QL Qclad Services Pty Ltd Customer" at bounding box center [343, 82] width 313 height 12
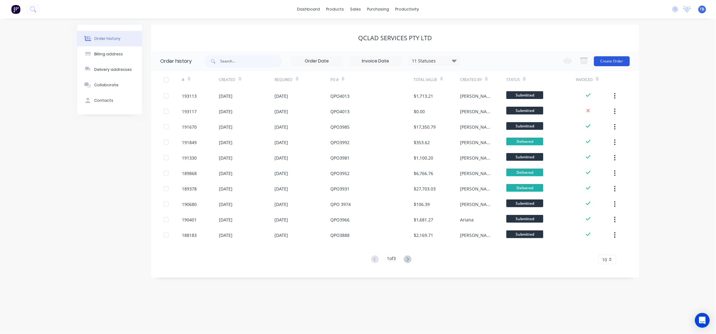
click at [611, 65] on button "Create Order" at bounding box center [612, 61] width 36 height 10
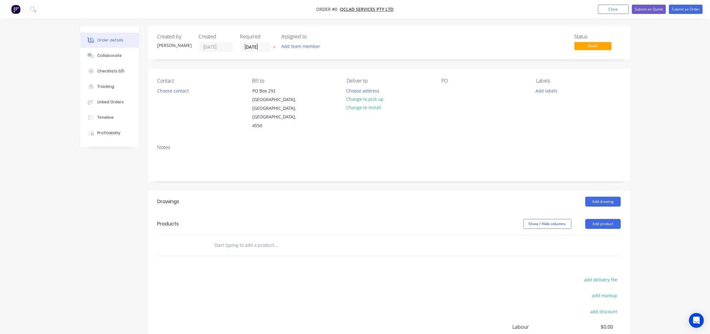
click at [247, 45] on input "[DATE]" at bounding box center [256, 46] width 30 height 9
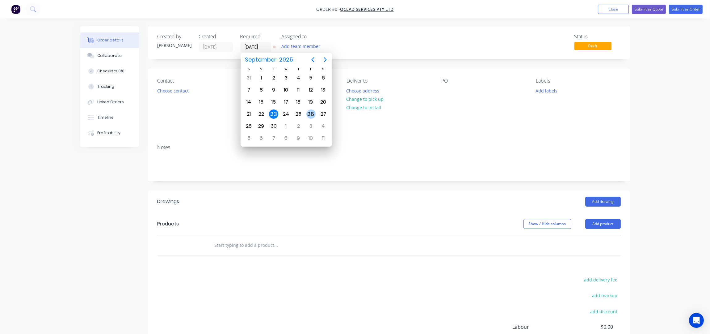
click at [310, 115] on div "26" at bounding box center [310, 113] width 9 height 9
type input "[DATE]"
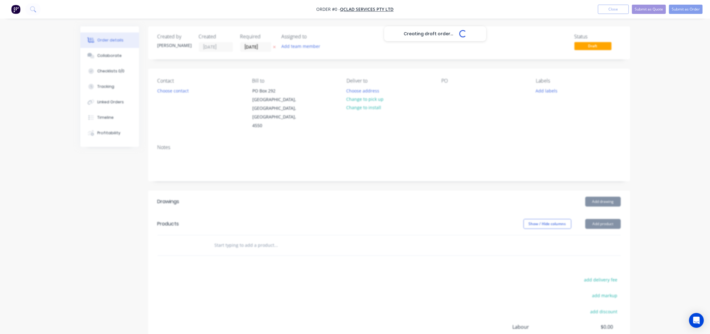
click at [179, 90] on div "Creating draft order... Loading..." at bounding box center [435, 193] width 710 height 334
click at [175, 92] on button "Choose contact" at bounding box center [173, 90] width 38 height 8
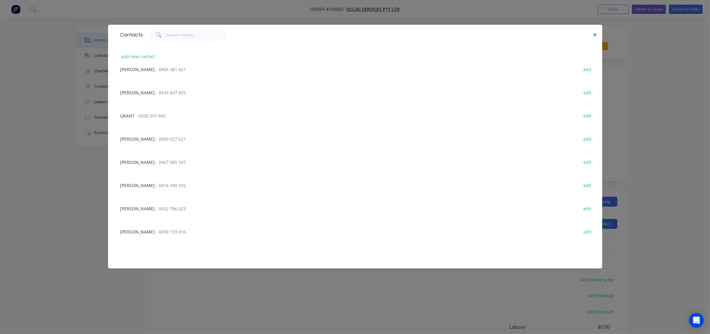
scroll to position [147, 0]
click at [156, 255] on span "- 0474 141 854" at bounding box center [171, 258] width 30 height 6
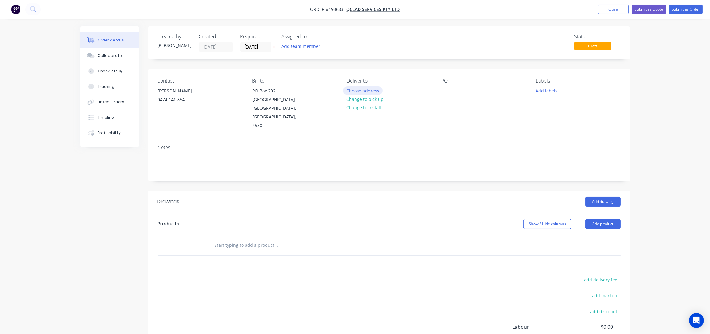
click at [354, 88] on button "Choose address" at bounding box center [363, 90] width 40 height 8
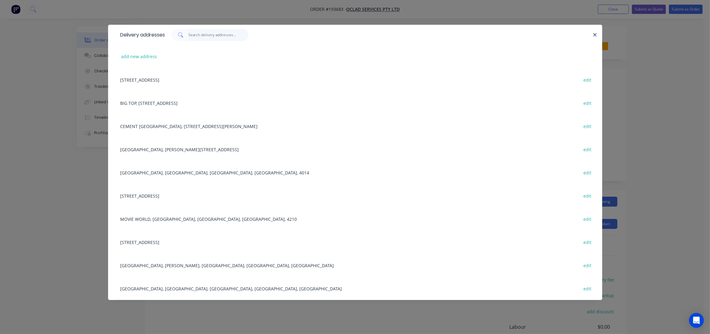
click at [230, 30] on input "text" at bounding box center [218, 35] width 60 height 12
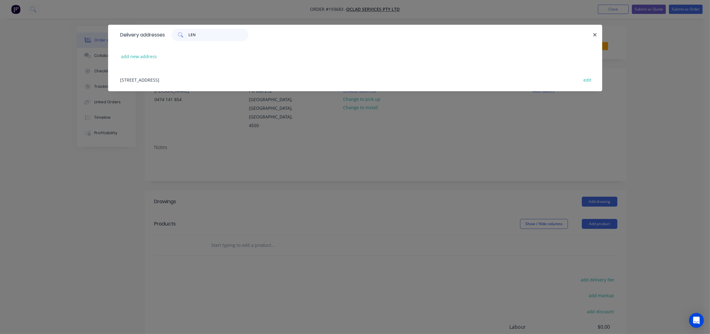
type input "LEN"
click at [205, 81] on div "[STREET_ADDRESS] edit" at bounding box center [355, 79] width 476 height 23
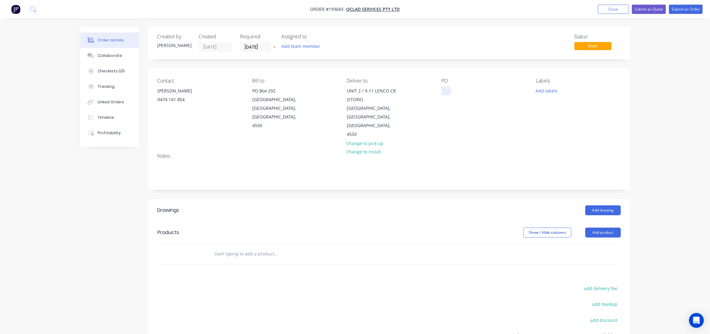
click at [449, 91] on div at bounding box center [446, 90] width 10 height 9
click at [474, 122] on div "PO QPO 4025" at bounding box center [483, 108] width 85 height 61
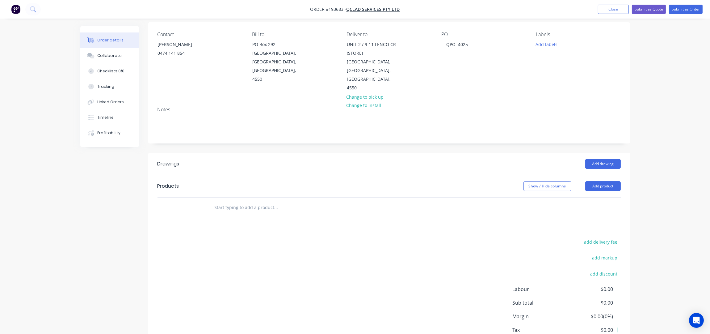
scroll to position [80, 0]
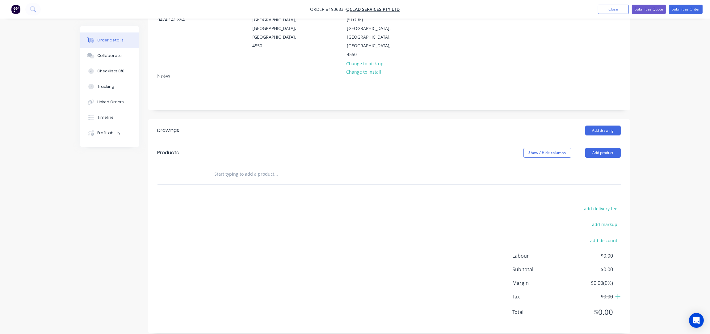
drag, startPoint x: 603, startPoint y: 144, endPoint x: 602, endPoint y: 151, distance: 7.2
click at [603, 148] on button "Add product" at bounding box center [603, 153] width 36 height 10
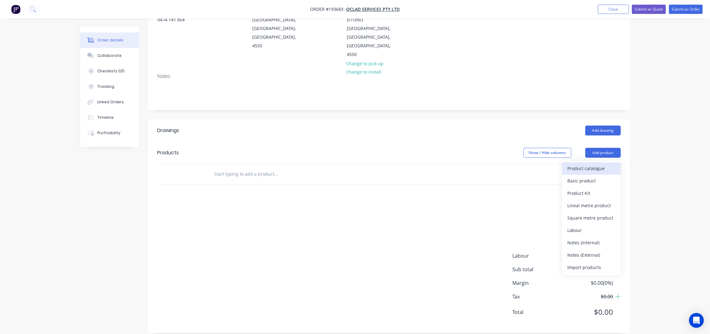
click at [601, 164] on div "Product catalogue" at bounding box center [592, 168] width 48 height 9
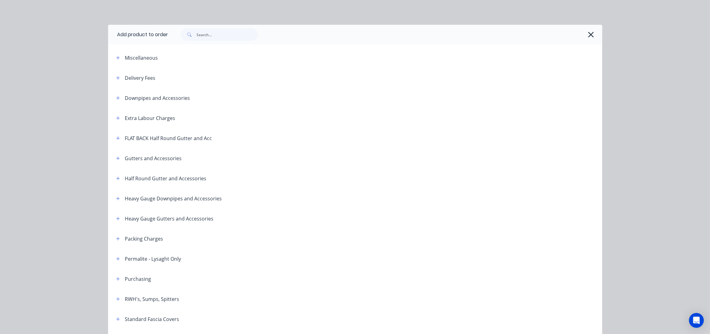
click at [119, 76] on span at bounding box center [118, 78] width 8 height 8
click at [114, 78] on button "button" at bounding box center [118, 78] width 8 height 8
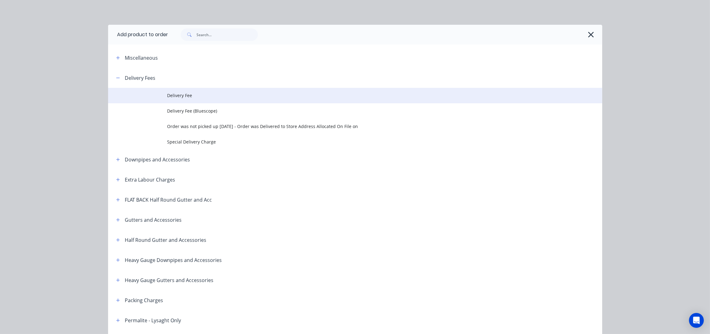
click at [199, 98] on span "Delivery Fee" at bounding box center [341, 95] width 348 height 6
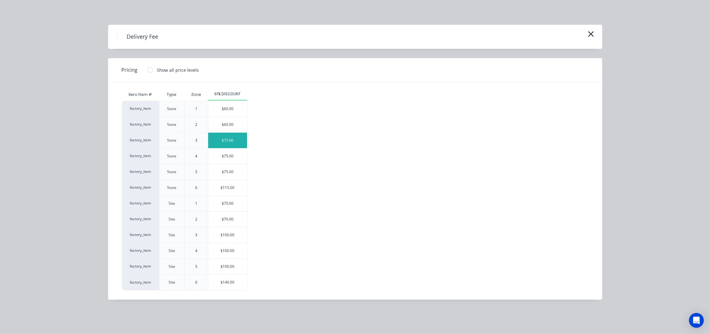
click at [238, 142] on div "$75.00" at bounding box center [227, 140] width 39 height 15
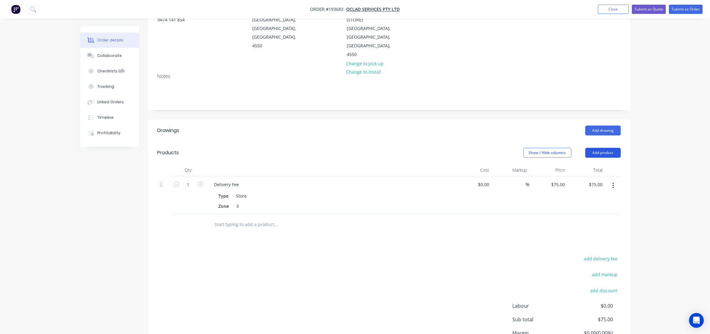
click at [605, 148] on button "Add product" at bounding box center [603, 153] width 36 height 10
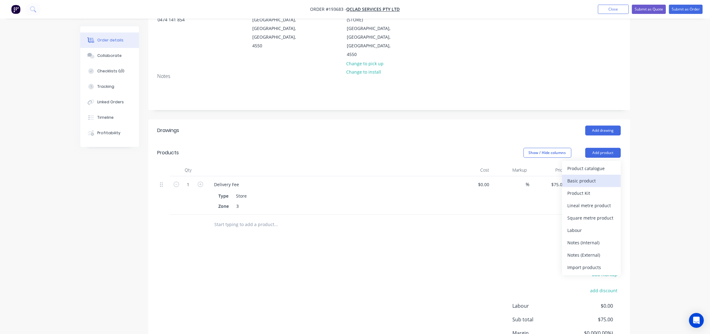
click at [596, 176] on div "Basic product" at bounding box center [592, 180] width 48 height 9
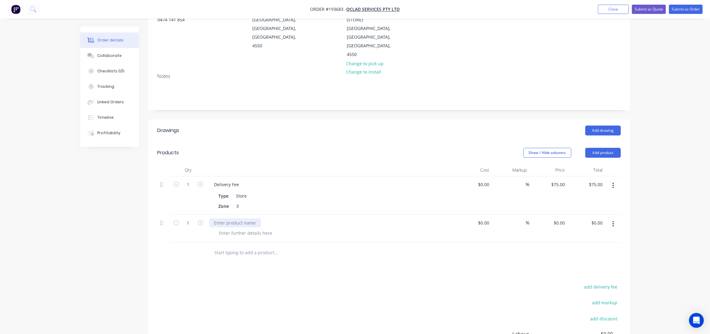
click at [231, 218] on div at bounding box center [235, 222] width 52 height 9
click at [200, 220] on icon "button" at bounding box center [201, 223] width 6 height 6
click at [191, 218] on input "3" at bounding box center [188, 222] width 16 height 9
type input "54"
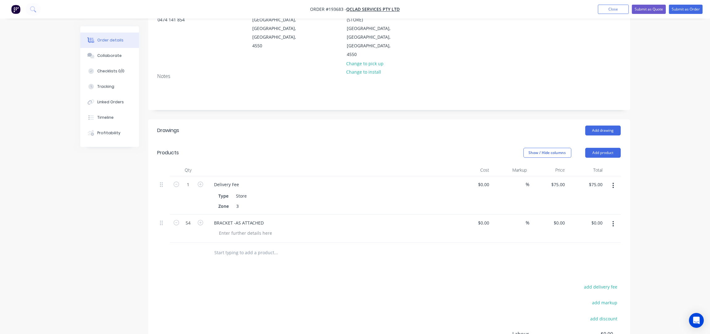
click at [290, 164] on div at bounding box center [330, 170] width 247 height 12
click at [252, 228] on div at bounding box center [245, 232] width 63 height 9
click at [272, 141] on header "Products Show / Hide columns Add product" at bounding box center [389, 152] width 482 height 22
click at [230, 228] on div at bounding box center [245, 232] width 63 height 9
click at [234, 228] on div at bounding box center [245, 232] width 63 height 9
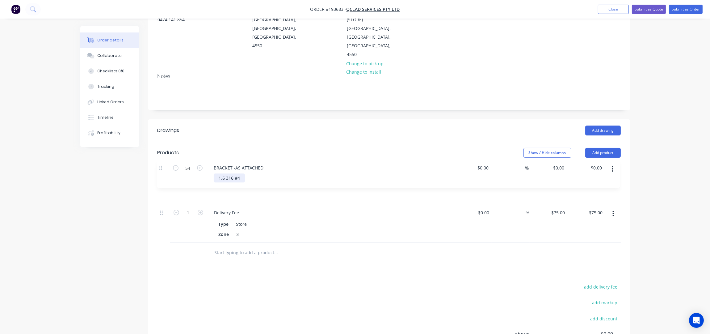
drag, startPoint x: 164, startPoint y: 215, endPoint x: 163, endPoint y: 165, distance: 50.1
click at [163, 165] on div "Qty Cost Markup Price Total 1 Delivery Fee Type Store Zone 3 $0.00 $0.00 % $75.…" at bounding box center [389, 203] width 463 height 79
click at [247, 246] on input "text" at bounding box center [276, 252] width 124 height 12
click at [612, 180] on button "button" at bounding box center [613, 185] width 15 height 11
click at [590, 197] on div "Duplicate" at bounding box center [592, 201] width 48 height 9
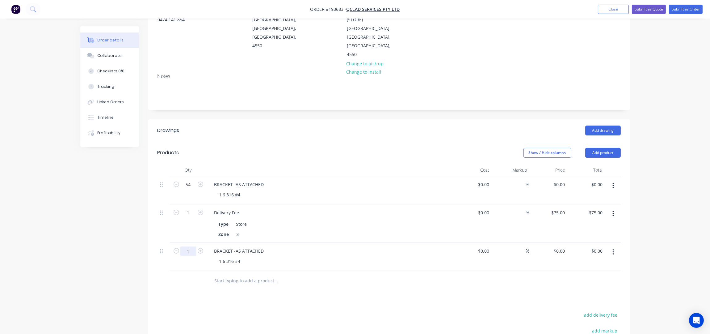
click at [190, 246] on input "1" at bounding box center [188, 250] width 16 height 9
type input "48"
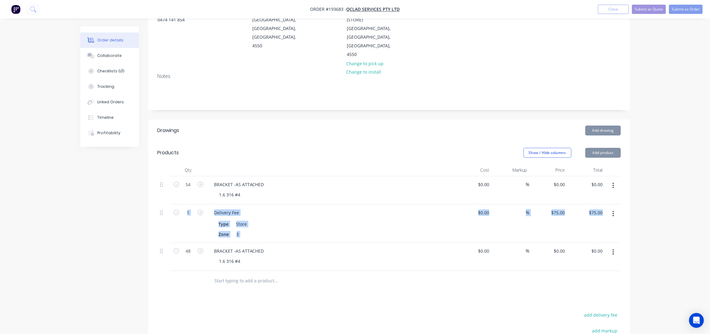
drag, startPoint x: 159, startPoint y: 243, endPoint x: 171, endPoint y: 202, distance: 42.4
click at [171, 202] on div "54 BRACKET -AS ATTACHED 1.6 316 #4 $0.00 $0.00 % $0.00 $0.00 $0.00 $0.00 1 Deli…" at bounding box center [389, 223] width 463 height 95
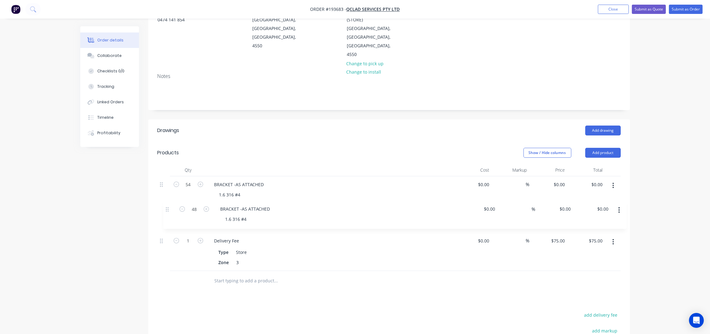
drag, startPoint x: 161, startPoint y: 241, endPoint x: 169, endPoint y: 194, distance: 48.2
click at [169, 194] on div "54 BRACKET -AS ATTACHED 1.6 316 #4 $0.00 $0.00 % $0.00 $0.00 $0.00 $0.00 1 Deli…" at bounding box center [389, 223] width 463 height 95
click at [235, 279] on div at bounding box center [318, 281] width 222 height 20
click at [238, 274] on input "text" at bounding box center [276, 280] width 124 height 12
click at [616, 208] on button "button" at bounding box center [613, 213] width 15 height 11
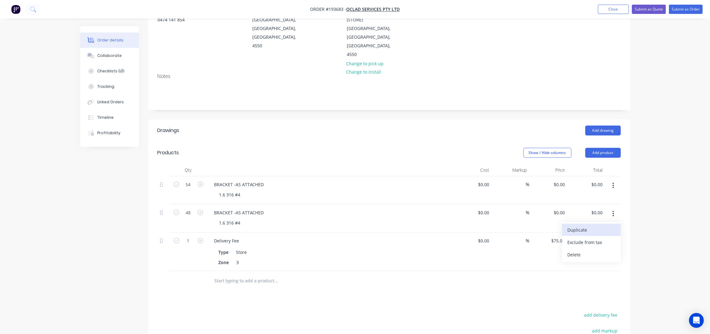
click at [590, 225] on div "Duplicate" at bounding box center [592, 229] width 48 height 9
click at [185, 274] on input "1" at bounding box center [188, 278] width 16 height 9
type input "6"
click at [180, 306] on div at bounding box center [188, 309] width 37 height 20
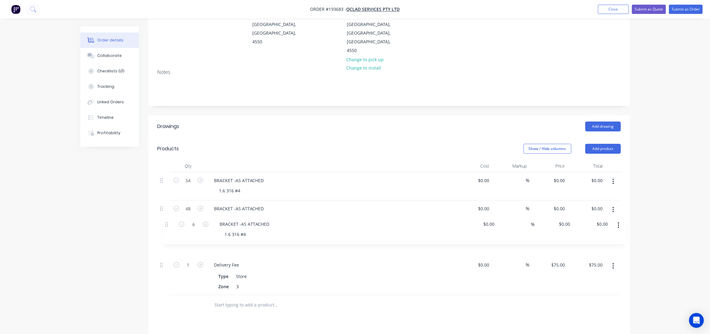
drag, startPoint x: 162, startPoint y: 273, endPoint x: 168, endPoint y: 225, distance: 49.1
click at [168, 225] on div "54 BRACKET -AS ATTACHED 1.6 316 #4 $0.00 $0.00 % $0.00 $0.00 $0.00 $0.00 48 BRA…" at bounding box center [389, 233] width 463 height 123
click at [612, 232] on button "button" at bounding box center [613, 237] width 15 height 11
click at [591, 249] on div "Duplicate" at bounding box center [592, 253] width 48 height 9
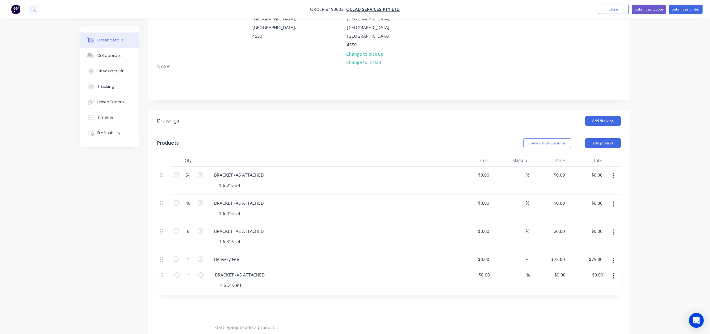
drag, startPoint x: 162, startPoint y: 295, endPoint x: 163, endPoint y: 269, distance: 26.0
click at [163, 269] on div "54 BRACKET -AS ATTACHED 1.6 316 #4 $0.00 $0.00 % $0.00 $0.00 $0.00 $0.00 48 BRA…" at bounding box center [389, 242] width 463 height 151
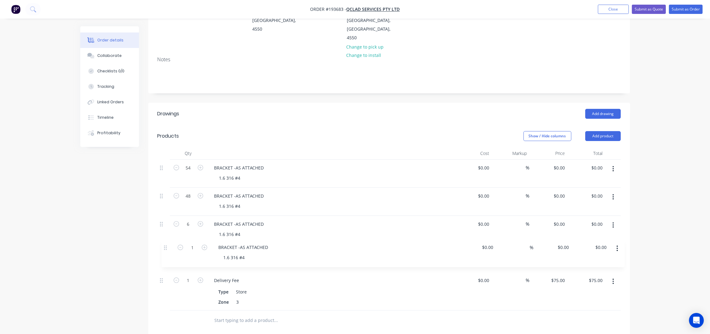
drag, startPoint x: 161, startPoint y: 288, endPoint x: 166, endPoint y: 245, distance: 43.5
click at [166, 245] on div "54 BRACKET -AS ATTACHED 1.6 316 #4 $0.00 $0.00 % $0.00 $0.00 $0.00 $0.00 48 BRA…" at bounding box center [389, 234] width 463 height 151
click at [192, 245] on input "1" at bounding box center [188, 249] width 16 height 9
type input "12"
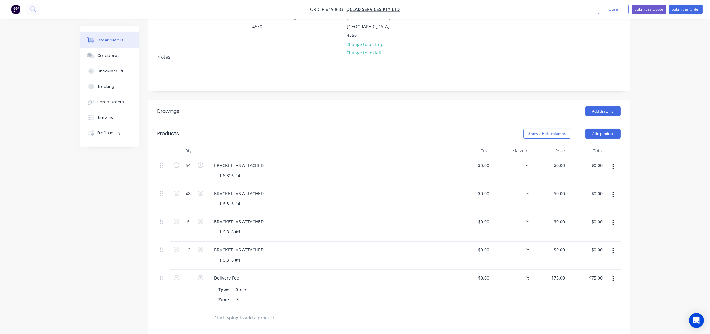
click at [665, 230] on div "Order details Collaborate Checklists 0/0 Tracking Linked Orders Timeline Profit…" at bounding box center [355, 193] width 710 height 584
click at [614, 247] on icon "button" at bounding box center [614, 250] width 2 height 7
click at [616, 217] on button "button" at bounding box center [613, 222] width 15 height 11
click at [598, 234] on div "Duplicate" at bounding box center [592, 238] width 48 height 9
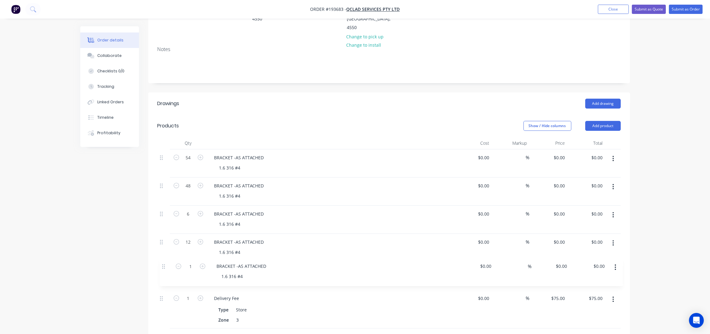
drag, startPoint x: 164, startPoint y: 310, endPoint x: 165, endPoint y: 264, distance: 45.7
click at [165, 264] on div "54 BRACKET -AS ATTACHED 1.6 316 #4 $0.00 $0.00 % $0.00 $0.00 $0.00 $0.00 48 BRA…" at bounding box center [389, 238] width 463 height 179
click at [192, 264] on input "1" at bounding box center [188, 268] width 16 height 9
type input "6"
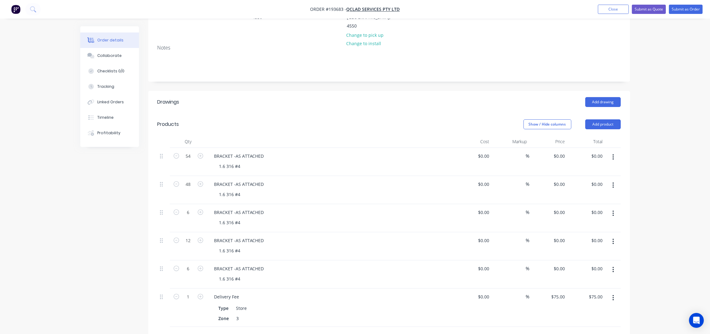
click at [642, 261] on div "Order details Collaborate Checklists 0/0 Tracking Linked Orders Timeline Profit…" at bounding box center [355, 198] width 710 height 612
click at [615, 264] on button "button" at bounding box center [613, 269] width 15 height 11
click at [595, 281] on div "Duplicate" at bounding box center [592, 285] width 48 height 9
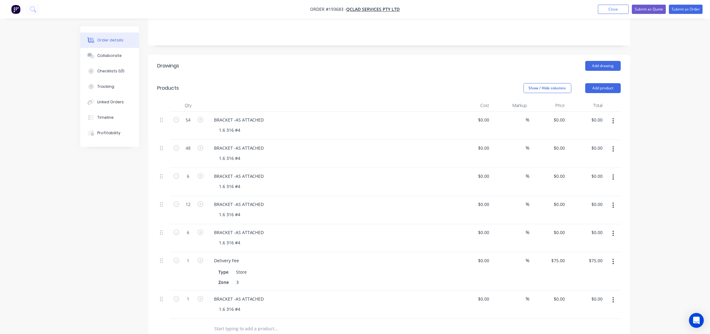
scroll to position [191, 0]
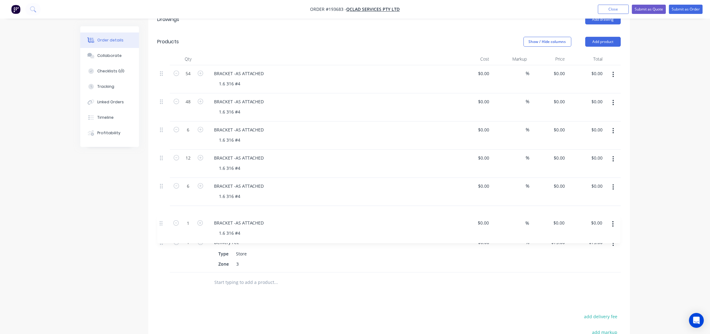
drag, startPoint x: 161, startPoint y: 246, endPoint x: 160, endPoint y: 205, distance: 40.2
click at [160, 206] on div "54 BRACKET -AS ATTACHED 1.6 316 #4 $0.00 $0.00 % $0.00 $0.00 $0.00 $0.00 48 BRA…" at bounding box center [389, 168] width 463 height 207
click at [195, 209] on input "1" at bounding box center [188, 213] width 16 height 9
type input "6"
click at [650, 204] on div "Order details Collaborate Checklists 0/0 Tracking Linked Orders Timeline Profit…" at bounding box center [355, 129] width 710 height 640
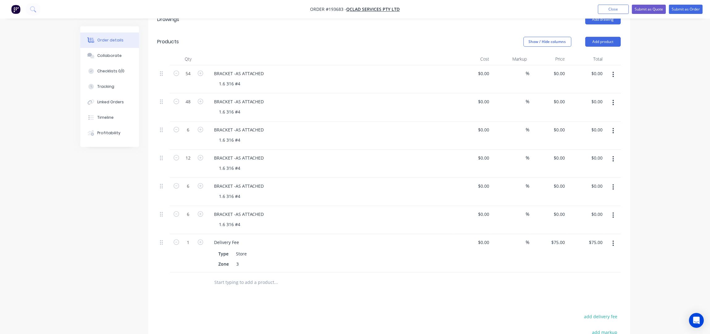
click at [612, 209] on button "button" at bounding box center [613, 214] width 15 height 11
click at [593, 227] on div "Duplicate" at bounding box center [592, 231] width 48 height 9
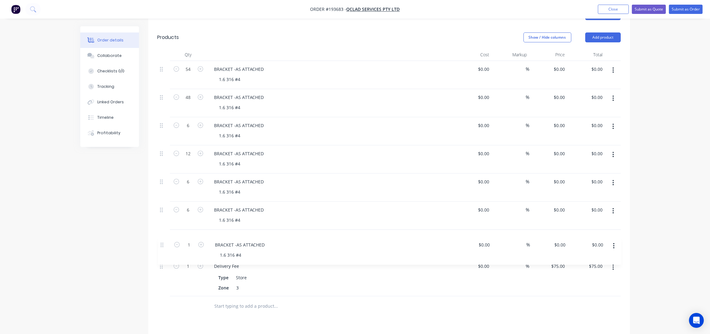
scroll to position [197, 0]
drag, startPoint x: 162, startPoint y: 274, endPoint x: 162, endPoint y: 235, distance: 38.9
click at [162, 235] on div "54 BRACKET -AS ATTACHED 1.6 316 #4 $0.00 $0.00 % $0.00 $0.00 $0.00 $0.00 48 BRA…" at bounding box center [389, 176] width 463 height 235
click at [190, 231] on input "1" at bounding box center [188, 235] width 16 height 9
type input "6"
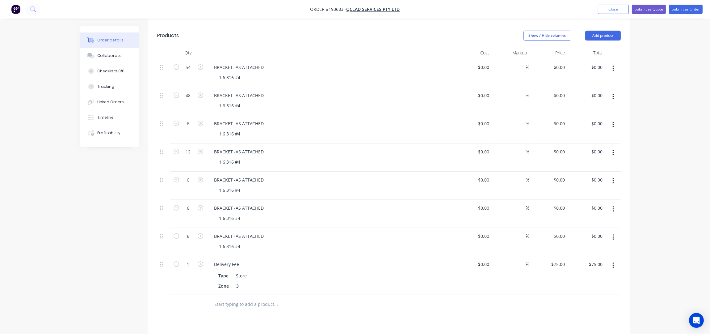
click at [656, 231] on div "Order details Collaborate Checklists 0/0 Tracking Linked Orders Timeline Profit…" at bounding box center [355, 137] width 710 height 669
click at [614, 234] on icon "button" at bounding box center [614, 237] width 2 height 7
click at [589, 249] on div "Duplicate" at bounding box center [592, 253] width 48 height 9
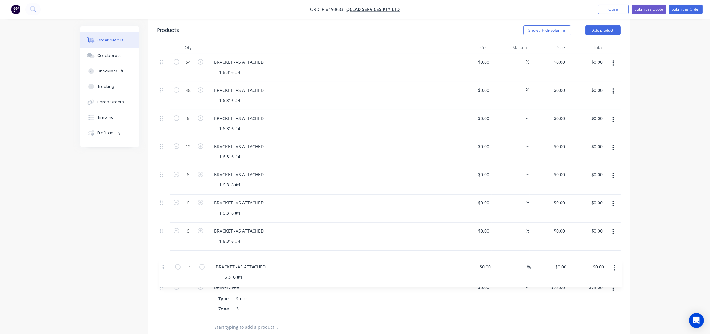
scroll to position [205, 0]
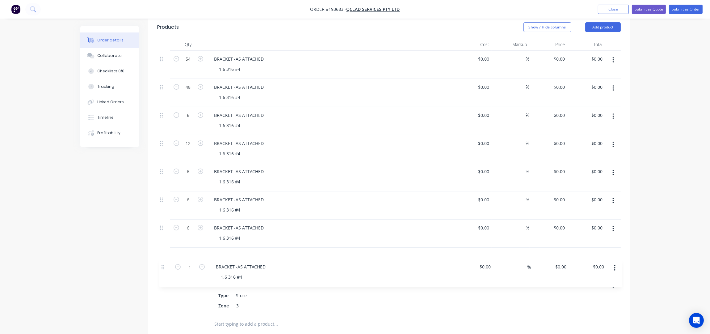
drag, startPoint x: 161, startPoint y: 296, endPoint x: 164, endPoint y: 251, distance: 44.9
click at [164, 252] on div "54 BRACKET -AS ATTACHED 1.6 316 #4 $0.00 $0.00 % $0.00 $0.00 $0.00 $0.00 48 BRA…" at bounding box center [389, 182] width 463 height 263
click at [190, 251] on input "1" at bounding box center [188, 255] width 16 height 9
type input "54"
click at [649, 234] on div "Order details Collaborate Checklists 0/0 Tracking Linked Orders Timeline Profit…" at bounding box center [355, 143] width 710 height 697
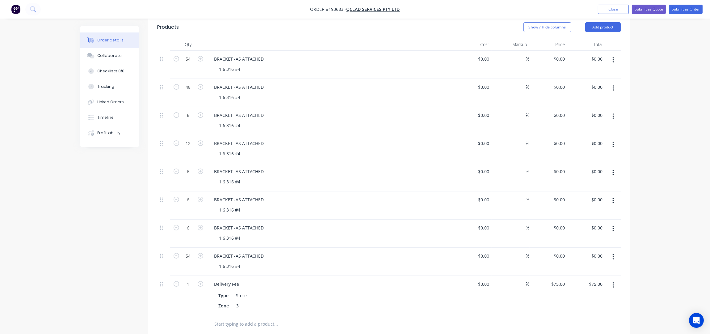
click at [613, 253] on icon "button" at bounding box center [614, 256] width 2 height 7
click at [590, 268] on div "Duplicate" at bounding box center [592, 272] width 48 height 9
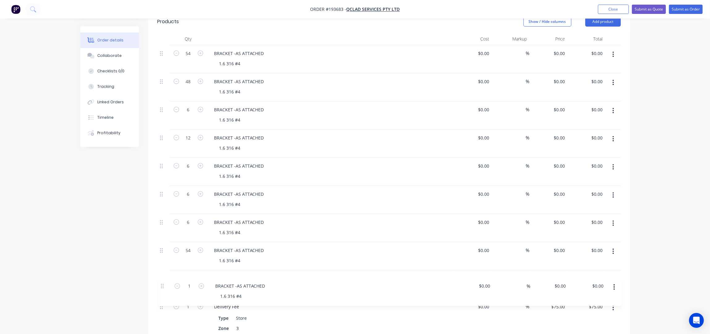
drag, startPoint x: 161, startPoint y: 314, endPoint x: 166, endPoint y: 265, distance: 49.1
click at [166, 265] on div "54 BRACKET -AS ATTACHED 1.6 316 #4 $0.00 $0.00 % $0.00 $0.00 $0.00 $0.00 48 BRA…" at bounding box center [389, 190] width 463 height 291
click at [191, 272] on input "1" at bounding box center [188, 276] width 16 height 9
type input "48"
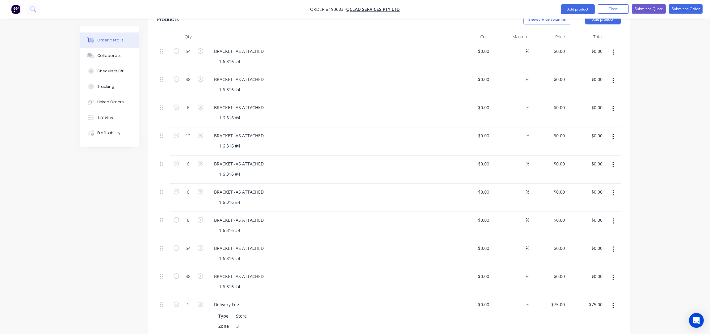
click at [648, 240] on div "Order details Collaborate Checklists 0/0 Tracking Linked Orders Timeline Profit…" at bounding box center [355, 149] width 710 height 725
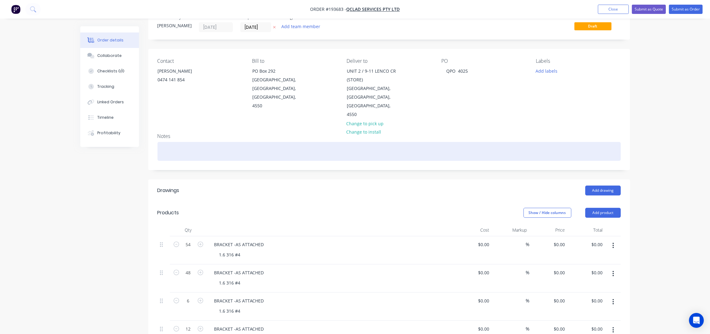
scroll to position [0, 0]
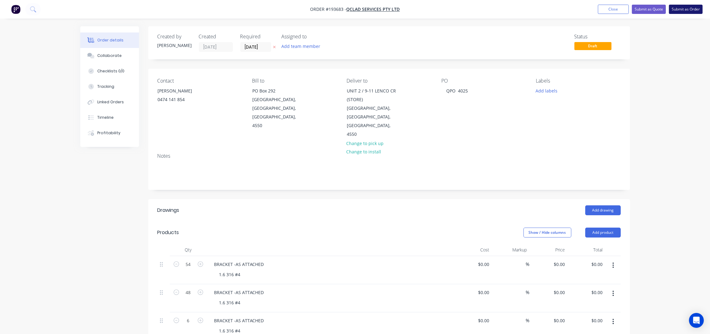
click at [680, 12] on button "Submit as Order" at bounding box center [686, 9] width 34 height 9
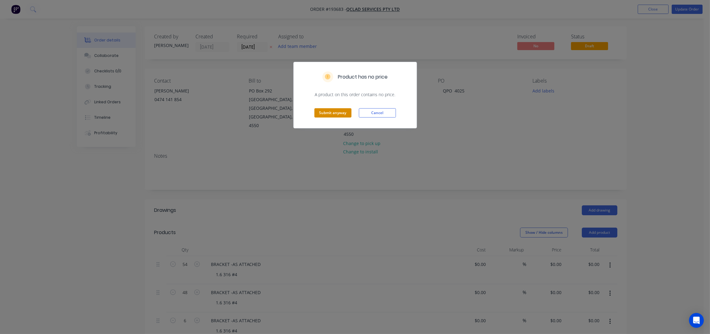
click at [333, 116] on button "Submit anyway" at bounding box center [332, 112] width 37 height 9
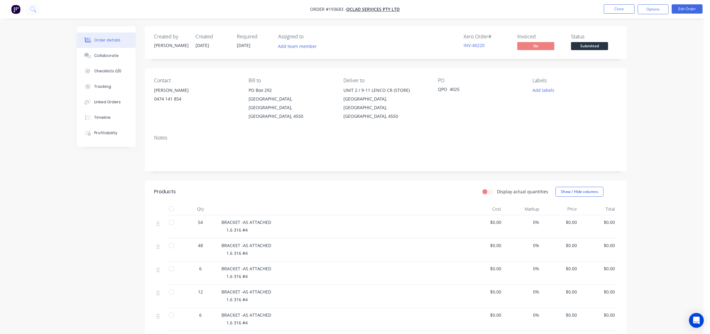
click at [680, 50] on div "Order details Collaborate Checklists 0/0 Tracking Linked Orders Timeline Profit…" at bounding box center [352, 284] width 704 height 569
click at [652, 8] on button "Options" at bounding box center [653, 9] width 31 height 10
click at [615, 48] on div "Work Order" at bounding box center [634, 49] width 57 height 9
click at [624, 59] on div "Without pricing" at bounding box center [634, 62] width 57 height 9
